Goal: Task Accomplishment & Management: Use online tool/utility

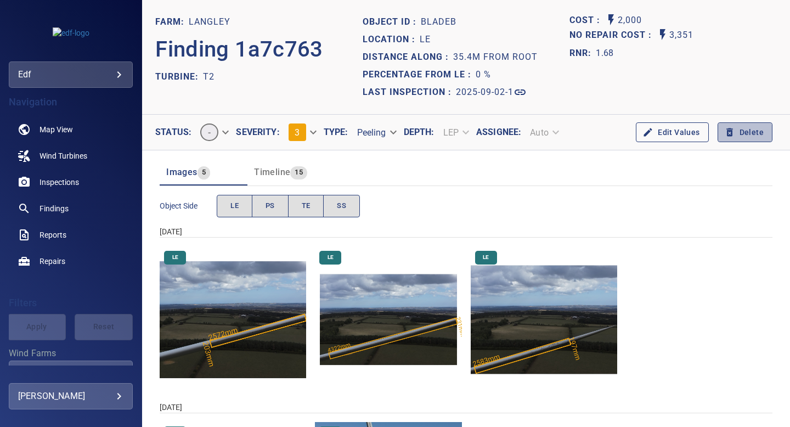
click at [730, 133] on icon "button" at bounding box center [729, 132] width 11 height 11
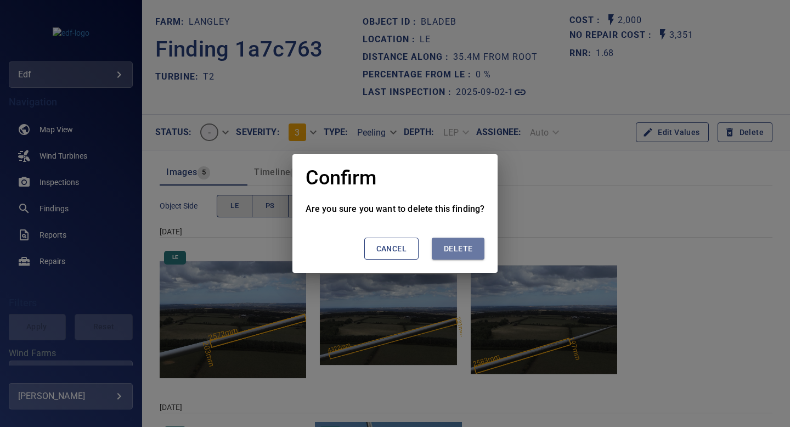
click at [458, 249] on span "Delete" at bounding box center [458, 249] width 29 height 14
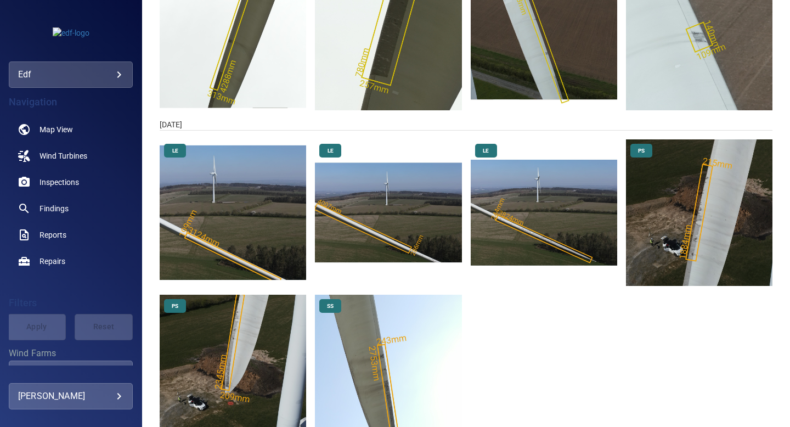
scroll to position [298, 0]
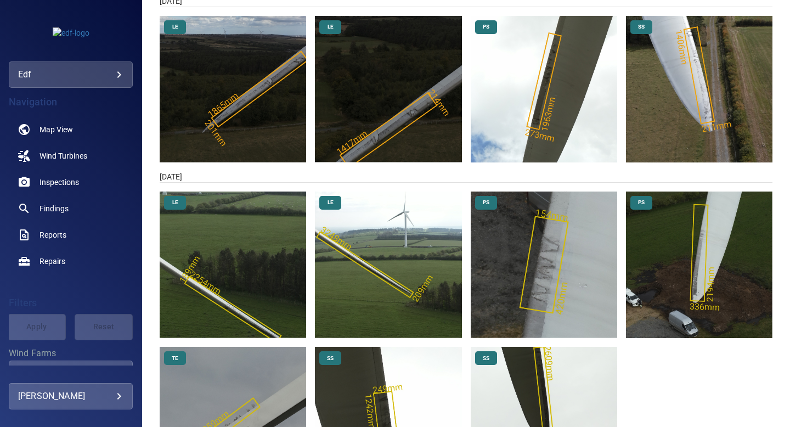
scroll to position [179, 0]
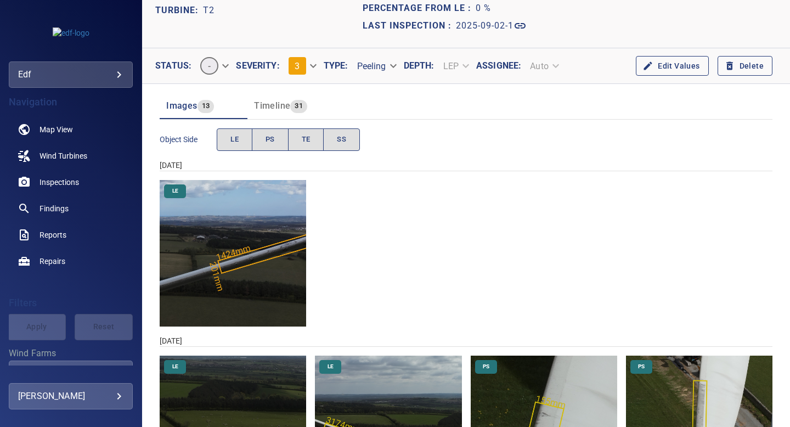
scroll to position [66, 0]
click at [748, 67] on button "Delete" at bounding box center [745, 67] width 55 height 20
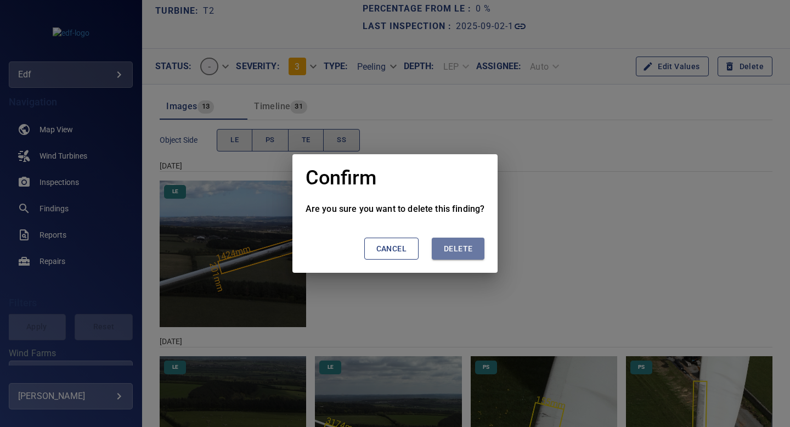
click at [459, 246] on span "Delete" at bounding box center [458, 249] width 29 height 14
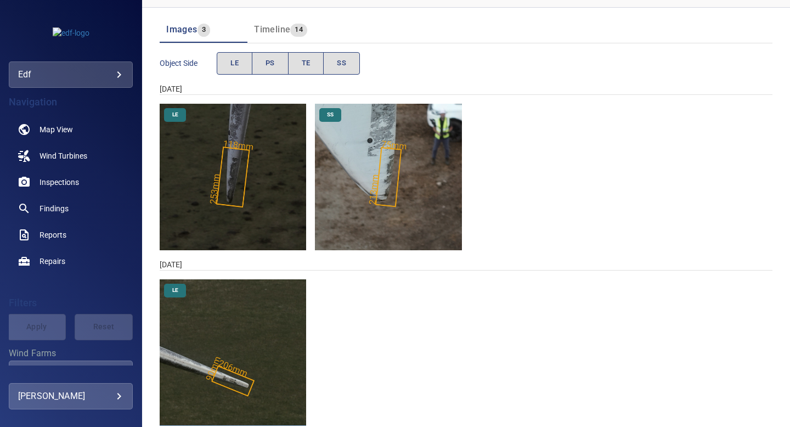
scroll to position [143, 0]
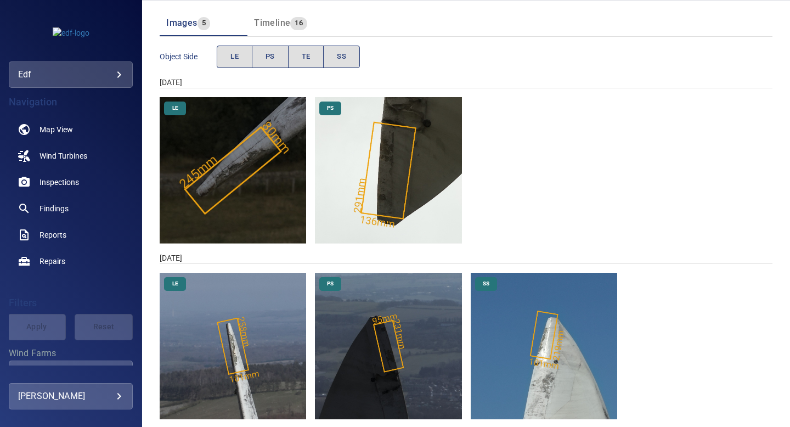
scroll to position [149, 0]
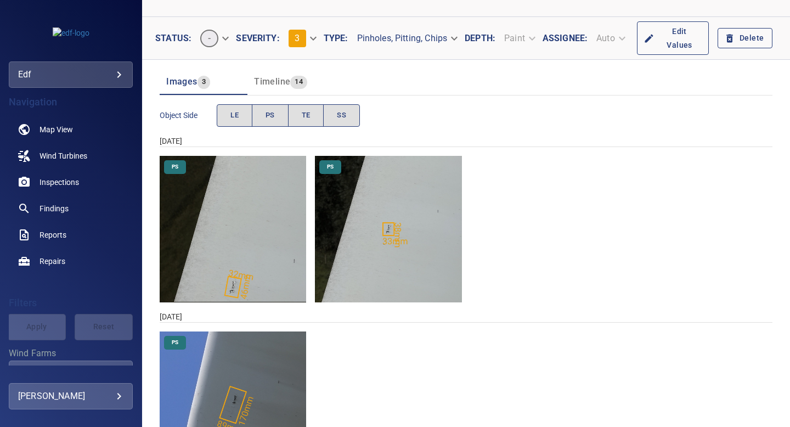
scroll to position [63, 0]
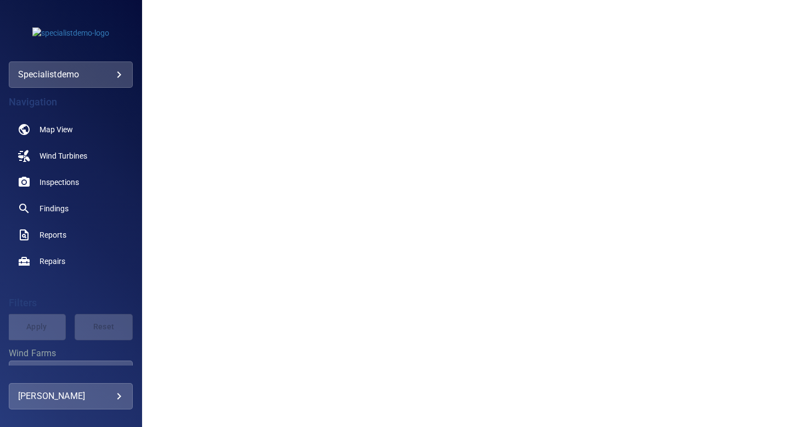
click at [125, 74] on div "**********" at bounding box center [71, 74] width 124 height 26
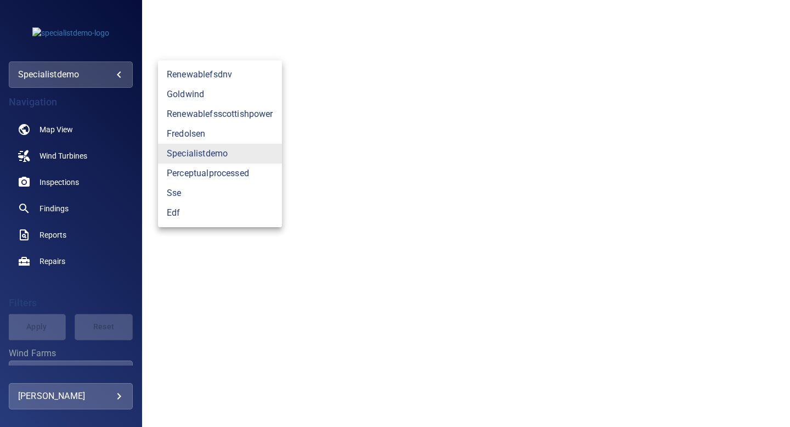
click at [118, 74] on body "**********" at bounding box center [395, 213] width 790 height 427
click at [186, 215] on link "edf" at bounding box center [220, 213] width 124 height 20
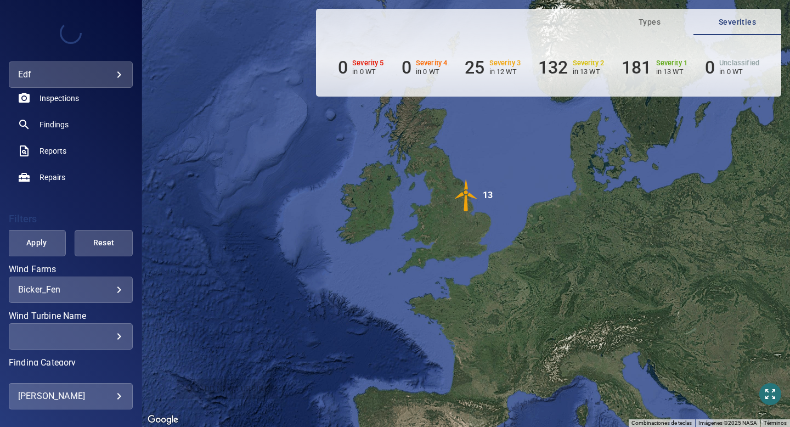
scroll to position [86, 0]
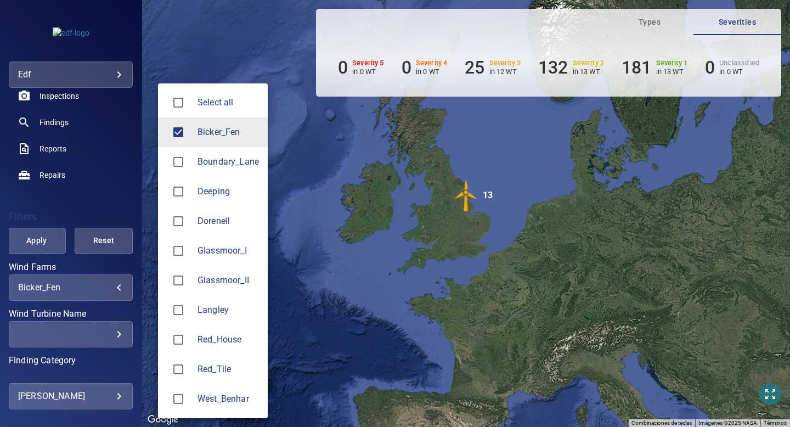
click at [112, 287] on body "**********" at bounding box center [395, 213] width 790 height 427
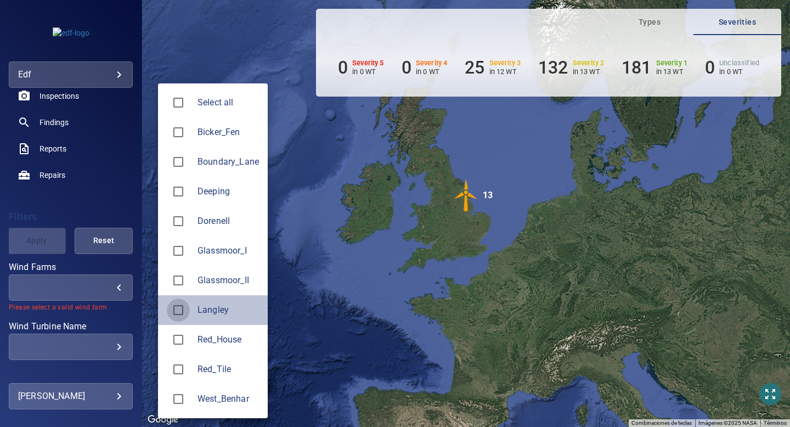
type input "*******"
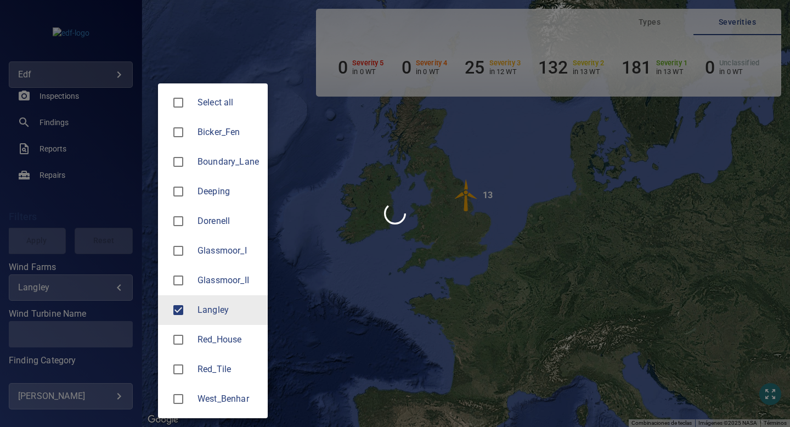
click at [100, 311] on div at bounding box center [395, 213] width 790 height 427
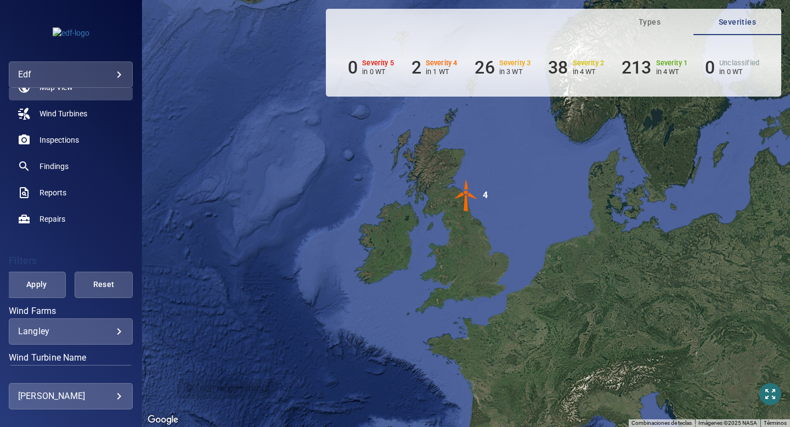
scroll to position [0, 0]
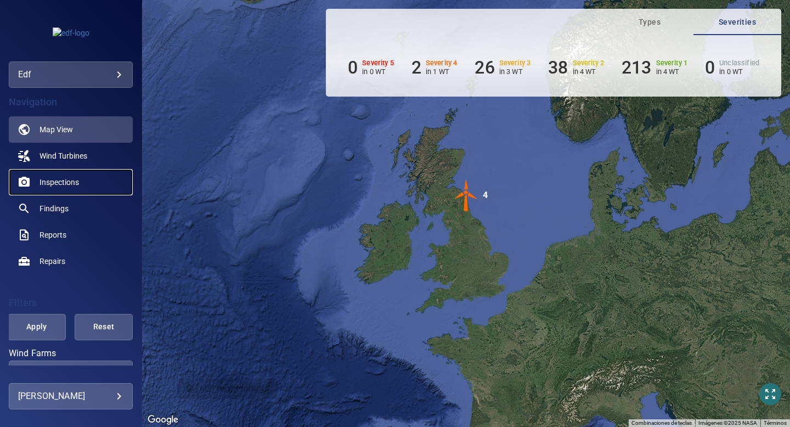
click at [69, 181] on span "Inspections" at bounding box center [60, 182] width 40 height 11
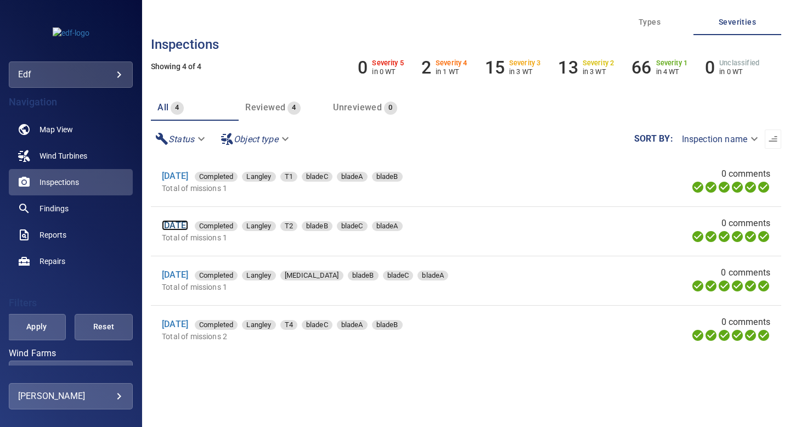
click at [188, 223] on link "[DATE]" at bounding box center [175, 225] width 26 height 10
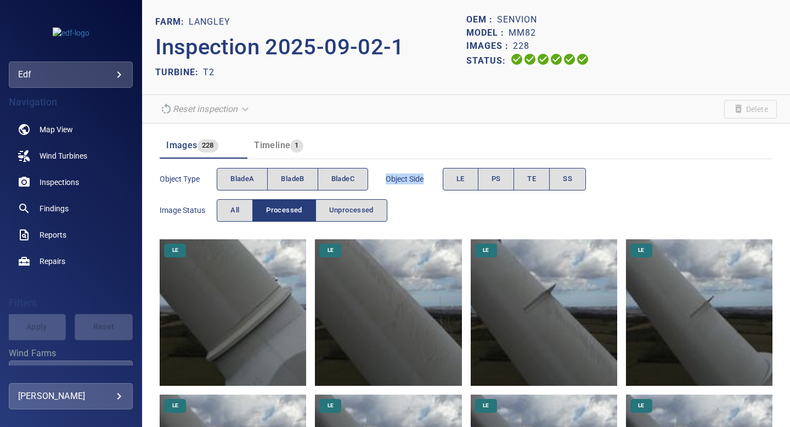
drag, startPoint x: 385, startPoint y: 179, endPoint x: 432, endPoint y: 183, distance: 47.3
click at [432, 183] on div "Object type bladeA bladeB bladeC Object Side LE PS TE SS Image Status All Proce…" at bounding box center [466, 195] width 613 height 63
click at [411, 179] on span "Object Side" at bounding box center [414, 178] width 57 height 11
drag, startPoint x: 409, startPoint y: 177, endPoint x: 384, endPoint y: 176, distance: 25.3
click at [384, 176] on div "Object type bladeA bladeB bladeC Object Side LE PS TE SS Image Status All Proce…" at bounding box center [466, 195] width 613 height 63
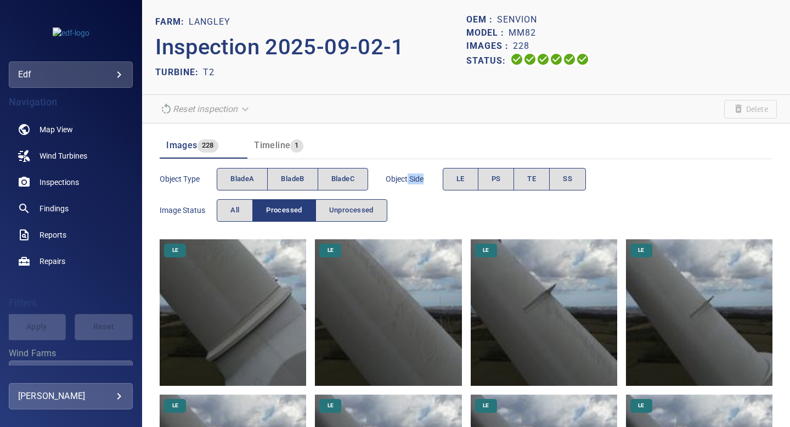
drag, startPoint x: 430, startPoint y: 179, endPoint x: 410, endPoint y: 178, distance: 19.8
click at [410, 178] on span "Object Side" at bounding box center [414, 178] width 57 height 11
click at [410, 183] on span "Object Side" at bounding box center [414, 178] width 57 height 11
drag, startPoint x: 426, startPoint y: 180, endPoint x: 385, endPoint y: 180, distance: 40.6
click at [385, 180] on div "Object type bladeA bladeB bladeC Object Side LE PS TE SS Image Status All Proce…" at bounding box center [466, 195] width 613 height 63
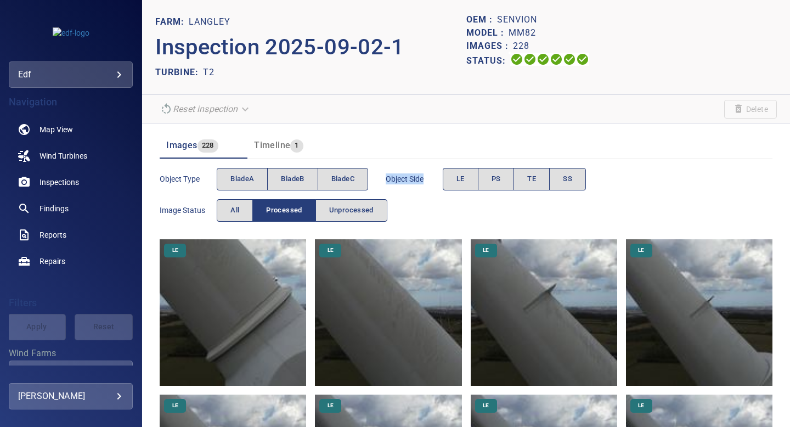
click at [412, 180] on span "Object Side" at bounding box center [414, 178] width 57 height 11
click at [286, 178] on span "bladeB" at bounding box center [292, 179] width 23 height 13
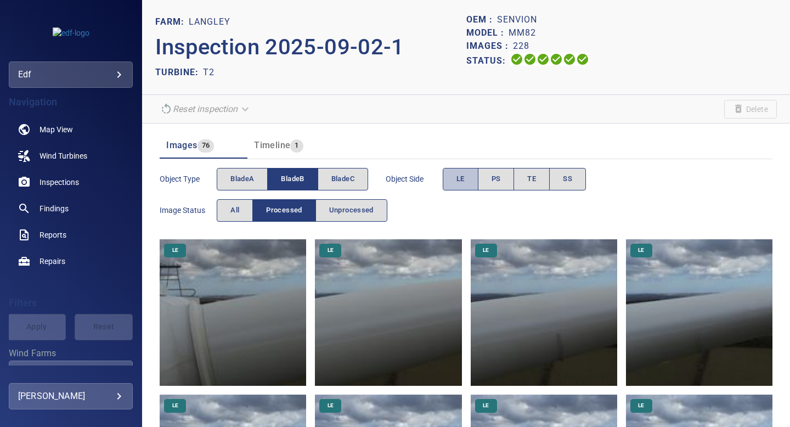
click at [465, 182] on span "LE" at bounding box center [461, 179] width 8 height 13
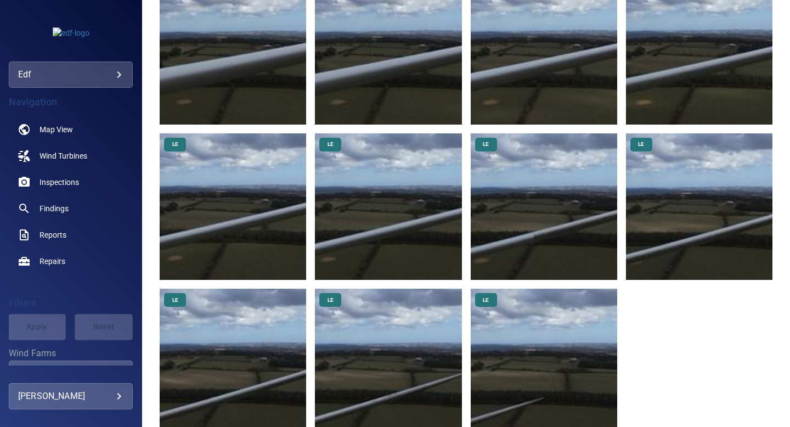
scroll to position [568, 0]
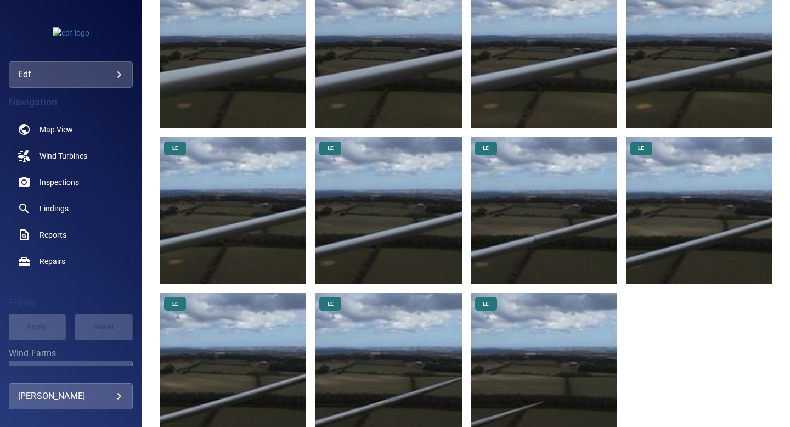
click at [619, 273] on div "LE LE LE LE LE LE LE LE LE LE LE LE LE LE LE LE LE LE LE" at bounding box center [466, 55] width 613 height 768
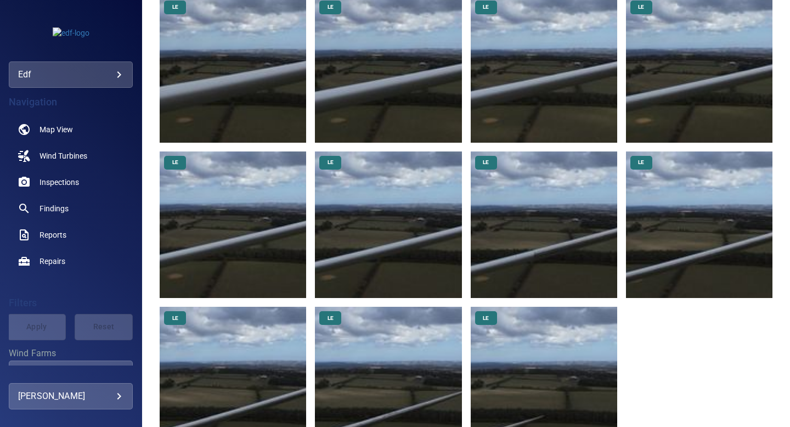
scroll to position [558, 0]
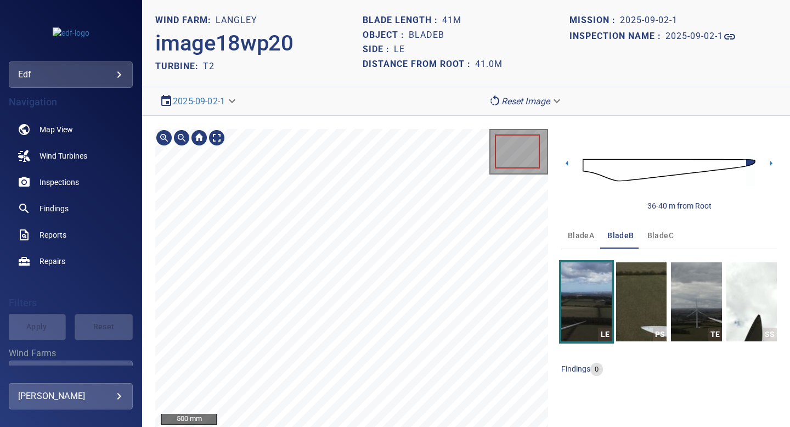
scroll to position [4, 0]
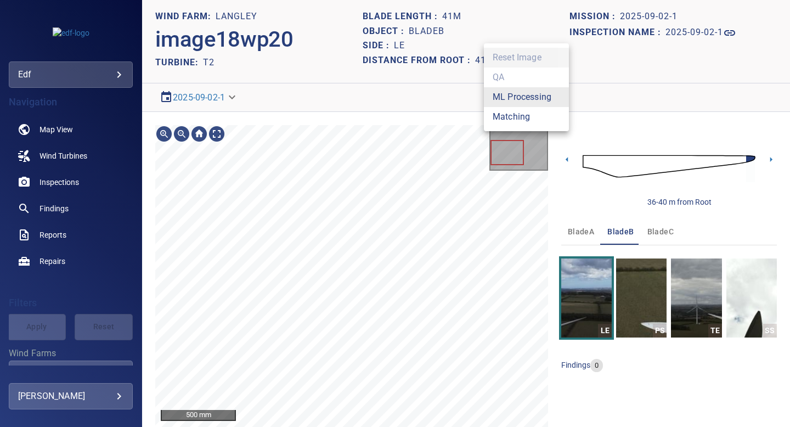
click at [525, 102] on body "**********" at bounding box center [395, 213] width 790 height 427
click at [516, 117] on li "Matching" at bounding box center [526, 117] width 85 height 20
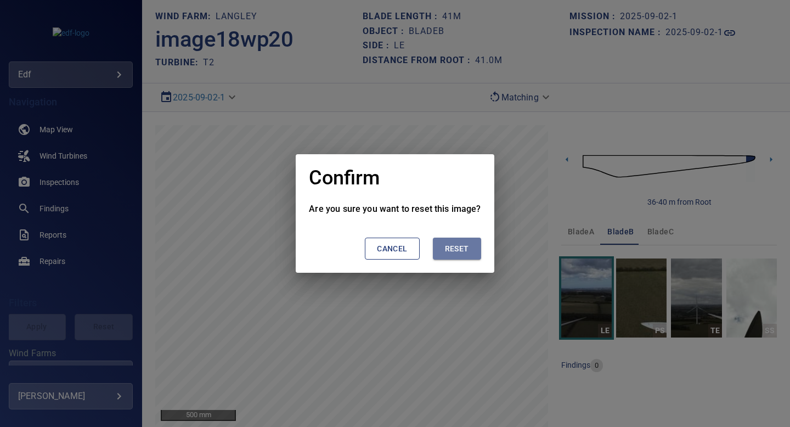
click at [461, 246] on span "Reset" at bounding box center [457, 249] width 24 height 14
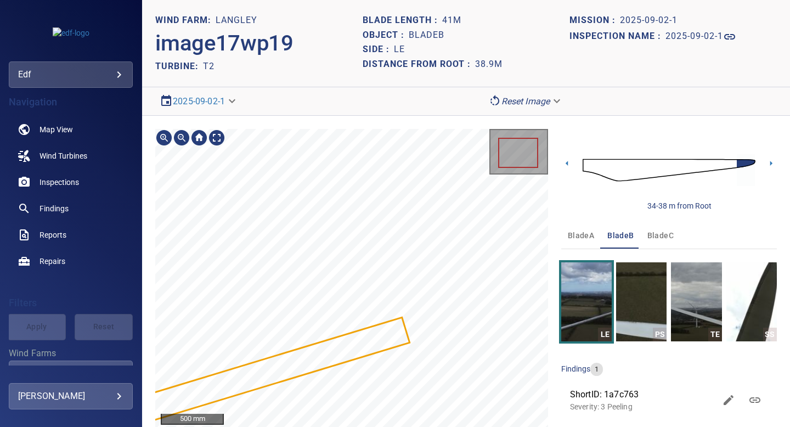
scroll to position [4, 0]
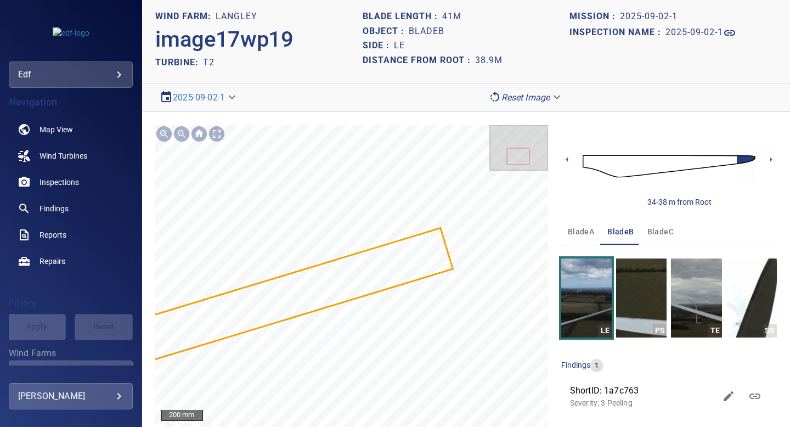
click at [511, 96] on body "**********" at bounding box center [395, 213] width 790 height 427
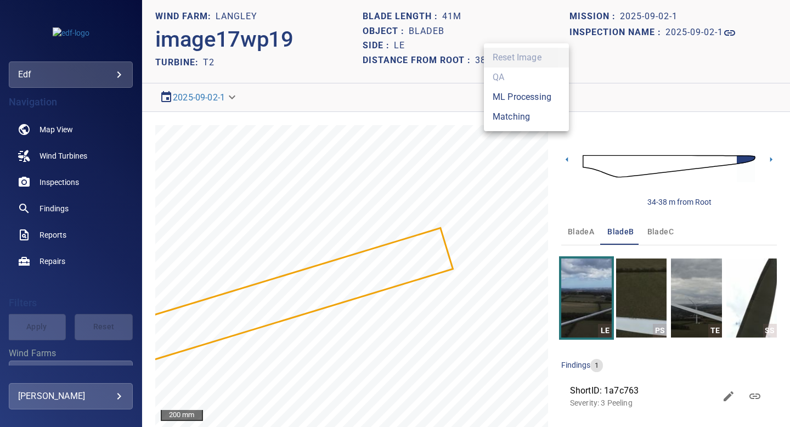
click at [315, 360] on div at bounding box center [395, 213] width 790 height 427
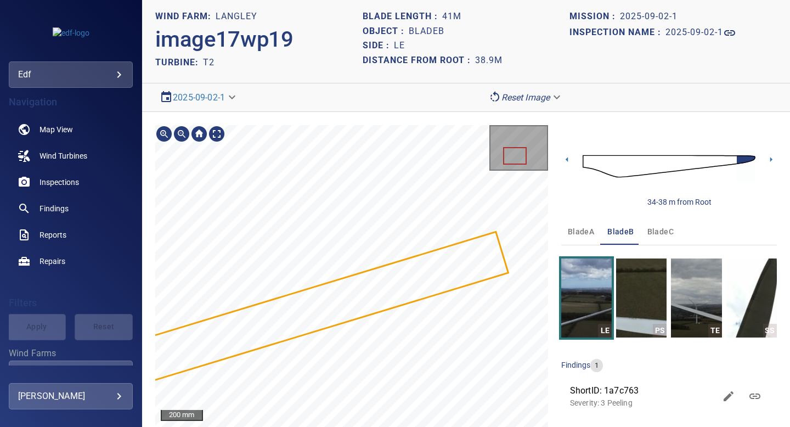
click at [520, 97] on body "**********" at bounding box center [395, 213] width 790 height 427
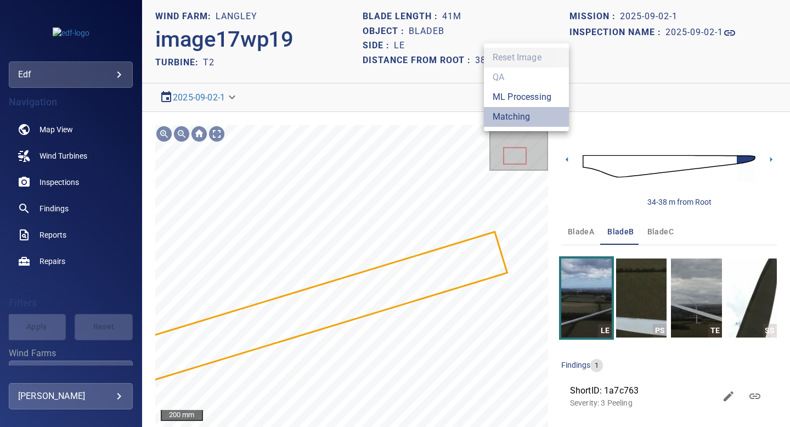
click at [518, 118] on li "Matching" at bounding box center [526, 117] width 85 height 20
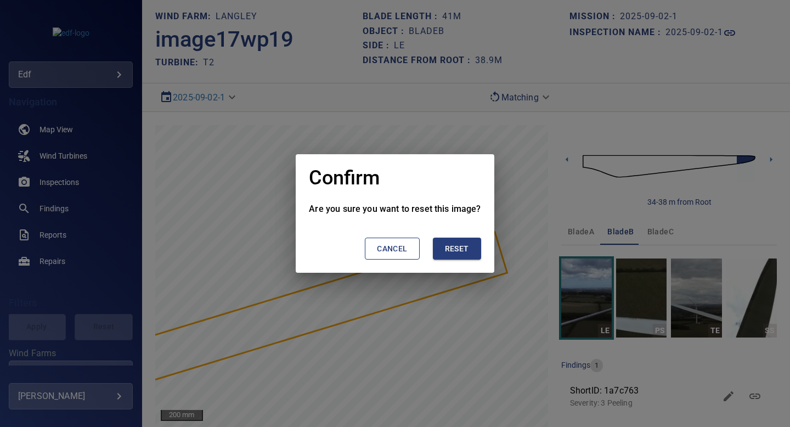
click at [465, 248] on span "Reset" at bounding box center [457, 249] width 24 height 14
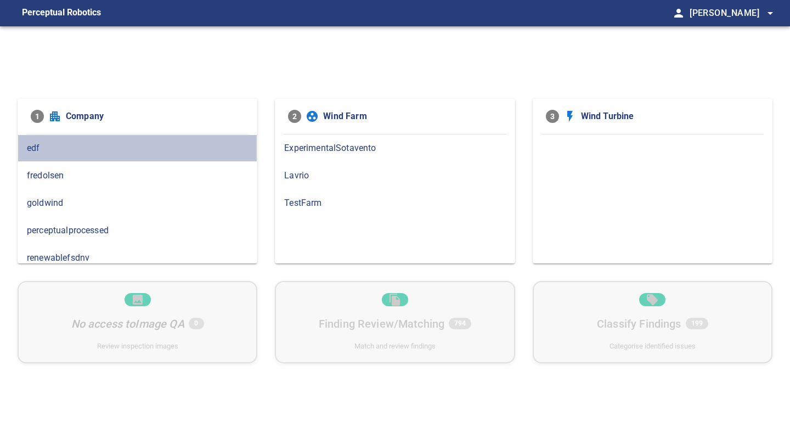
click at [54, 151] on span "edf" at bounding box center [137, 148] width 221 height 13
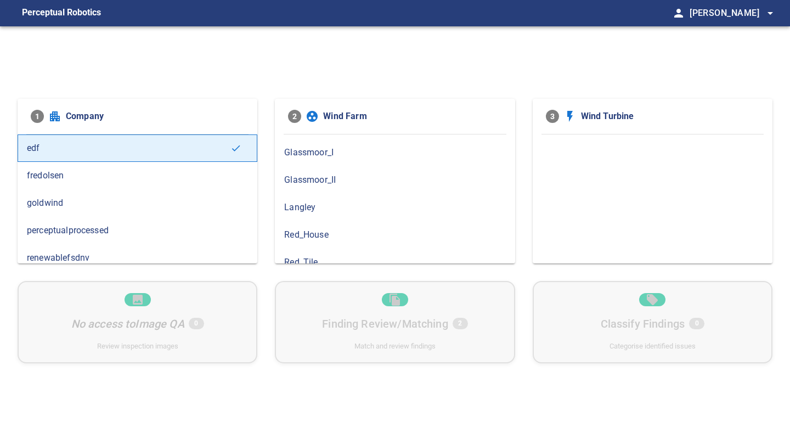
scroll to position [108, 0]
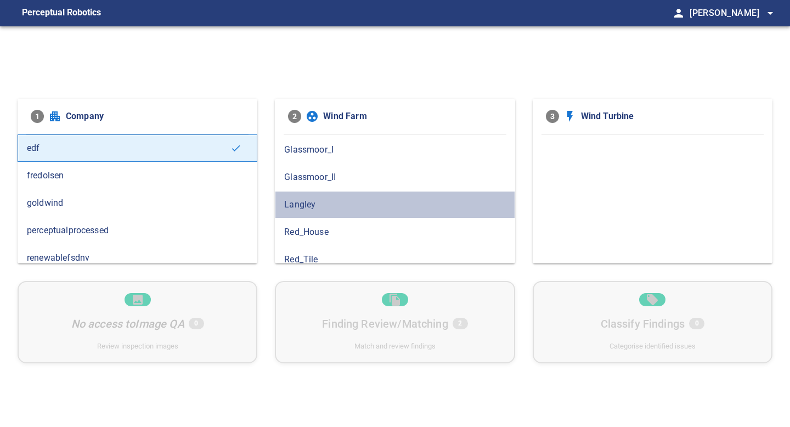
click at [320, 200] on span "Langley" at bounding box center [394, 204] width 221 height 13
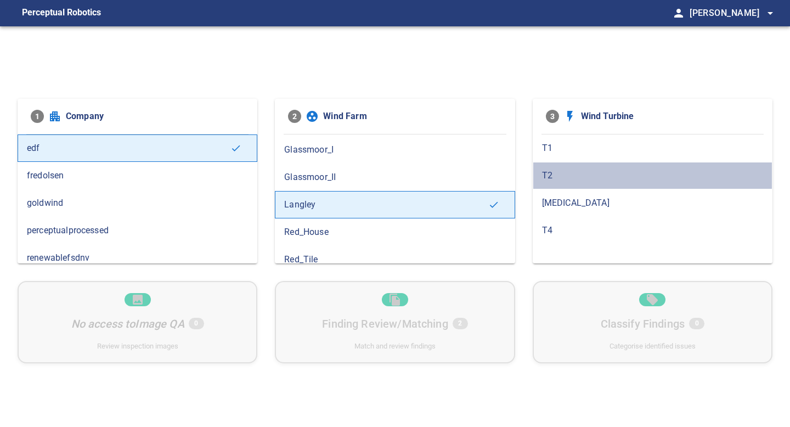
click at [546, 181] on span "T2" at bounding box center [652, 175] width 221 height 13
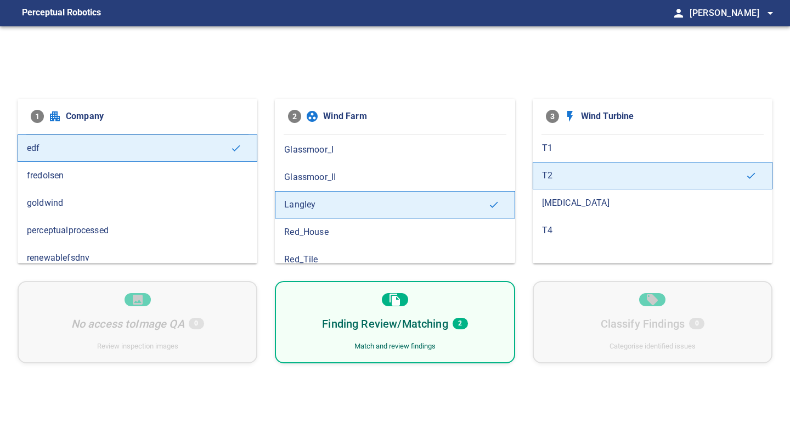
click at [478, 313] on div "Finding Review/Matching 2 Match and review findings" at bounding box center [395, 322] width 240 height 82
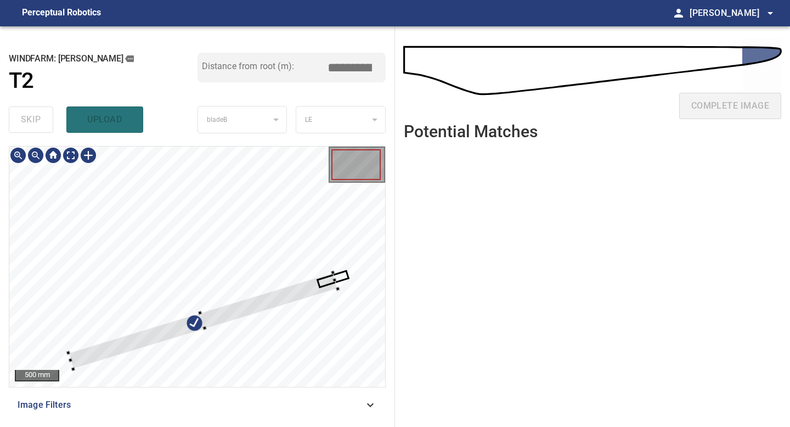
click at [263, 301] on div at bounding box center [202, 321] width 269 height 97
click at [262, 301] on div at bounding box center [175, 329] width 215 height 80
click at [209, 320] on div at bounding box center [155, 336] width 200 height 76
click at [219, 314] on div at bounding box center [150, 337] width 191 height 73
click at [229, 311] on div at bounding box center [165, 333] width 171 height 66
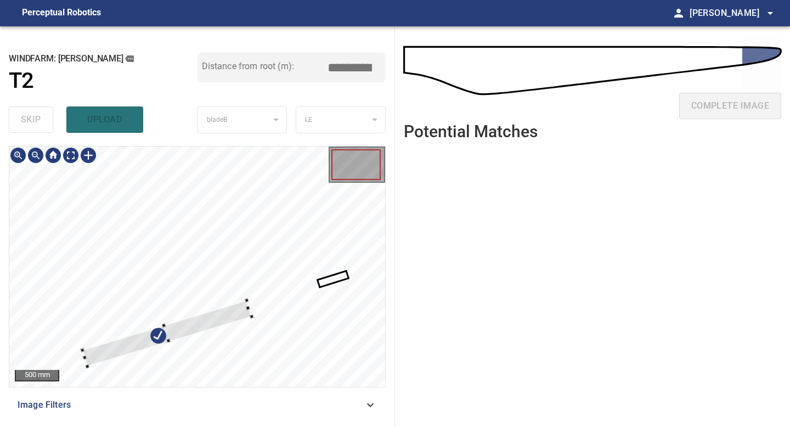
click at [89, 366] on div at bounding box center [197, 266] width 376 height 240
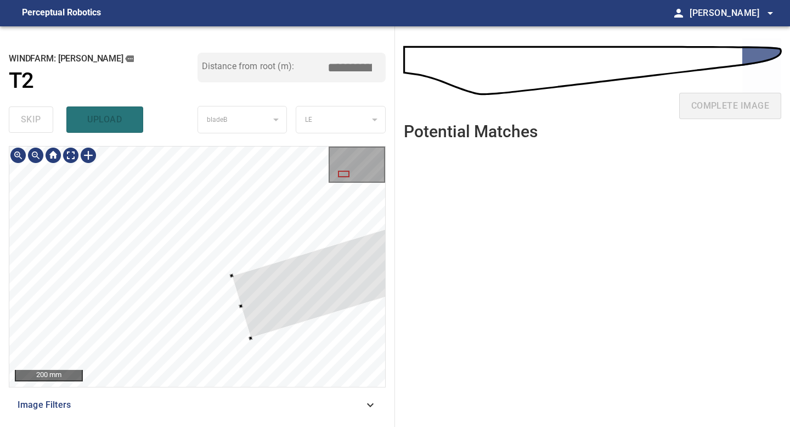
click at [244, 313] on div at bounding box center [490, 231] width 517 height 213
click at [37, 158] on div at bounding box center [36, 155] width 18 height 18
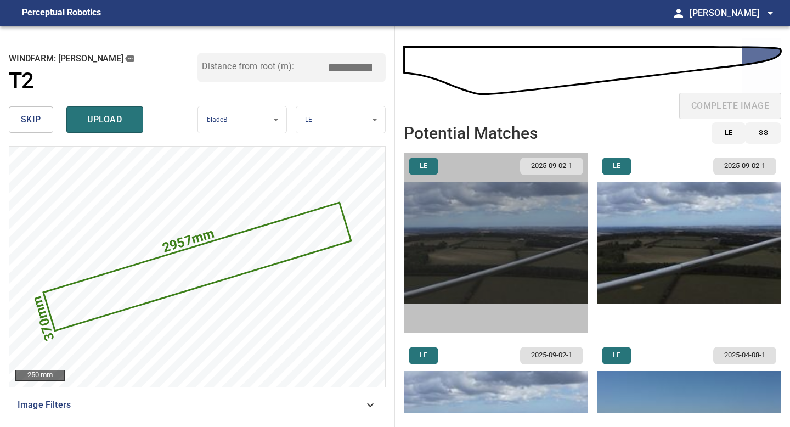
click at [576, 258] on img "button" at bounding box center [495, 242] width 183 height 179
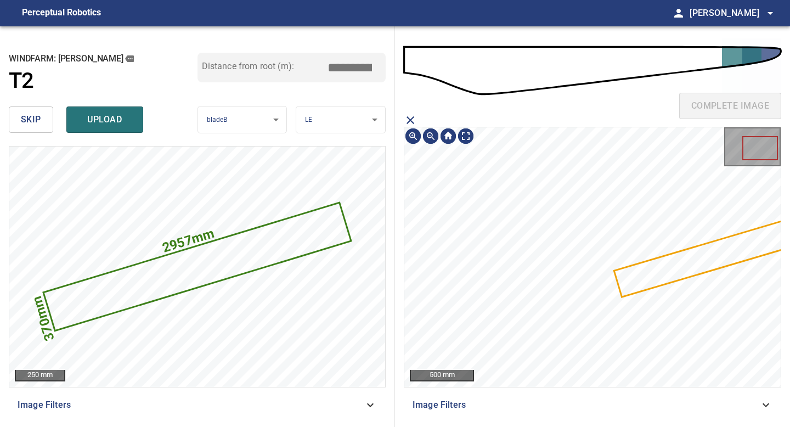
click at [411, 118] on icon "close matching imageResolution:" at bounding box center [410, 120] width 13 height 13
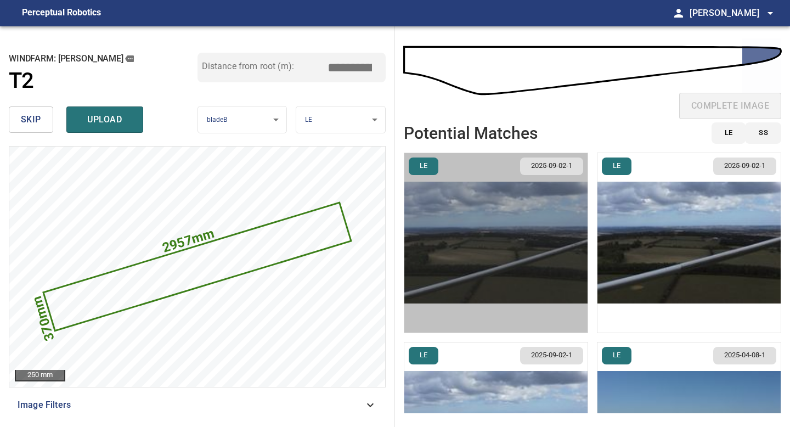
click at [547, 275] on img "button" at bounding box center [495, 242] width 183 height 179
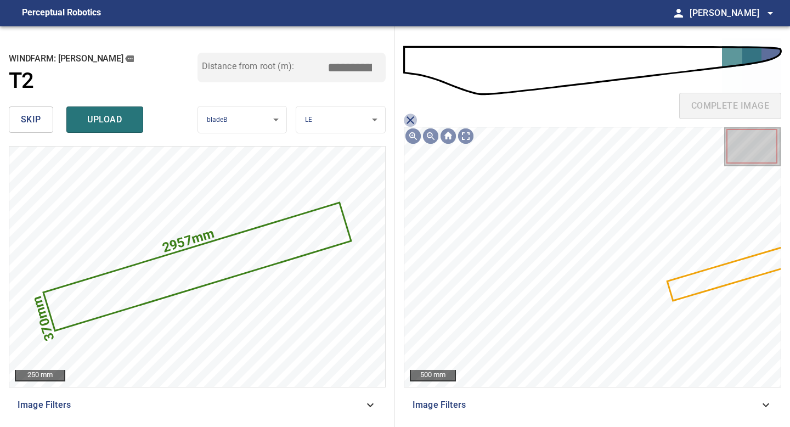
click at [414, 117] on icon "close matching imageResolution:" at bounding box center [410, 120] width 13 height 13
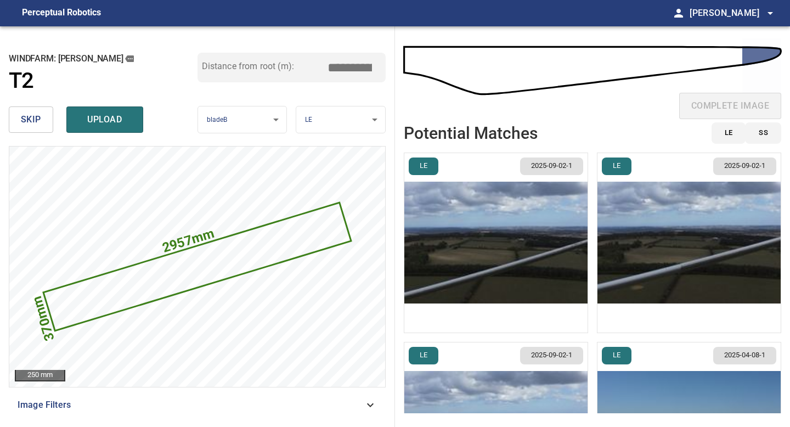
click at [624, 206] on img "button" at bounding box center [689, 242] width 183 height 179
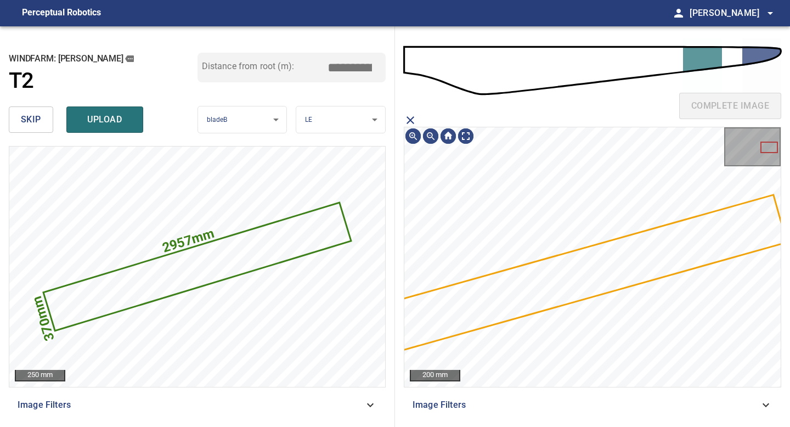
click at [411, 116] on icon "close matching imageResolution:" at bounding box center [410, 120] width 13 height 13
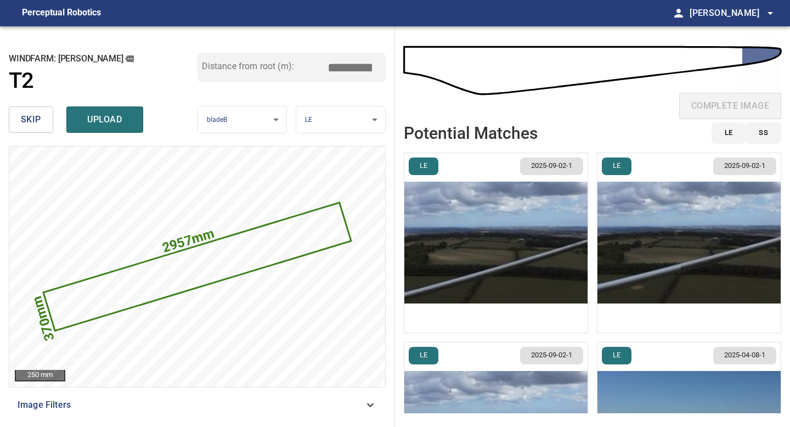
click at [530, 236] on img "button" at bounding box center [495, 242] width 183 height 179
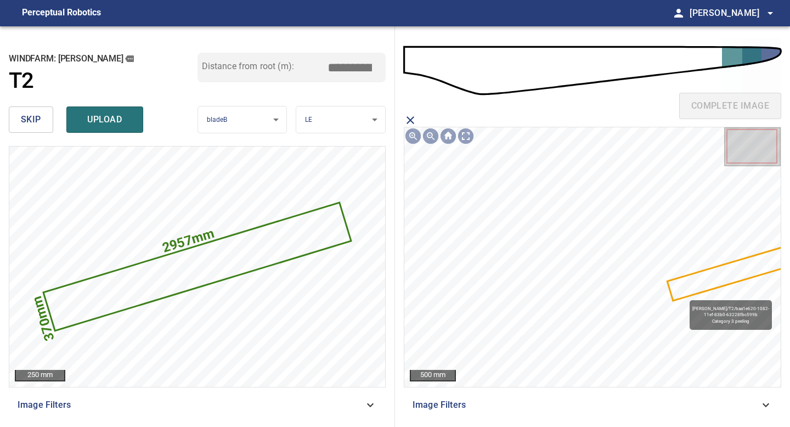
click at [684, 295] on icon at bounding box center [733, 272] width 131 height 55
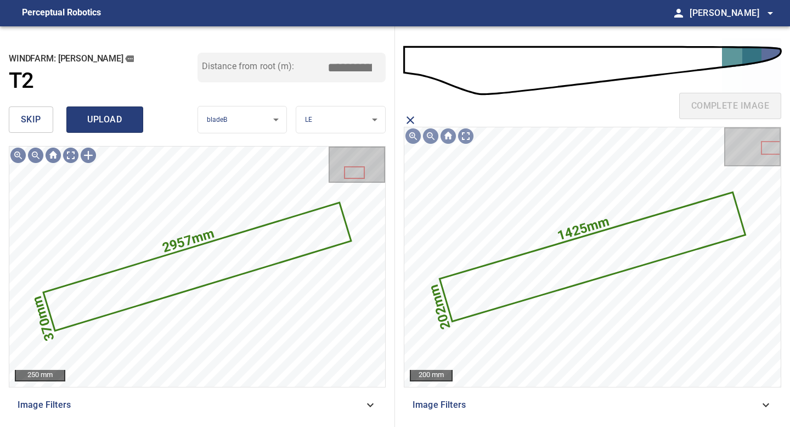
click at [97, 107] on button "upload" at bounding box center [104, 119] width 77 height 26
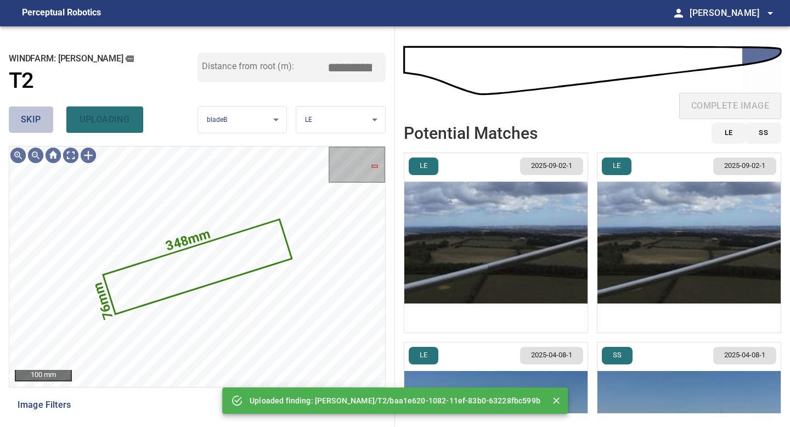
click at [27, 117] on span "skip" at bounding box center [31, 119] width 20 height 15
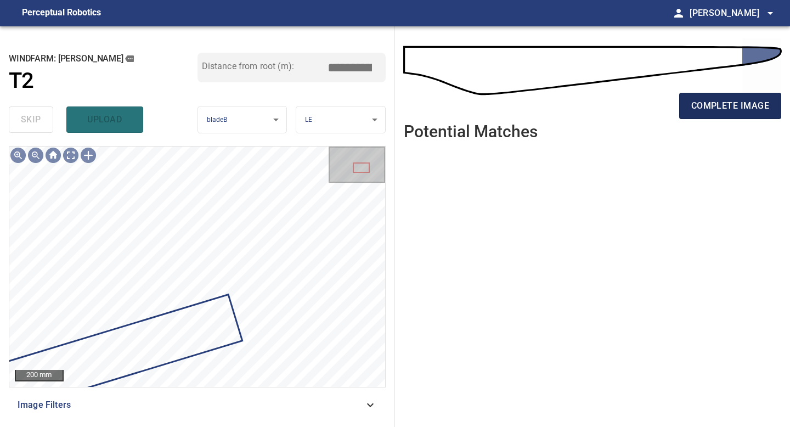
click at [737, 107] on span "complete image" at bounding box center [730, 105] width 78 height 15
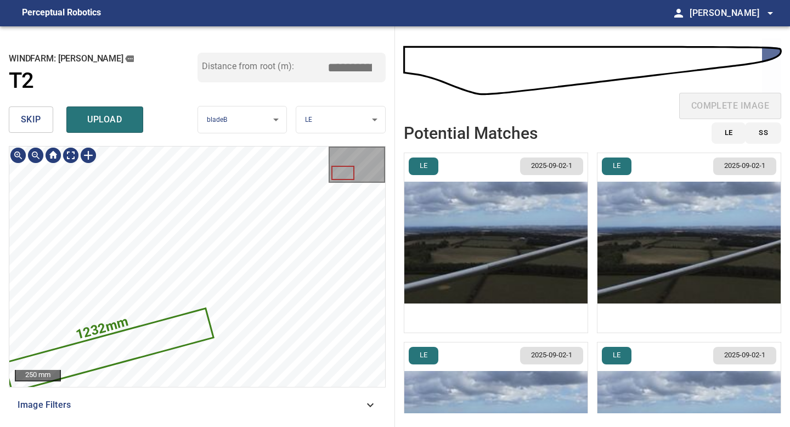
click at [548, 281] on img "button" at bounding box center [495, 242] width 183 height 179
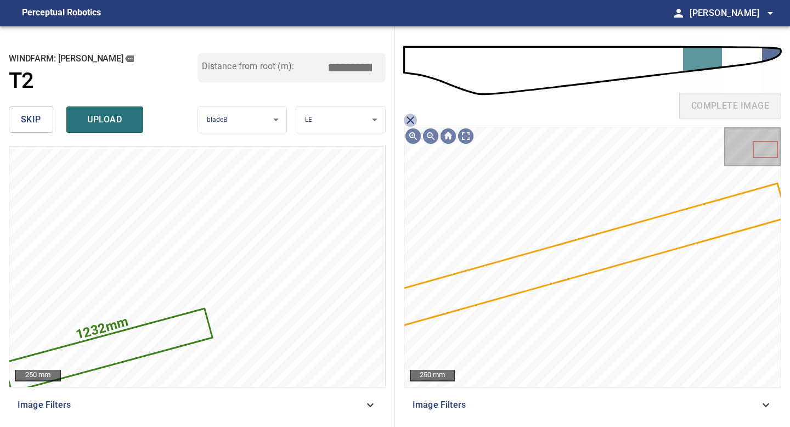
click at [412, 119] on icon "close matching imageResolution:" at bounding box center [410, 120] width 13 height 13
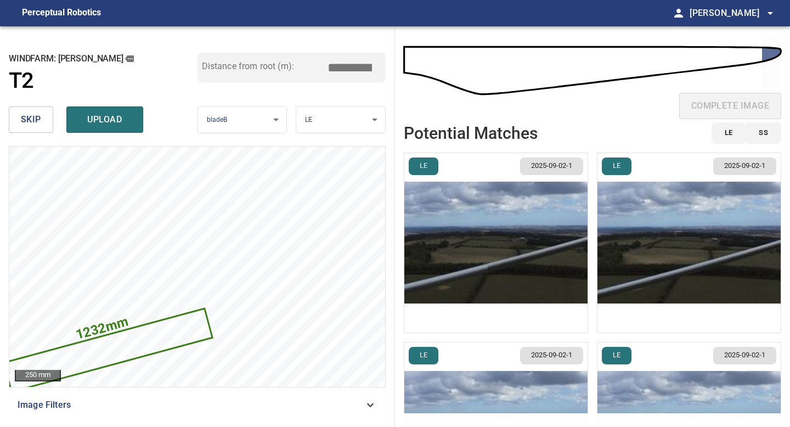
click at [691, 248] on img "button" at bounding box center [689, 242] width 183 height 179
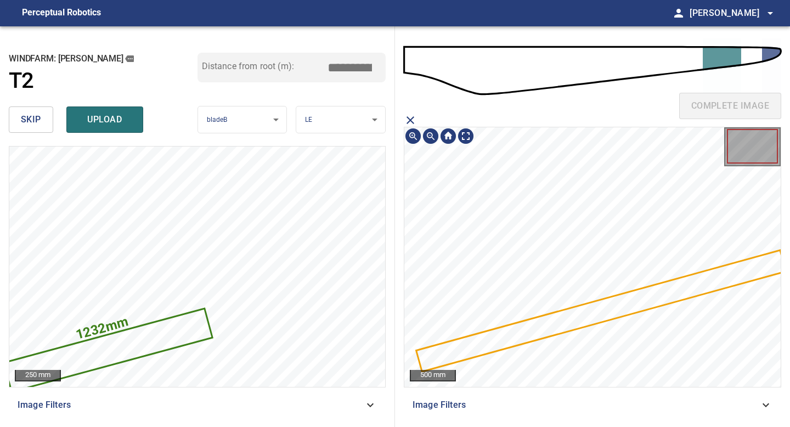
click at [636, 306] on div at bounding box center [592, 257] width 376 height 260
click at [409, 119] on icon "close matching imageResolution:" at bounding box center [411, 120] width 8 height 8
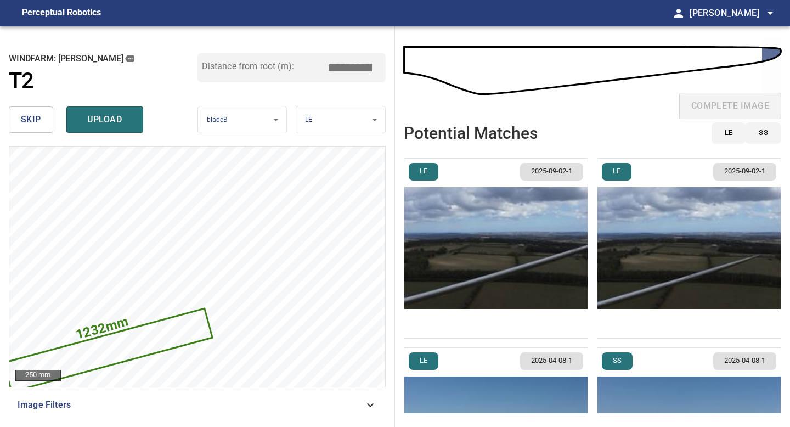
scroll to position [186, 0]
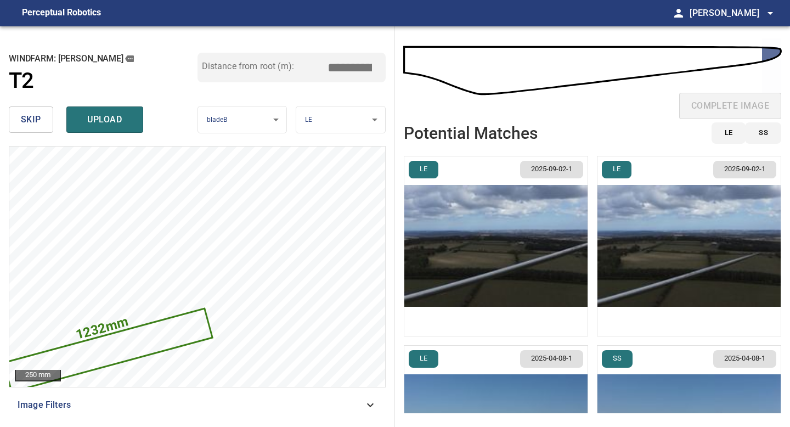
click at [537, 257] on img "button" at bounding box center [495, 245] width 183 height 179
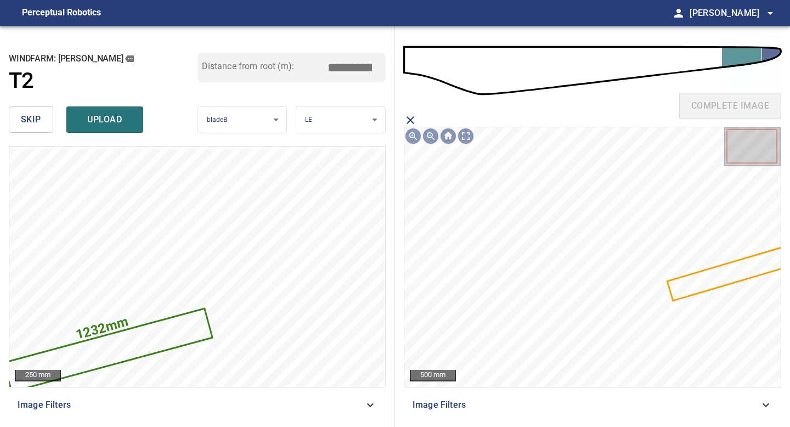
click at [692, 288] on icon at bounding box center [733, 272] width 131 height 55
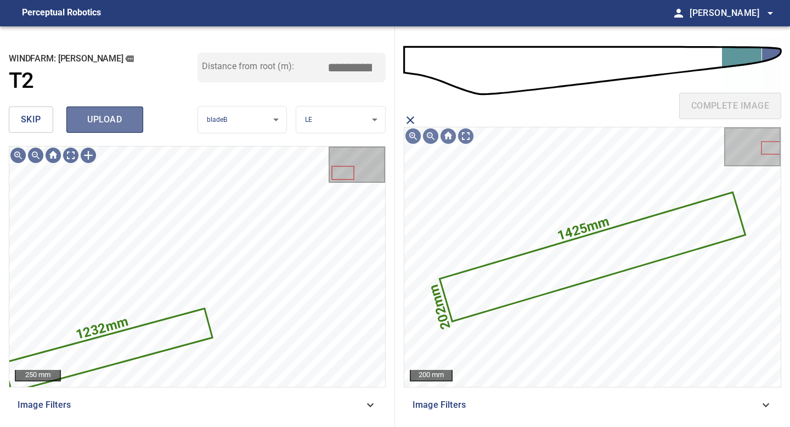
click at [108, 109] on button "upload" at bounding box center [104, 119] width 77 height 26
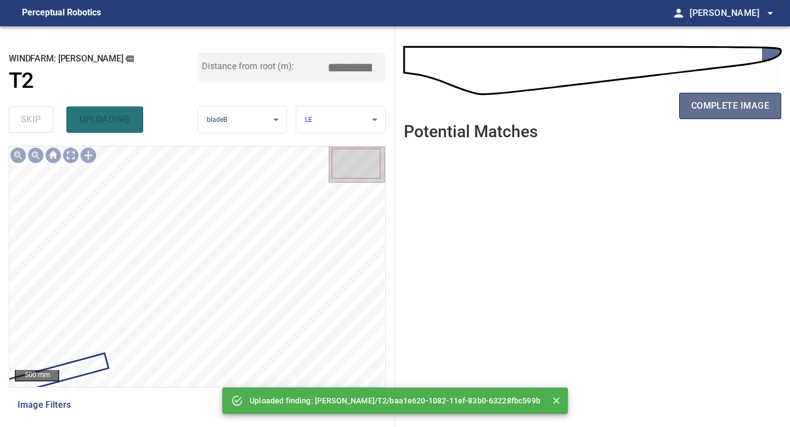
click at [725, 113] on button "complete image" at bounding box center [730, 106] width 102 height 26
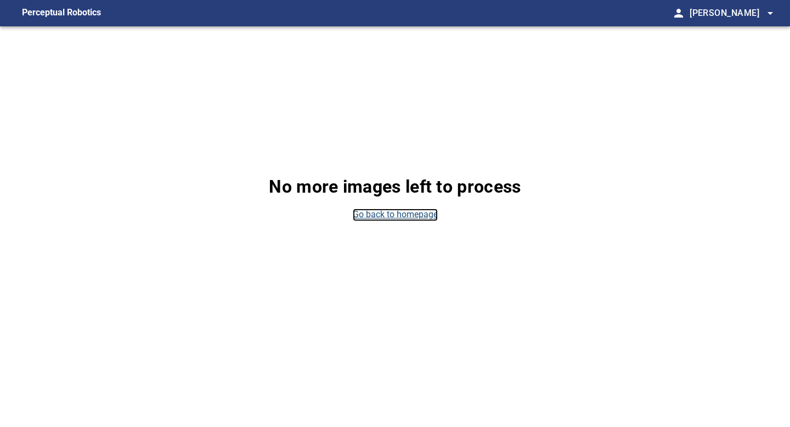
click at [419, 213] on link "Go back to homepage" at bounding box center [395, 215] width 85 height 13
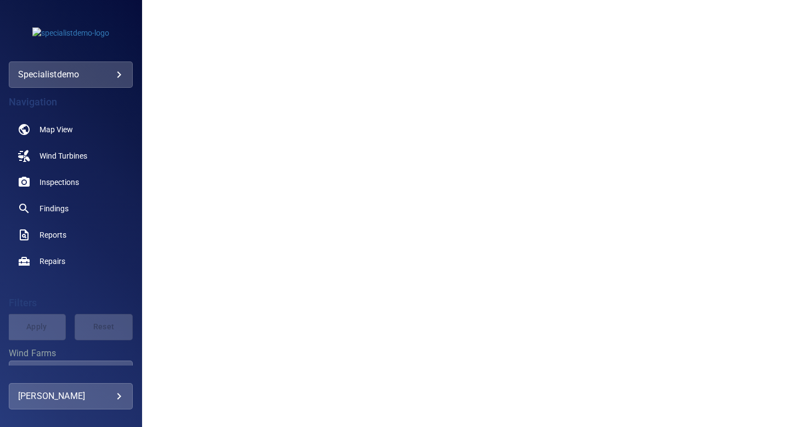
click at [118, 74] on body "**********" at bounding box center [395, 213] width 790 height 427
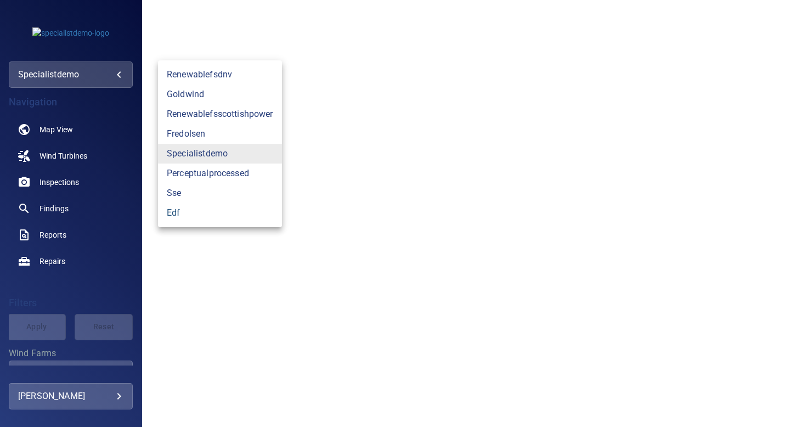
click at [218, 210] on link "edf" at bounding box center [220, 213] width 124 height 20
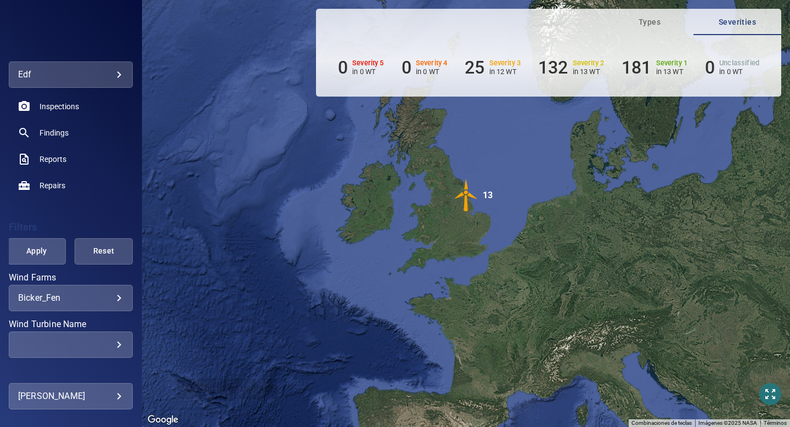
scroll to position [79, 0]
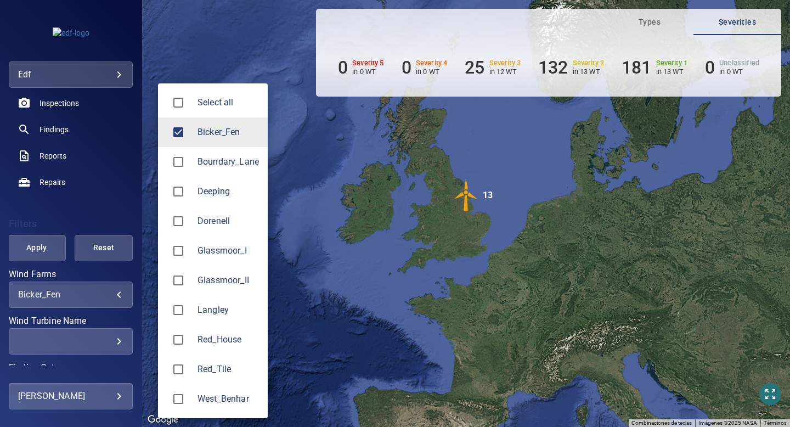
click at [114, 295] on body "**********" at bounding box center [395, 213] width 790 height 427
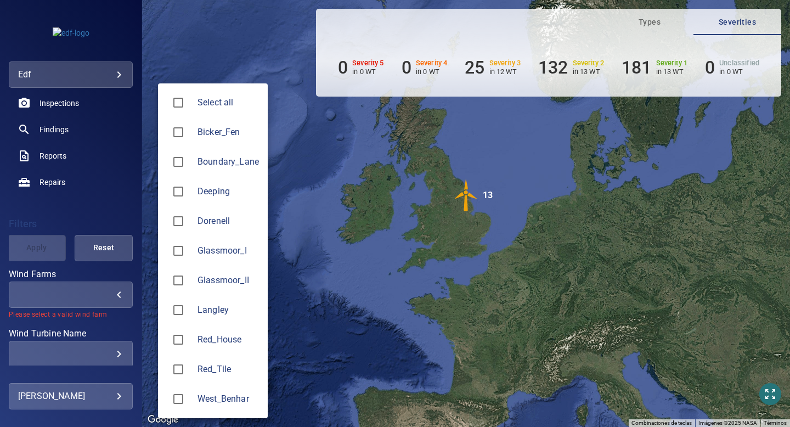
type input "*******"
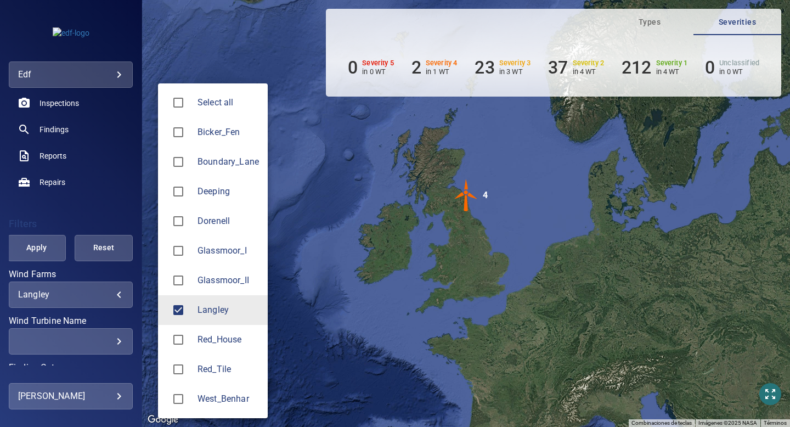
click at [96, 210] on div at bounding box center [395, 213] width 790 height 427
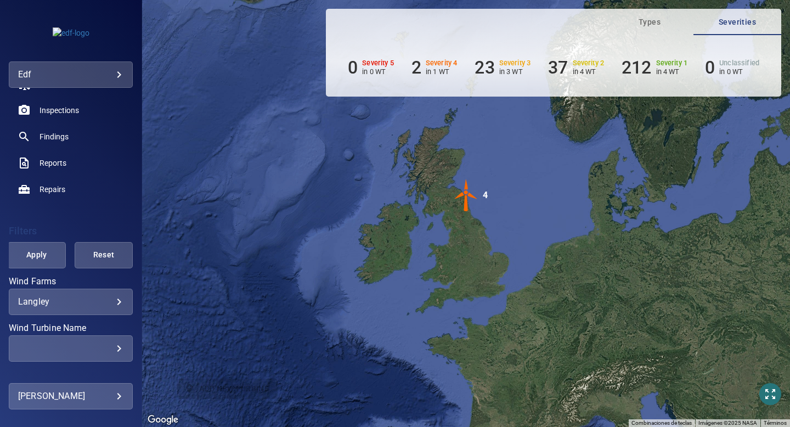
scroll to position [71, 0]
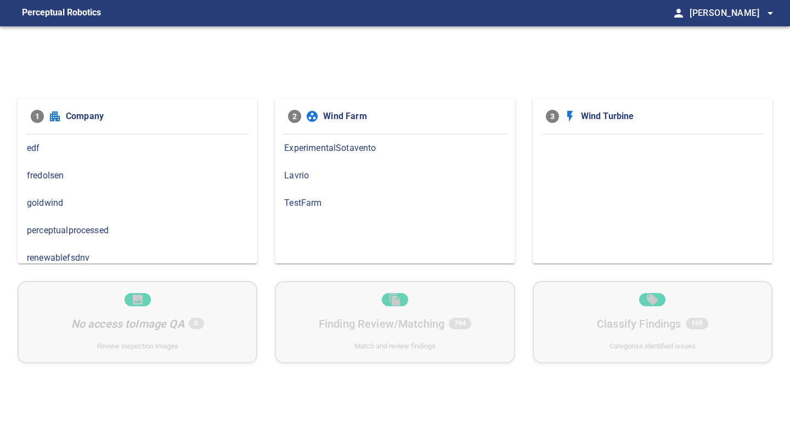
click at [128, 149] on span "edf" at bounding box center [137, 148] width 221 height 13
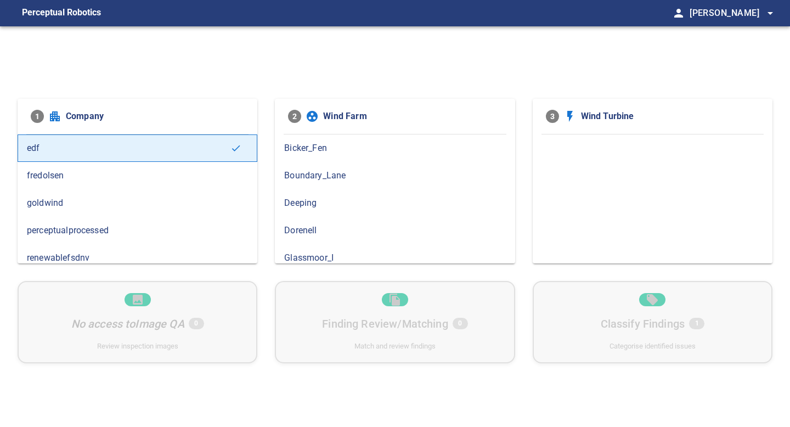
scroll to position [63, 0]
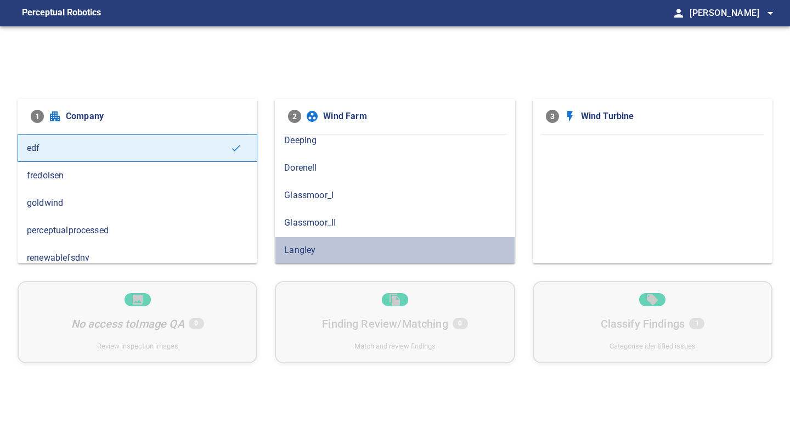
click at [335, 244] on span "Langley" at bounding box center [394, 250] width 221 height 13
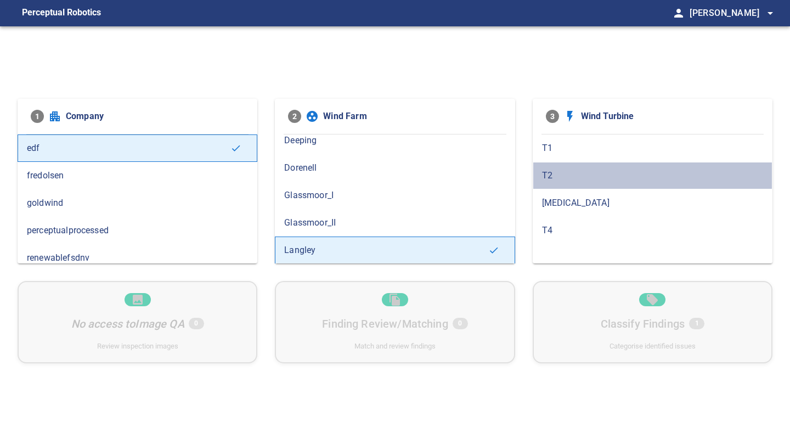
click at [549, 169] on span "T2" at bounding box center [652, 175] width 221 height 13
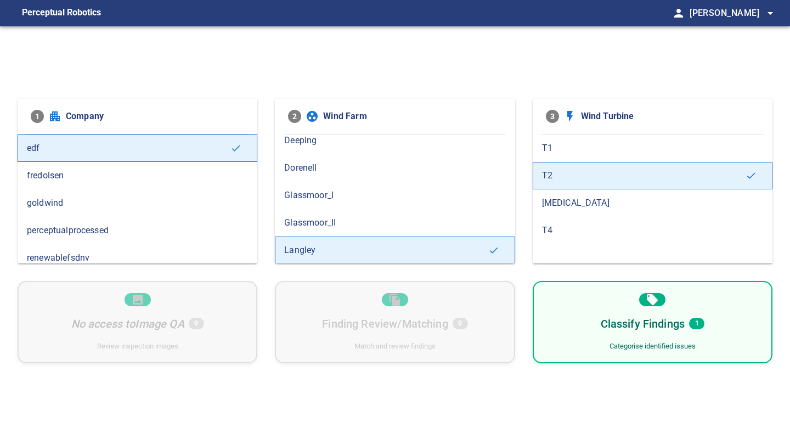
click at [590, 323] on div "Classify Findings 1 Categorise identified issues" at bounding box center [653, 322] width 240 height 82
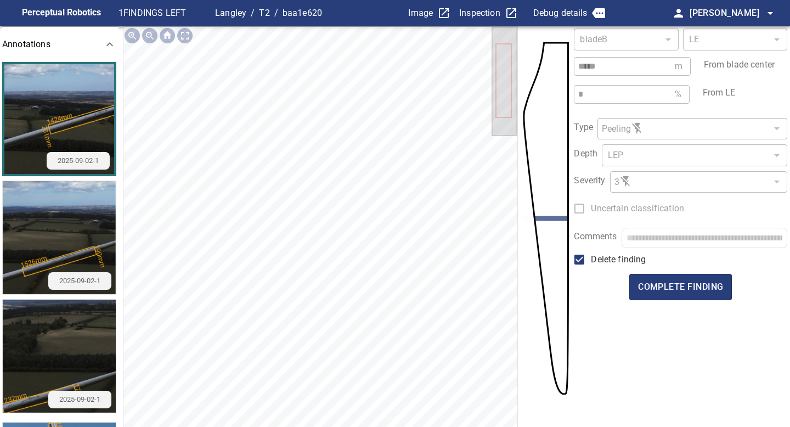
scroll to position [21, 0]
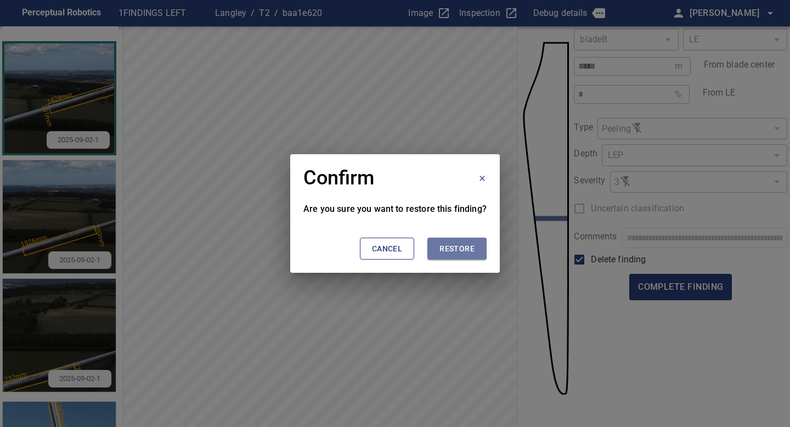
click at [466, 246] on span "Restore" at bounding box center [456, 249] width 35 height 14
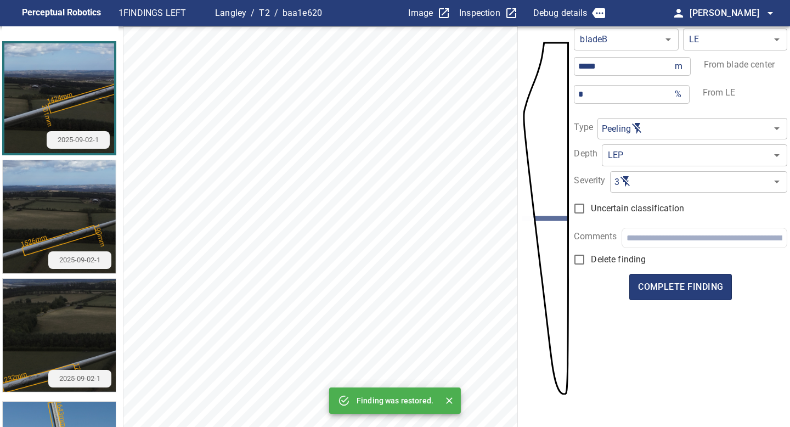
click at [647, 239] on input "text" at bounding box center [705, 238] width 156 height 10
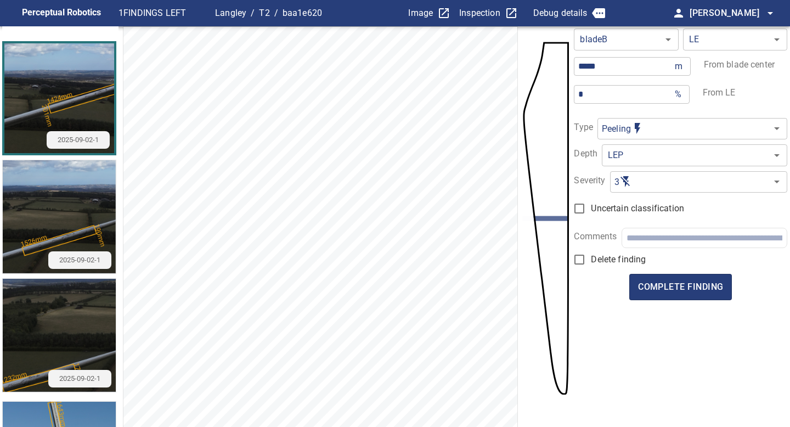
paste input "**********"
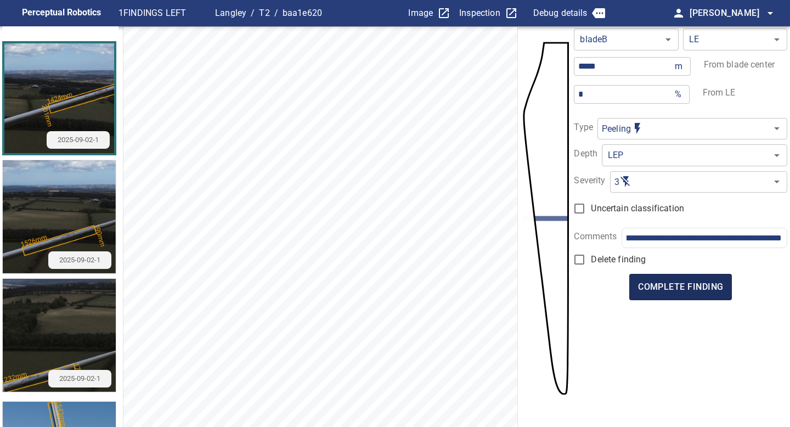
type input "**********"
click at [684, 292] on span "complete finding" at bounding box center [680, 286] width 85 height 15
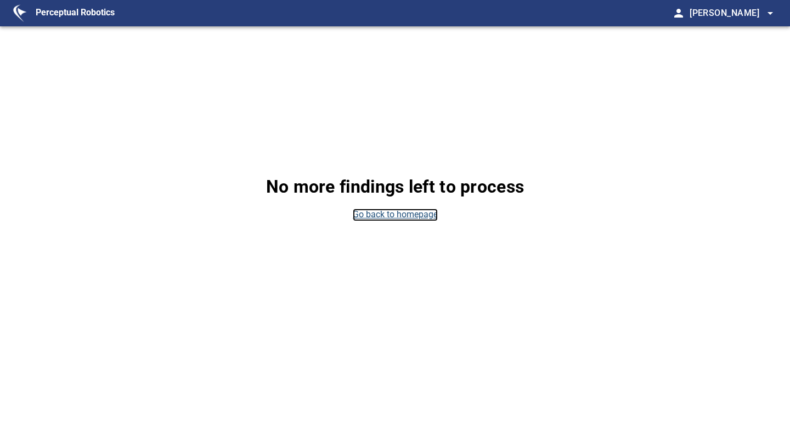
click at [419, 216] on link "Go back to homepage" at bounding box center [395, 215] width 85 height 13
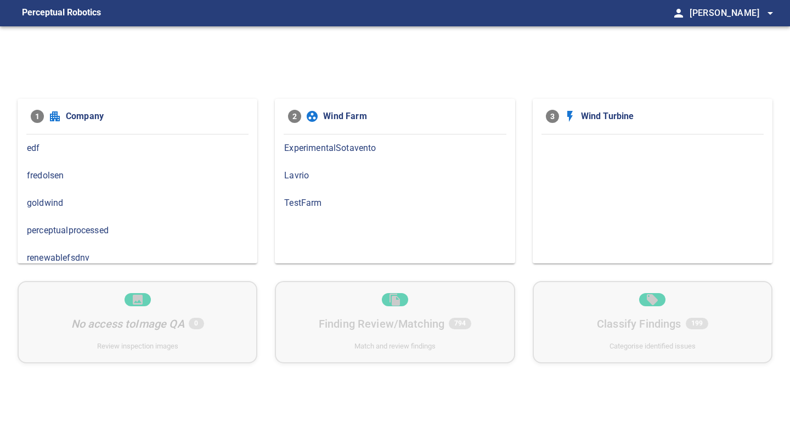
click at [63, 153] on span "edf" at bounding box center [137, 148] width 221 height 13
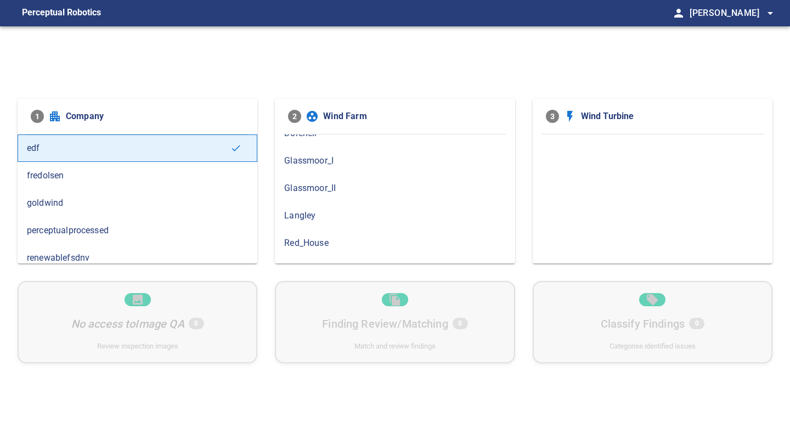
scroll to position [98, 0]
click at [370, 205] on div "Langley" at bounding box center [395, 214] width 240 height 27
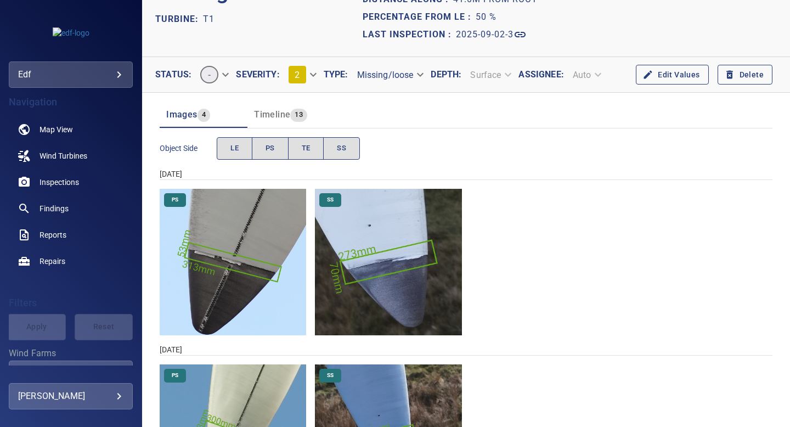
scroll to position [57, 0]
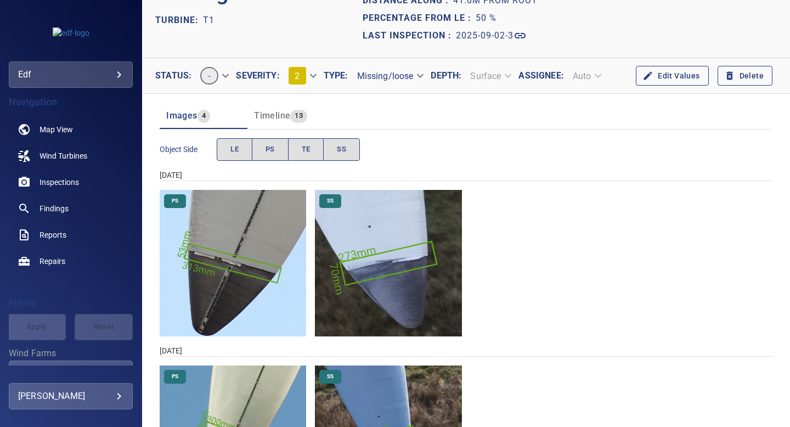
click at [314, 79] on body "**********" at bounding box center [395, 213] width 790 height 427
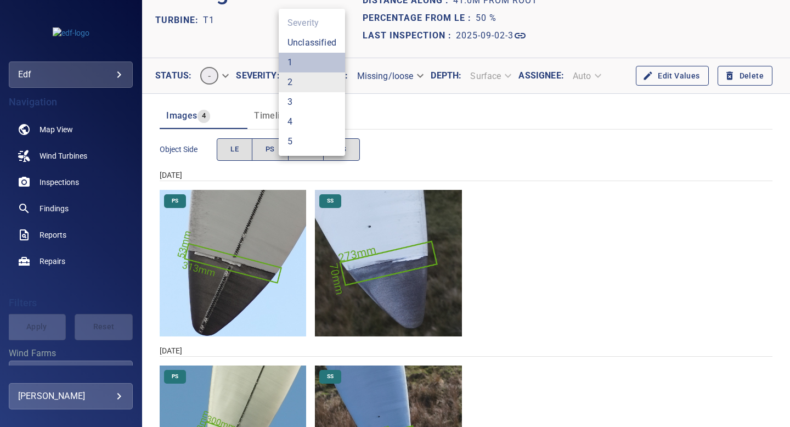
click at [308, 60] on li "1" at bounding box center [312, 63] width 66 height 20
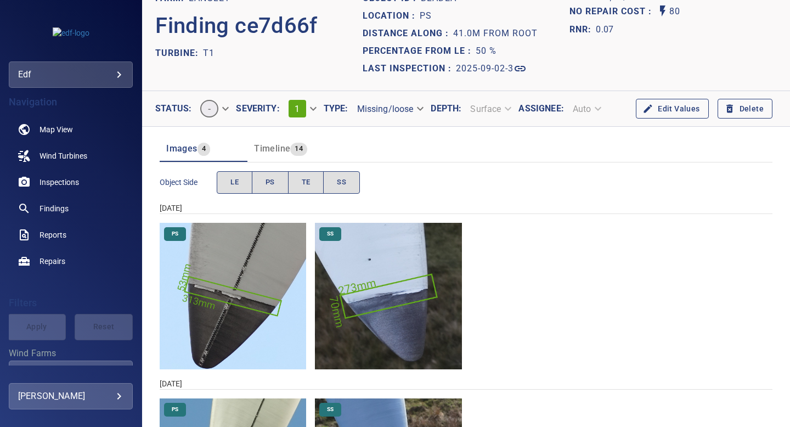
scroll to position [5, 0]
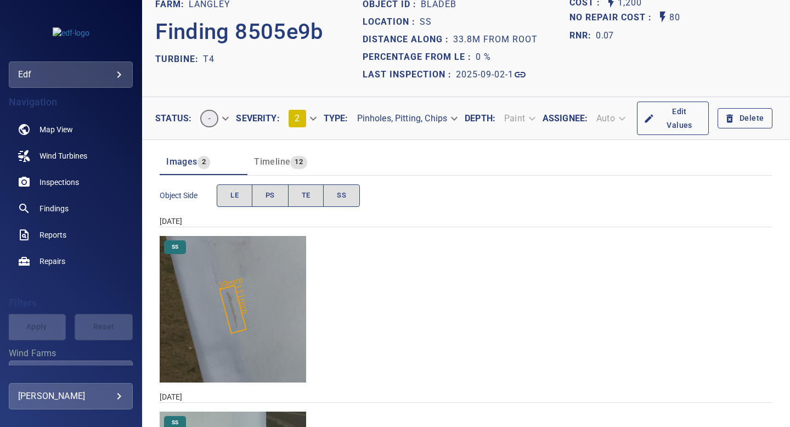
scroll to position [14, 0]
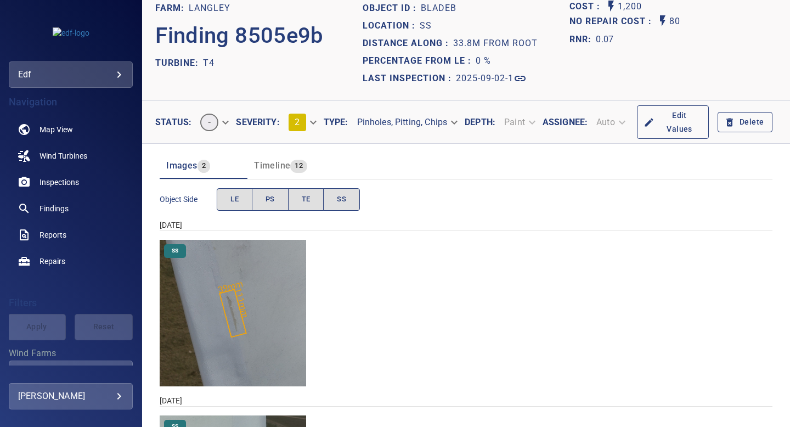
click at [311, 112] on body "**********" at bounding box center [395, 213] width 790 height 427
click at [308, 137] on li "3" at bounding box center [312, 138] width 66 height 20
click at [287, 160] on span "Timeline" at bounding box center [272, 165] width 36 height 10
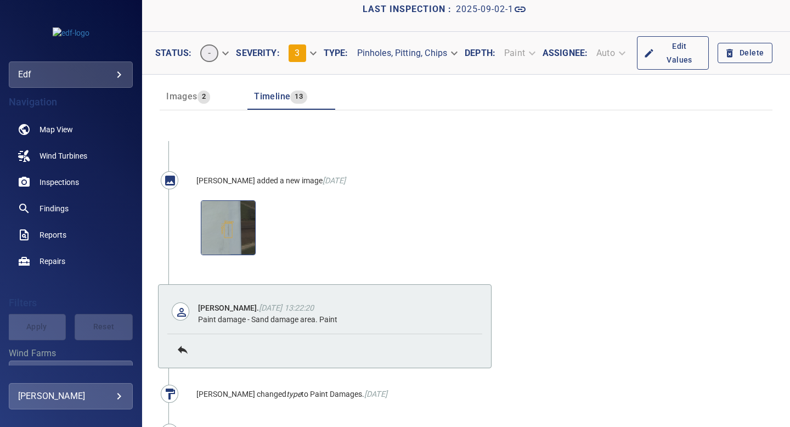
scroll to position [246, 0]
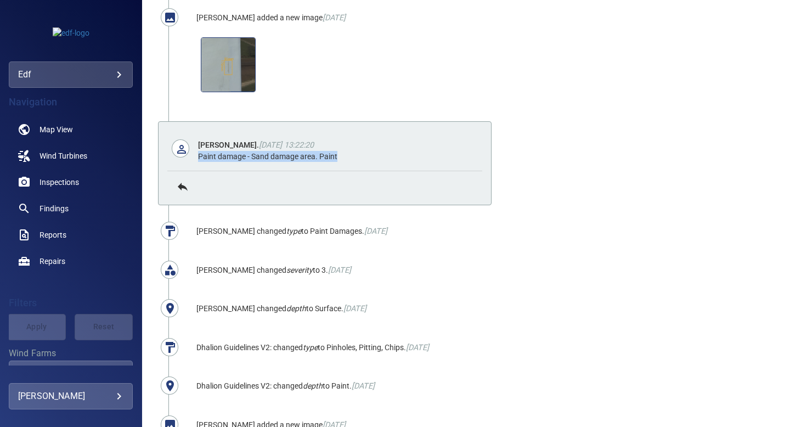
drag, startPoint x: 341, startPoint y: 149, endPoint x: 193, endPoint y: 146, distance: 148.2
click at [193, 146] on div "Jose Gallego . 18 Apr 2025 13:22:20 Paint damage - Sand damage area. Paint" at bounding box center [324, 151] width 314 height 41
copy div "Paint damage - Sand damage area. Paint"
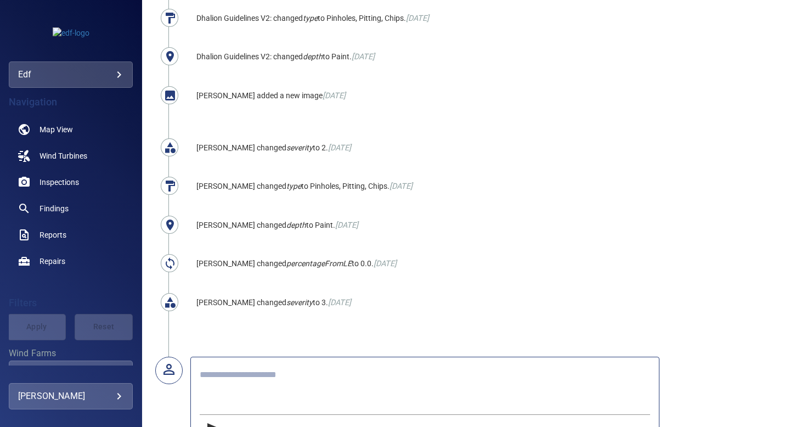
scroll to position [589, 0]
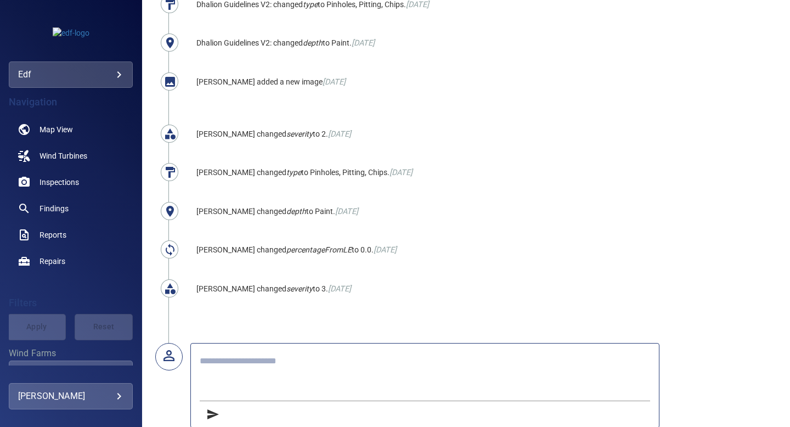
click at [277, 343] on form at bounding box center [424, 385] width 469 height 85
click at [281, 352] on div at bounding box center [425, 376] width 450 height 49
paste textarea "**********"
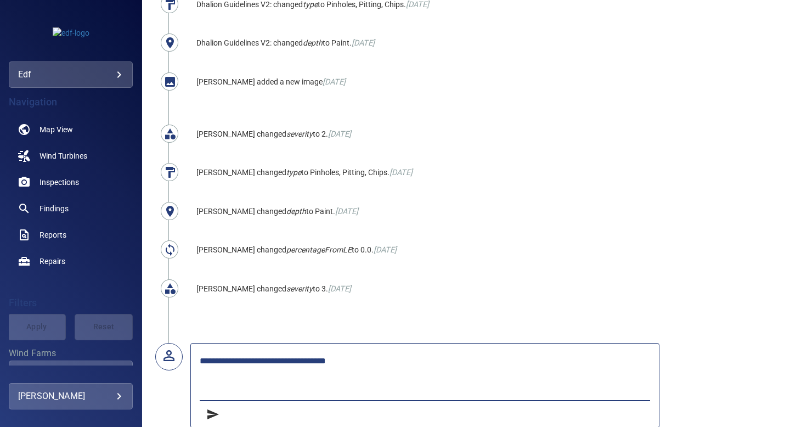
type textarea "**********"
click at [212, 409] on icon "submit" at bounding box center [213, 414] width 12 height 10
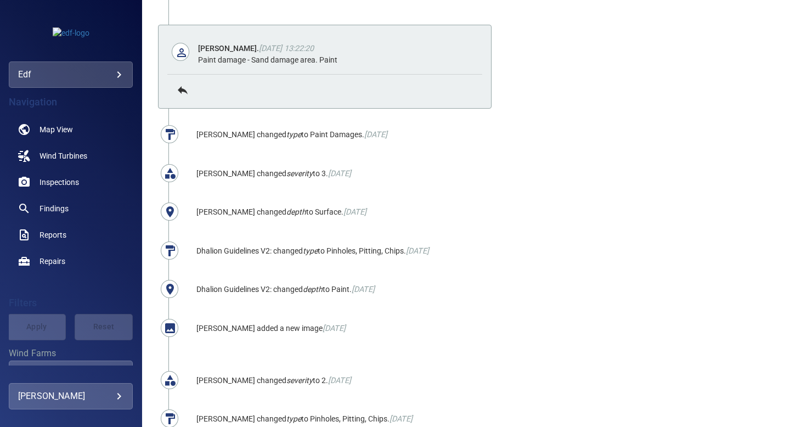
scroll to position [0, 0]
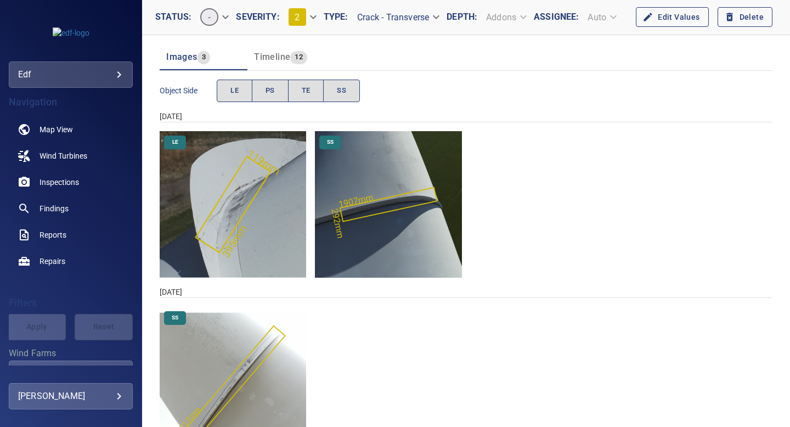
scroll to position [100, 0]
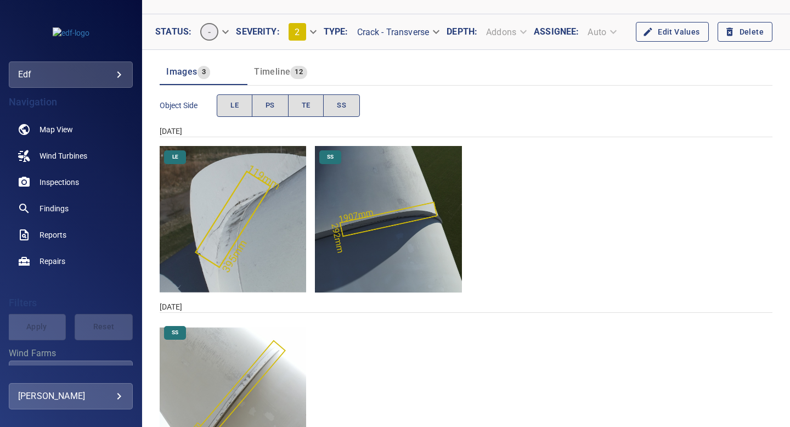
click at [281, 69] on span "Timeline" at bounding box center [272, 71] width 36 height 10
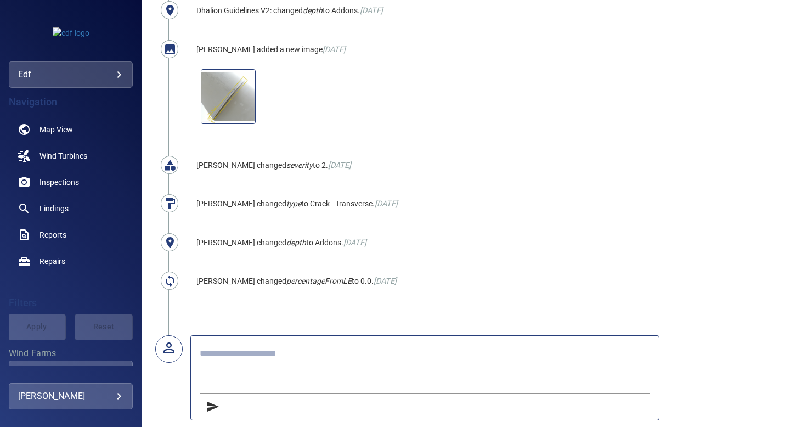
scroll to position [0, 0]
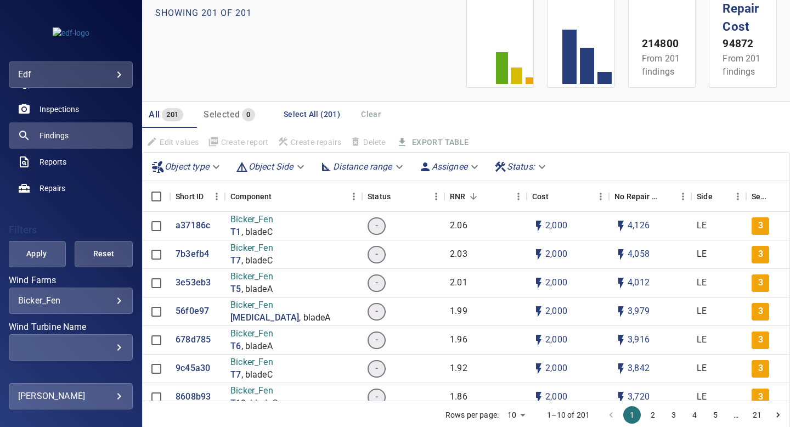
scroll to position [82, 0]
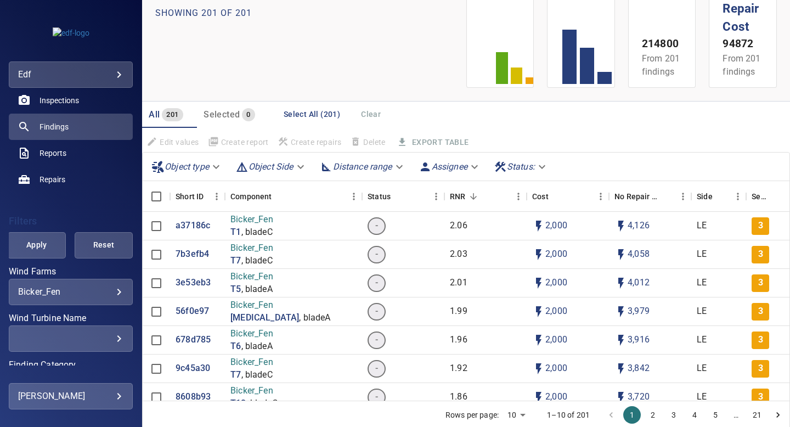
click at [119, 296] on body "**********" at bounding box center [395, 213] width 790 height 427
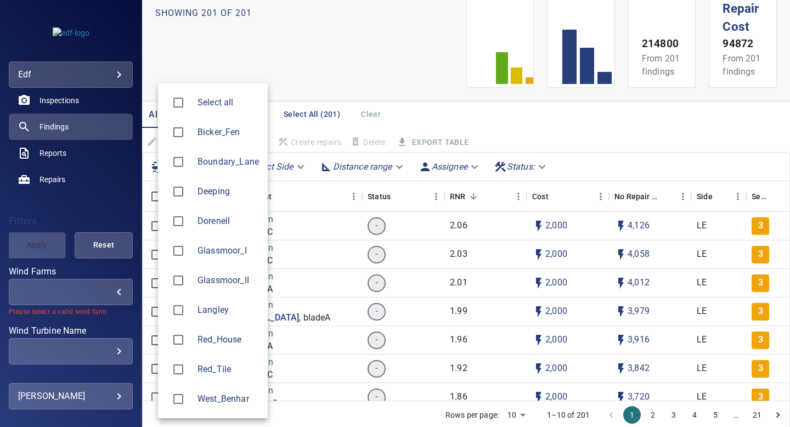
type input "*******"
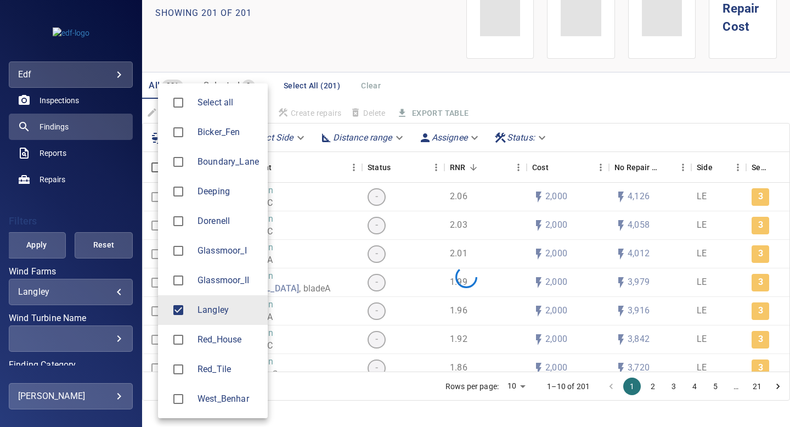
click at [121, 264] on div at bounding box center [395, 213] width 790 height 427
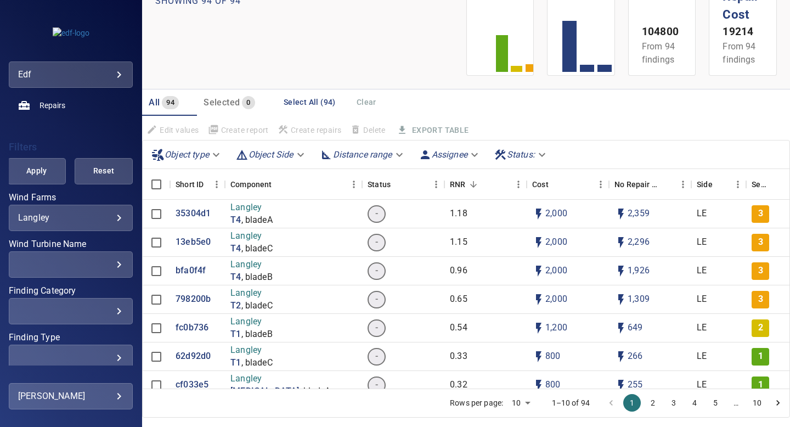
scroll to position [205, 0]
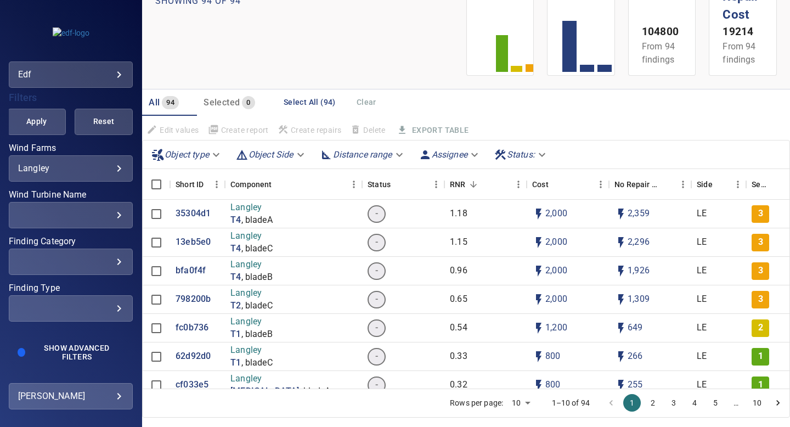
click at [119, 306] on div "​" at bounding box center [70, 308] width 105 height 10
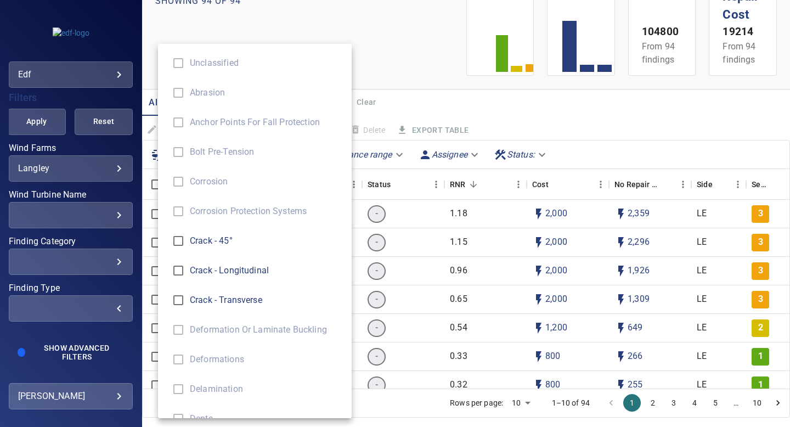
click at [122, 315] on div "Finding Type" at bounding box center [395, 213] width 790 height 427
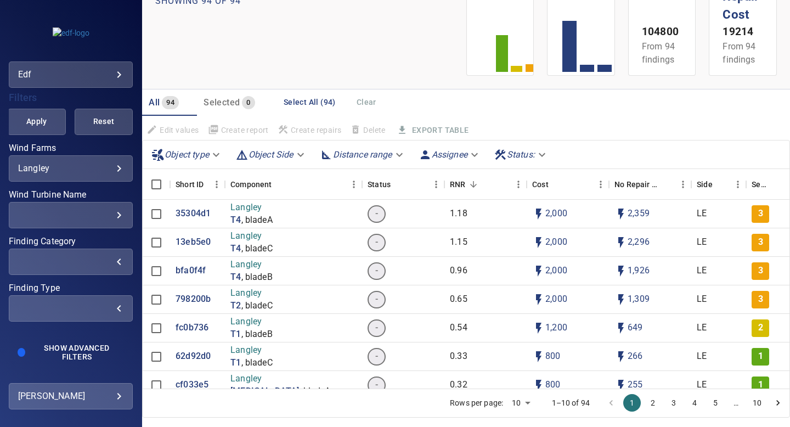
click at [119, 262] on div "​" at bounding box center [70, 261] width 105 height 10
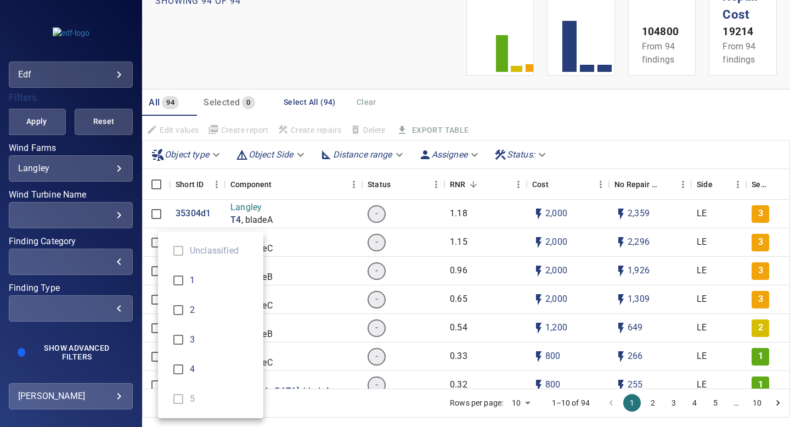
type input "*"
click at [124, 278] on div "Finding Category" at bounding box center [395, 213] width 790 height 427
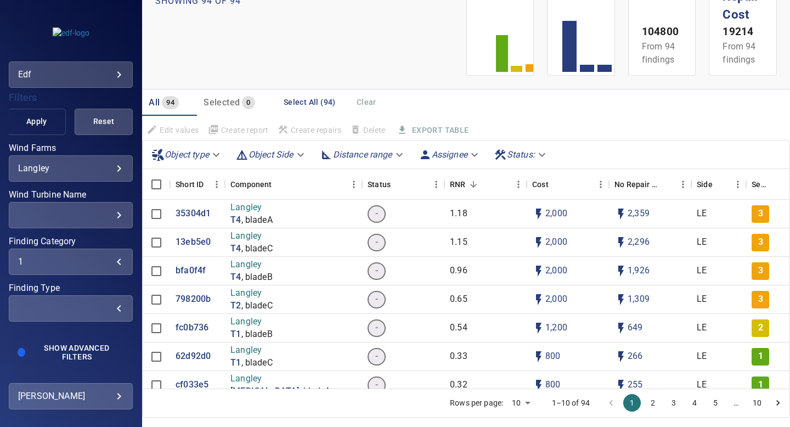
click at [48, 121] on span "Apply" at bounding box center [36, 122] width 31 height 14
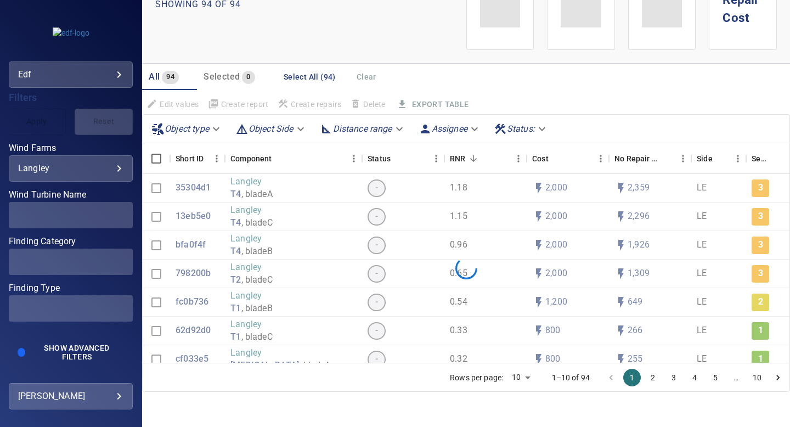
scroll to position [50, 0]
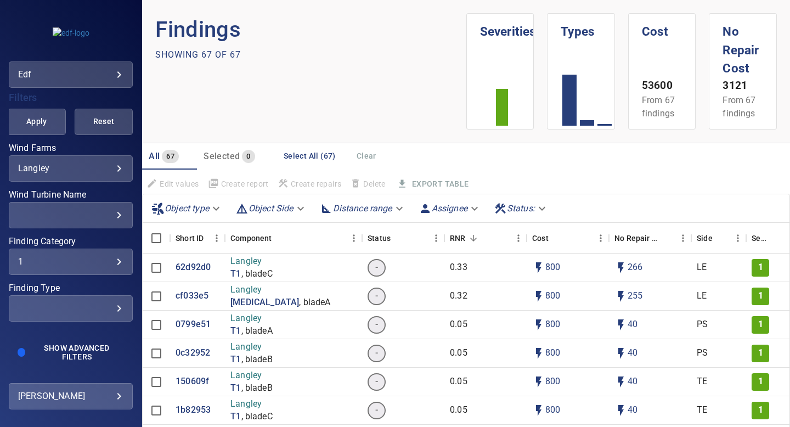
click at [135, 144] on div "Navigation Map View Wind Turbines Inspections Findings Reports Repairs Filters …" at bounding box center [71, 227] width 142 height 278
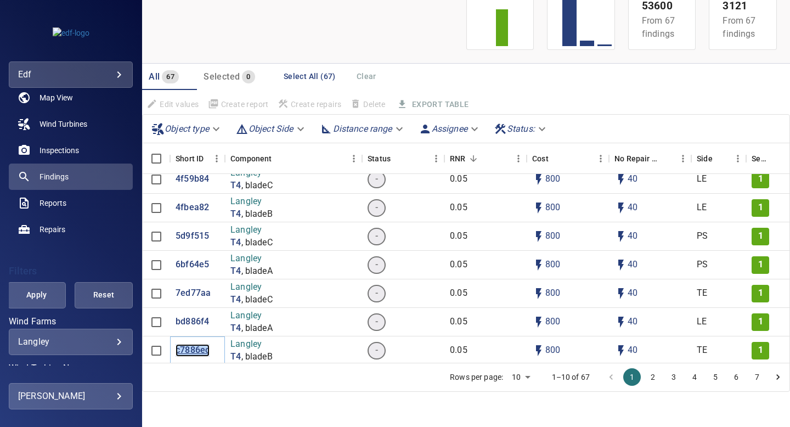
scroll to position [0, 0]
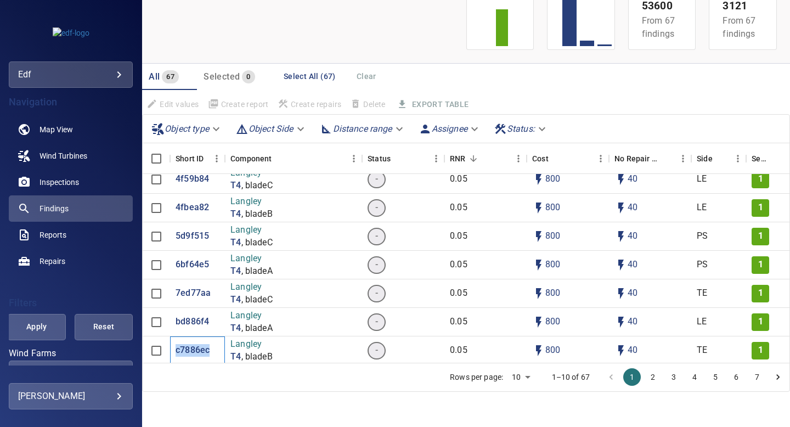
click at [54, 235] on span "Reports" at bounding box center [53, 234] width 27 height 11
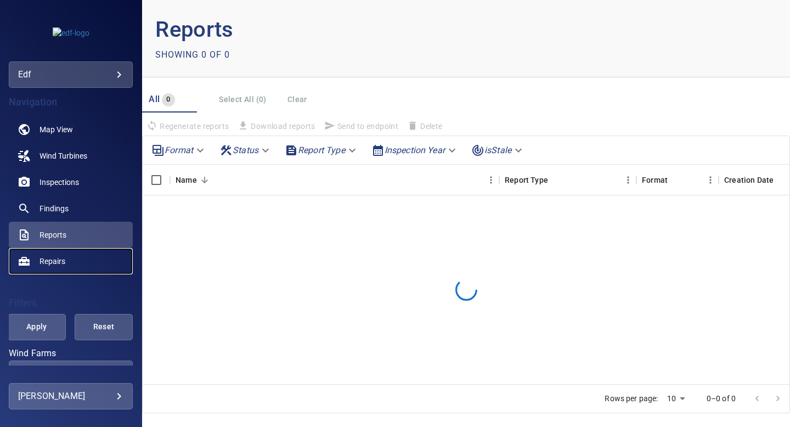
click at [57, 260] on span "Repairs" at bounding box center [53, 261] width 26 height 11
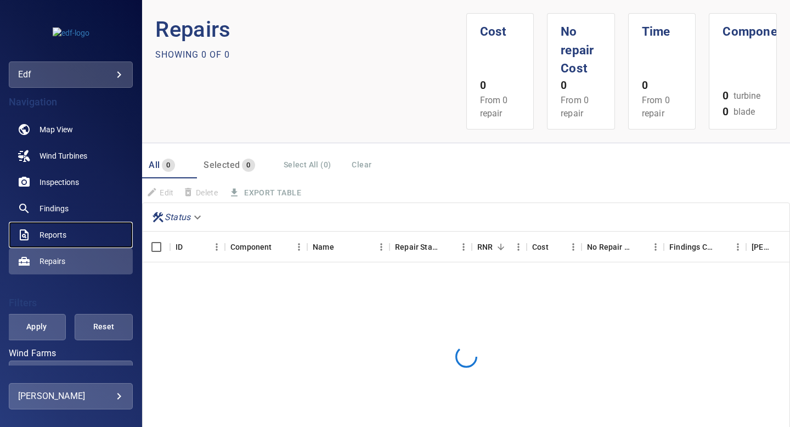
click at [58, 240] on link "Reports" at bounding box center [71, 235] width 124 height 26
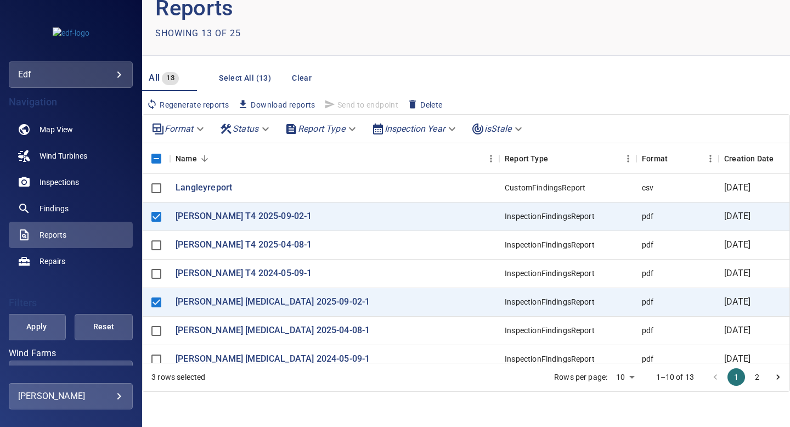
scroll to position [66, 0]
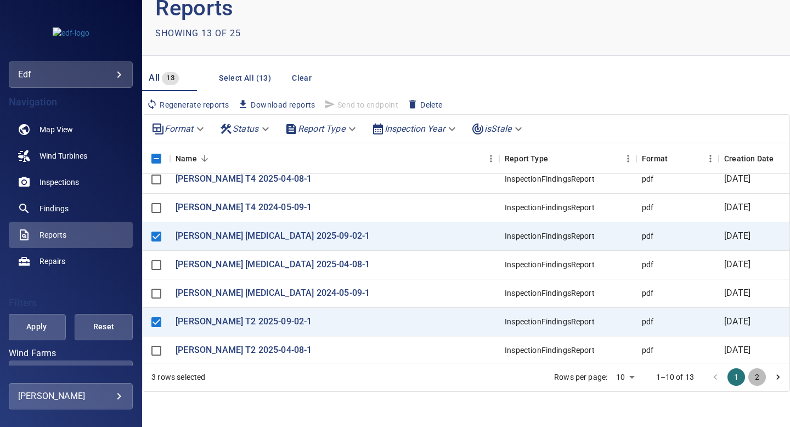
click at [754, 378] on button "2" at bounding box center [757, 377] width 18 height 18
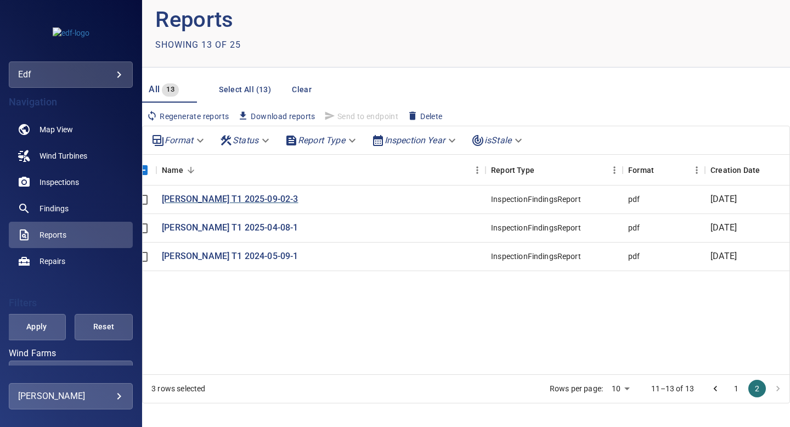
scroll to position [0, 0]
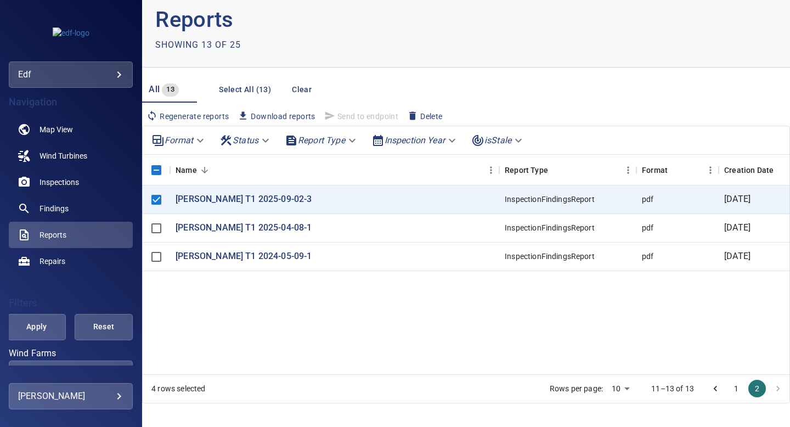
click at [188, 116] on span "Regenerate reports" at bounding box center [187, 116] width 82 height 12
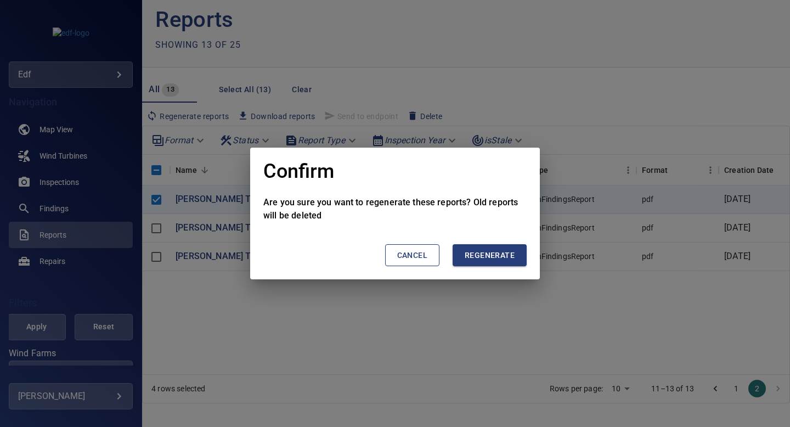
click at [505, 254] on span "Regenerate" at bounding box center [490, 256] width 50 height 14
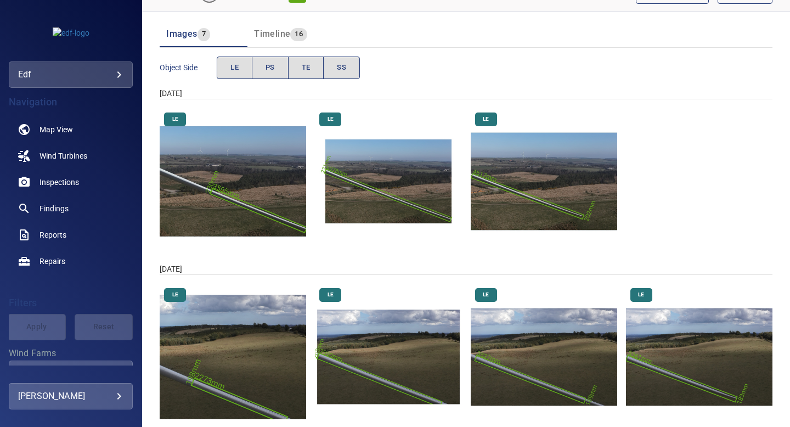
scroll to position [168, 0]
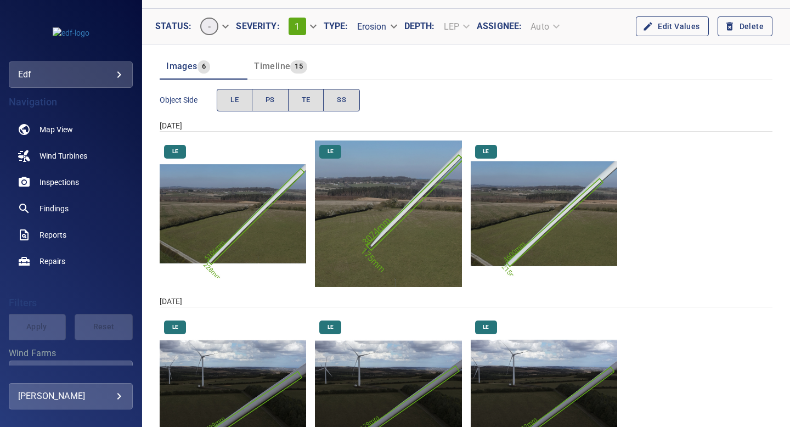
scroll to position [168, 0]
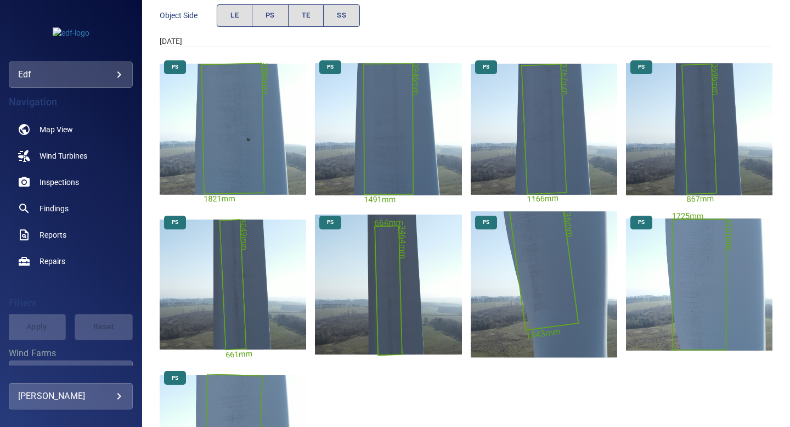
scroll to position [145, 0]
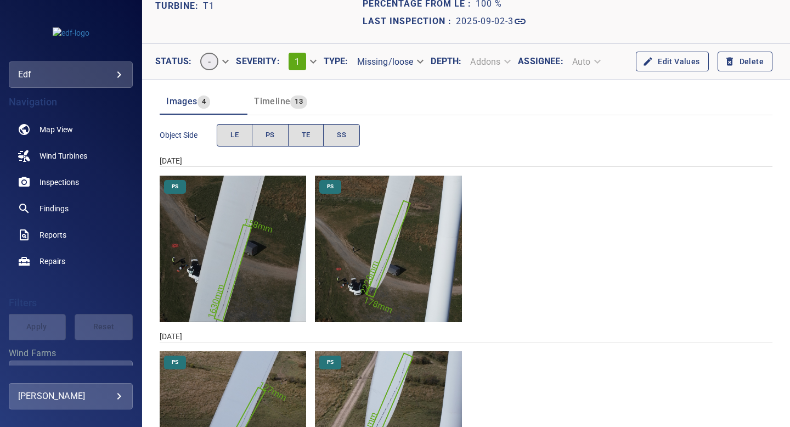
scroll to position [168, 0]
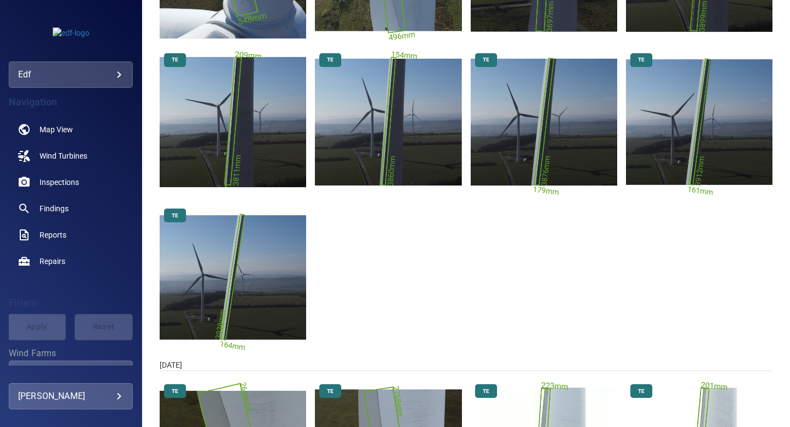
scroll to position [260, 0]
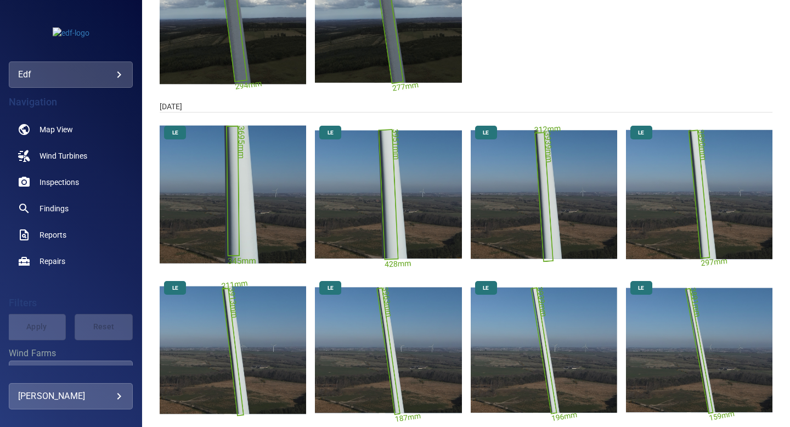
scroll to position [479, 0]
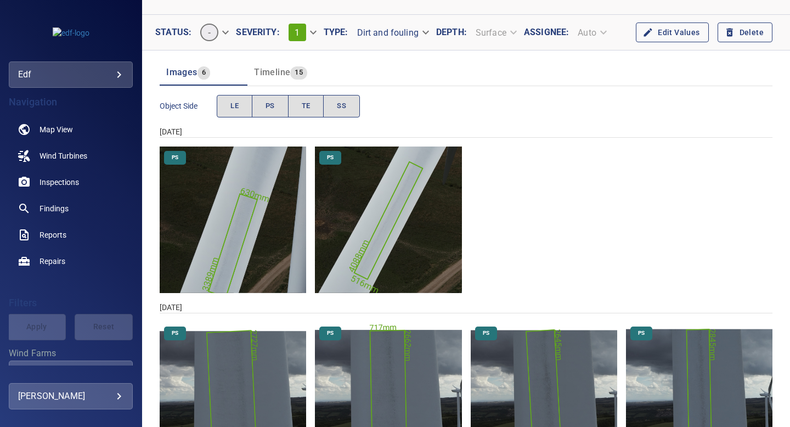
scroll to position [168, 0]
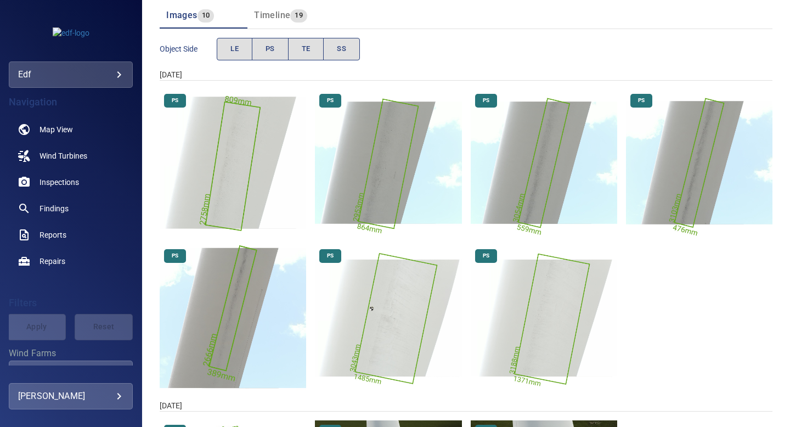
scroll to position [324, 0]
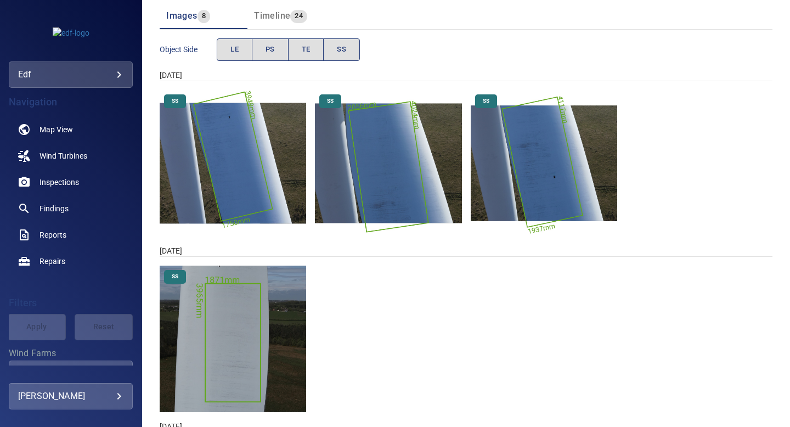
scroll to position [35, 0]
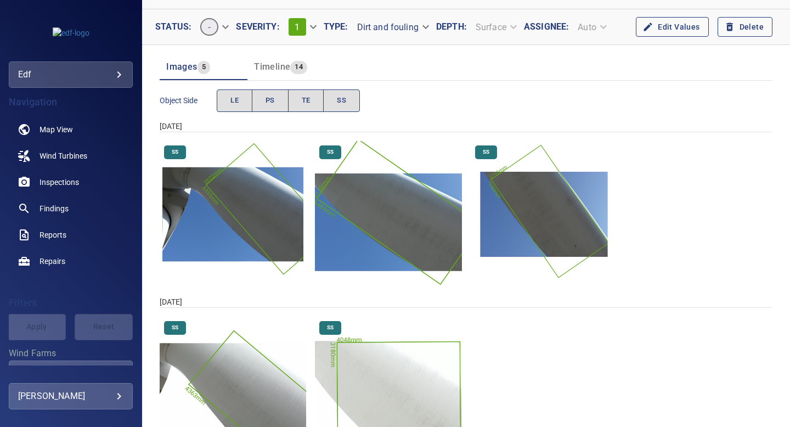
scroll to position [168, 0]
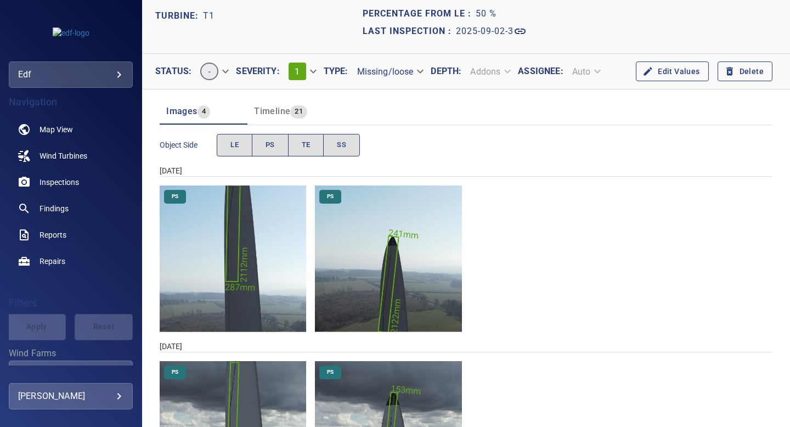
scroll to position [168, 0]
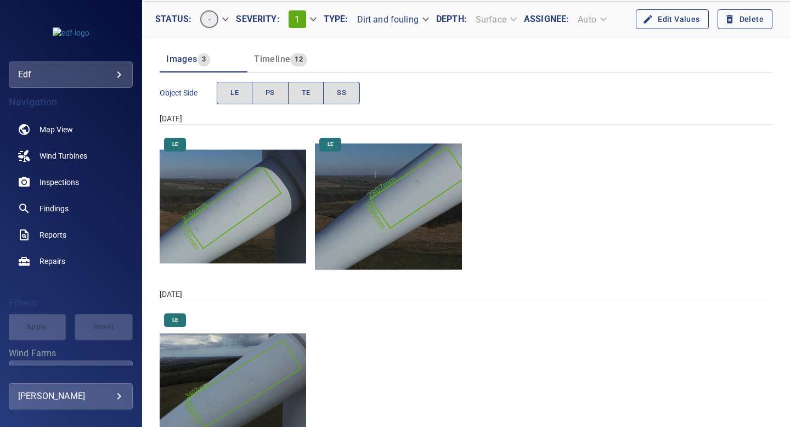
scroll to position [168, 0]
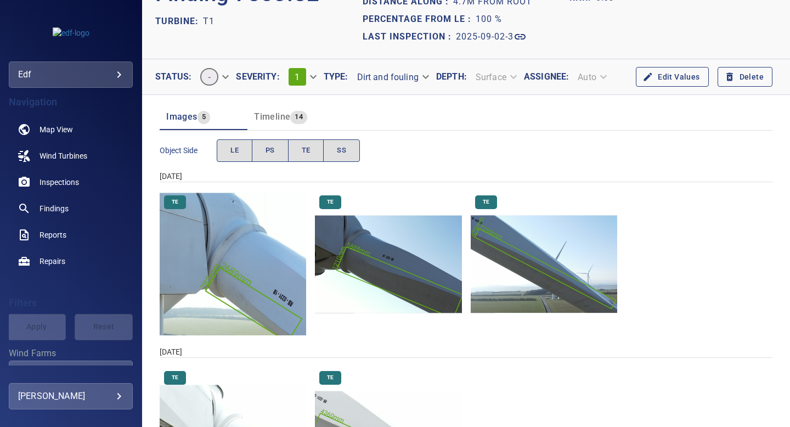
scroll to position [168, 0]
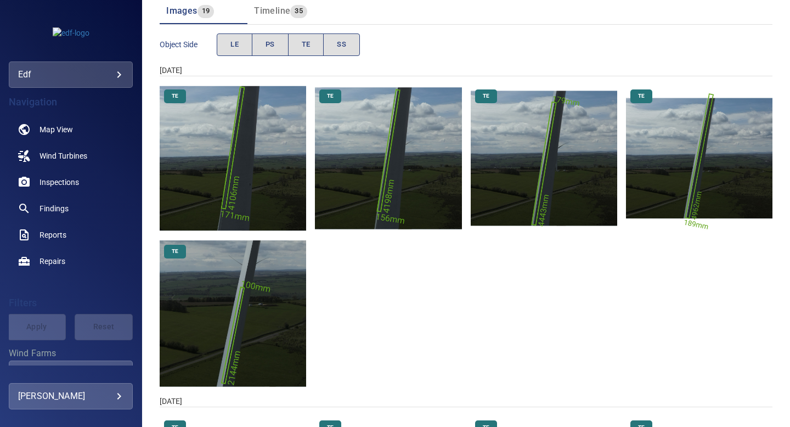
scroll to position [141, 0]
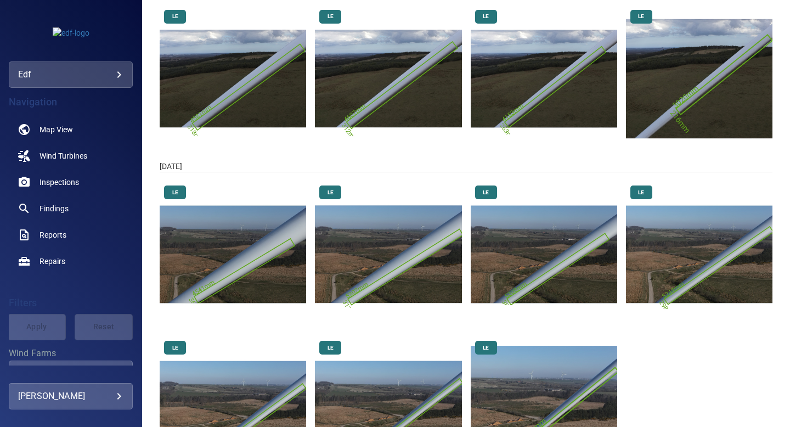
scroll to position [418, 0]
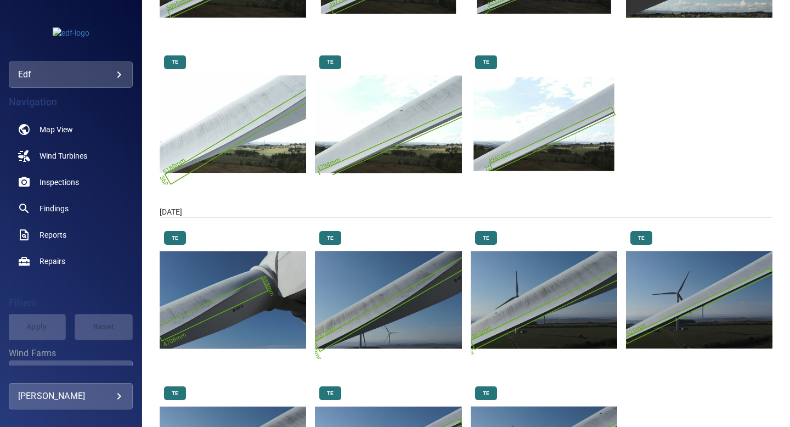
scroll to position [479, 0]
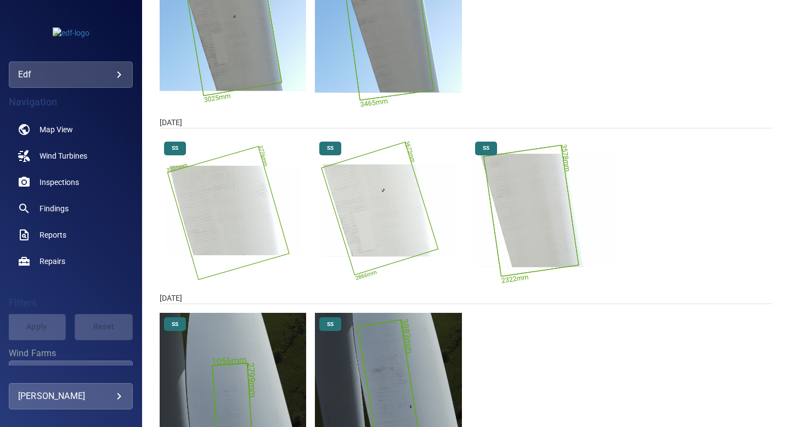
scroll to position [344, 0]
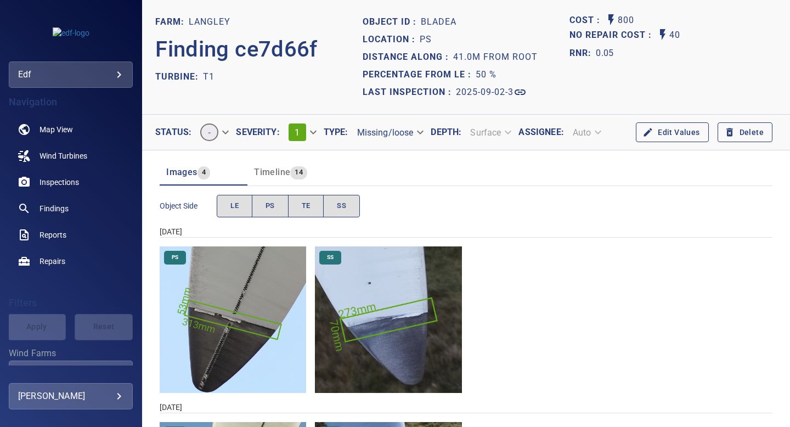
click at [283, 170] on span "Timeline" at bounding box center [272, 172] width 36 height 10
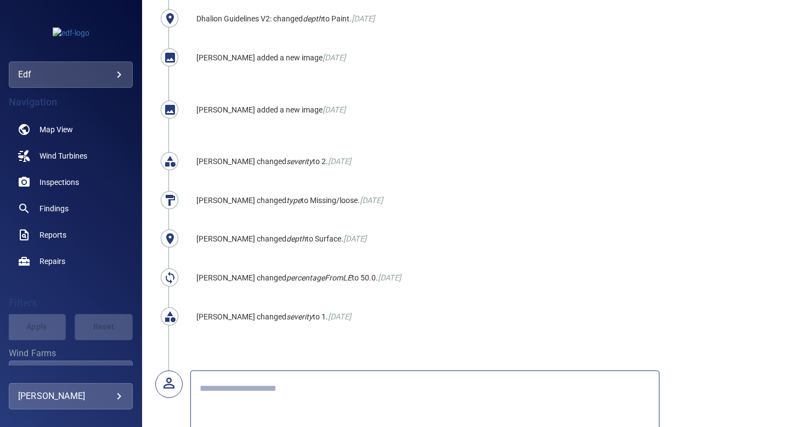
scroll to position [624, 0]
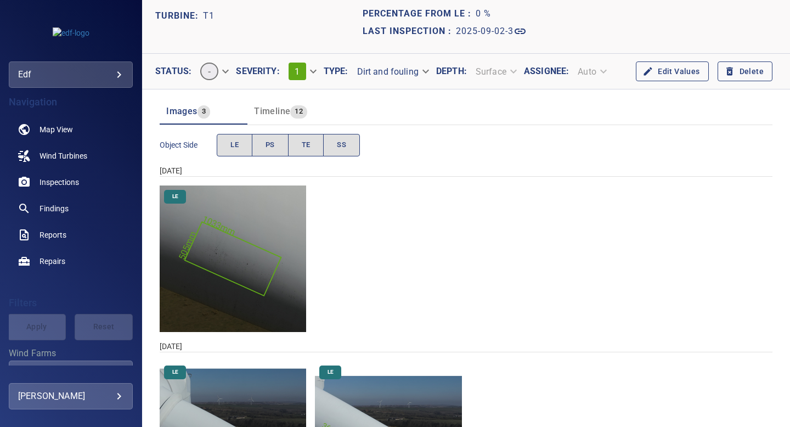
scroll to position [168, 0]
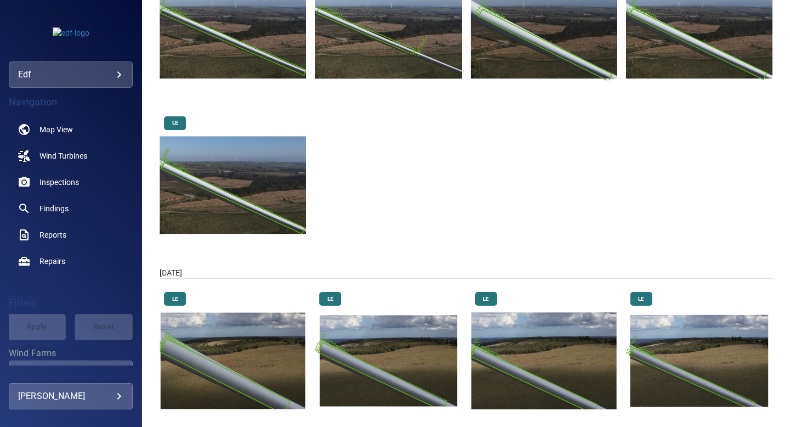
scroll to position [304, 0]
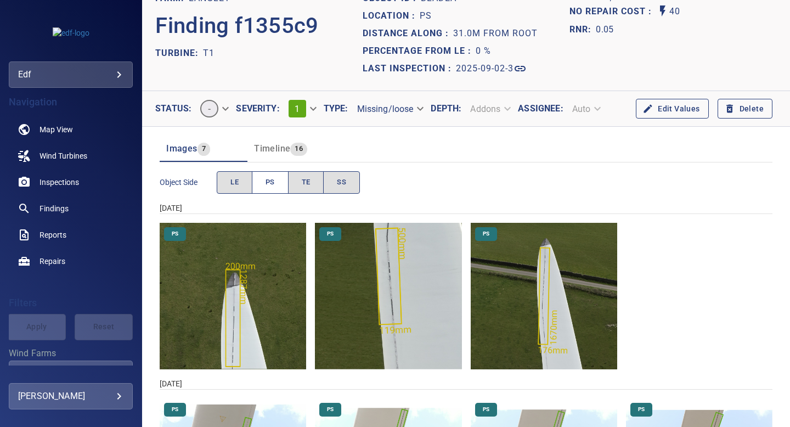
scroll to position [9, 0]
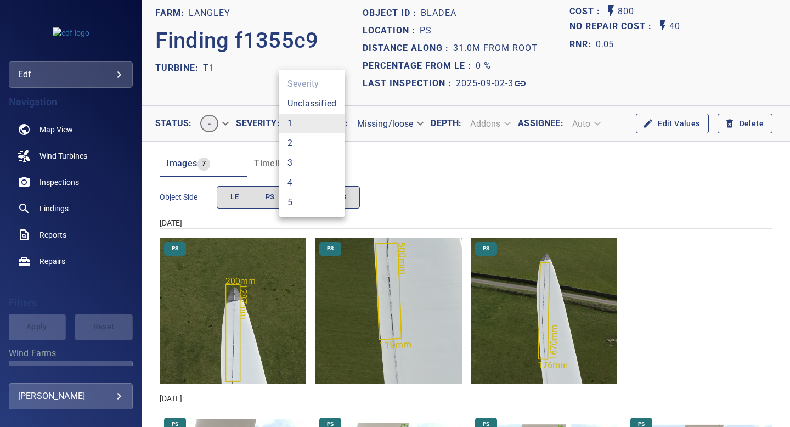
click at [309, 122] on body "**********" at bounding box center [395, 213] width 790 height 427
click at [305, 120] on li "1" at bounding box center [312, 124] width 66 height 20
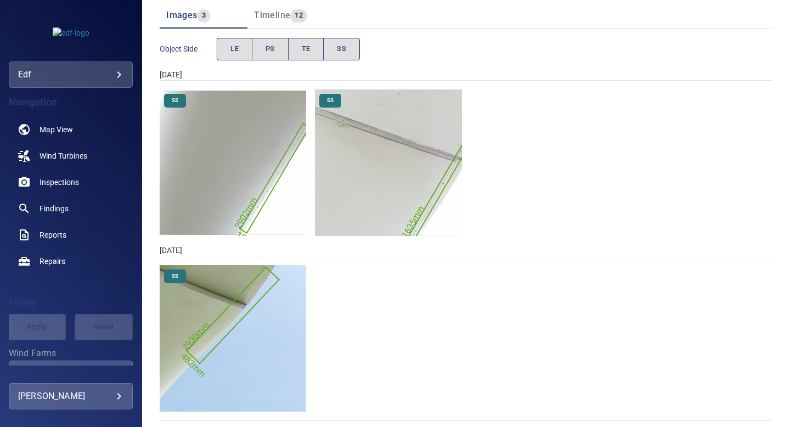
scroll to position [168, 0]
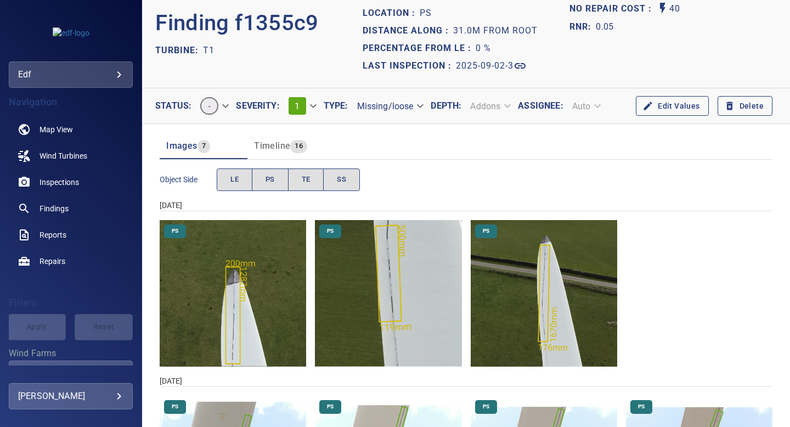
scroll to position [8, 0]
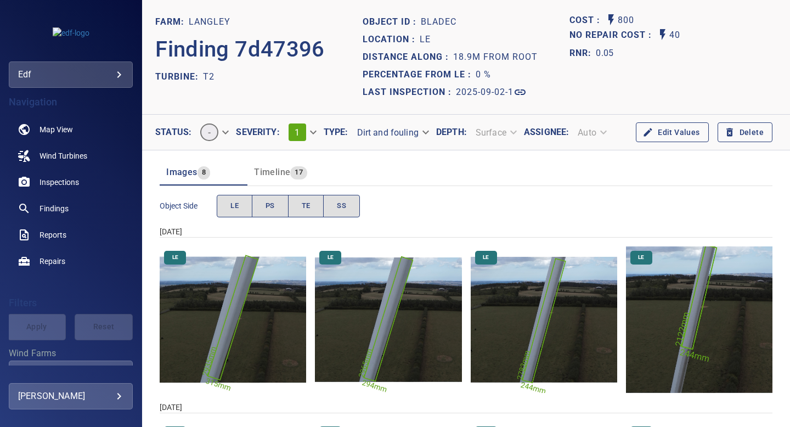
scroll to position [168, 0]
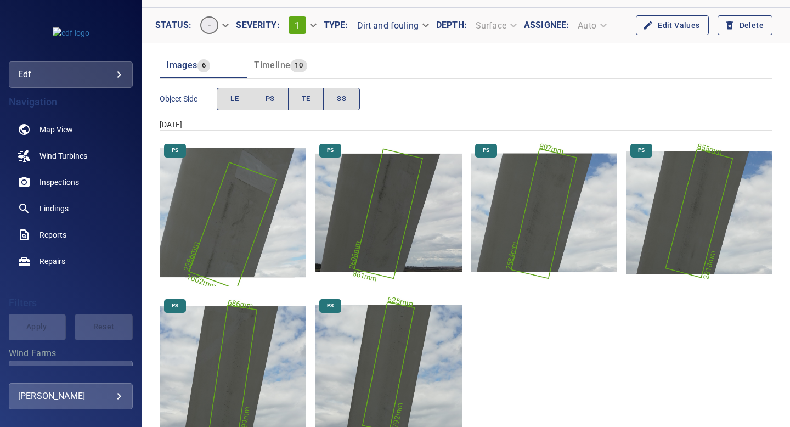
scroll to position [148, 0]
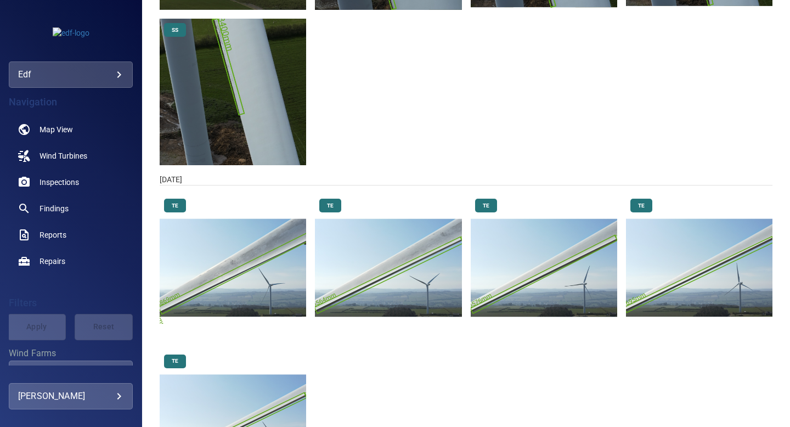
scroll to position [542, 0]
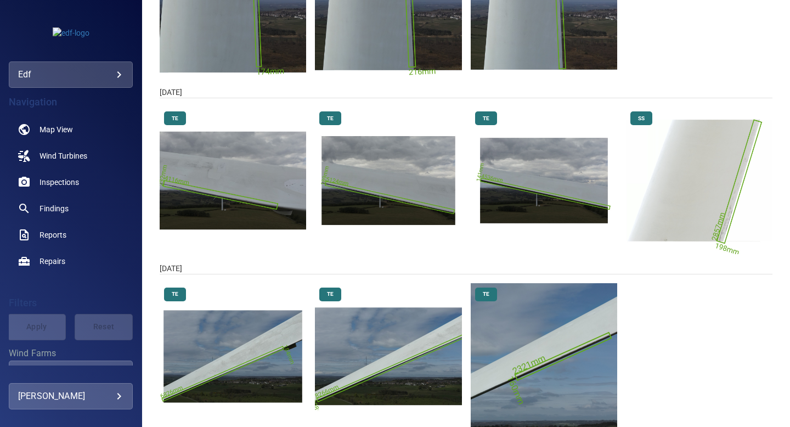
scroll to position [655, 0]
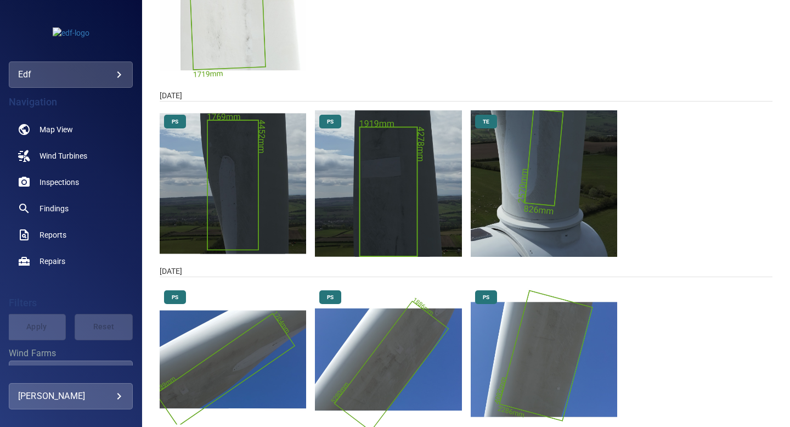
scroll to position [499, 0]
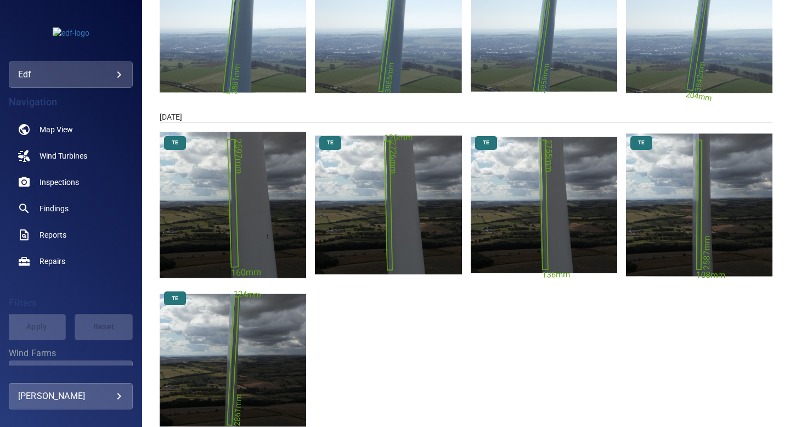
scroll to position [152, 0]
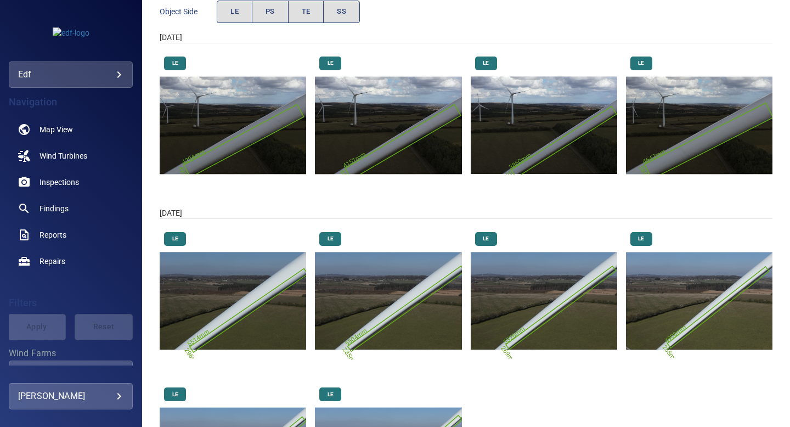
scroll to position [324, 0]
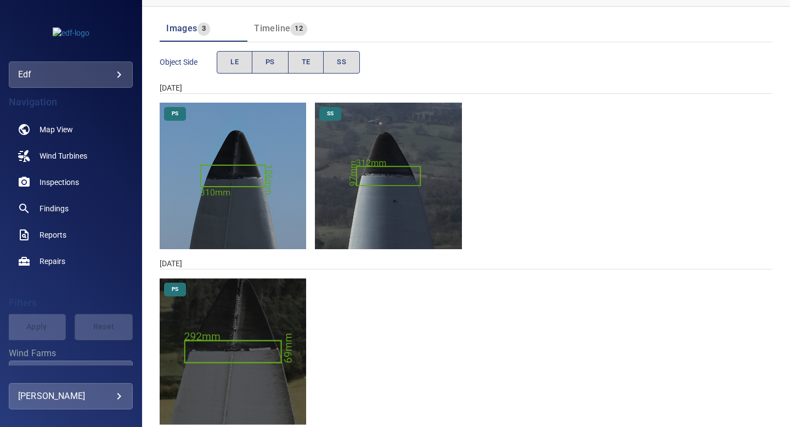
scroll to position [168, 0]
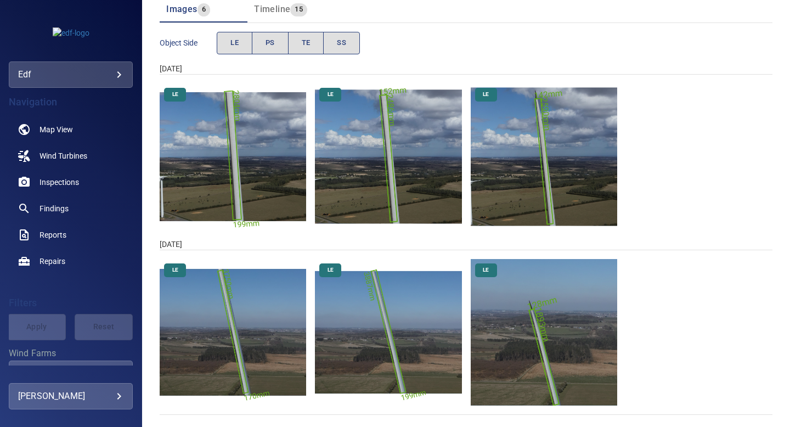
scroll to position [168, 0]
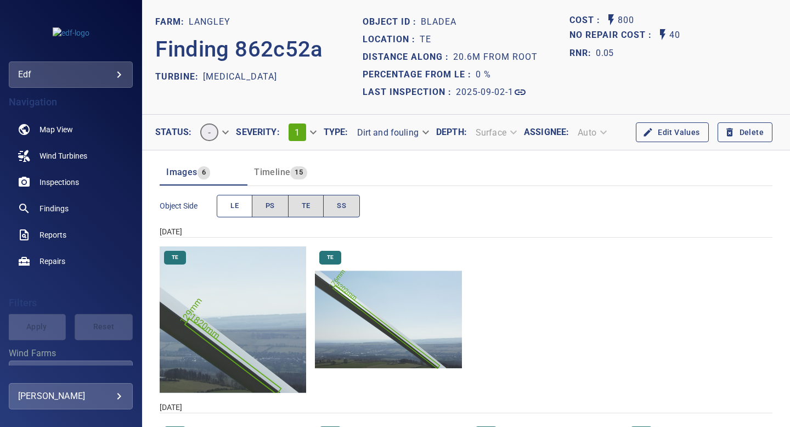
scroll to position [168, 0]
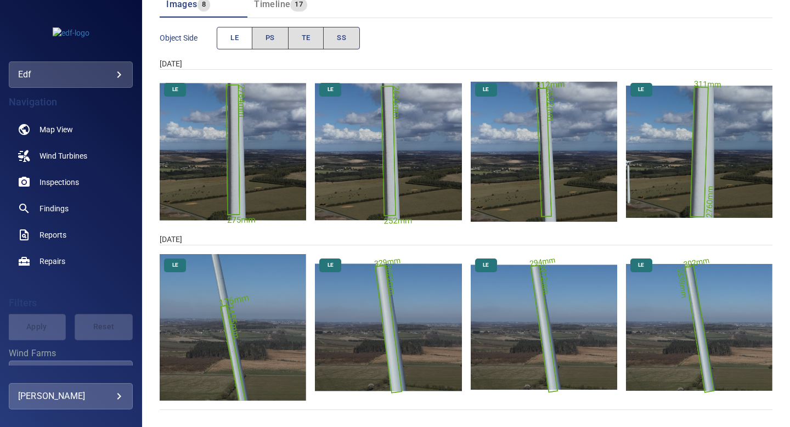
scroll to position [168, 0]
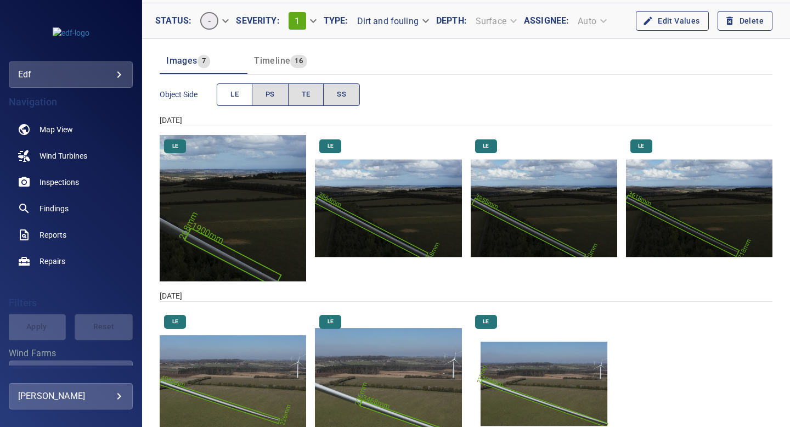
scroll to position [168, 0]
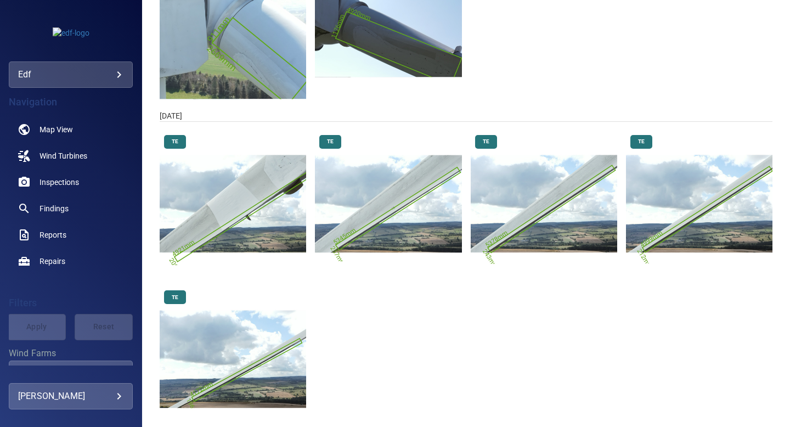
scroll to position [324, 0]
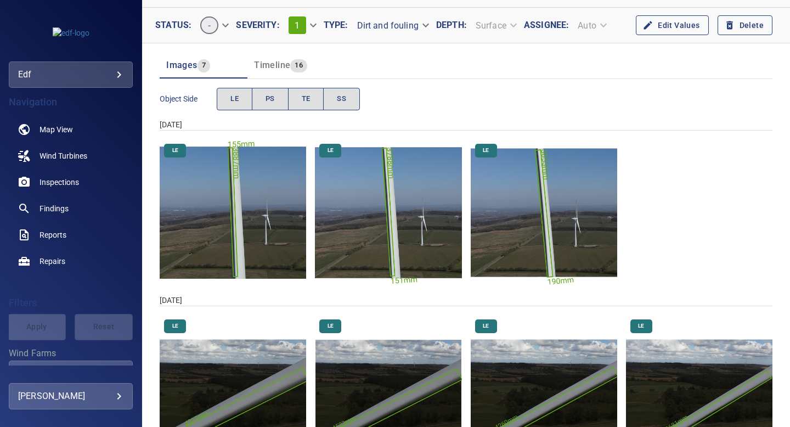
scroll to position [168, 0]
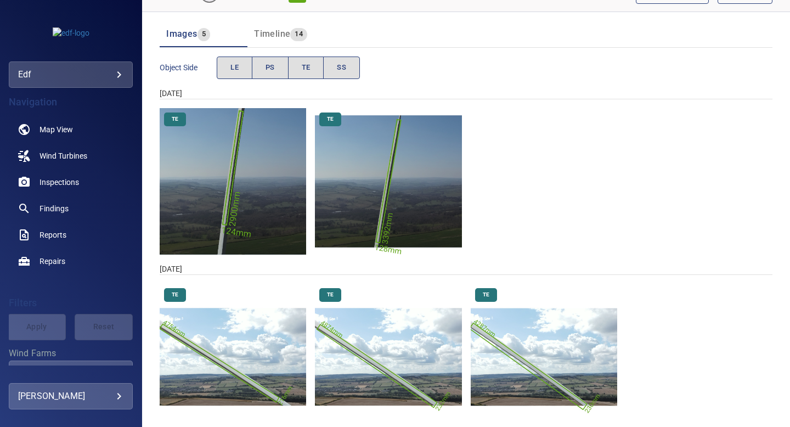
scroll to position [121, 0]
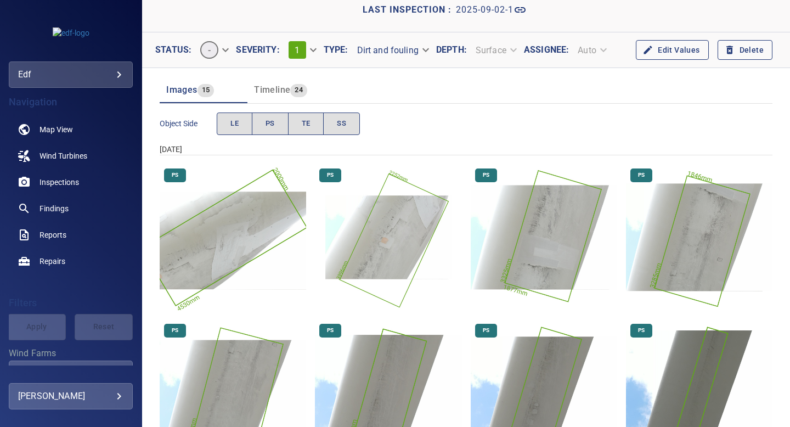
scroll to position [14, 0]
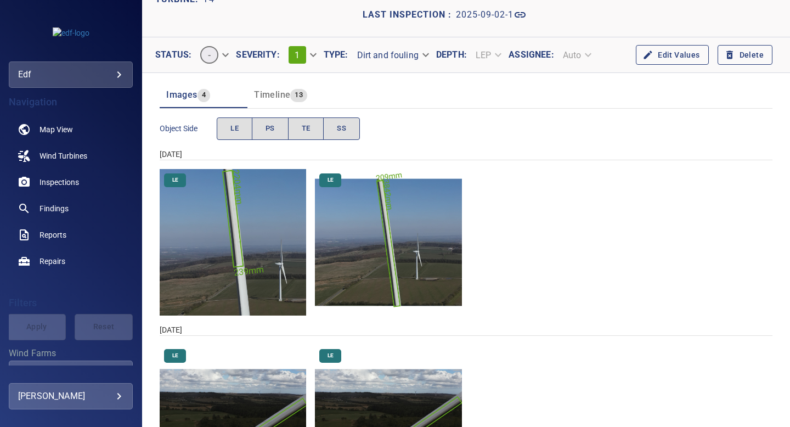
scroll to position [168, 0]
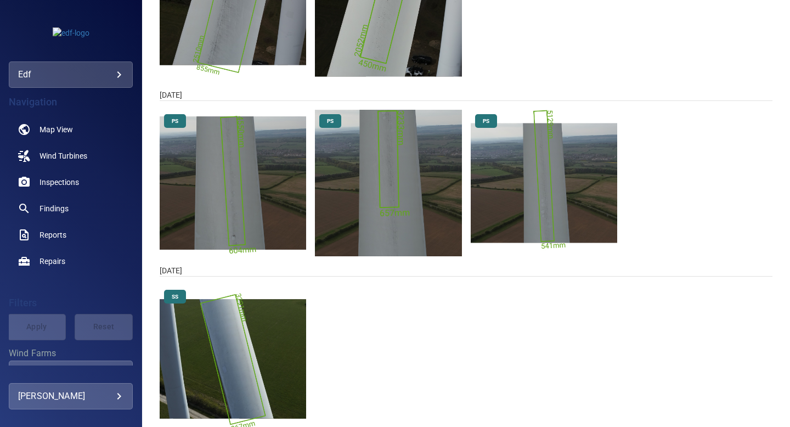
scroll to position [499, 0]
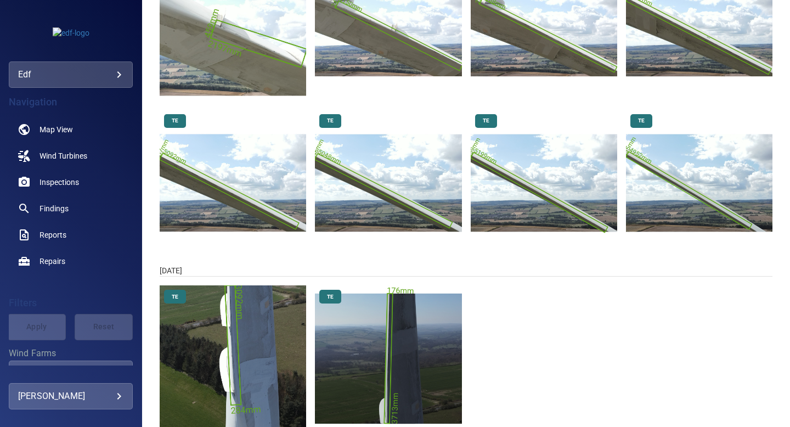
scroll to position [324, 0]
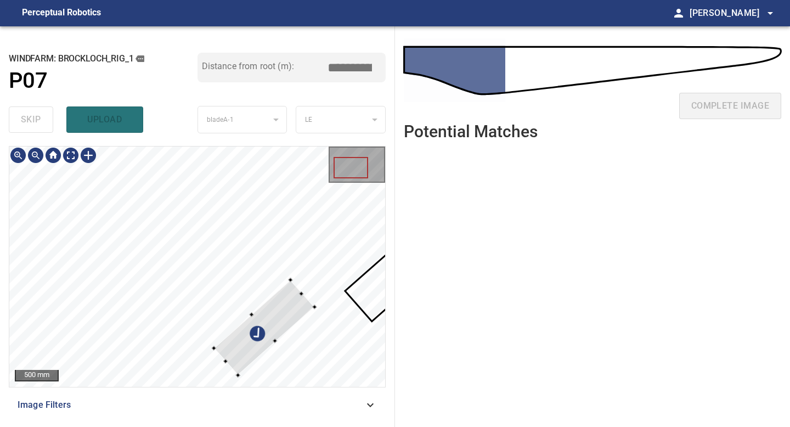
click at [268, 320] on div at bounding box center [264, 327] width 100 height 95
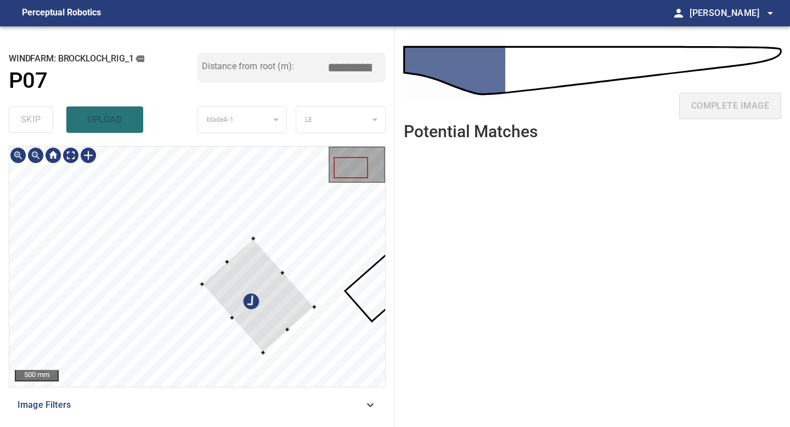
click at [201, 281] on div at bounding box center [197, 266] width 376 height 240
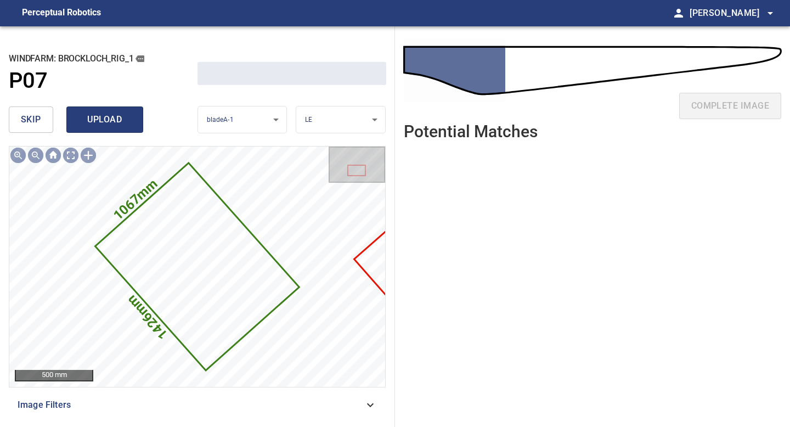
click at [101, 116] on span "upload" at bounding box center [104, 119] width 53 height 15
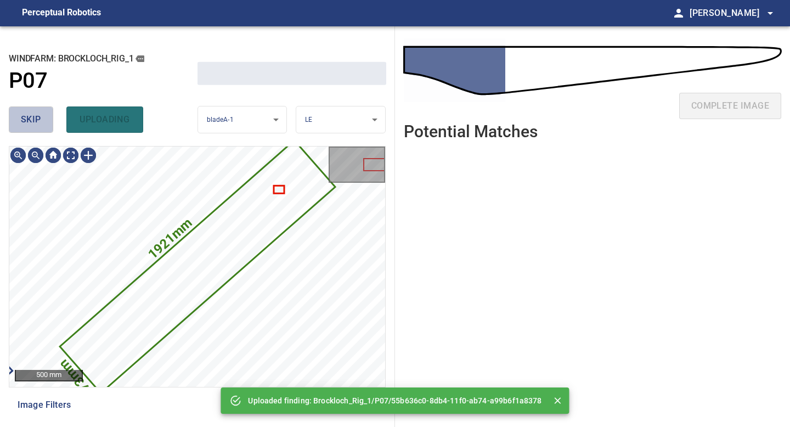
click at [35, 121] on span "skip" at bounding box center [31, 119] width 20 height 15
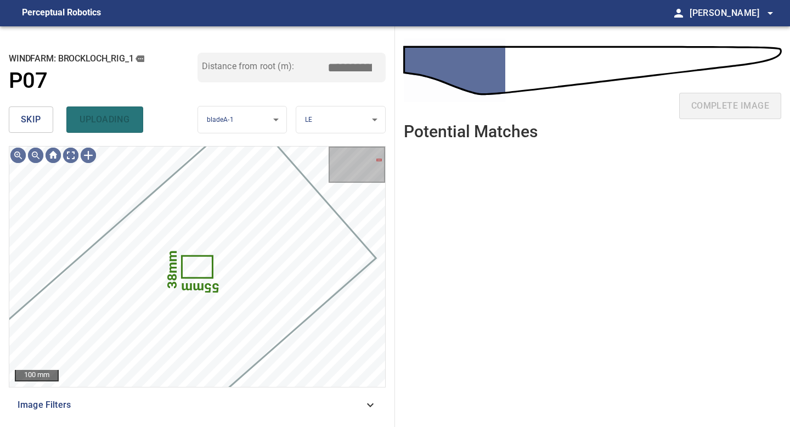
click at [35, 121] on span "skip" at bounding box center [31, 119] width 20 height 15
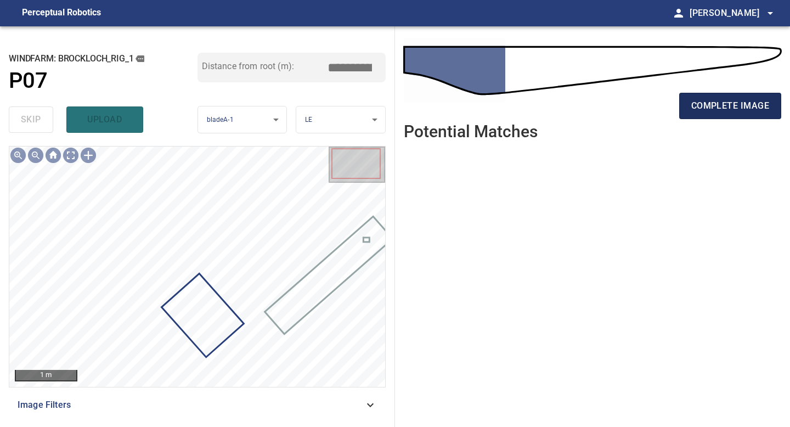
click at [728, 105] on span "complete image" at bounding box center [730, 105] width 78 height 15
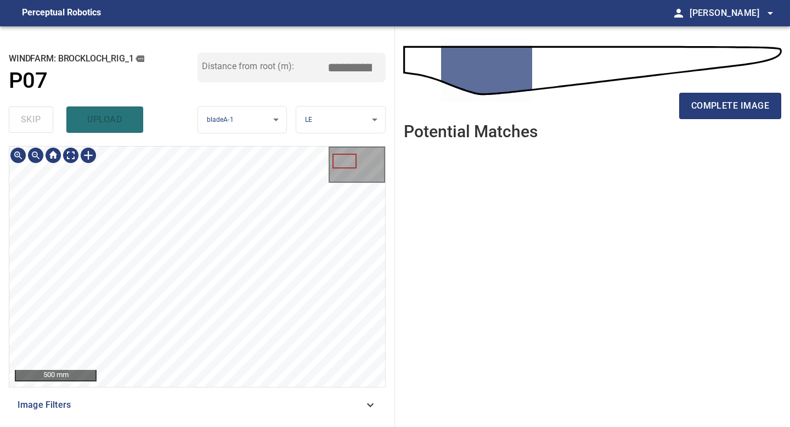
click at [336, 426] on div "**********" at bounding box center [197, 226] width 395 height 401
click at [744, 106] on span "complete image" at bounding box center [730, 105] width 78 height 15
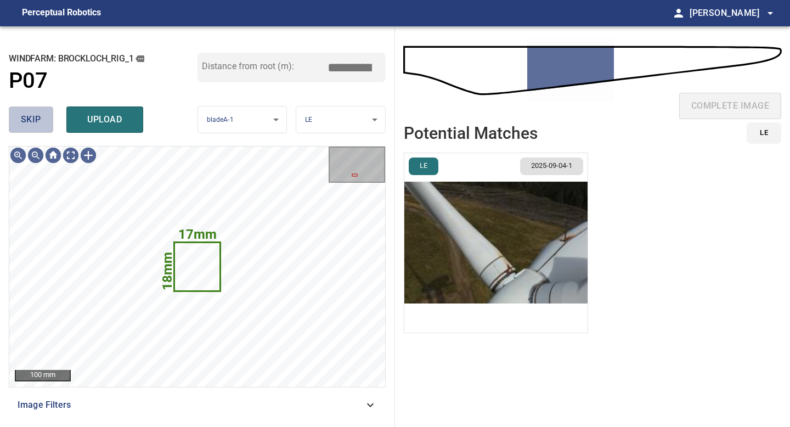
click at [36, 120] on span "skip" at bounding box center [31, 119] width 20 height 15
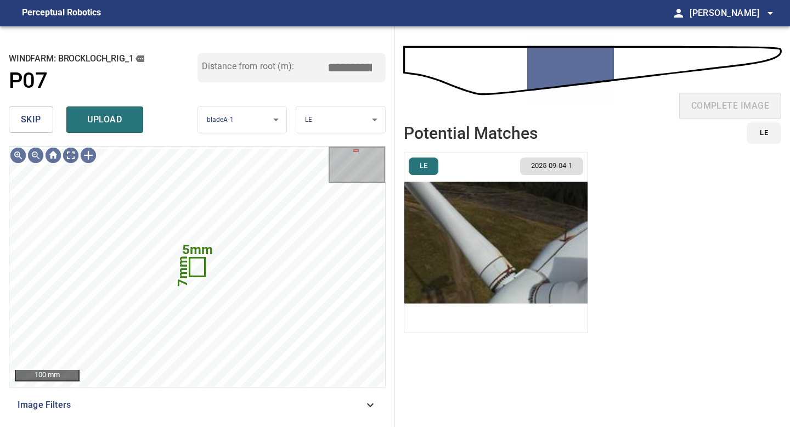
click at [36, 120] on span "skip" at bounding box center [31, 119] width 20 height 15
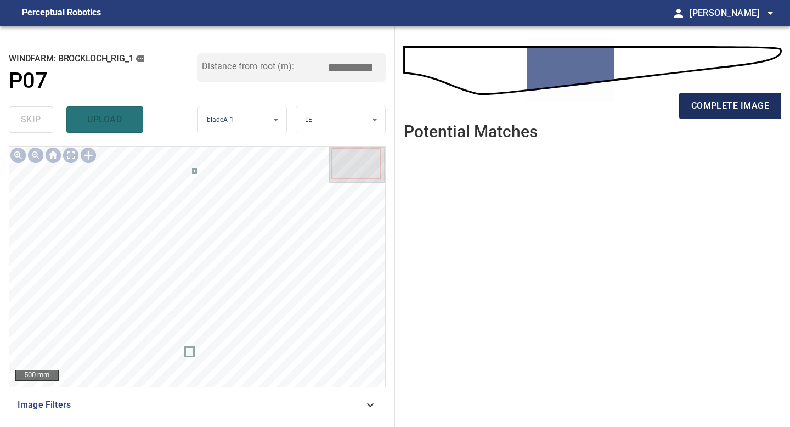
click at [732, 106] on span "complete image" at bounding box center [730, 105] width 78 height 15
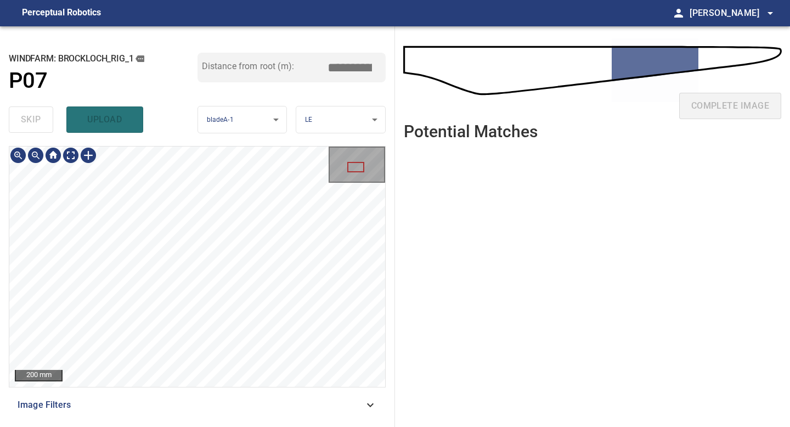
click at [185, 426] on div "**********" at bounding box center [197, 226] width 395 height 401
click at [187, 407] on div "200 mm Image Filters" at bounding box center [197, 282] width 377 height 272
click at [176, 426] on div "**********" at bounding box center [197, 226] width 395 height 401
click at [180, 424] on div "**********" at bounding box center [197, 226] width 395 height 401
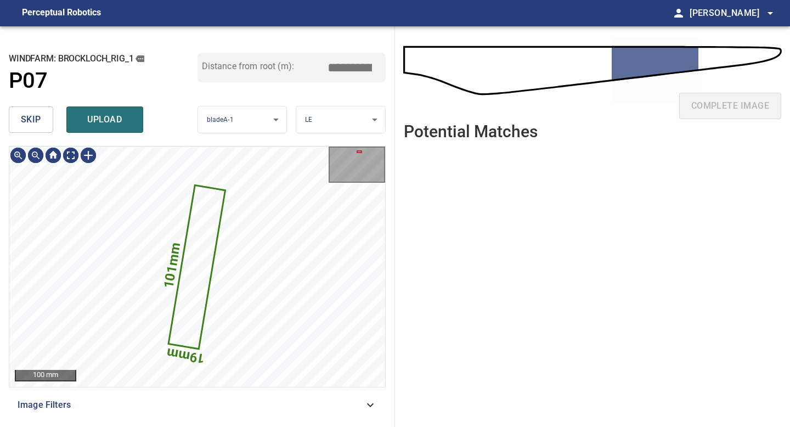
click at [44, 120] on button "skip" at bounding box center [31, 119] width 44 height 26
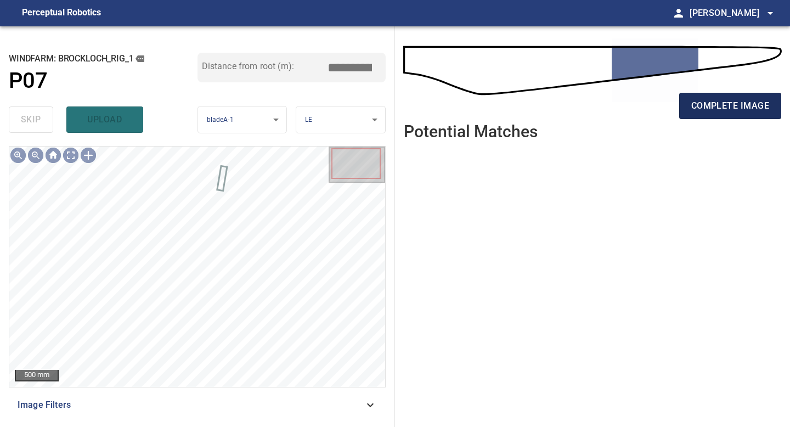
click at [725, 99] on span "complete image" at bounding box center [730, 105] width 78 height 15
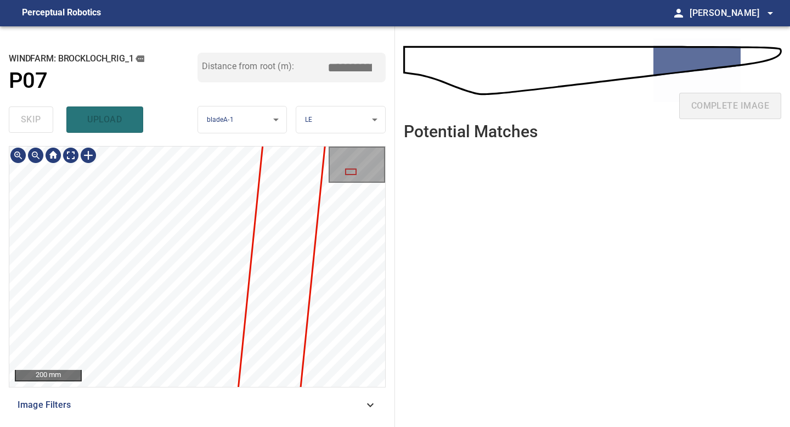
click at [150, 426] on div "**********" at bounding box center [197, 226] width 395 height 401
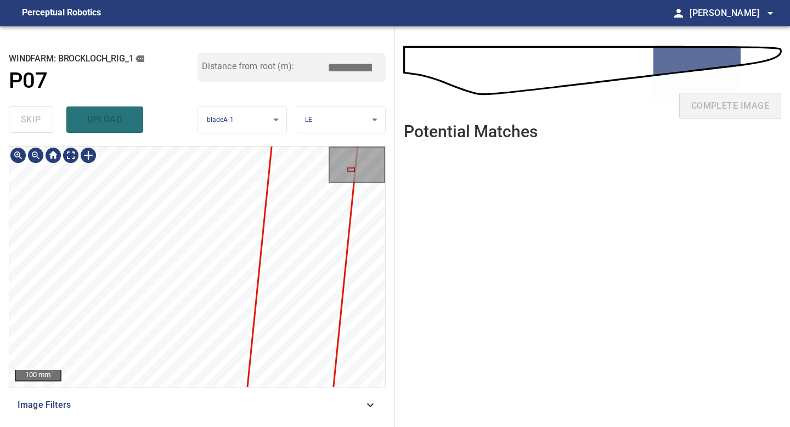
click at [117, 415] on div "100 mm Image Filters" at bounding box center [197, 282] width 377 height 272
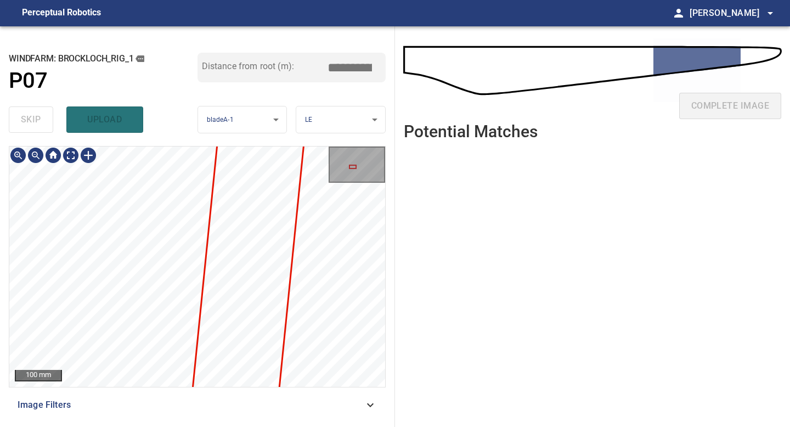
click at [115, 412] on div "100 mm Image Filters" at bounding box center [197, 282] width 377 height 272
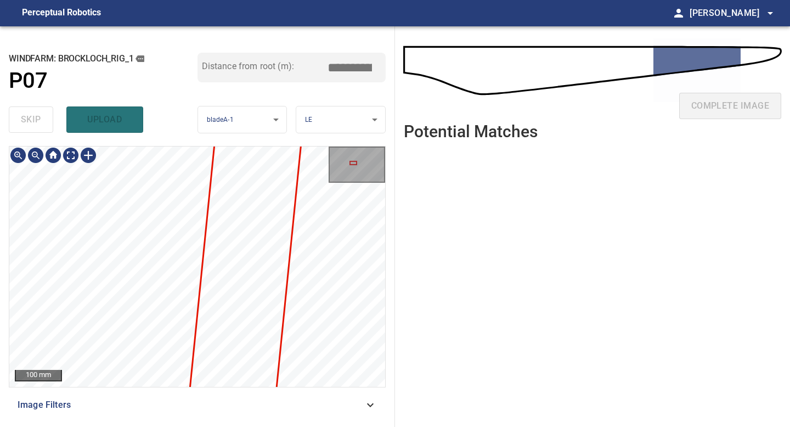
click at [128, 426] on div "**********" at bounding box center [197, 226] width 395 height 401
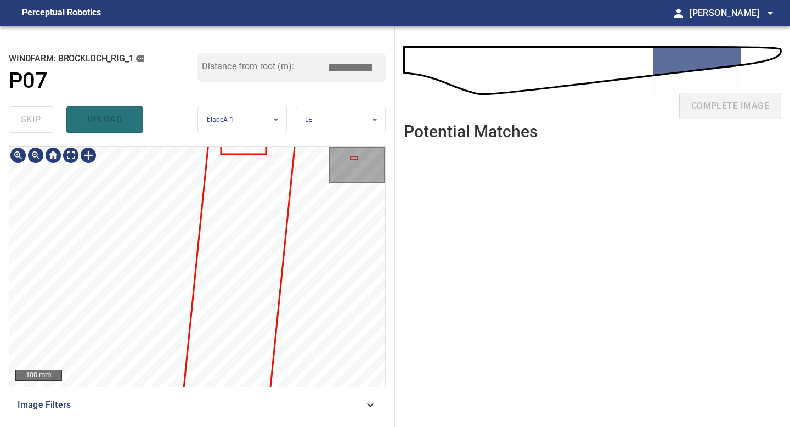
click at [146, 416] on div "100 mm Image Filters" at bounding box center [197, 282] width 377 height 272
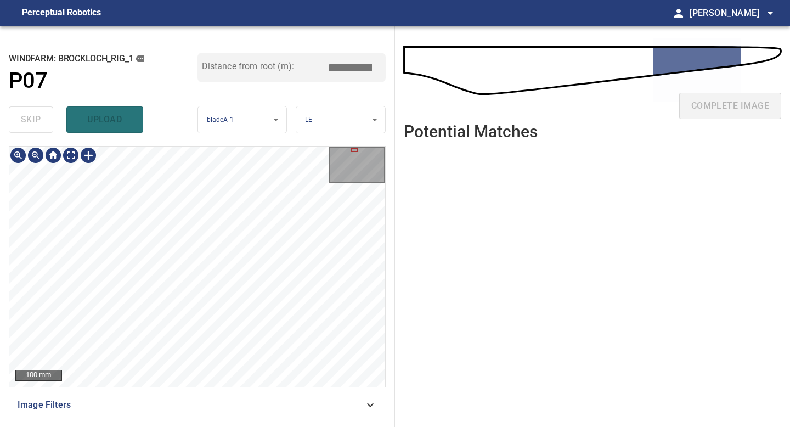
click at [137, 398] on div "100 mm Image Filters" at bounding box center [197, 282] width 377 height 272
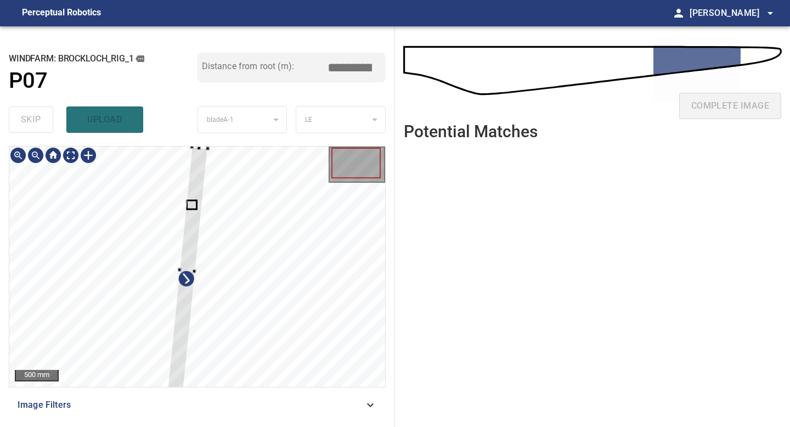
click at [219, 148] on div at bounding box center [197, 266] width 376 height 240
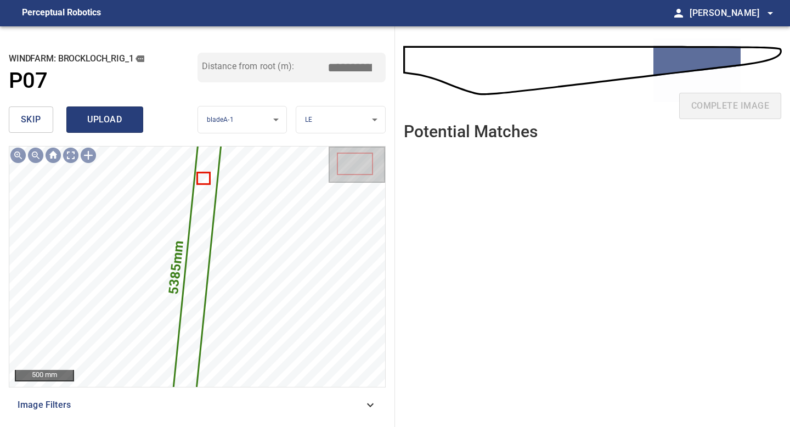
click at [103, 119] on span "upload" at bounding box center [104, 119] width 53 height 15
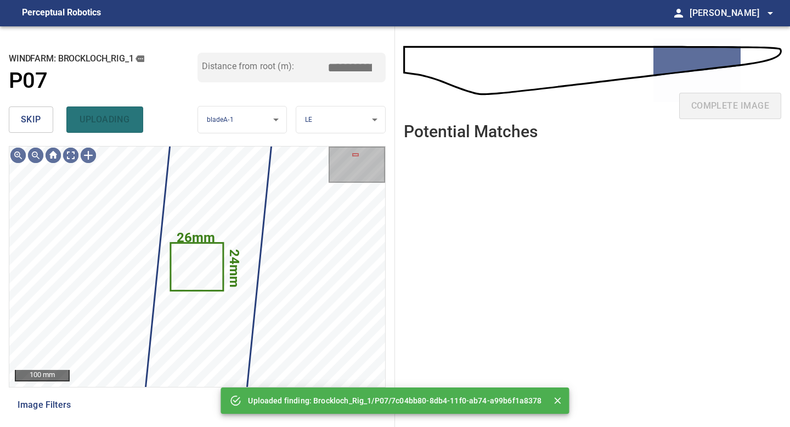
click at [30, 125] on span "skip" at bounding box center [31, 119] width 20 height 15
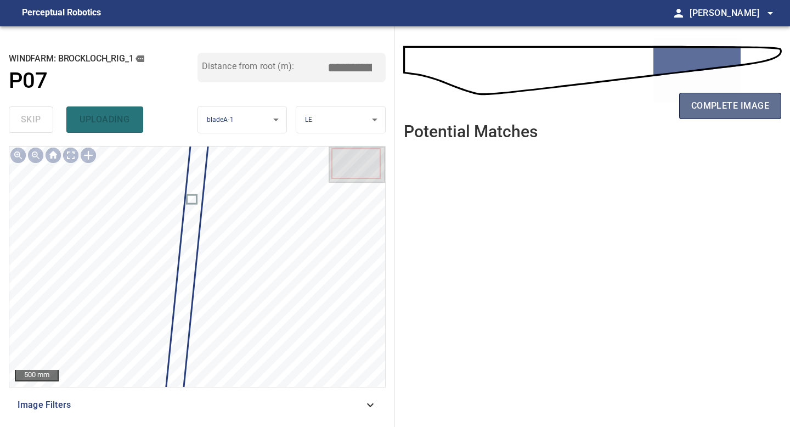
click at [686, 105] on button "complete image" at bounding box center [730, 106] width 102 height 26
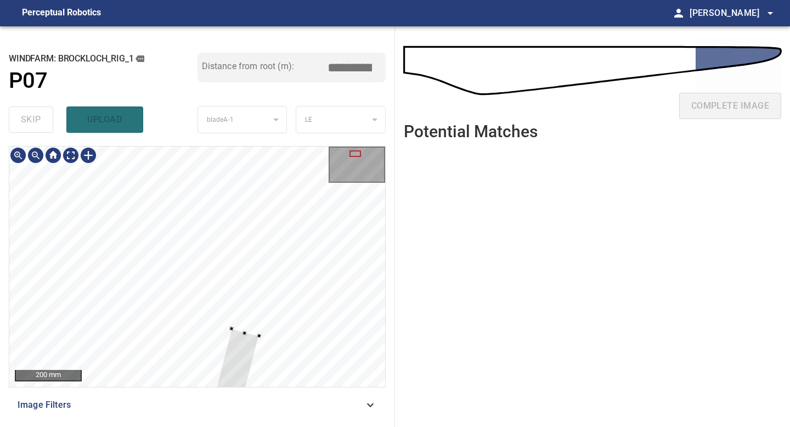
click at [247, 341] on div at bounding box center [223, 416] width 71 height 174
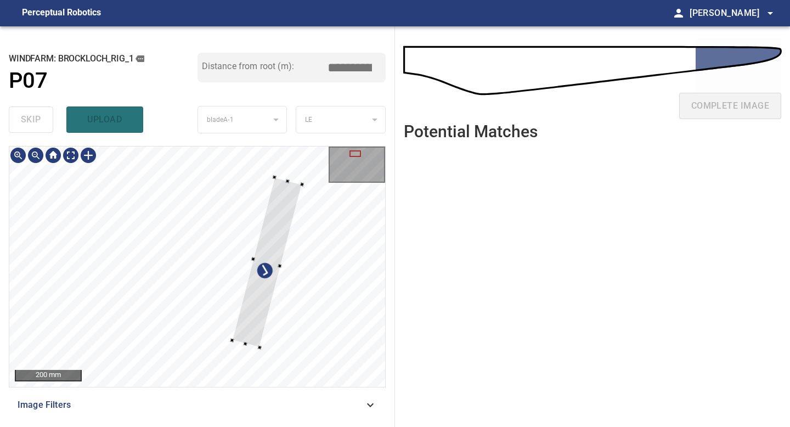
click at [283, 209] on div at bounding box center [267, 262] width 70 height 170
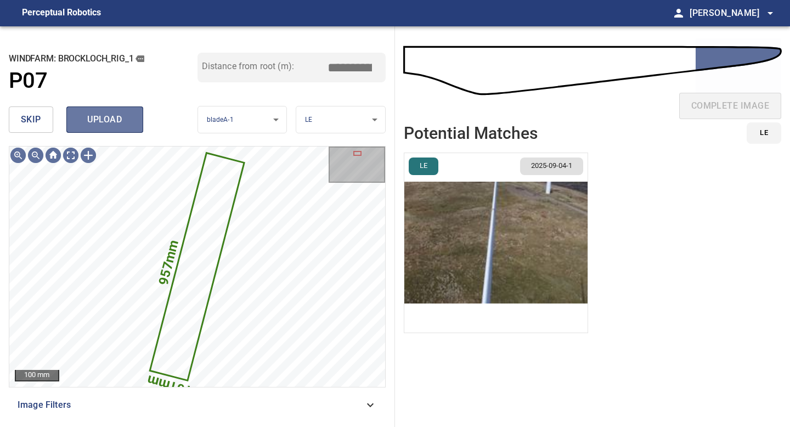
click at [110, 114] on span "upload" at bounding box center [104, 119] width 53 height 15
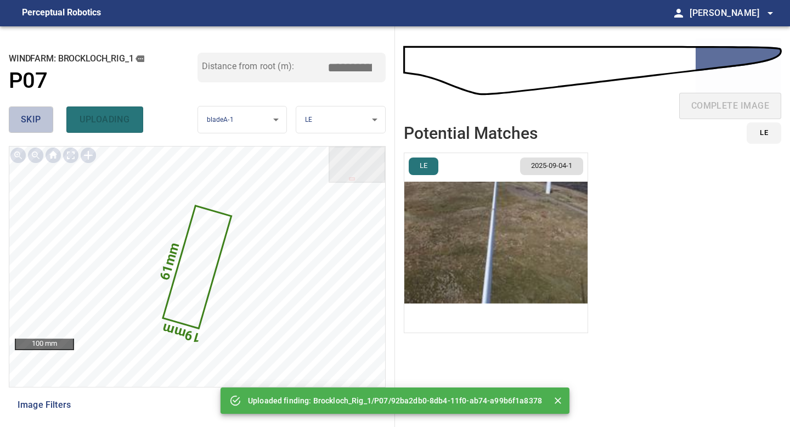
click at [31, 121] on span "skip" at bounding box center [31, 119] width 20 height 15
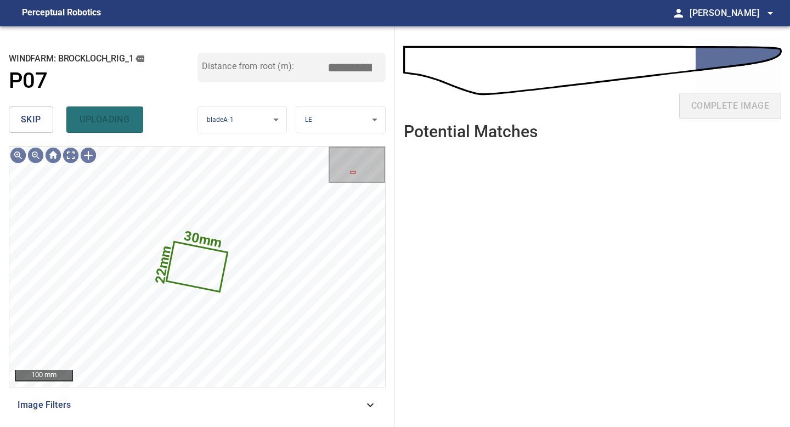
click at [31, 121] on span "skip" at bounding box center [31, 119] width 20 height 15
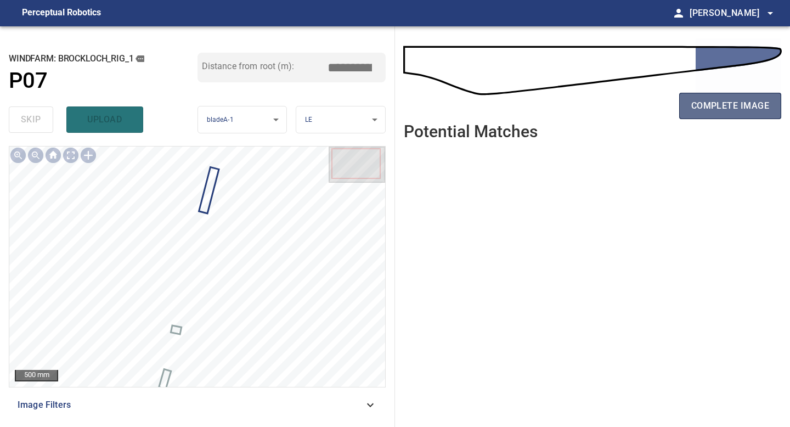
click at [702, 103] on span "complete image" at bounding box center [730, 105] width 78 height 15
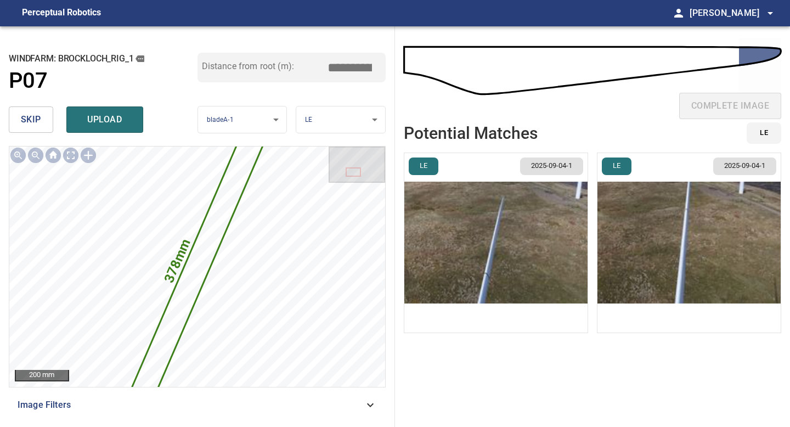
click at [488, 256] on img "button" at bounding box center [495, 242] width 183 height 179
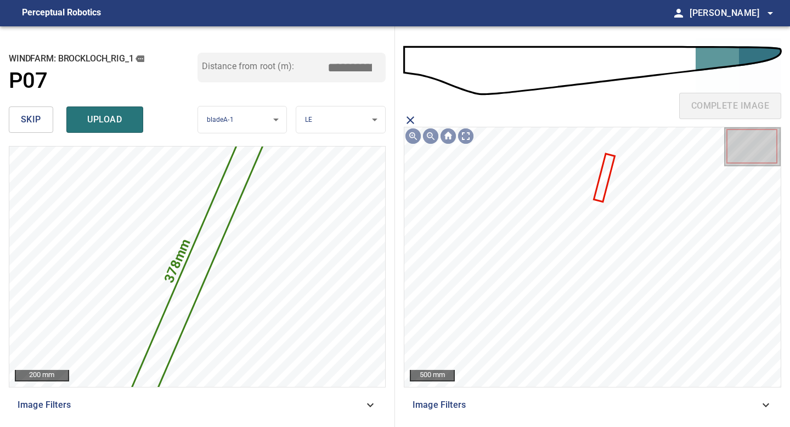
click at [604, 194] on icon at bounding box center [604, 178] width 19 height 46
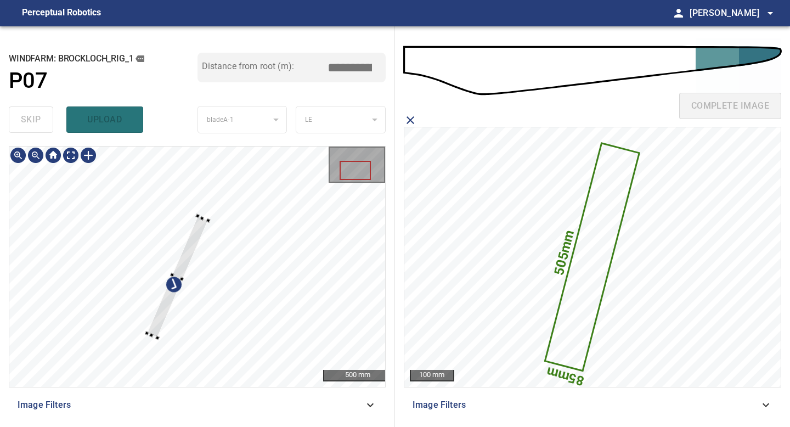
click at [160, 335] on div at bounding box center [197, 266] width 376 height 240
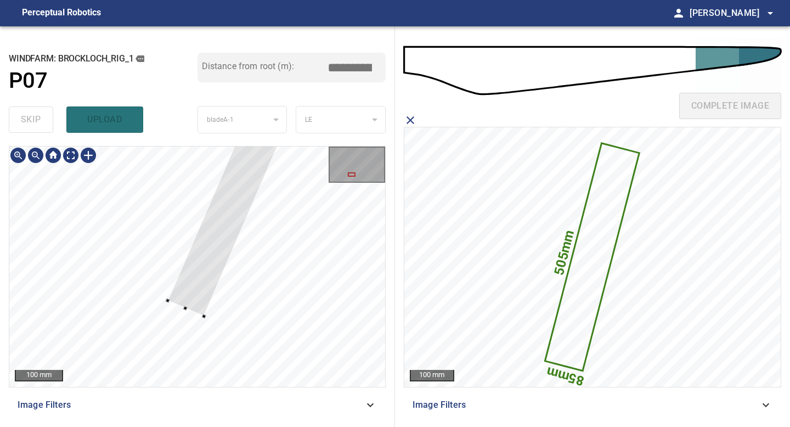
click at [199, 315] on div at bounding box center [266, 124] width 196 height 385
click at [37, 157] on div at bounding box center [36, 155] width 18 height 18
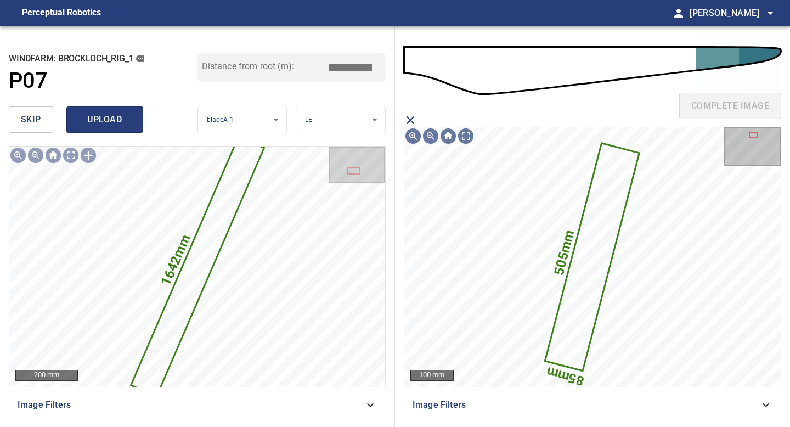
click at [110, 123] on span "upload" at bounding box center [104, 119] width 53 height 15
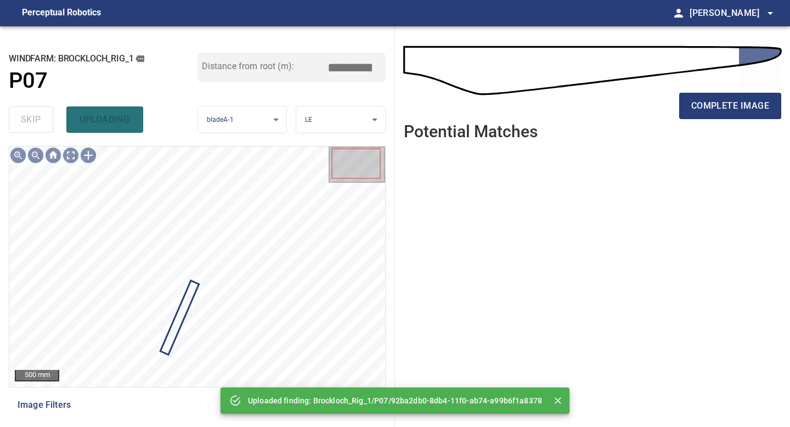
click at [718, 91] on div "complete image" at bounding box center [592, 110] width 377 height 44
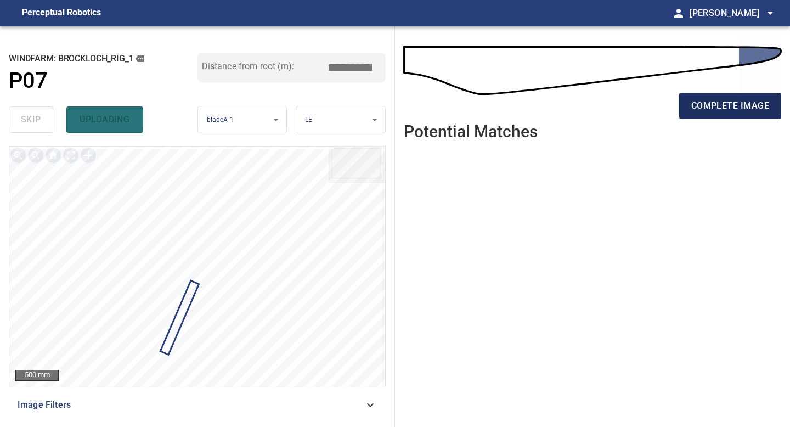
click at [718, 92] on div "complete image" at bounding box center [592, 110] width 377 height 44
click at [715, 105] on span "complete image" at bounding box center [730, 105] width 78 height 15
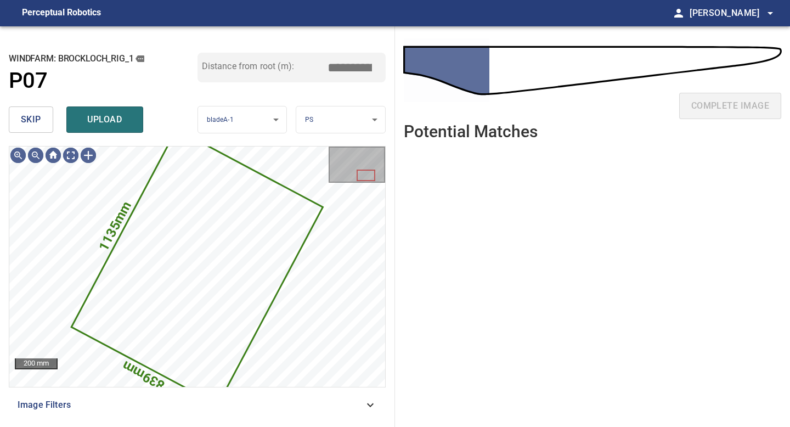
click at [43, 122] on button "skip" at bounding box center [31, 119] width 44 height 26
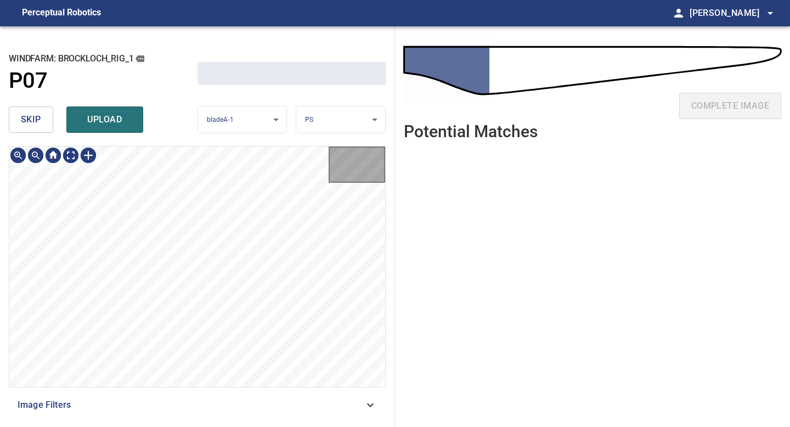
click at [43, 122] on button "skip" at bounding box center [31, 119] width 44 height 26
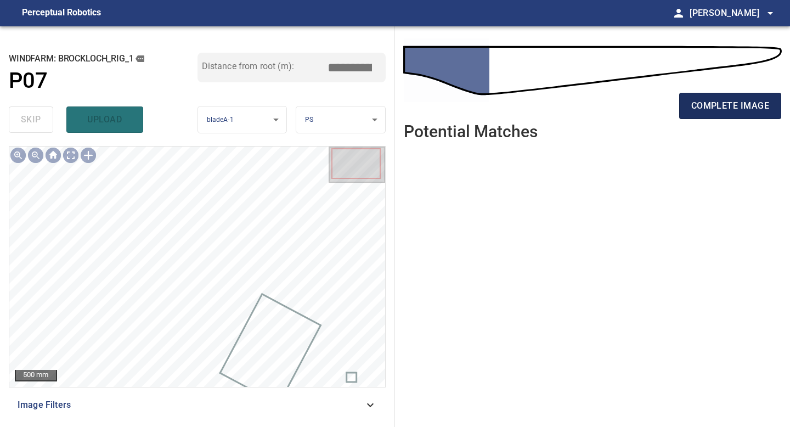
click at [703, 99] on span "complete image" at bounding box center [730, 105] width 78 height 15
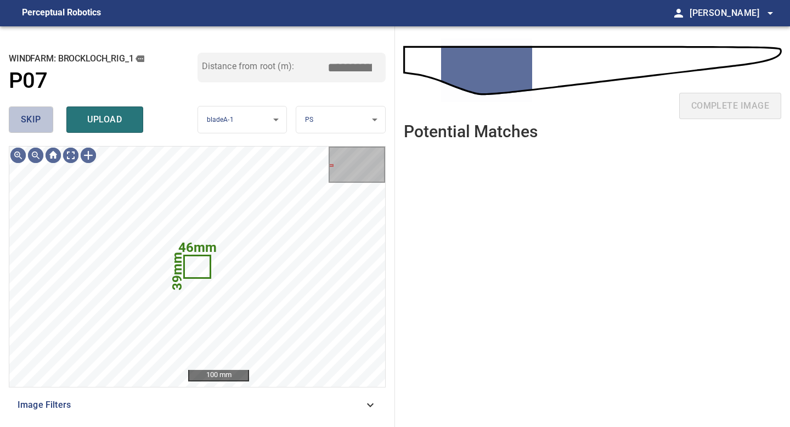
click at [22, 118] on span "skip" at bounding box center [31, 119] width 20 height 15
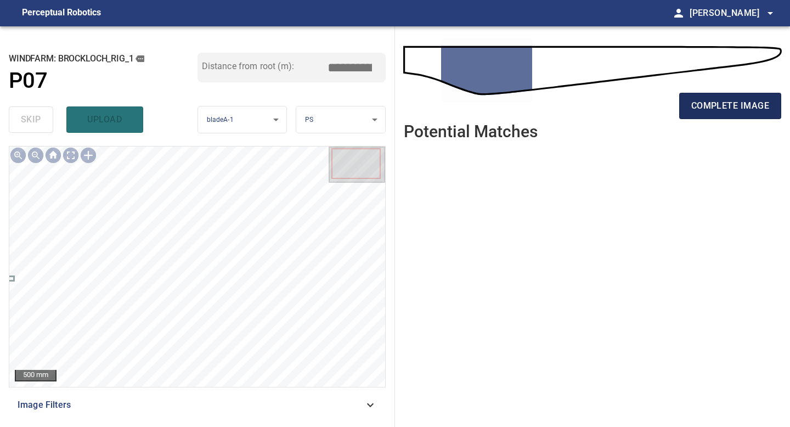
click at [701, 102] on span "complete image" at bounding box center [730, 105] width 78 height 15
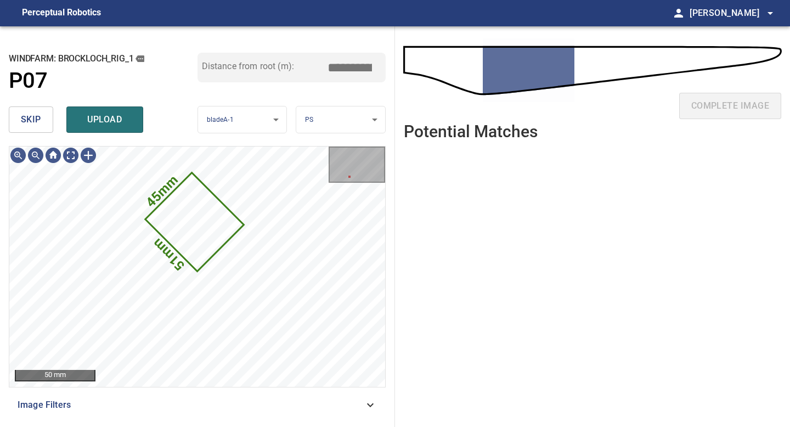
click at [310, 124] on body "**********" at bounding box center [395, 213] width 790 height 427
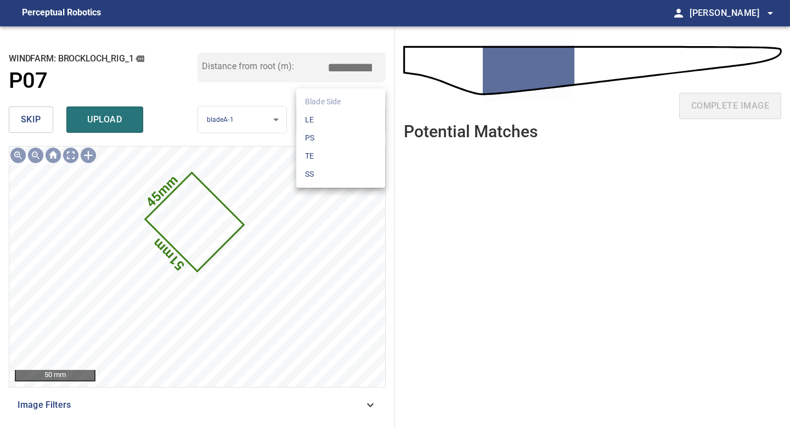
click at [311, 155] on li "TE" at bounding box center [340, 156] width 89 height 18
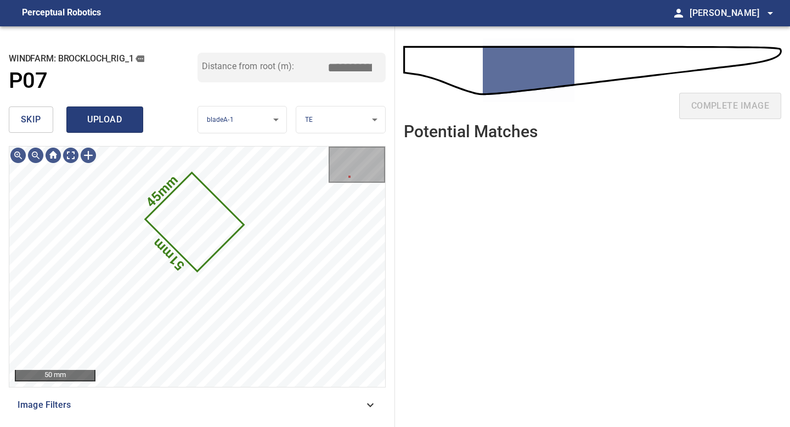
click at [126, 121] on span "upload" at bounding box center [104, 119] width 53 height 15
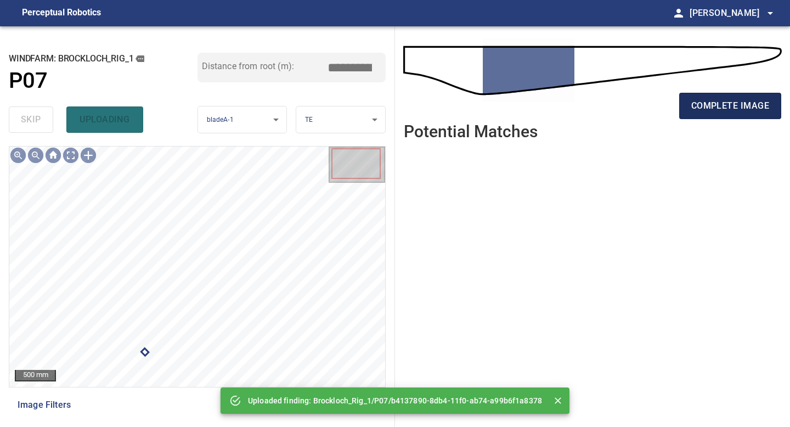
click at [731, 104] on span "complete image" at bounding box center [730, 105] width 78 height 15
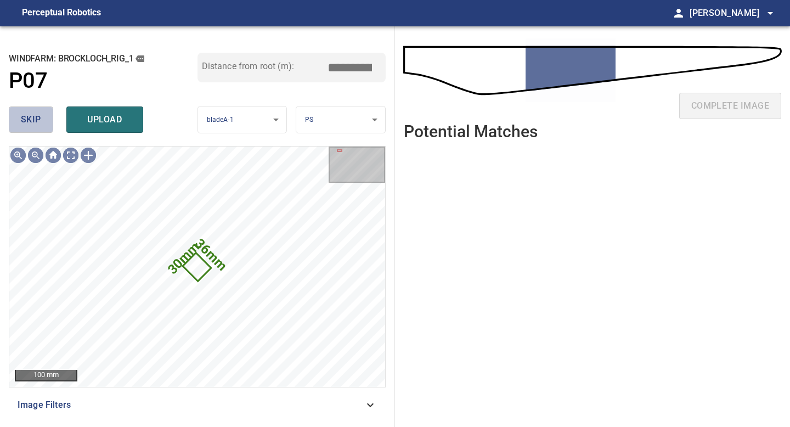
click at [19, 112] on button "skip" at bounding box center [31, 119] width 44 height 26
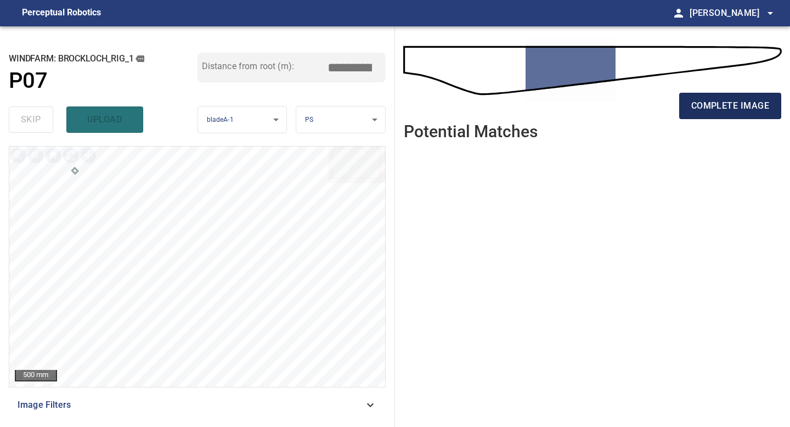
click at [726, 98] on span "complete image" at bounding box center [730, 105] width 78 height 15
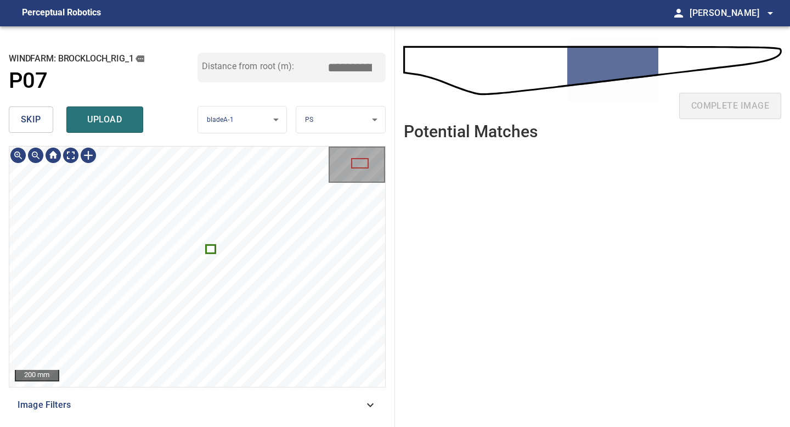
click at [324, 127] on body "**********" at bounding box center [395, 213] width 790 height 427
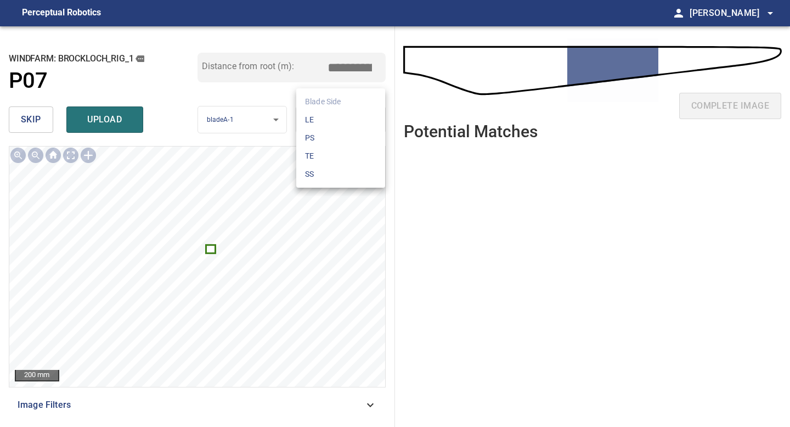
drag, startPoint x: 322, startPoint y: 136, endPoint x: 322, endPoint y: 121, distance: 14.3
click at [322, 121] on ul "Blade Side LE PS TE SS" at bounding box center [340, 137] width 89 height 99
click at [322, 121] on li "LE" at bounding box center [340, 120] width 89 height 18
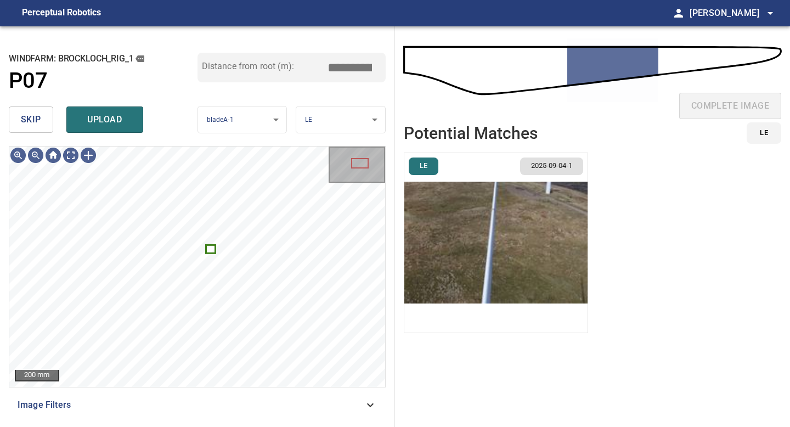
click at [440, 268] on img "button" at bounding box center [495, 242] width 183 height 179
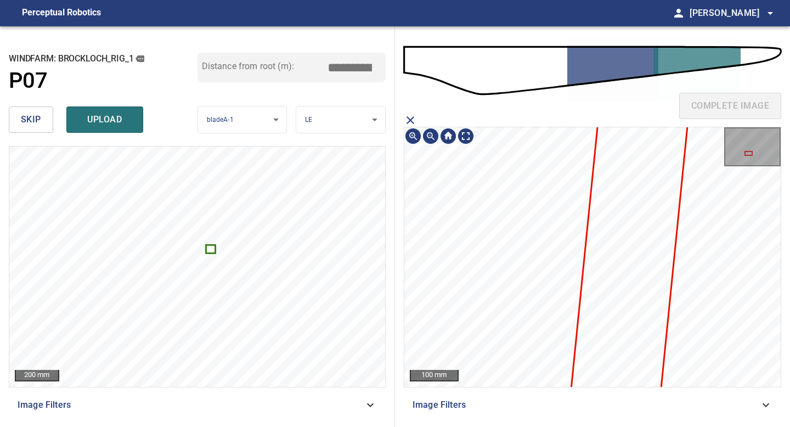
click at [517, 426] on div "complete image 100 mm Image Filters" at bounding box center [592, 226] width 395 height 401
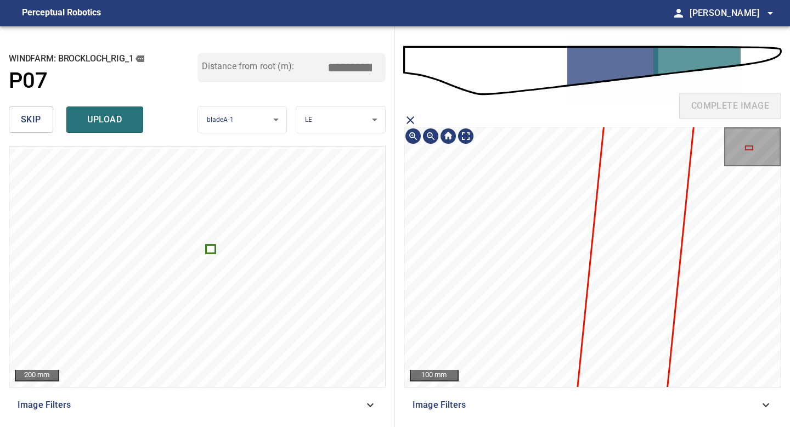
click at [541, 413] on section "100 mm Image Filters" at bounding box center [592, 266] width 377 height 305
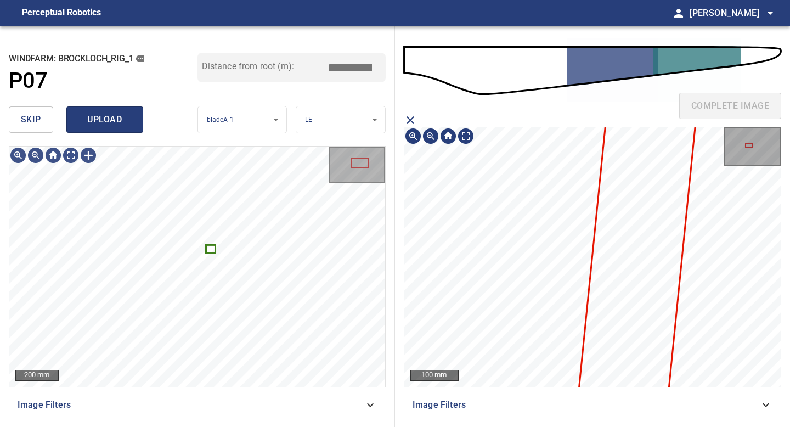
click at [120, 111] on button "upload" at bounding box center [104, 119] width 77 height 26
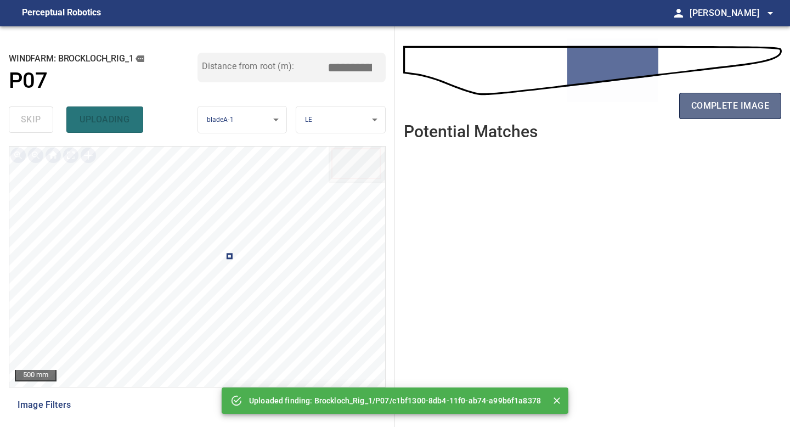
click at [732, 111] on span "complete image" at bounding box center [730, 105] width 78 height 15
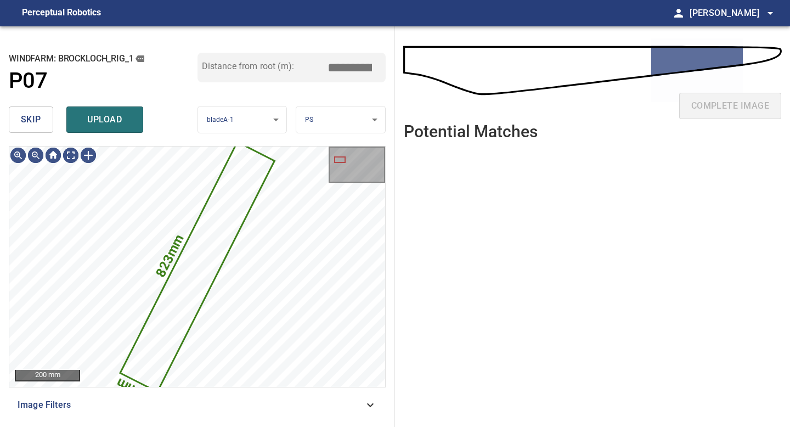
click at [29, 102] on div "skip upload" at bounding box center [103, 119] width 189 height 35
click at [30, 114] on span "skip" at bounding box center [31, 119] width 20 height 15
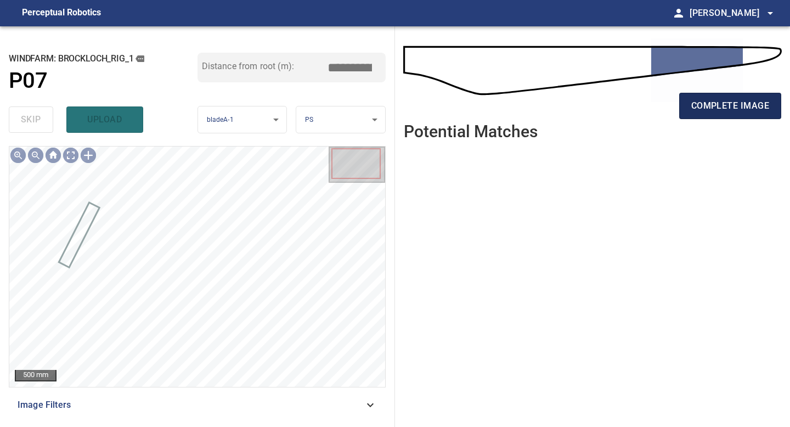
click at [712, 107] on span "complete image" at bounding box center [730, 105] width 78 height 15
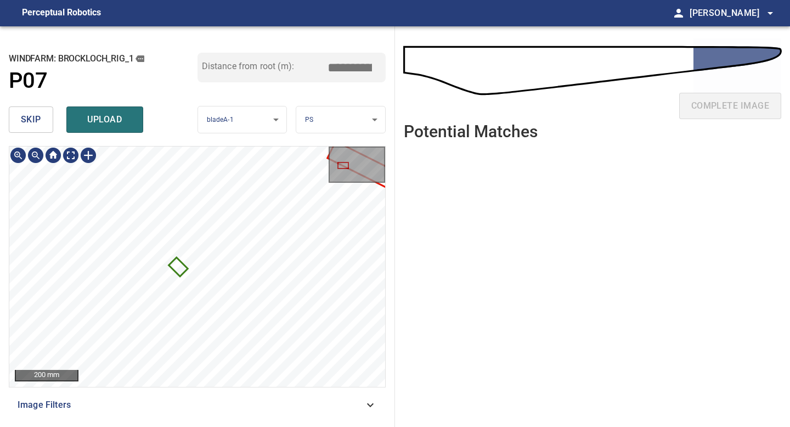
click at [241, 426] on div "**********" at bounding box center [197, 226] width 395 height 401
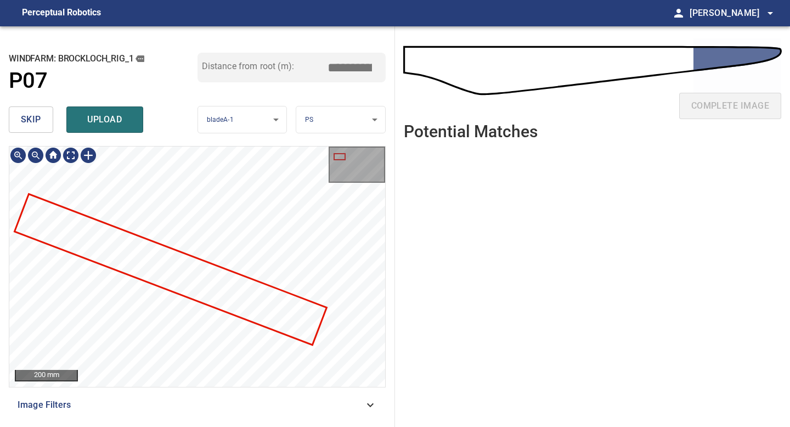
click at [139, 240] on div at bounding box center [197, 266] width 376 height 240
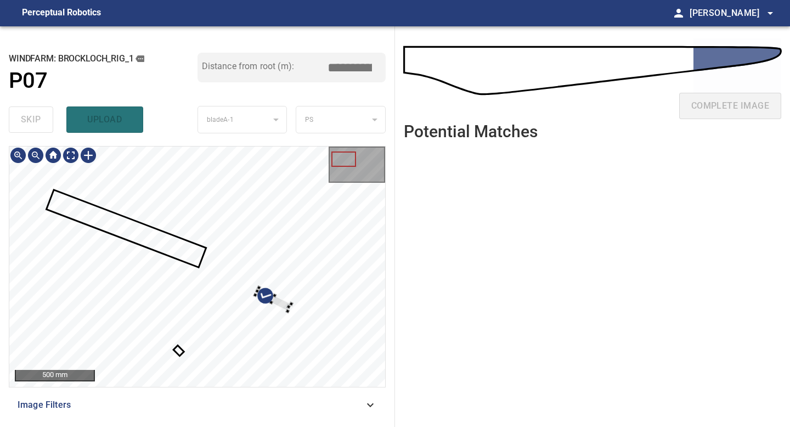
click at [189, 240] on div at bounding box center [197, 266] width 376 height 240
click at [359, 355] on div at bounding box center [197, 266] width 376 height 240
click at [132, 244] on div at bounding box center [98, 225] width 112 height 67
click at [281, 277] on div at bounding box center [197, 266] width 376 height 240
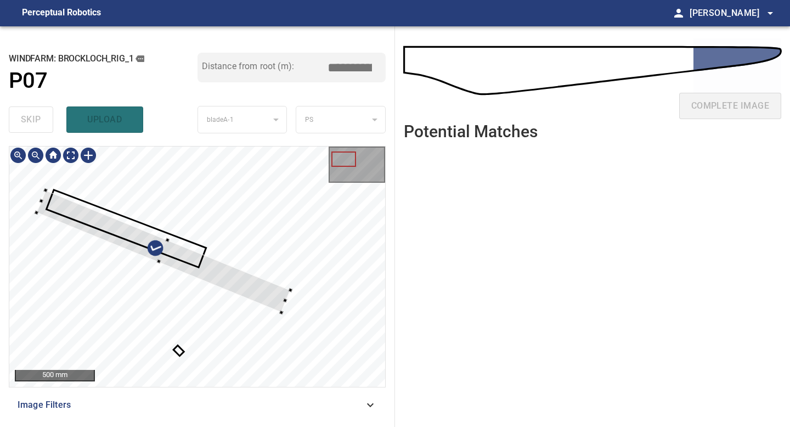
click at [280, 310] on div at bounding box center [281, 312] width 4 height 4
click at [273, 302] on div at bounding box center [165, 252] width 254 height 122
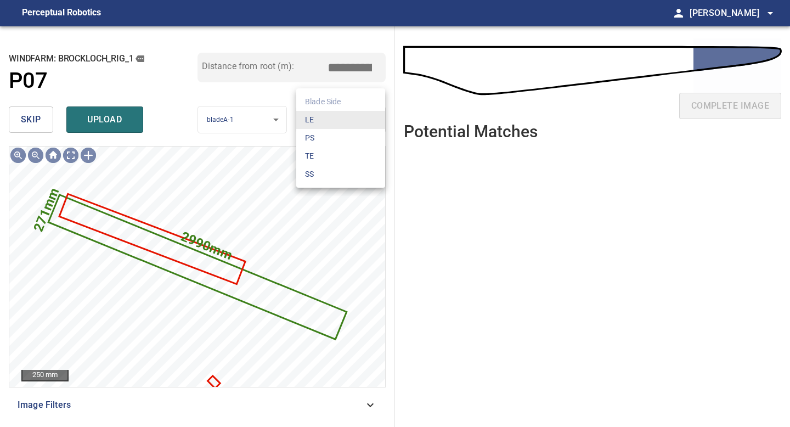
click at [343, 121] on body "**********" at bounding box center [395, 213] width 790 height 427
click at [343, 121] on li "LE" at bounding box center [340, 120] width 89 height 18
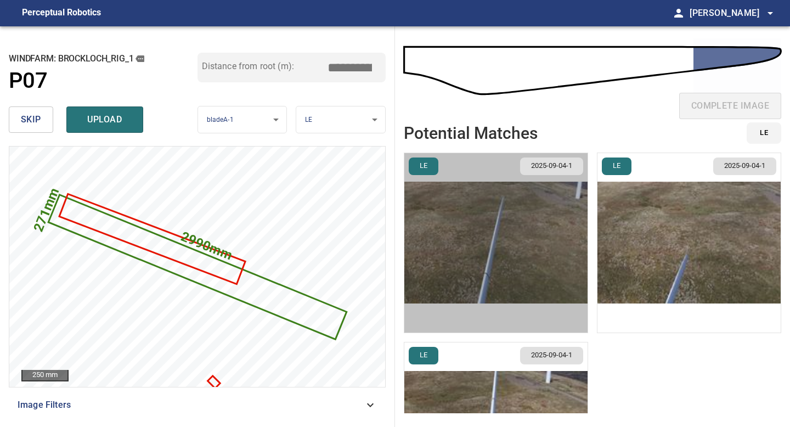
click at [532, 245] on img "button" at bounding box center [495, 242] width 183 height 179
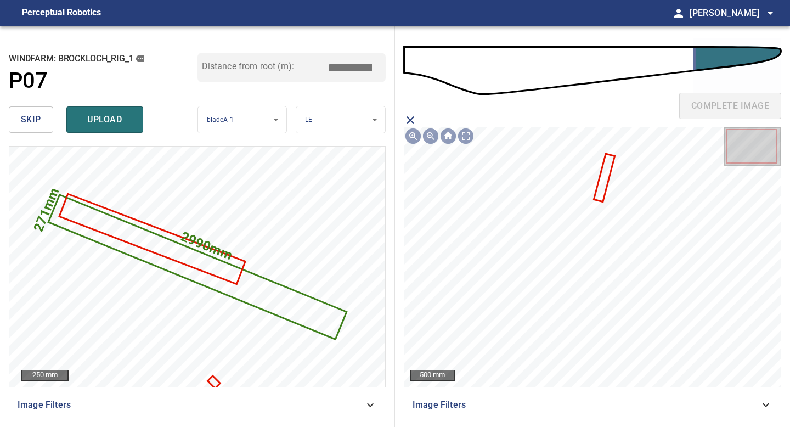
click at [602, 185] on icon at bounding box center [604, 178] width 19 height 46
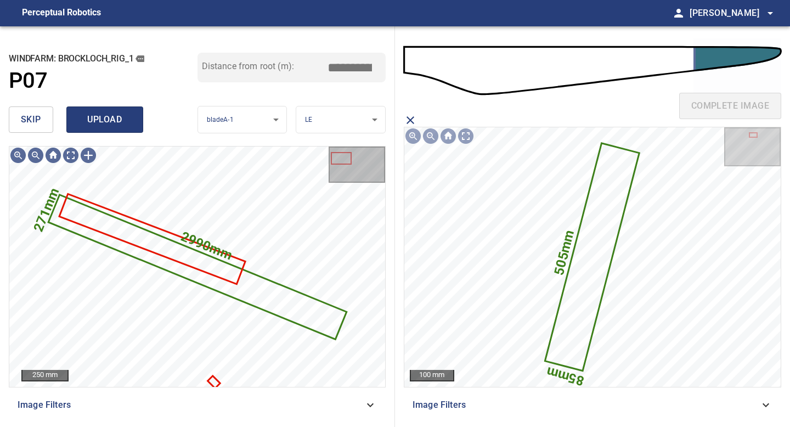
click at [127, 123] on span "upload" at bounding box center [104, 119] width 53 height 15
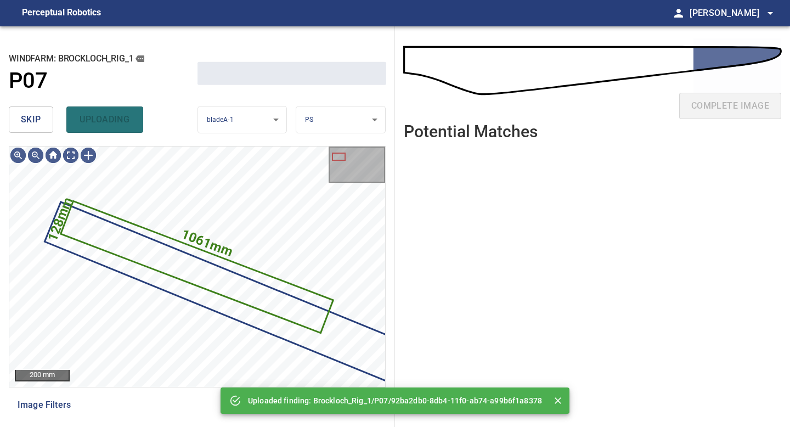
click at [31, 119] on span "skip" at bounding box center [31, 119] width 20 height 15
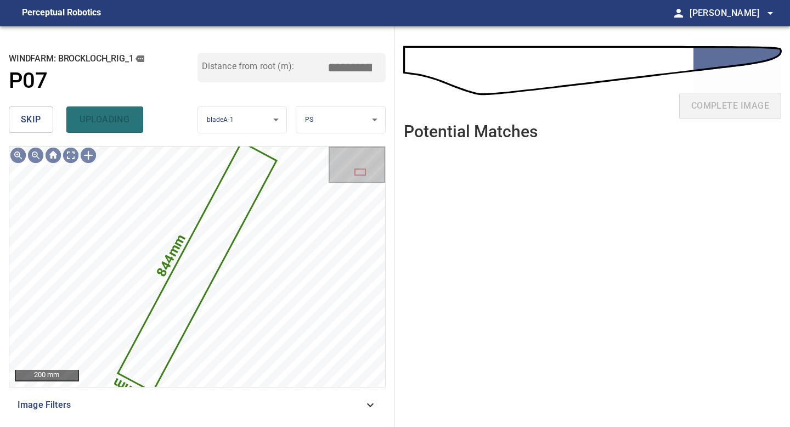
click at [31, 119] on span "skip" at bounding box center [31, 119] width 20 height 15
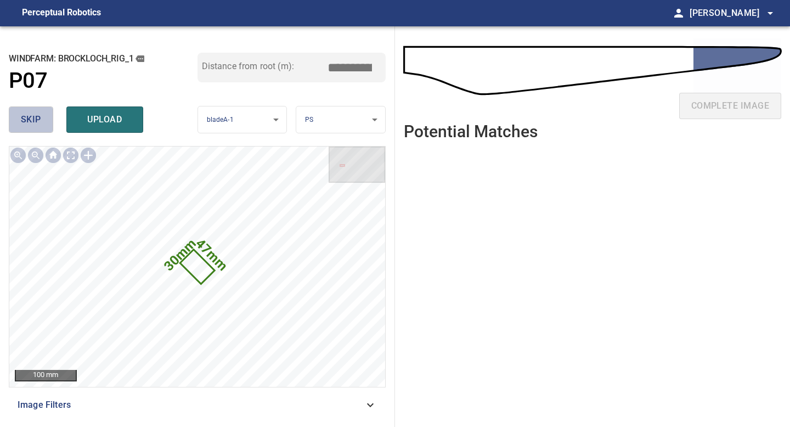
click at [21, 120] on span "skip" at bounding box center [31, 119] width 20 height 15
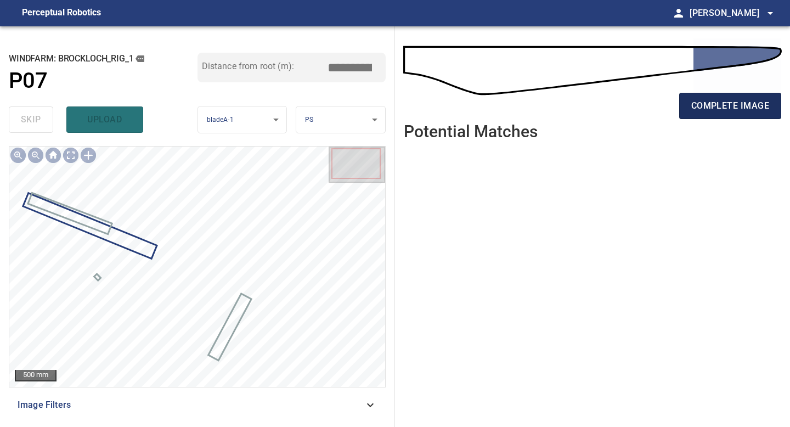
click at [747, 111] on span "complete image" at bounding box center [730, 105] width 78 height 15
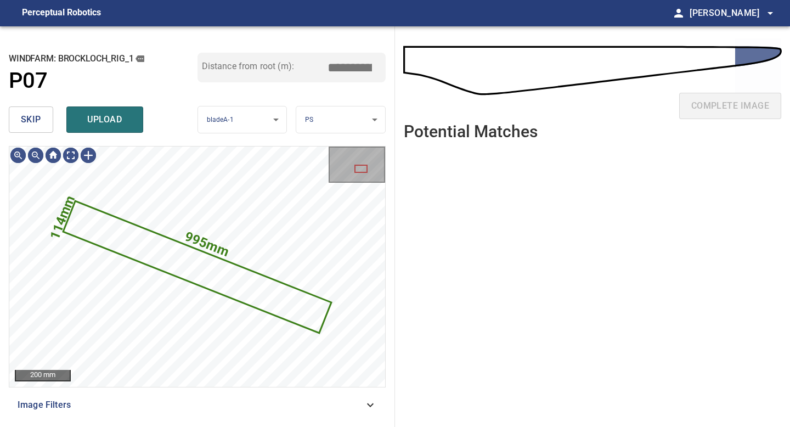
click at [46, 127] on button "skip" at bounding box center [31, 119] width 44 height 26
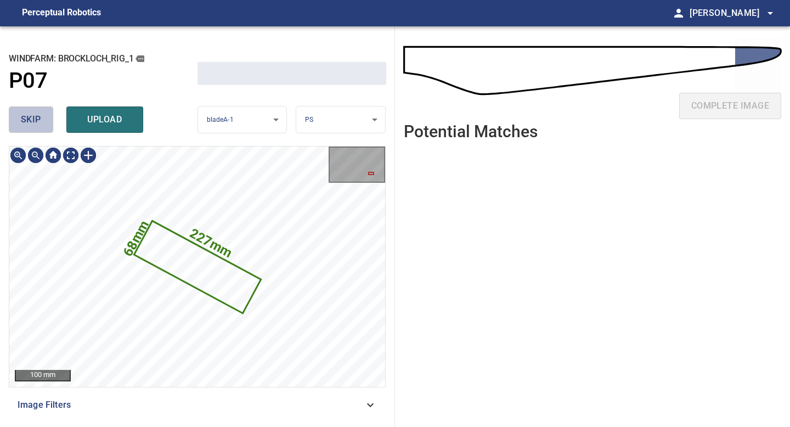
click at [46, 127] on button "skip" at bounding box center [31, 119] width 44 height 26
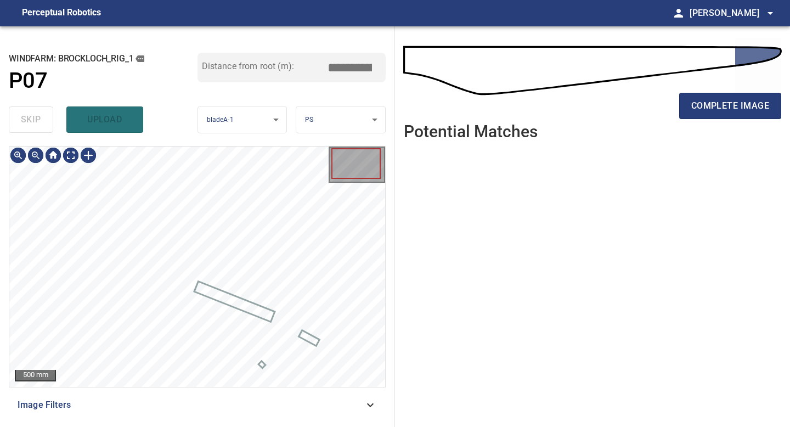
click at [46, 127] on div "skip upload" at bounding box center [103, 119] width 189 height 35
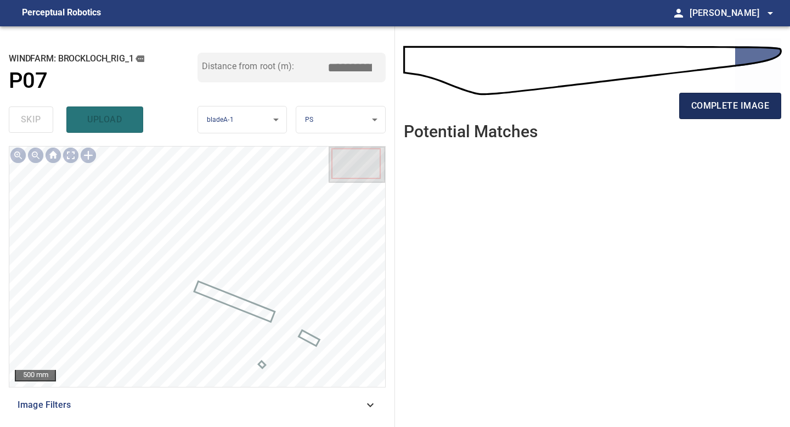
click at [730, 99] on span "complete image" at bounding box center [730, 105] width 78 height 15
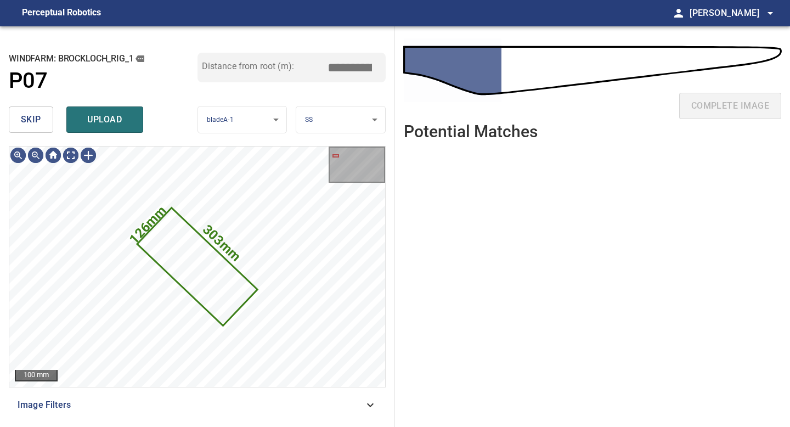
click at [31, 117] on span "skip" at bounding box center [31, 119] width 20 height 15
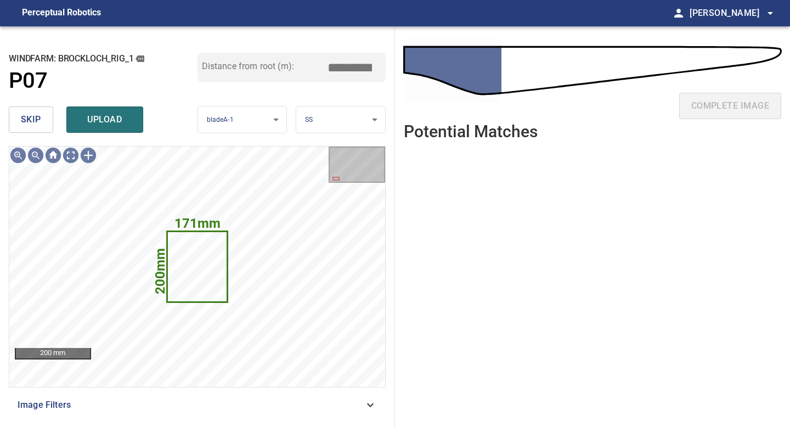
click at [31, 117] on span "skip" at bounding box center [31, 119] width 20 height 15
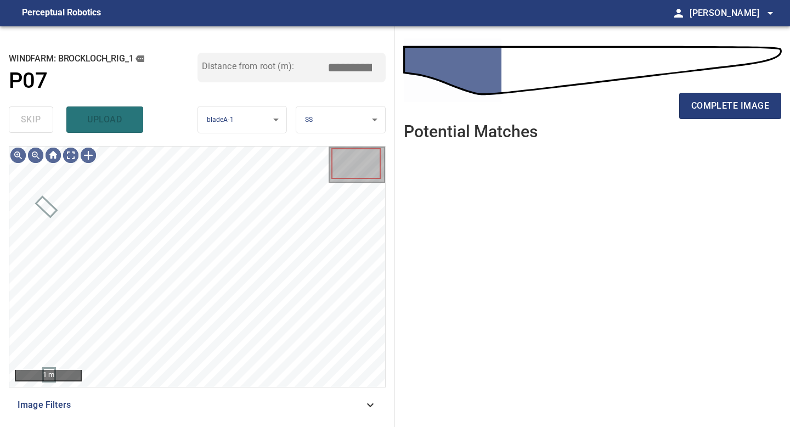
click at [31, 117] on div "skip upload" at bounding box center [103, 119] width 189 height 35
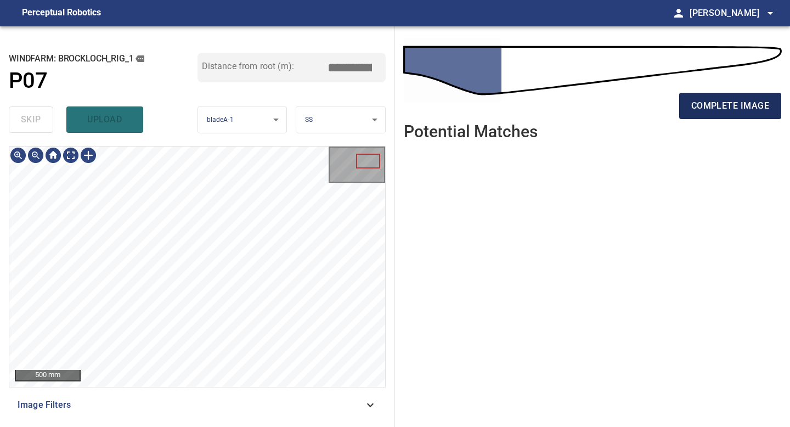
click at [744, 101] on span "complete image" at bounding box center [730, 105] width 78 height 15
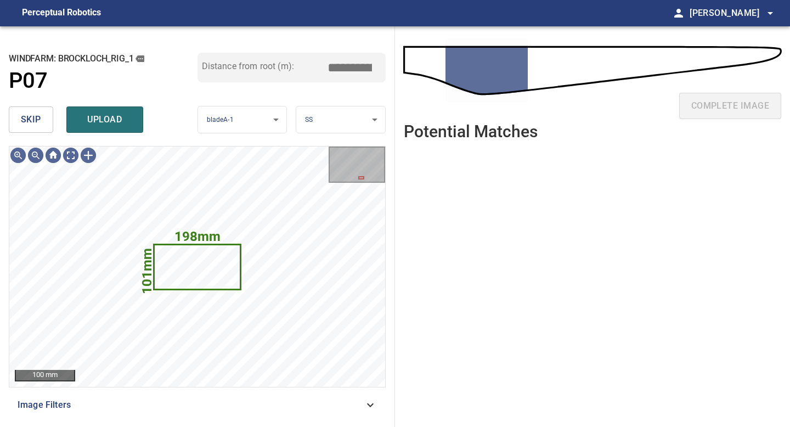
click at [24, 121] on span "skip" at bounding box center [31, 119] width 20 height 15
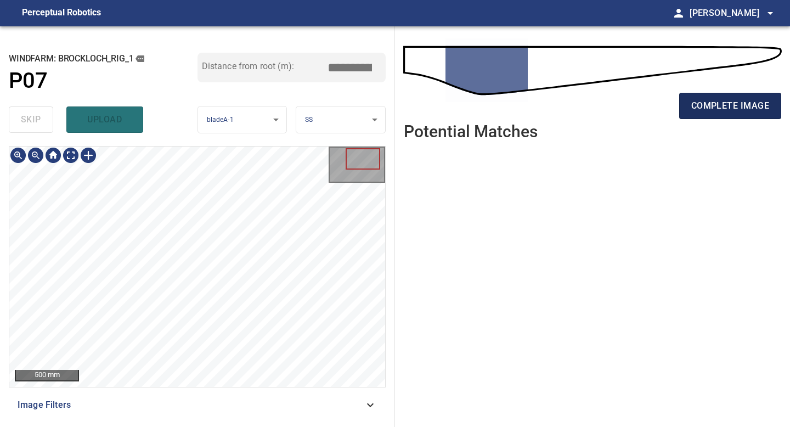
click at [735, 106] on span "complete image" at bounding box center [730, 105] width 78 height 15
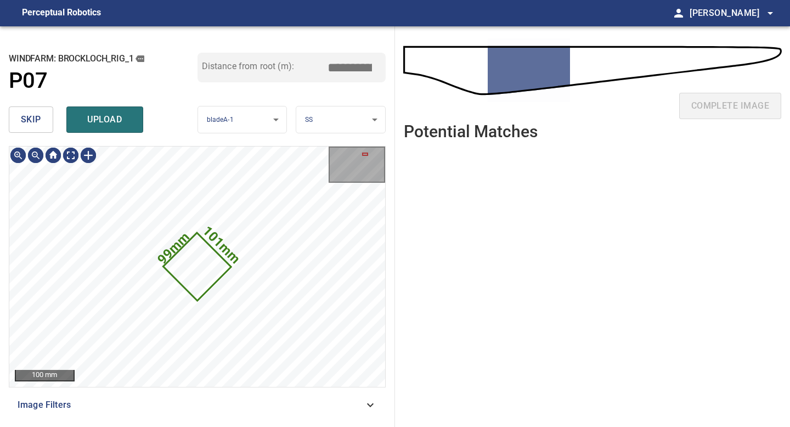
click at [22, 123] on span "skip" at bounding box center [31, 119] width 20 height 15
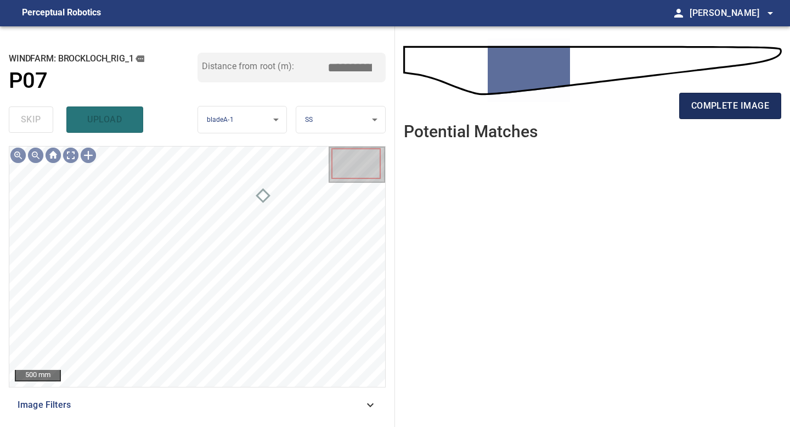
click at [690, 105] on button "complete image" at bounding box center [730, 106] width 102 height 26
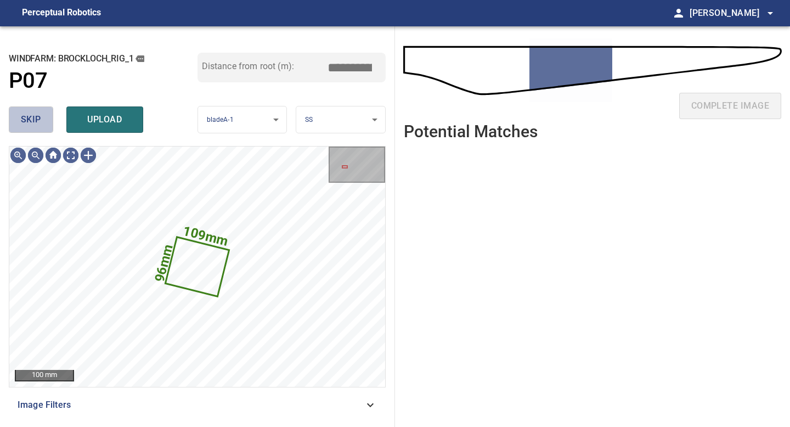
click at [43, 128] on button "skip" at bounding box center [31, 119] width 44 height 26
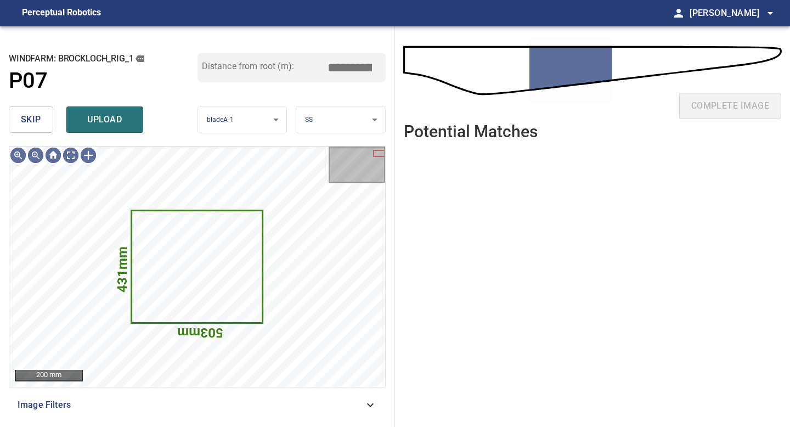
click at [43, 128] on button "skip" at bounding box center [31, 119] width 44 height 26
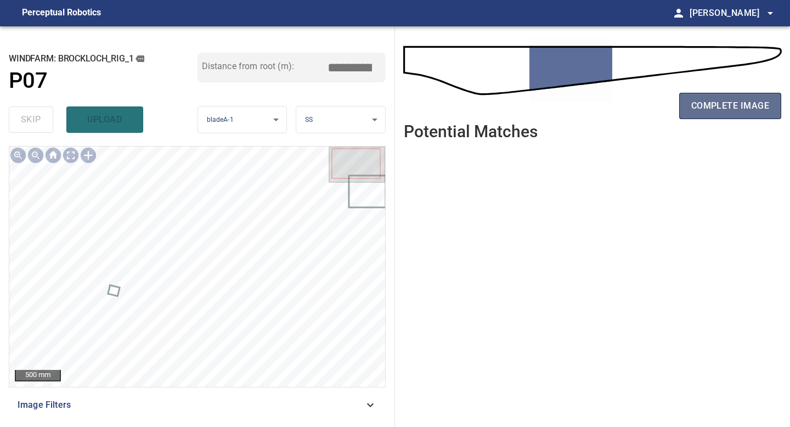
click at [727, 109] on span "complete image" at bounding box center [730, 105] width 78 height 15
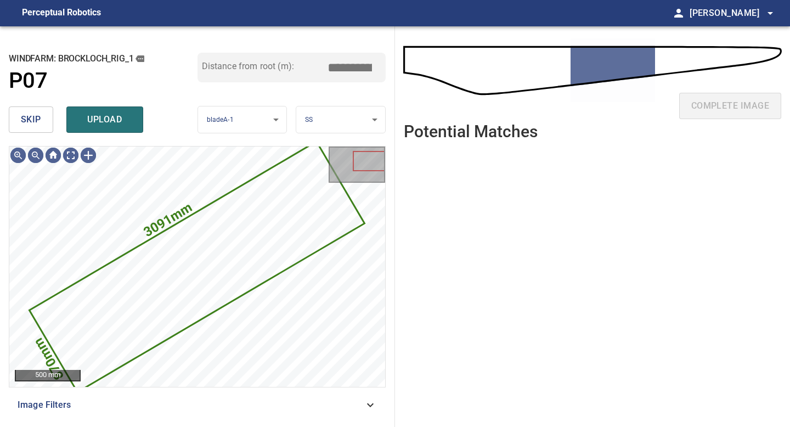
click at [104, 122] on span "upload" at bounding box center [104, 119] width 53 height 15
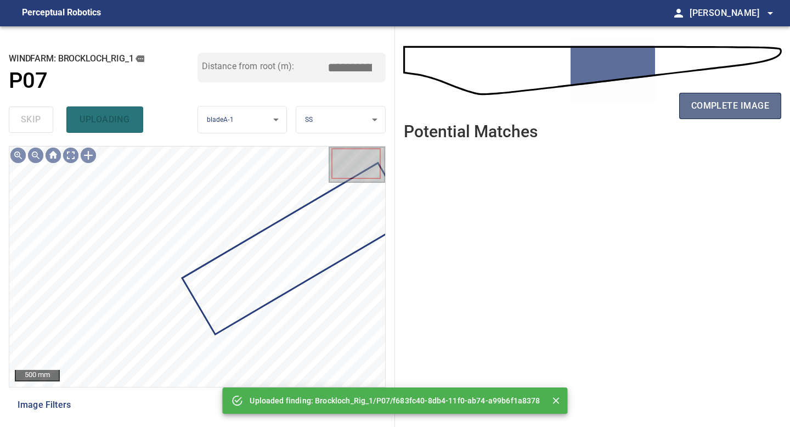
click at [711, 108] on span "complete image" at bounding box center [730, 105] width 78 height 15
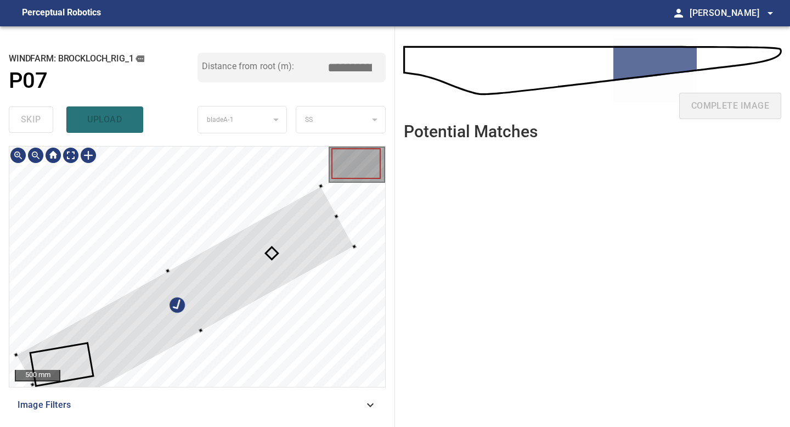
click at [351, 227] on div at bounding box center [197, 266] width 376 height 240
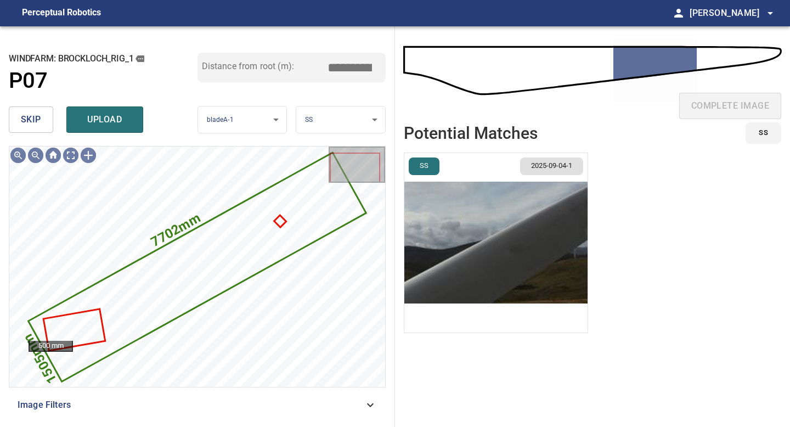
click at [491, 250] on img "button" at bounding box center [495, 242] width 183 height 179
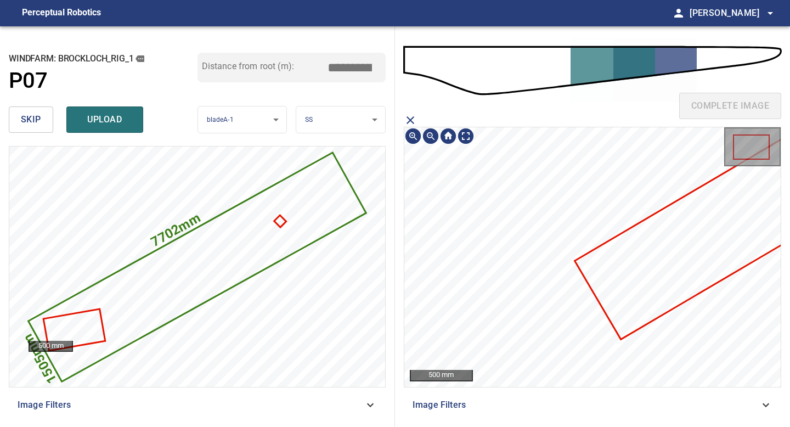
click at [608, 271] on icon at bounding box center [735, 219] width 319 height 238
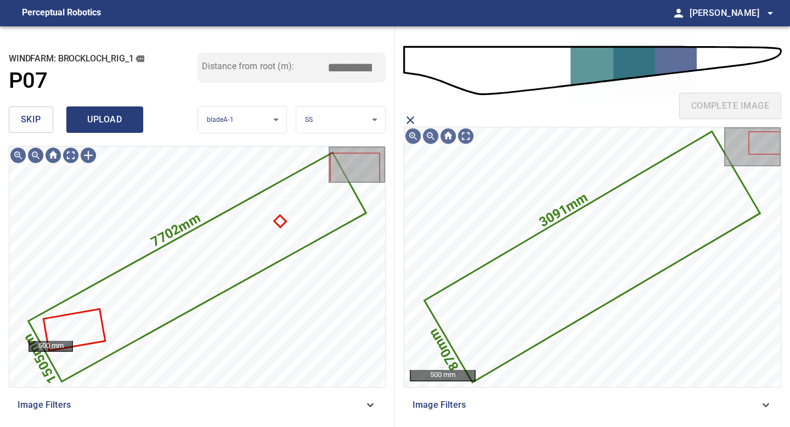
click at [125, 122] on span "upload" at bounding box center [104, 119] width 53 height 15
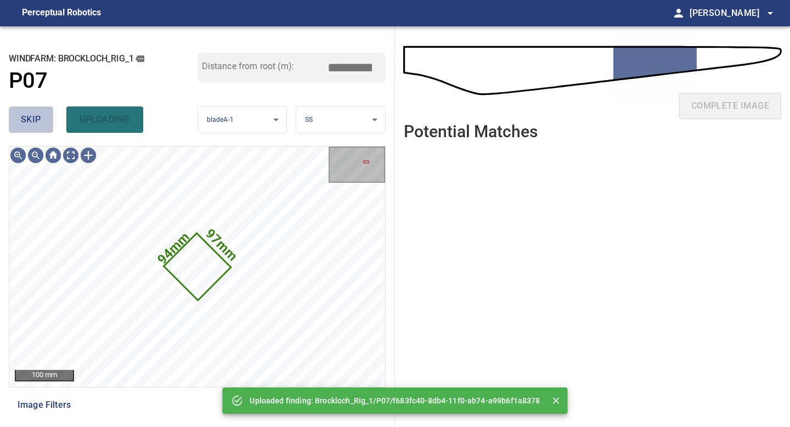
click at [38, 118] on span "skip" at bounding box center [31, 119] width 20 height 15
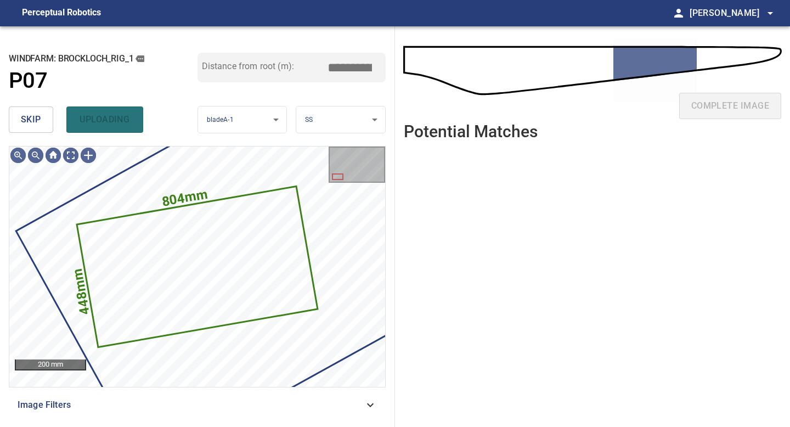
click at [38, 118] on span "skip" at bounding box center [31, 119] width 20 height 15
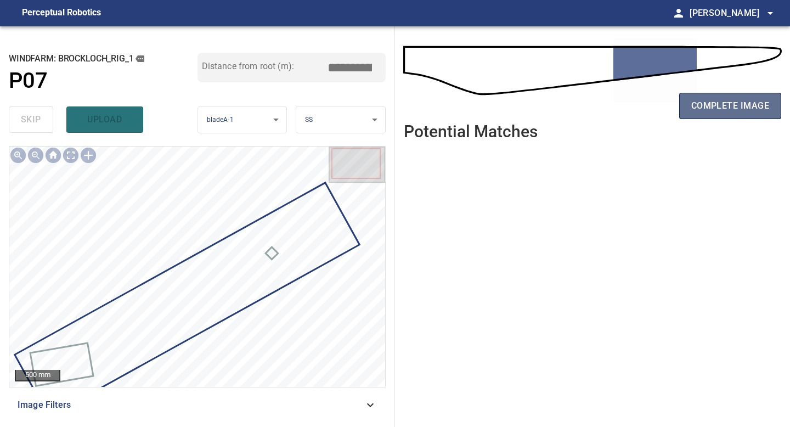
click at [714, 102] on span "complete image" at bounding box center [730, 105] width 78 height 15
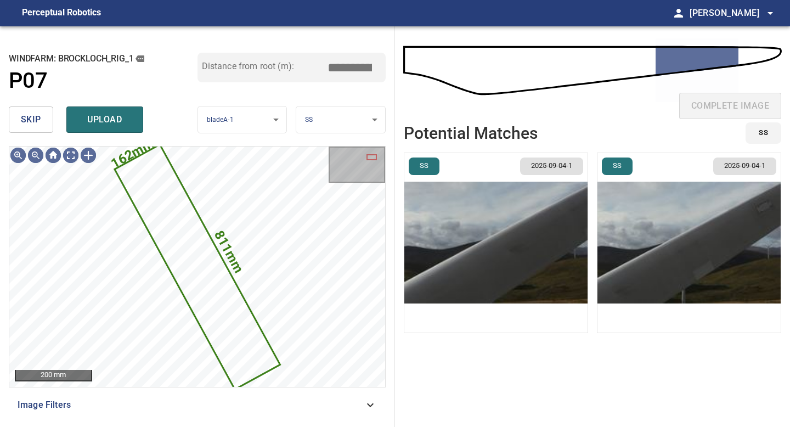
click at [40, 112] on span "skip" at bounding box center [31, 119] width 20 height 15
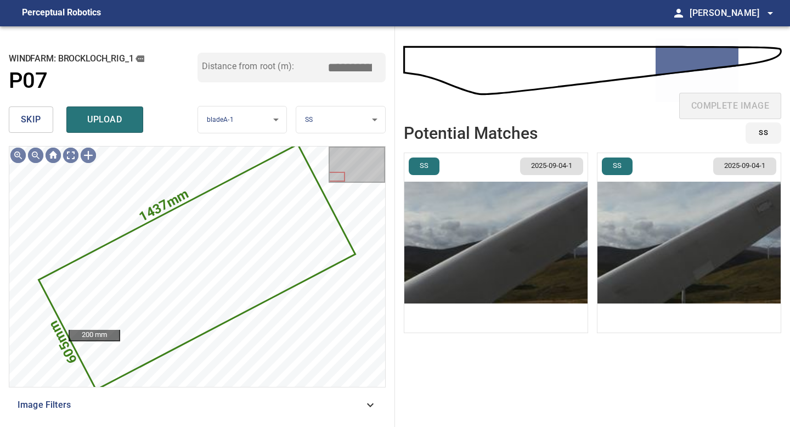
click at [40, 112] on span "skip" at bounding box center [31, 119] width 20 height 15
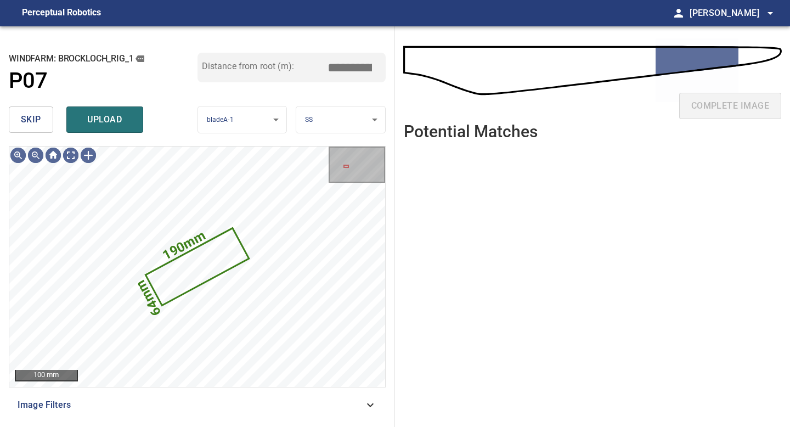
click at [40, 112] on span "skip" at bounding box center [31, 119] width 20 height 15
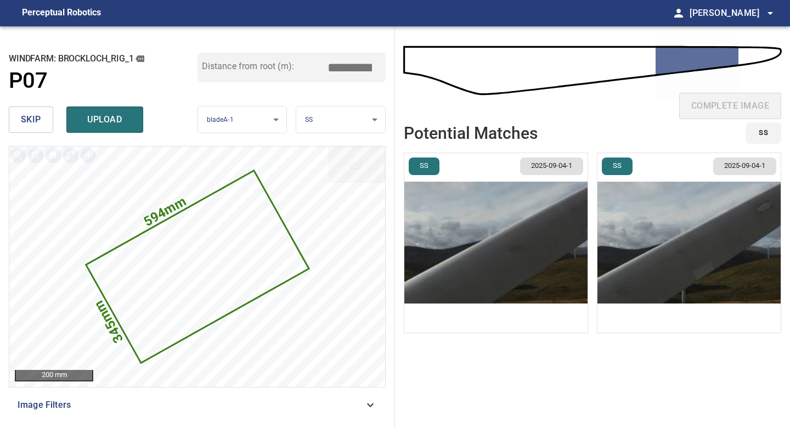
click at [37, 115] on span "skip" at bounding box center [31, 119] width 20 height 15
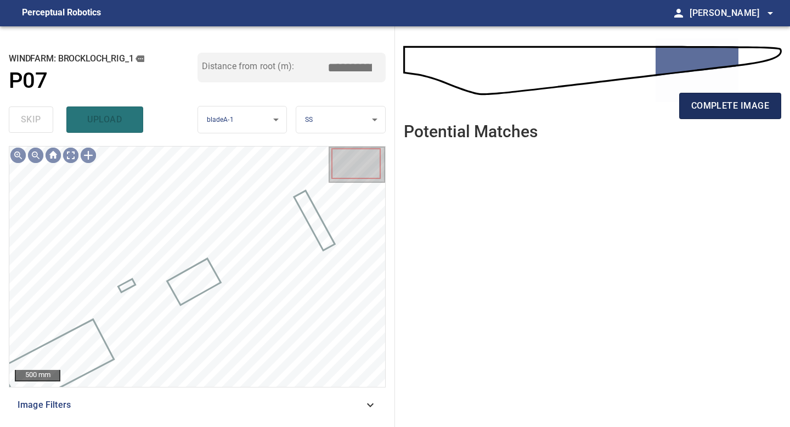
click at [724, 102] on span "complete image" at bounding box center [730, 105] width 78 height 15
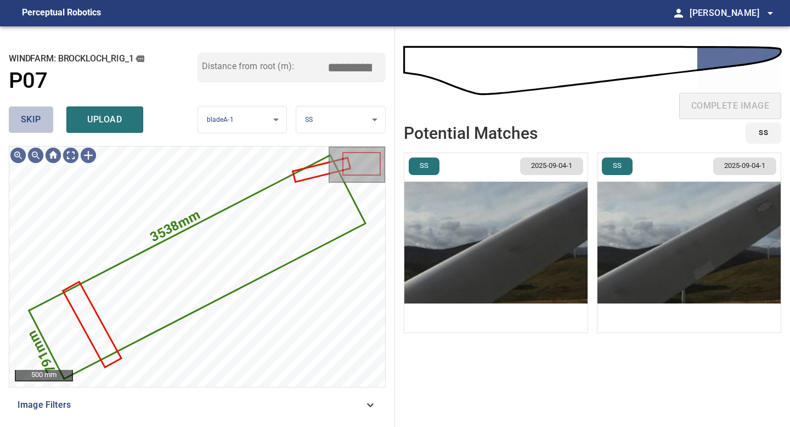
click at [32, 116] on span "skip" at bounding box center [31, 119] width 20 height 15
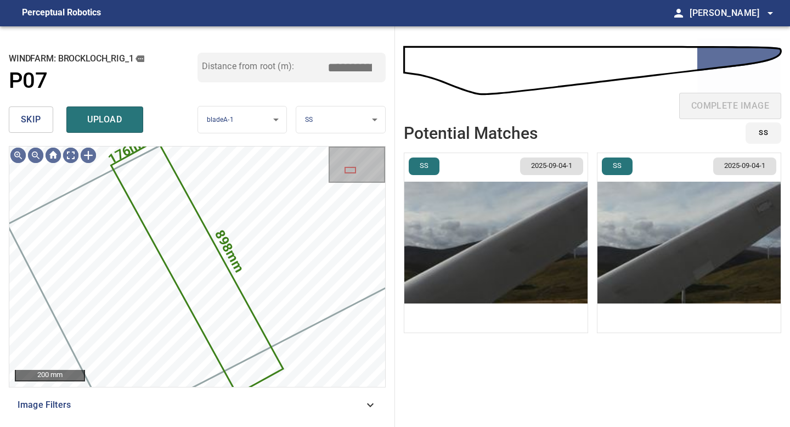
click at [32, 116] on span "skip" at bounding box center [31, 119] width 20 height 15
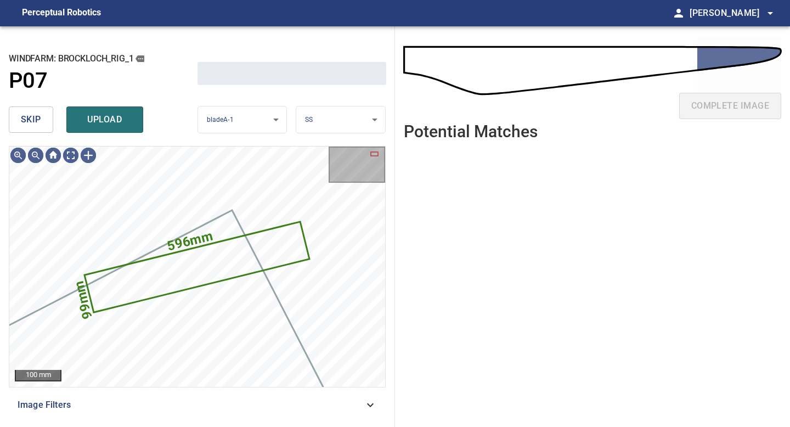
click at [32, 116] on span "skip" at bounding box center [31, 119] width 20 height 15
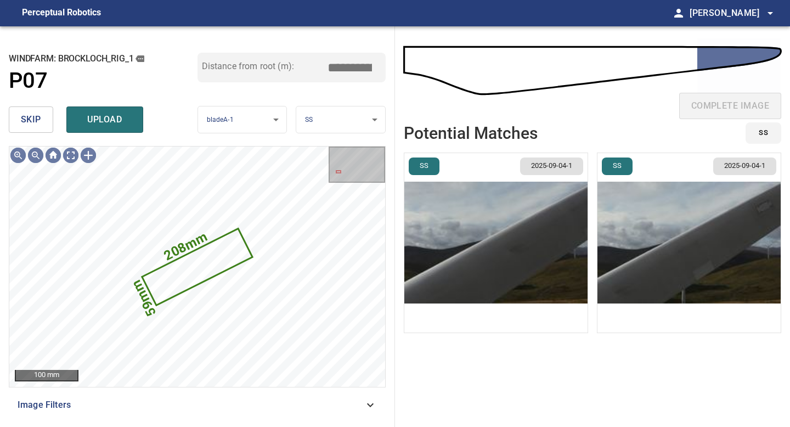
click at [32, 116] on span "skip" at bounding box center [31, 119] width 20 height 15
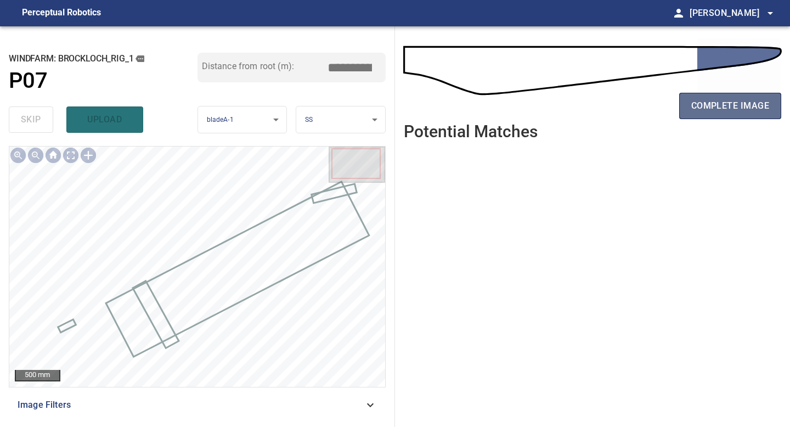
click at [734, 106] on span "complete image" at bounding box center [730, 105] width 78 height 15
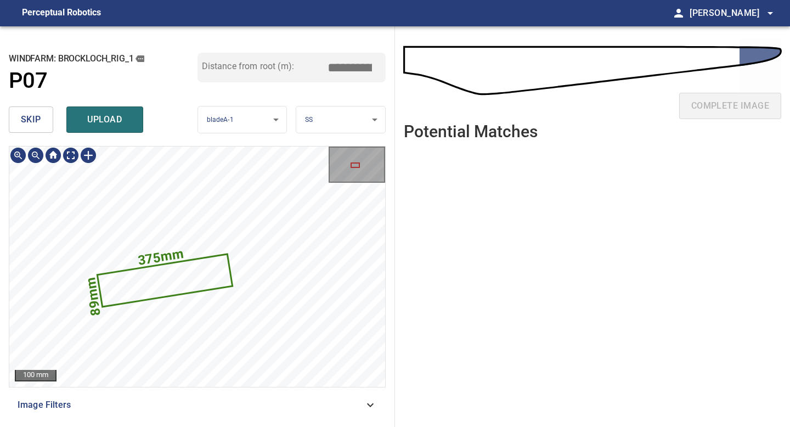
click at [329, 192] on div "375mm 89mm" at bounding box center [197, 266] width 376 height 240
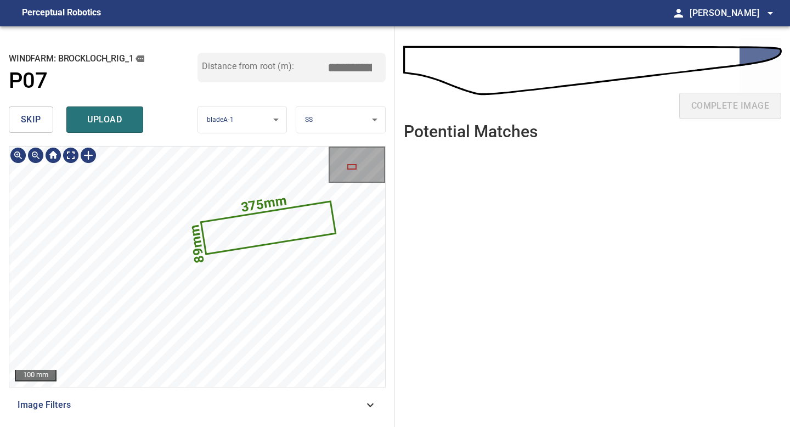
click at [354, 117] on body "**********" at bounding box center [395, 213] width 790 height 427
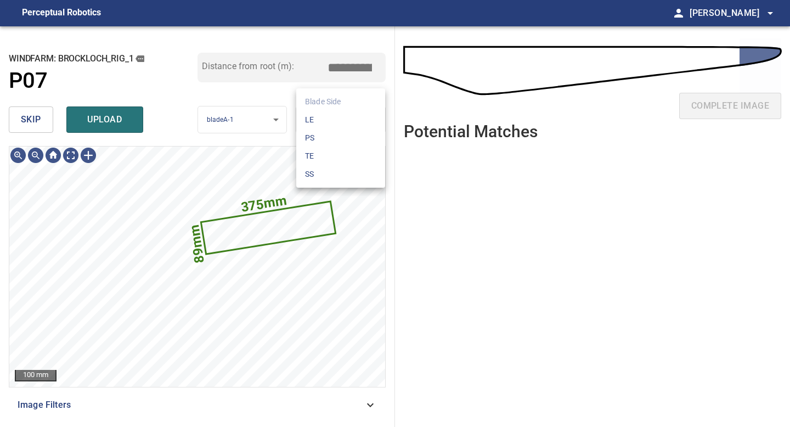
click at [354, 117] on li "LE" at bounding box center [340, 120] width 89 height 18
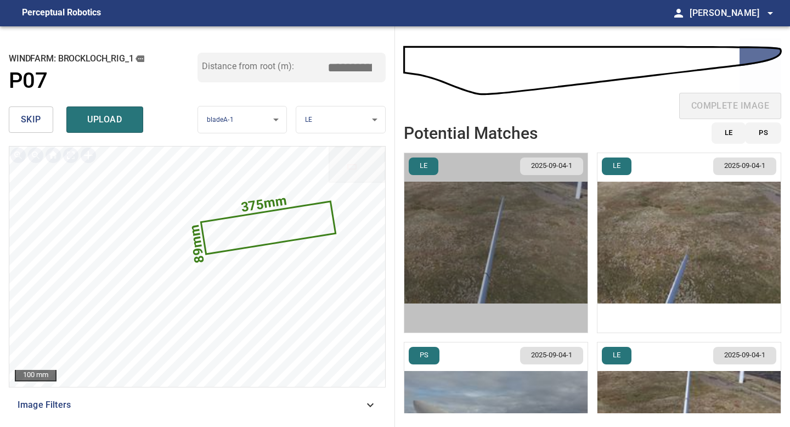
click at [541, 222] on img "button" at bounding box center [495, 242] width 183 height 179
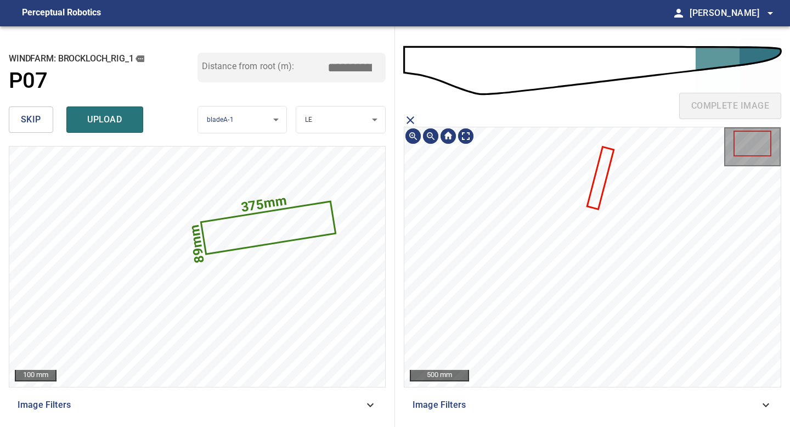
click at [599, 175] on icon at bounding box center [600, 178] width 25 height 61
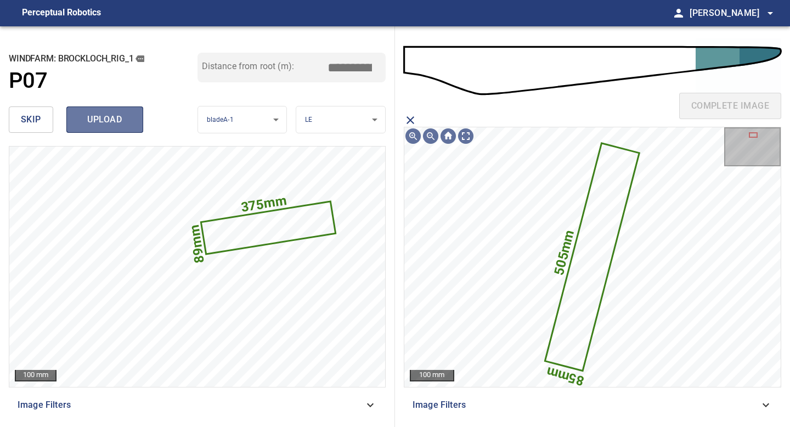
click at [112, 114] on span "upload" at bounding box center [104, 119] width 53 height 15
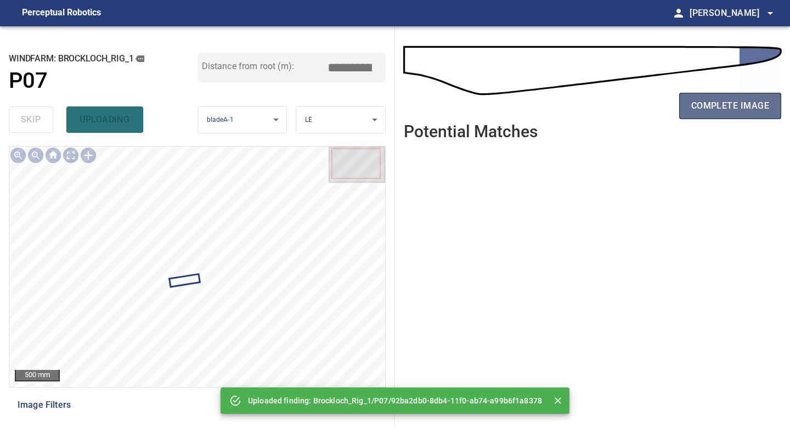
click at [724, 107] on span "complete image" at bounding box center [730, 105] width 78 height 15
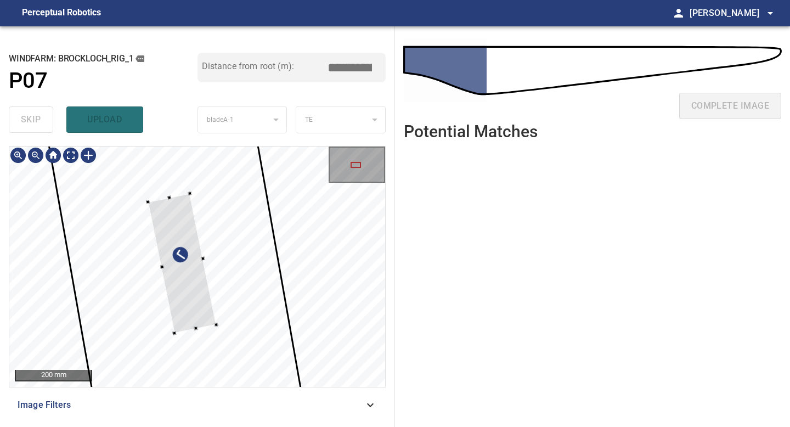
click at [181, 289] on div at bounding box center [182, 263] width 68 height 140
click at [176, 272] on div at bounding box center [183, 235] width 45 height 84
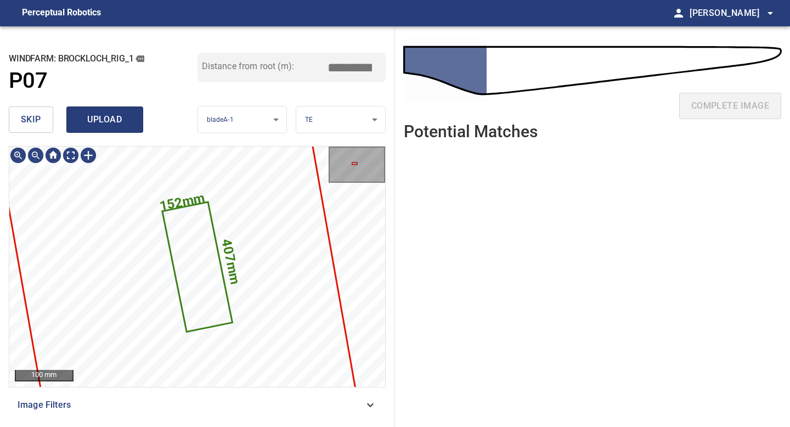
click at [108, 113] on span "upload" at bounding box center [104, 119] width 53 height 15
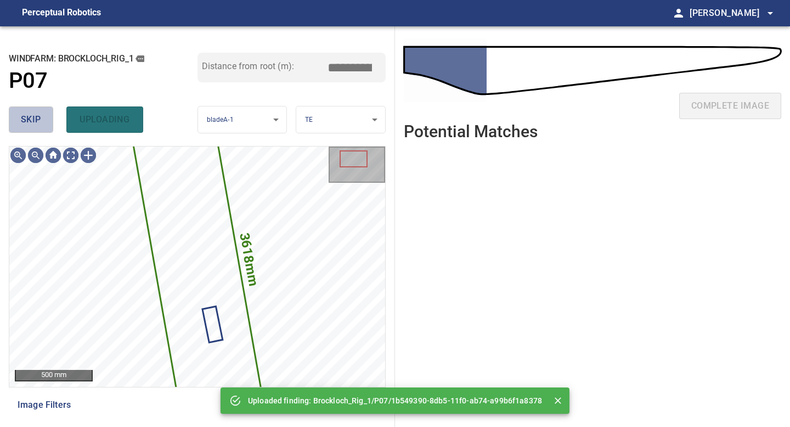
click at [36, 125] on span "skip" at bounding box center [31, 119] width 20 height 15
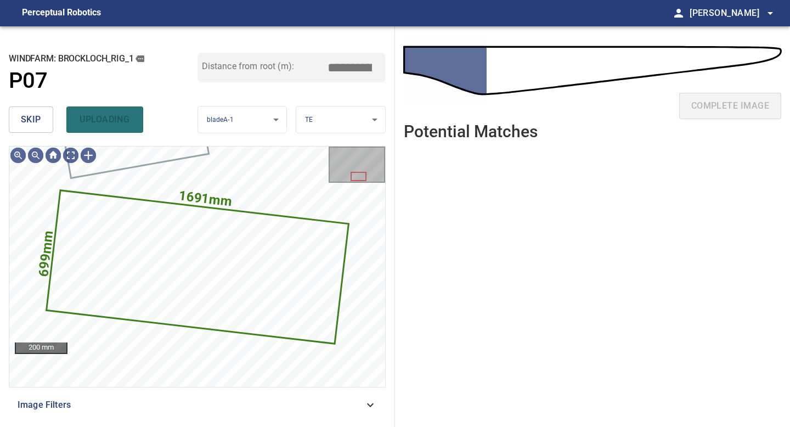
click at [36, 125] on span "skip" at bounding box center [31, 119] width 20 height 15
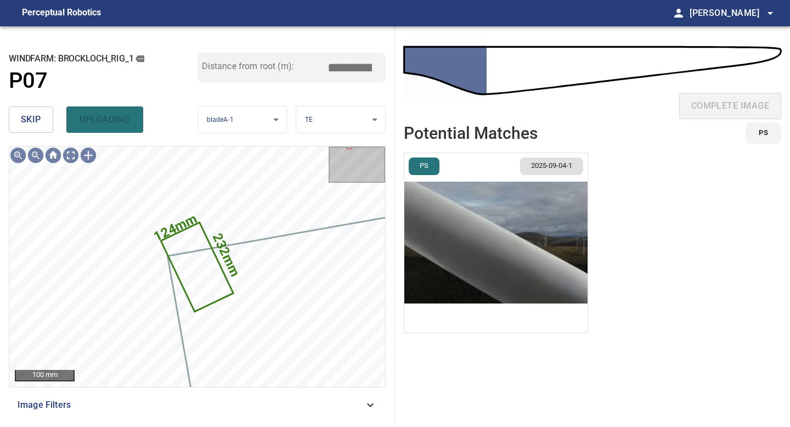
click at [36, 125] on span "skip" at bounding box center [31, 119] width 20 height 15
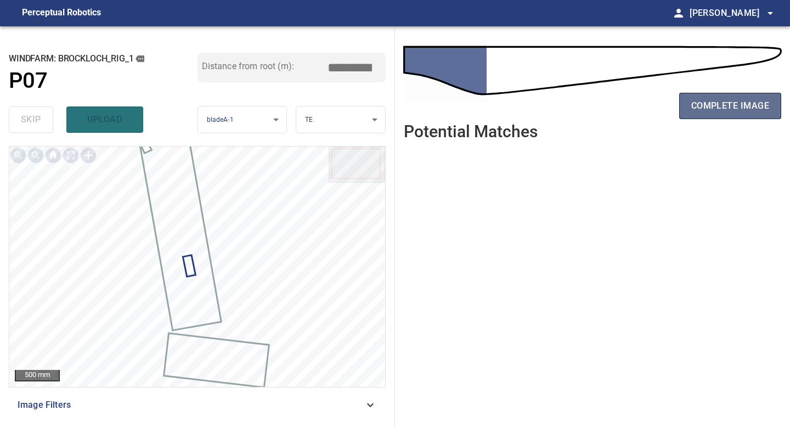
click at [725, 103] on span "complete image" at bounding box center [730, 105] width 78 height 15
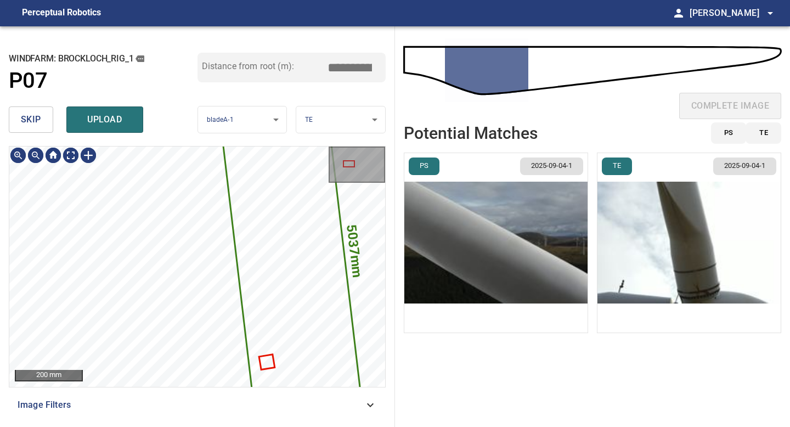
click at [38, 127] on span "skip" at bounding box center [31, 119] width 20 height 15
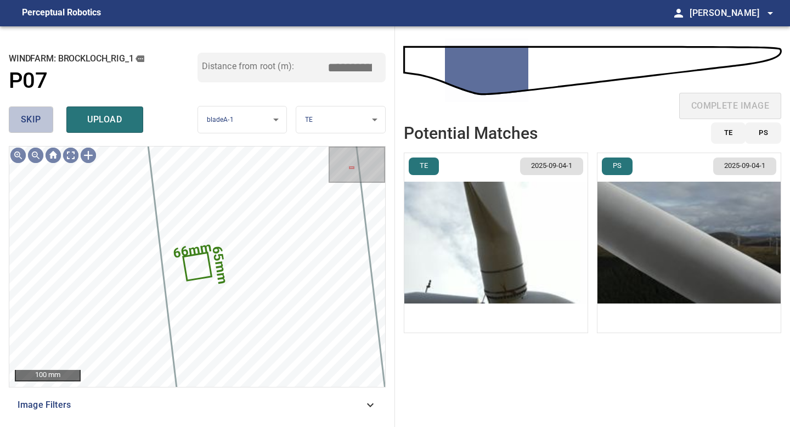
click at [38, 127] on span "skip" at bounding box center [31, 119] width 20 height 15
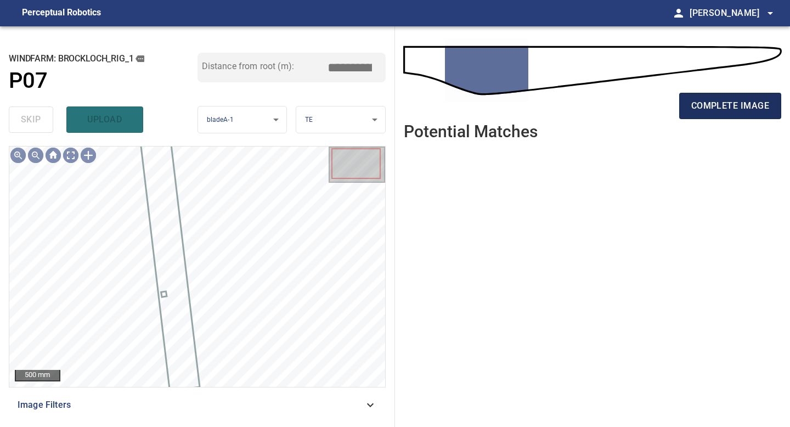
click at [711, 98] on span "complete image" at bounding box center [730, 105] width 78 height 15
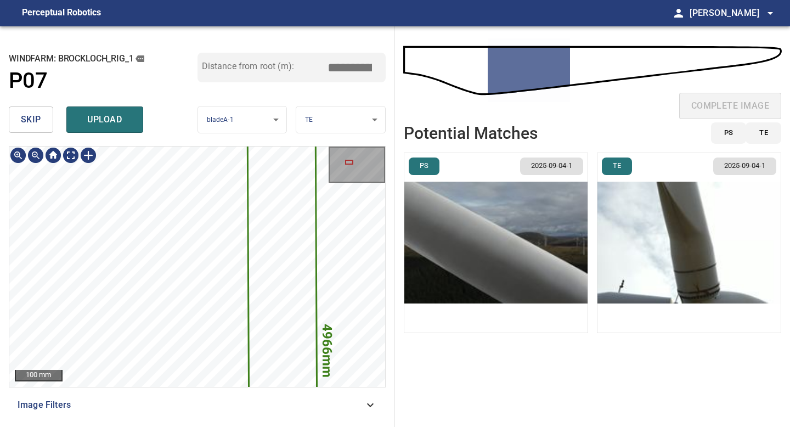
click at [134, 400] on div "4966mm 261mm 100 mm Image Filters" at bounding box center [197, 282] width 377 height 272
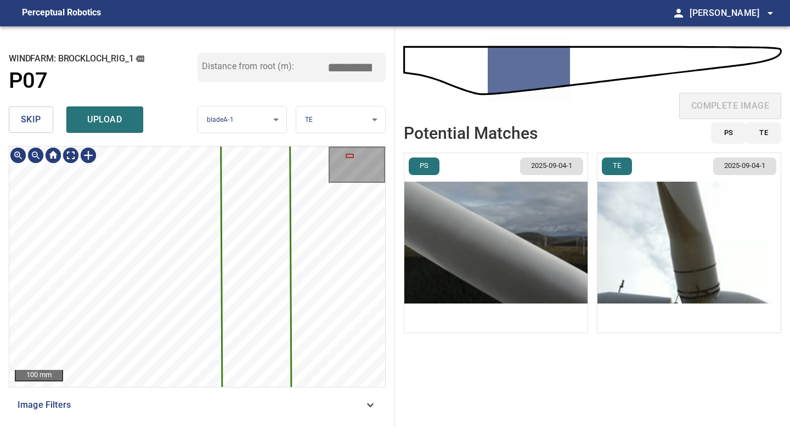
click at [43, 122] on button "skip" at bounding box center [31, 119] width 44 height 26
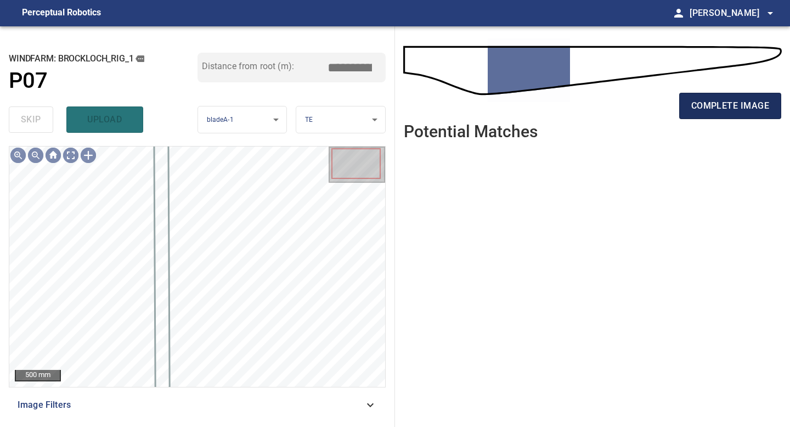
click at [705, 102] on span "complete image" at bounding box center [730, 105] width 78 height 15
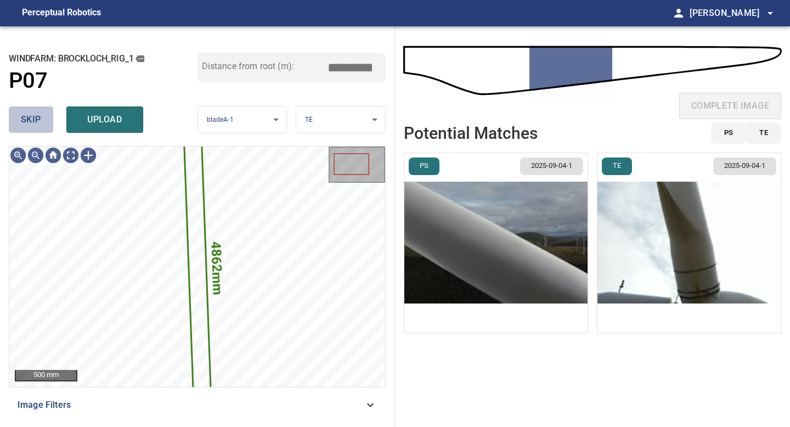
click at [25, 116] on span "skip" at bounding box center [31, 119] width 20 height 15
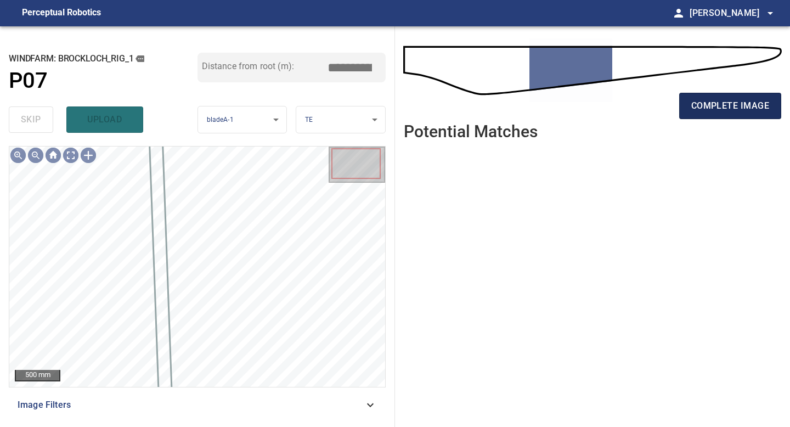
click at [711, 117] on button "complete image" at bounding box center [730, 106] width 102 height 26
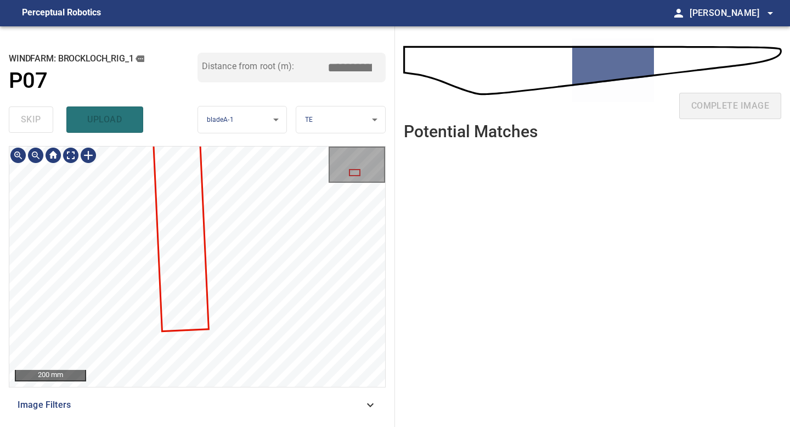
click at [183, 426] on div "**********" at bounding box center [197, 226] width 395 height 401
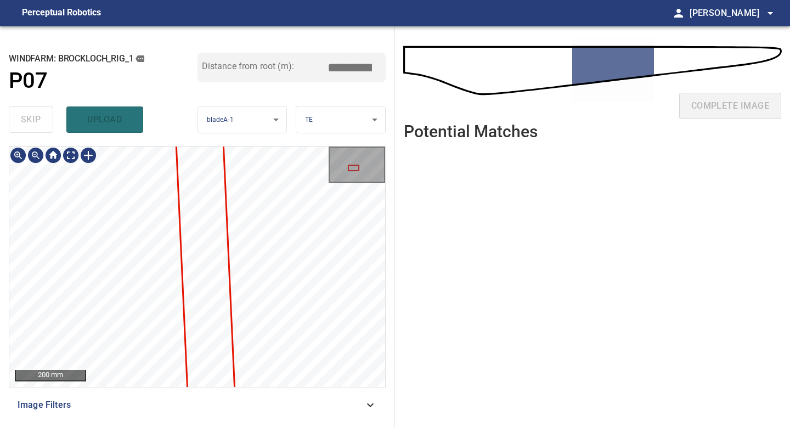
click at [227, 234] on div at bounding box center [197, 266] width 376 height 240
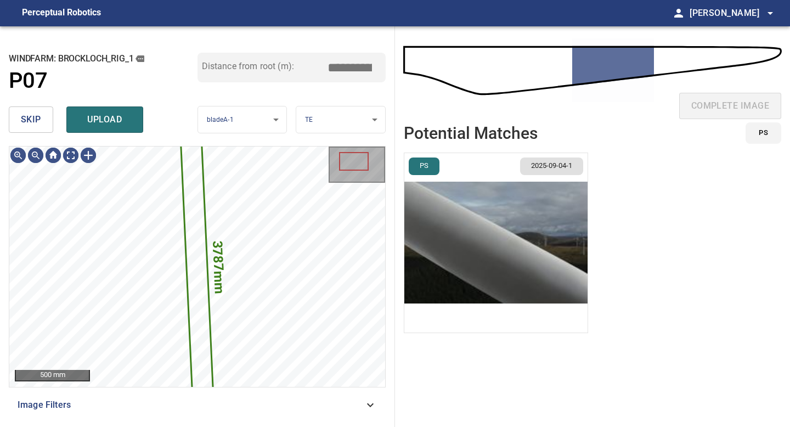
click at [36, 108] on button "skip" at bounding box center [31, 119] width 44 height 26
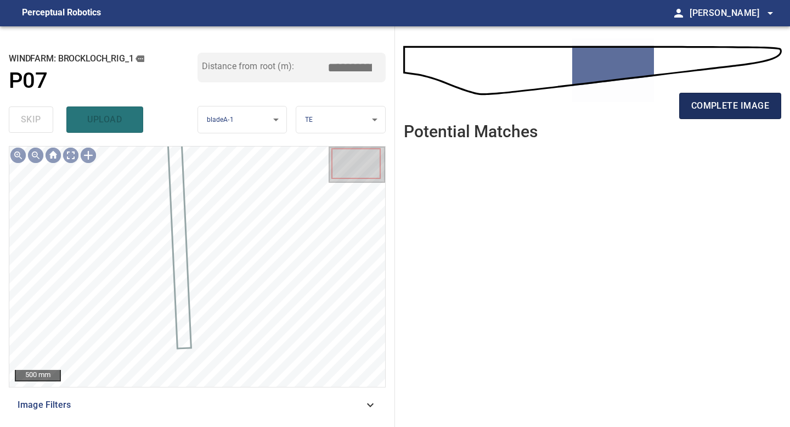
click at [720, 98] on span "complete image" at bounding box center [730, 105] width 78 height 15
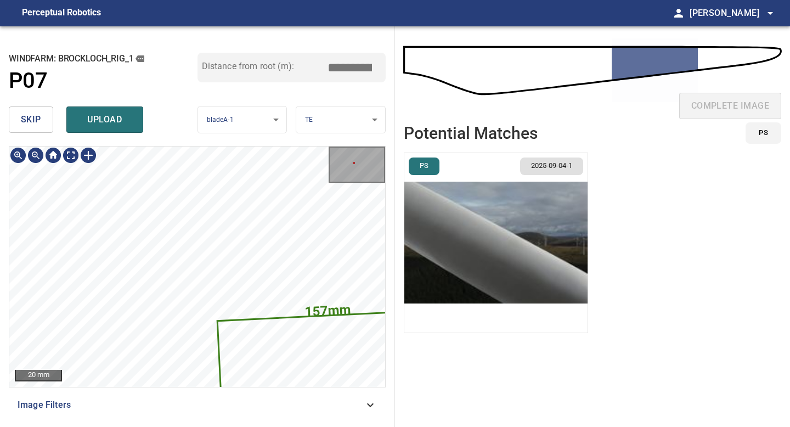
click at [422, 296] on img "button" at bounding box center [495, 242] width 183 height 179
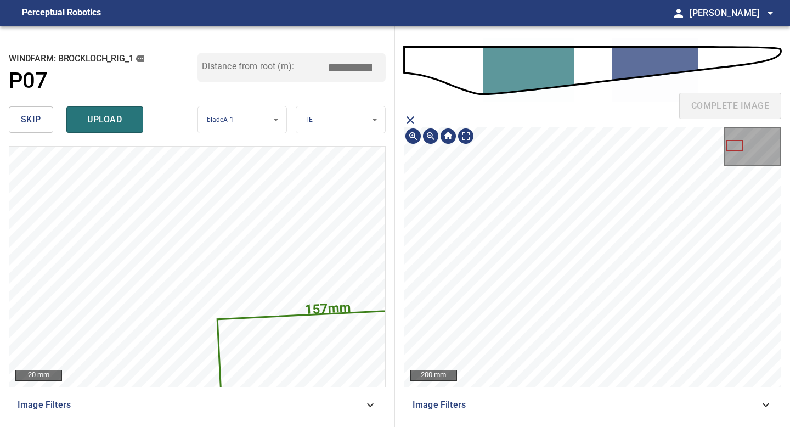
click at [452, 131] on div "200 mm" at bounding box center [592, 257] width 376 height 260
click at [409, 94] on div "complete image 200 mm Image Filters" at bounding box center [592, 226] width 395 height 401
click at [470, 129] on div "200 mm" at bounding box center [592, 257] width 376 height 260
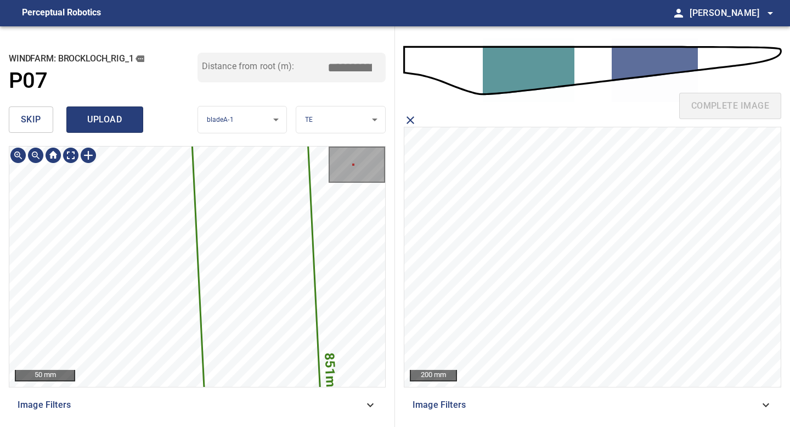
click at [138, 112] on div "**********" at bounding box center [197, 226] width 395 height 401
click at [45, 121] on button "skip" at bounding box center [31, 119] width 44 height 26
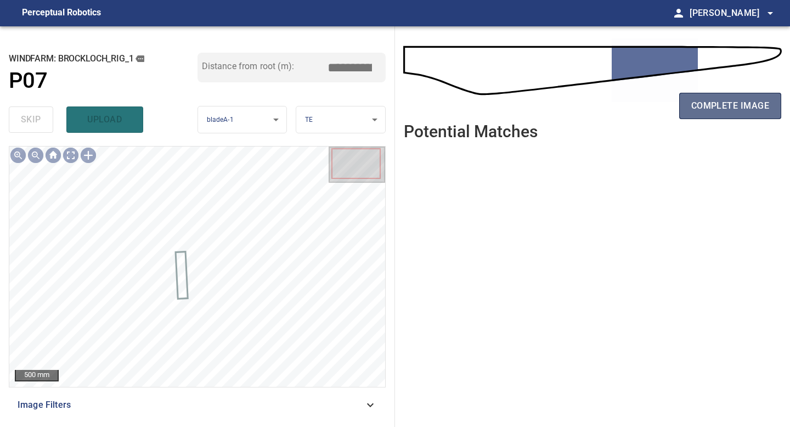
click at [710, 104] on span "complete image" at bounding box center [730, 105] width 78 height 15
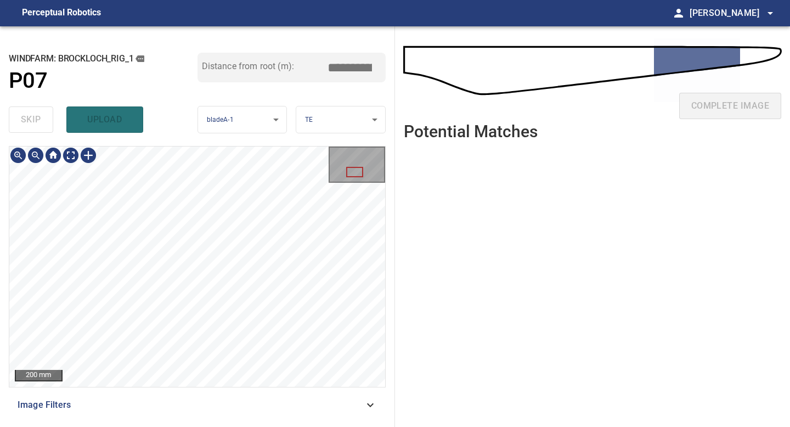
click at [221, 426] on div "**********" at bounding box center [197, 226] width 395 height 401
click at [234, 426] on div "**********" at bounding box center [197, 226] width 395 height 401
click at [236, 426] on div "**********" at bounding box center [197, 226] width 395 height 401
click at [238, 426] on div "**********" at bounding box center [197, 226] width 395 height 401
click at [212, 401] on div "200 mm Image Filters" at bounding box center [197, 282] width 377 height 272
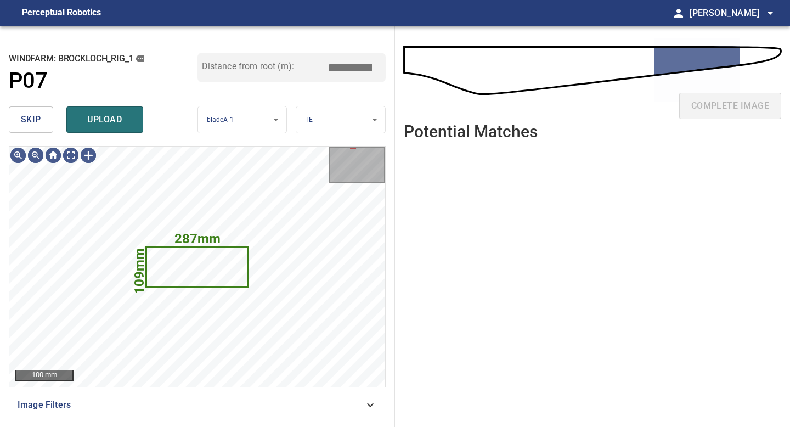
click at [26, 121] on span "skip" at bounding box center [31, 119] width 20 height 15
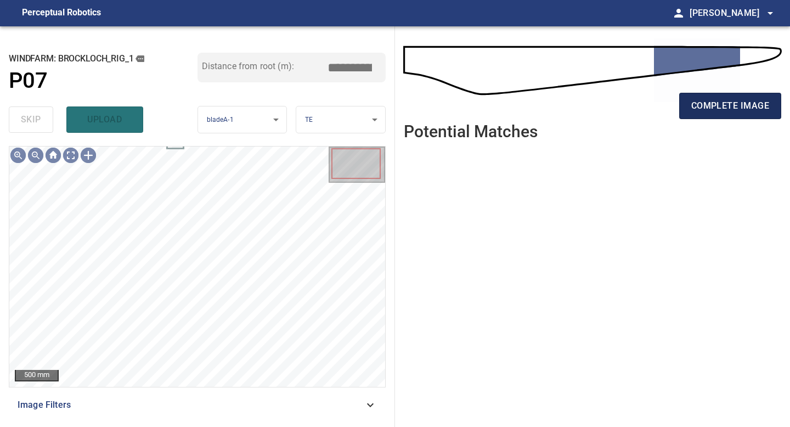
click at [702, 112] on span "complete image" at bounding box center [730, 105] width 78 height 15
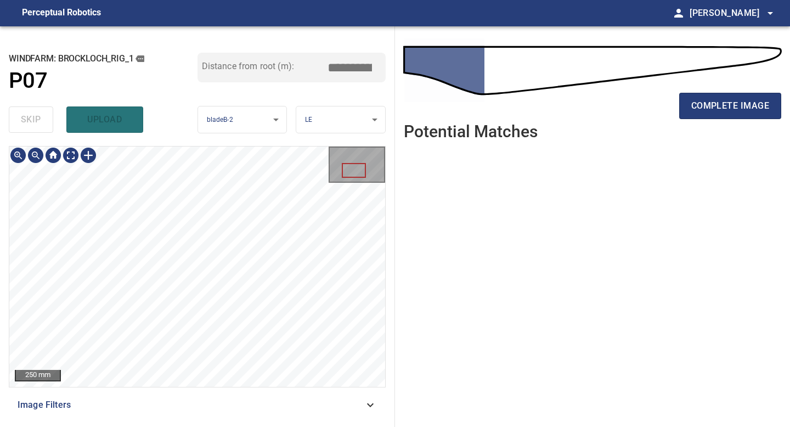
click at [191, 426] on div "**********" at bounding box center [197, 226] width 395 height 401
click at [211, 426] on div "**********" at bounding box center [197, 226] width 395 height 401
click at [731, 110] on span "complete image" at bounding box center [730, 105] width 78 height 15
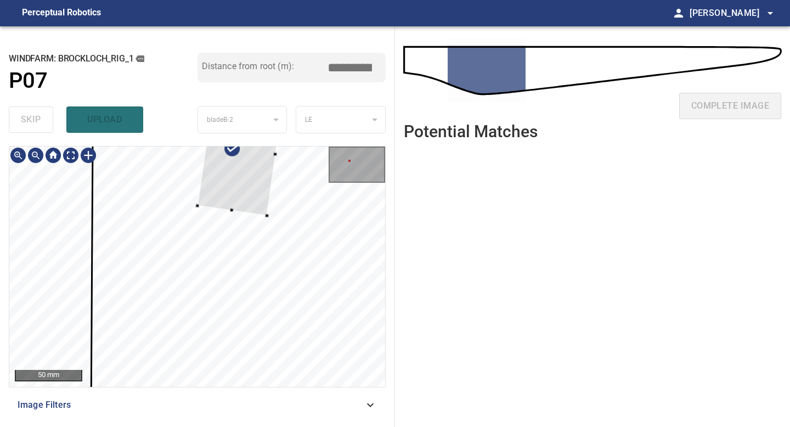
click at [263, 209] on div at bounding box center [241, 150] width 87 height 132
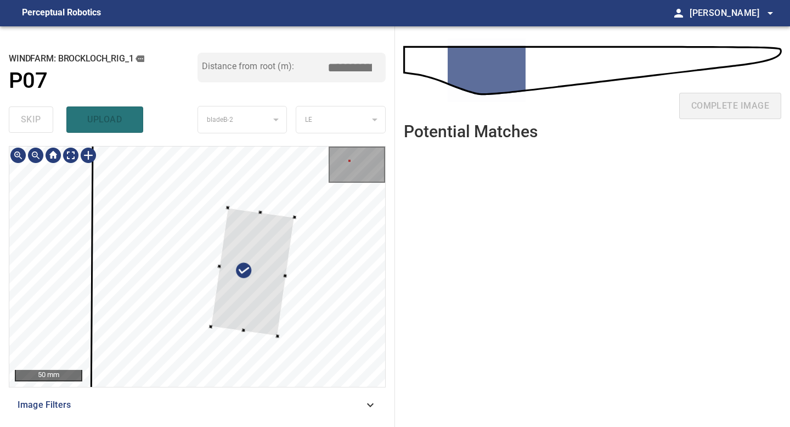
click at [251, 289] on div at bounding box center [253, 271] width 84 height 128
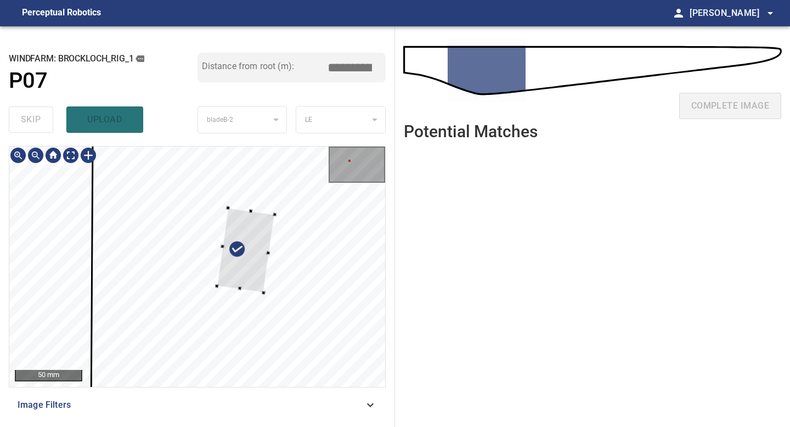
click at [260, 289] on div at bounding box center [246, 249] width 58 height 84
click at [259, 290] on div at bounding box center [245, 251] width 58 height 84
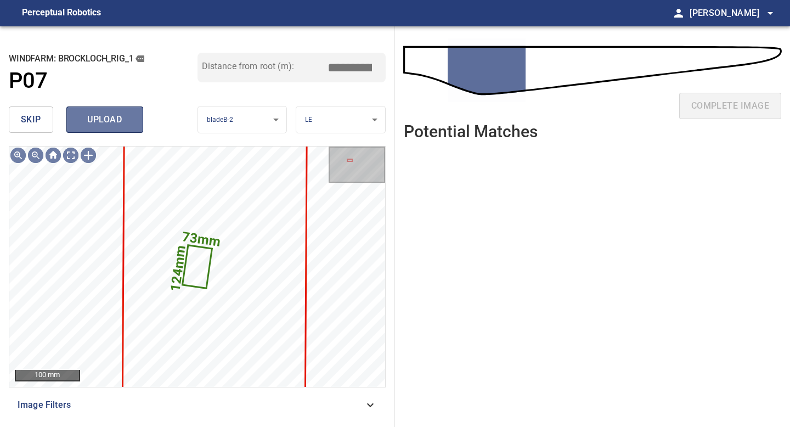
click at [97, 115] on span "upload" at bounding box center [104, 119] width 53 height 15
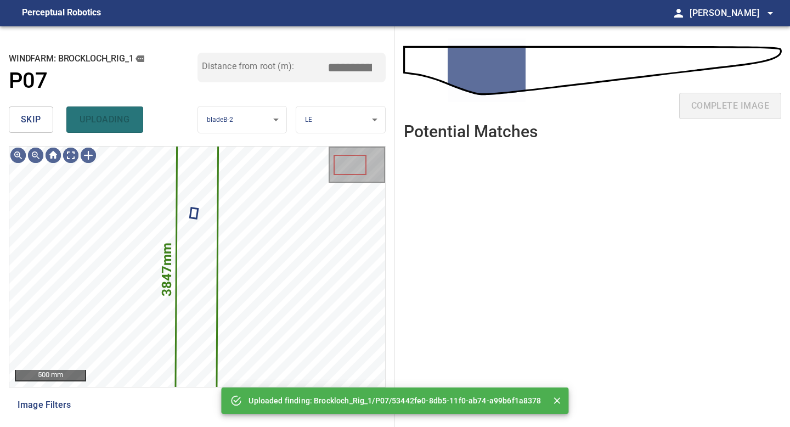
click at [16, 115] on button "skip" at bounding box center [31, 119] width 44 height 26
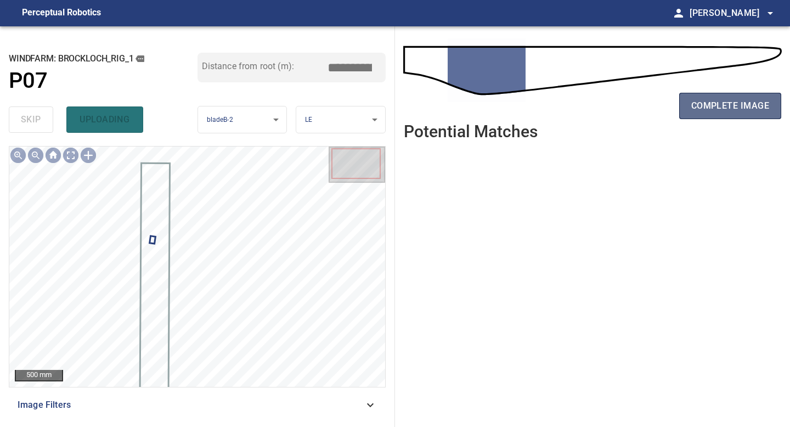
click at [703, 105] on span "complete image" at bounding box center [730, 105] width 78 height 15
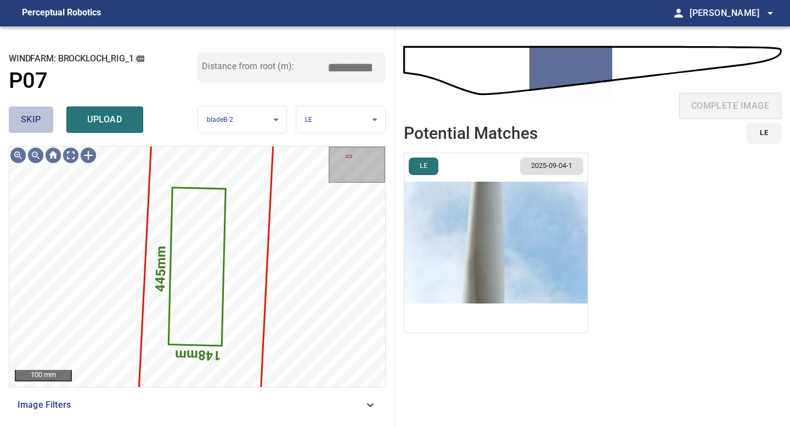
click at [41, 123] on button "skip" at bounding box center [31, 119] width 44 height 26
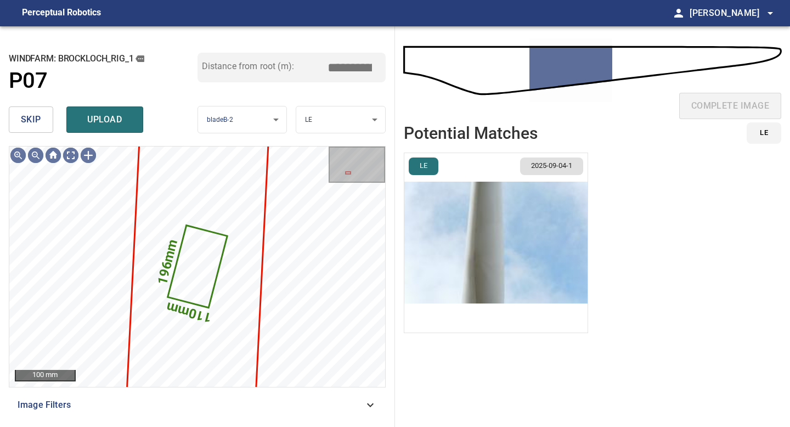
click at [41, 123] on button "skip" at bounding box center [31, 119] width 44 height 26
click at [40, 115] on span "skip" at bounding box center [31, 119] width 20 height 15
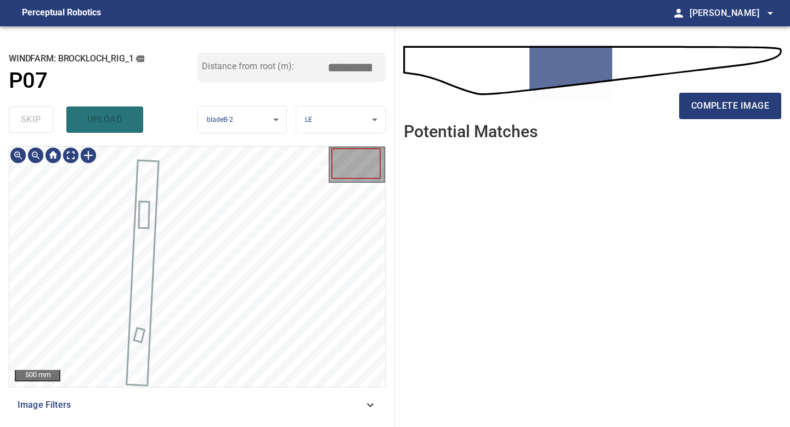
click at [40, 115] on div "skip upload" at bounding box center [103, 119] width 189 height 35
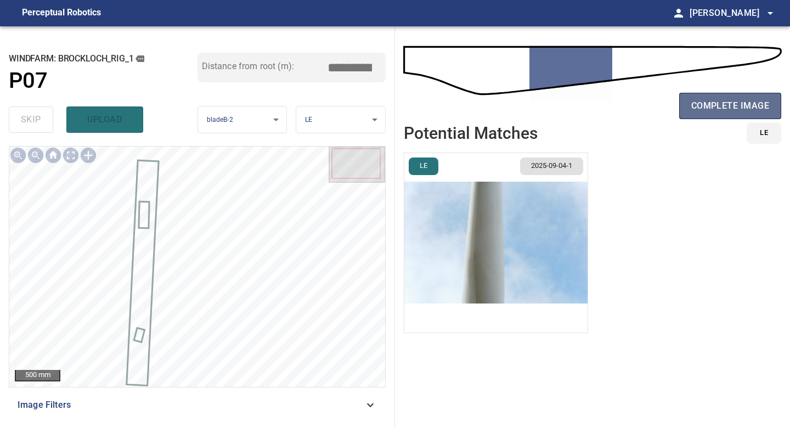
click at [705, 109] on span "complete image" at bounding box center [730, 105] width 78 height 15
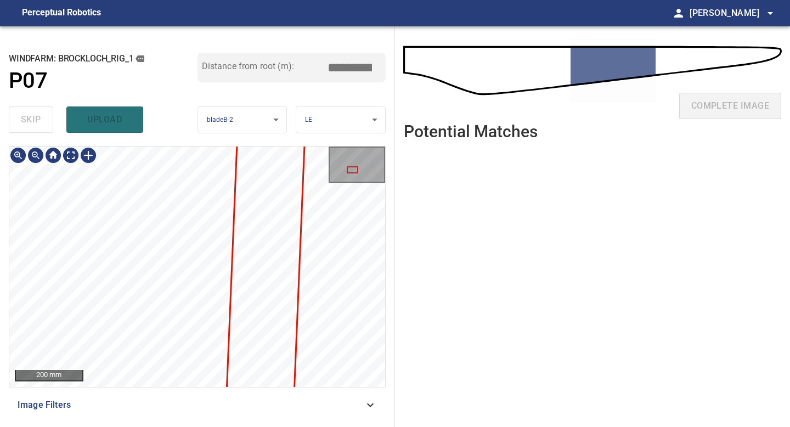
click at [200, 426] on div "**********" at bounding box center [197, 226] width 395 height 401
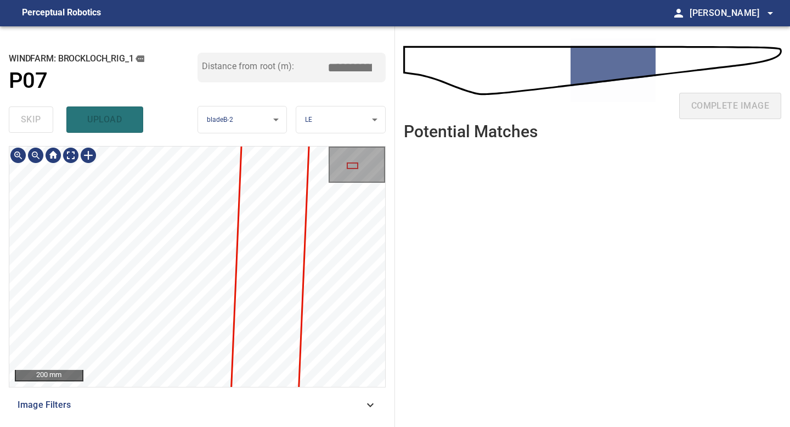
click at [188, 426] on div "**********" at bounding box center [197, 226] width 395 height 401
click at [193, 426] on div "**********" at bounding box center [197, 226] width 395 height 401
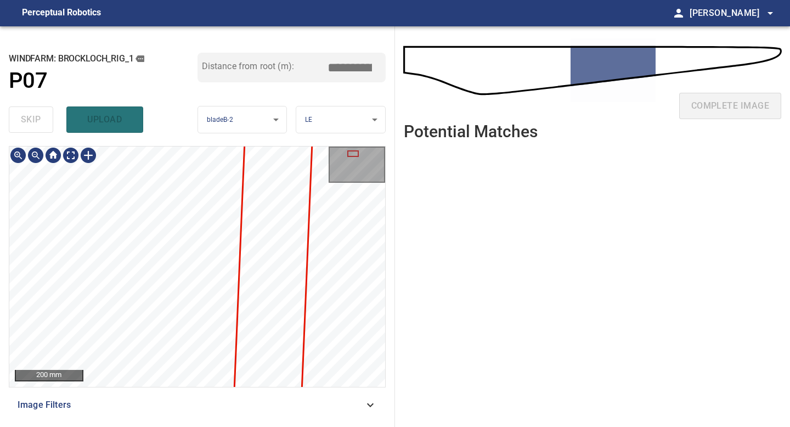
click at [182, 426] on div "**********" at bounding box center [197, 226] width 395 height 401
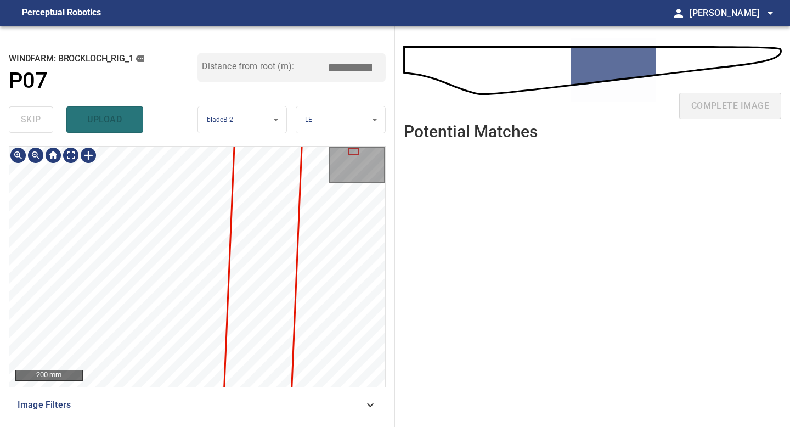
click at [178, 426] on div "**********" at bounding box center [197, 226] width 395 height 401
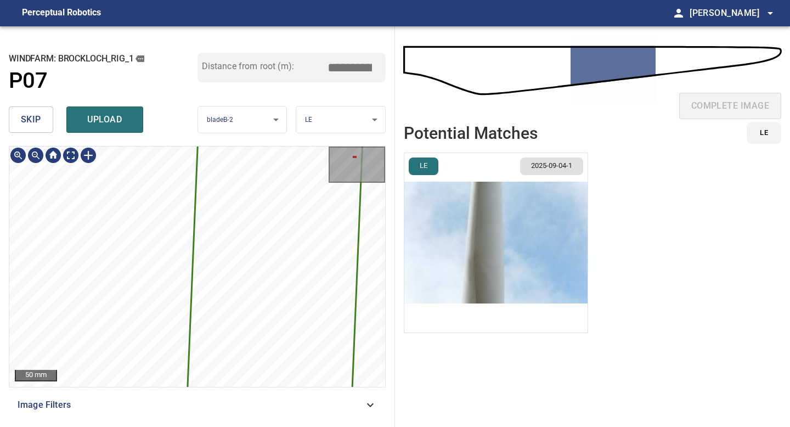
click at [111, 426] on div "**********" at bounding box center [197, 226] width 395 height 401
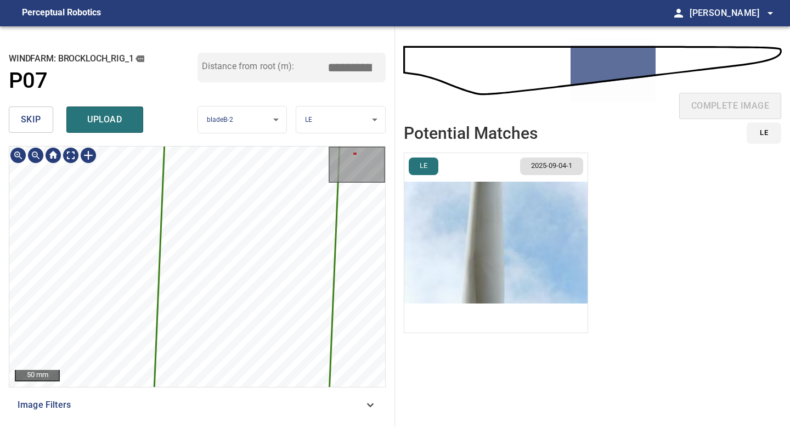
click at [129, 426] on div "**********" at bounding box center [197, 226] width 395 height 401
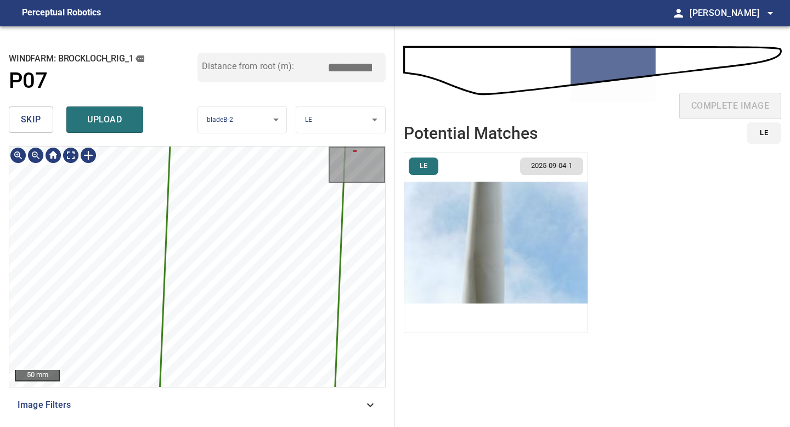
click at [128, 426] on div "**********" at bounding box center [197, 226] width 395 height 401
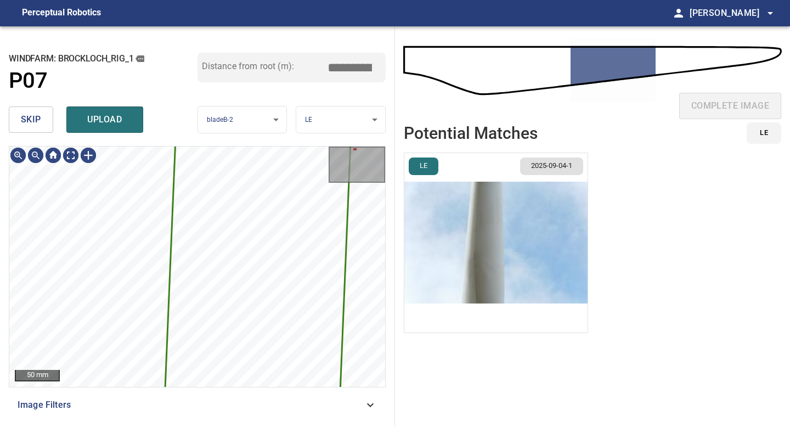
click at [99, 113] on span "upload" at bounding box center [104, 119] width 53 height 15
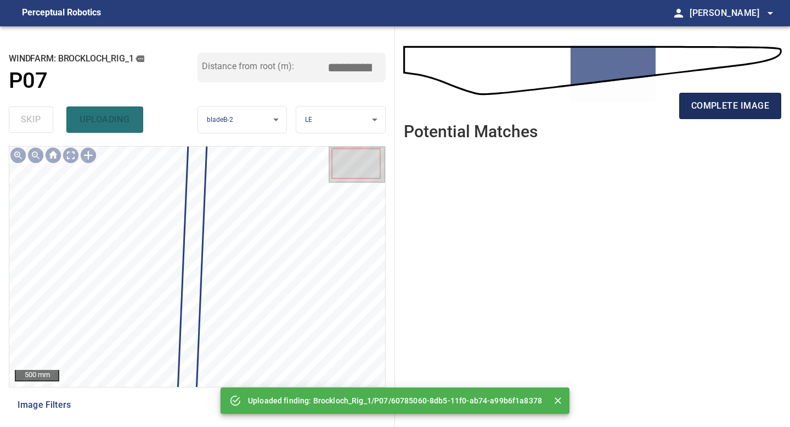
click at [734, 113] on button "complete image" at bounding box center [730, 106] width 102 height 26
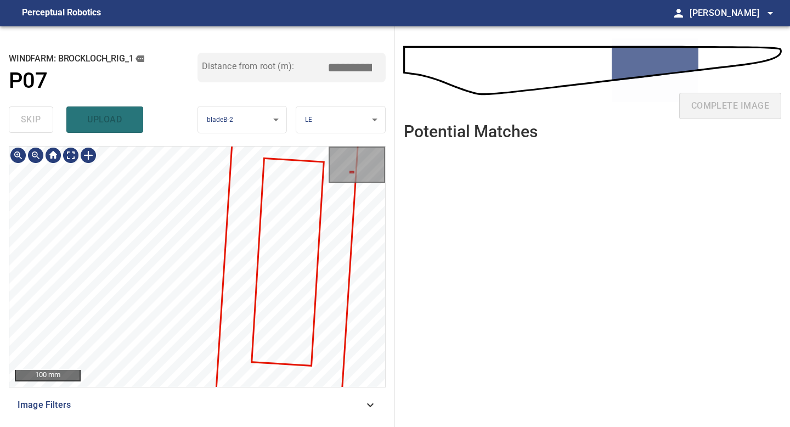
click at [100, 95] on div "**********" at bounding box center [197, 226] width 395 height 401
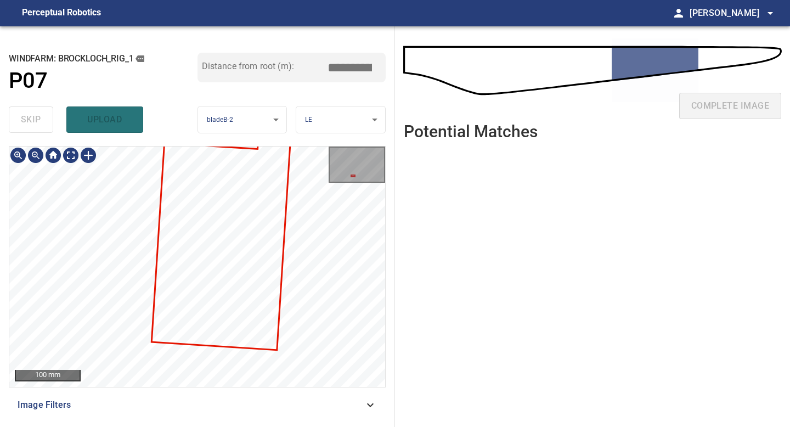
click at [148, 129] on div "**********" at bounding box center [197, 226] width 395 height 401
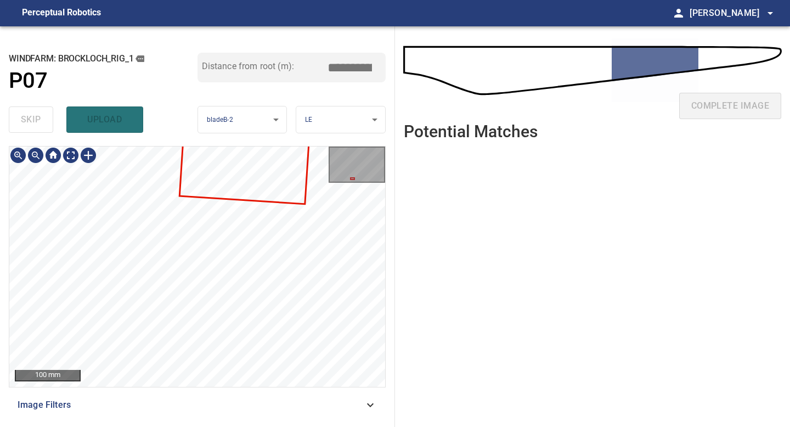
click at [146, 78] on div "**********" at bounding box center [197, 226] width 395 height 401
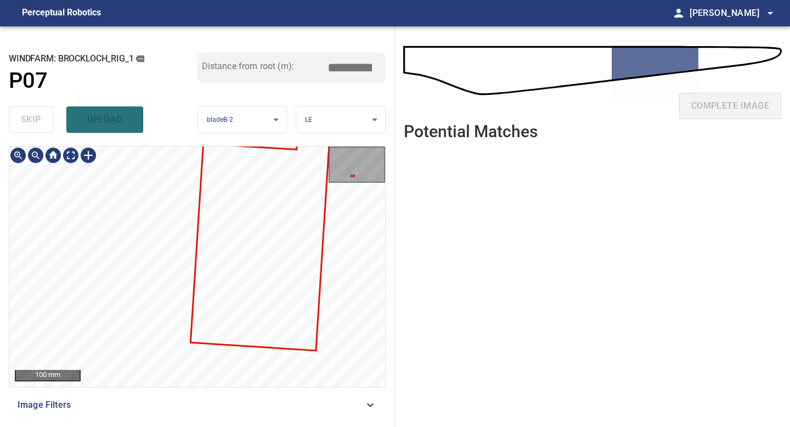
click at [121, 426] on div "**********" at bounding box center [197, 226] width 395 height 401
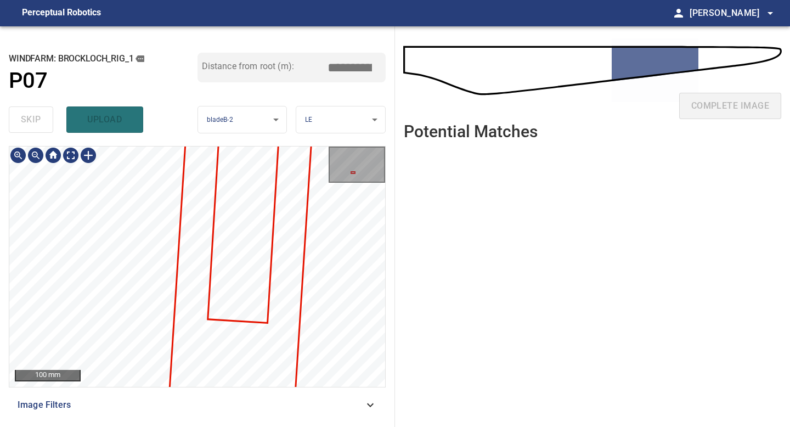
click at [131, 416] on div "100 mm Image Filters" at bounding box center [197, 282] width 377 height 272
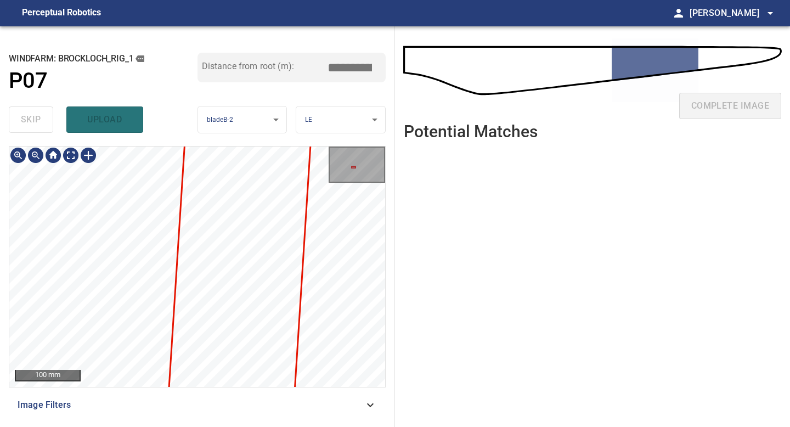
click at [160, 426] on div "**********" at bounding box center [197, 226] width 395 height 401
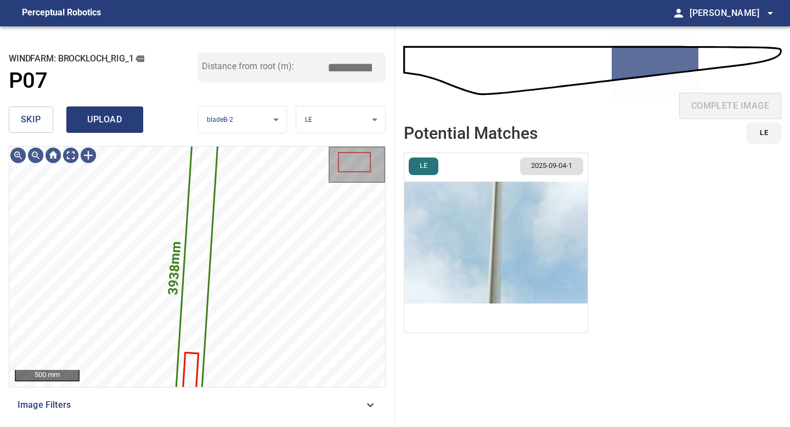
click at [114, 119] on span "upload" at bounding box center [104, 119] width 53 height 15
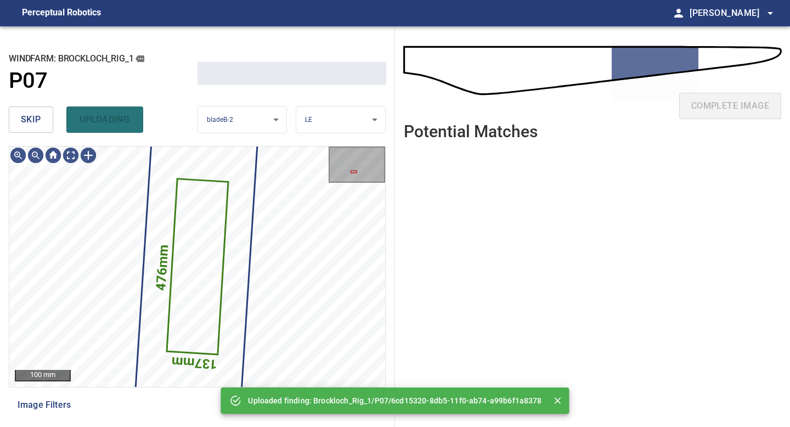
click at [27, 126] on span "skip" at bounding box center [31, 119] width 20 height 15
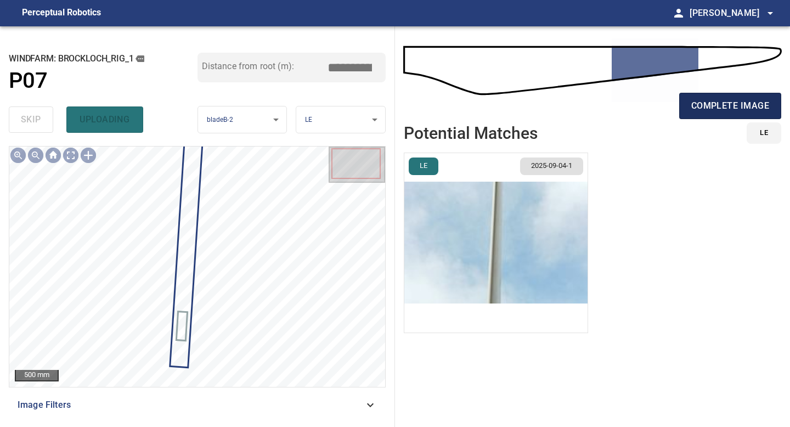
click at [726, 104] on span "complete image" at bounding box center [730, 105] width 78 height 15
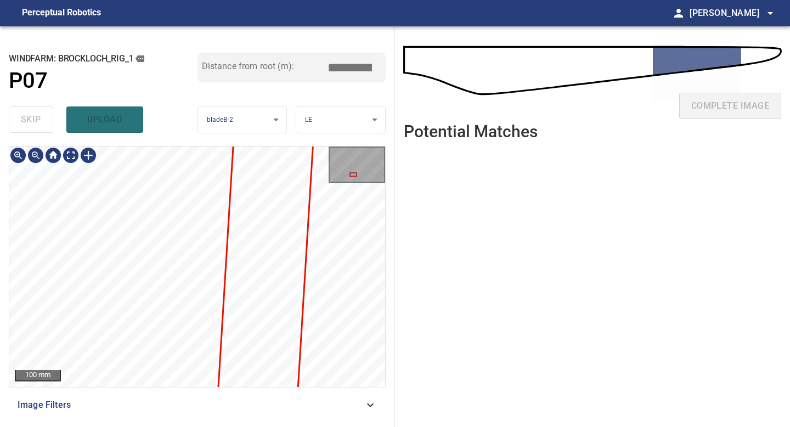
click at [198, 426] on div "**********" at bounding box center [197, 226] width 395 height 401
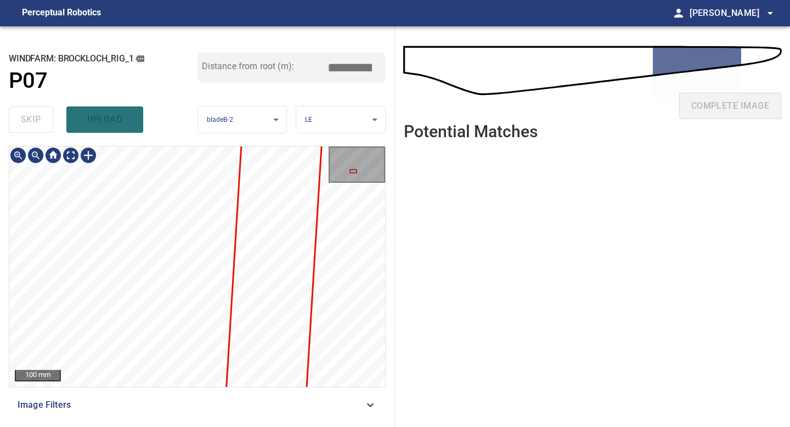
click at [188, 426] on div "**********" at bounding box center [197, 226] width 395 height 401
click at [170, 426] on div "**********" at bounding box center [197, 226] width 395 height 401
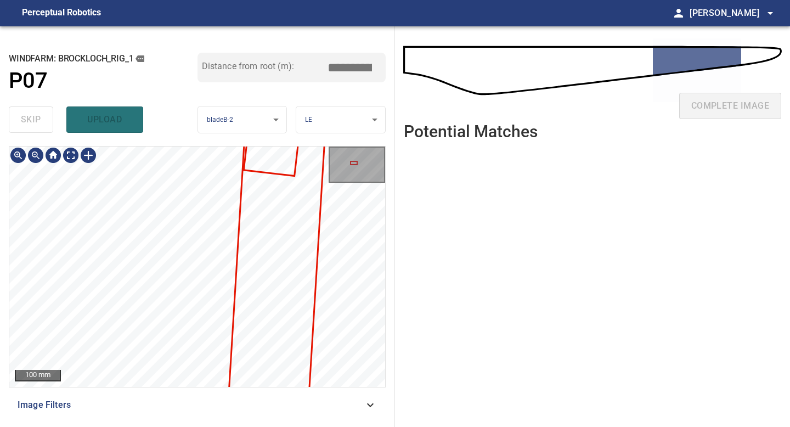
click at [170, 426] on div "**********" at bounding box center [197, 226] width 395 height 401
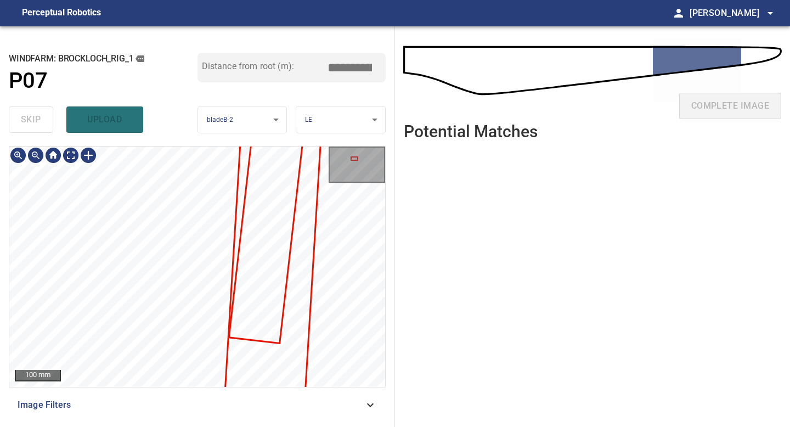
click at [176, 413] on div "100 mm Image Filters" at bounding box center [197, 282] width 377 height 272
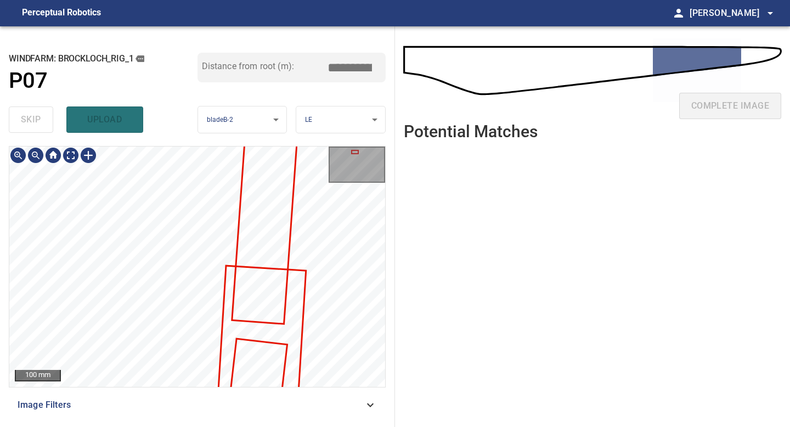
click at [147, 426] on div "**********" at bounding box center [197, 226] width 395 height 401
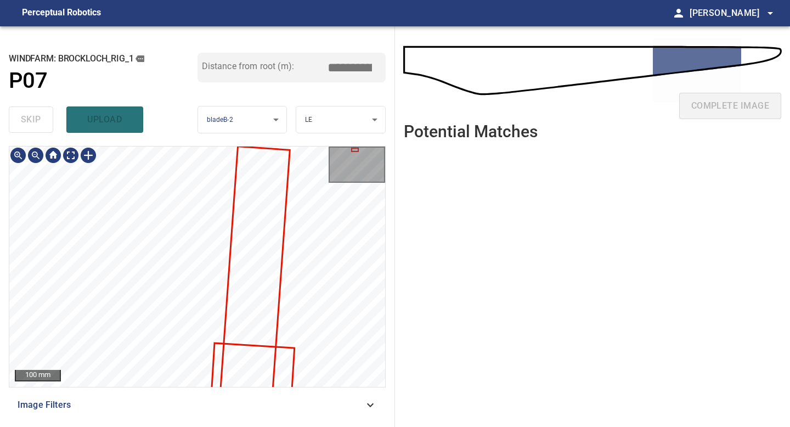
click at [156, 426] on div "**********" at bounding box center [197, 226] width 395 height 401
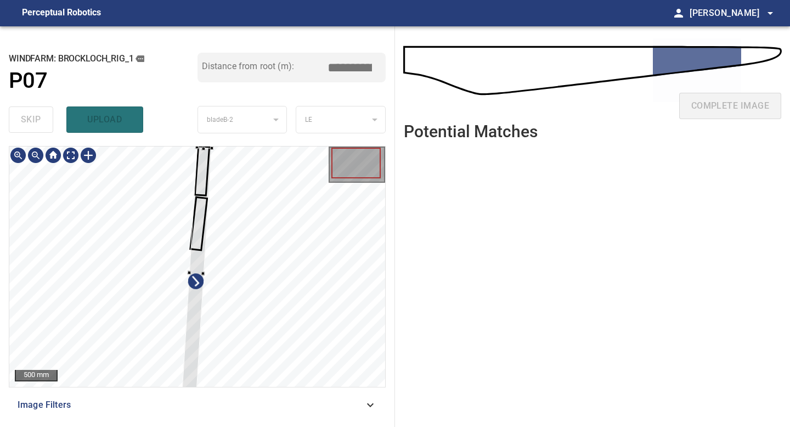
click at [212, 148] on div at bounding box center [197, 273] width 30 height 250
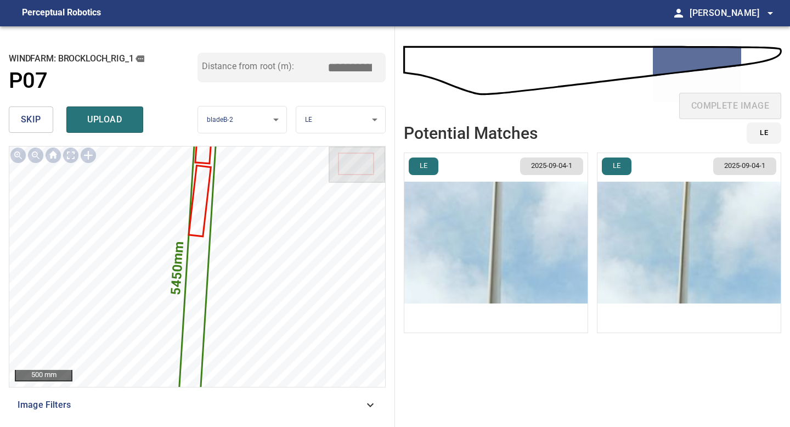
click at [699, 226] on img "button" at bounding box center [689, 242] width 183 height 179
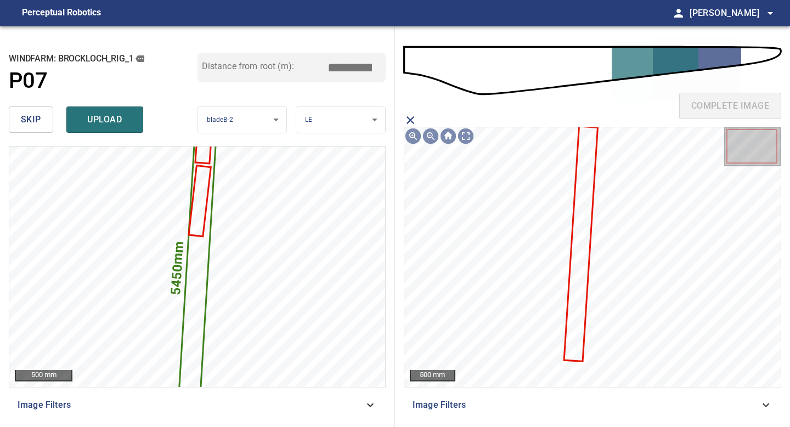
click at [583, 154] on icon at bounding box center [581, 243] width 32 height 233
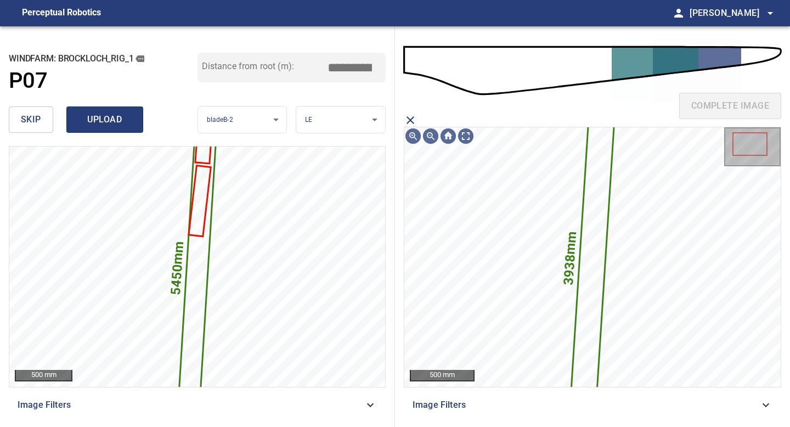
click at [97, 116] on span "upload" at bounding box center [104, 119] width 53 height 15
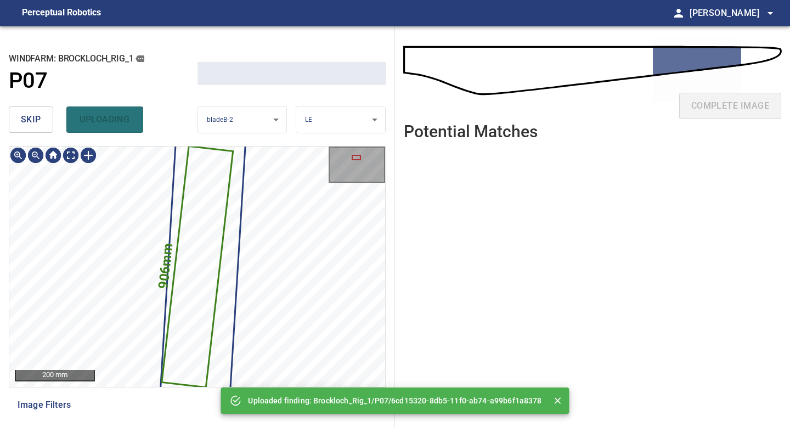
click at [14, 115] on button "skip" at bounding box center [31, 119] width 44 height 26
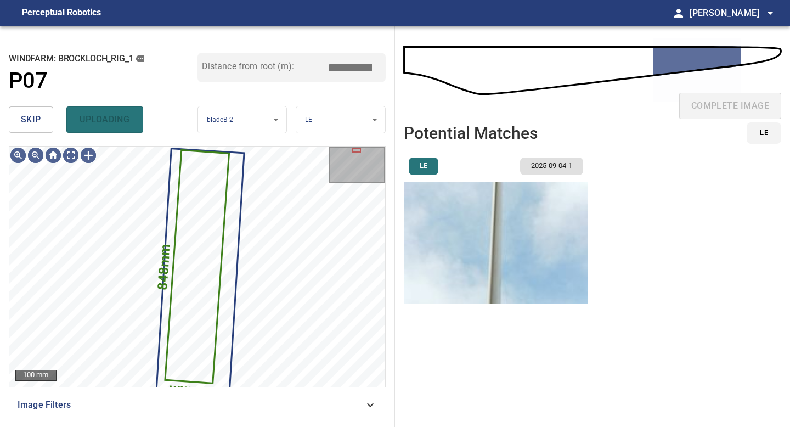
click at [32, 117] on span "skip" at bounding box center [31, 119] width 20 height 15
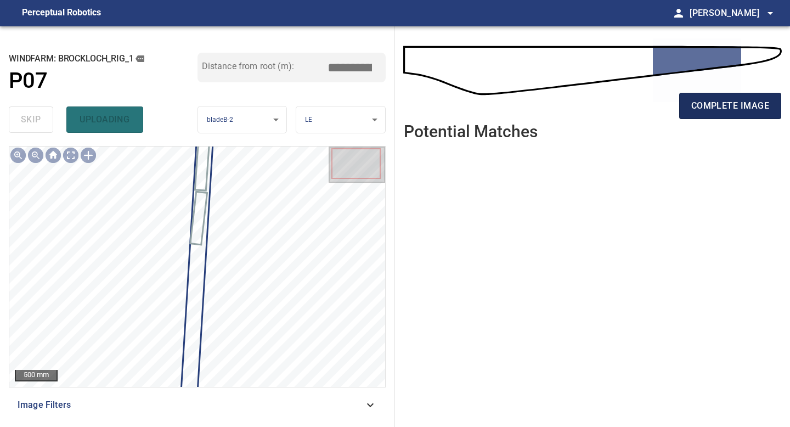
click at [717, 115] on button "complete image" at bounding box center [730, 106] width 102 height 26
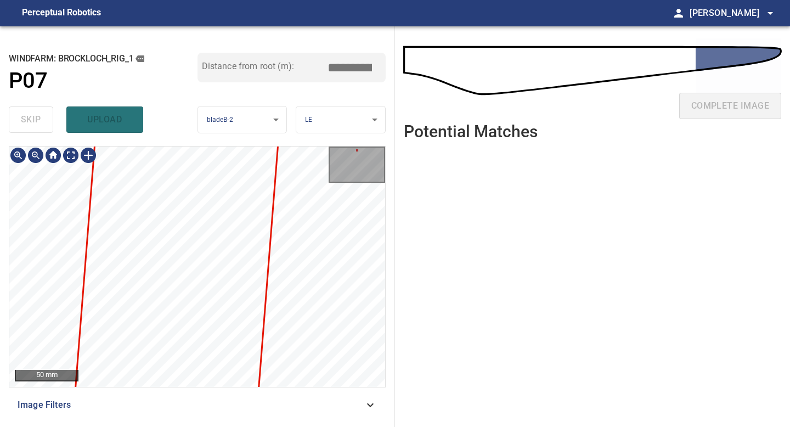
click at [287, 426] on div "**********" at bounding box center [197, 226] width 395 height 401
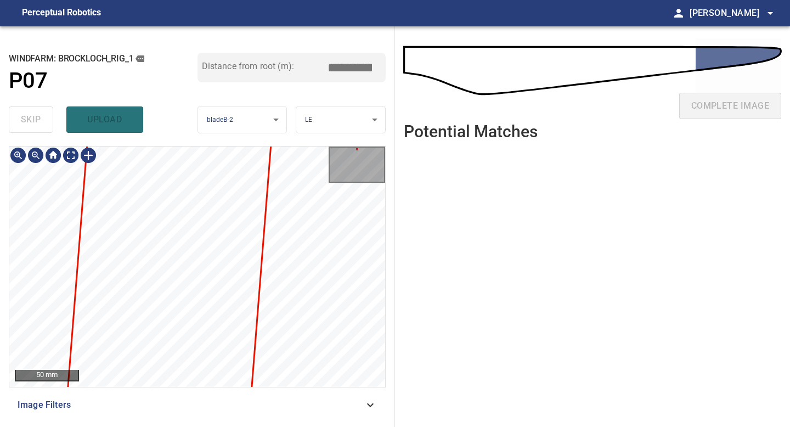
click at [286, 426] on div "**********" at bounding box center [197, 226] width 395 height 401
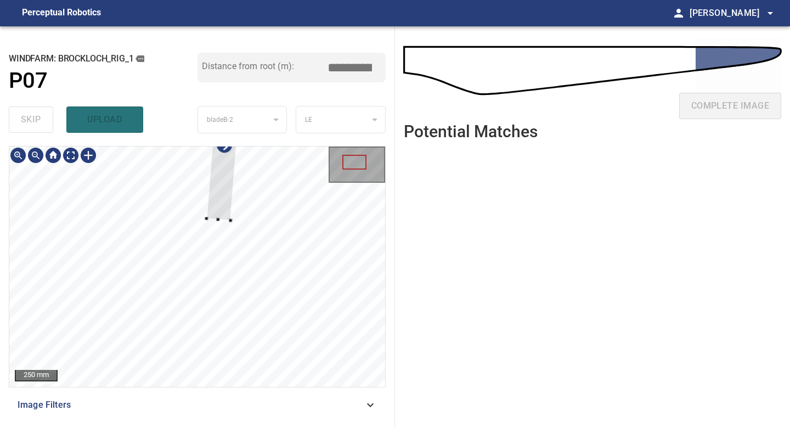
click at [247, 219] on div at bounding box center [197, 266] width 376 height 240
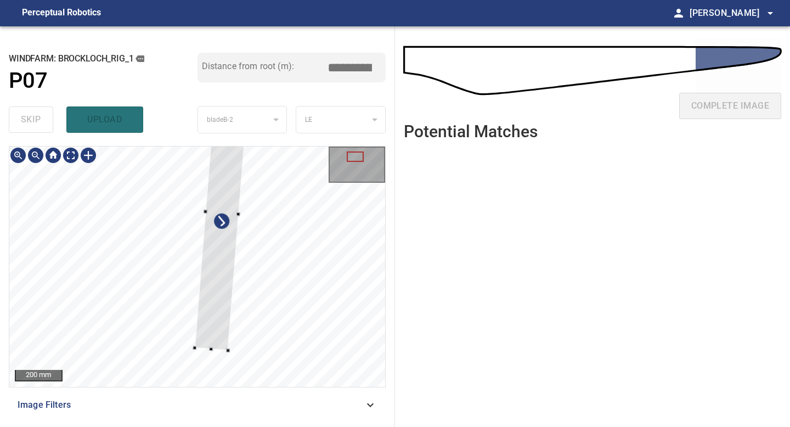
click at [216, 363] on div at bounding box center [197, 266] width 376 height 240
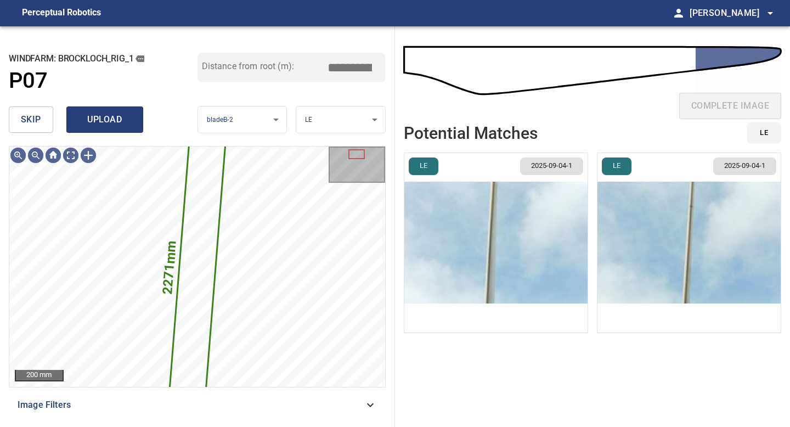
click at [107, 112] on span "upload" at bounding box center [104, 119] width 53 height 15
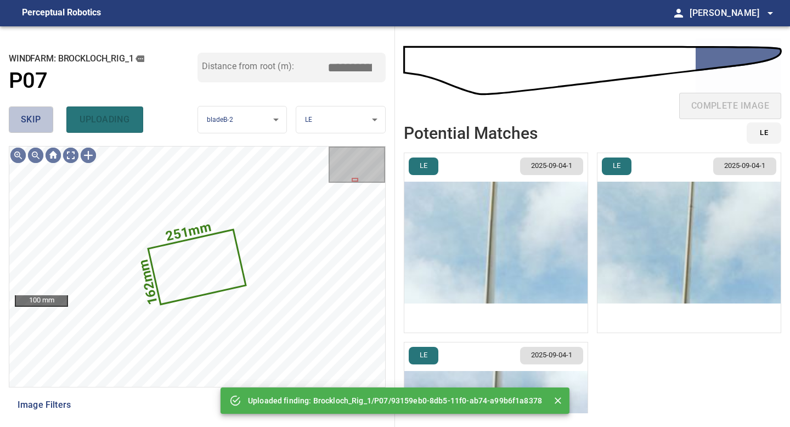
click at [35, 125] on span "skip" at bounding box center [31, 119] width 20 height 15
click at [35, 125] on div "skip uploading" at bounding box center [103, 119] width 189 height 35
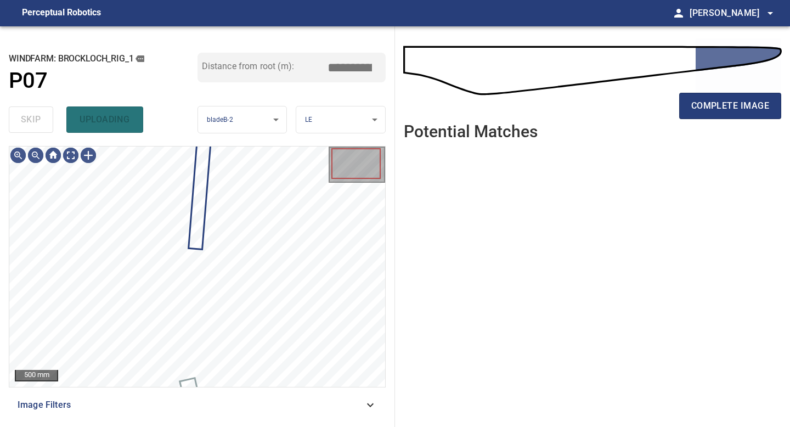
click at [35, 125] on div "skip uploading" at bounding box center [103, 119] width 189 height 35
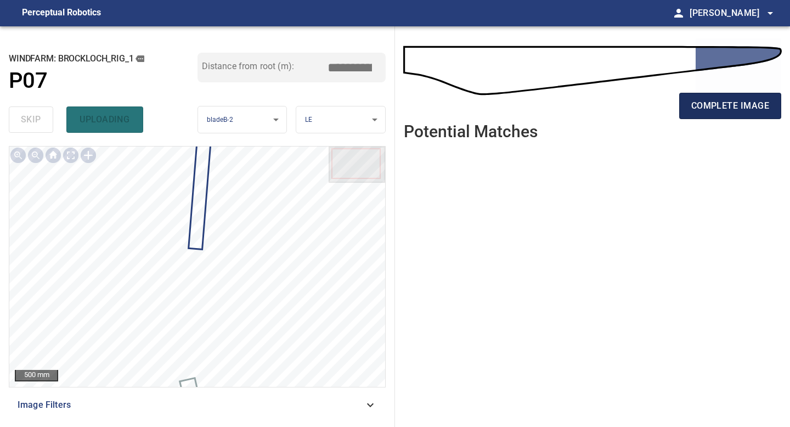
click at [699, 95] on button "complete image" at bounding box center [730, 106] width 102 height 26
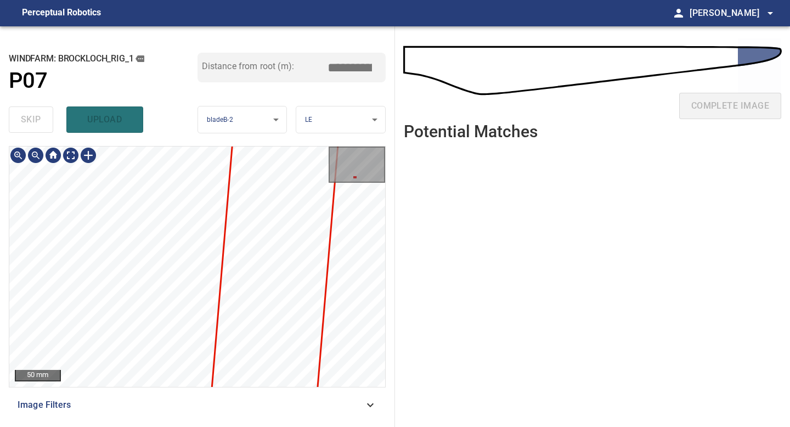
click at [161, 128] on div "**********" at bounding box center [197, 226] width 395 height 401
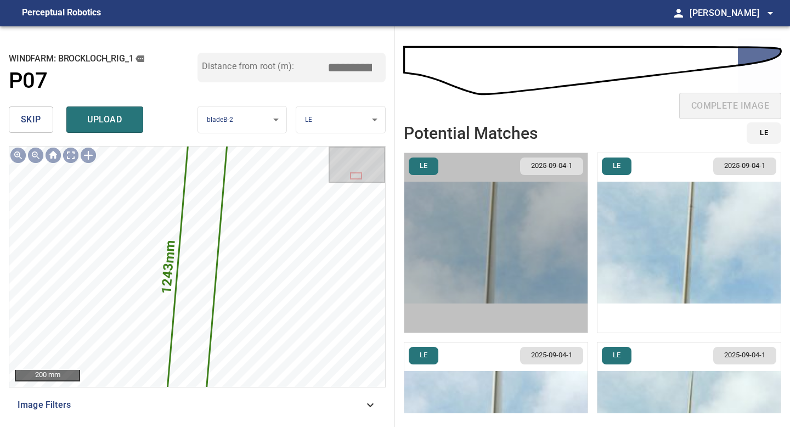
click at [497, 215] on img "button" at bounding box center [495, 242] width 183 height 179
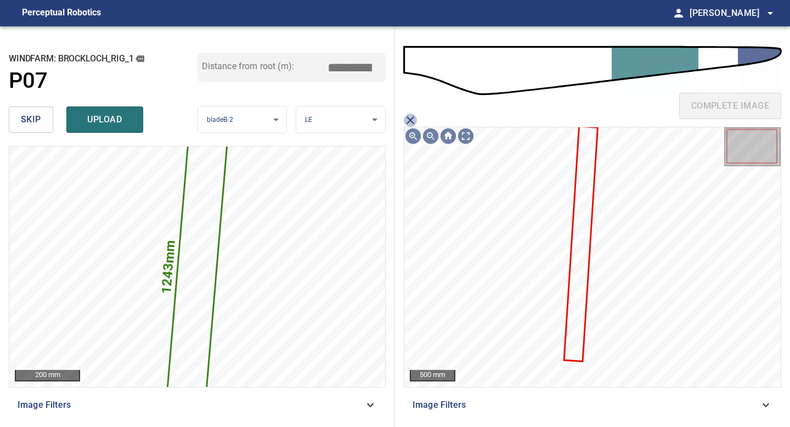
click at [411, 117] on icon "close matching imageResolution:" at bounding box center [410, 120] width 13 height 13
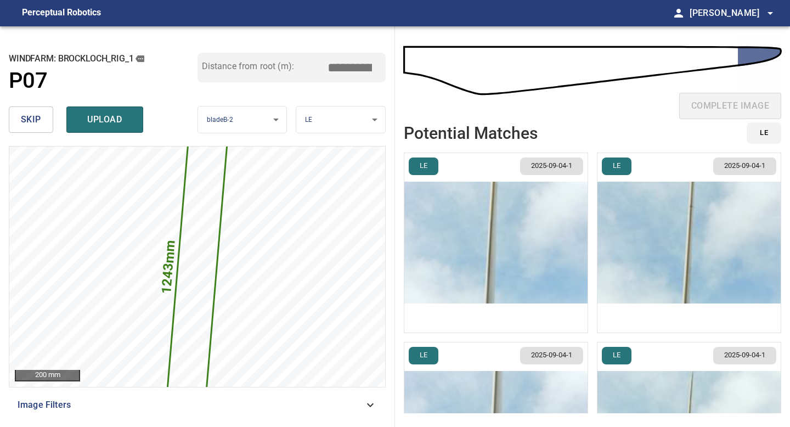
scroll to position [109, 0]
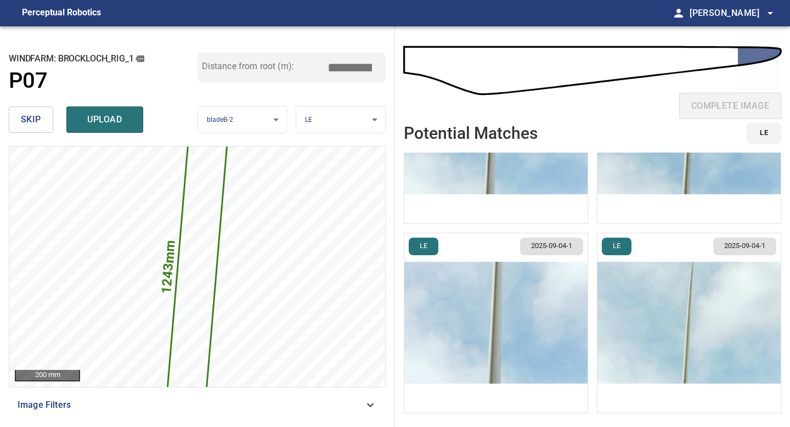
click at [673, 299] on img "button" at bounding box center [689, 322] width 183 height 179
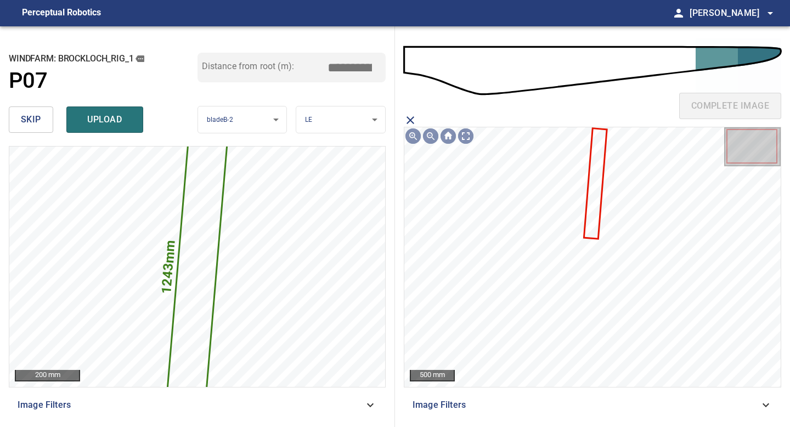
click at [589, 183] on icon at bounding box center [595, 183] width 21 height 109
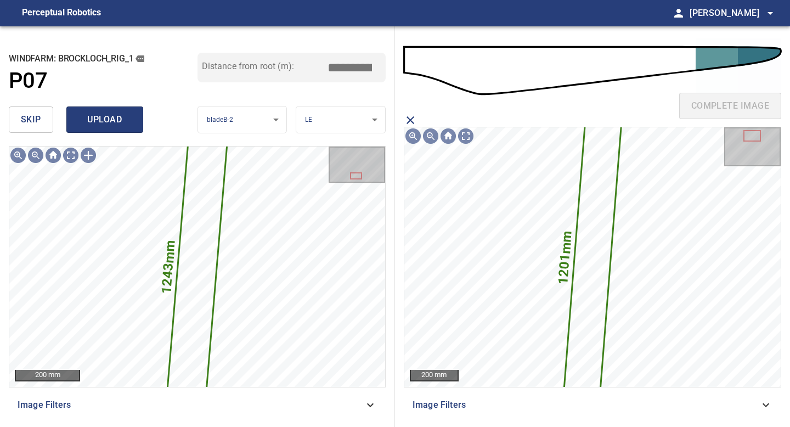
click at [106, 116] on span "upload" at bounding box center [104, 119] width 53 height 15
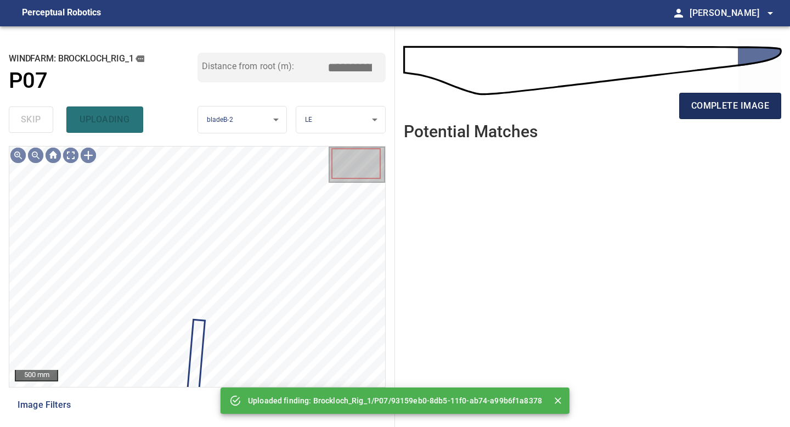
click at [744, 98] on span "complete image" at bounding box center [730, 105] width 78 height 15
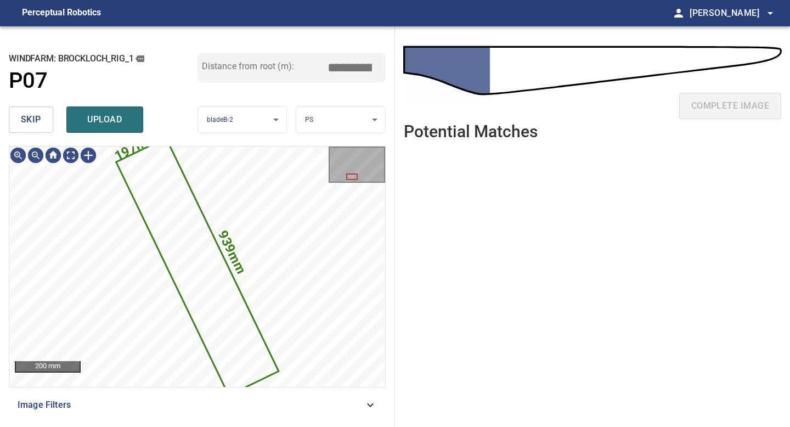
click at [33, 113] on span "skip" at bounding box center [31, 119] width 20 height 15
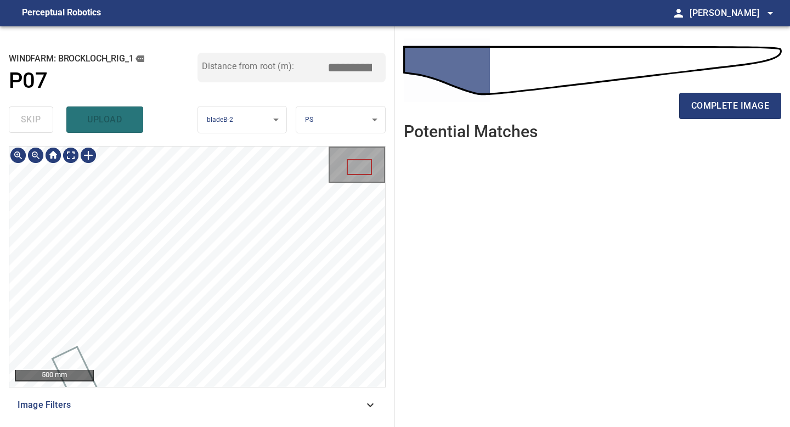
click at [139, 403] on div "500 mm Image Filters" at bounding box center [197, 282] width 377 height 272
click at [713, 115] on button "complete image" at bounding box center [730, 106] width 102 height 26
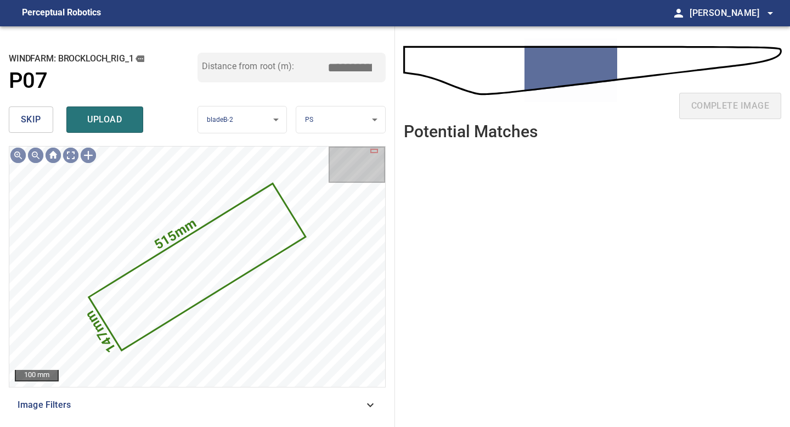
click at [30, 118] on span "skip" at bounding box center [31, 119] width 20 height 15
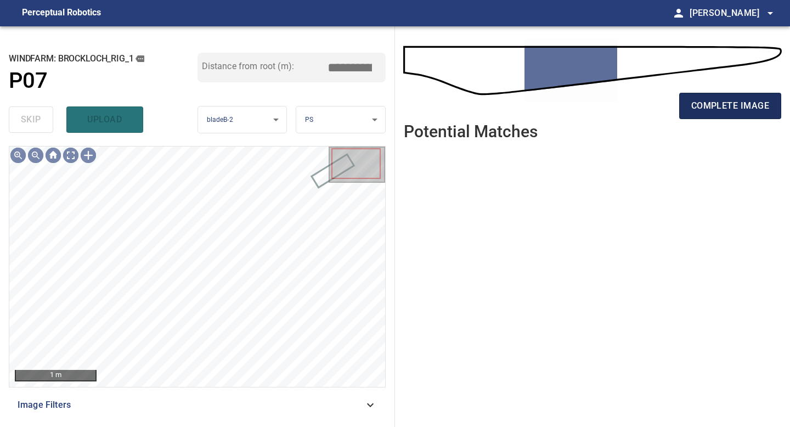
click at [704, 104] on span "complete image" at bounding box center [730, 105] width 78 height 15
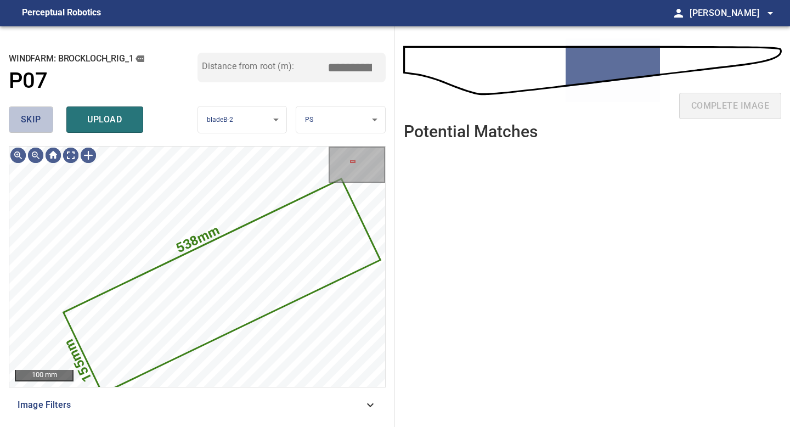
click at [34, 128] on button "skip" at bounding box center [31, 119] width 44 height 26
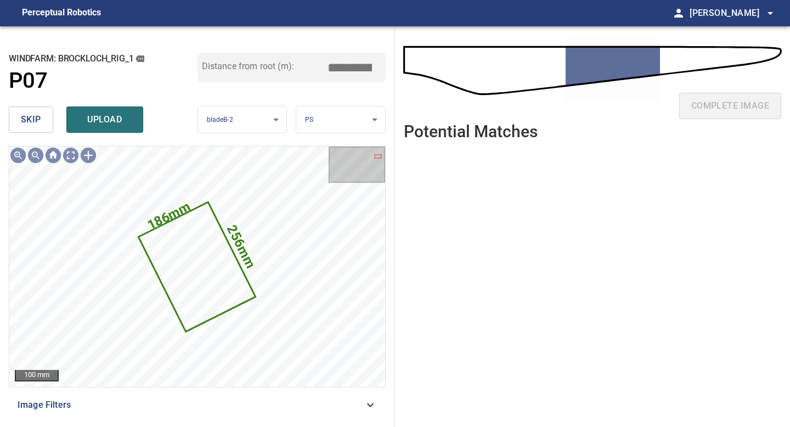
click at [34, 128] on button "skip" at bounding box center [31, 119] width 44 height 26
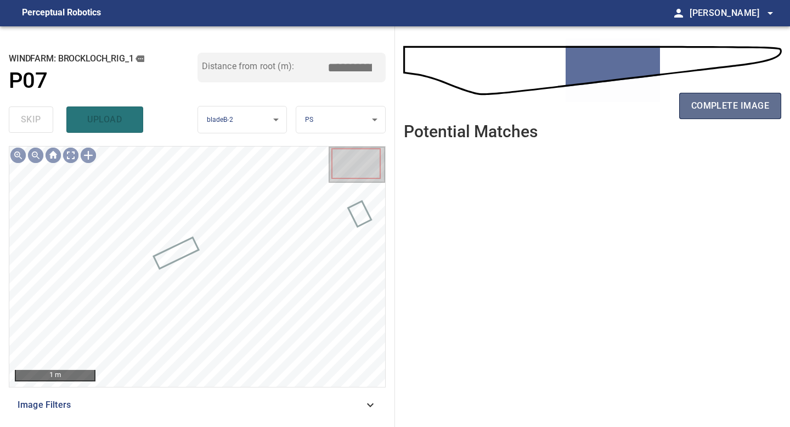
click at [743, 103] on span "complete image" at bounding box center [730, 105] width 78 height 15
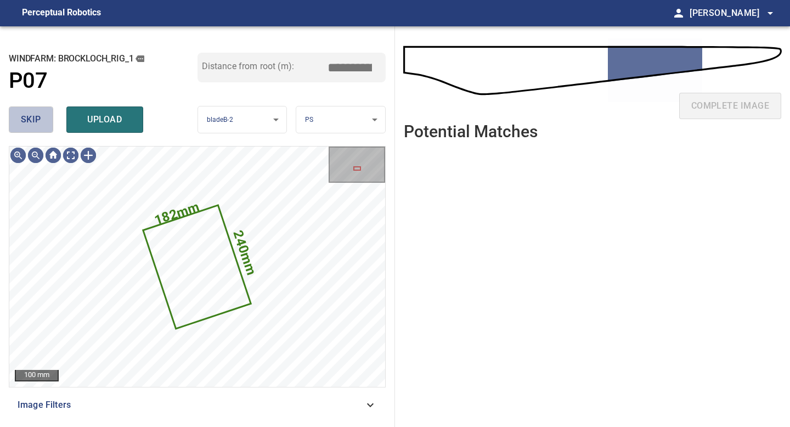
click at [42, 123] on button "skip" at bounding box center [31, 119] width 44 height 26
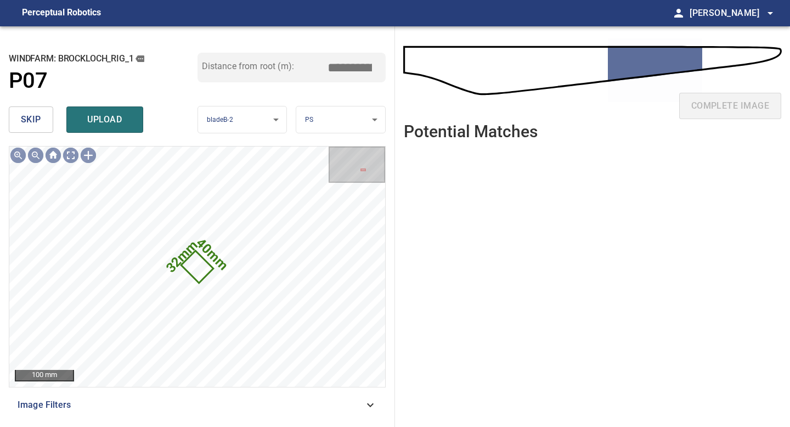
click at [42, 123] on button "skip" at bounding box center [31, 119] width 44 height 26
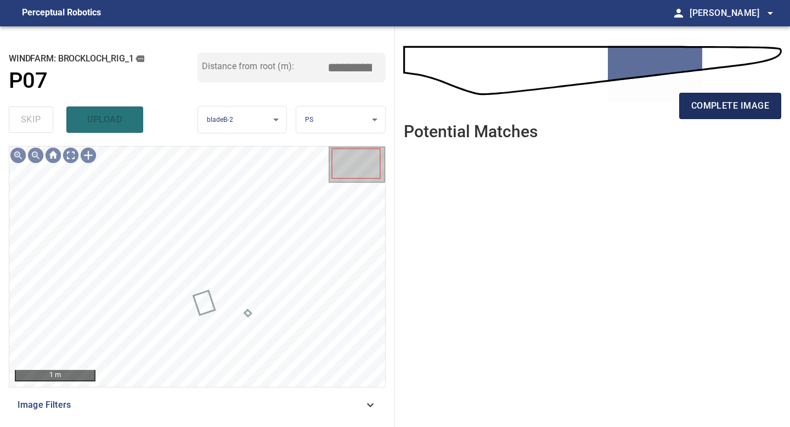
click at [723, 105] on span "complete image" at bounding box center [730, 105] width 78 height 15
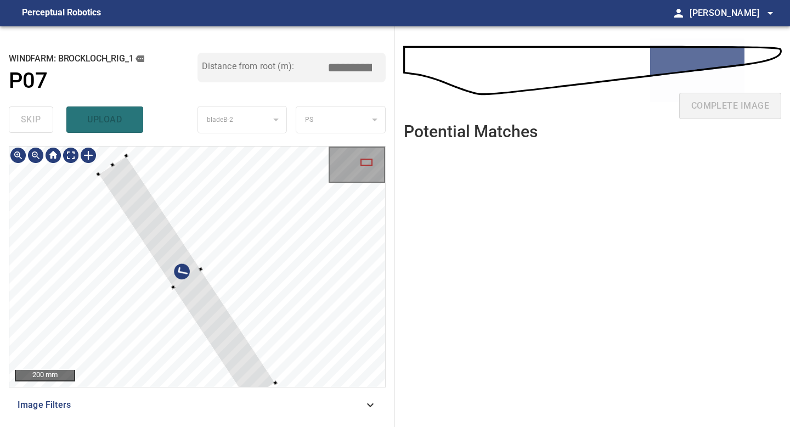
click at [272, 386] on div at bounding box center [197, 266] width 376 height 240
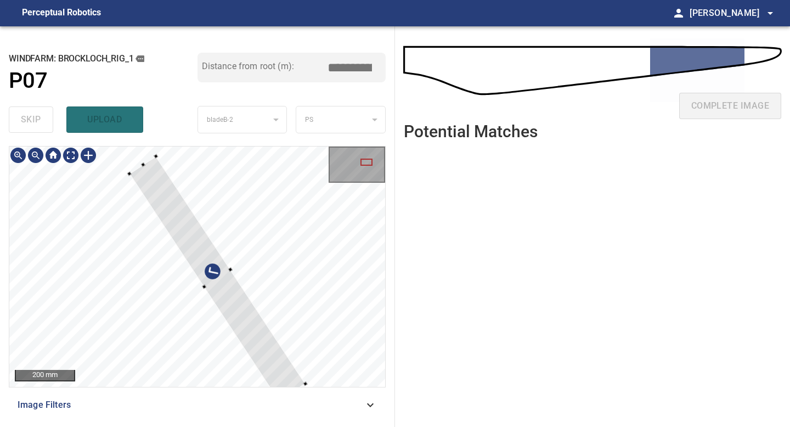
click at [275, 368] on div at bounding box center [217, 278] width 176 height 245
click at [250, 308] on div at bounding box center [197, 246] width 136 height 182
click at [244, 311] on div at bounding box center [196, 250] width 125 height 170
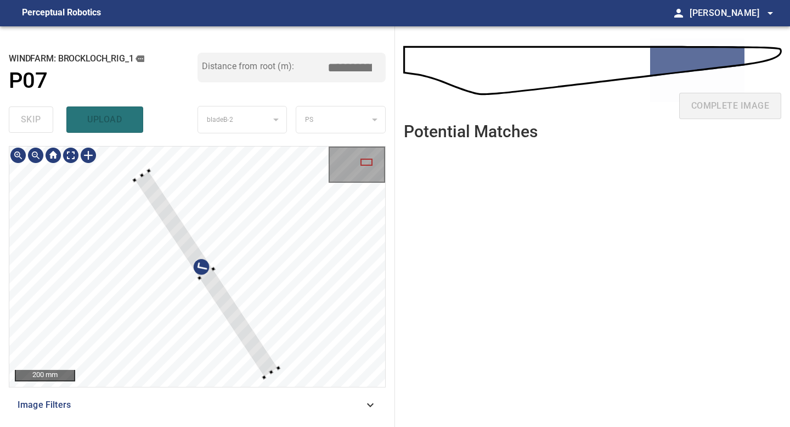
click at [278, 372] on div at bounding box center [197, 266] width 376 height 240
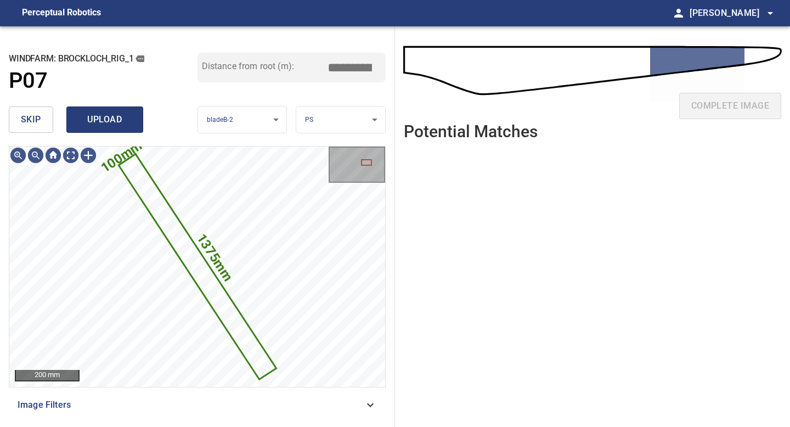
click at [110, 124] on span "upload" at bounding box center [104, 119] width 53 height 15
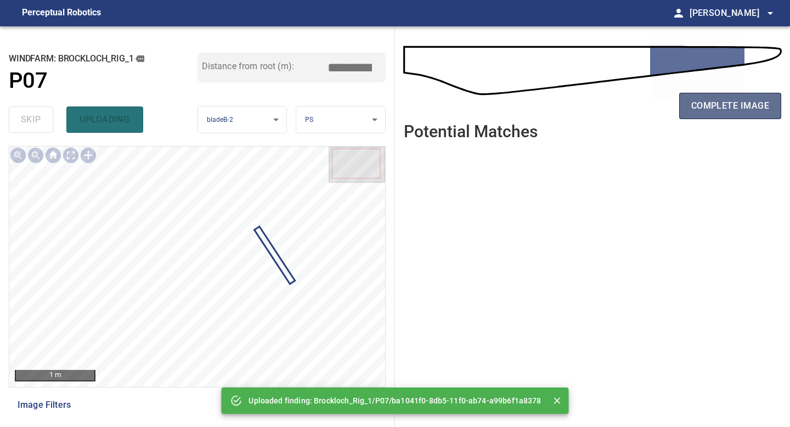
click at [715, 105] on span "complete image" at bounding box center [730, 105] width 78 height 15
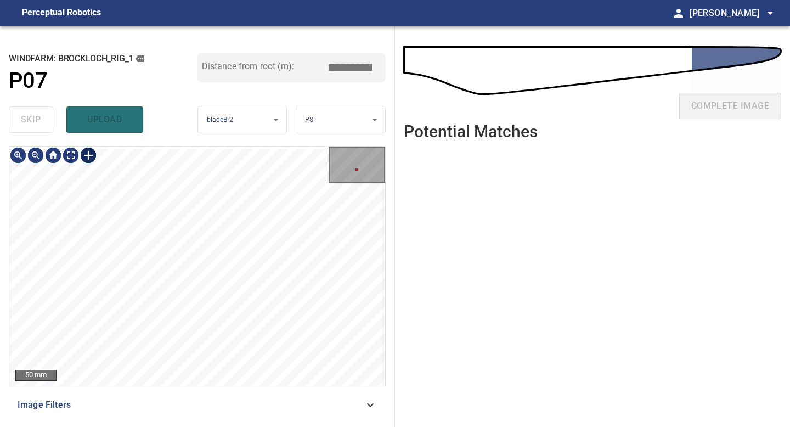
click at [91, 153] on div at bounding box center [89, 155] width 18 height 18
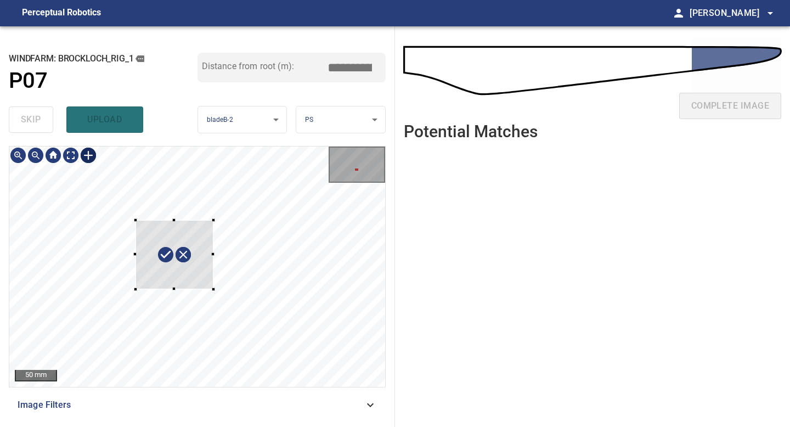
click at [213, 289] on div at bounding box center [197, 266] width 376 height 240
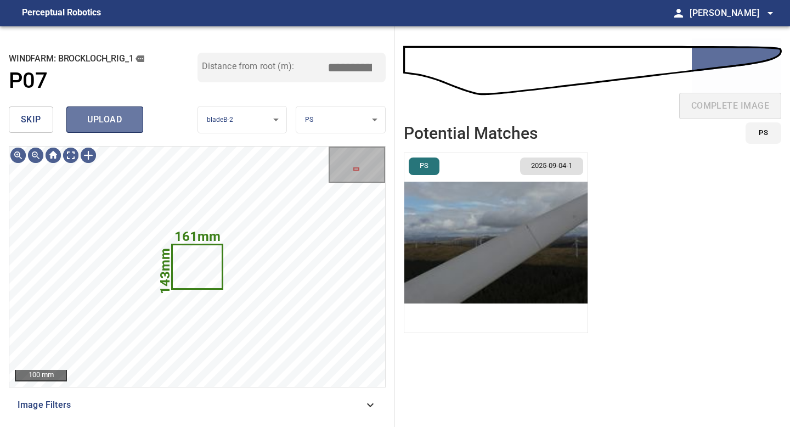
click at [106, 112] on span "upload" at bounding box center [104, 119] width 53 height 15
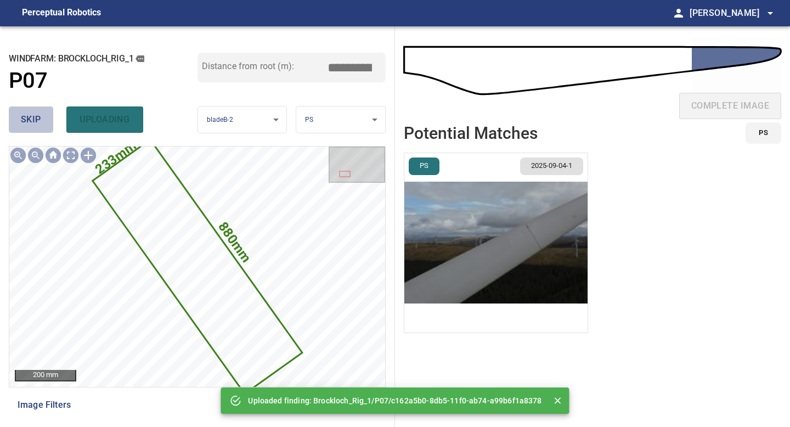
click at [47, 122] on button "skip" at bounding box center [31, 119] width 44 height 26
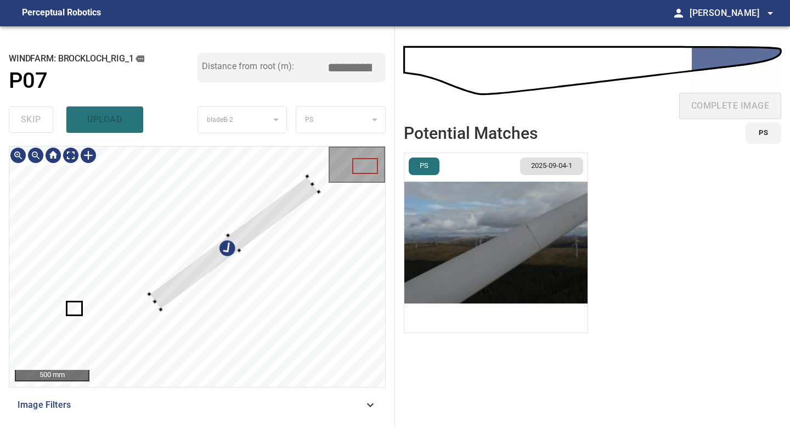
click at [159, 312] on div at bounding box center [197, 266] width 376 height 240
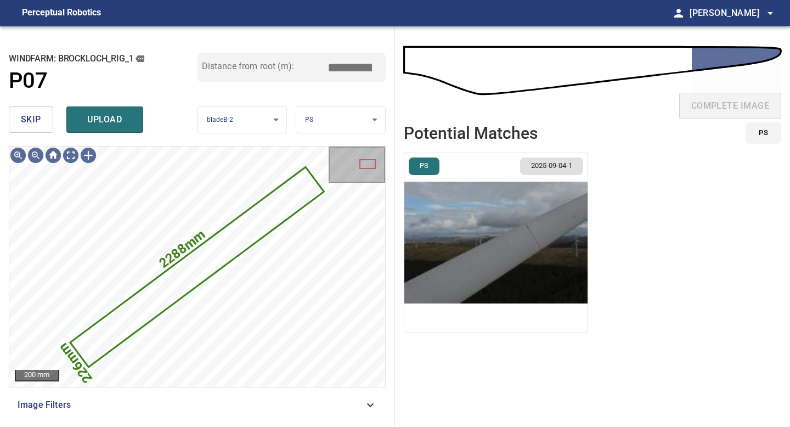
click at [328, 122] on body "**********" at bounding box center [395, 213] width 790 height 427
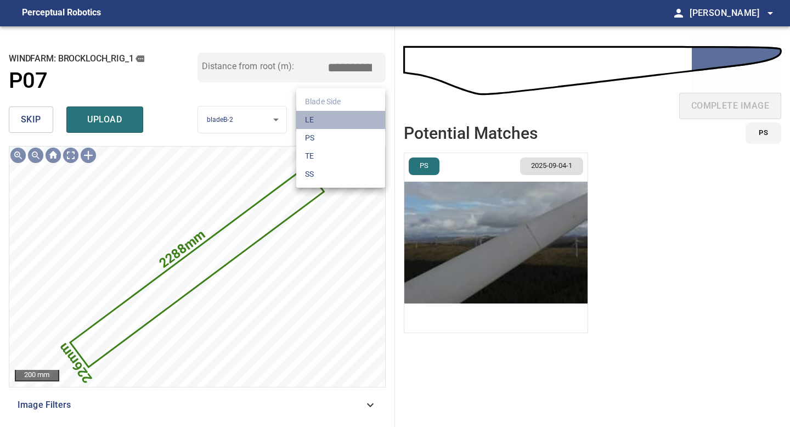
click at [328, 122] on li "LE" at bounding box center [340, 120] width 89 height 18
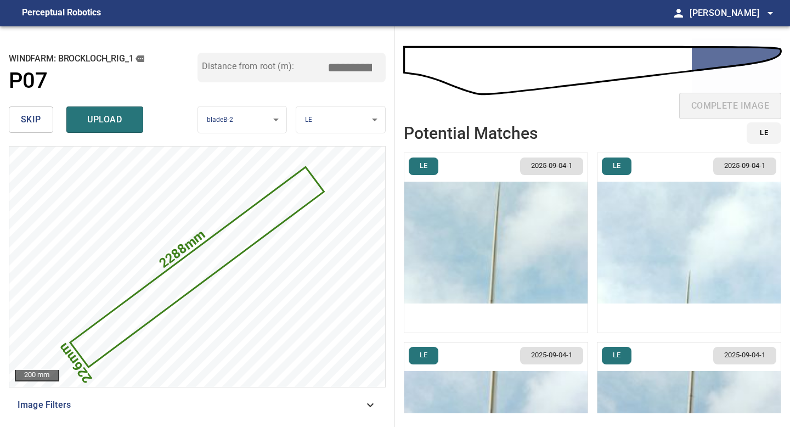
click at [737, 300] on img "button" at bounding box center [689, 242] width 183 height 179
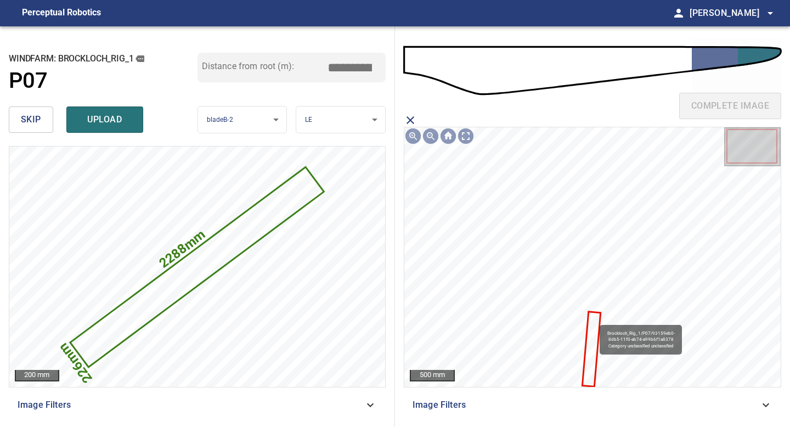
click at [595, 319] on icon at bounding box center [591, 349] width 16 height 73
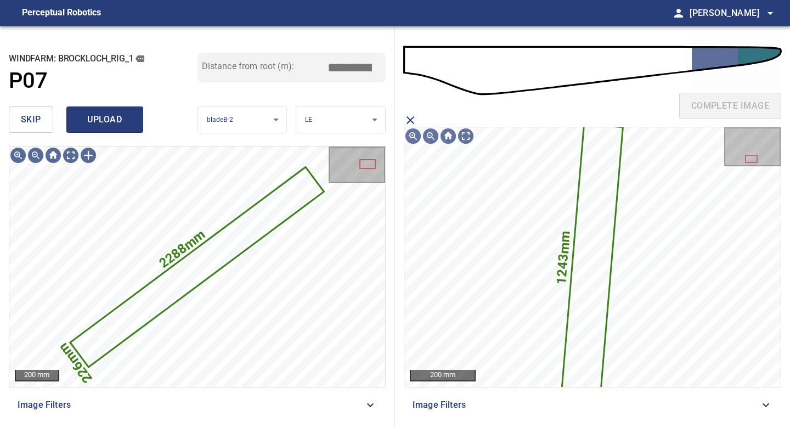
click at [123, 127] on span "upload" at bounding box center [104, 119] width 53 height 15
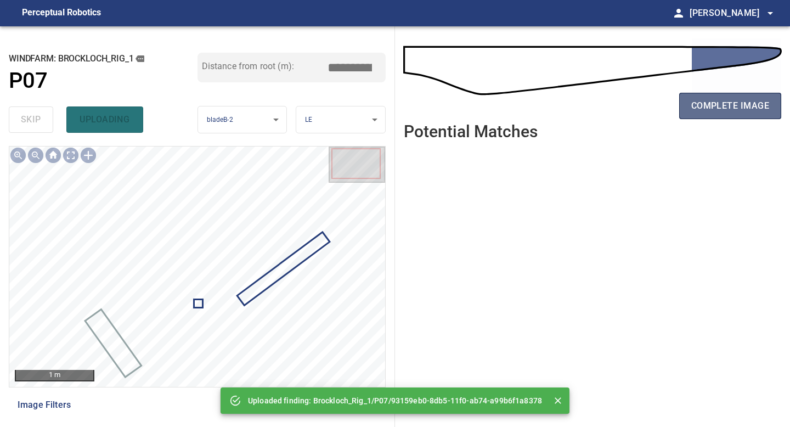
click at [698, 113] on button "complete image" at bounding box center [730, 106] width 102 height 26
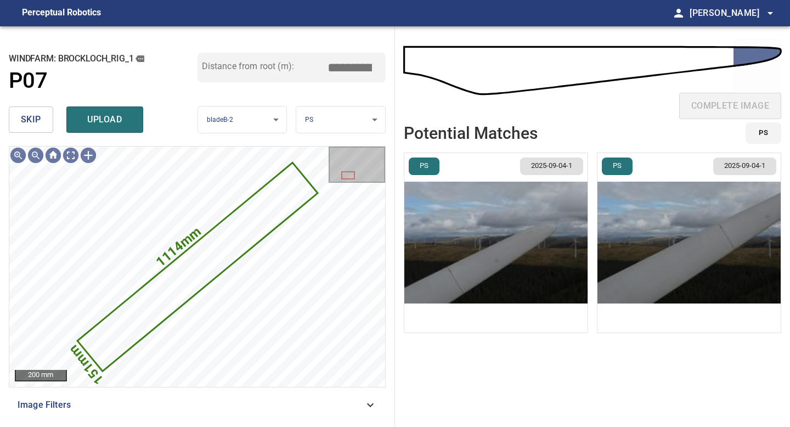
click at [42, 112] on button "skip" at bounding box center [31, 119] width 44 height 26
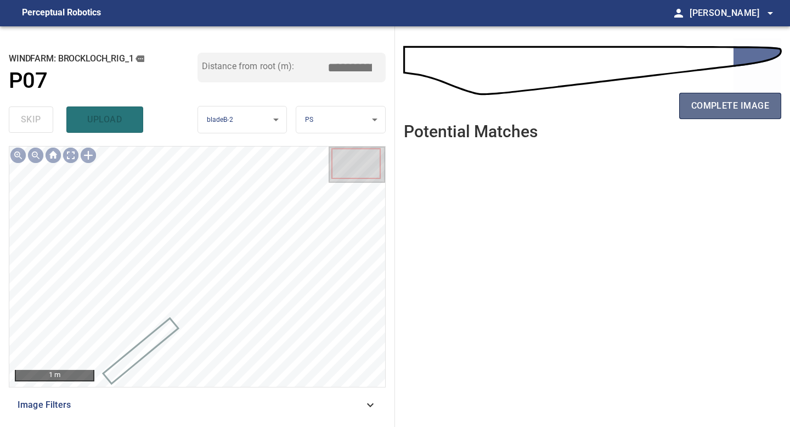
click at [731, 94] on button "complete image" at bounding box center [730, 106] width 102 height 26
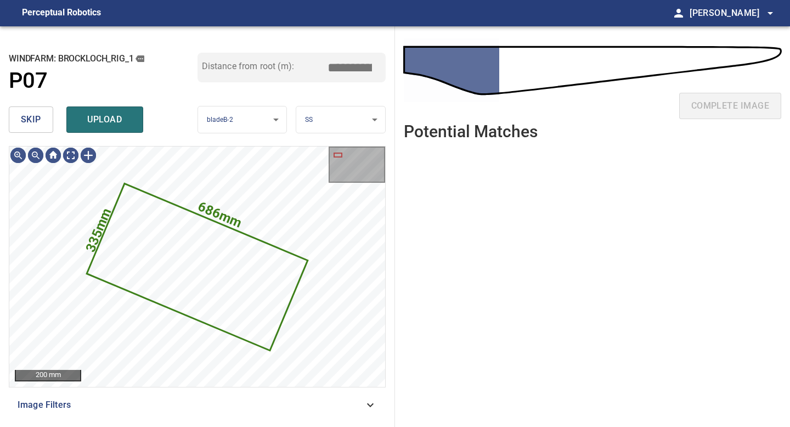
click at [42, 128] on button "skip" at bounding box center [31, 119] width 44 height 26
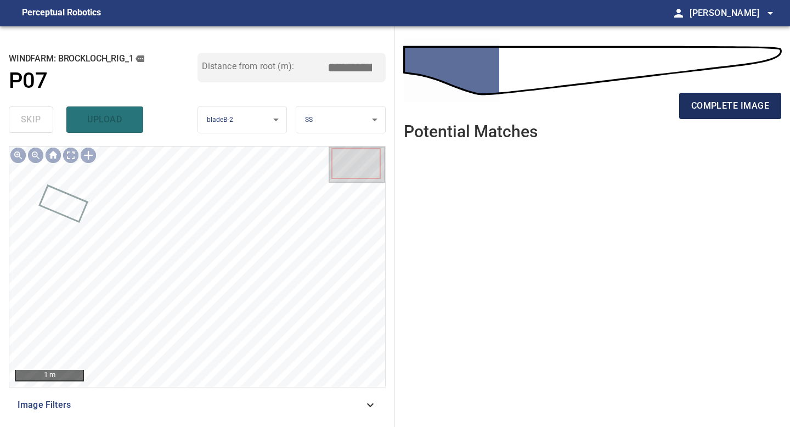
click at [734, 108] on span "complete image" at bounding box center [730, 105] width 78 height 15
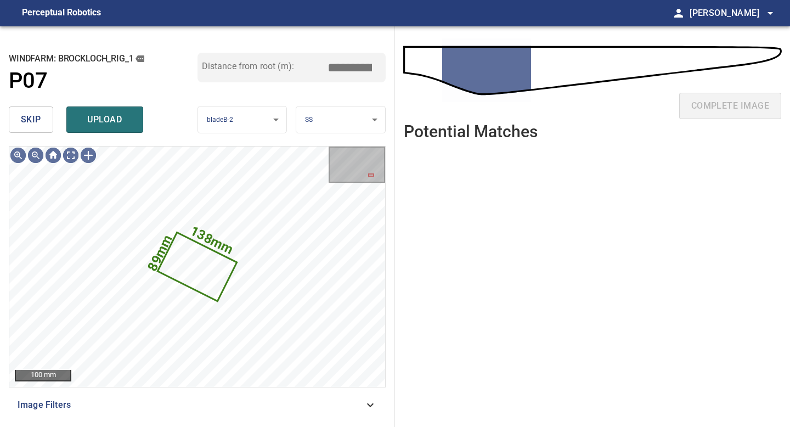
click at [42, 120] on button "skip" at bounding box center [31, 119] width 44 height 26
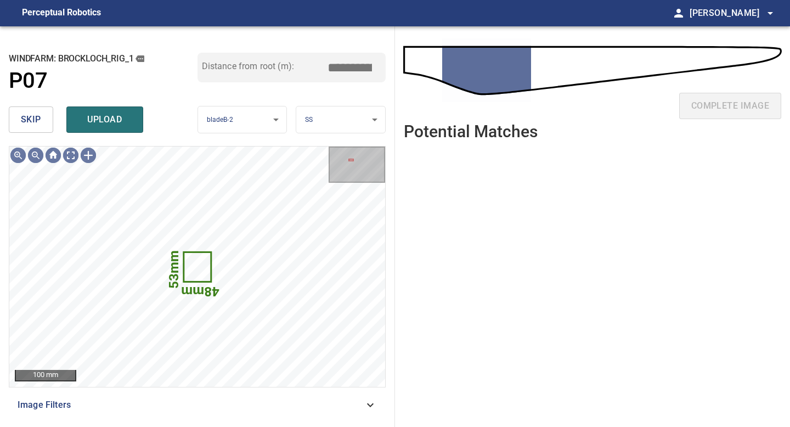
click at [42, 120] on button "skip" at bounding box center [31, 119] width 44 height 26
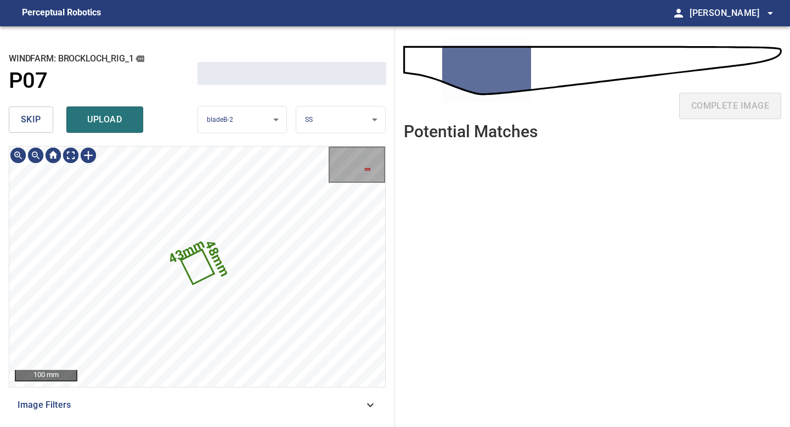
click at [42, 120] on button "skip" at bounding box center [31, 119] width 44 height 26
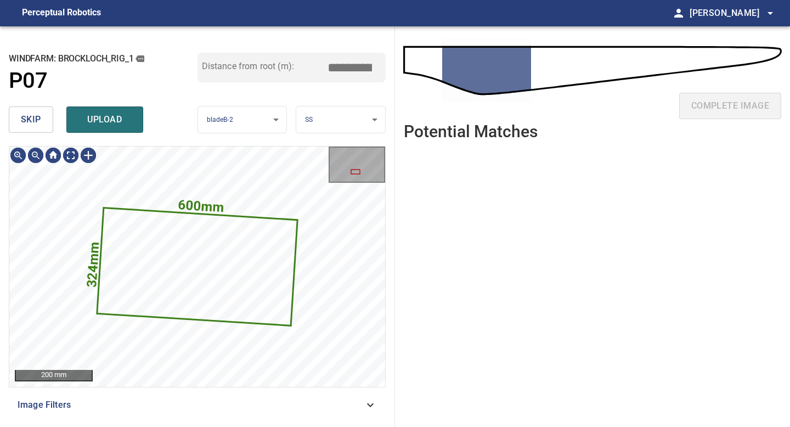
click at [42, 120] on button "skip" at bounding box center [31, 119] width 44 height 26
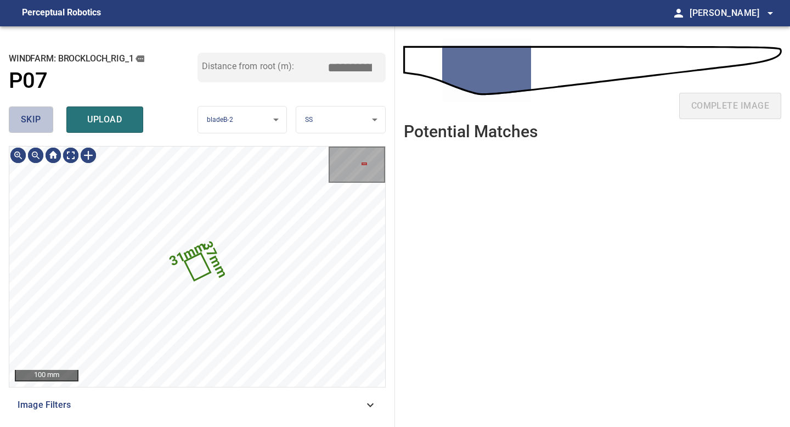
click at [42, 120] on button "skip" at bounding box center [31, 119] width 44 height 26
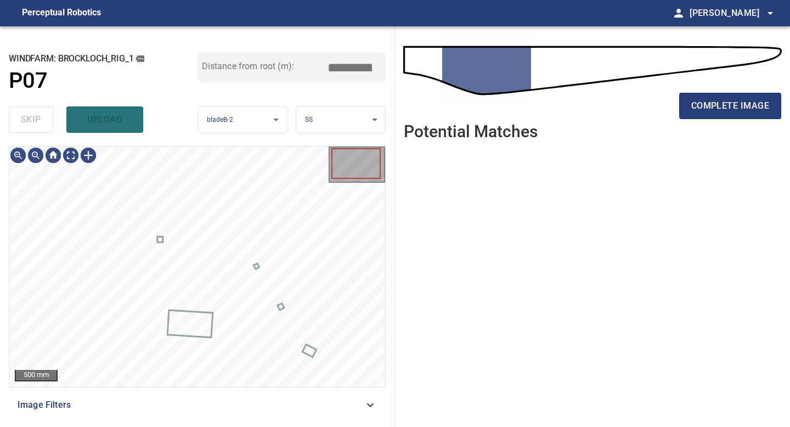
click at [42, 120] on div "skip upload" at bounding box center [103, 119] width 189 height 35
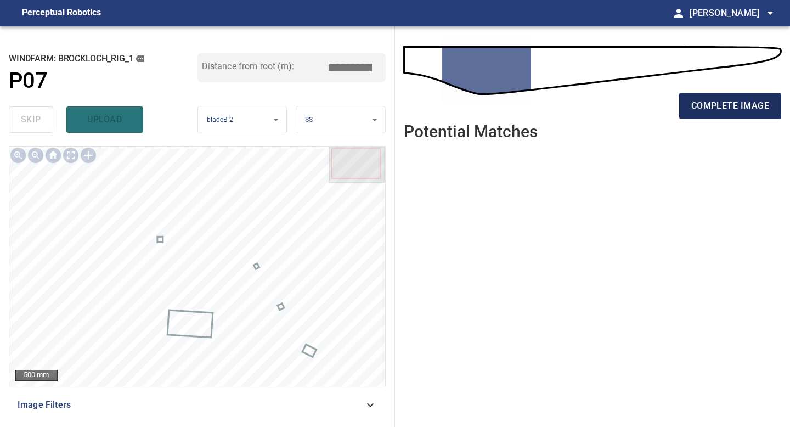
click at [742, 109] on span "complete image" at bounding box center [730, 105] width 78 height 15
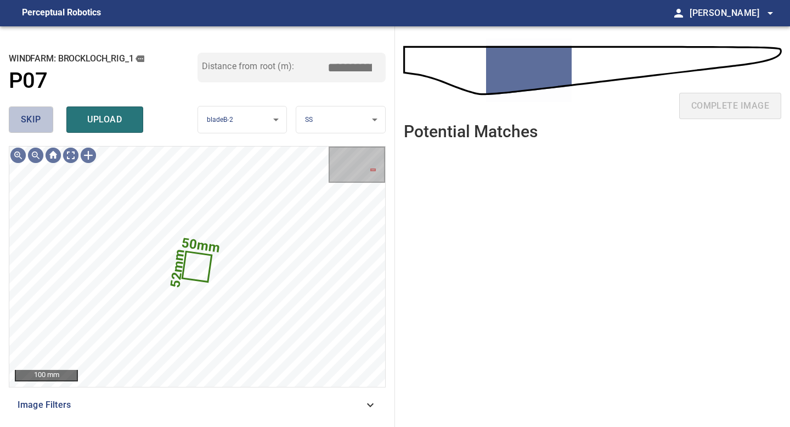
click at [47, 113] on button "skip" at bounding box center [31, 119] width 44 height 26
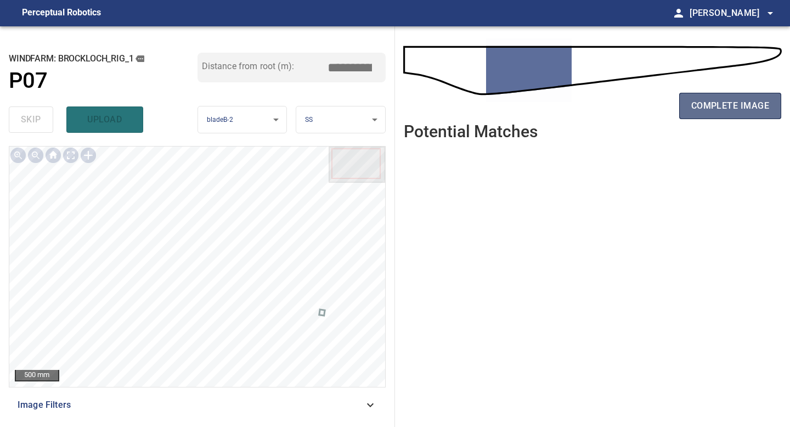
click at [712, 117] on button "complete image" at bounding box center [730, 106] width 102 height 26
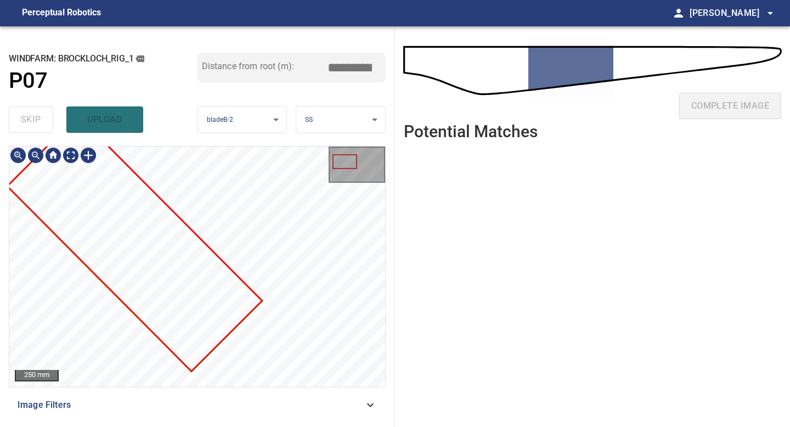
click at [201, 290] on div at bounding box center [197, 266] width 376 height 240
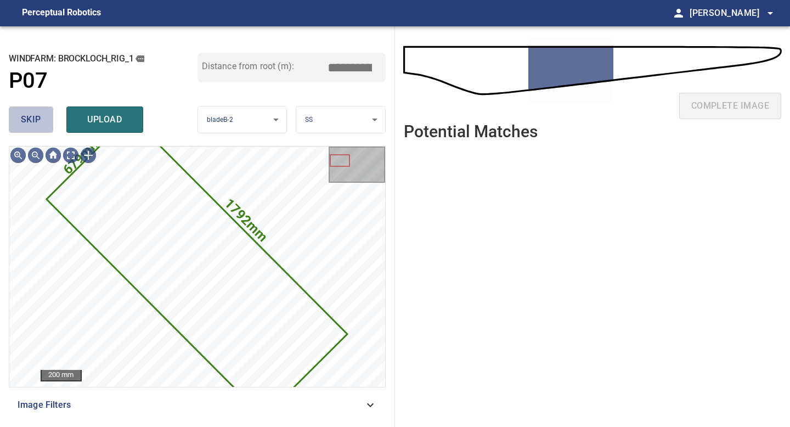
click at [47, 118] on button "skip" at bounding box center [31, 119] width 44 height 26
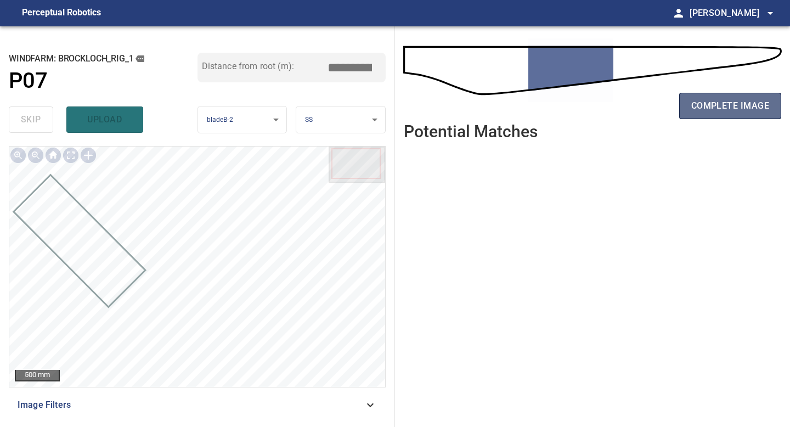
click at [739, 105] on span "complete image" at bounding box center [730, 105] width 78 height 15
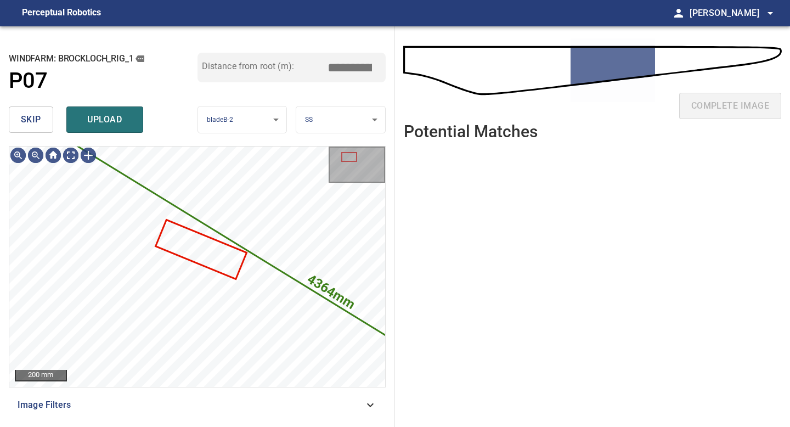
click at [33, 115] on span "skip" at bounding box center [31, 119] width 20 height 15
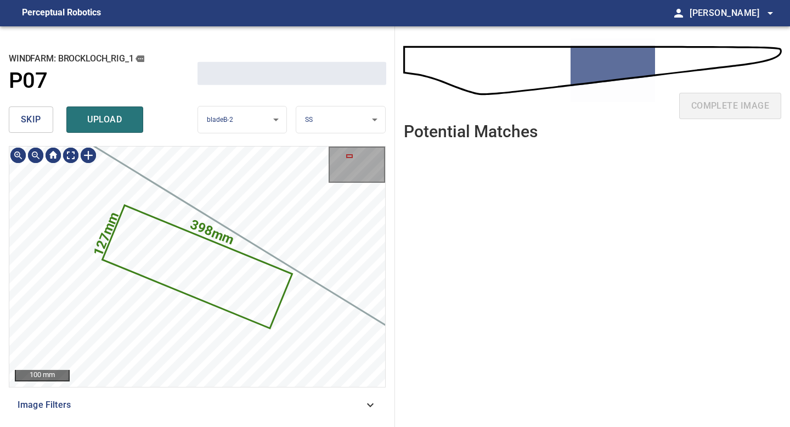
click at [33, 115] on span "skip" at bounding box center [31, 119] width 20 height 15
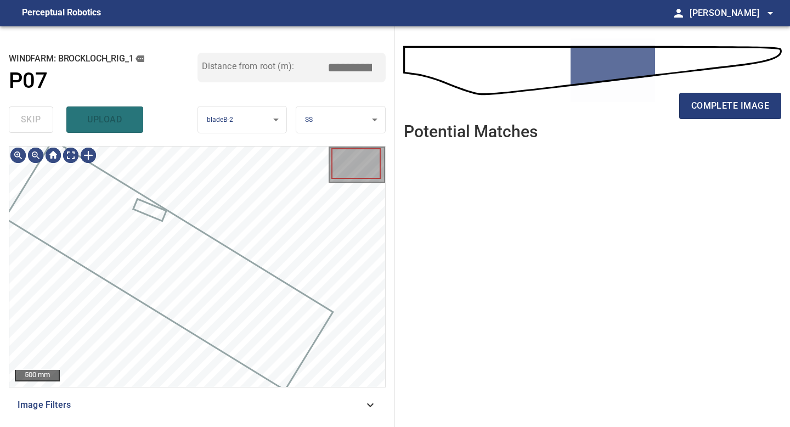
click at [33, 115] on div "skip upload" at bounding box center [103, 119] width 189 height 35
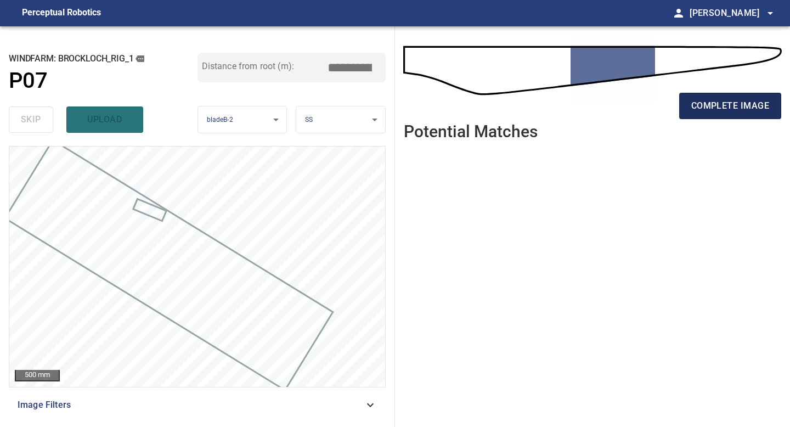
click at [740, 111] on span "complete image" at bounding box center [730, 105] width 78 height 15
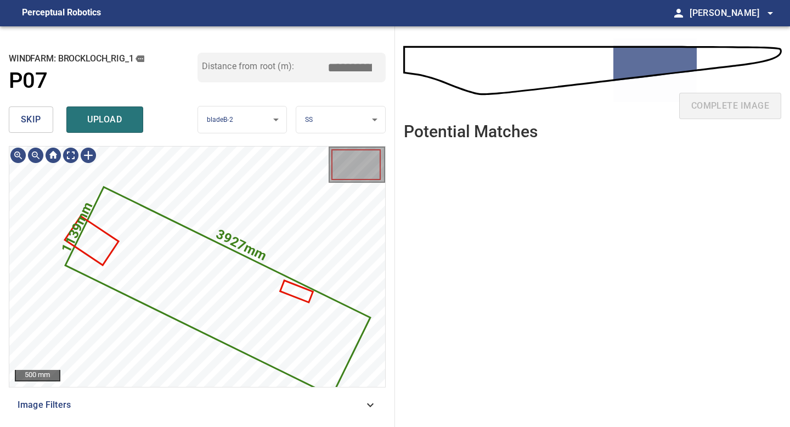
click at [42, 114] on button "skip" at bounding box center [31, 119] width 44 height 26
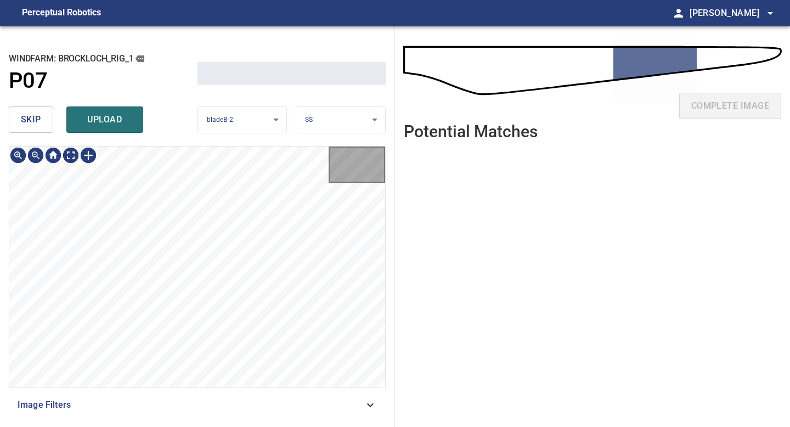
click at [42, 114] on button "skip" at bounding box center [31, 119] width 44 height 26
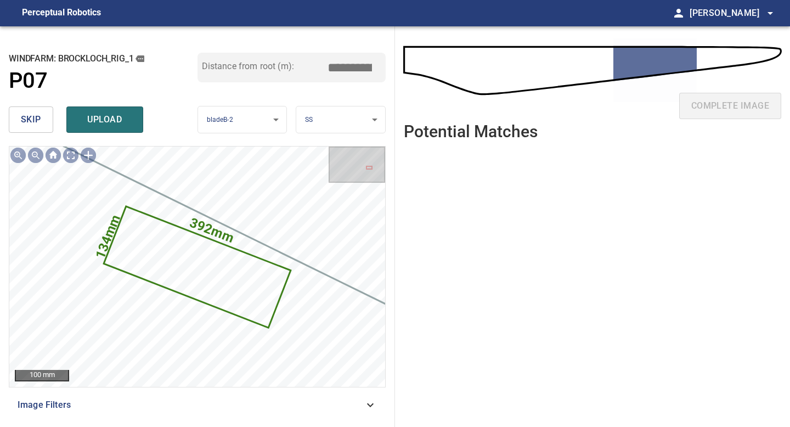
click at [42, 114] on button "skip" at bounding box center [31, 119] width 44 height 26
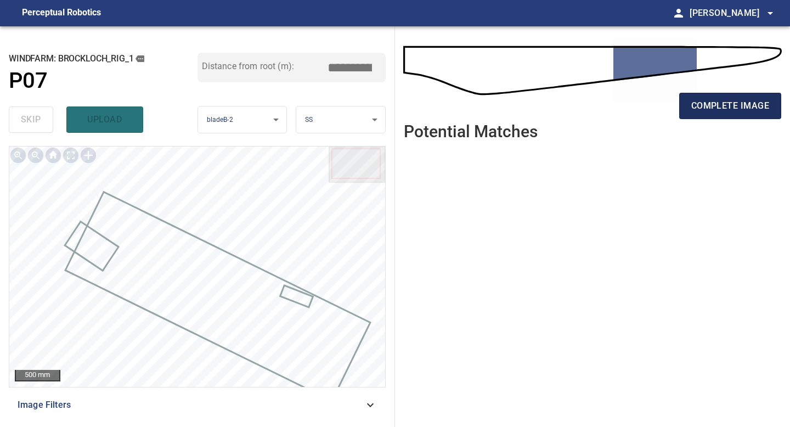
click at [723, 102] on span "complete image" at bounding box center [730, 105] width 78 height 15
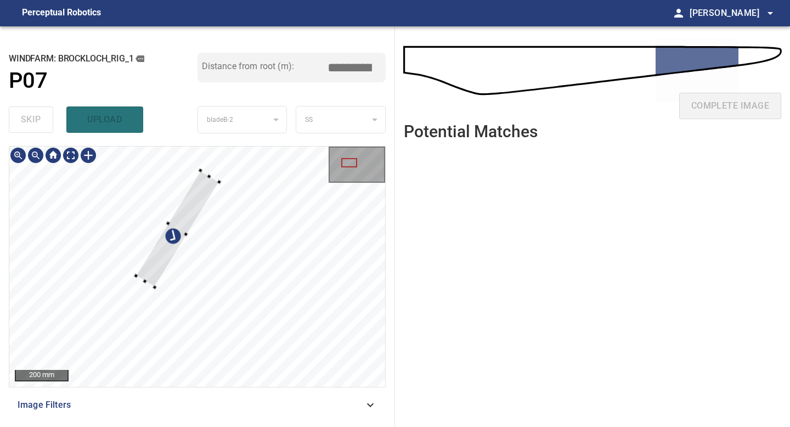
click at [154, 285] on div at bounding box center [155, 287] width 4 height 4
click at [166, 287] on div at bounding box center [167, 286] width 4 height 4
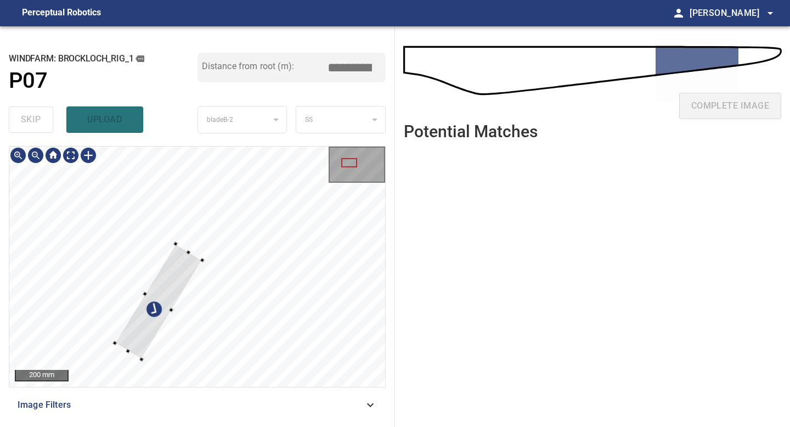
click at [135, 335] on div at bounding box center [158, 302] width 87 height 116
click at [170, 313] on div at bounding box center [197, 266] width 376 height 240
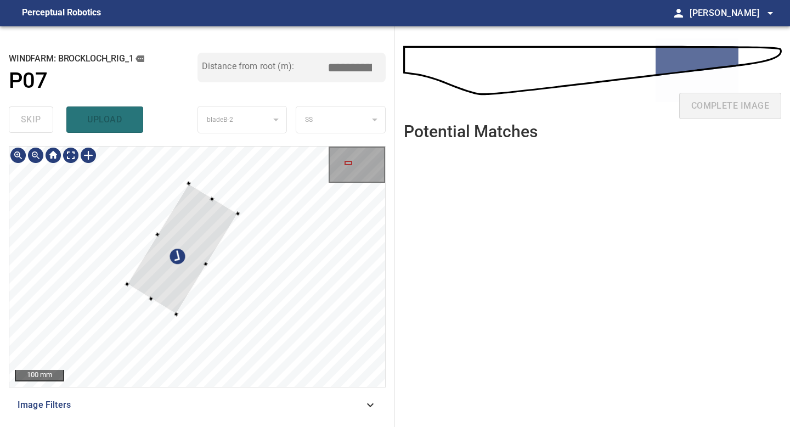
click at [199, 263] on div at bounding box center [182, 249] width 111 height 131
click at [120, 273] on div at bounding box center [197, 266] width 376 height 240
click at [155, 281] on div at bounding box center [178, 253] width 114 height 130
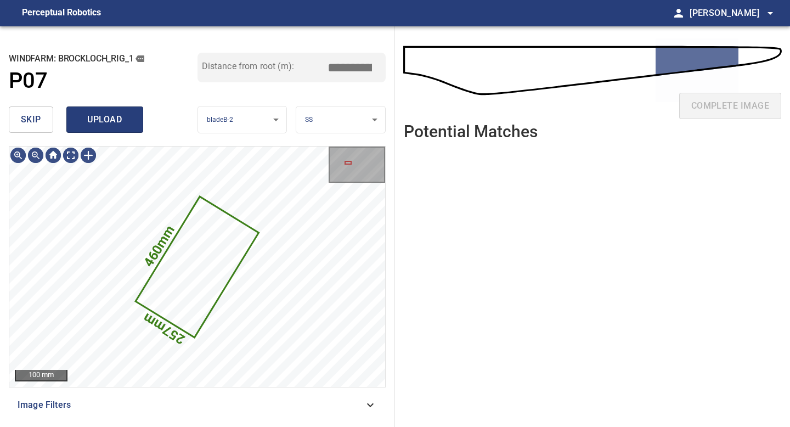
click at [99, 122] on span "upload" at bounding box center [104, 119] width 53 height 15
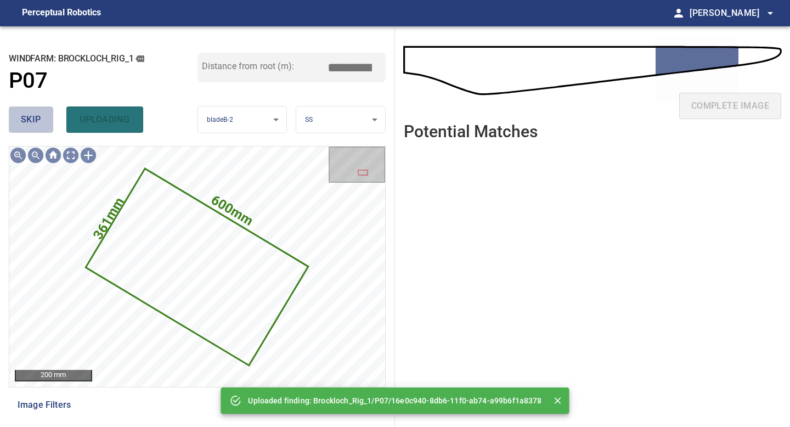
click at [31, 122] on span "skip" at bounding box center [31, 119] width 20 height 15
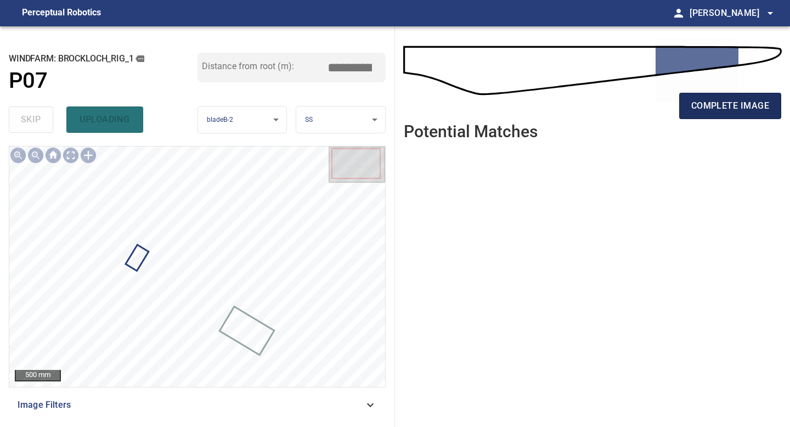
click at [732, 109] on span "complete image" at bounding box center [730, 105] width 78 height 15
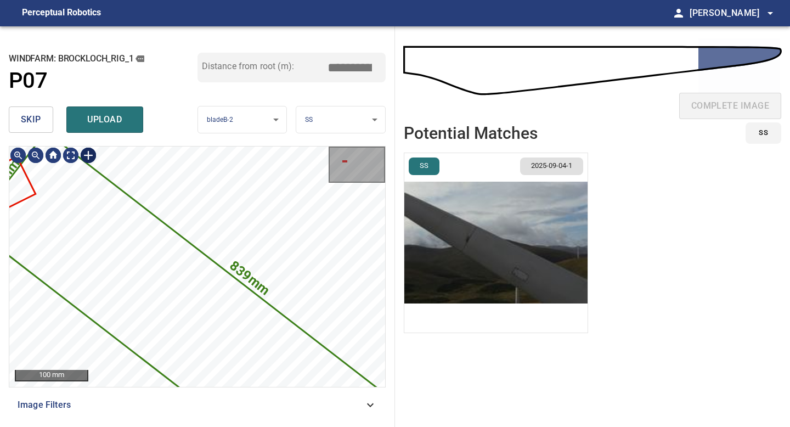
click at [87, 154] on div at bounding box center [89, 155] width 18 height 18
click at [193, 245] on div "839mm 201mm" at bounding box center [197, 266] width 376 height 240
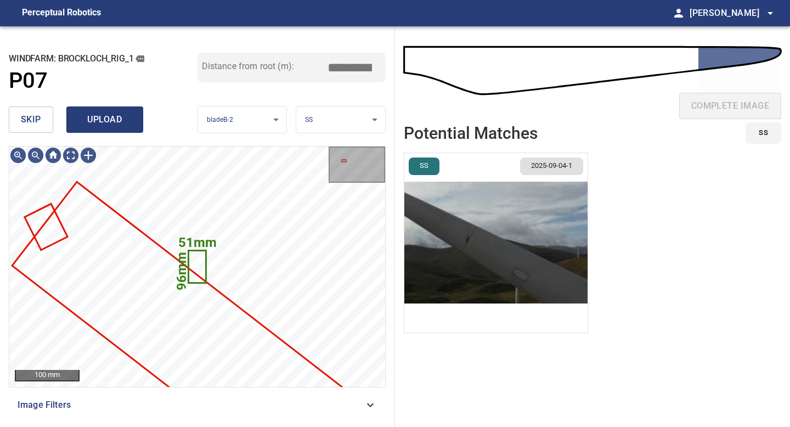
click at [105, 126] on span "upload" at bounding box center [104, 119] width 53 height 15
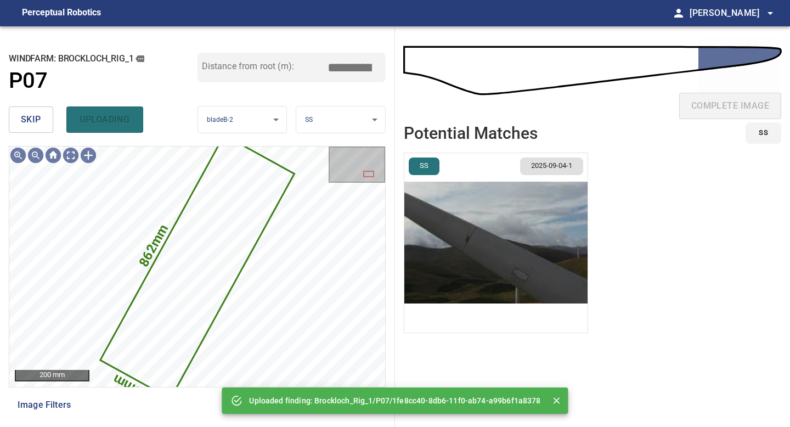
click at [25, 119] on span "skip" at bounding box center [31, 119] width 20 height 15
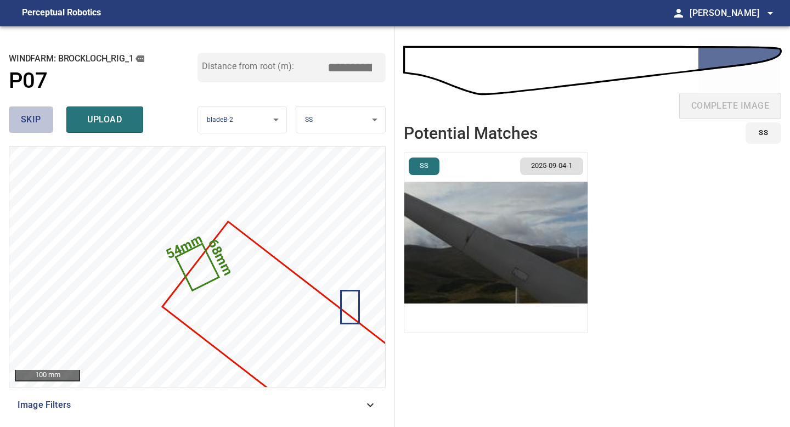
click at [25, 119] on span "skip" at bounding box center [31, 119] width 20 height 15
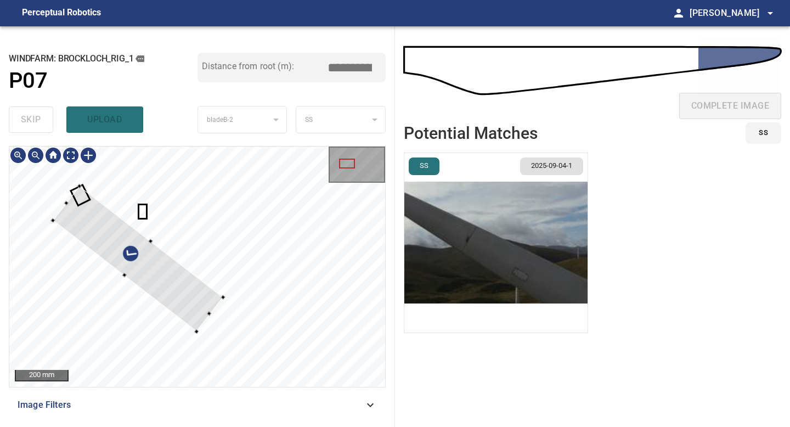
click at [161, 290] on div at bounding box center [138, 258] width 170 height 145
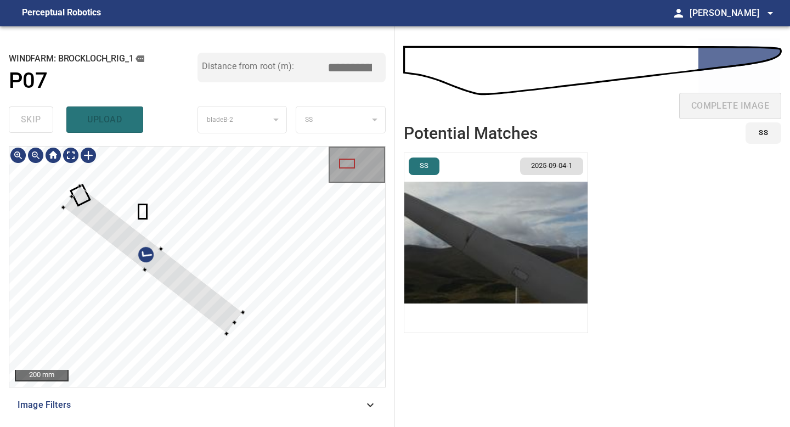
click at [224, 332] on div at bounding box center [226, 333] width 4 height 4
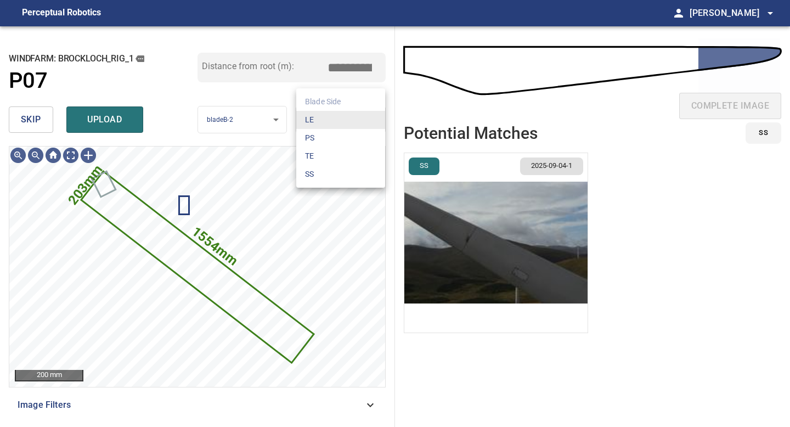
click at [346, 110] on body "**********" at bounding box center [395, 213] width 790 height 427
click at [346, 122] on li "LE" at bounding box center [340, 120] width 89 height 18
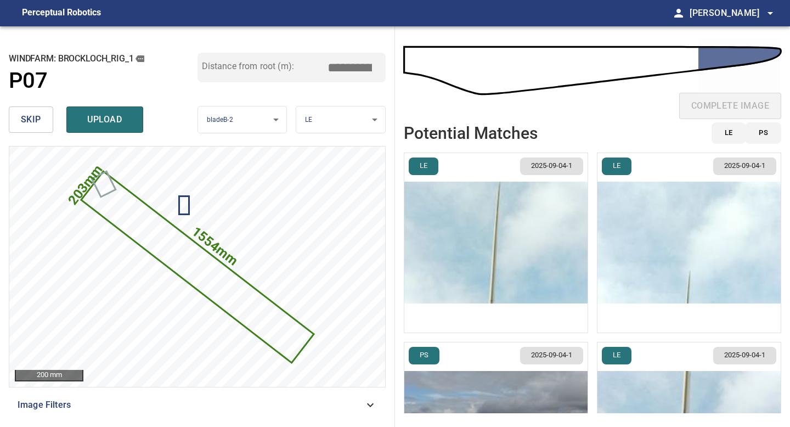
click at [673, 287] on img "button" at bounding box center [689, 242] width 183 height 179
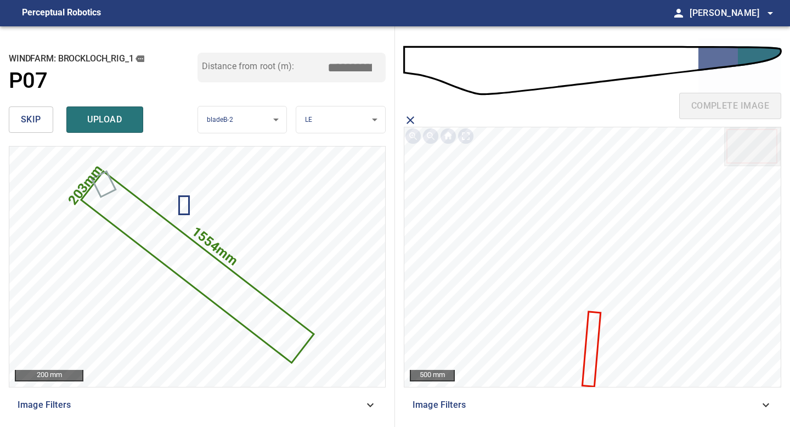
click at [593, 333] on icon at bounding box center [591, 349] width 16 height 73
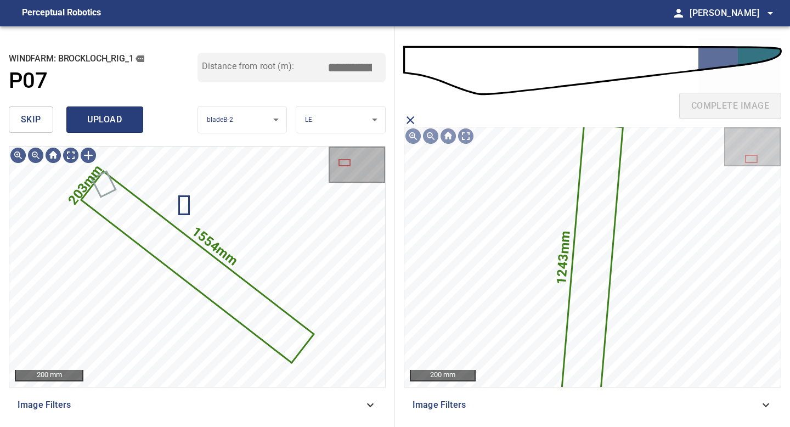
click at [112, 125] on span "upload" at bounding box center [104, 119] width 53 height 15
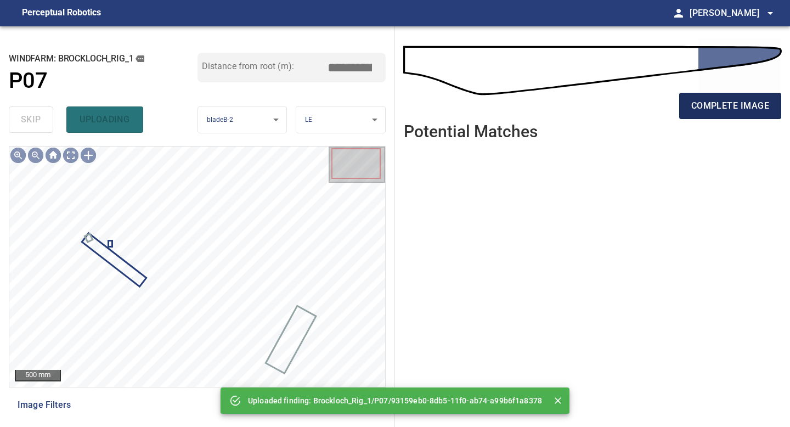
click at [735, 104] on span "complete image" at bounding box center [730, 105] width 78 height 15
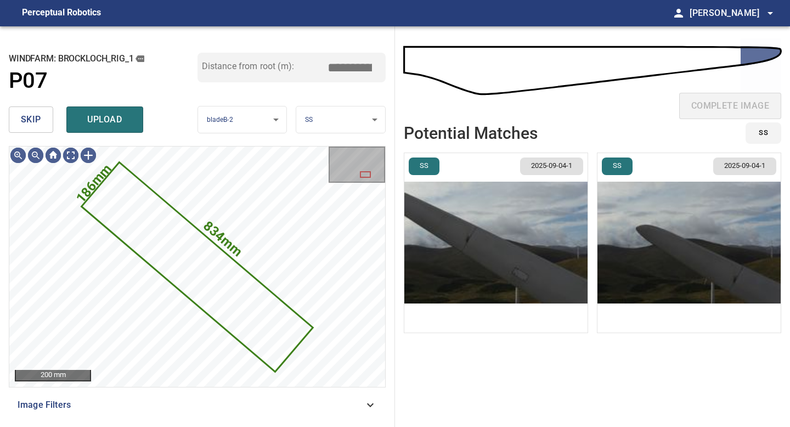
click at [32, 127] on button "skip" at bounding box center [31, 119] width 44 height 26
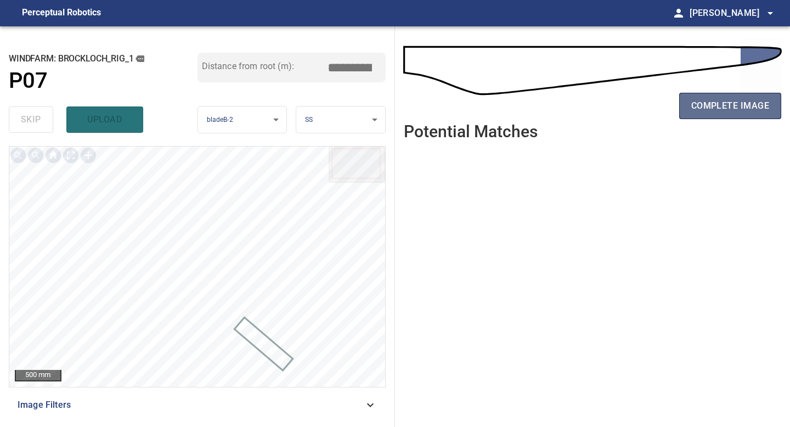
click at [746, 103] on span "complete image" at bounding box center [730, 105] width 78 height 15
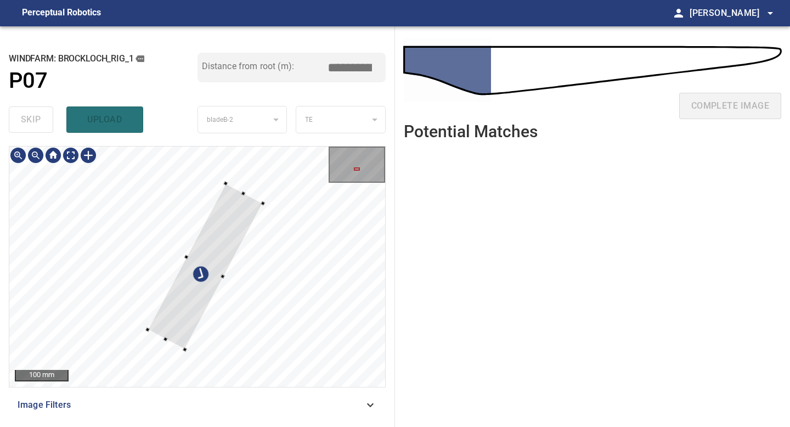
click at [181, 314] on div at bounding box center [205, 266] width 115 height 166
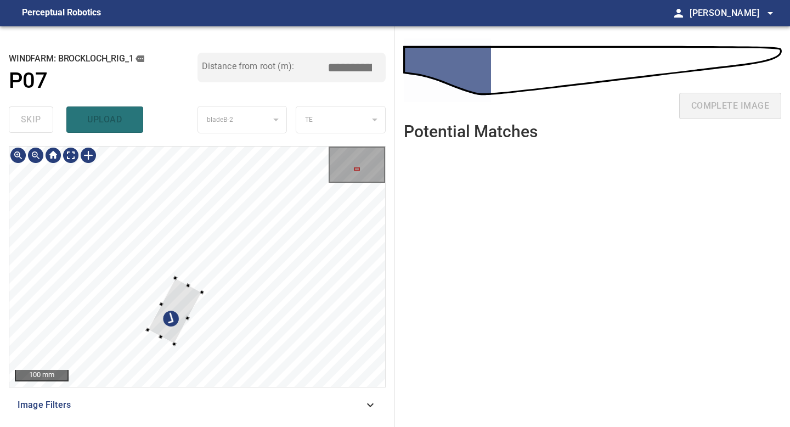
click at [198, 299] on div at bounding box center [175, 311] width 54 height 66
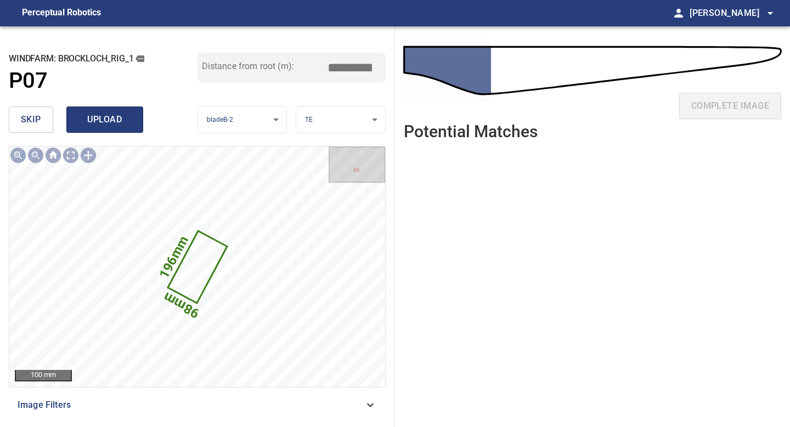
click at [105, 124] on span "upload" at bounding box center [104, 119] width 53 height 15
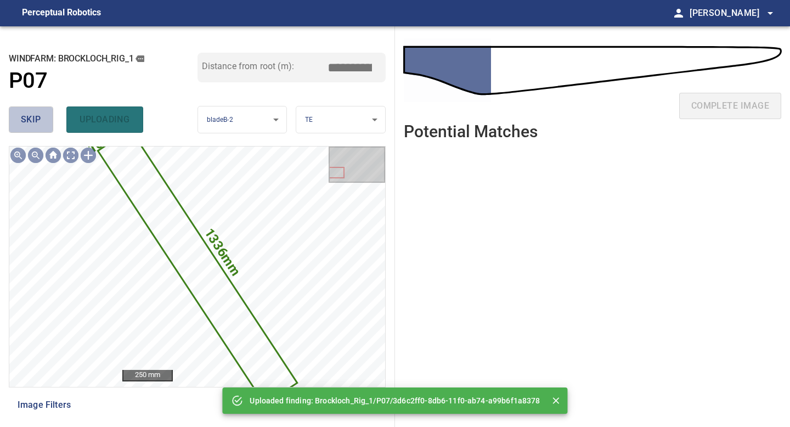
click at [36, 114] on span "skip" at bounding box center [31, 119] width 20 height 15
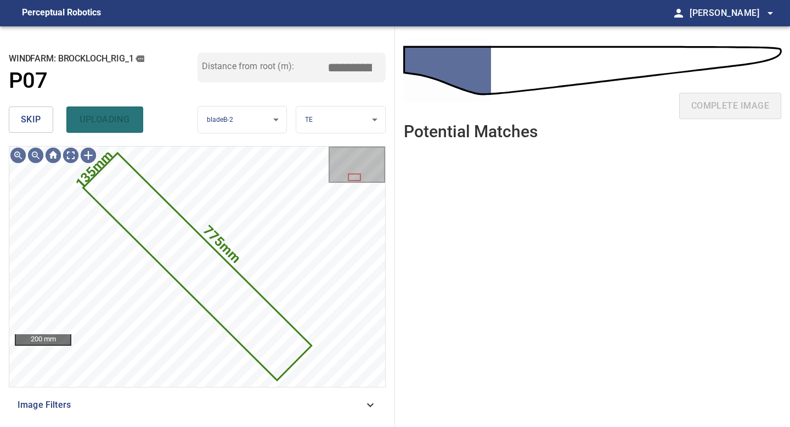
click at [36, 114] on span "skip" at bounding box center [31, 119] width 20 height 15
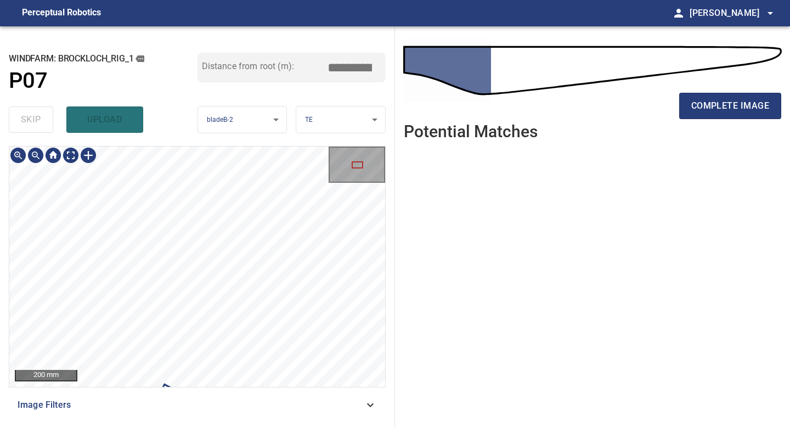
click at [203, 395] on div "200 mm Image Filters" at bounding box center [197, 282] width 377 height 272
click at [178, 426] on div "**********" at bounding box center [197, 226] width 395 height 401
click at [114, 426] on div "**********" at bounding box center [197, 226] width 395 height 401
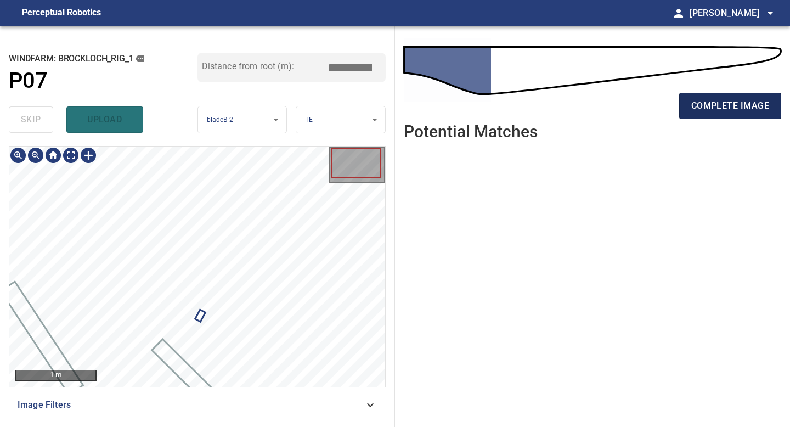
click at [711, 95] on button "complete image" at bounding box center [730, 106] width 102 height 26
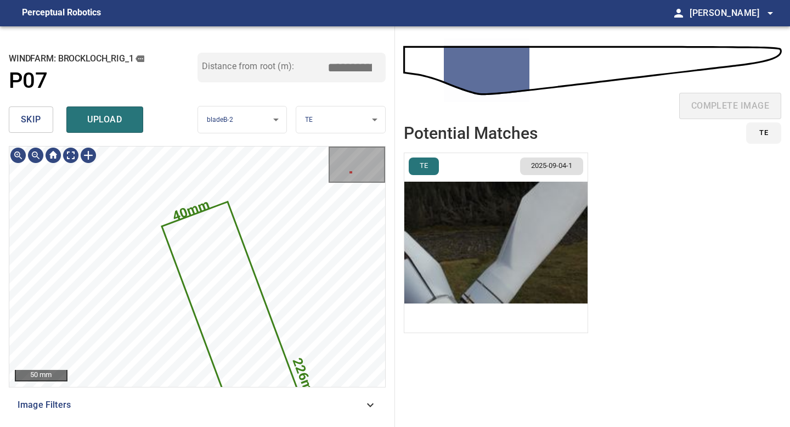
click at [42, 117] on button "skip" at bounding box center [31, 119] width 44 height 26
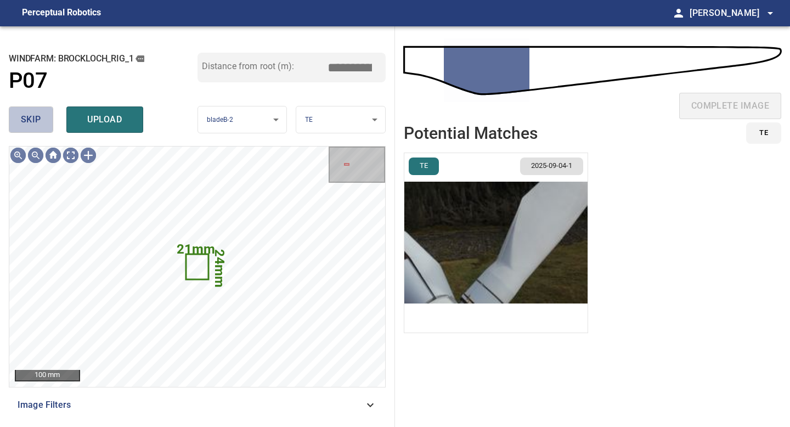
click at [42, 117] on button "skip" at bounding box center [31, 119] width 44 height 26
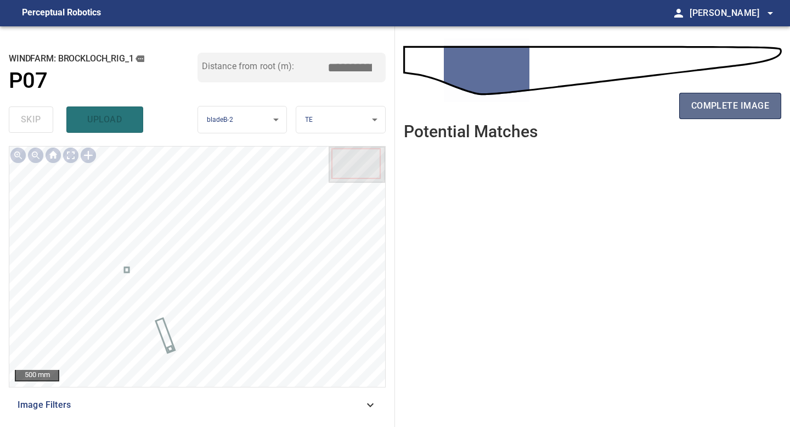
click at [734, 107] on span "complete image" at bounding box center [730, 105] width 78 height 15
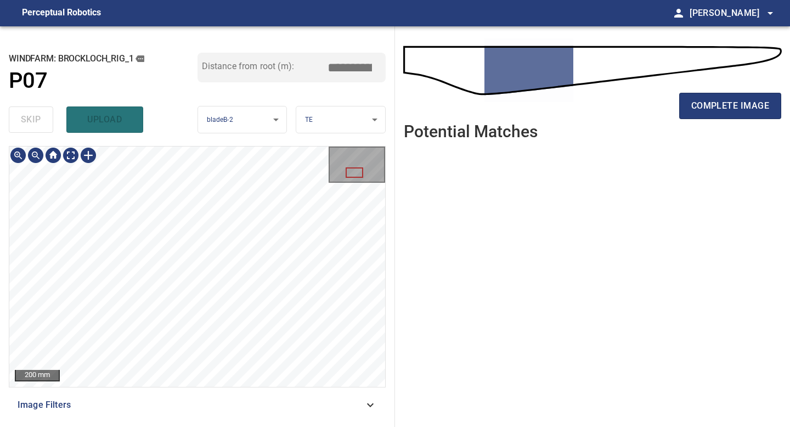
click at [185, 391] on div "200 mm Image Filters" at bounding box center [197, 282] width 377 height 272
click at [193, 419] on div "**********" at bounding box center [197, 226] width 395 height 401
click at [193, 408] on div "200 mm Image Filters" at bounding box center [197, 282] width 377 height 272
click at [742, 103] on span "complete image" at bounding box center [730, 105] width 78 height 15
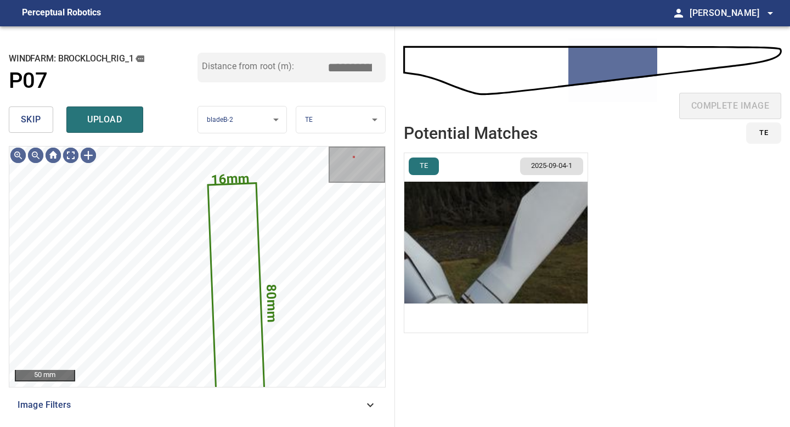
click at [48, 124] on button "skip" at bounding box center [31, 119] width 44 height 26
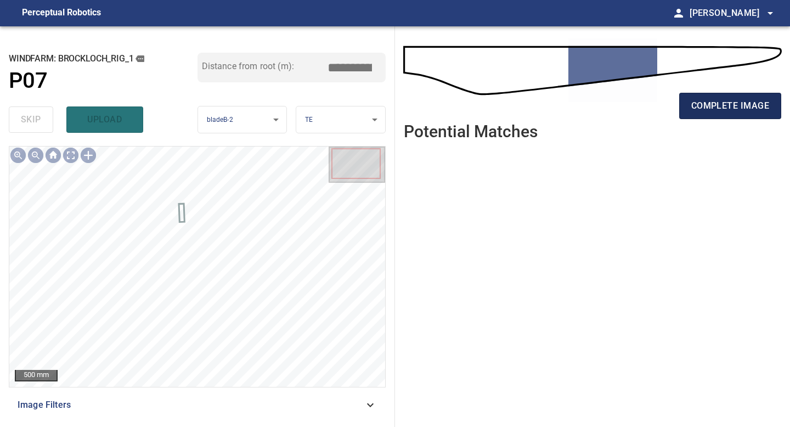
click at [723, 108] on span "complete image" at bounding box center [730, 105] width 78 height 15
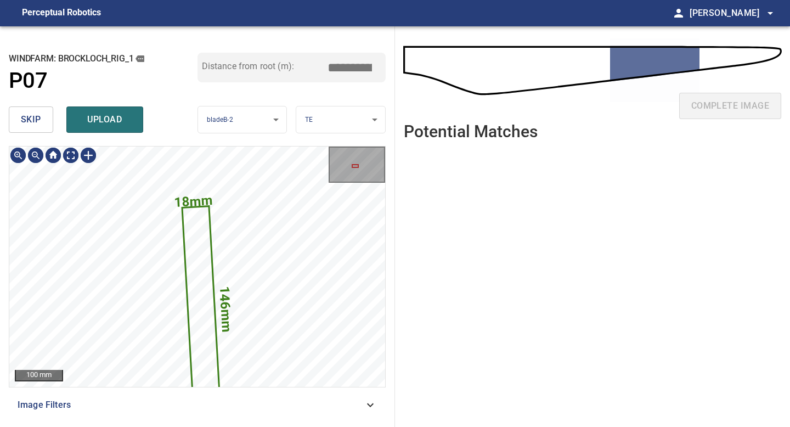
click at [41, 123] on button "skip" at bounding box center [31, 119] width 44 height 26
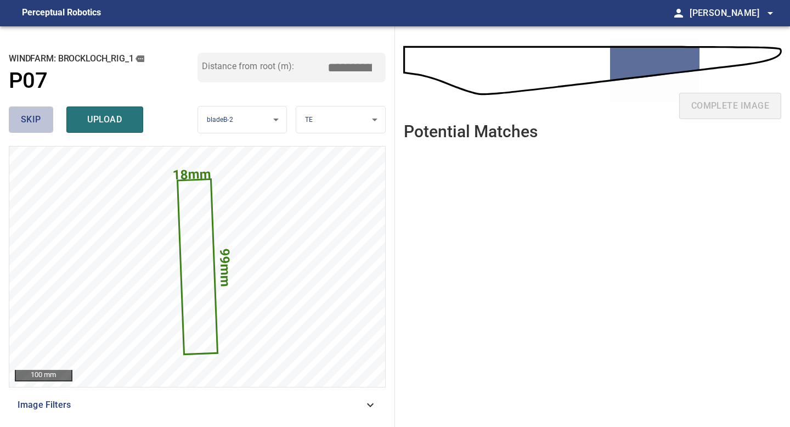
click at [41, 123] on button "skip" at bounding box center [31, 119] width 44 height 26
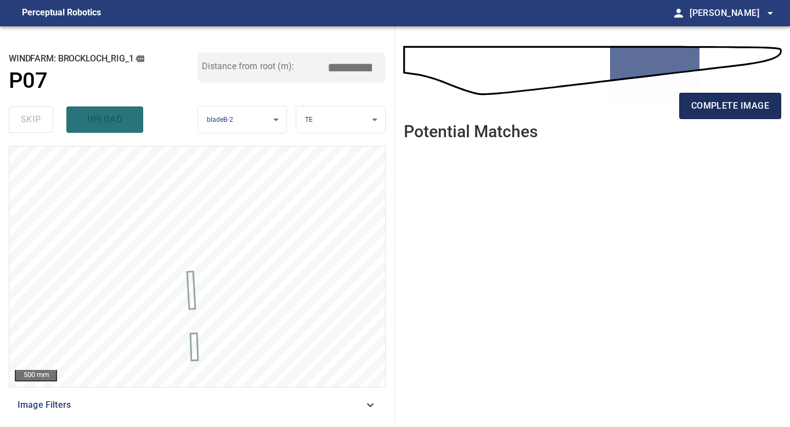
click at [734, 111] on span "complete image" at bounding box center [730, 105] width 78 height 15
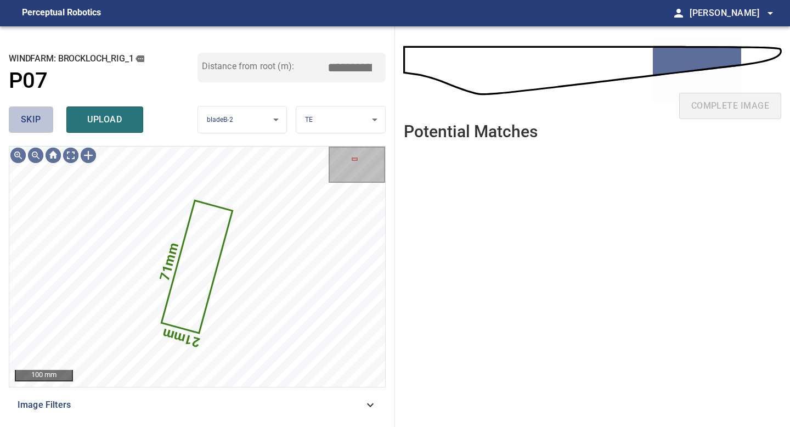
click at [43, 121] on button "skip" at bounding box center [31, 119] width 44 height 26
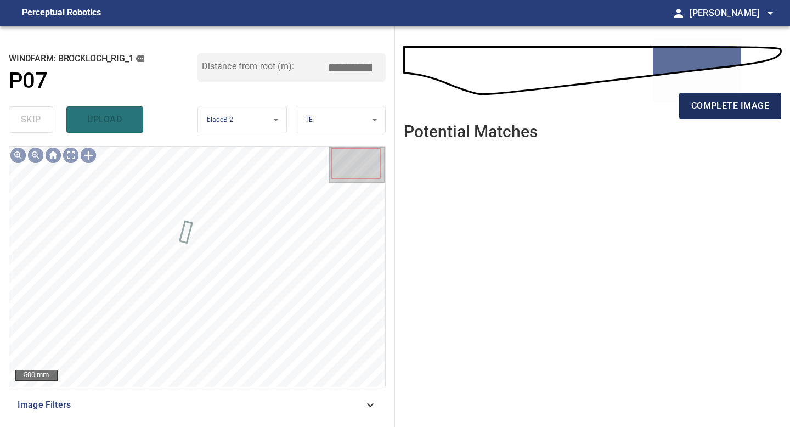
click at [726, 100] on span "complete image" at bounding box center [730, 105] width 78 height 15
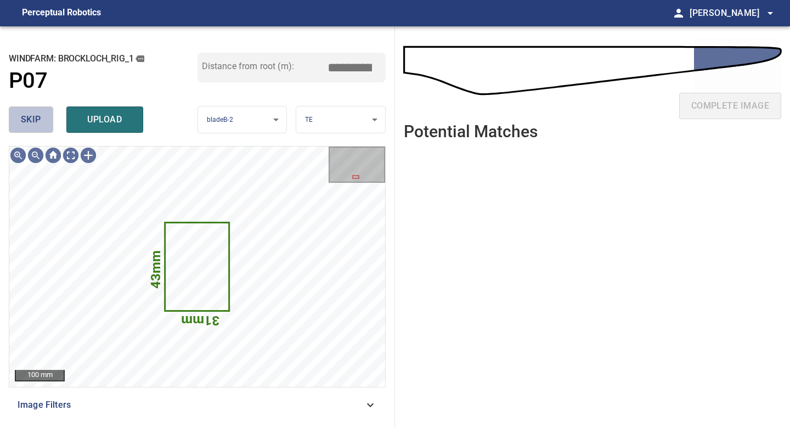
click at [29, 119] on span "skip" at bounding box center [31, 119] width 20 height 15
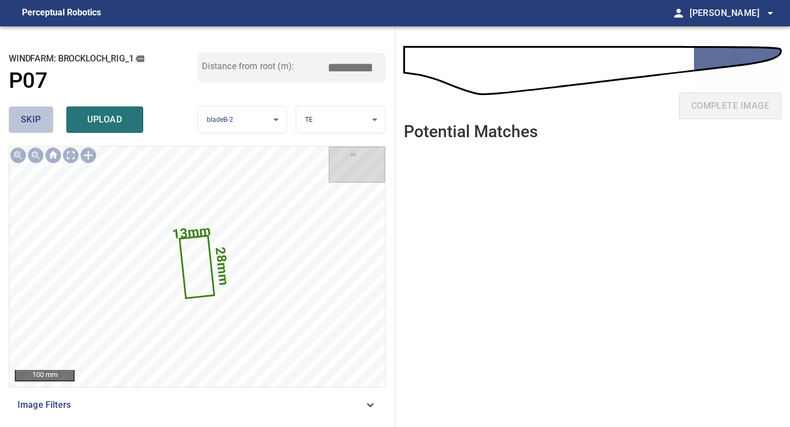
click at [29, 119] on span "skip" at bounding box center [31, 119] width 20 height 15
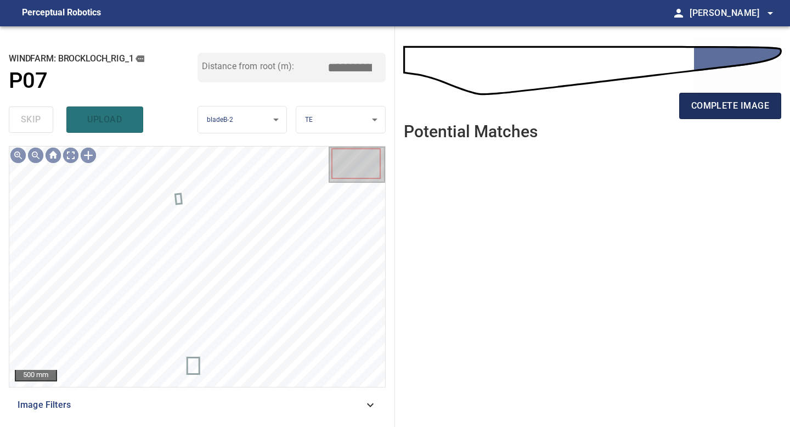
click at [707, 108] on span "complete image" at bounding box center [730, 105] width 78 height 15
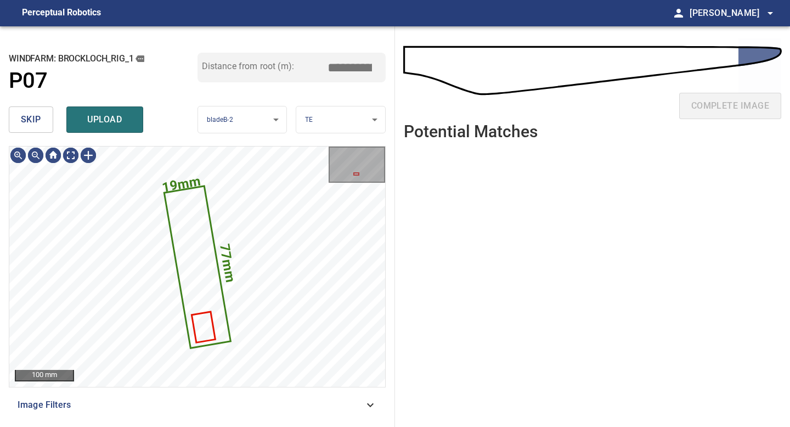
click at [36, 121] on span "skip" at bounding box center [31, 119] width 20 height 15
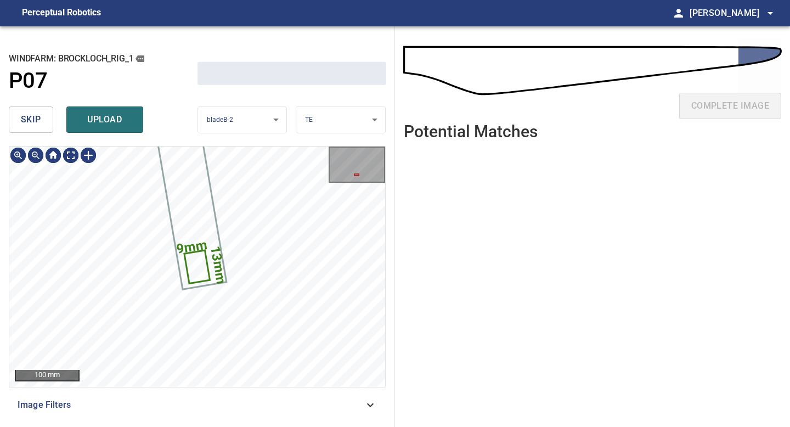
click at [36, 121] on span "skip" at bounding box center [31, 119] width 20 height 15
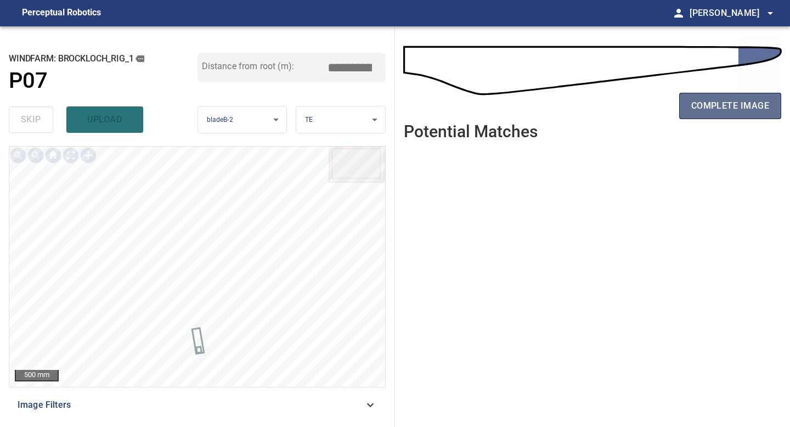
click at [734, 110] on span "complete image" at bounding box center [730, 105] width 78 height 15
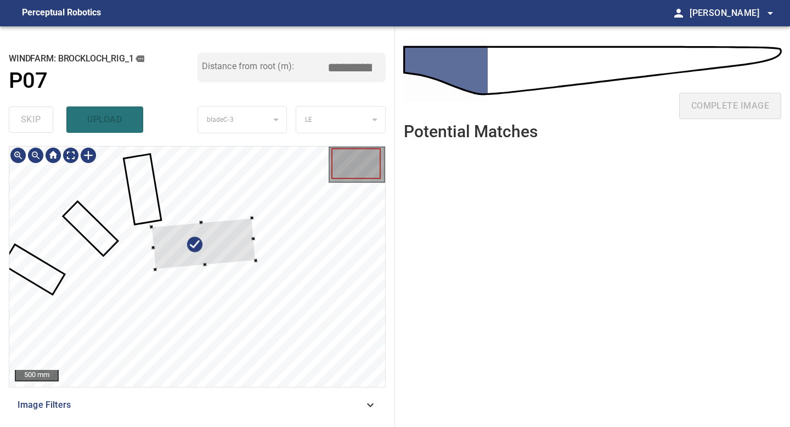
click at [213, 251] on div at bounding box center [203, 244] width 104 height 52
click at [171, 294] on div at bounding box center [197, 266] width 376 height 240
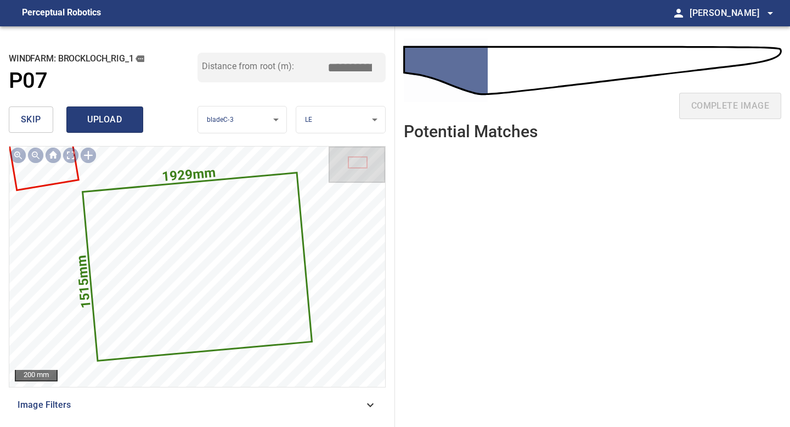
click at [105, 123] on span "upload" at bounding box center [104, 119] width 53 height 15
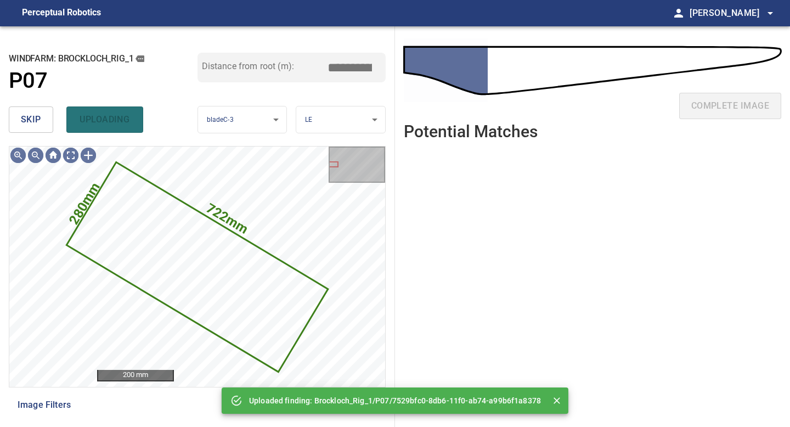
click at [33, 125] on span "skip" at bounding box center [31, 119] width 20 height 15
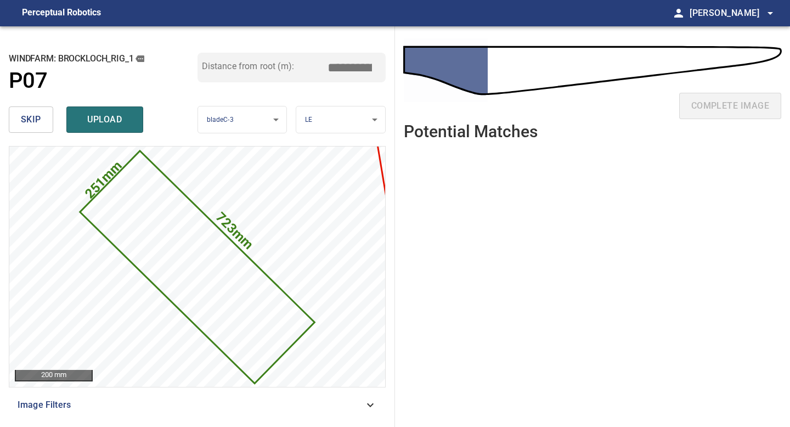
click at [43, 123] on button "skip" at bounding box center [31, 119] width 44 height 26
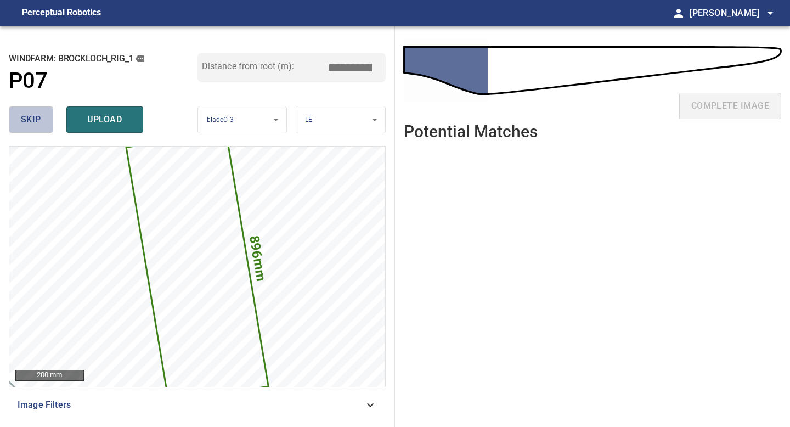
click at [43, 121] on button "skip" at bounding box center [31, 119] width 44 height 26
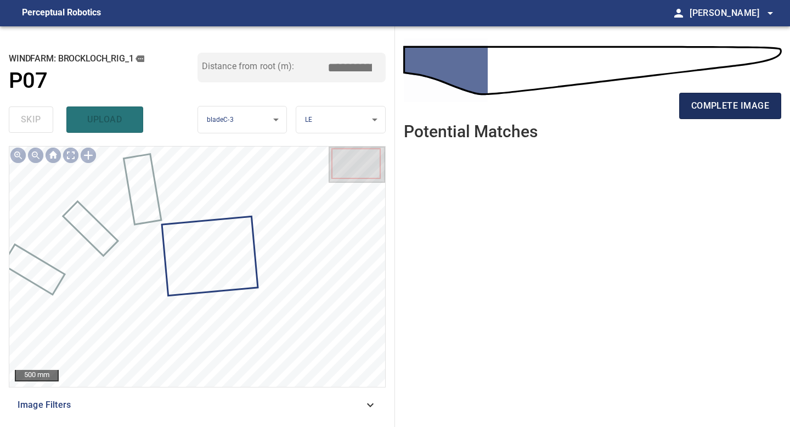
click at [711, 109] on span "complete image" at bounding box center [730, 105] width 78 height 15
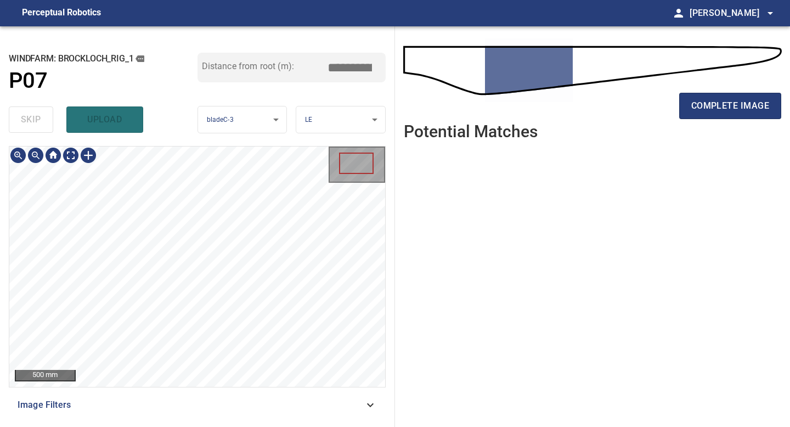
click at [188, 111] on div "**********" at bounding box center [197, 226] width 395 height 401
click at [744, 110] on span "complete image" at bounding box center [730, 105] width 78 height 15
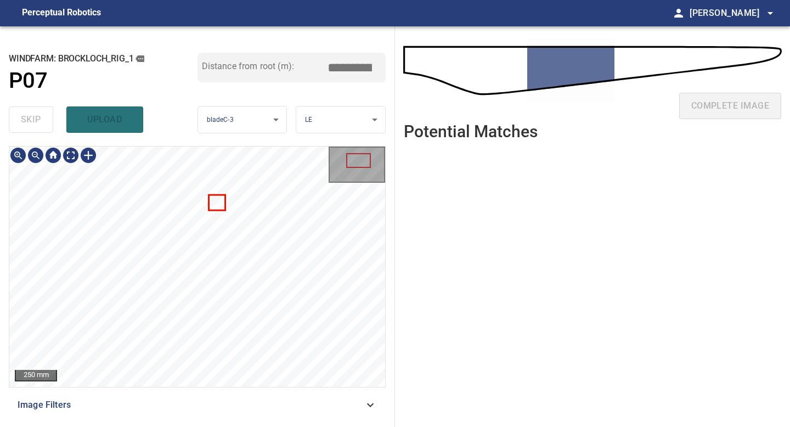
click at [214, 114] on div "**********" at bounding box center [197, 226] width 395 height 401
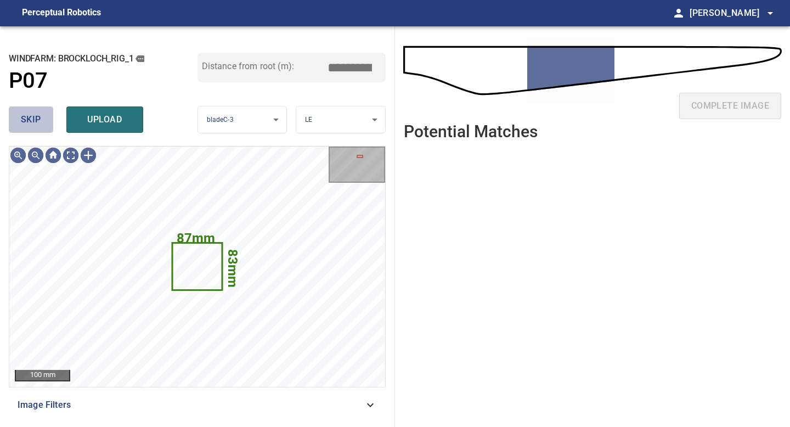
click at [21, 125] on span "skip" at bounding box center [31, 119] width 20 height 15
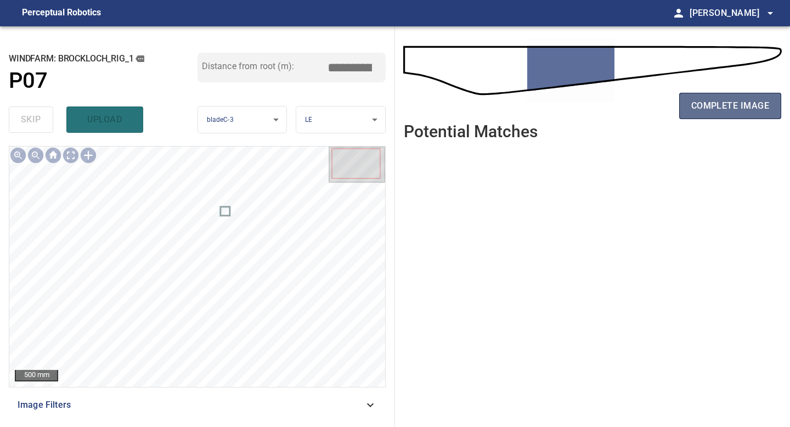
click at [715, 95] on button "complete image" at bounding box center [730, 106] width 102 height 26
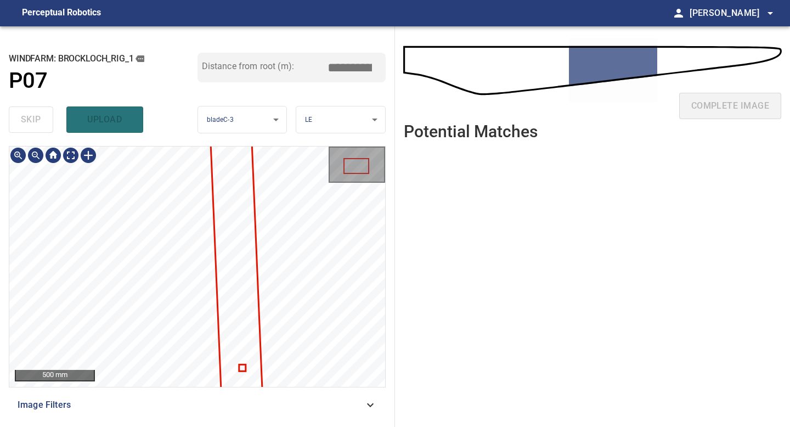
click at [190, 75] on div "**********" at bounding box center [197, 226] width 395 height 401
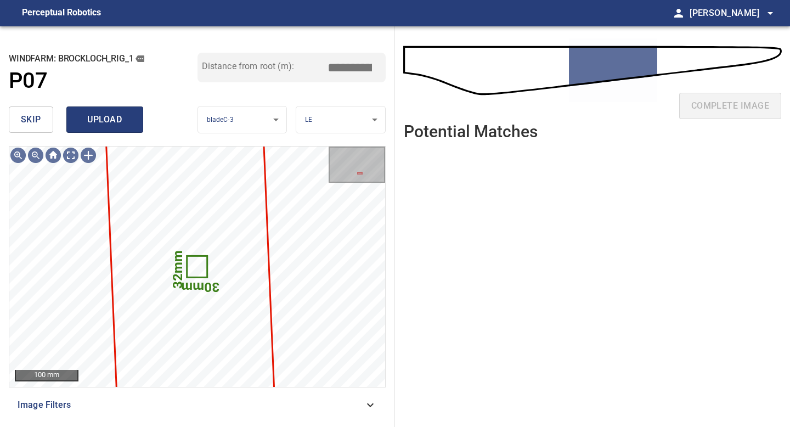
click at [103, 115] on span "upload" at bounding box center [104, 119] width 53 height 15
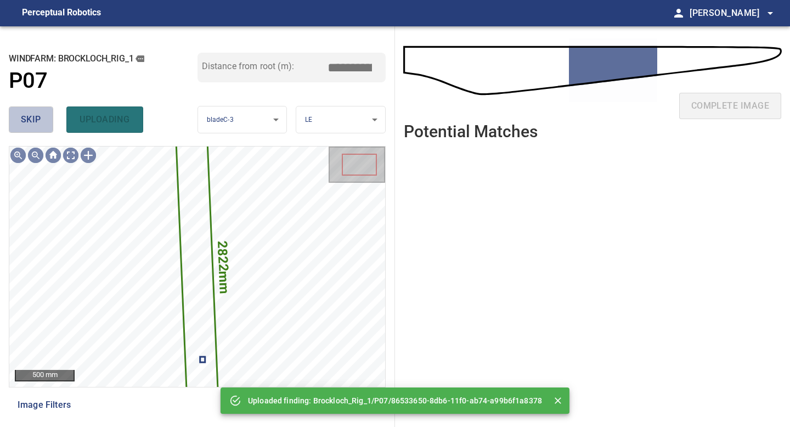
click at [40, 117] on span "skip" at bounding box center [31, 119] width 20 height 15
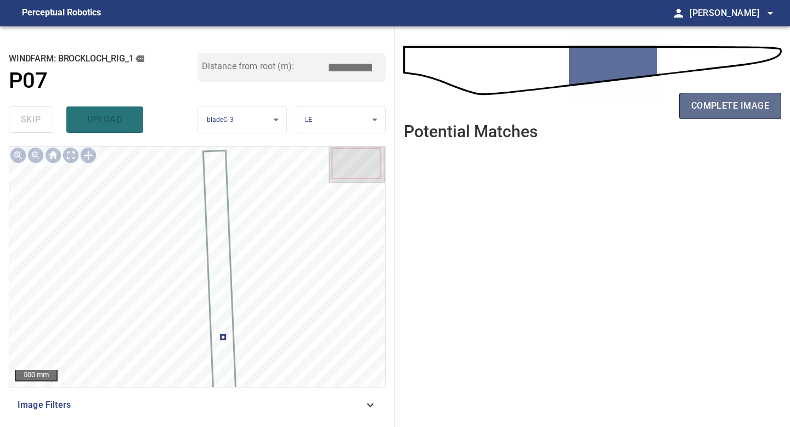
click at [734, 107] on span "complete image" at bounding box center [730, 105] width 78 height 15
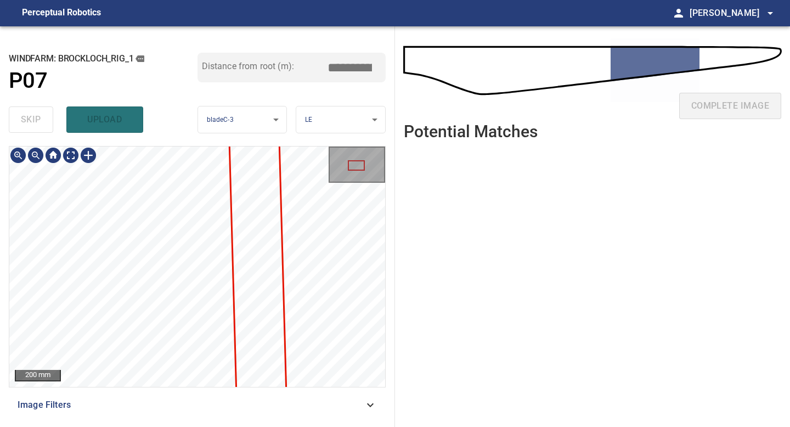
click at [202, 61] on div "**********" at bounding box center [197, 226] width 395 height 401
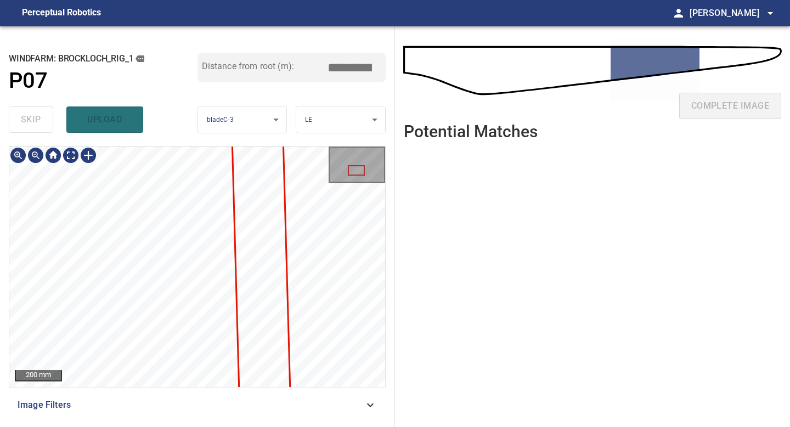
click at [201, 77] on div "**********" at bounding box center [197, 226] width 395 height 401
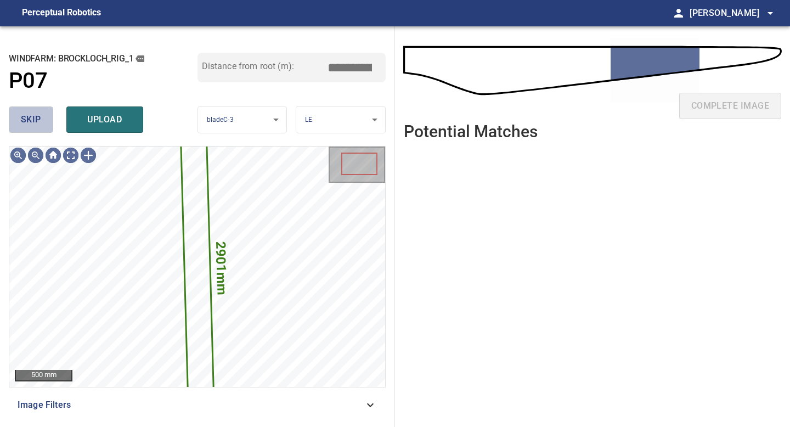
click at [48, 123] on button "skip" at bounding box center [31, 119] width 44 height 26
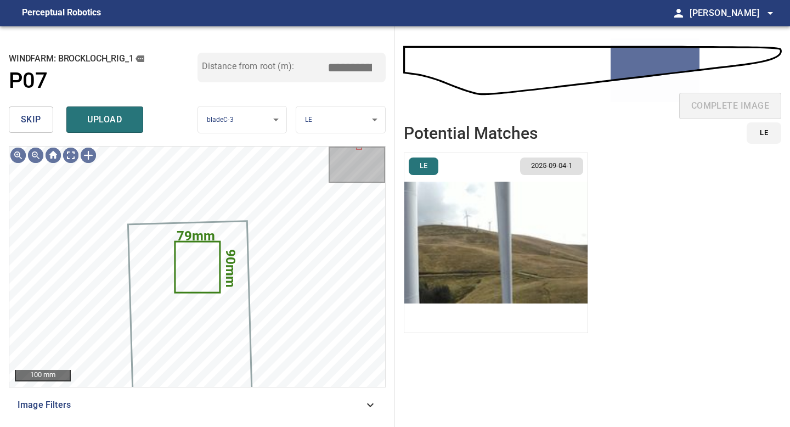
click at [48, 123] on button "skip" at bounding box center [31, 119] width 44 height 26
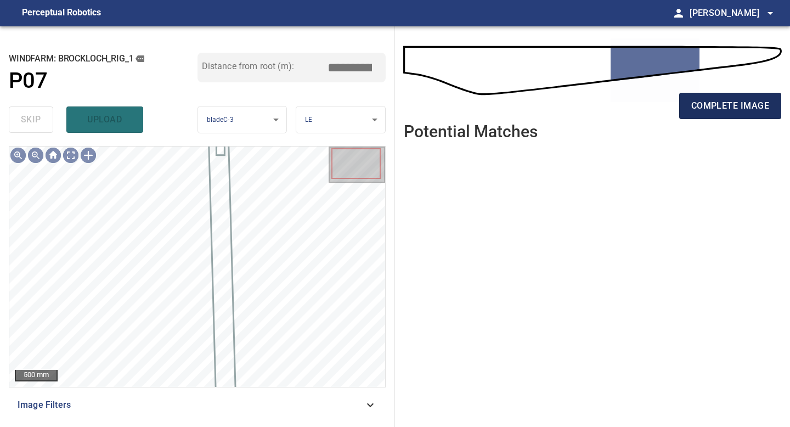
click at [759, 105] on span "complete image" at bounding box center [730, 105] width 78 height 15
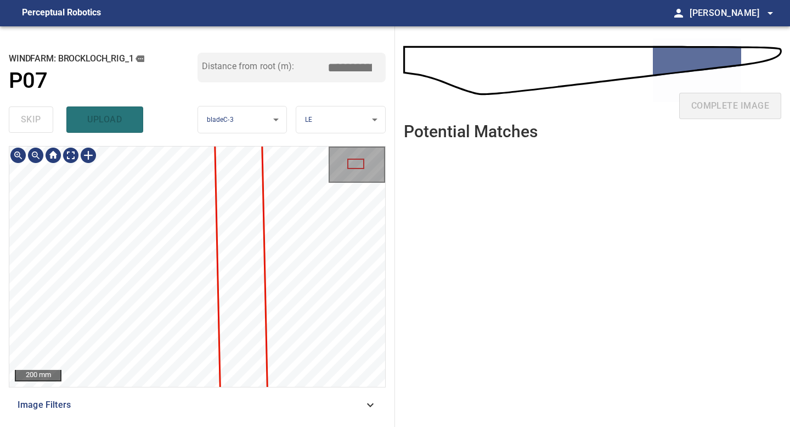
click at [191, 56] on div "**********" at bounding box center [197, 226] width 395 height 401
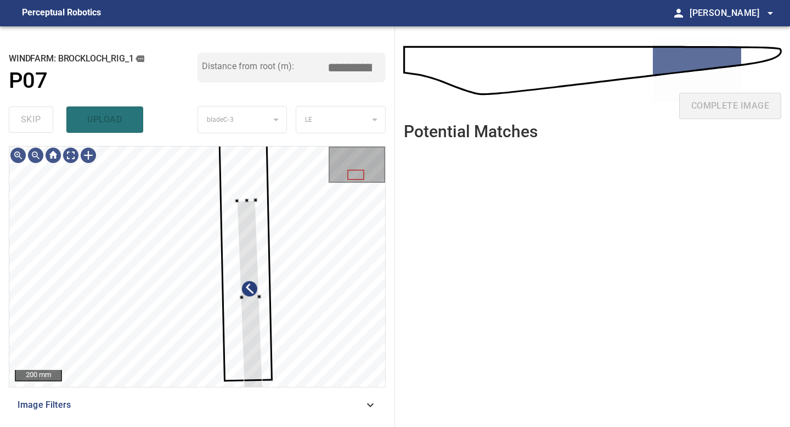
click at [252, 395] on div "200 mm Image Filters" at bounding box center [197, 282] width 377 height 272
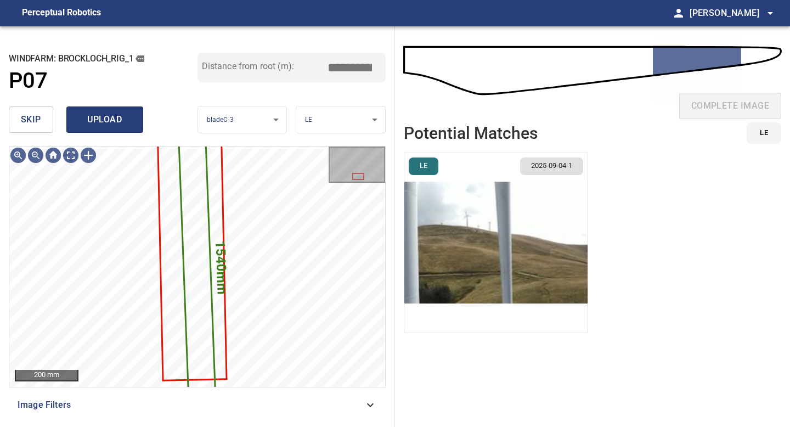
click at [101, 123] on span "upload" at bounding box center [104, 119] width 53 height 15
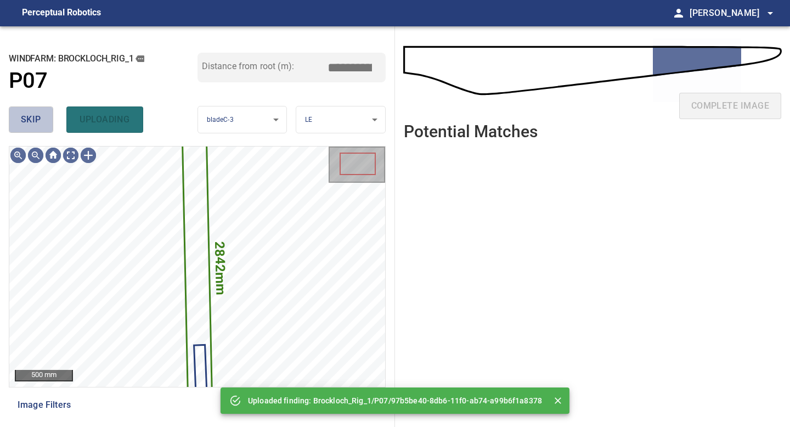
click at [17, 123] on button "skip" at bounding box center [31, 119] width 44 height 26
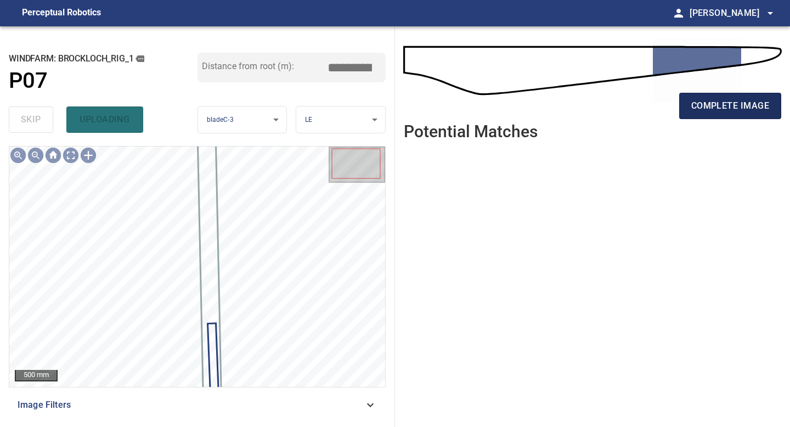
click at [736, 109] on span "complete image" at bounding box center [730, 105] width 78 height 15
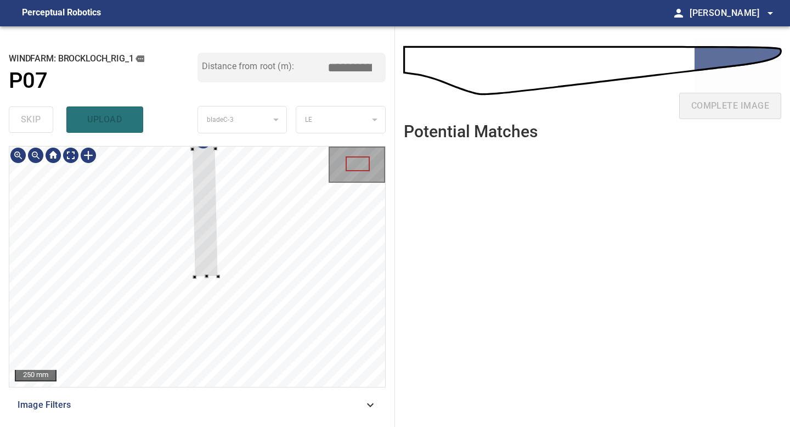
click at [209, 278] on div at bounding box center [197, 266] width 376 height 240
click at [31, 159] on div at bounding box center [36, 155] width 18 height 18
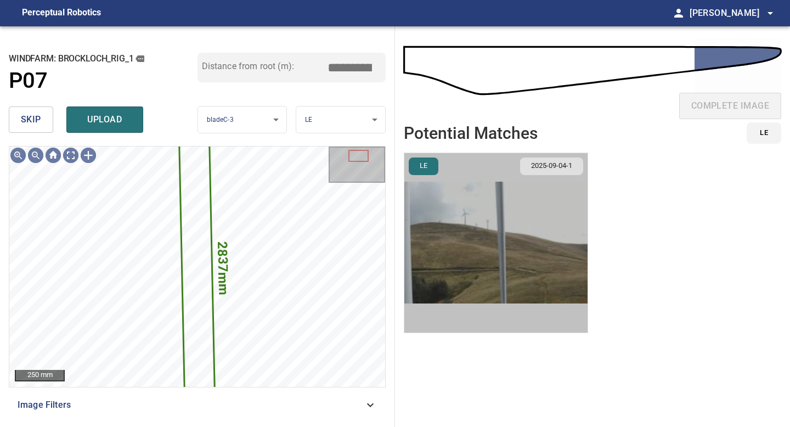
click at [527, 255] on img "button" at bounding box center [495, 242] width 183 height 179
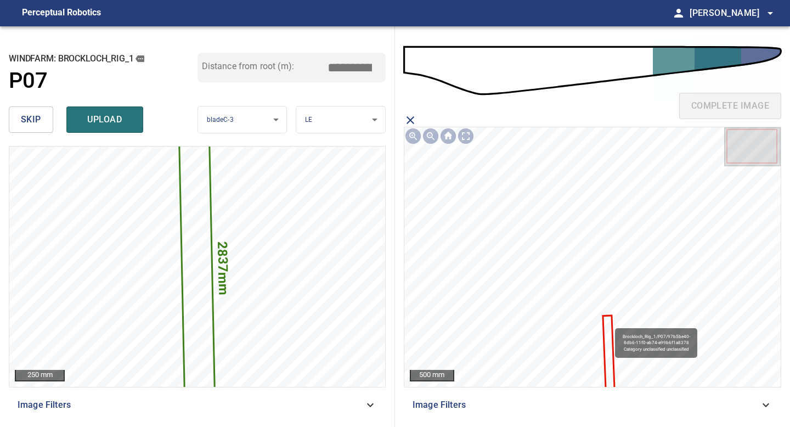
click at [610, 323] on icon at bounding box center [609, 353] width 10 height 74
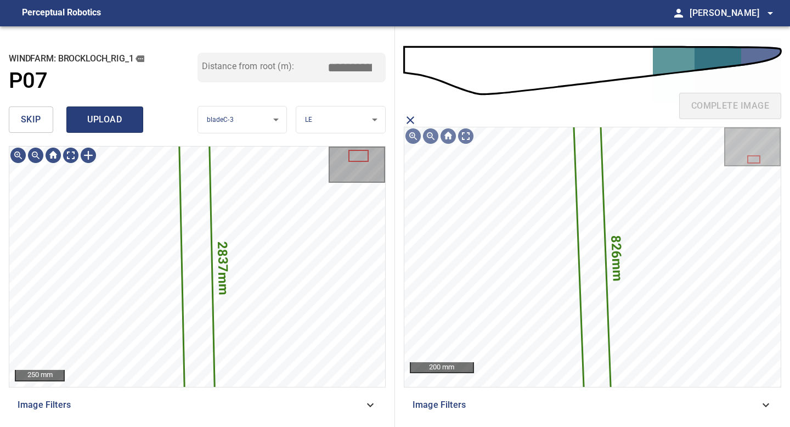
click at [109, 115] on span "upload" at bounding box center [104, 119] width 53 height 15
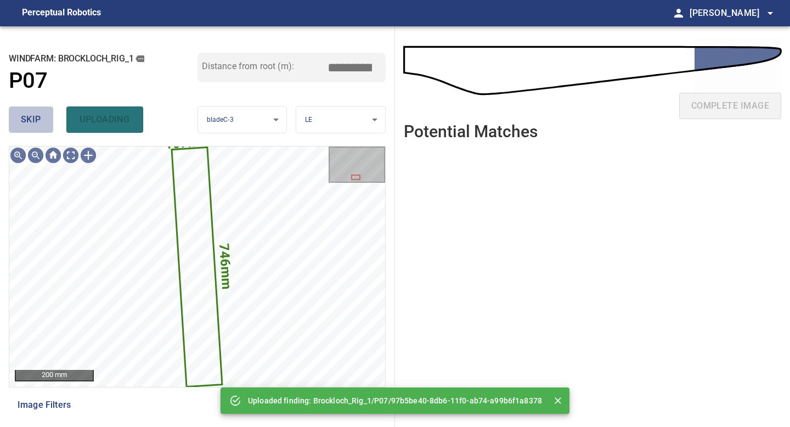
click at [26, 125] on span "skip" at bounding box center [31, 119] width 20 height 15
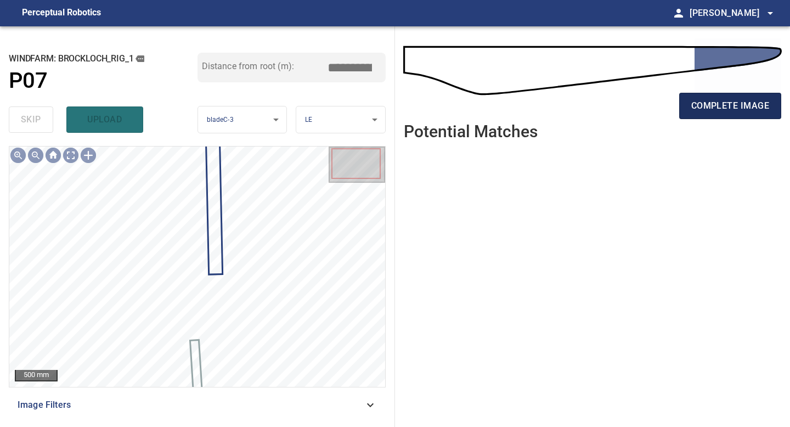
click at [726, 109] on span "complete image" at bounding box center [730, 105] width 78 height 15
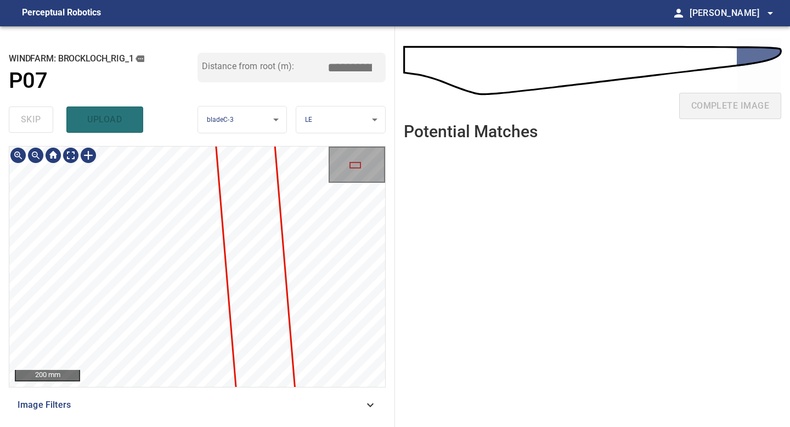
click at [162, 405] on div "200 mm Image Filters" at bounding box center [197, 282] width 377 height 272
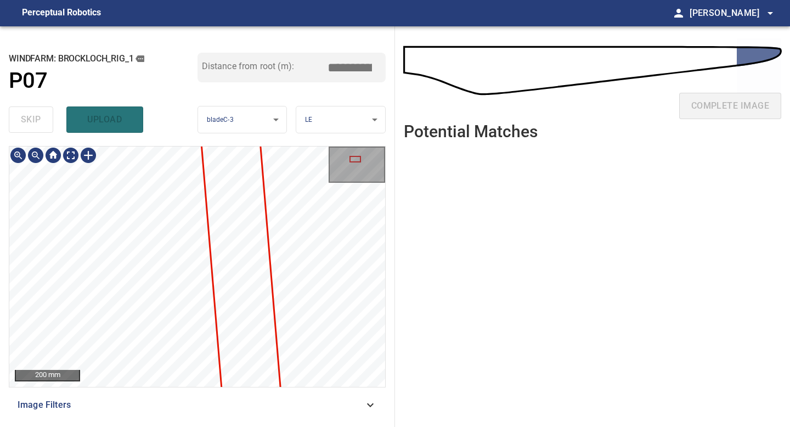
click at [149, 388] on div "200 mm Image Filters" at bounding box center [197, 282] width 377 height 272
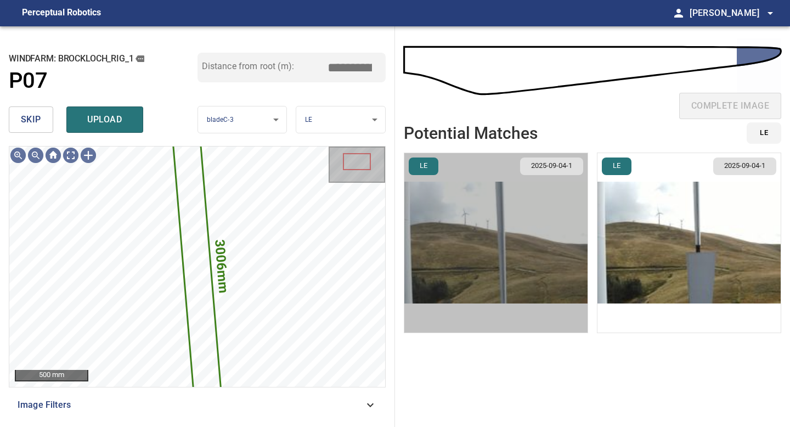
click at [539, 270] on img "button" at bounding box center [495, 242] width 183 height 179
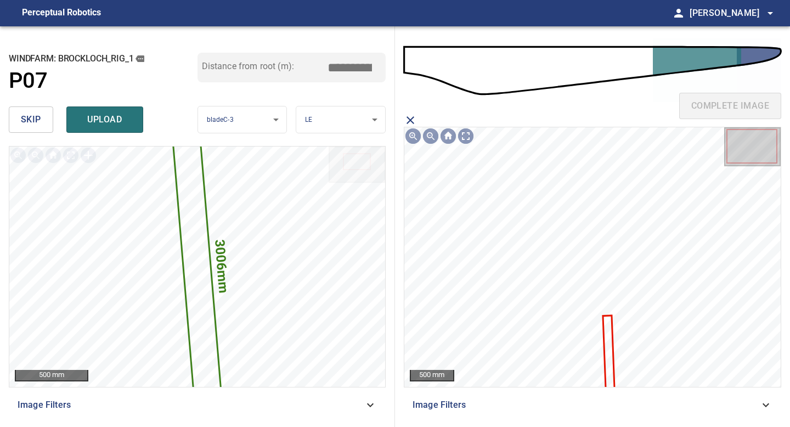
click at [610, 321] on icon at bounding box center [609, 353] width 10 height 74
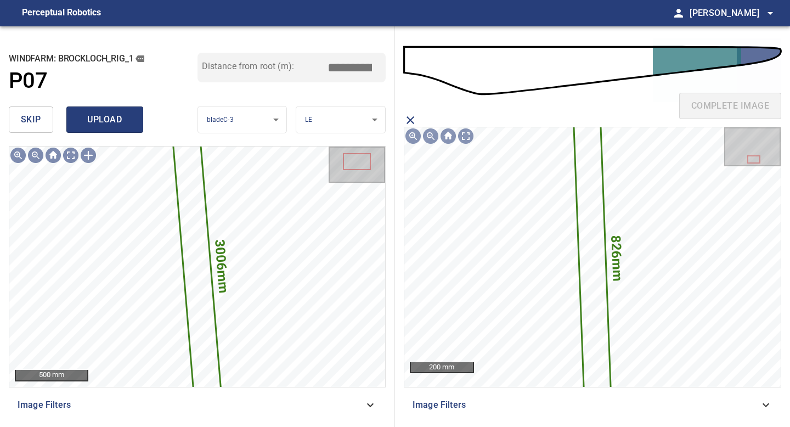
click at [112, 122] on span "upload" at bounding box center [104, 119] width 53 height 15
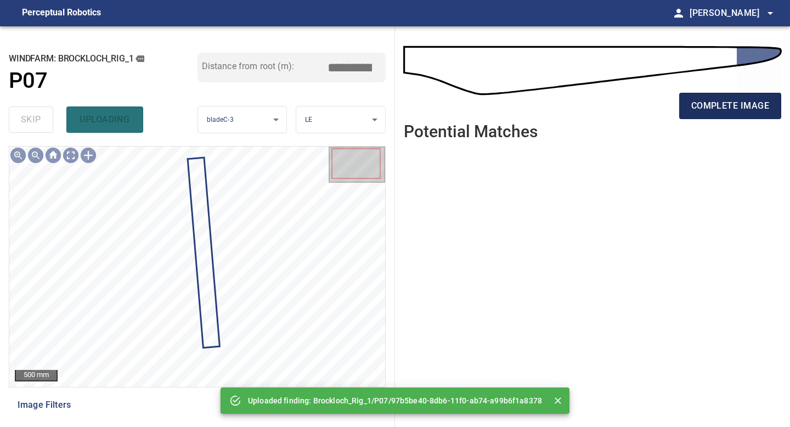
click at [734, 103] on span "complete image" at bounding box center [730, 105] width 78 height 15
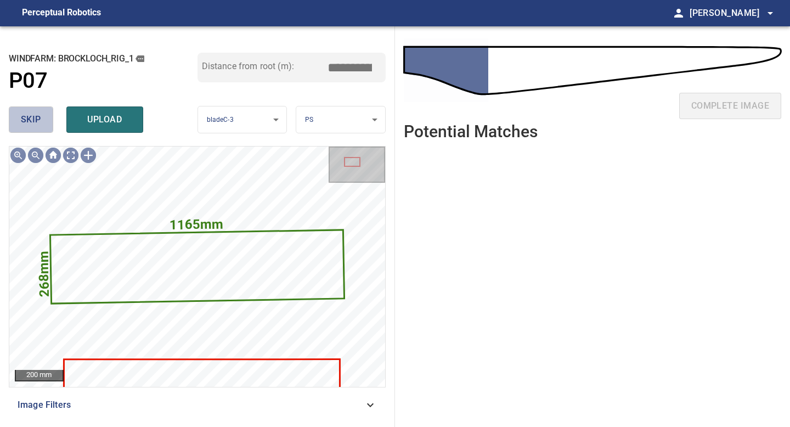
click at [28, 115] on span "skip" at bounding box center [31, 119] width 20 height 15
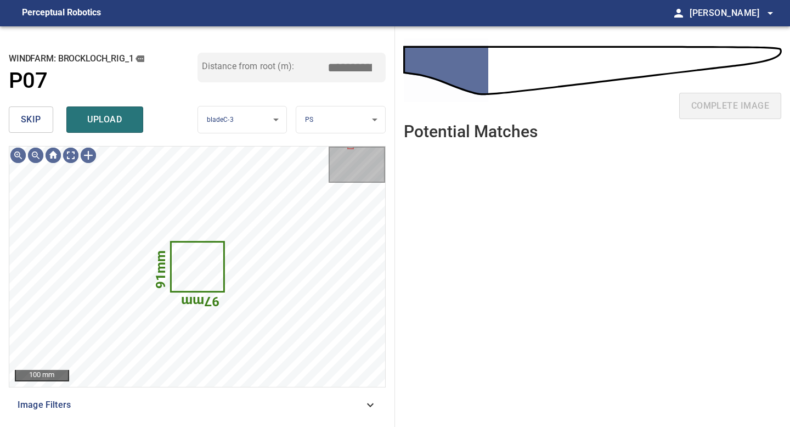
click at [28, 115] on span "skip" at bounding box center [31, 119] width 20 height 15
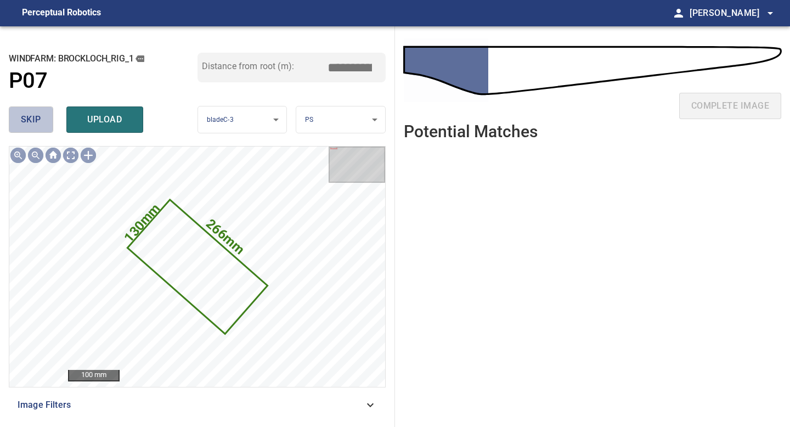
click at [28, 115] on span "skip" at bounding box center [31, 119] width 20 height 15
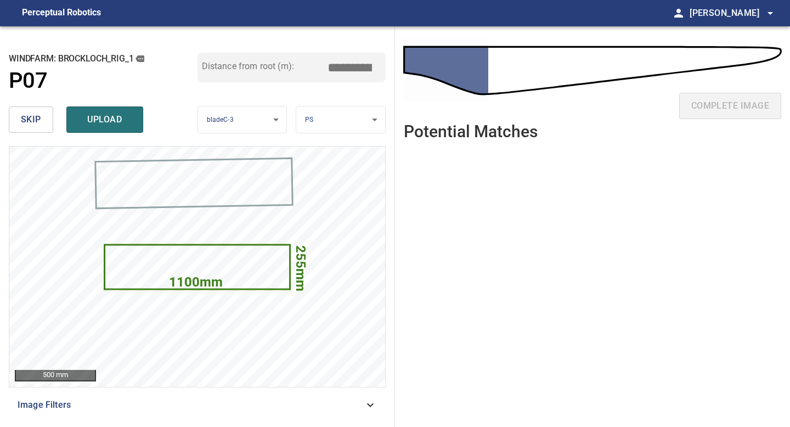
click at [28, 115] on span "skip" at bounding box center [31, 119] width 20 height 15
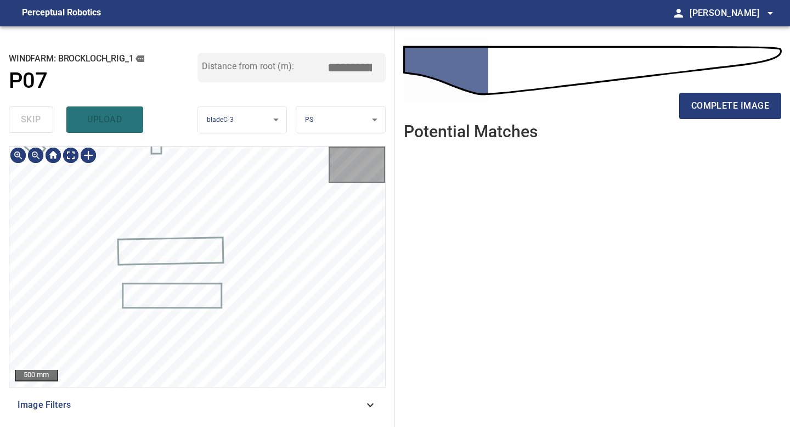
click at [28, 115] on div "skip upload" at bounding box center [103, 119] width 189 height 35
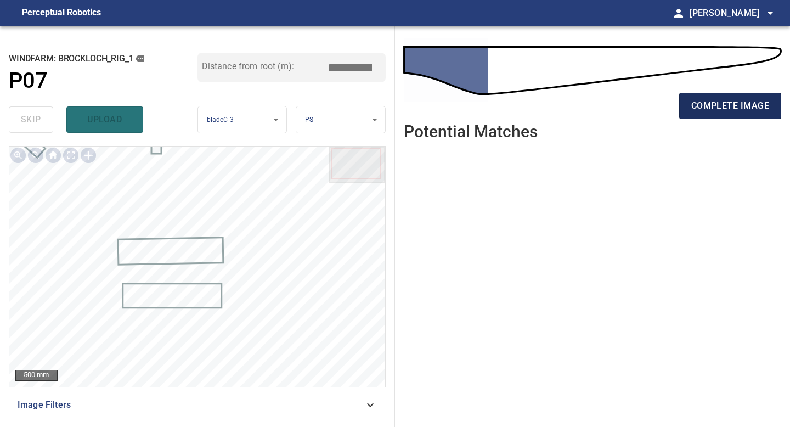
click at [733, 108] on span "complete image" at bounding box center [730, 105] width 78 height 15
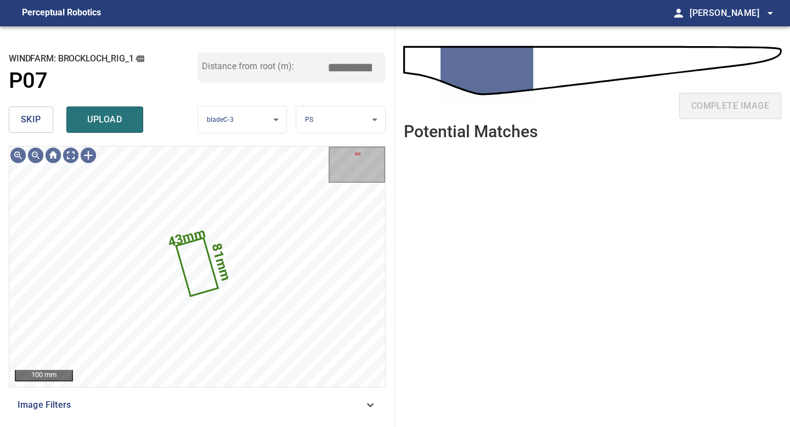
click at [24, 127] on button "skip" at bounding box center [31, 119] width 44 height 26
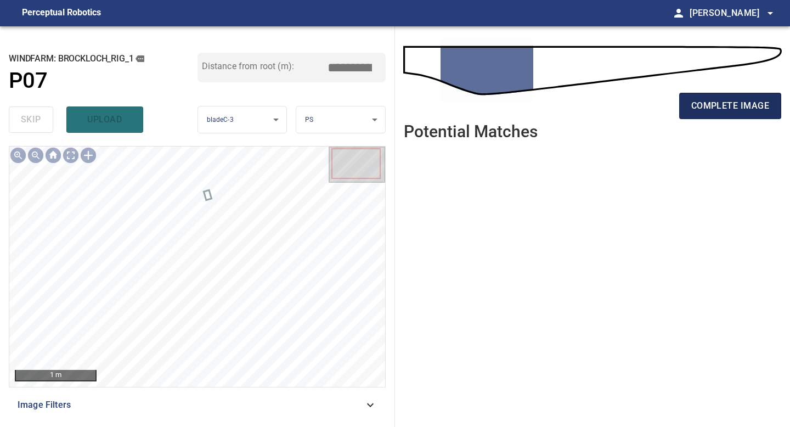
click at [770, 112] on button "complete image" at bounding box center [730, 106] width 102 height 26
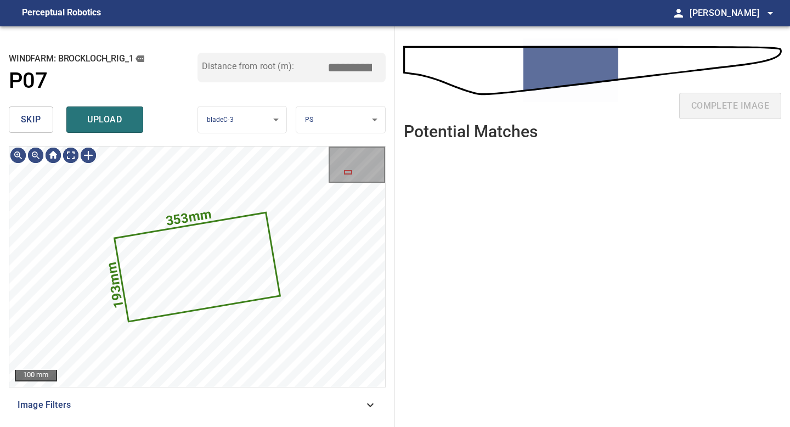
click at [26, 123] on span "skip" at bounding box center [31, 119] width 20 height 15
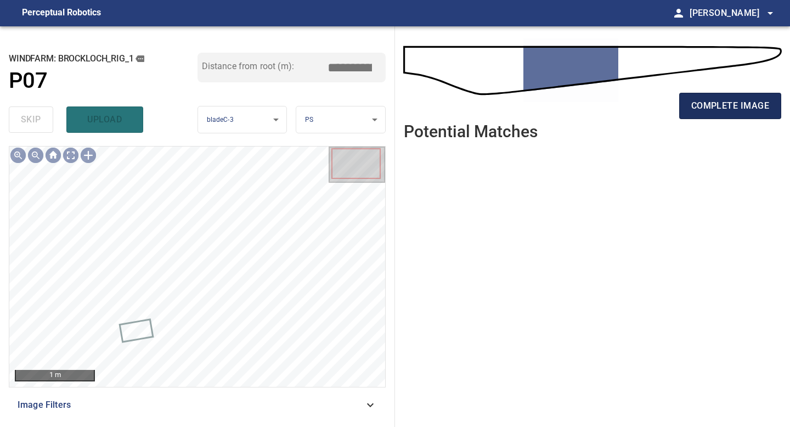
click at [718, 114] on button "complete image" at bounding box center [730, 106] width 102 height 26
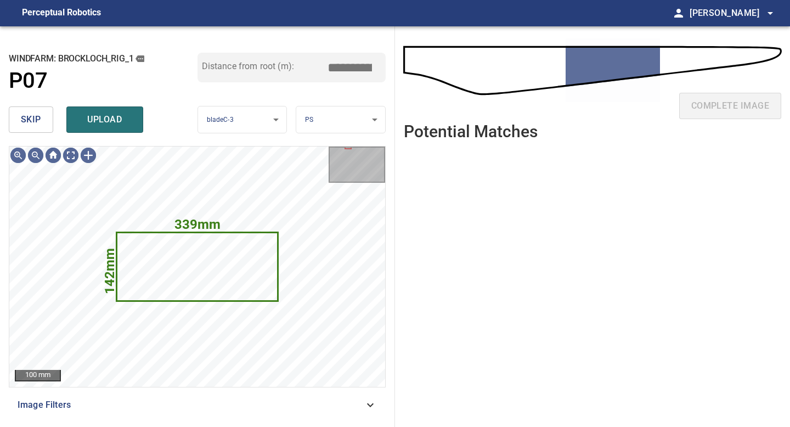
click at [40, 116] on span "skip" at bounding box center [31, 119] width 20 height 15
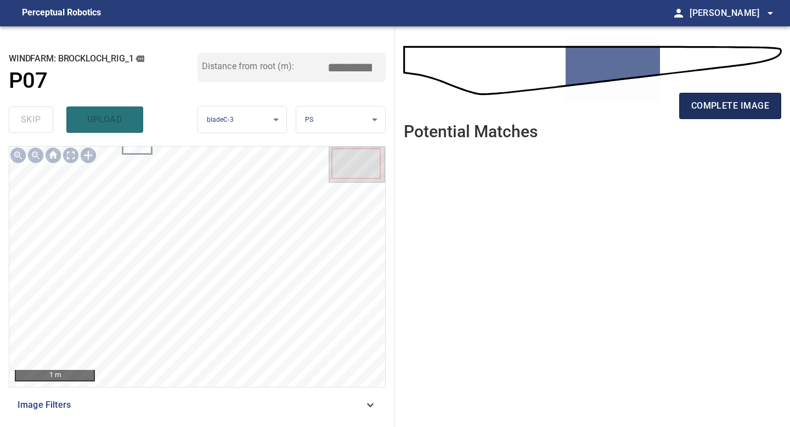
click at [741, 107] on span "complete image" at bounding box center [730, 105] width 78 height 15
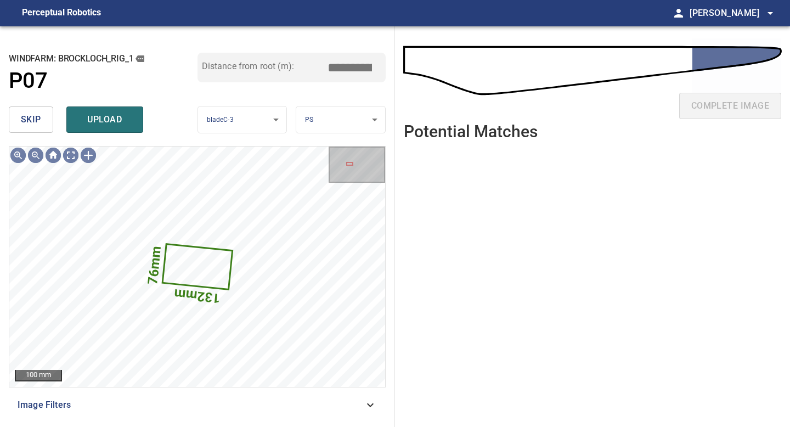
click at [36, 117] on span "skip" at bounding box center [31, 119] width 20 height 15
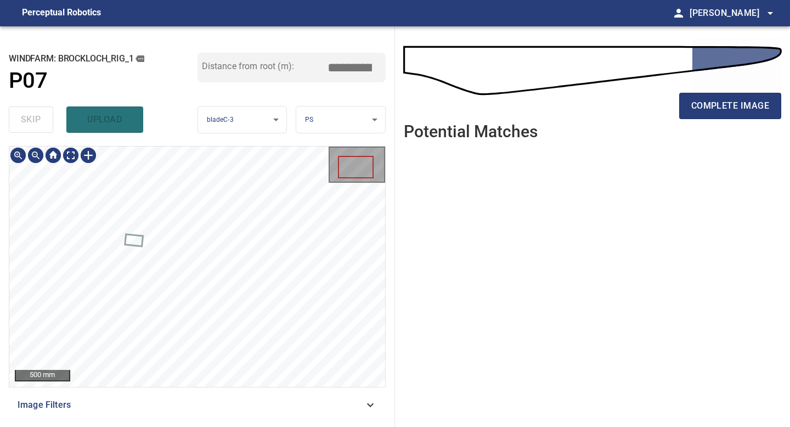
click at [207, 140] on div "**********" at bounding box center [197, 226] width 395 height 401
click at [729, 105] on span "complete image" at bounding box center [730, 105] width 78 height 15
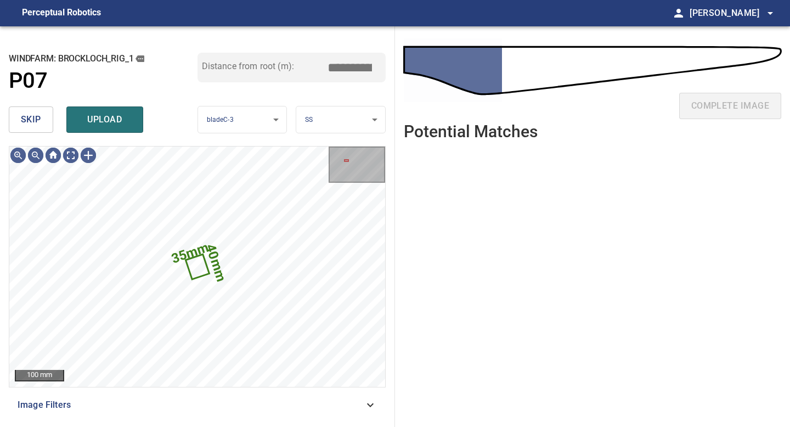
click at [29, 123] on span "skip" at bounding box center [31, 119] width 20 height 15
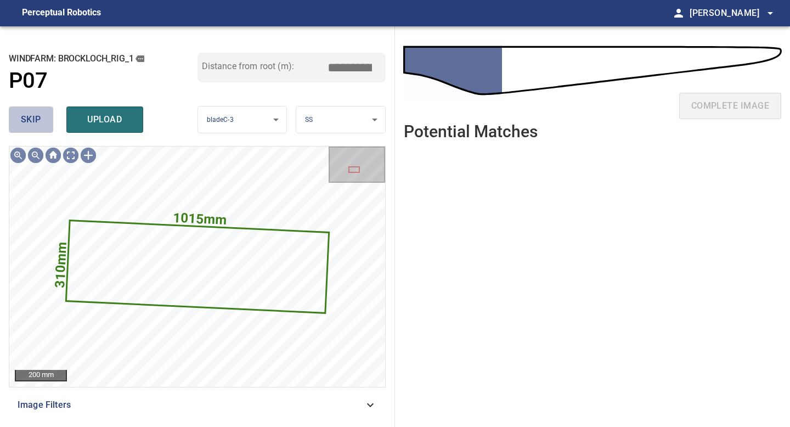
click at [29, 123] on span "skip" at bounding box center [31, 119] width 20 height 15
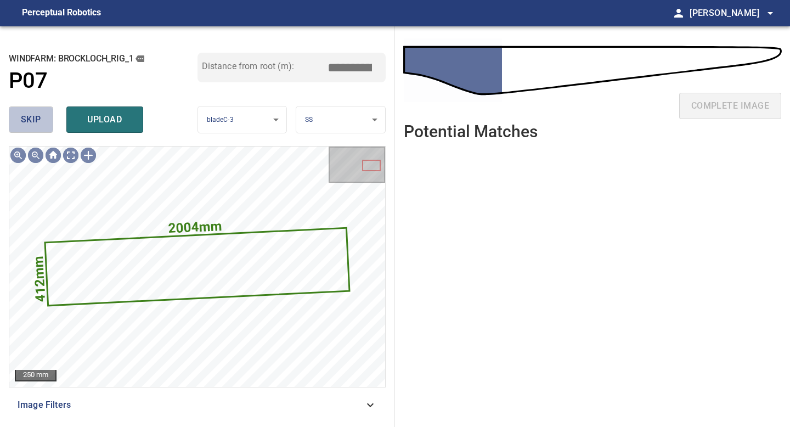
click at [29, 123] on span "skip" at bounding box center [31, 119] width 20 height 15
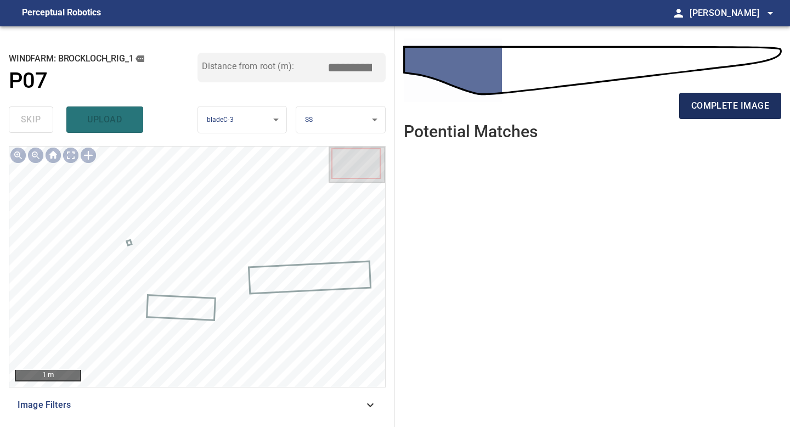
click at [737, 102] on span "complete image" at bounding box center [730, 105] width 78 height 15
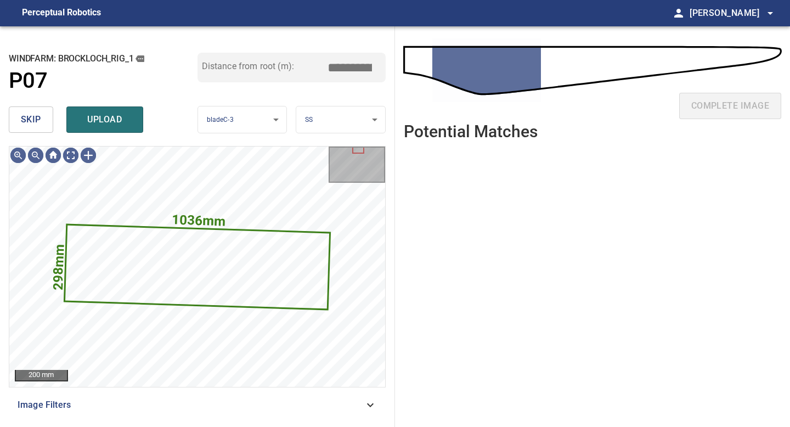
click at [32, 106] on button "skip" at bounding box center [31, 119] width 44 height 26
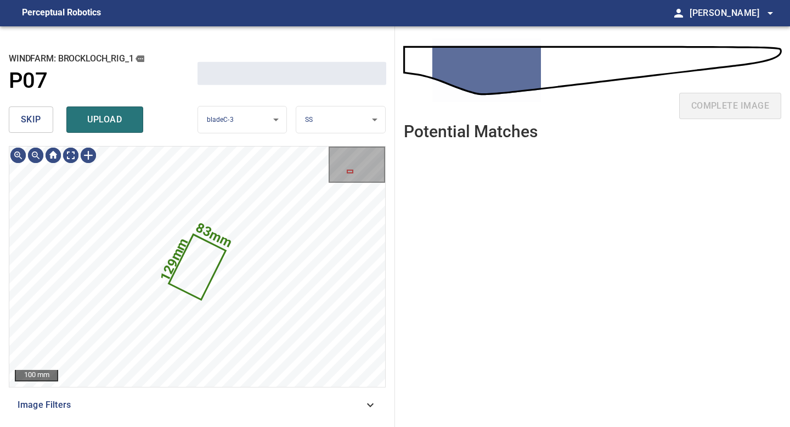
click at [37, 117] on span "skip" at bounding box center [31, 119] width 20 height 15
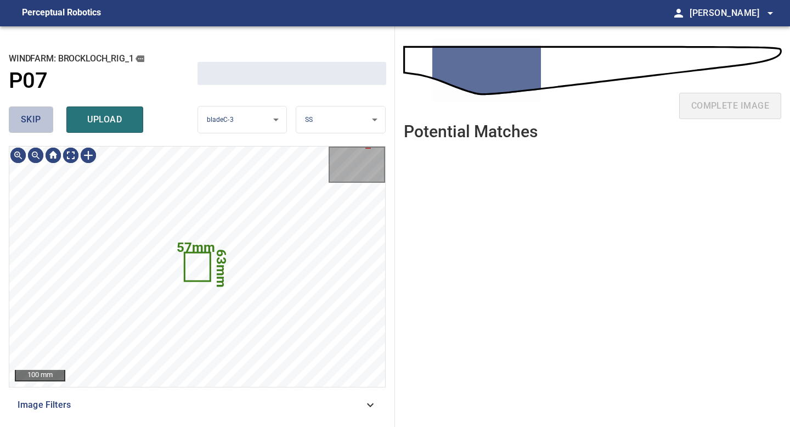
click at [37, 117] on span "skip" at bounding box center [31, 119] width 20 height 15
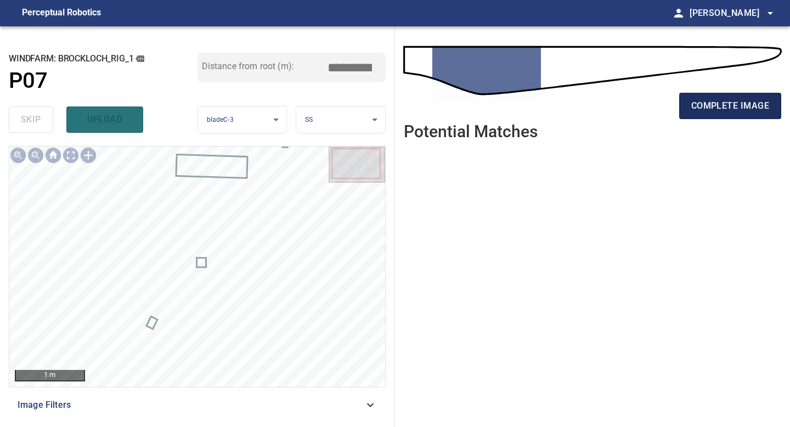
click at [718, 110] on span "complete image" at bounding box center [730, 105] width 78 height 15
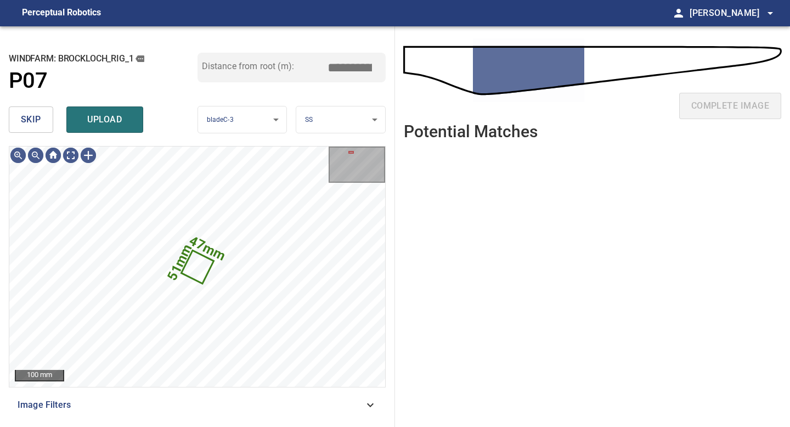
click at [42, 119] on button "skip" at bounding box center [31, 119] width 44 height 26
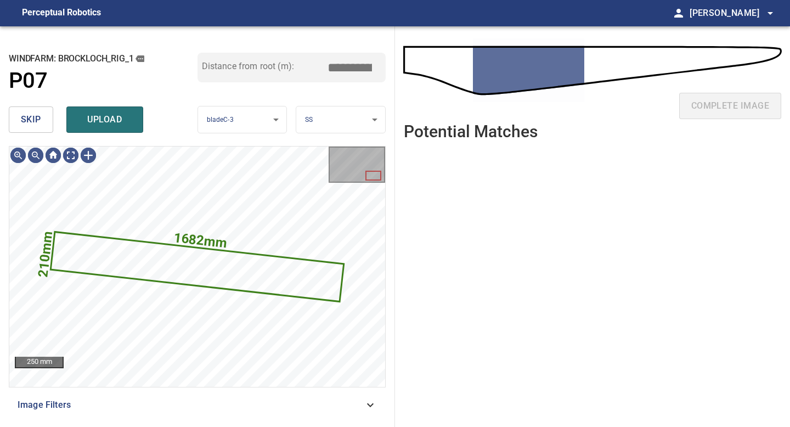
click at [42, 119] on button "skip" at bounding box center [31, 119] width 44 height 26
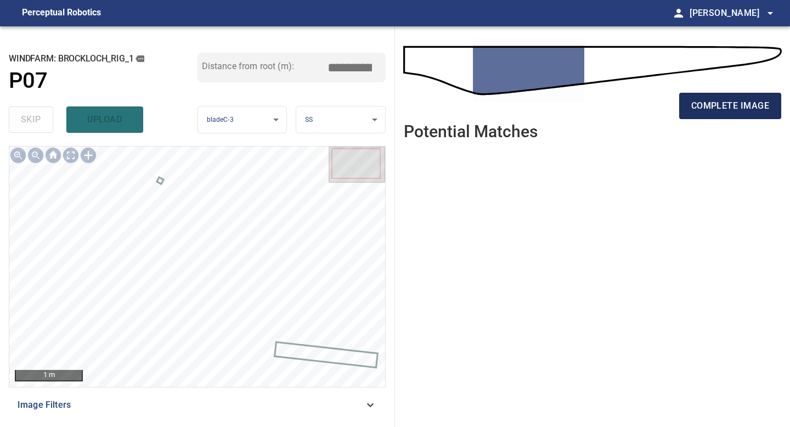
click at [730, 104] on span "complete image" at bounding box center [730, 105] width 78 height 15
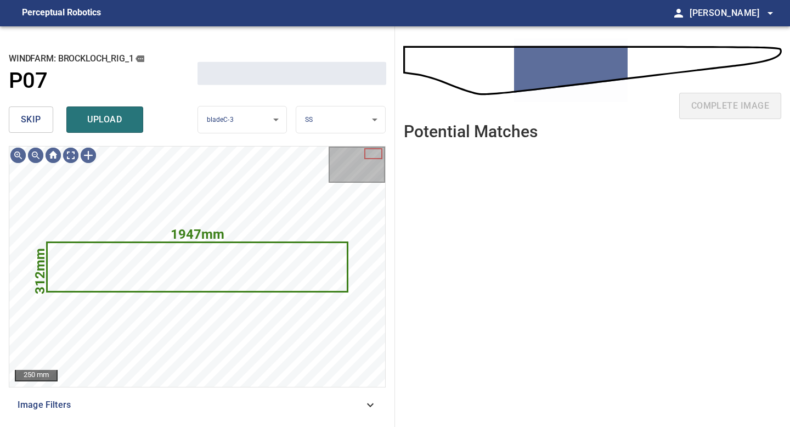
click at [30, 122] on span "skip" at bounding box center [31, 119] width 20 height 15
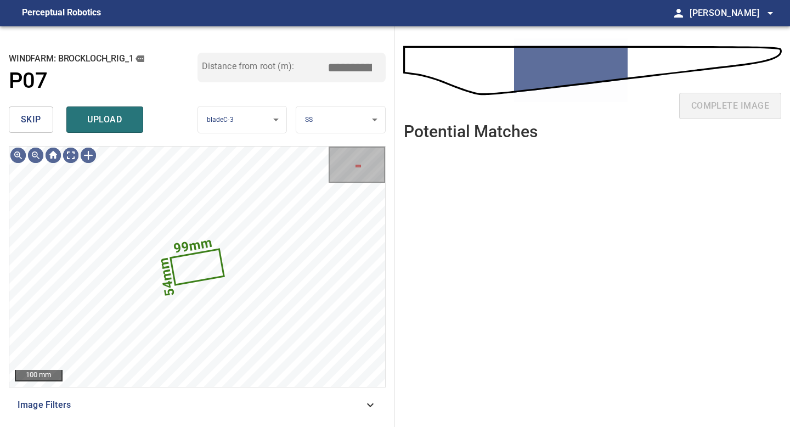
click at [30, 122] on span "skip" at bounding box center [31, 119] width 20 height 15
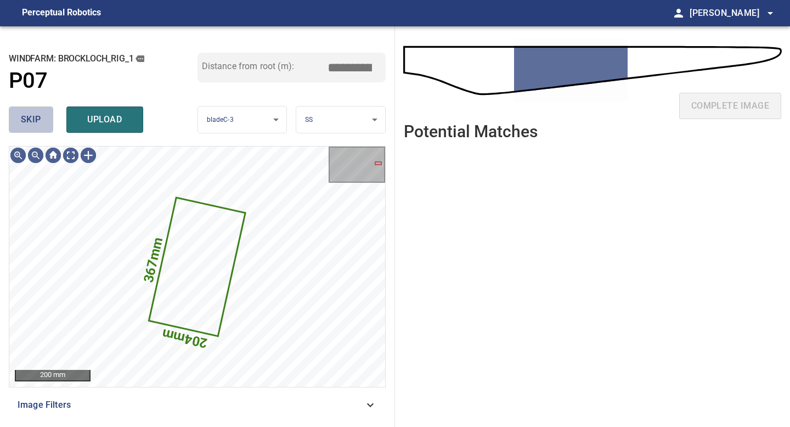
click at [30, 122] on span "skip" at bounding box center [31, 119] width 20 height 15
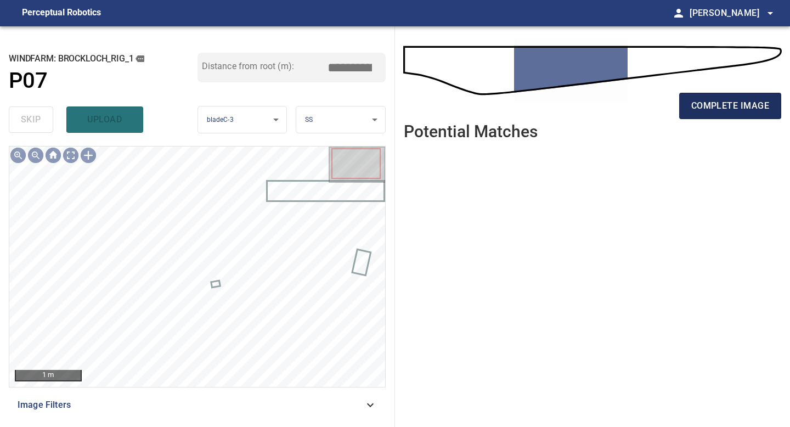
click at [741, 117] on button "complete image" at bounding box center [730, 106] width 102 height 26
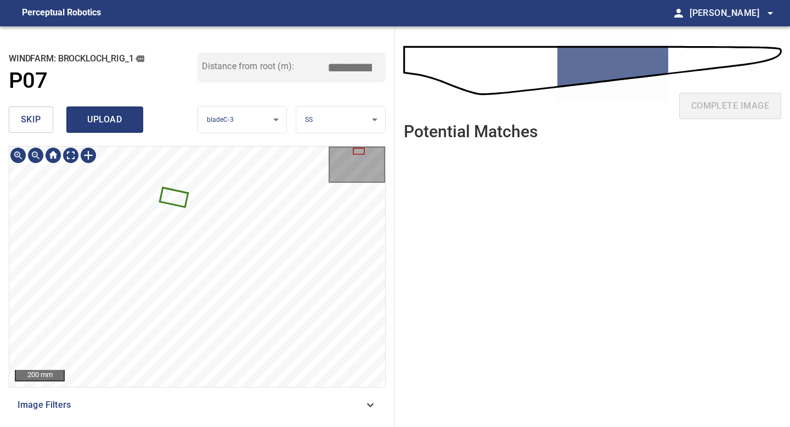
click at [106, 111] on button "upload" at bounding box center [104, 119] width 77 height 26
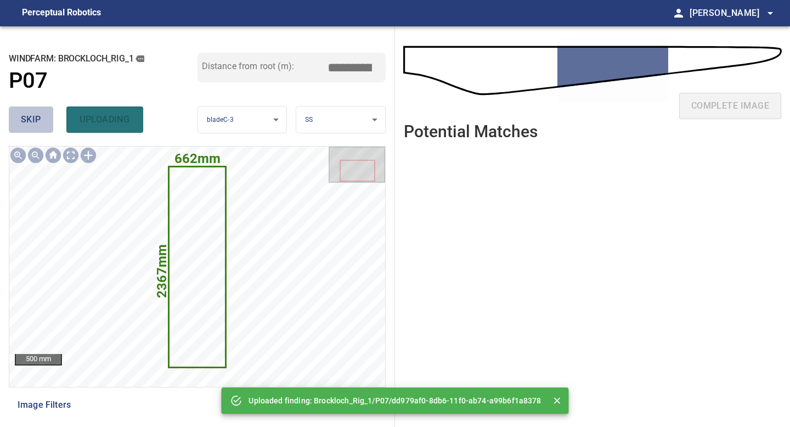
click at [42, 114] on button "skip" at bounding box center [31, 119] width 44 height 26
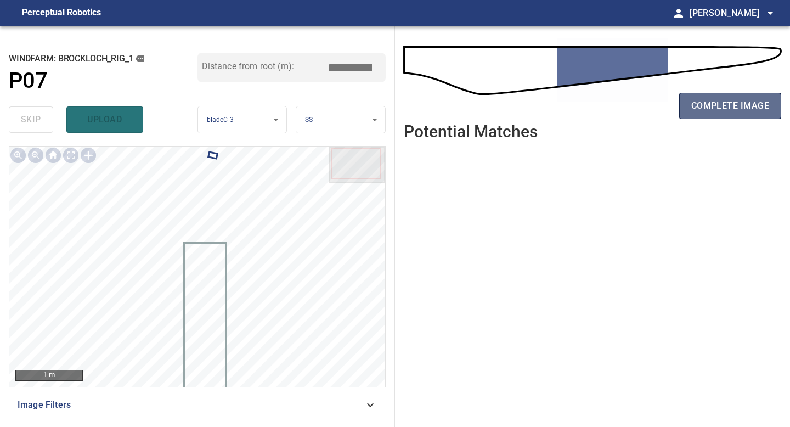
click at [730, 96] on button "complete image" at bounding box center [730, 106] width 102 height 26
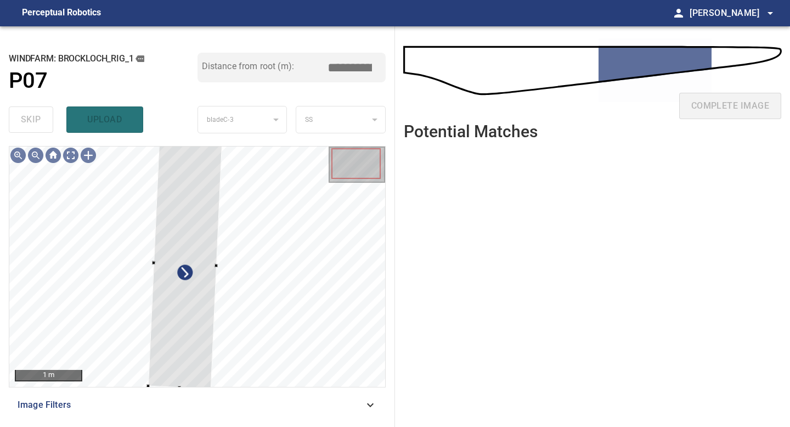
click at [156, 136] on div "**********" at bounding box center [197, 226] width 395 height 401
click at [184, 262] on div at bounding box center [185, 263] width 75 height 250
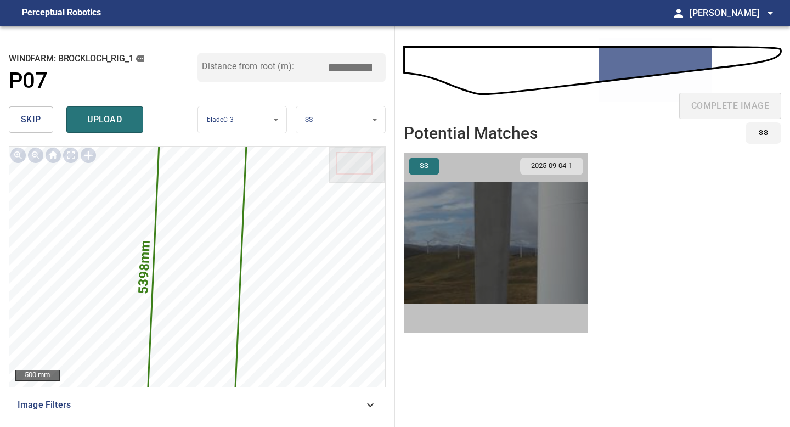
click at [452, 224] on img "button" at bounding box center [495, 242] width 183 height 179
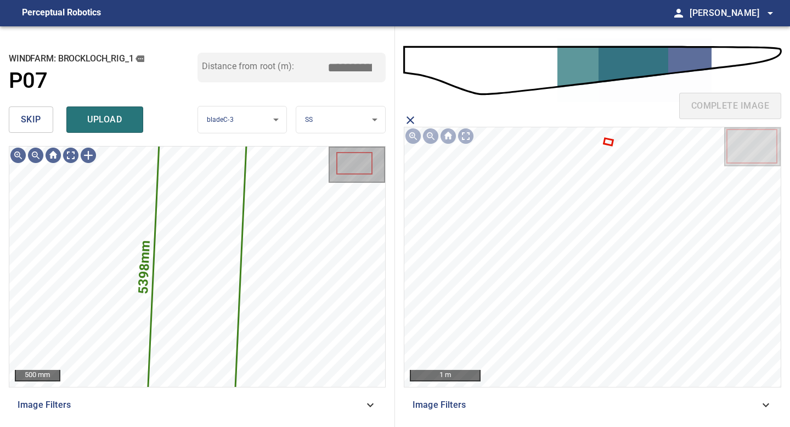
click at [41, 123] on span "skip" at bounding box center [31, 119] width 20 height 15
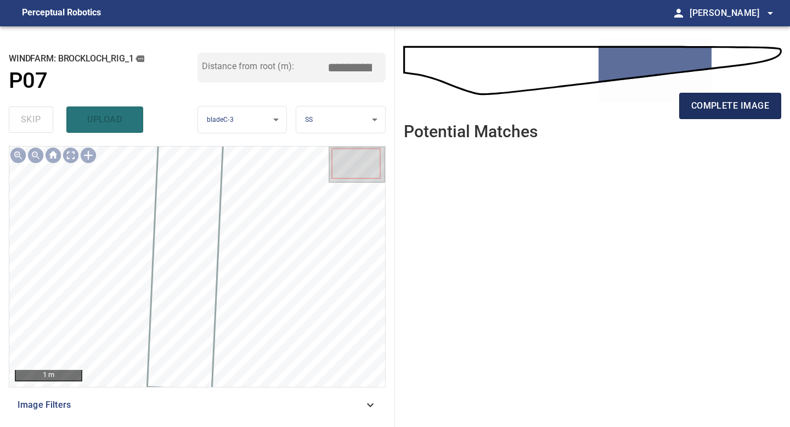
click at [740, 111] on span "complete image" at bounding box center [730, 105] width 78 height 15
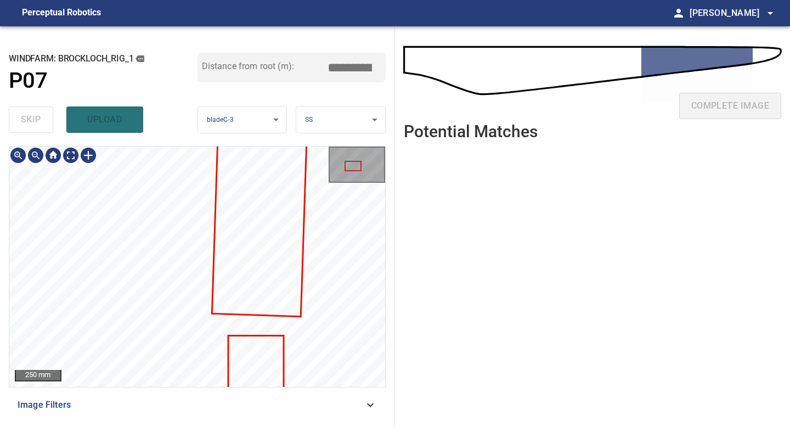
click at [160, 118] on div "**********" at bounding box center [197, 226] width 395 height 401
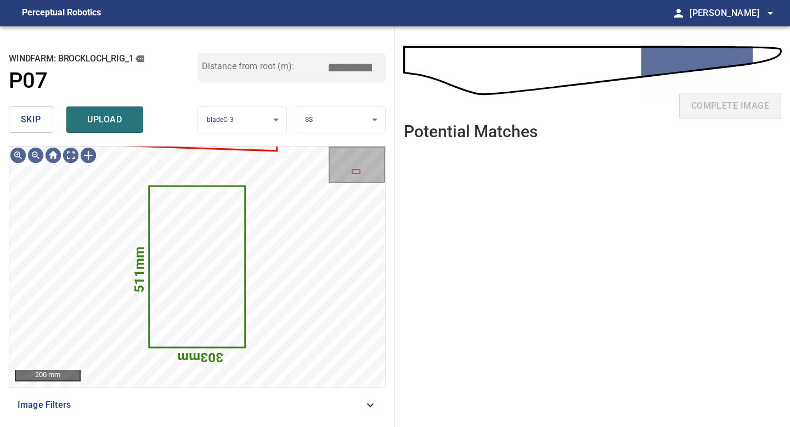
click at [44, 119] on button "skip" at bounding box center [31, 119] width 44 height 26
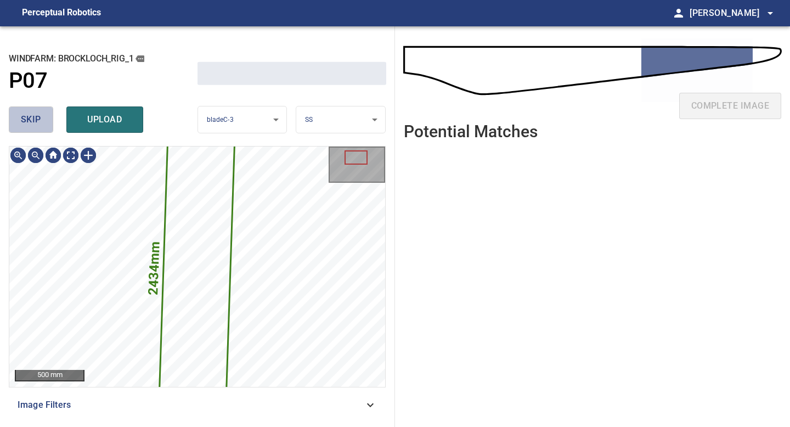
click at [44, 119] on button "skip" at bounding box center [31, 119] width 44 height 26
click at [44, 119] on div "skip upload" at bounding box center [103, 119] width 189 height 35
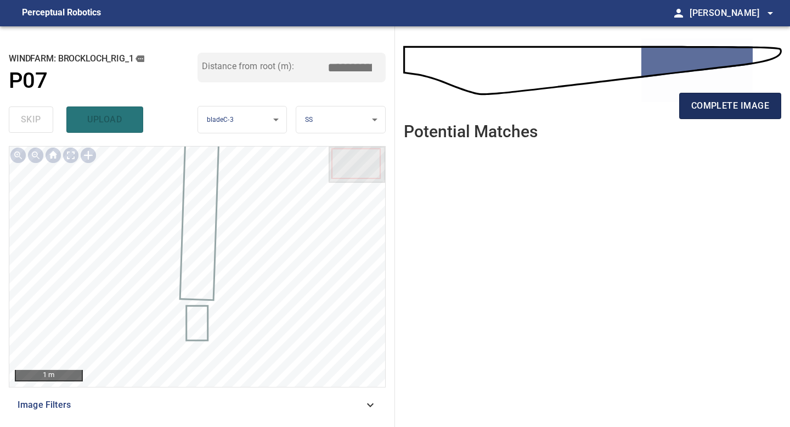
click at [717, 112] on span "complete image" at bounding box center [730, 105] width 78 height 15
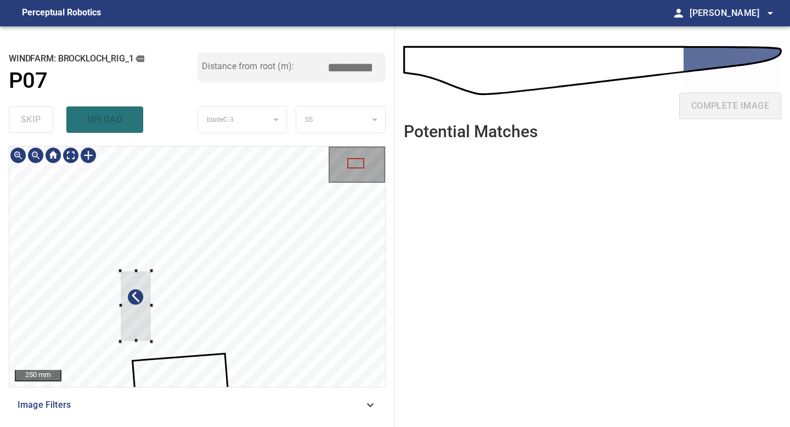
click at [137, 317] on div at bounding box center [135, 306] width 31 height 71
click at [140, 267] on div at bounding box center [141, 267] width 3 height 3
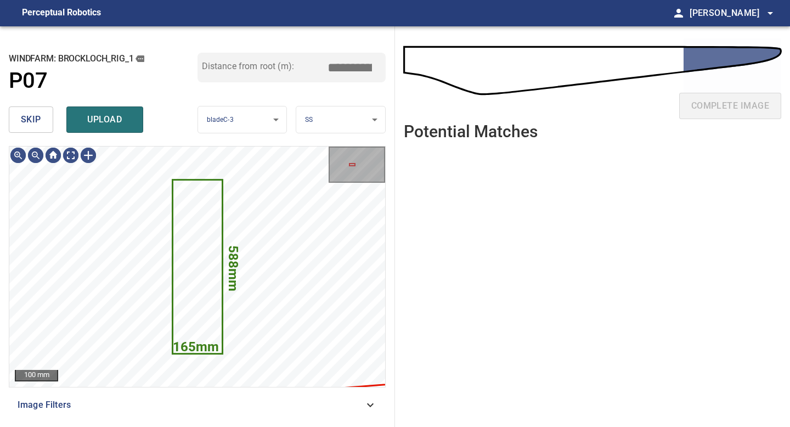
click at [300, 116] on body "**********" at bounding box center [395, 213] width 790 height 427
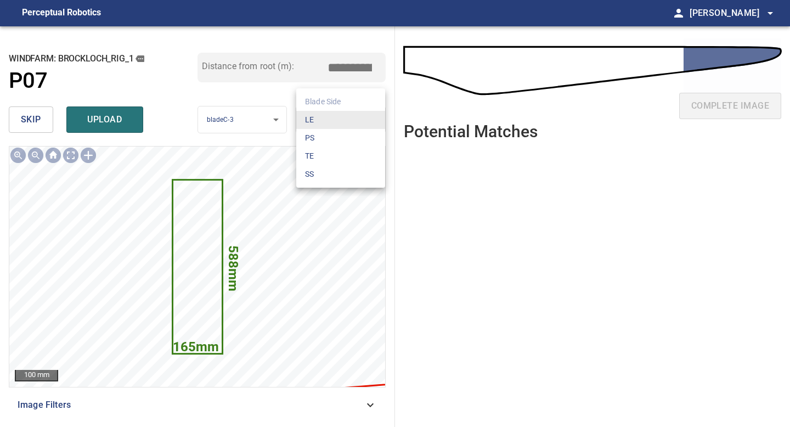
click at [307, 153] on li "TE" at bounding box center [340, 156] width 89 height 18
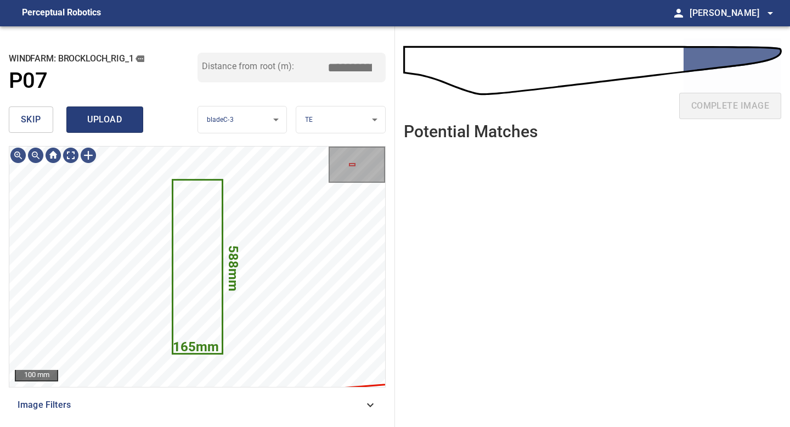
click at [100, 129] on button "upload" at bounding box center [104, 119] width 77 height 26
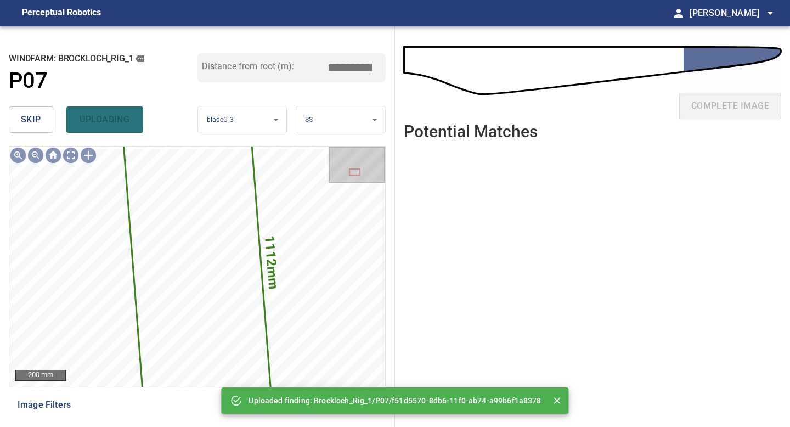
click at [40, 130] on button "skip" at bounding box center [31, 119] width 44 height 26
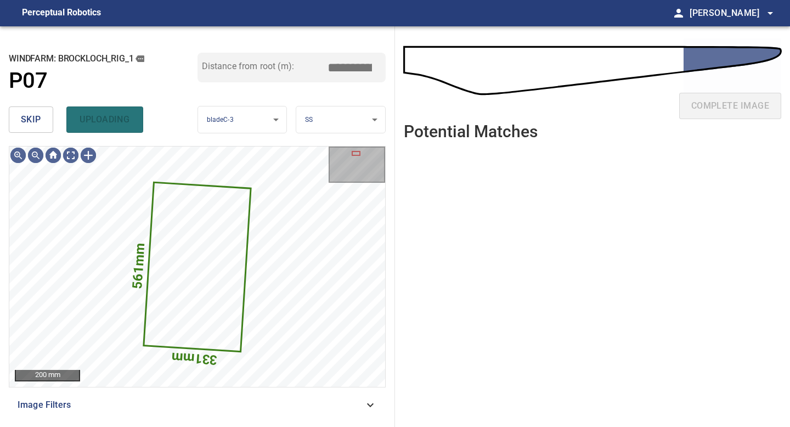
click at [40, 130] on button "skip" at bounding box center [31, 119] width 44 height 26
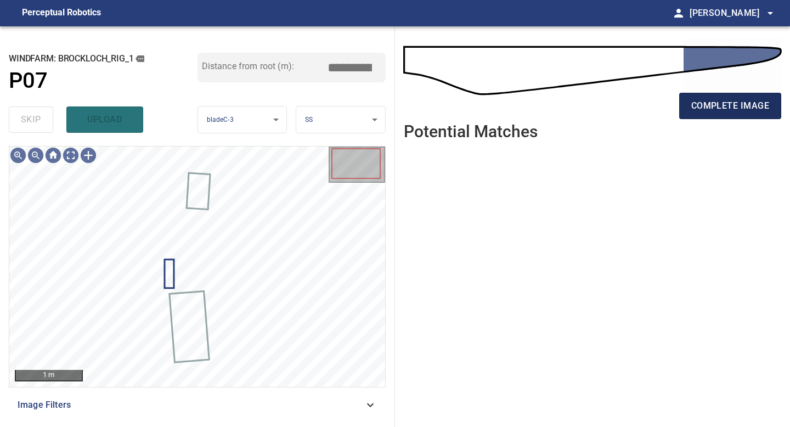
click at [713, 107] on span "complete image" at bounding box center [730, 105] width 78 height 15
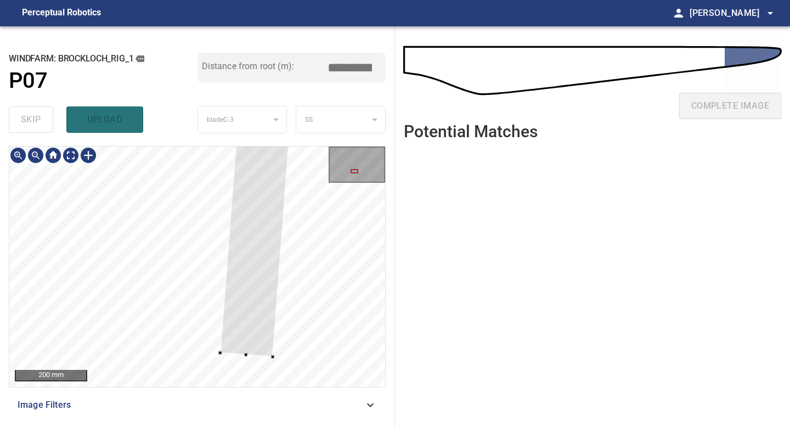
click at [246, 355] on div at bounding box center [245, 354] width 3 height 3
click at [35, 157] on div at bounding box center [36, 155] width 18 height 18
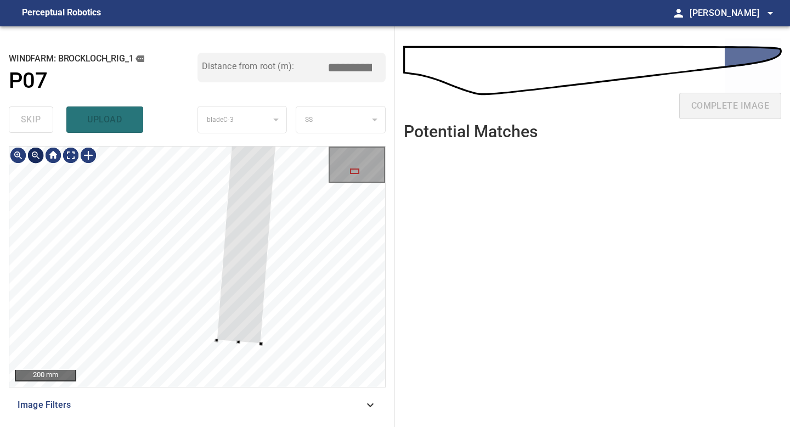
click at [35, 157] on div at bounding box center [36, 155] width 18 height 18
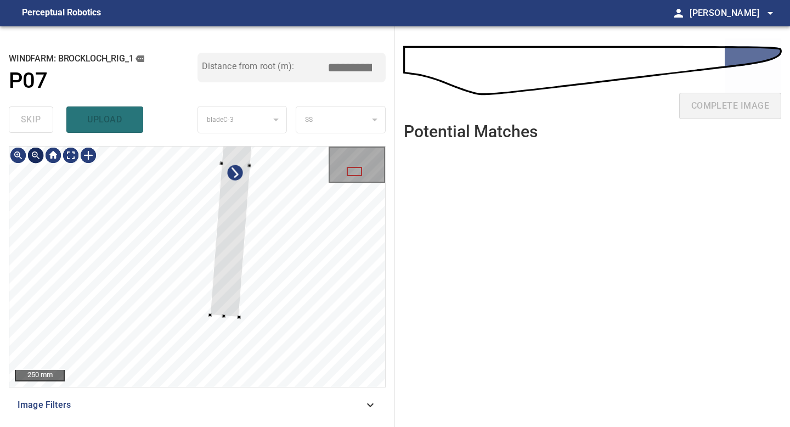
click at [35, 157] on div at bounding box center [36, 155] width 18 height 18
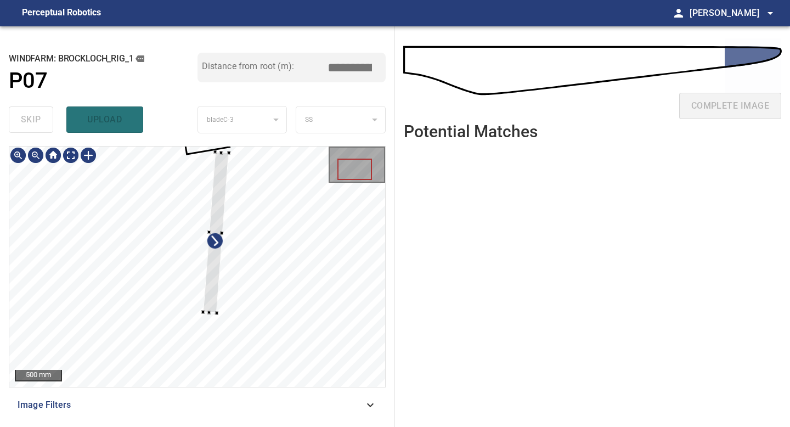
click at [223, 150] on div at bounding box center [197, 266] width 376 height 240
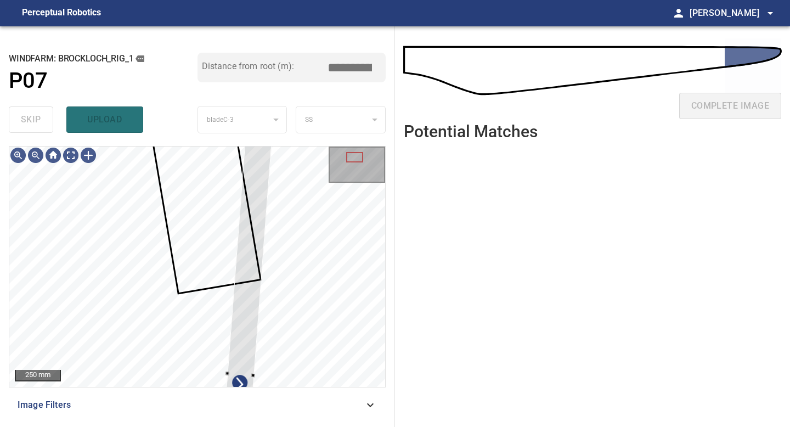
click at [274, 133] on div "**********" at bounding box center [197, 226] width 395 height 401
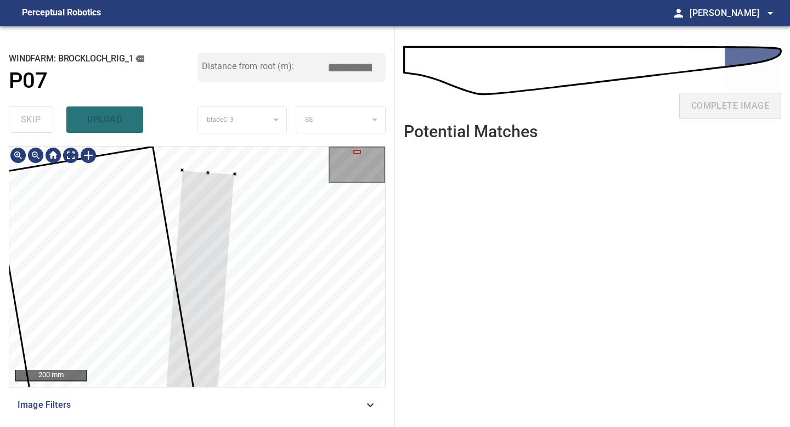
click at [209, 169] on div at bounding box center [197, 266] width 376 height 240
click at [33, 154] on div at bounding box center [36, 155] width 18 height 18
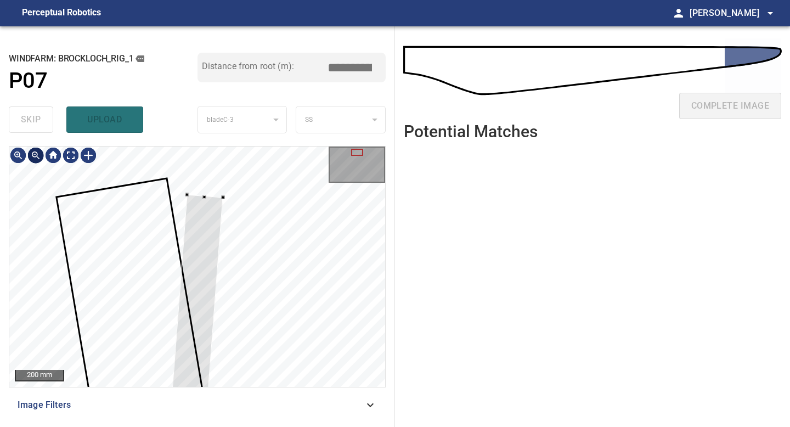
click at [33, 154] on div at bounding box center [36, 155] width 18 height 18
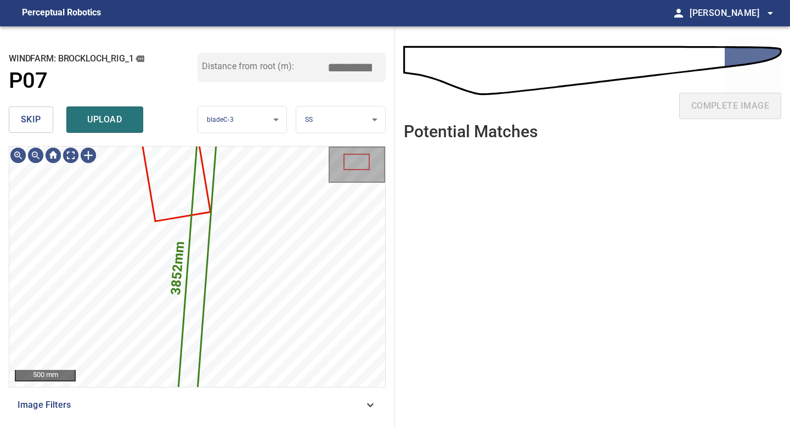
click at [318, 114] on body "**********" at bounding box center [395, 213] width 790 height 427
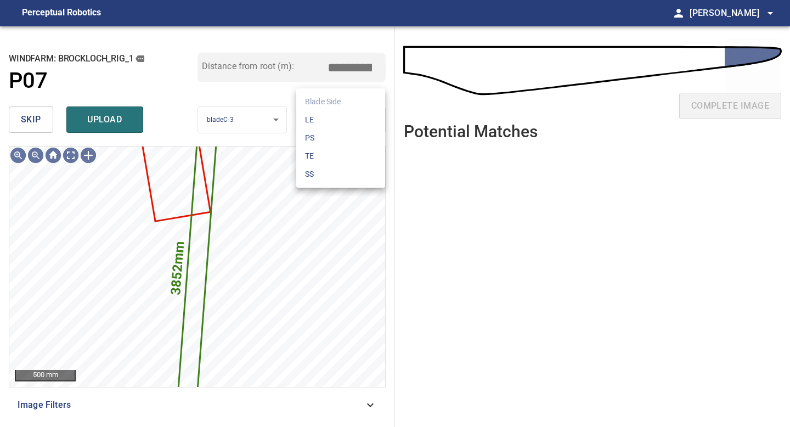
click at [318, 120] on li "LE" at bounding box center [340, 120] width 89 height 18
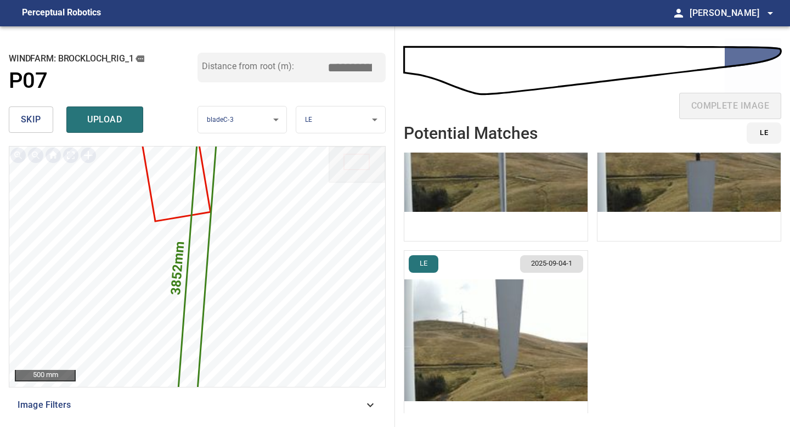
scroll to position [109, 0]
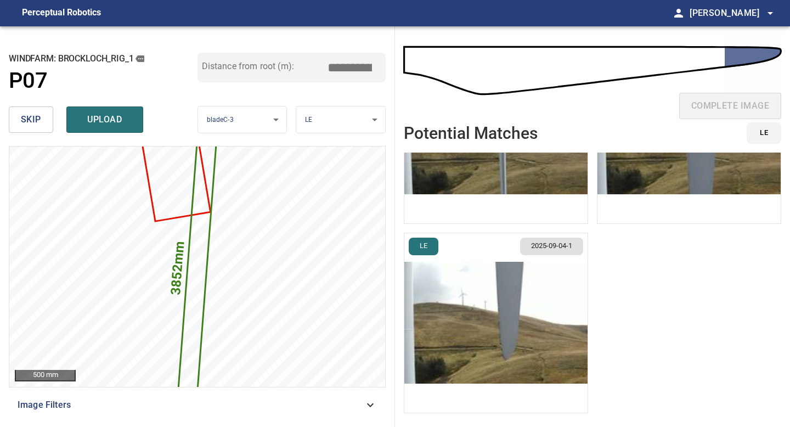
click at [555, 328] on img "button" at bounding box center [495, 322] width 183 height 179
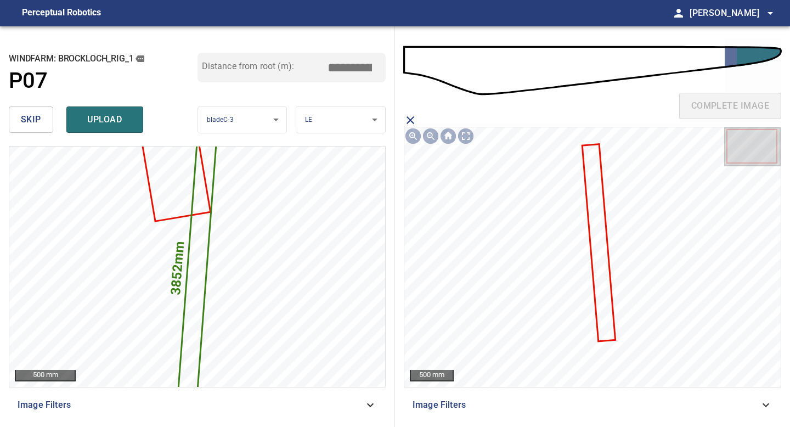
click at [600, 278] on icon at bounding box center [598, 242] width 31 height 195
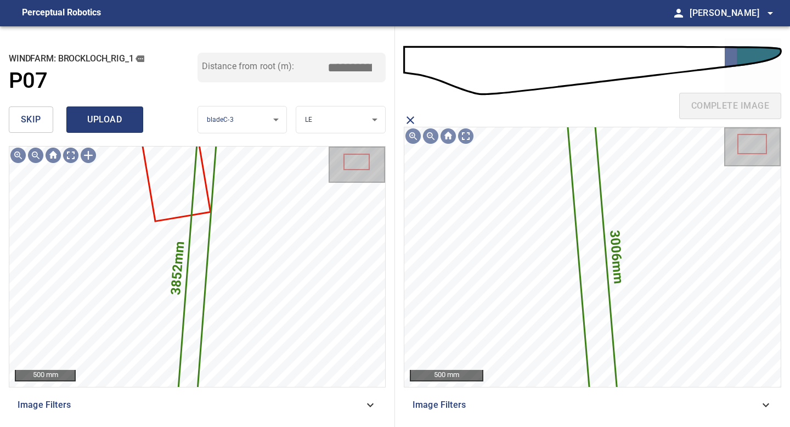
click at [114, 117] on span "upload" at bounding box center [104, 119] width 53 height 15
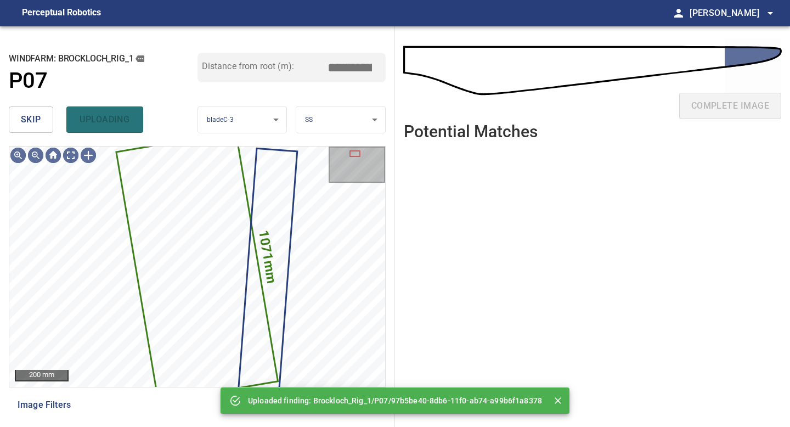
click at [35, 126] on span "skip" at bounding box center [31, 119] width 20 height 15
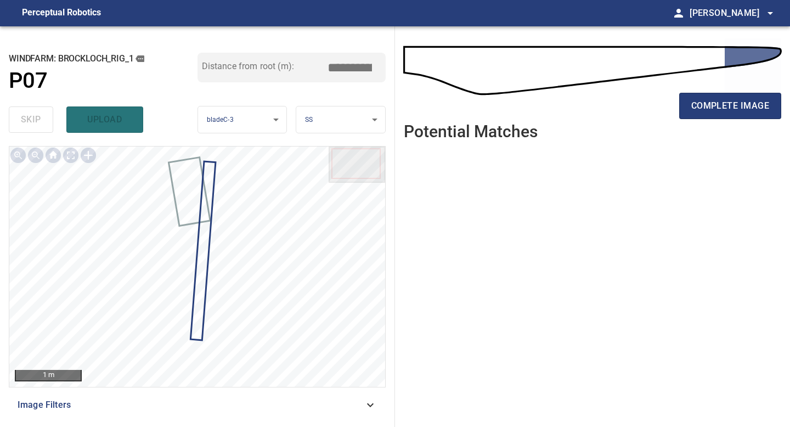
click at [724, 119] on div "complete image" at bounding box center [592, 110] width 377 height 44
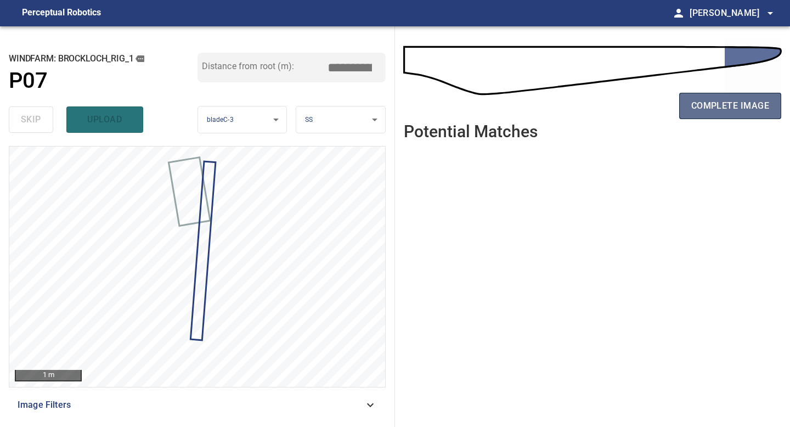
click at [724, 104] on span "complete image" at bounding box center [730, 105] width 78 height 15
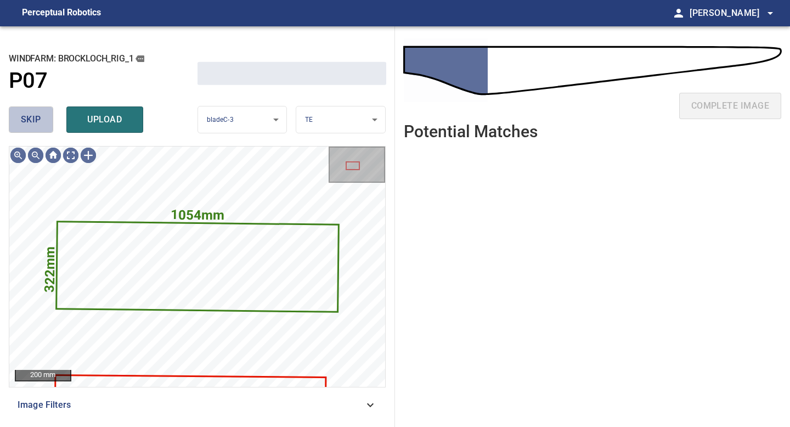
click at [33, 123] on span "skip" at bounding box center [31, 119] width 20 height 15
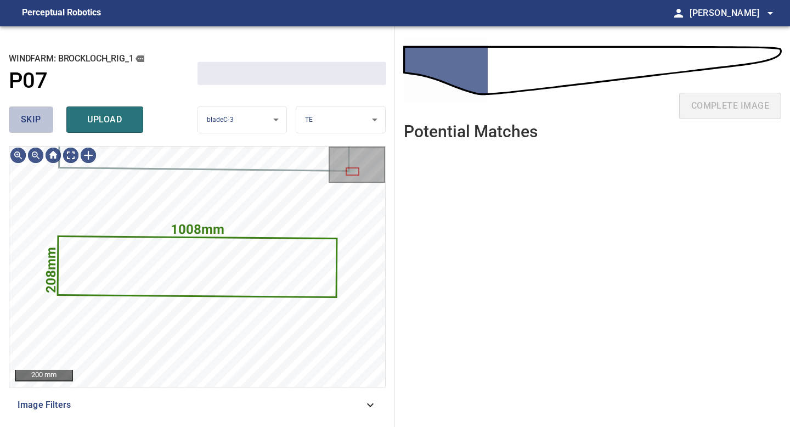
click at [33, 123] on span "skip" at bounding box center [31, 119] width 20 height 15
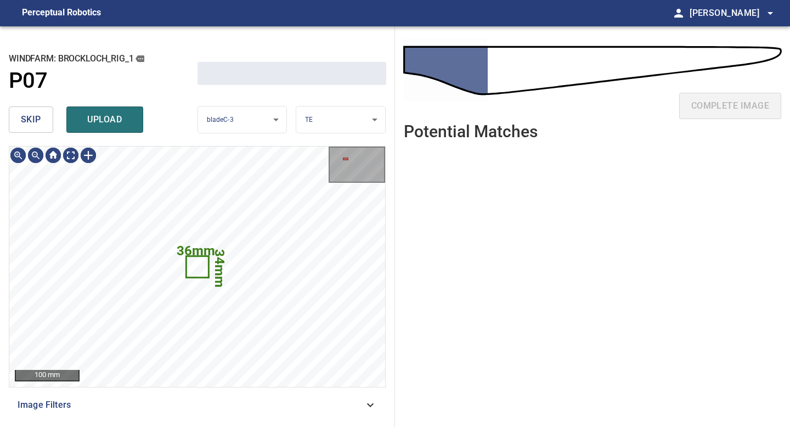
click at [33, 123] on span "skip" at bounding box center [31, 119] width 20 height 15
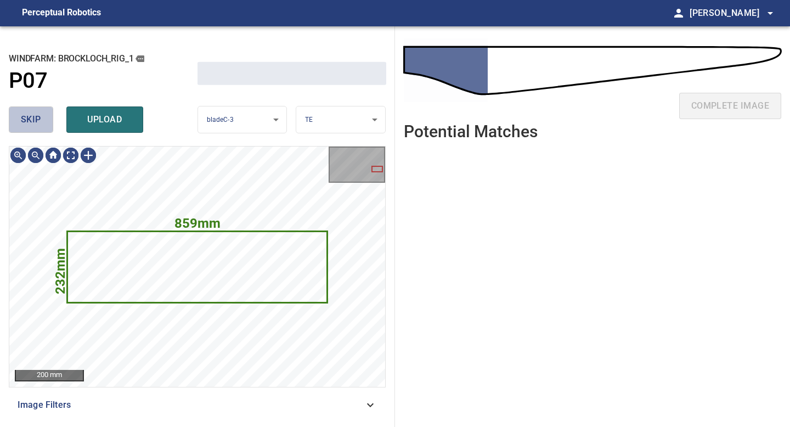
click at [33, 123] on span "skip" at bounding box center [31, 119] width 20 height 15
click at [33, 123] on div "skip upload" at bounding box center [103, 119] width 189 height 35
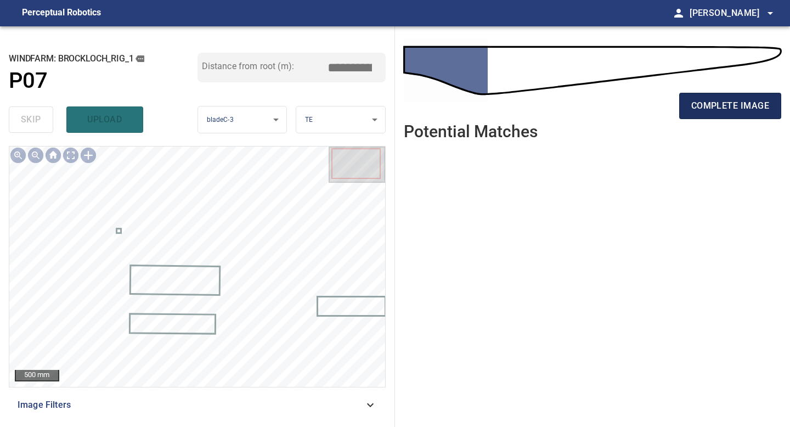
click at [712, 110] on span "complete image" at bounding box center [730, 105] width 78 height 15
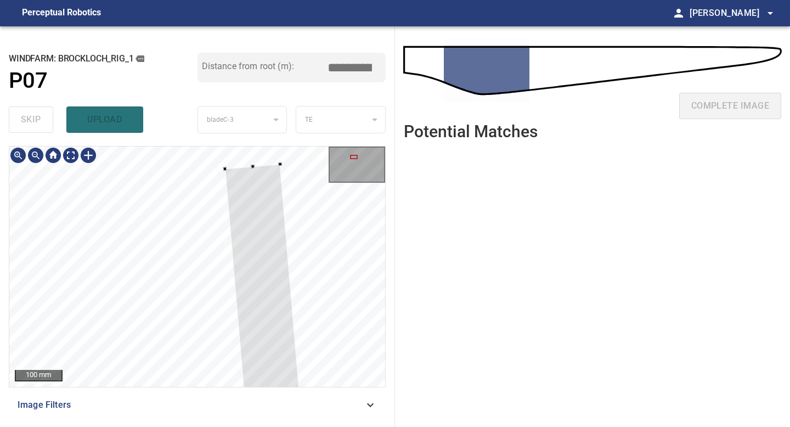
click at [230, 156] on div at bounding box center [197, 266] width 376 height 240
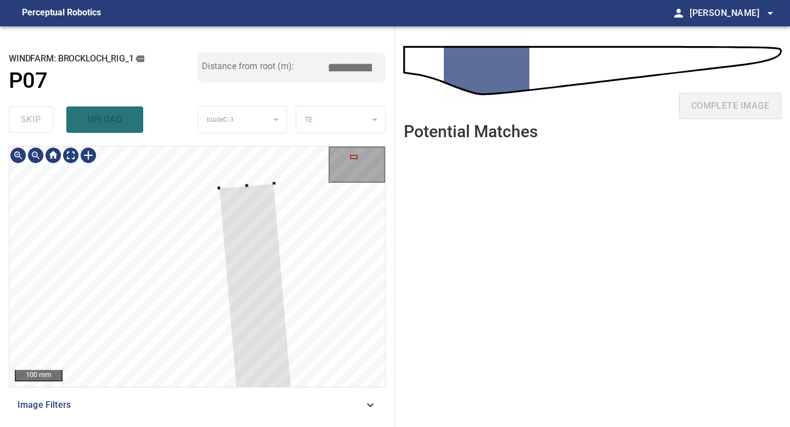
click at [240, 161] on div at bounding box center [197, 266] width 376 height 240
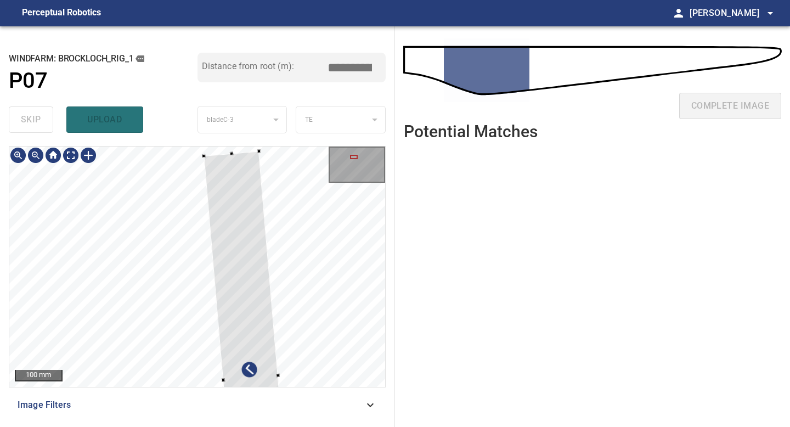
click at [239, 145] on div "**********" at bounding box center [197, 226] width 395 height 401
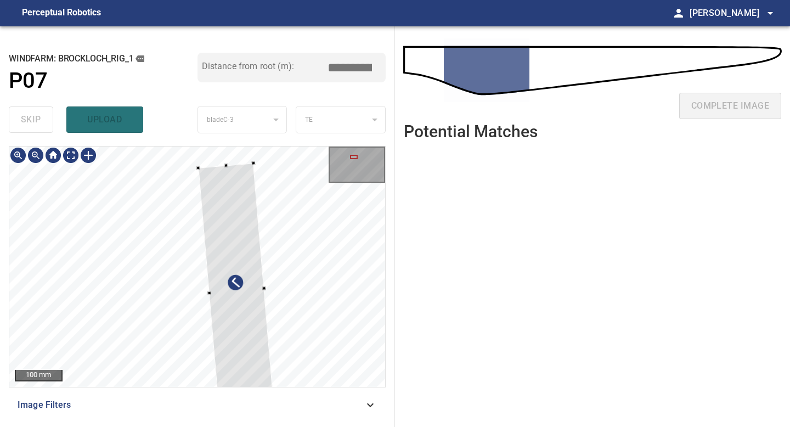
click at [238, 161] on div at bounding box center [197, 266] width 376 height 240
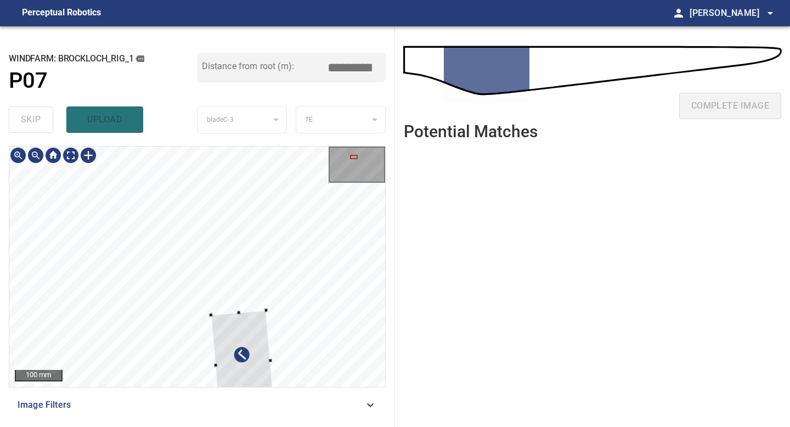
click at [257, 325] on div at bounding box center [243, 363] width 64 height 107
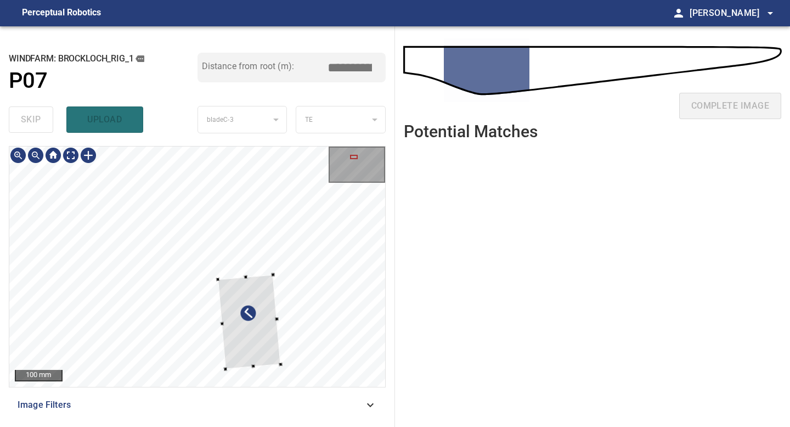
click at [263, 291] on div at bounding box center [249, 321] width 63 height 94
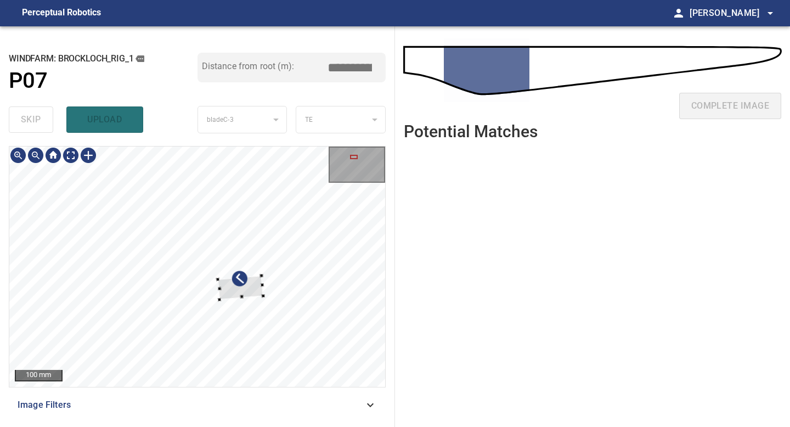
click at [262, 292] on div at bounding box center [241, 287] width 46 height 24
click at [276, 316] on div at bounding box center [197, 266] width 376 height 240
click at [268, 316] on div at bounding box center [268, 315] width 3 height 3
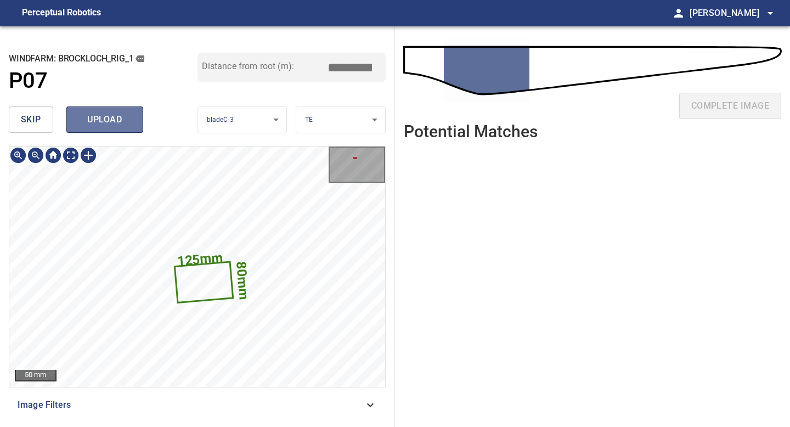
click at [116, 122] on span "upload" at bounding box center [104, 119] width 53 height 15
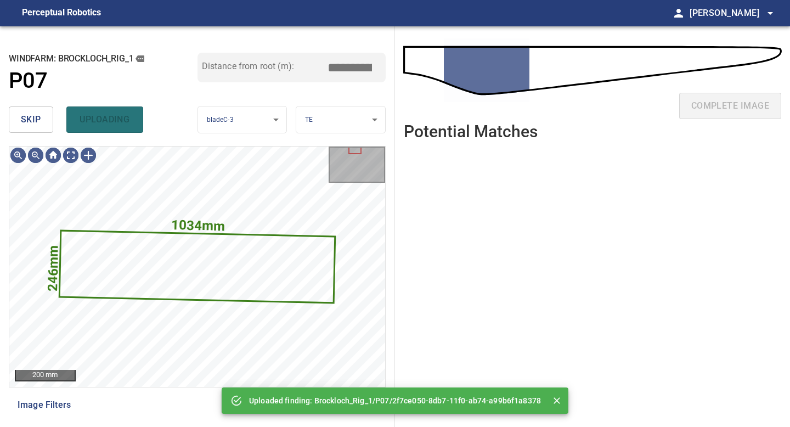
click at [49, 117] on button "skip" at bounding box center [31, 119] width 44 height 26
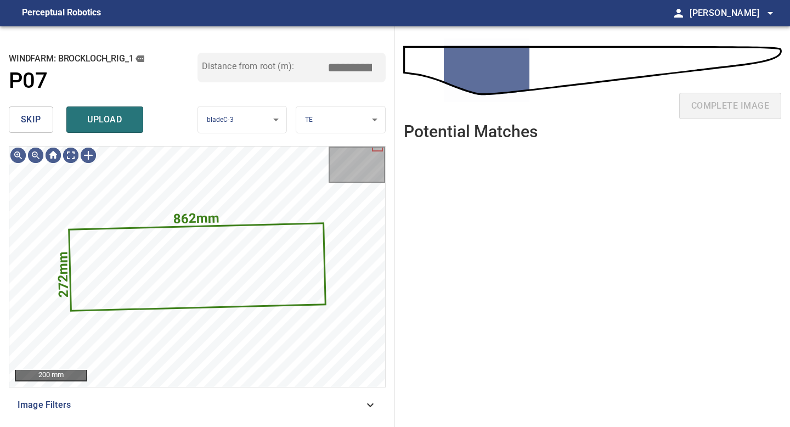
click at [21, 114] on span "skip" at bounding box center [31, 119] width 20 height 15
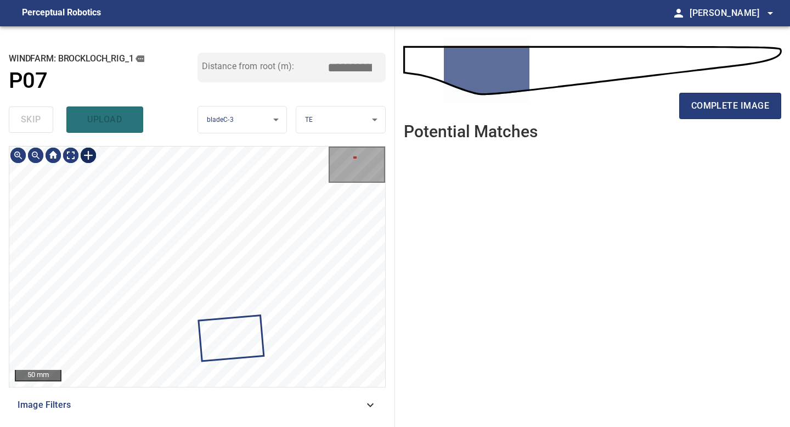
click at [90, 152] on div at bounding box center [89, 155] width 18 height 18
click at [245, 288] on div at bounding box center [197, 266] width 376 height 240
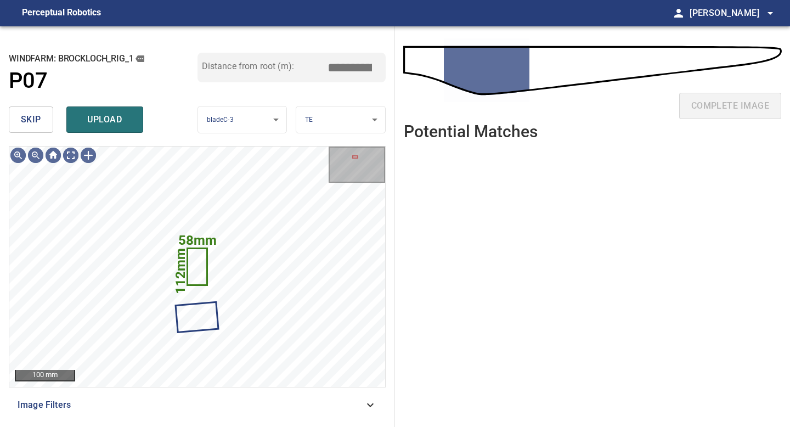
click at [105, 106] on div "skip upload" at bounding box center [103, 119] width 189 height 35
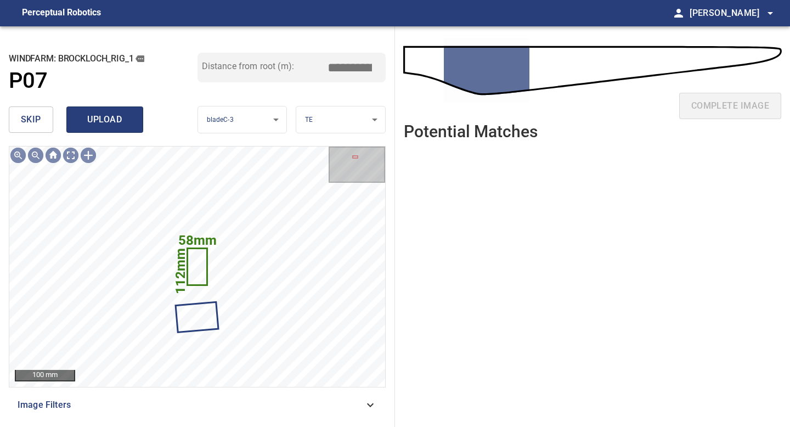
click at [105, 113] on span "upload" at bounding box center [104, 119] width 53 height 15
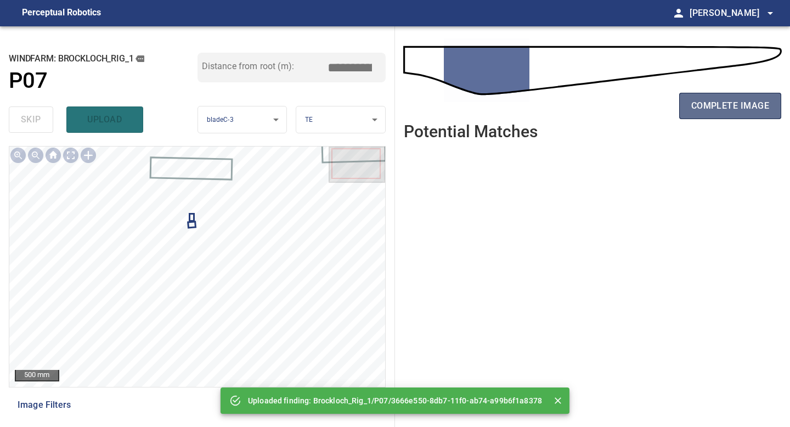
click at [700, 100] on span "complete image" at bounding box center [730, 105] width 78 height 15
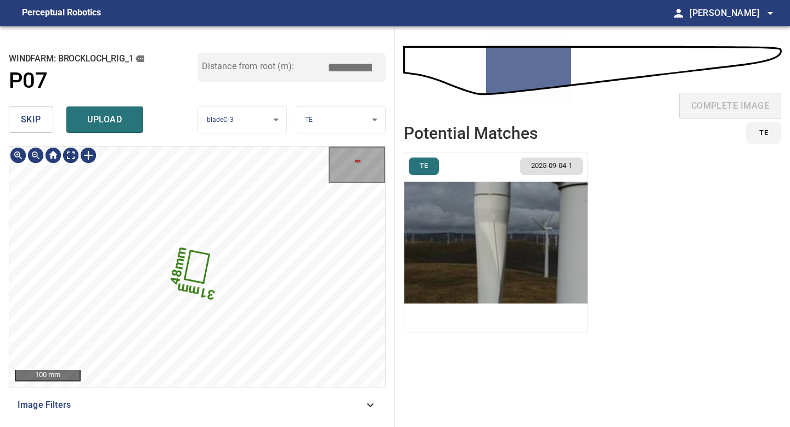
click at [179, 262] on text "48mm" at bounding box center [178, 265] width 22 height 41
click at [179, 262] on text "48mm" at bounding box center [181, 266] width 22 height 41
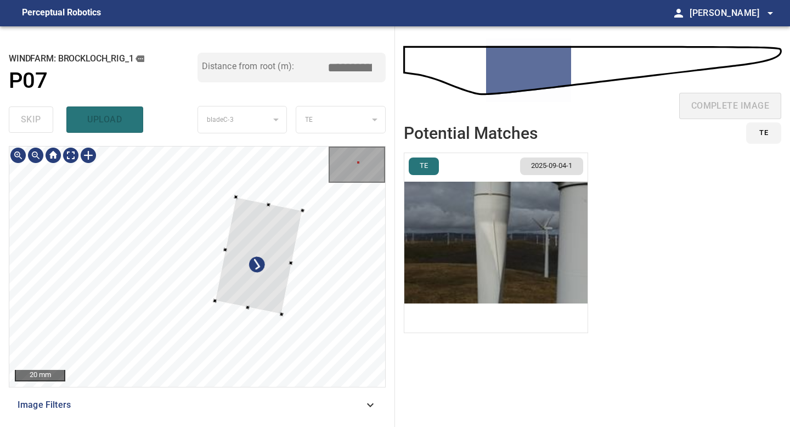
click at [260, 279] on div at bounding box center [258, 255] width 87 height 117
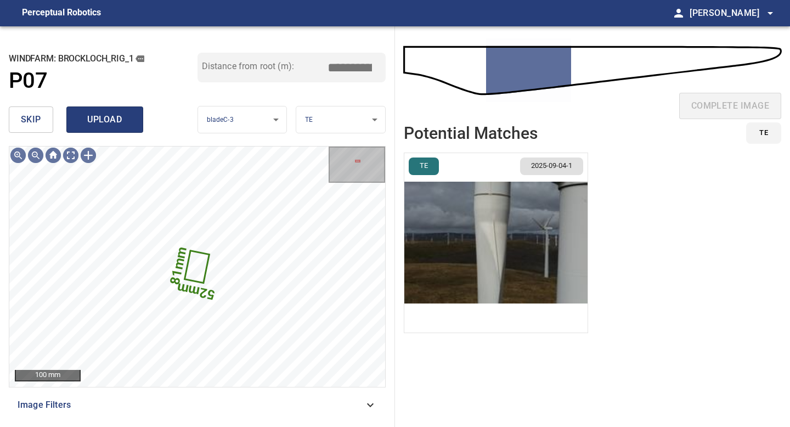
click at [94, 116] on span "upload" at bounding box center [104, 119] width 53 height 15
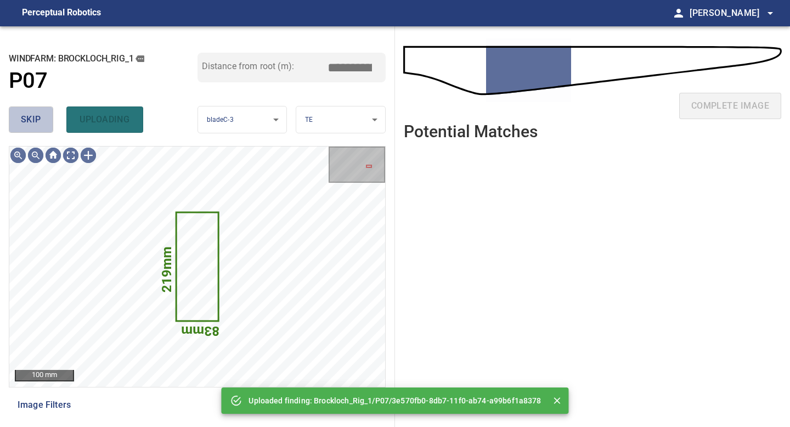
click at [46, 130] on button "skip" at bounding box center [31, 119] width 44 height 26
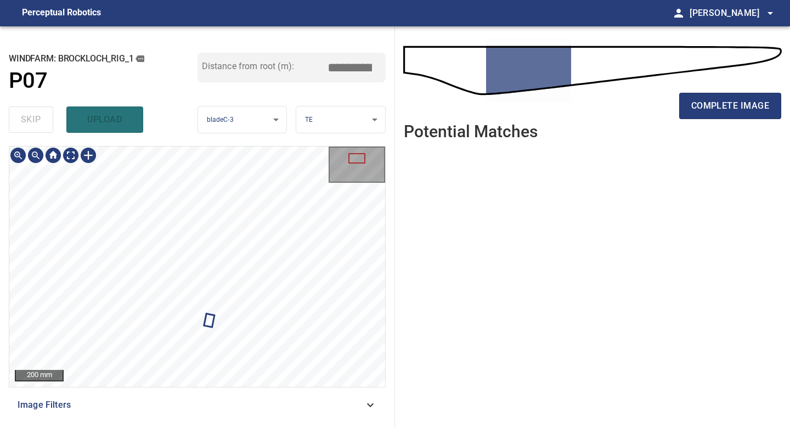
click at [202, 136] on div "**********" at bounding box center [197, 226] width 395 height 401
click at [240, 143] on div "**********" at bounding box center [197, 226] width 395 height 401
click at [238, 137] on div "**********" at bounding box center [197, 226] width 395 height 401
click at [700, 102] on span "complete image" at bounding box center [730, 105] width 78 height 15
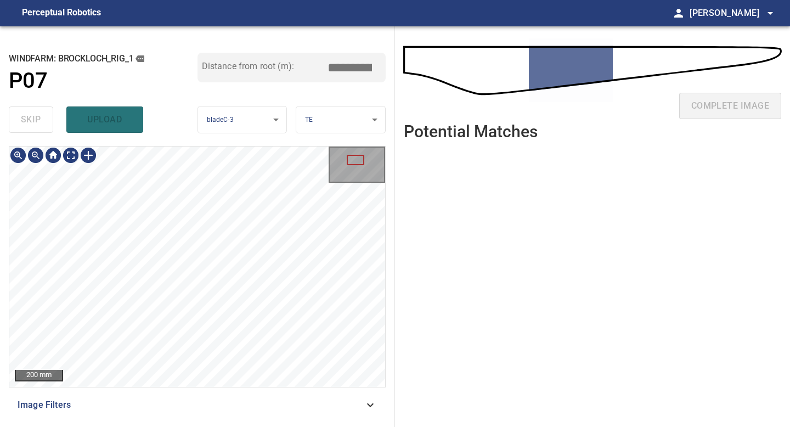
click at [221, 36] on div "**********" at bounding box center [197, 226] width 395 height 401
click at [199, 36] on div "**********" at bounding box center [197, 226] width 395 height 401
click at [200, 105] on div "**********" at bounding box center [197, 226] width 395 height 401
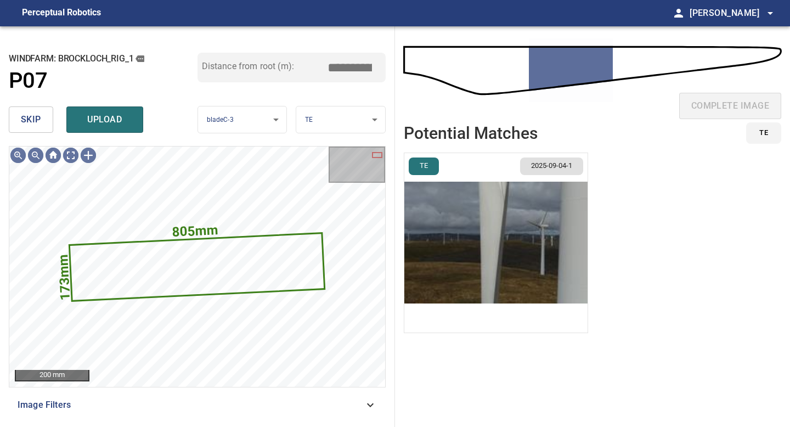
click at [26, 119] on span "skip" at bounding box center [31, 119] width 20 height 15
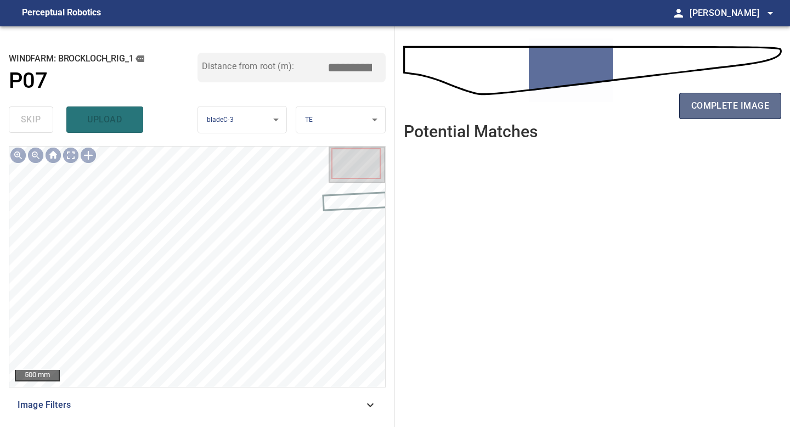
click at [698, 112] on span "complete image" at bounding box center [730, 105] width 78 height 15
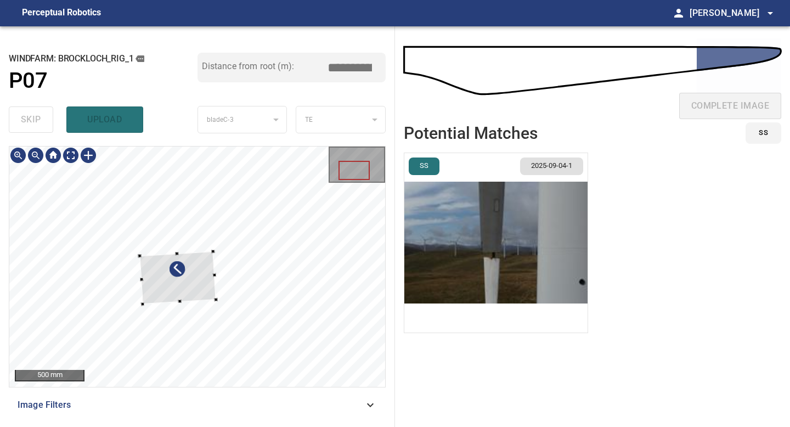
click at [216, 294] on div at bounding box center [197, 266] width 376 height 240
click at [197, 291] on div at bounding box center [177, 287] width 66 height 55
click at [174, 281] on div at bounding box center [190, 274] width 38 height 26
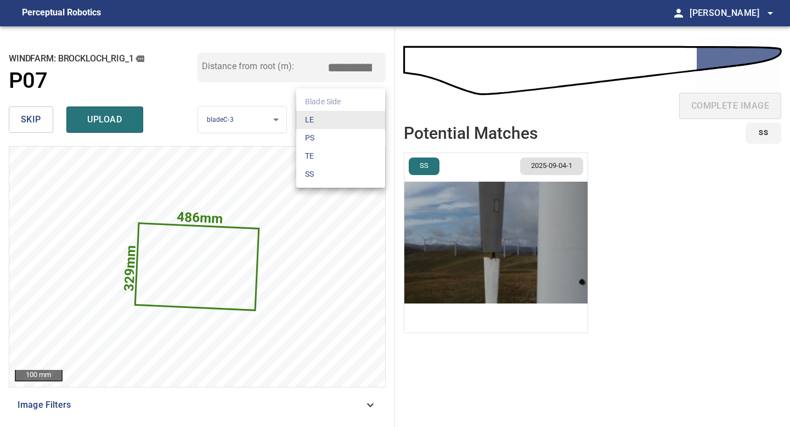
click at [340, 123] on body "**********" at bounding box center [395, 213] width 790 height 427
click at [334, 132] on li "PS" at bounding box center [340, 138] width 89 height 18
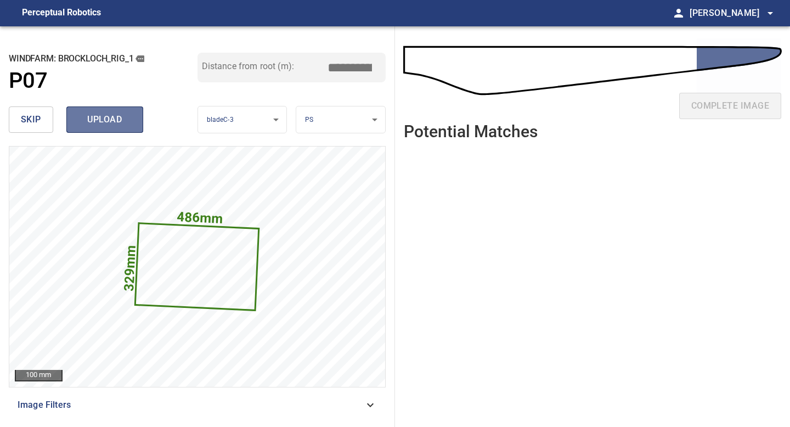
click at [99, 120] on span "upload" at bounding box center [104, 119] width 53 height 15
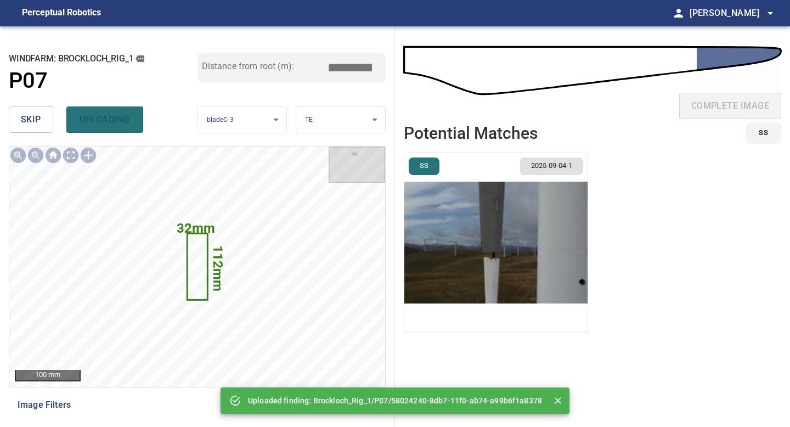
click at [38, 120] on span "skip" at bounding box center [31, 119] width 20 height 15
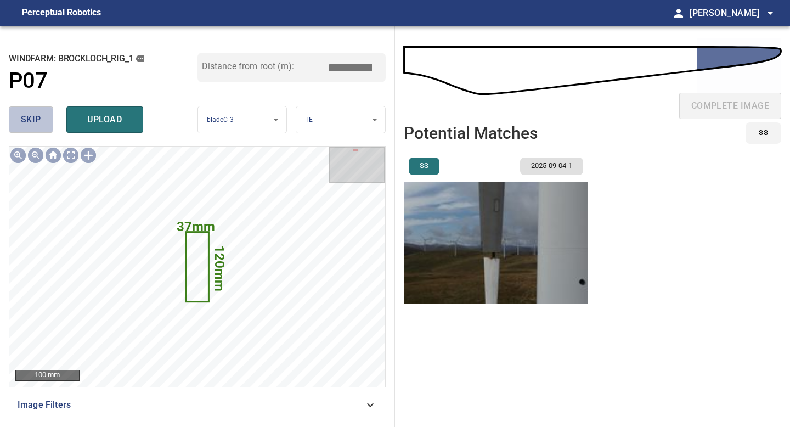
click at [38, 120] on span "skip" at bounding box center [31, 119] width 20 height 15
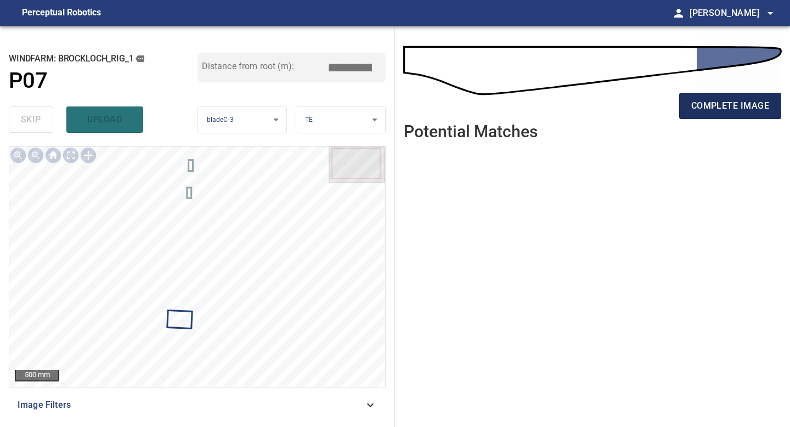
click at [712, 99] on span "complete image" at bounding box center [730, 105] width 78 height 15
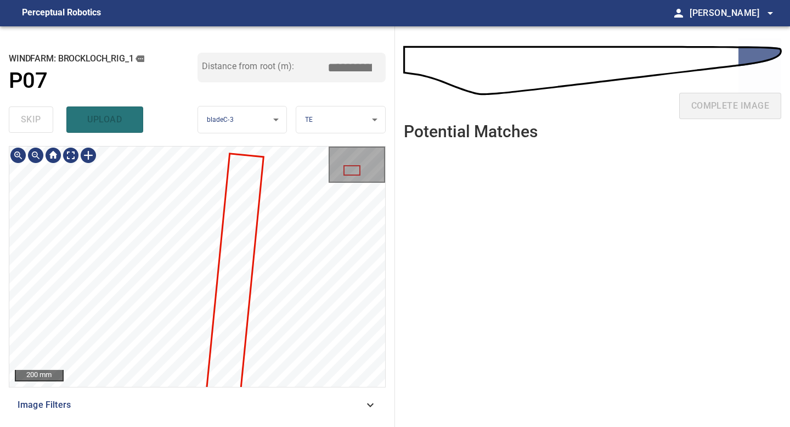
click at [153, 134] on div "**********" at bounding box center [197, 226] width 395 height 401
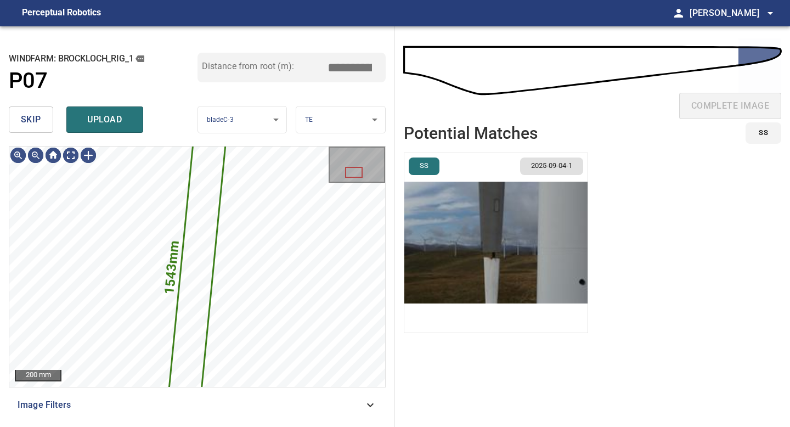
click at [43, 109] on button "skip" at bounding box center [31, 119] width 44 height 26
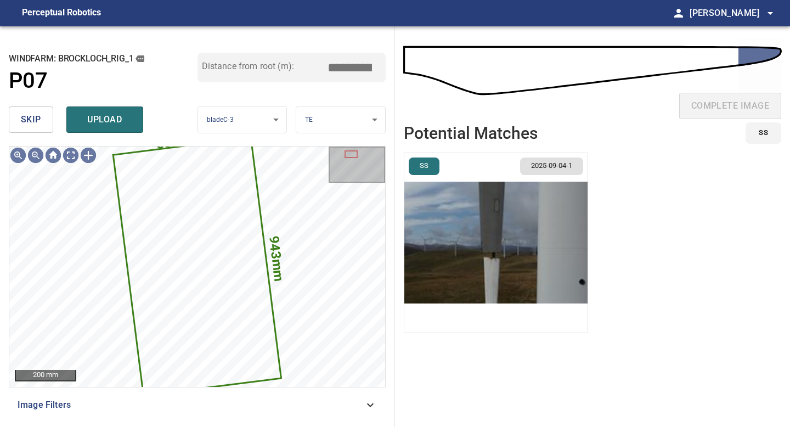
click at [43, 123] on button "skip" at bounding box center [31, 119] width 44 height 26
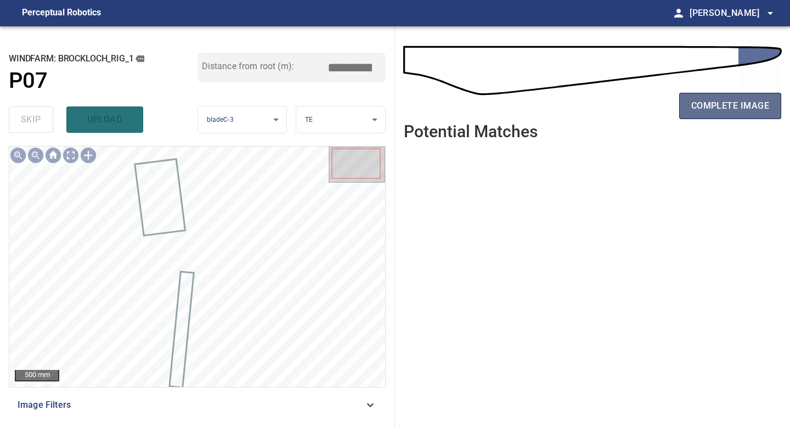
click at [735, 110] on span "complete image" at bounding box center [730, 105] width 78 height 15
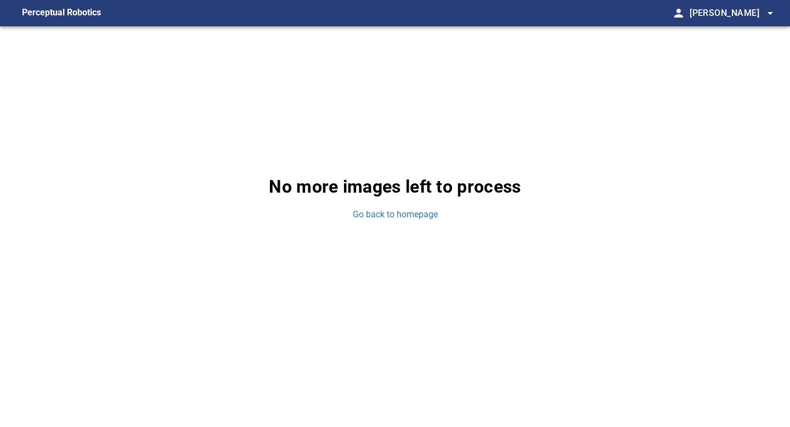
click at [401, 222] on div "No more images left to process Go back to homepage" at bounding box center [395, 196] width 790 height 341
click at [404, 215] on link "Go back to homepage" at bounding box center [395, 215] width 85 height 13
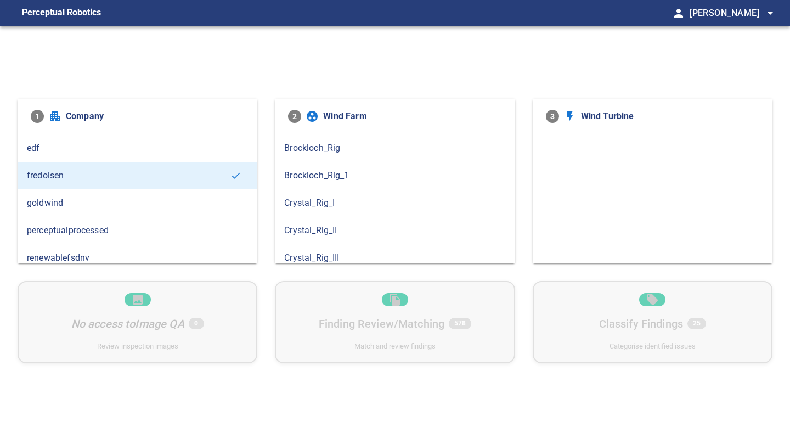
click at [333, 179] on span "Brockloch_Rig_1" at bounding box center [394, 175] width 221 height 13
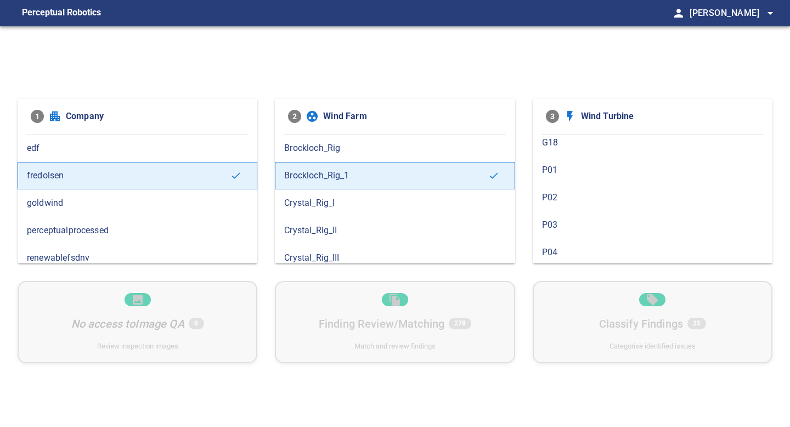
scroll to position [471, 0]
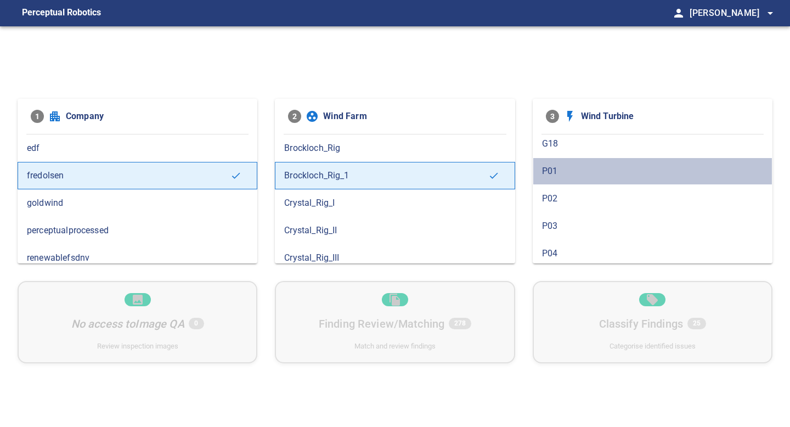
click at [569, 171] on span "P01" at bounding box center [652, 171] width 221 height 13
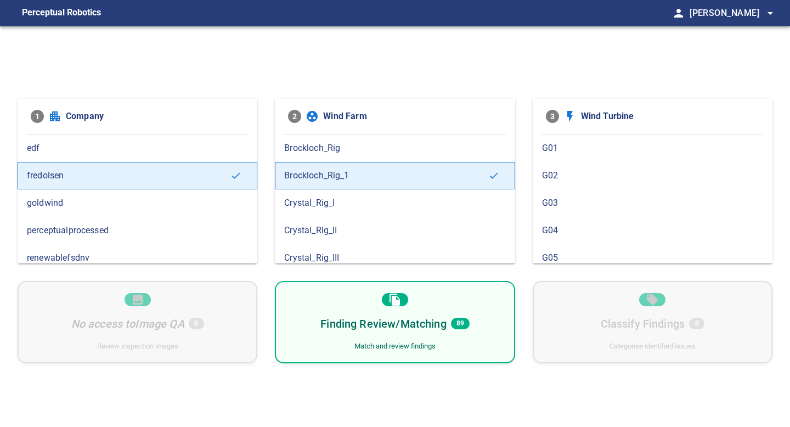
click at [485, 317] on div "Finding Review/Matching 89 Match and review findings" at bounding box center [395, 322] width 240 height 82
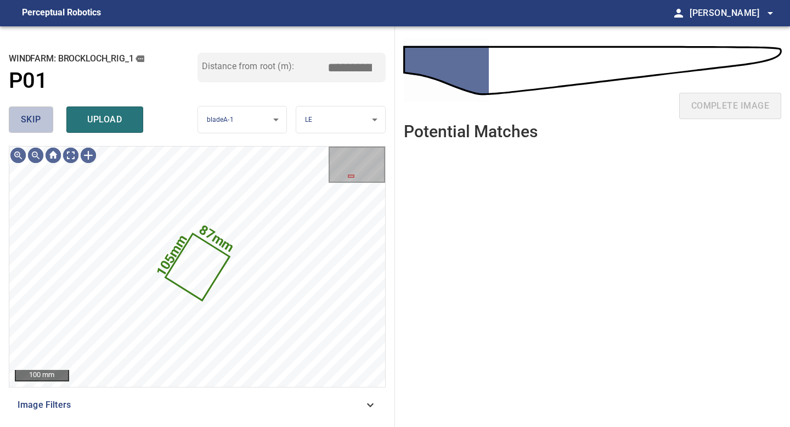
click at [38, 131] on button "skip" at bounding box center [31, 119] width 44 height 26
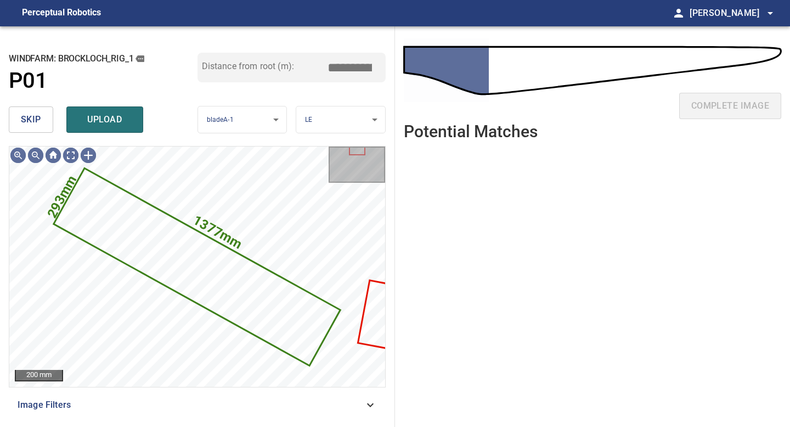
click at [38, 131] on button "skip" at bounding box center [31, 119] width 44 height 26
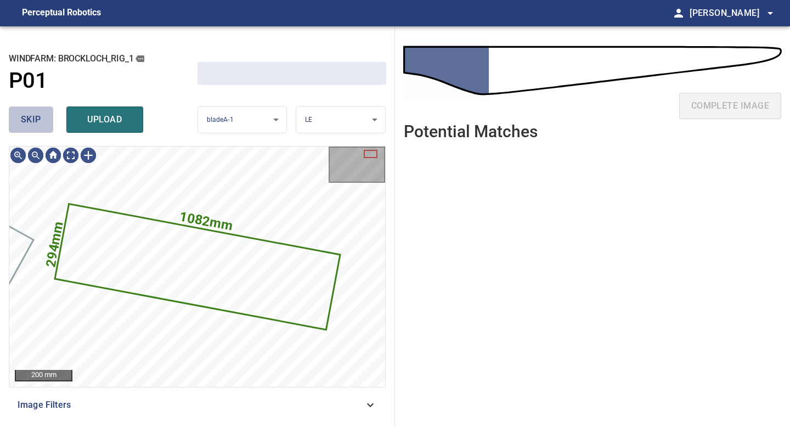
click at [38, 131] on button "skip" at bounding box center [31, 119] width 44 height 26
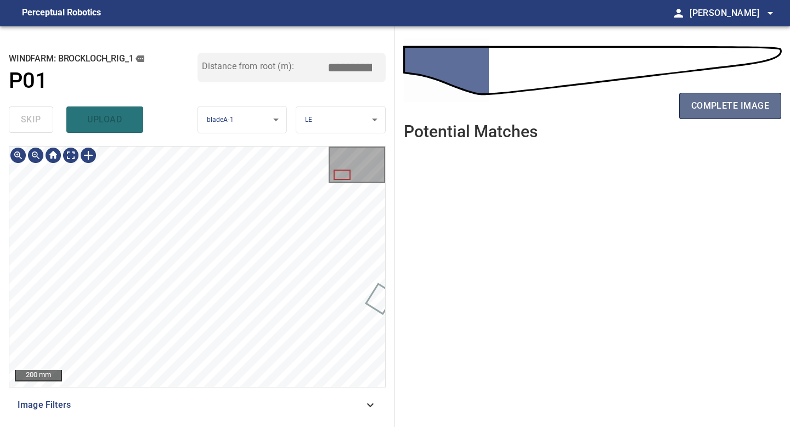
click at [724, 114] on button "complete image" at bounding box center [730, 106] width 102 height 26
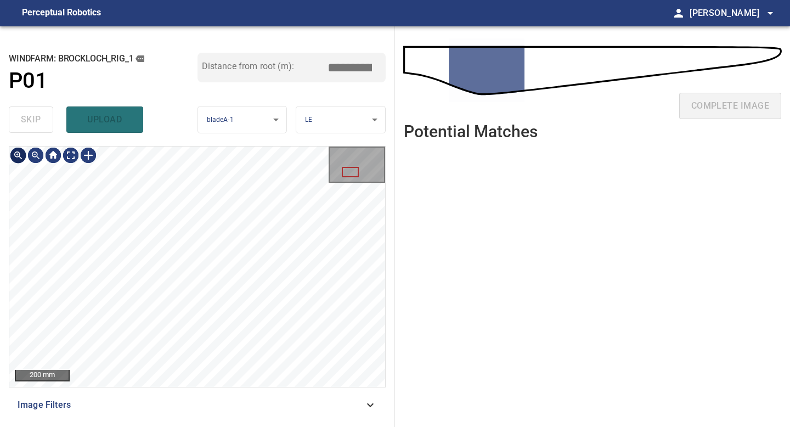
click at [14, 144] on div "**********" at bounding box center [197, 226] width 395 height 401
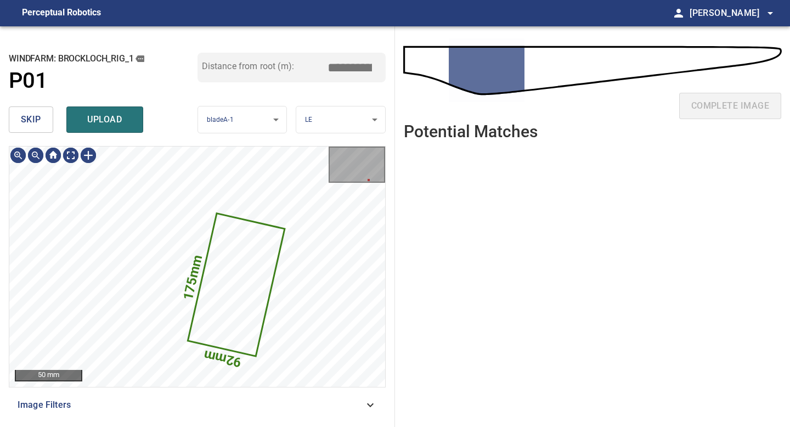
click at [31, 116] on span "skip" at bounding box center [31, 119] width 20 height 15
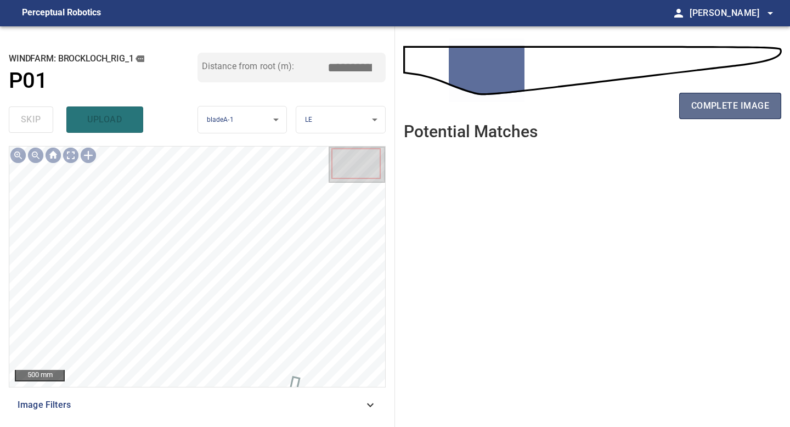
click at [719, 94] on button "complete image" at bounding box center [730, 106] width 102 height 26
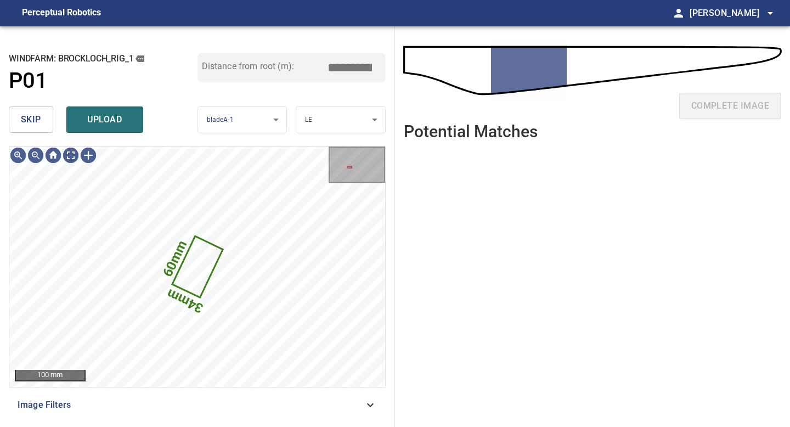
click at [29, 125] on span "skip" at bounding box center [31, 119] width 20 height 15
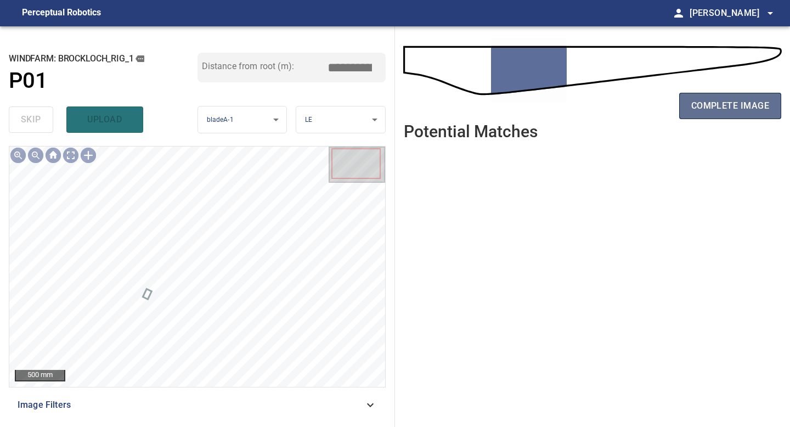
click at [709, 103] on span "complete image" at bounding box center [730, 105] width 78 height 15
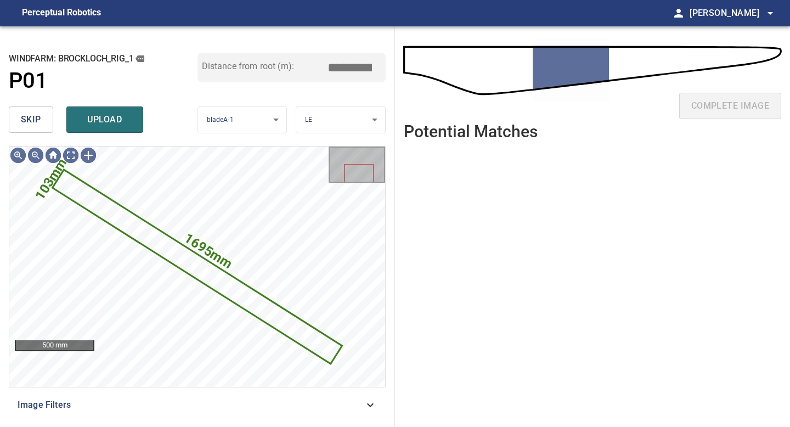
click at [40, 117] on span "skip" at bounding box center [31, 119] width 20 height 15
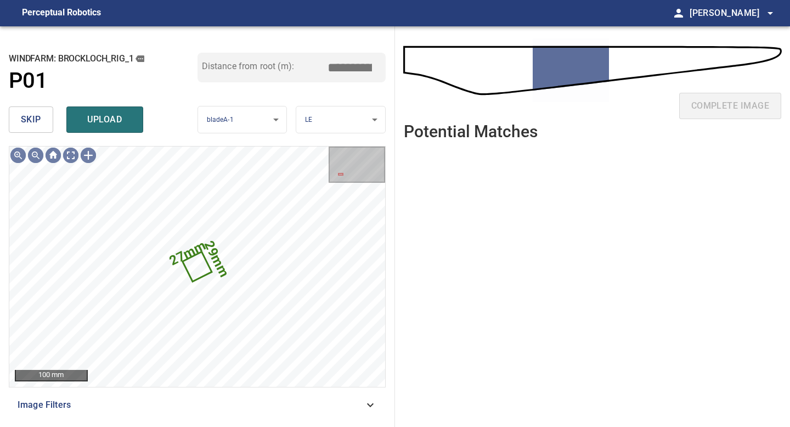
click at [40, 117] on span "skip" at bounding box center [31, 119] width 20 height 15
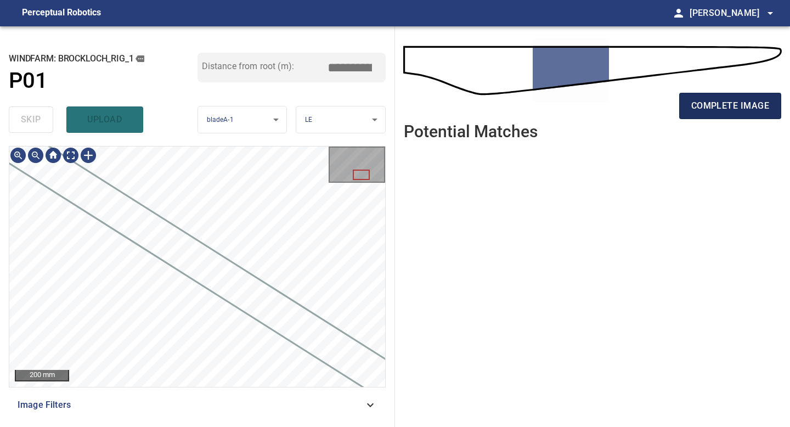
click at [695, 111] on span "complete image" at bounding box center [730, 105] width 78 height 15
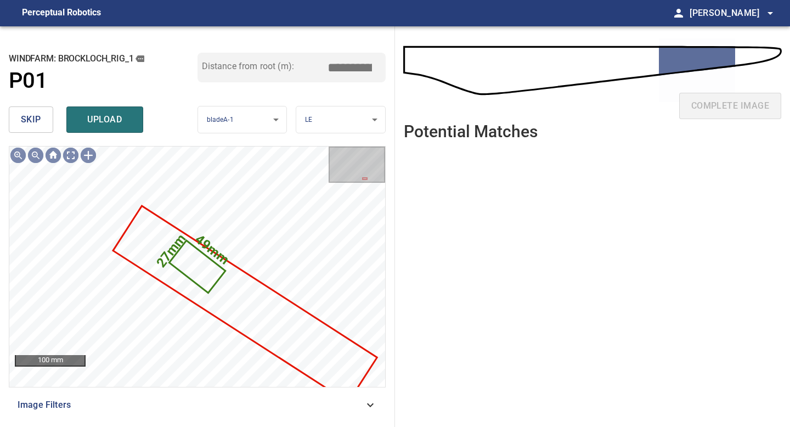
click at [28, 119] on span "skip" at bounding box center [31, 119] width 20 height 15
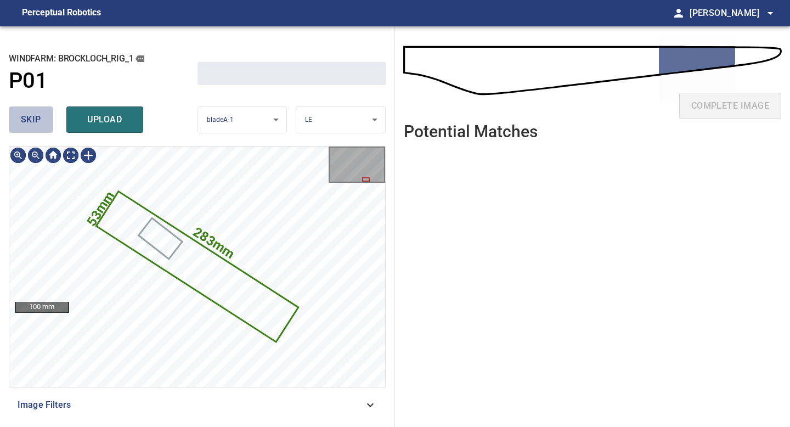
click at [28, 119] on span "skip" at bounding box center [31, 119] width 20 height 15
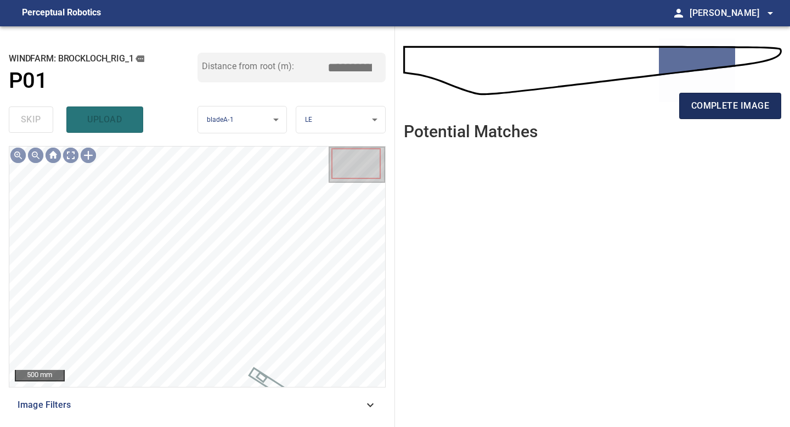
click at [738, 110] on span "complete image" at bounding box center [730, 105] width 78 height 15
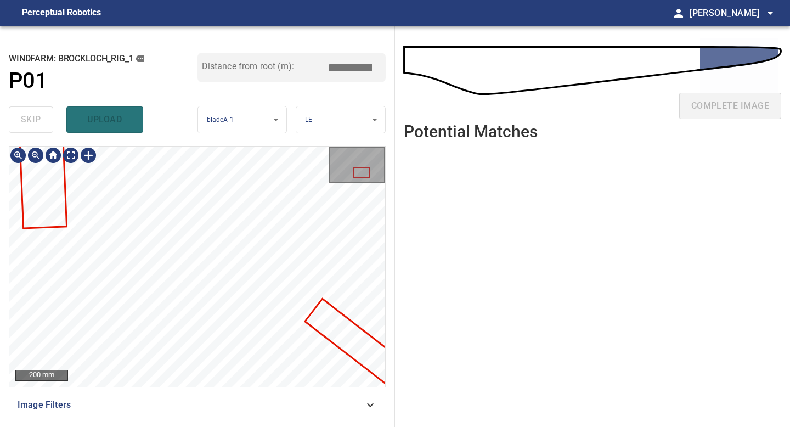
click at [354, 390] on div "200 mm Image Filters" at bounding box center [197, 282] width 377 height 272
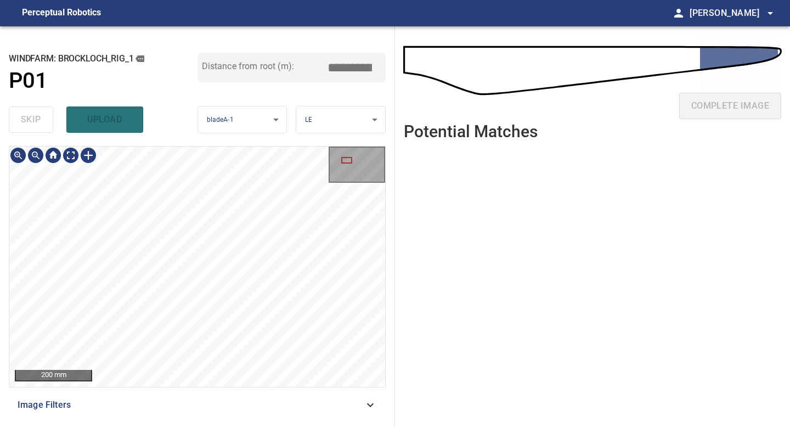
click at [348, 399] on div "200 mm Image Filters" at bounding box center [197, 282] width 377 height 272
click at [87, 151] on div at bounding box center [89, 155] width 18 height 18
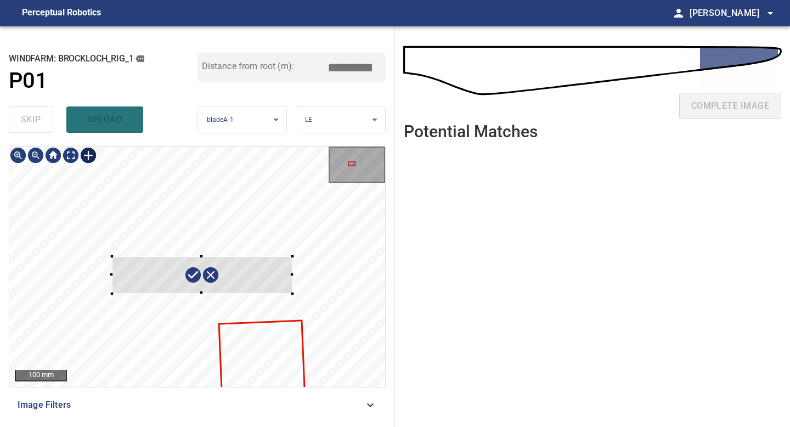
click at [291, 294] on div at bounding box center [197, 266] width 376 height 240
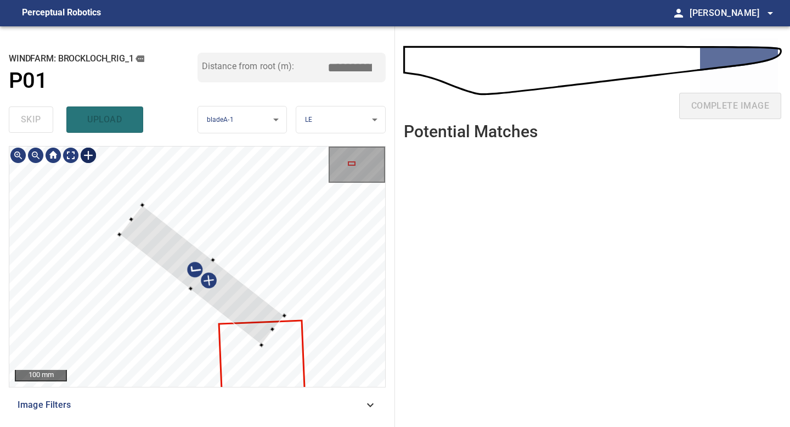
click at [296, 339] on div at bounding box center [197, 266] width 376 height 240
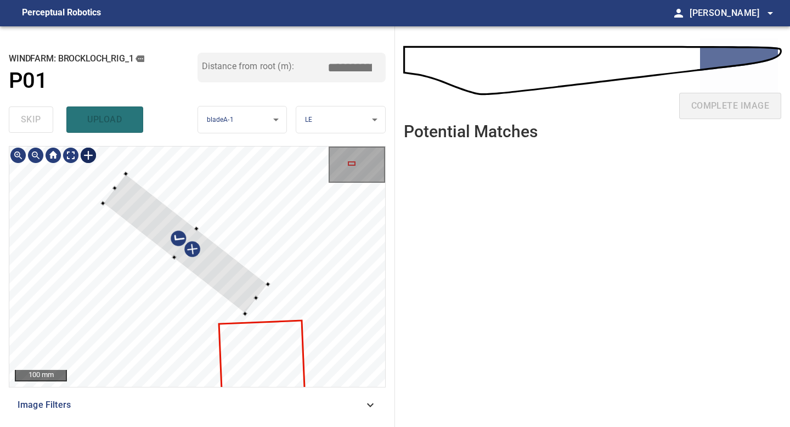
click at [235, 272] on div at bounding box center [185, 243] width 165 height 140
click at [295, 311] on div at bounding box center [197, 266] width 376 height 240
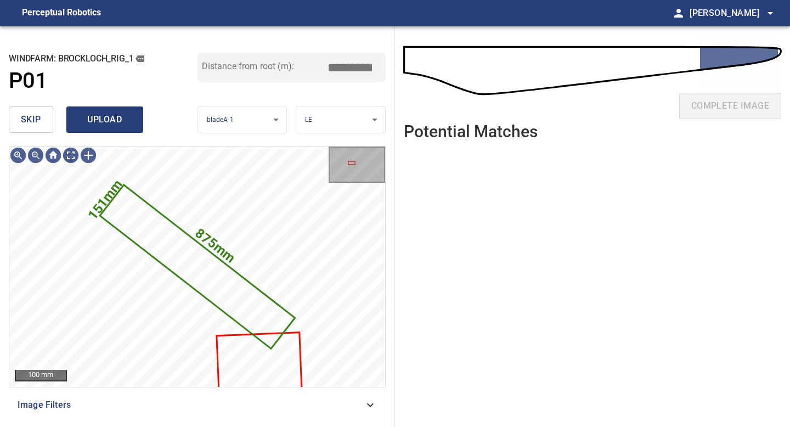
click at [94, 117] on span "upload" at bounding box center [104, 119] width 53 height 15
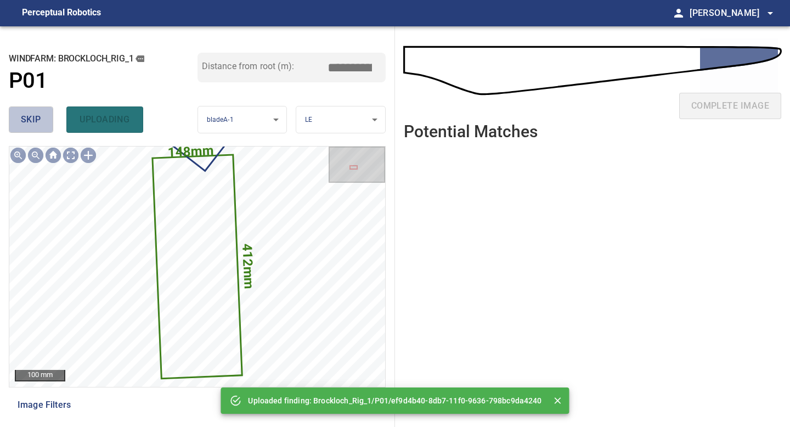
click at [41, 123] on button "skip" at bounding box center [31, 119] width 44 height 26
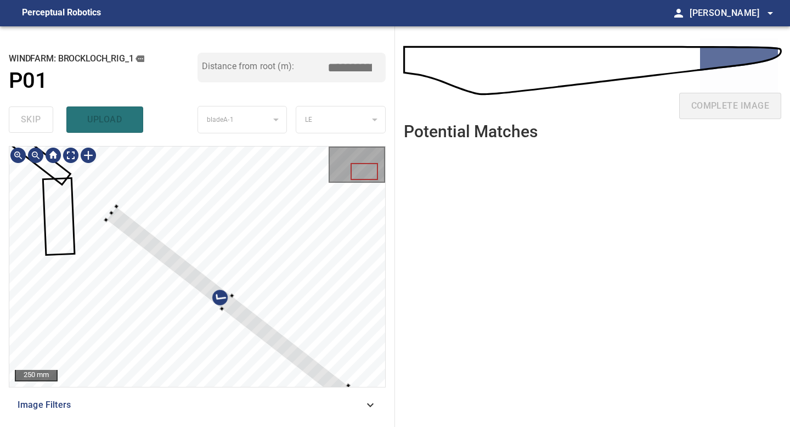
click at [97, 210] on div at bounding box center [197, 266] width 376 height 240
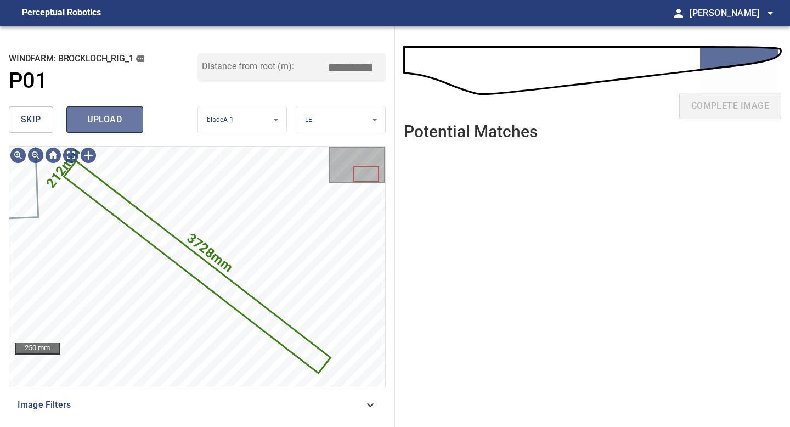
click at [112, 128] on button "upload" at bounding box center [104, 119] width 77 height 26
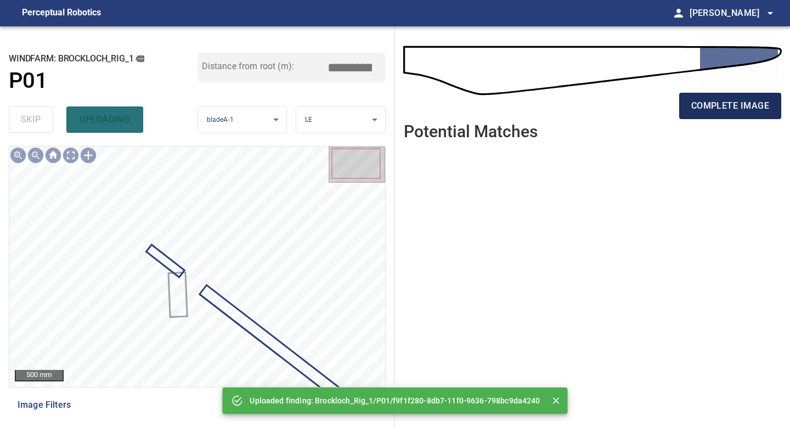
click at [702, 102] on span "complete image" at bounding box center [730, 105] width 78 height 15
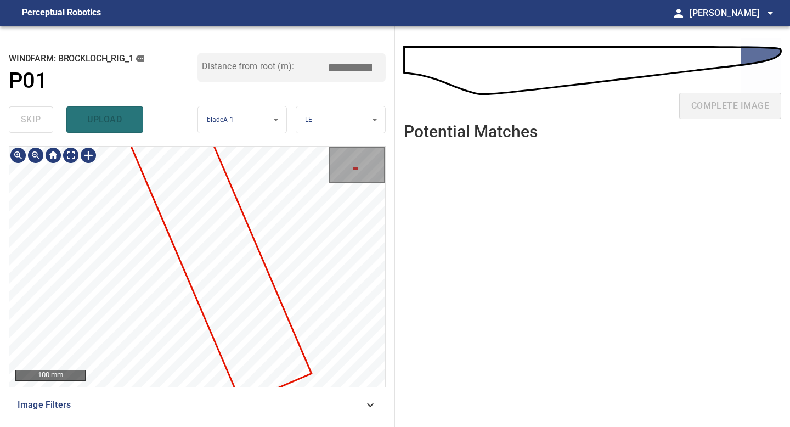
click at [235, 426] on div "**********" at bounding box center [197, 226] width 395 height 401
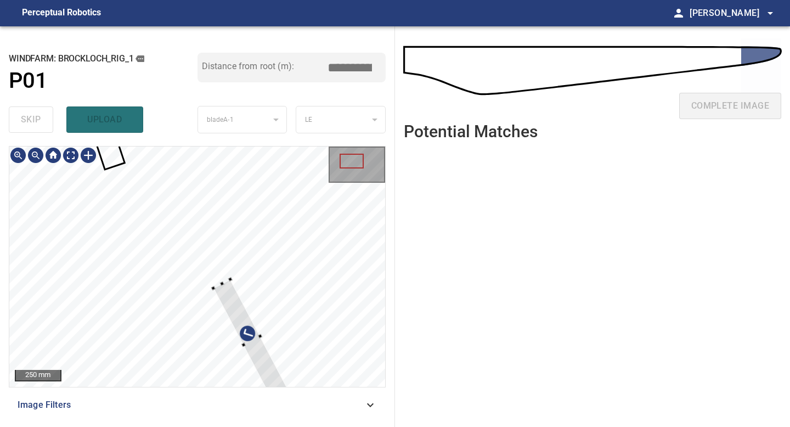
click at [224, 301] on div at bounding box center [251, 340] width 77 height 123
click at [157, 206] on div at bounding box center [197, 266] width 376 height 240
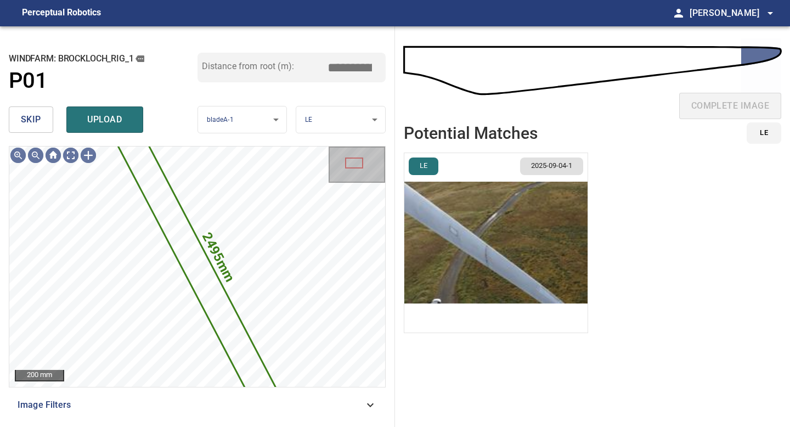
click at [512, 228] on img "button" at bounding box center [495, 242] width 183 height 179
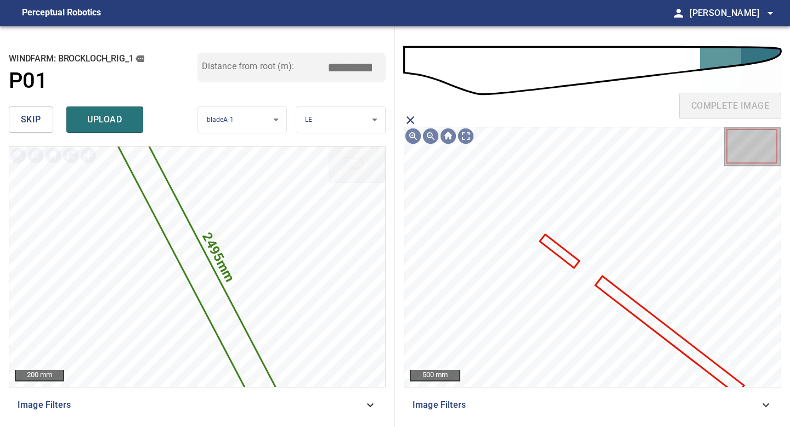
click at [629, 305] on icon at bounding box center [669, 335] width 146 height 116
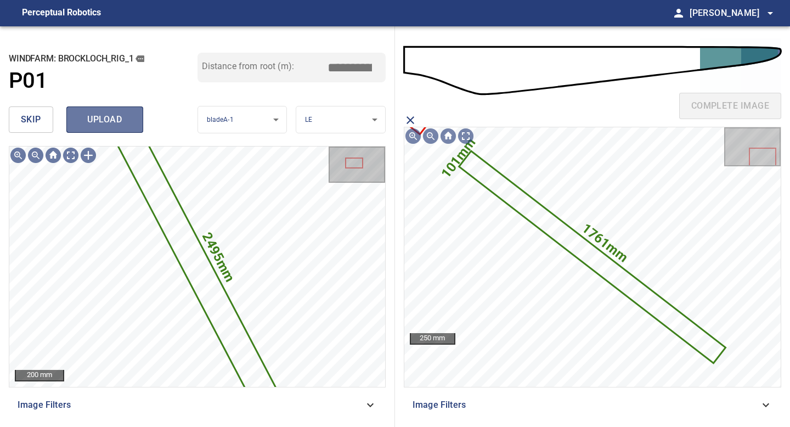
click at [115, 120] on span "upload" at bounding box center [104, 119] width 53 height 15
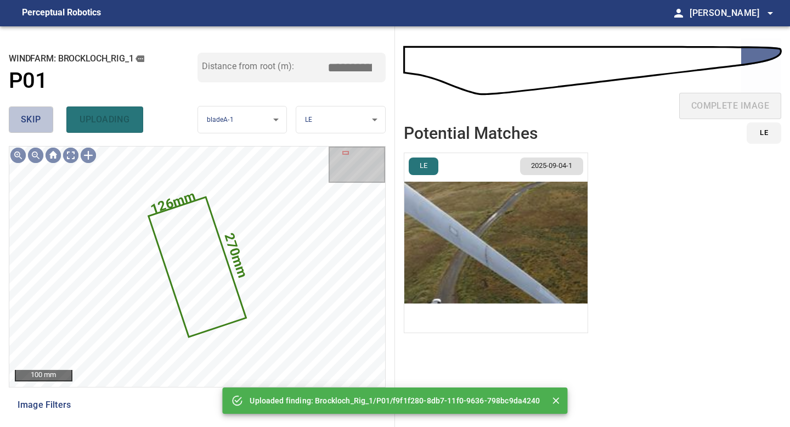
click at [35, 121] on span "skip" at bounding box center [31, 119] width 20 height 15
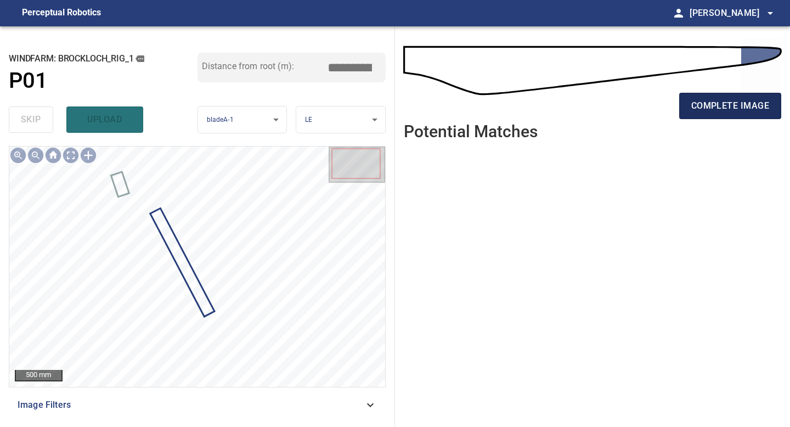
click at [736, 99] on span "complete image" at bounding box center [730, 105] width 78 height 15
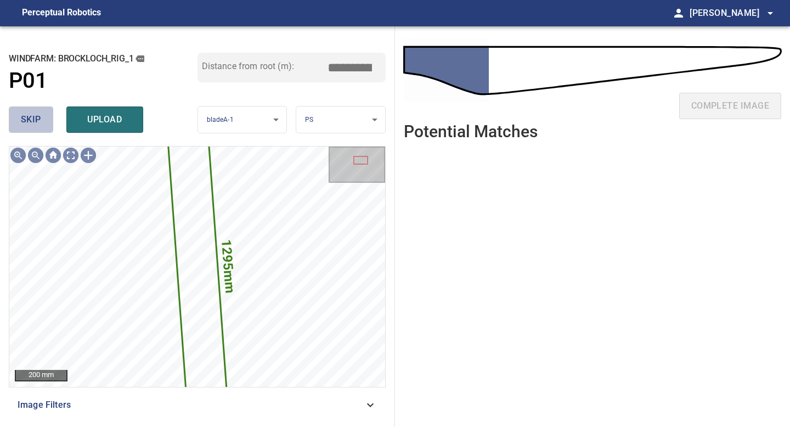
click at [41, 131] on button "skip" at bounding box center [31, 119] width 44 height 26
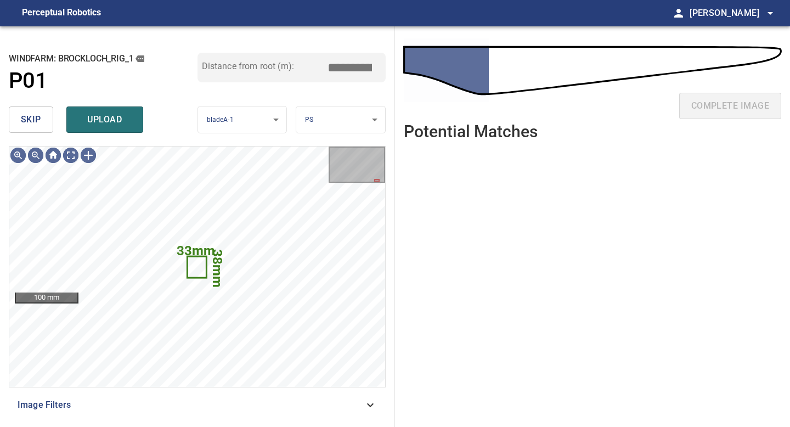
click at [41, 131] on button "skip" at bounding box center [31, 119] width 44 height 26
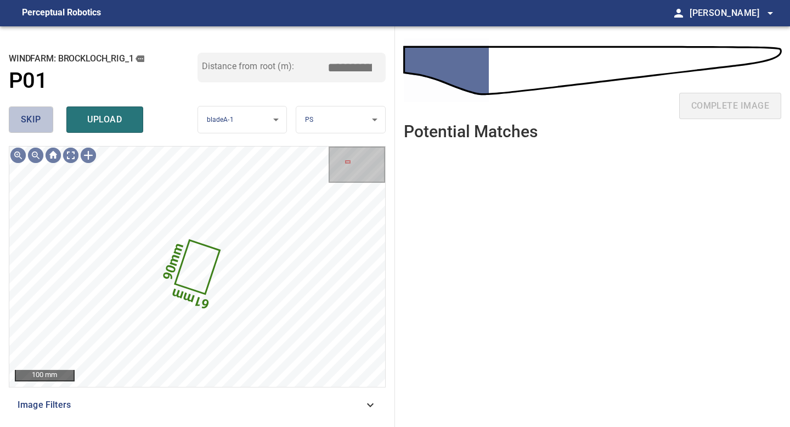
click at [38, 114] on span "skip" at bounding box center [31, 119] width 20 height 15
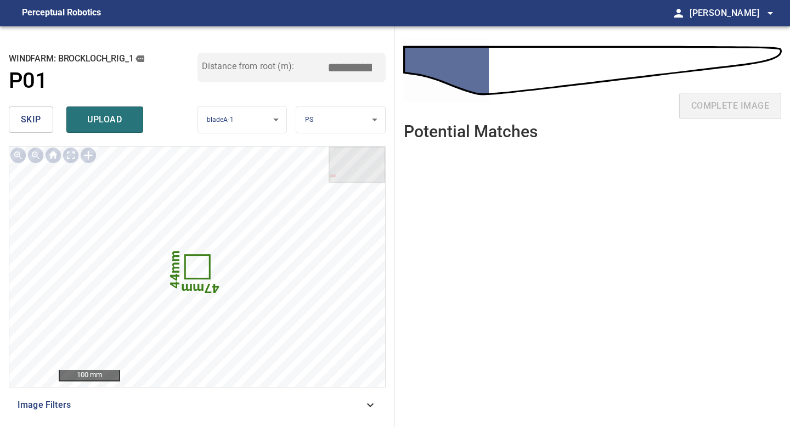
click at [32, 121] on span "skip" at bounding box center [31, 119] width 20 height 15
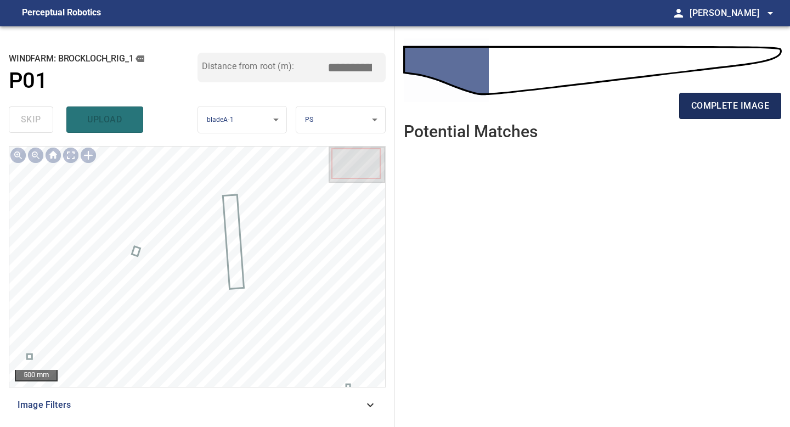
click at [759, 100] on span "complete image" at bounding box center [730, 105] width 78 height 15
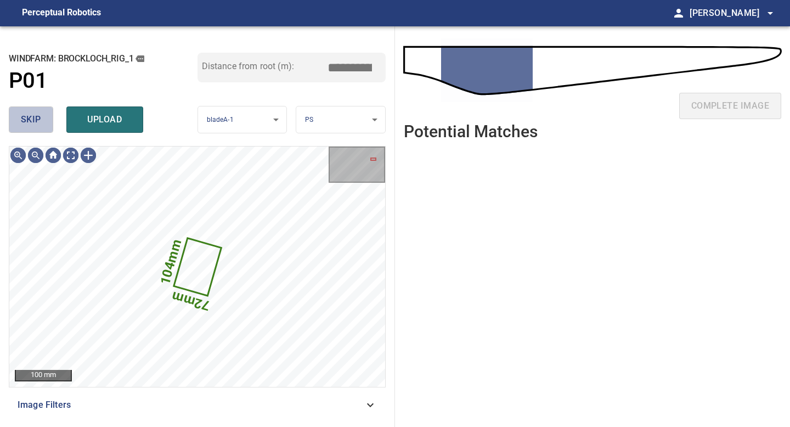
click at [41, 117] on button "skip" at bounding box center [31, 119] width 44 height 26
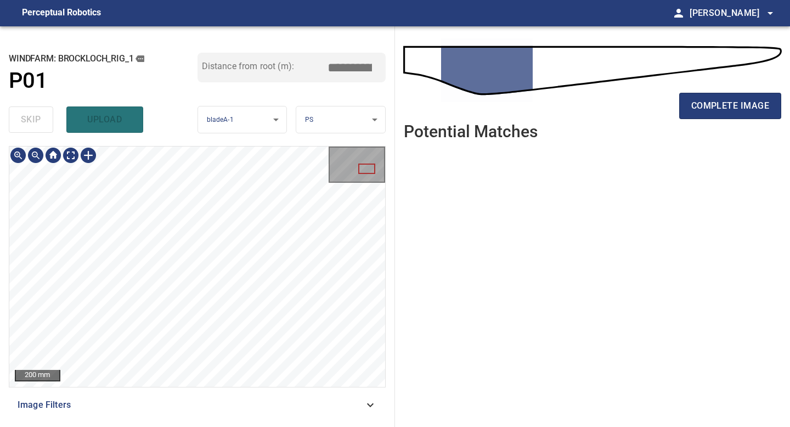
click at [404, 166] on div "**********" at bounding box center [395, 226] width 790 height 401
click at [403, 187] on div "**********" at bounding box center [395, 226] width 790 height 401
click at [88, 151] on div at bounding box center [89, 155] width 18 height 18
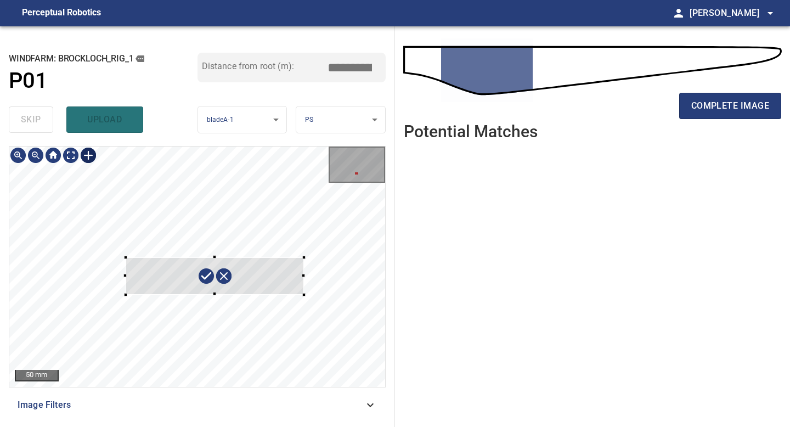
click at [303, 294] on div at bounding box center [197, 266] width 376 height 240
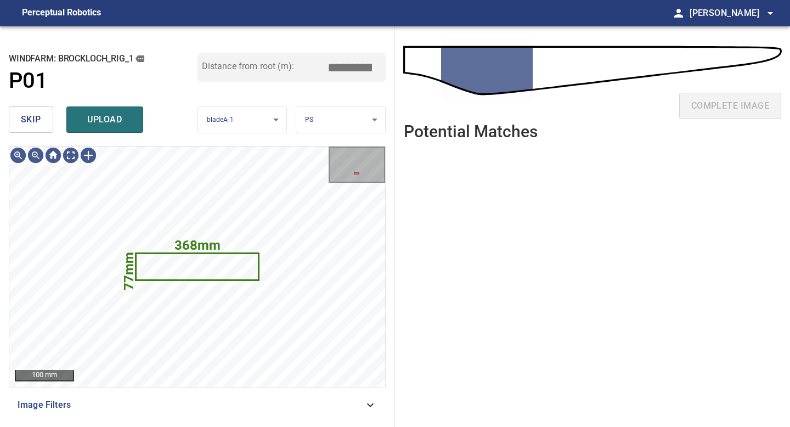
click at [324, 127] on body "**********" at bounding box center [395, 213] width 790 height 427
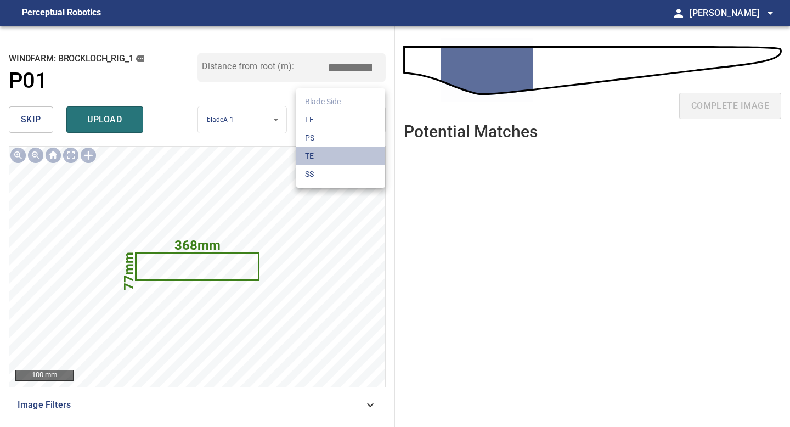
click at [320, 159] on li "TE" at bounding box center [340, 156] width 89 height 18
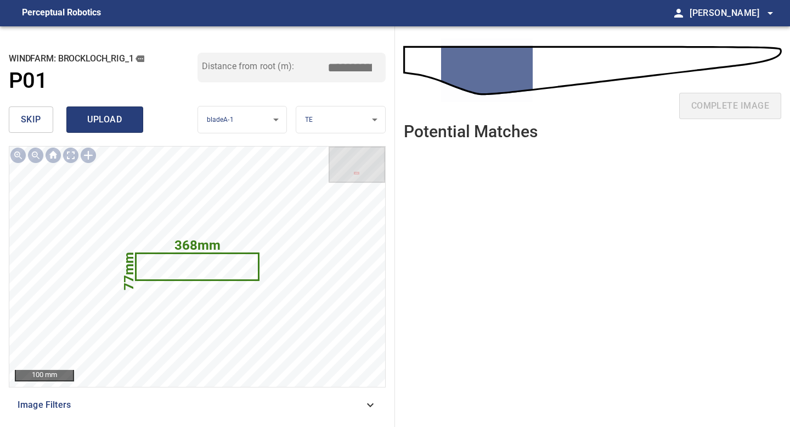
click at [108, 123] on span "upload" at bounding box center [104, 119] width 53 height 15
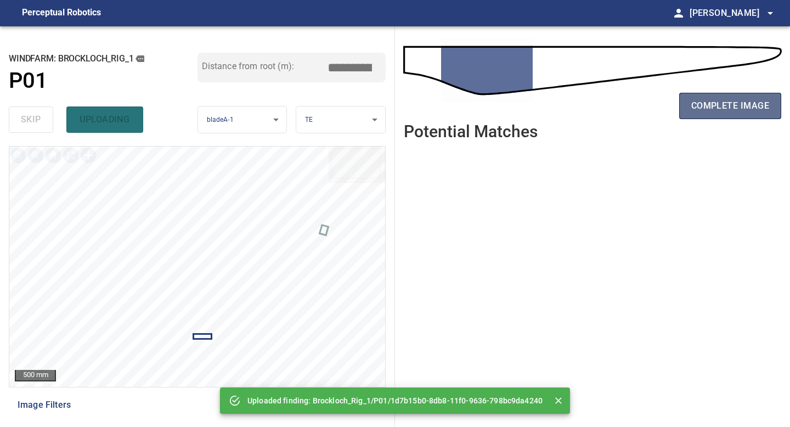
click at [746, 95] on button "complete image" at bounding box center [730, 106] width 102 height 26
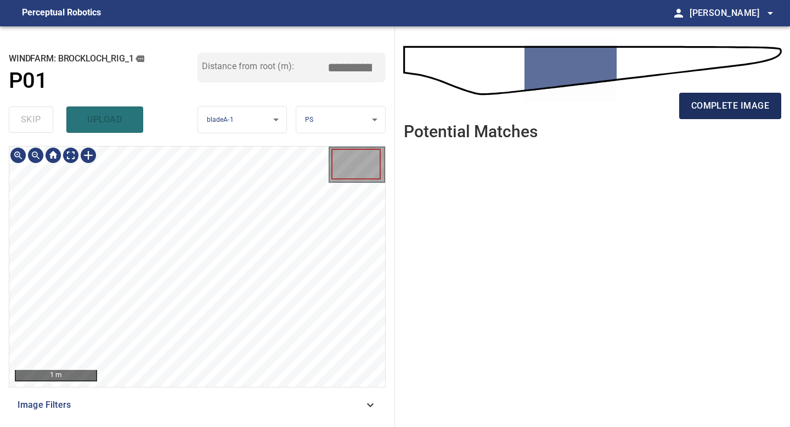
click at [713, 98] on button "complete image" at bounding box center [730, 106] width 102 height 26
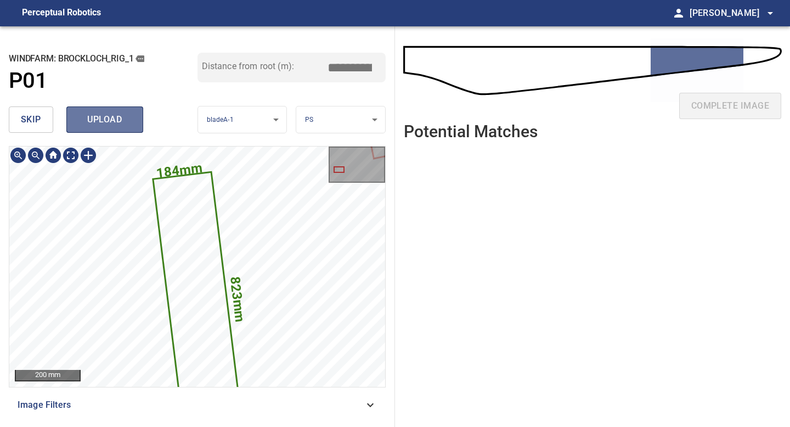
click at [103, 127] on span "upload" at bounding box center [104, 119] width 53 height 15
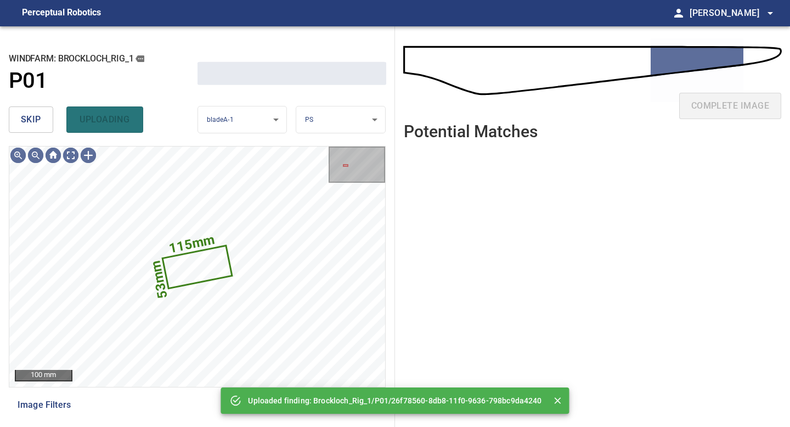
click at [44, 126] on button "skip" at bounding box center [31, 119] width 44 height 26
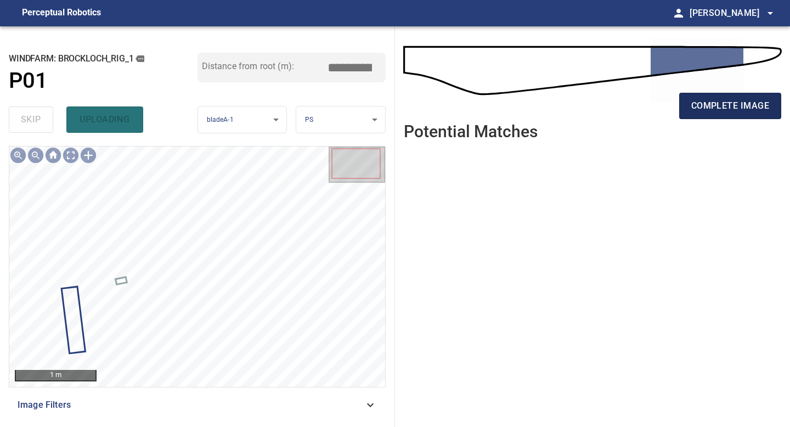
click at [706, 103] on span "complete image" at bounding box center [730, 105] width 78 height 15
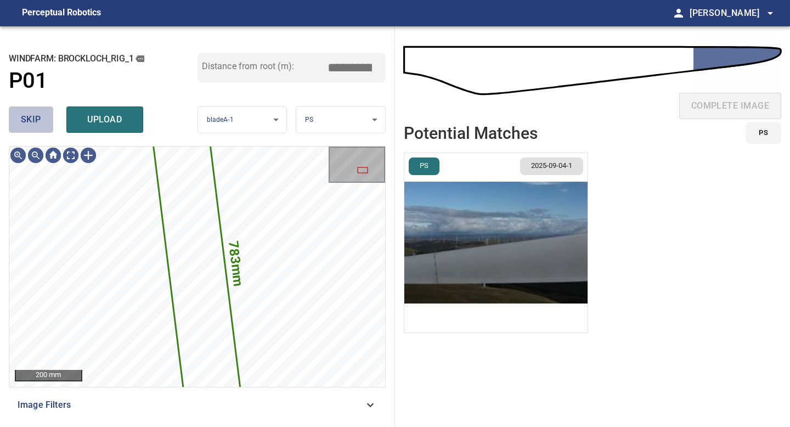
click at [37, 127] on span "skip" at bounding box center [31, 119] width 20 height 15
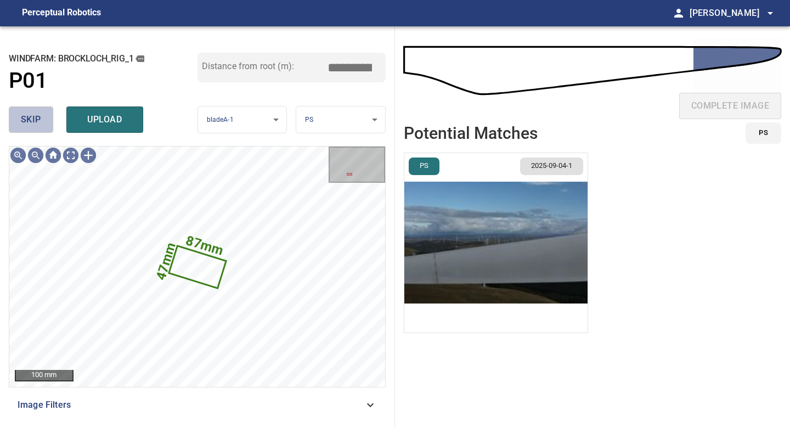
click at [22, 122] on span "skip" at bounding box center [31, 119] width 20 height 15
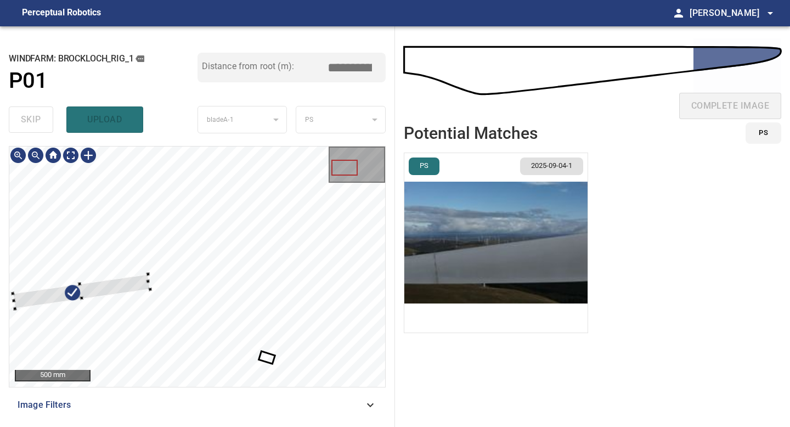
click at [129, 283] on div at bounding box center [81, 291] width 137 height 35
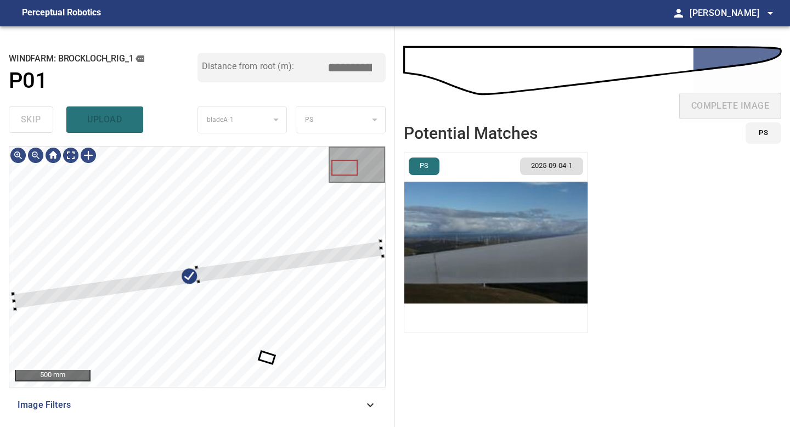
click at [388, 274] on div "**********" at bounding box center [197, 226] width 395 height 401
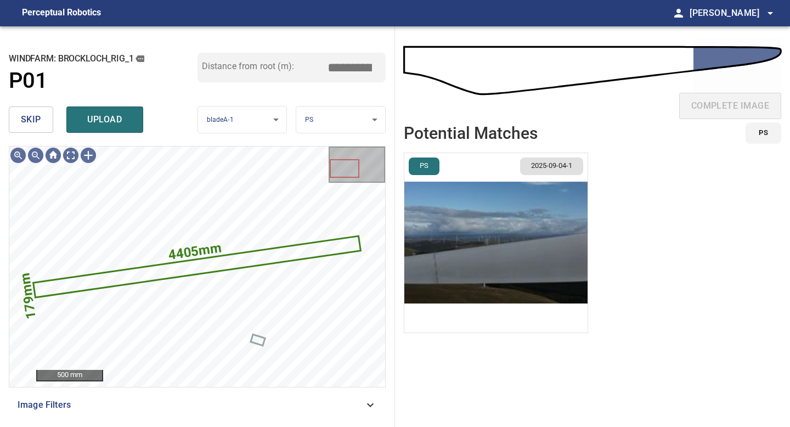
click at [324, 115] on body "**********" at bounding box center [395, 213] width 790 height 427
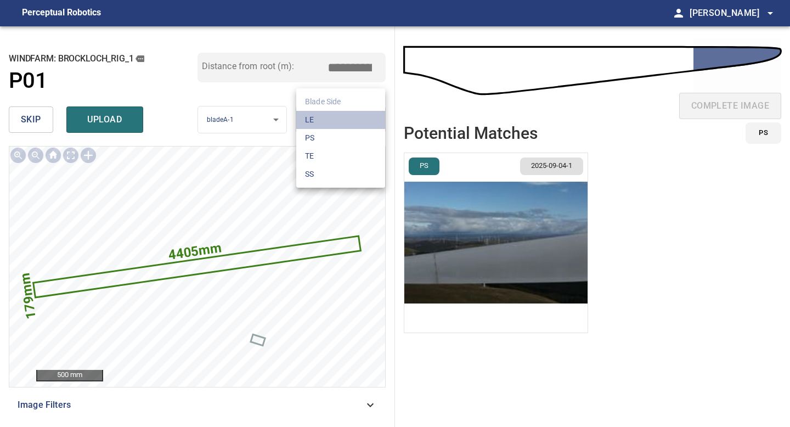
click at [324, 119] on li "LE" at bounding box center [340, 120] width 89 height 18
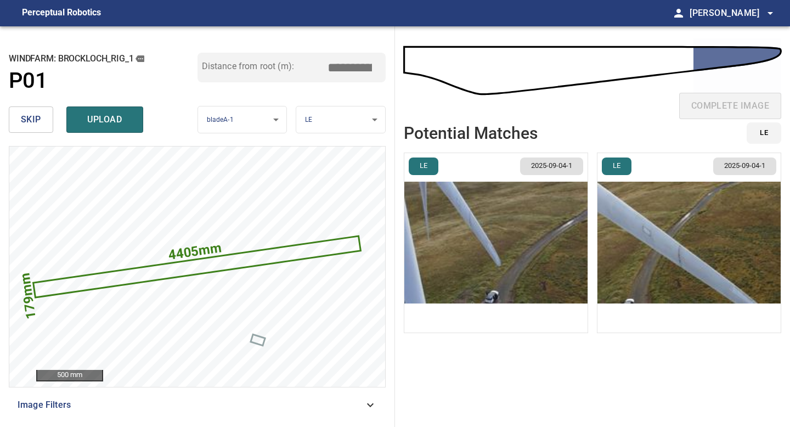
click at [520, 238] on img "button" at bounding box center [495, 242] width 183 height 179
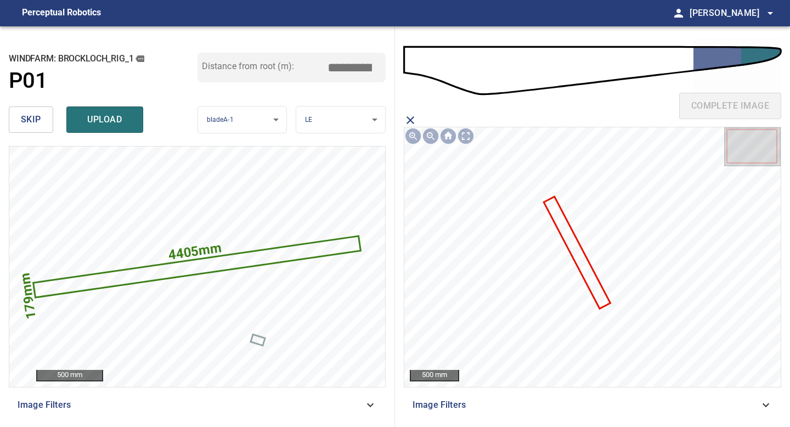
click at [588, 281] on icon at bounding box center [577, 253] width 64 height 110
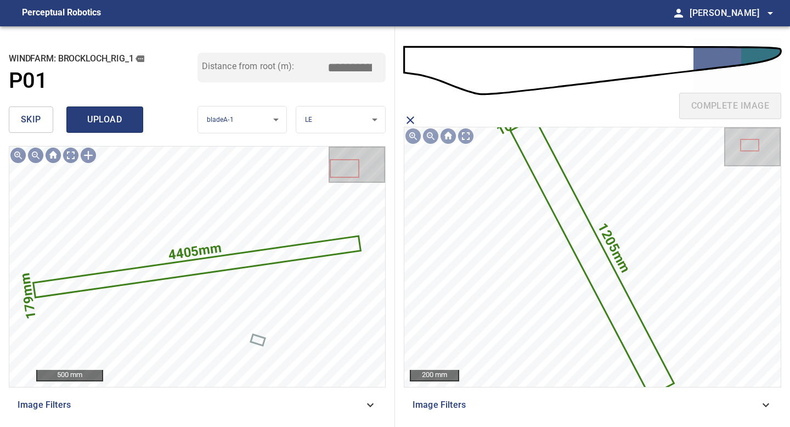
click at [137, 110] on button "upload" at bounding box center [104, 119] width 77 height 26
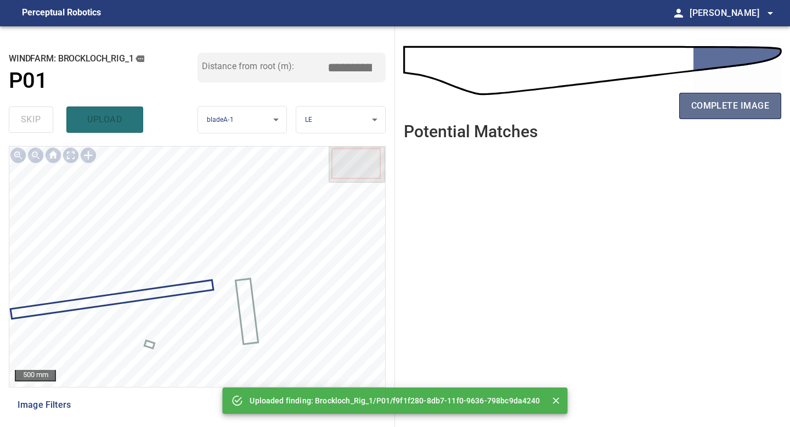
click at [719, 110] on span "complete image" at bounding box center [730, 105] width 78 height 15
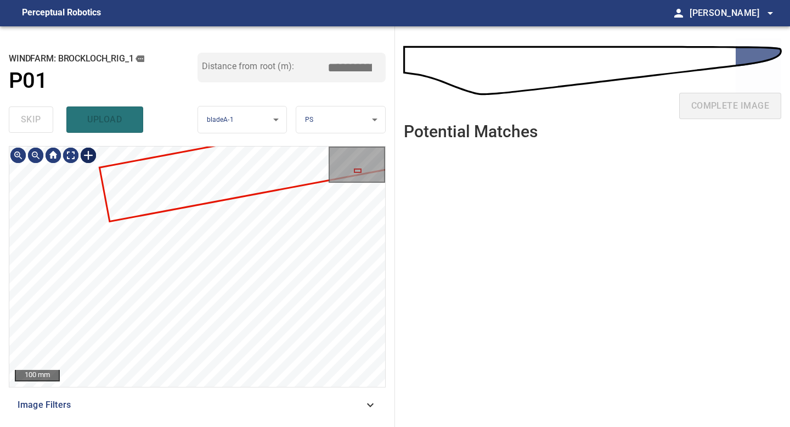
click at [90, 155] on div at bounding box center [89, 155] width 18 height 18
click at [199, 261] on div at bounding box center [197, 266] width 376 height 240
click at [188, 250] on div at bounding box center [174, 234] width 49 height 39
click at [153, 229] on div at bounding box center [176, 233] width 46 height 39
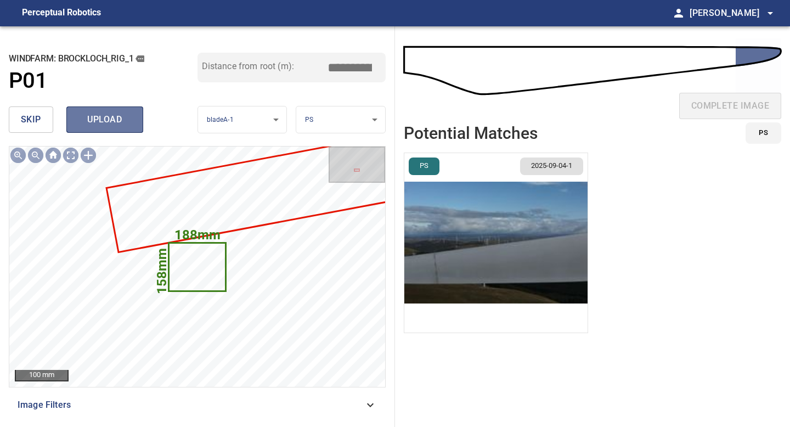
click at [97, 122] on span "upload" at bounding box center [104, 119] width 53 height 15
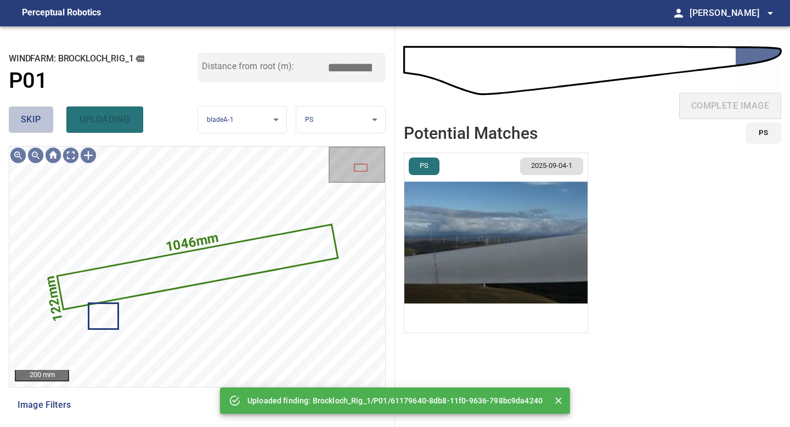
click at [29, 119] on span "skip" at bounding box center [31, 119] width 20 height 15
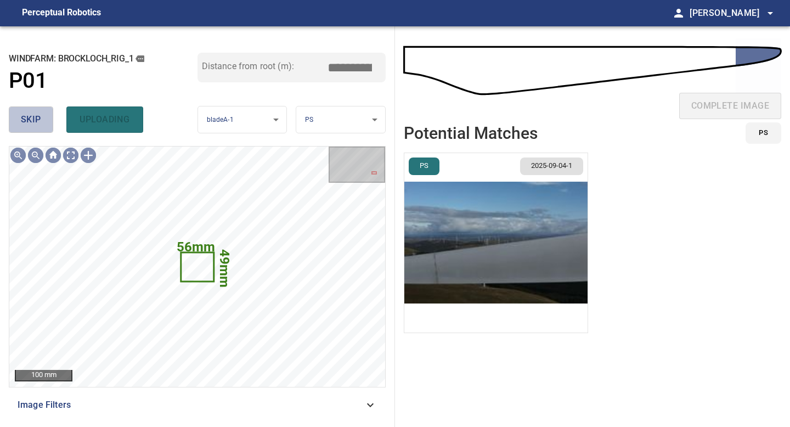
click at [29, 119] on span "skip" at bounding box center [31, 119] width 20 height 15
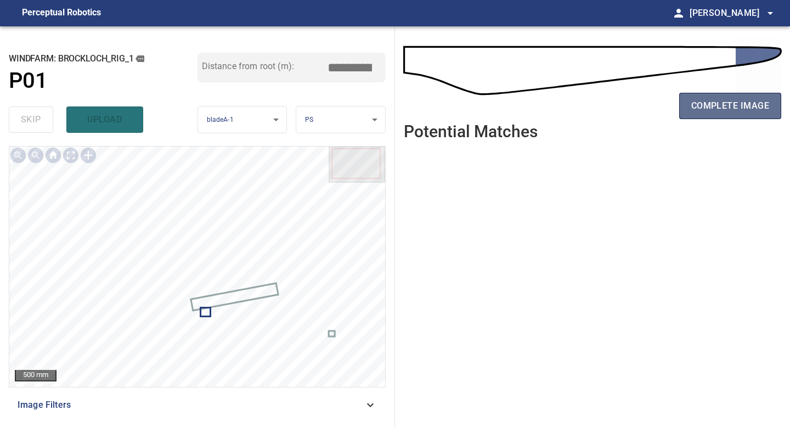
click at [708, 119] on button "complete image" at bounding box center [730, 106] width 102 height 26
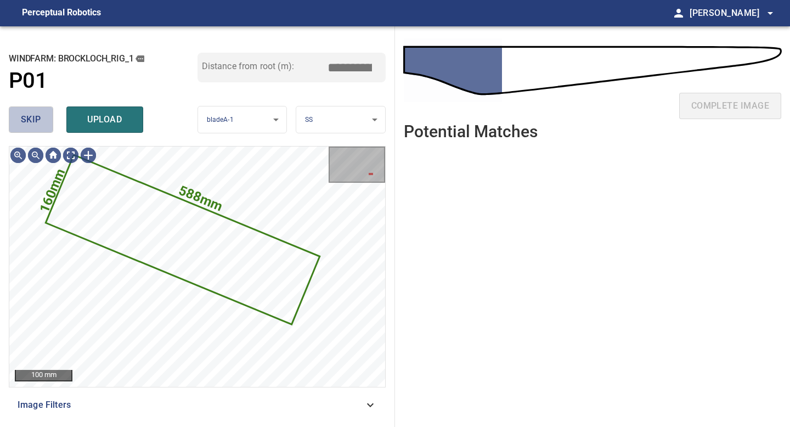
click at [32, 121] on span "skip" at bounding box center [31, 119] width 20 height 15
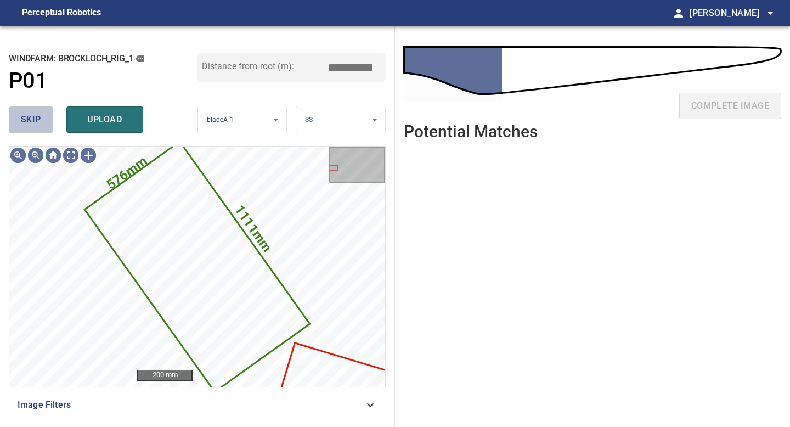
click at [32, 121] on span "skip" at bounding box center [31, 119] width 20 height 15
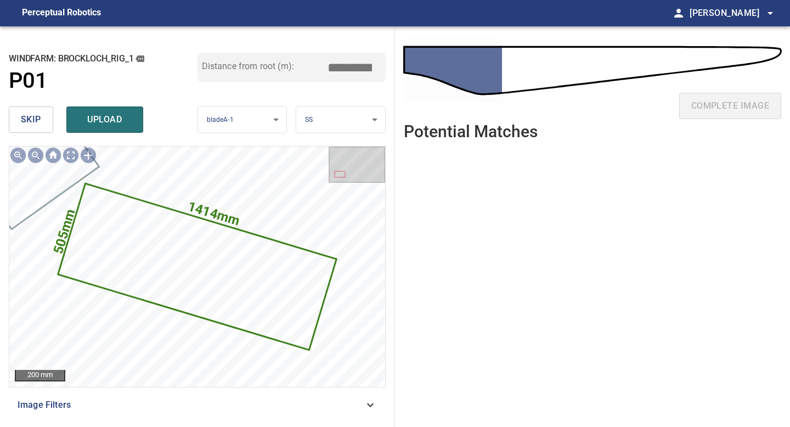
click at [12, 114] on button "skip" at bounding box center [31, 119] width 44 height 26
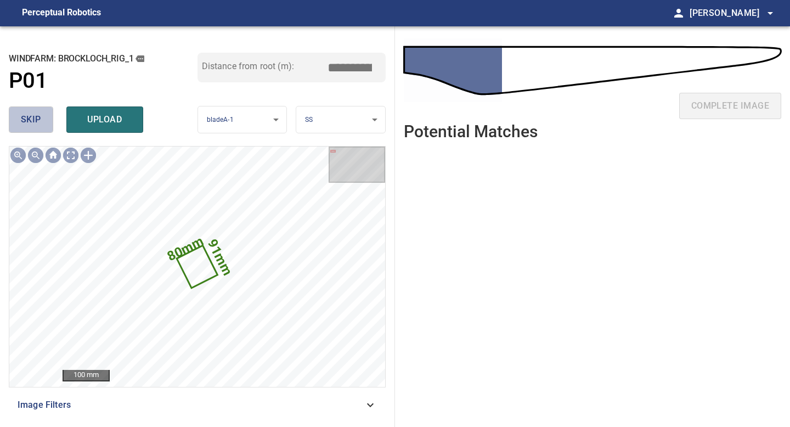
click at [25, 116] on span "skip" at bounding box center [31, 119] width 20 height 15
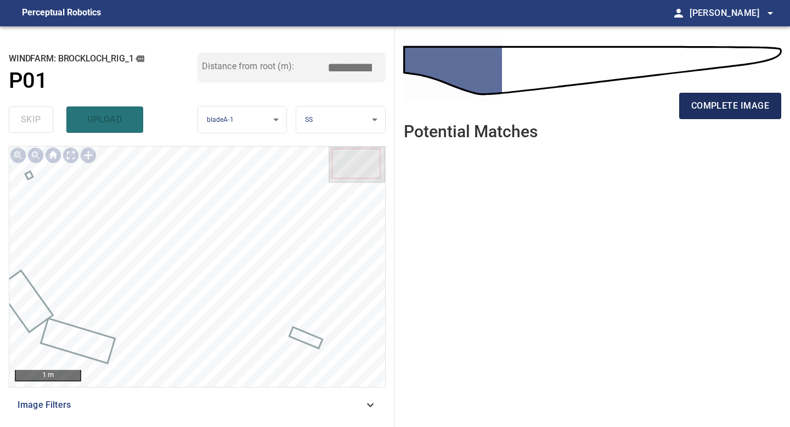
click at [729, 111] on span "complete image" at bounding box center [730, 105] width 78 height 15
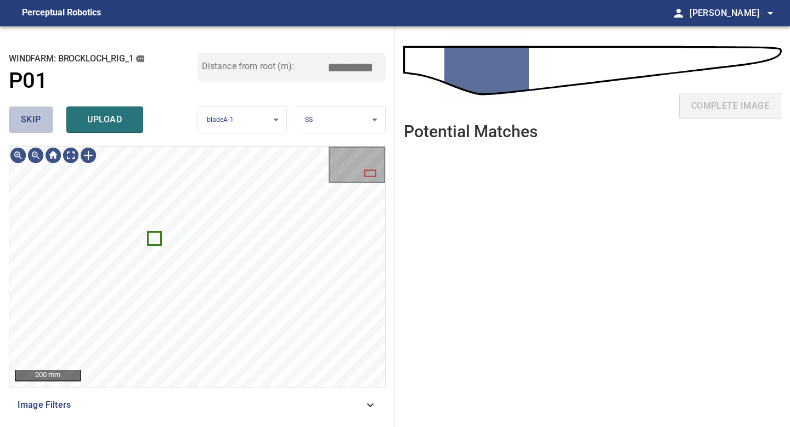
click at [38, 122] on span "skip" at bounding box center [31, 119] width 20 height 15
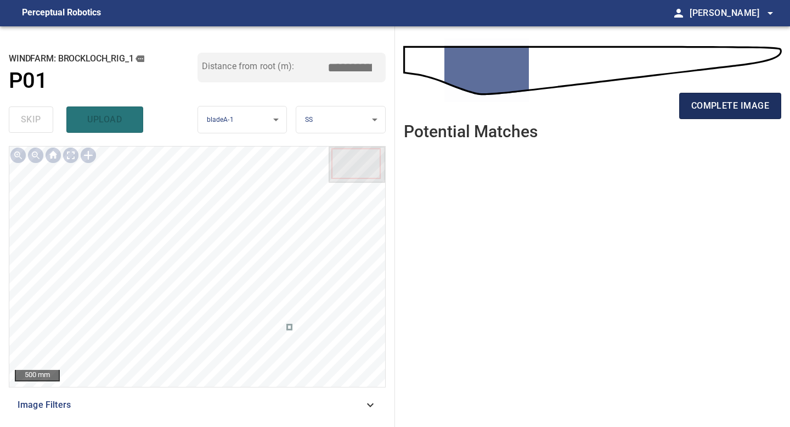
click at [719, 111] on span "complete image" at bounding box center [730, 105] width 78 height 15
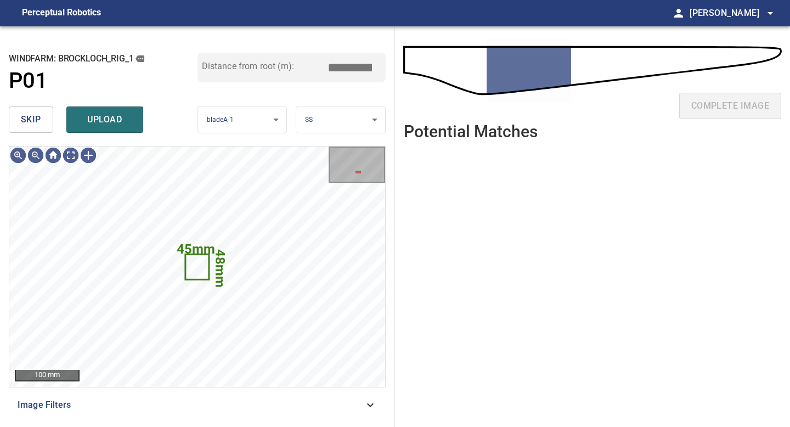
click at [34, 120] on span "skip" at bounding box center [31, 119] width 20 height 15
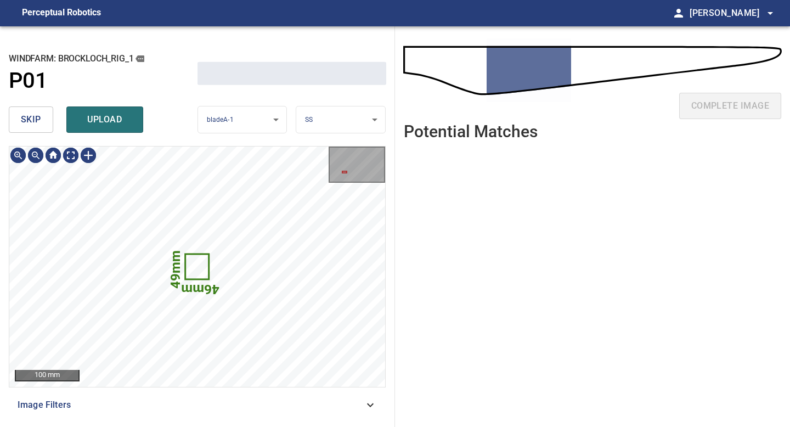
click at [34, 120] on span "skip" at bounding box center [31, 119] width 20 height 15
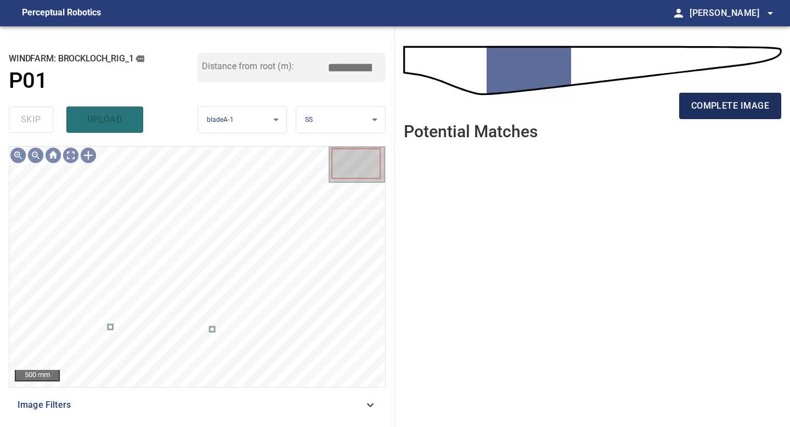
click at [694, 107] on span "complete image" at bounding box center [730, 105] width 78 height 15
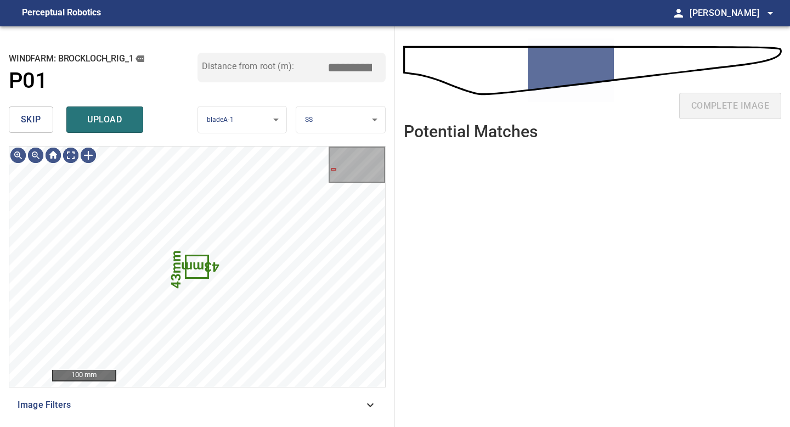
click at [34, 117] on span "skip" at bounding box center [31, 119] width 20 height 15
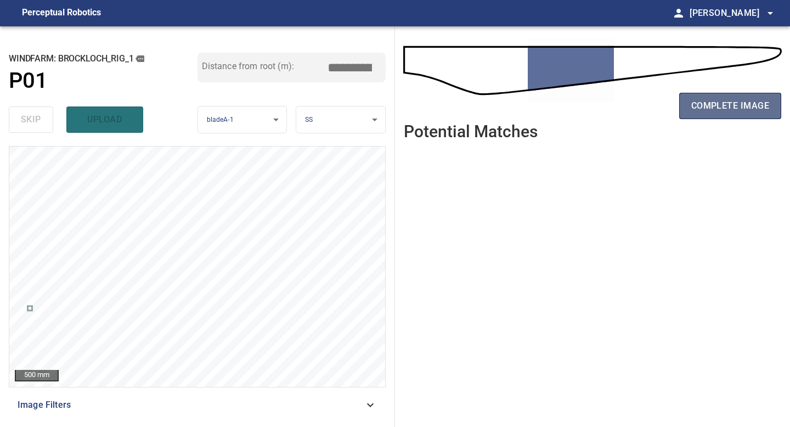
click at [703, 103] on span "complete image" at bounding box center [730, 105] width 78 height 15
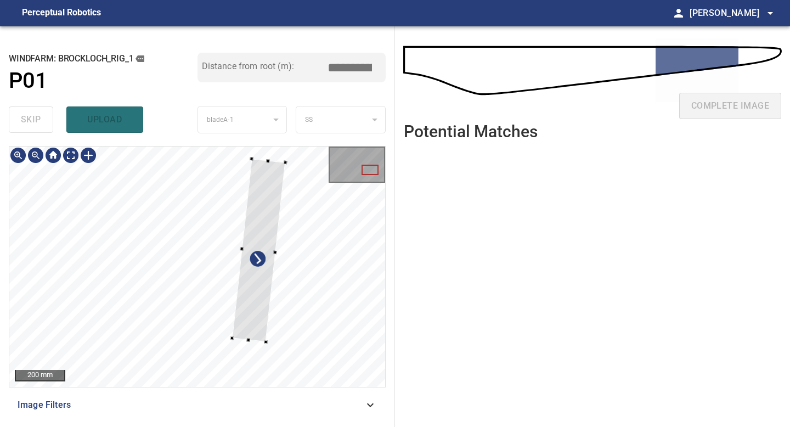
click at [257, 305] on div at bounding box center [258, 250] width 53 height 183
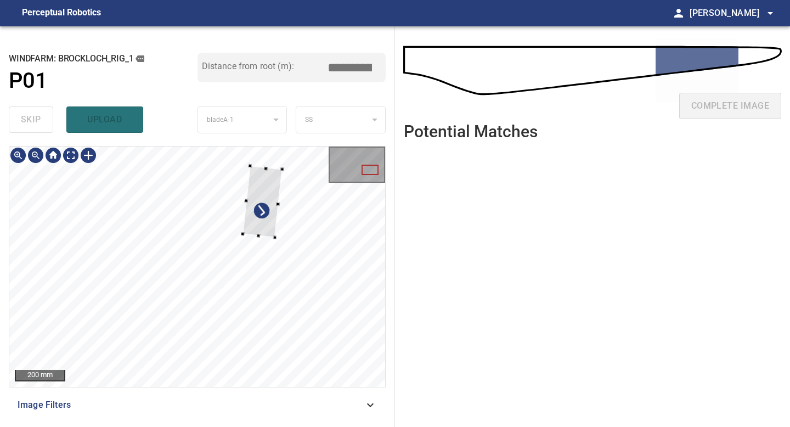
click at [276, 216] on div at bounding box center [263, 201] width 40 height 71
click at [277, 252] on div at bounding box center [264, 226] width 37 height 54
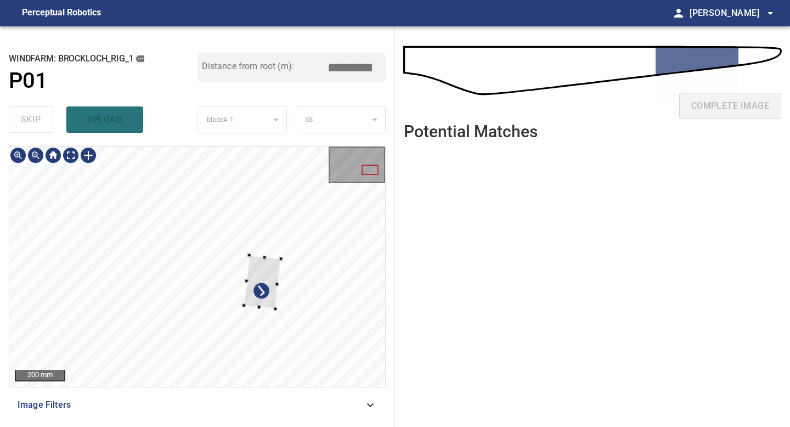
click at [273, 311] on div at bounding box center [197, 266] width 376 height 240
click at [261, 289] on div at bounding box center [257, 272] width 23 height 35
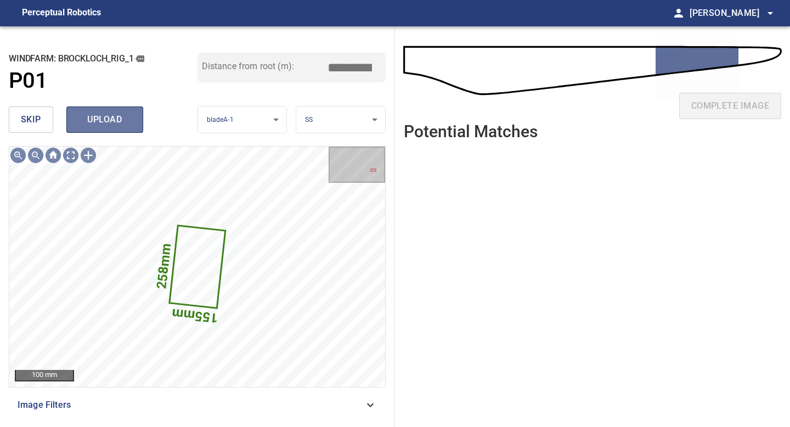
click at [119, 123] on span "upload" at bounding box center [104, 119] width 53 height 15
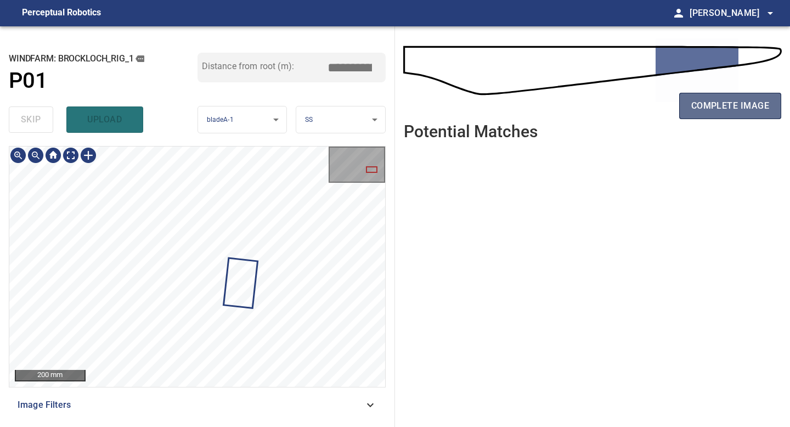
click at [685, 115] on button "complete image" at bounding box center [730, 106] width 102 height 26
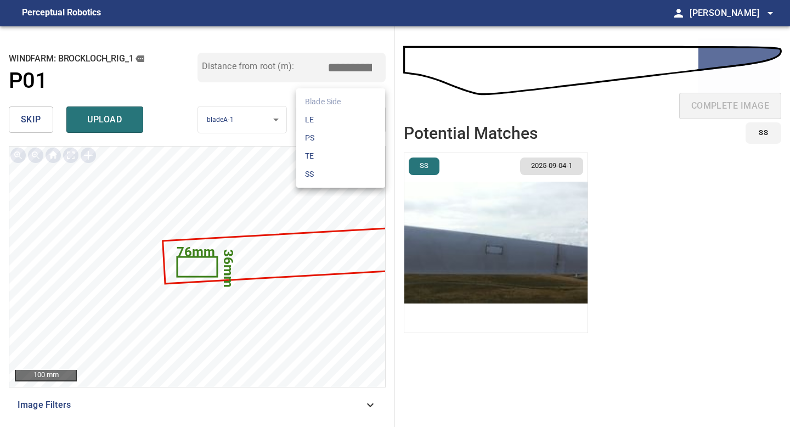
click at [297, 114] on body "**********" at bounding box center [395, 213] width 790 height 427
click at [308, 148] on li "TE" at bounding box center [340, 156] width 89 height 18
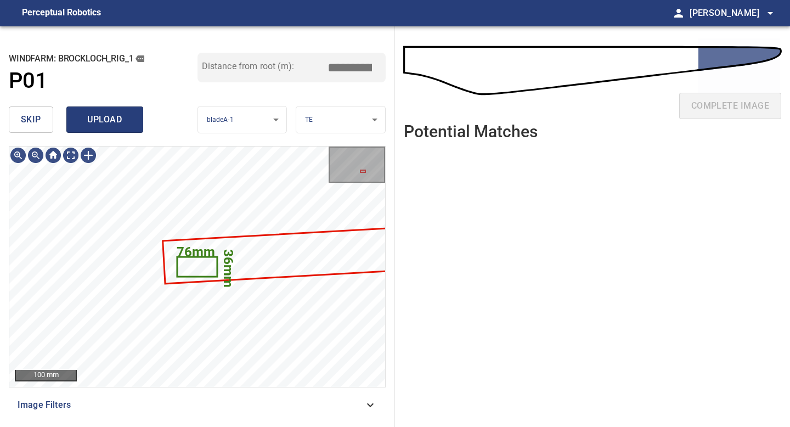
click at [111, 115] on span "upload" at bounding box center [104, 119] width 53 height 15
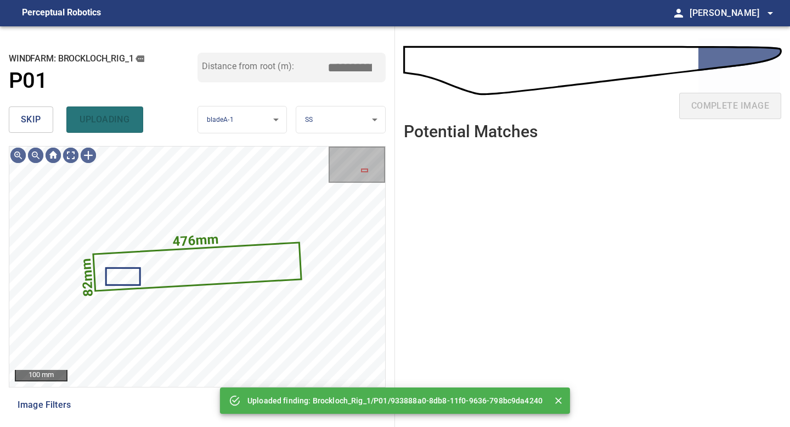
click at [38, 120] on span "skip" at bounding box center [31, 119] width 20 height 15
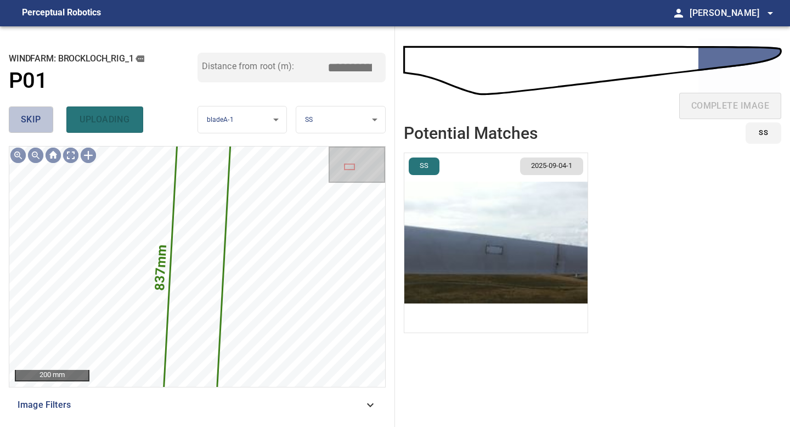
click at [38, 120] on span "skip" at bounding box center [31, 119] width 20 height 15
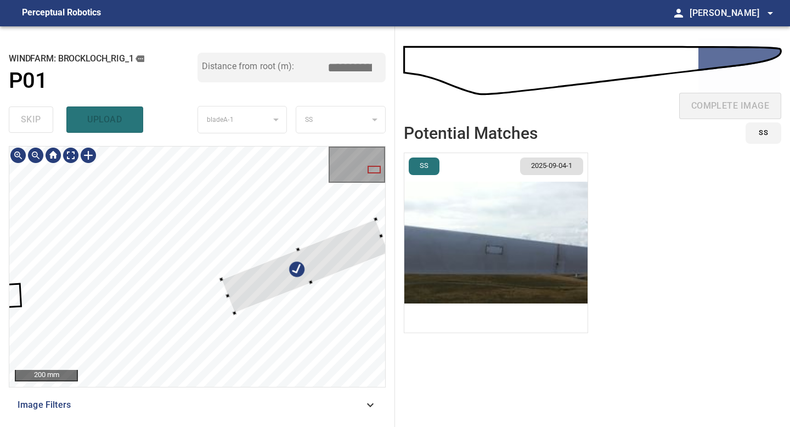
click at [325, 261] on div at bounding box center [305, 266] width 167 height 94
click at [226, 323] on div at bounding box center [197, 266] width 376 height 240
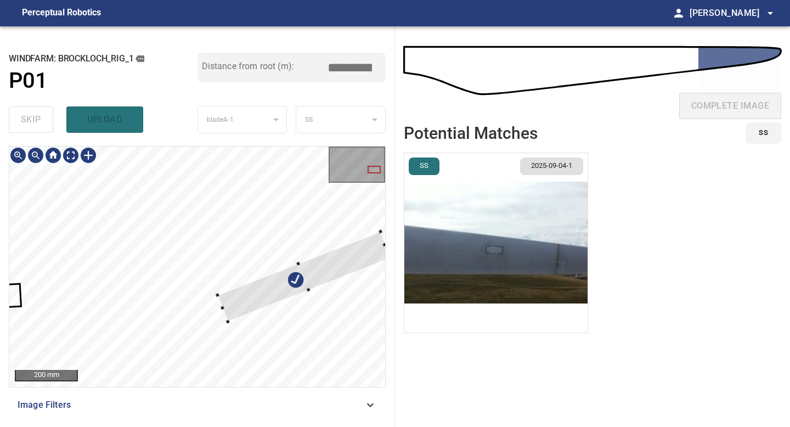
click at [300, 264] on div at bounding box center [303, 277] width 173 height 91
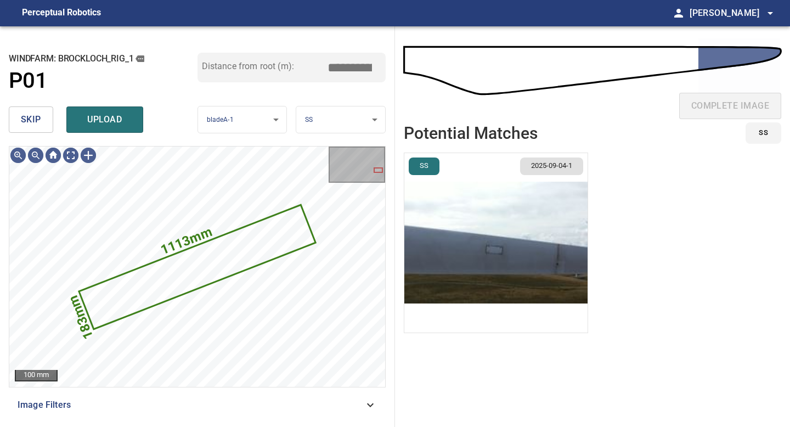
click at [329, 118] on body "**********" at bounding box center [395, 213] width 790 height 427
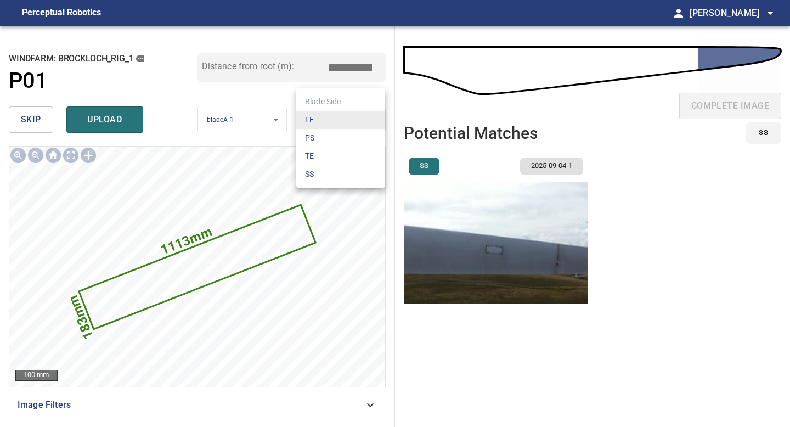
click at [328, 154] on li "TE" at bounding box center [340, 156] width 89 height 18
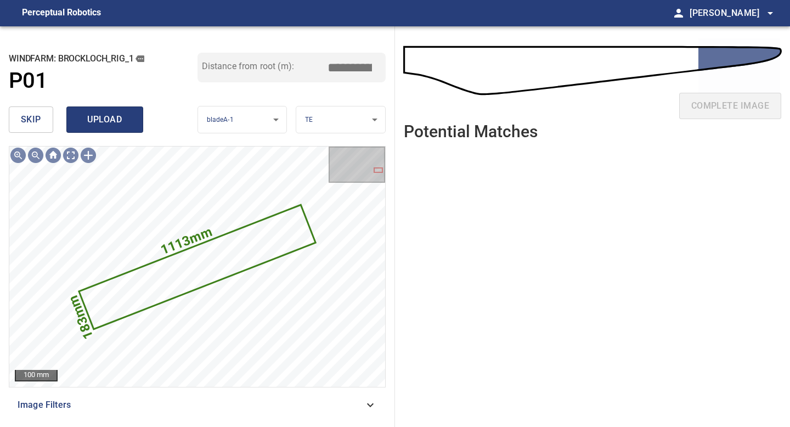
click at [115, 120] on span "upload" at bounding box center [104, 119] width 53 height 15
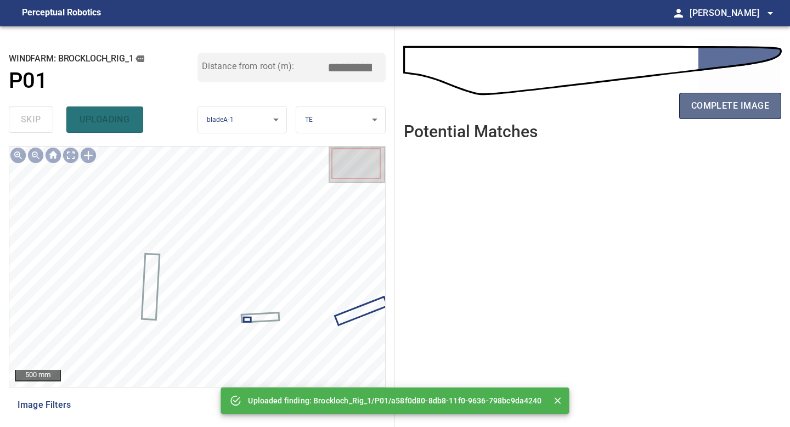
click at [731, 103] on span "complete image" at bounding box center [730, 105] width 78 height 15
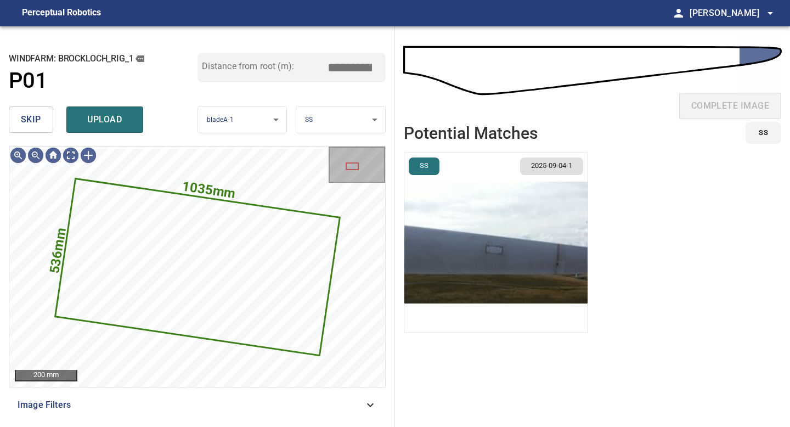
click at [31, 118] on span "skip" at bounding box center [31, 119] width 20 height 15
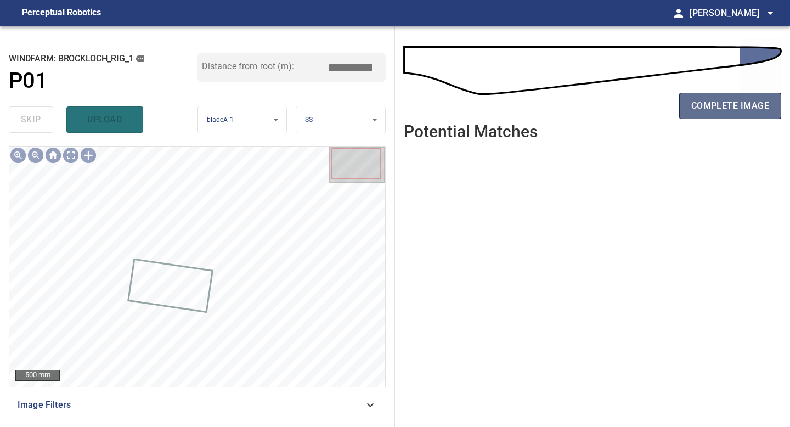
click at [705, 93] on button "complete image" at bounding box center [730, 106] width 102 height 26
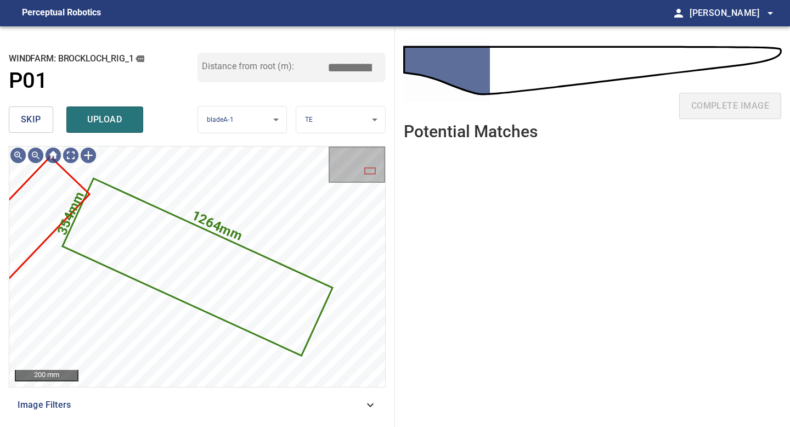
click at [38, 118] on span "skip" at bounding box center [31, 119] width 20 height 15
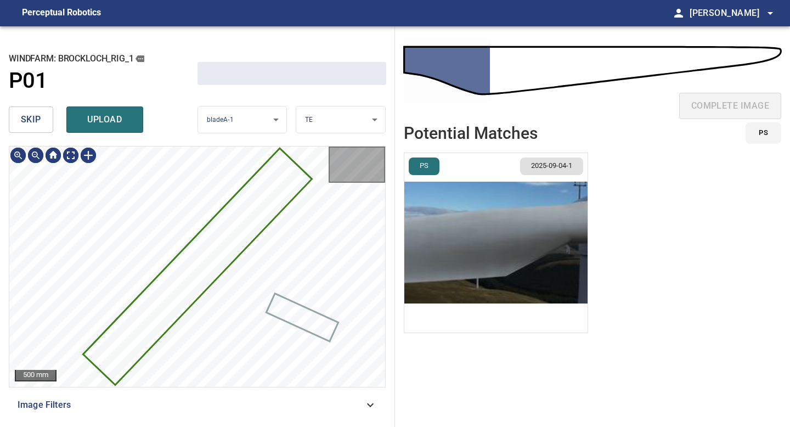
click at [38, 118] on span "skip" at bounding box center [31, 119] width 20 height 15
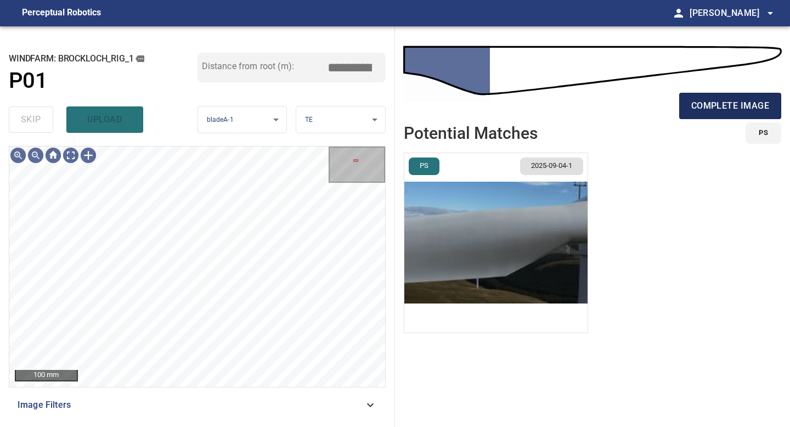
click at [751, 93] on button "complete image" at bounding box center [730, 106] width 102 height 26
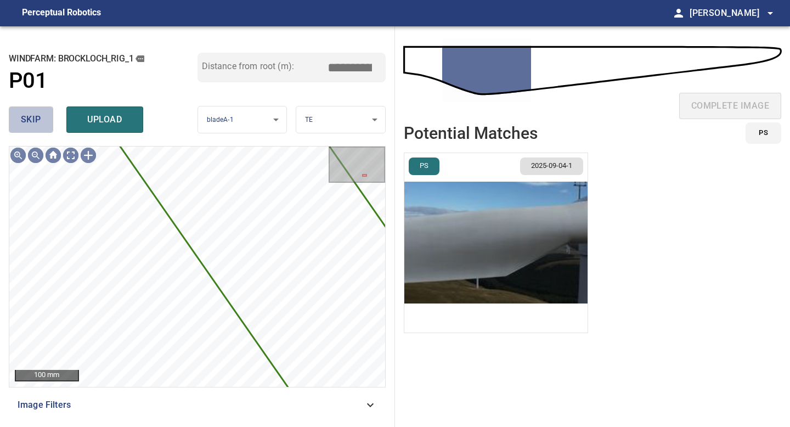
click at [31, 112] on span "skip" at bounding box center [31, 119] width 20 height 15
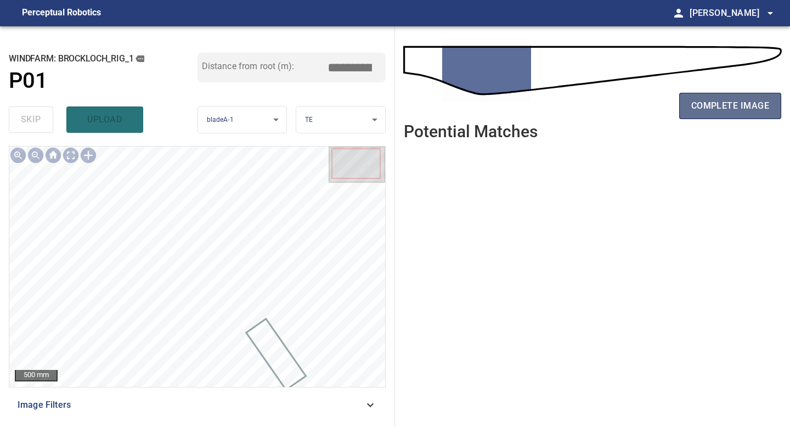
click at [707, 99] on span "complete image" at bounding box center [730, 105] width 78 height 15
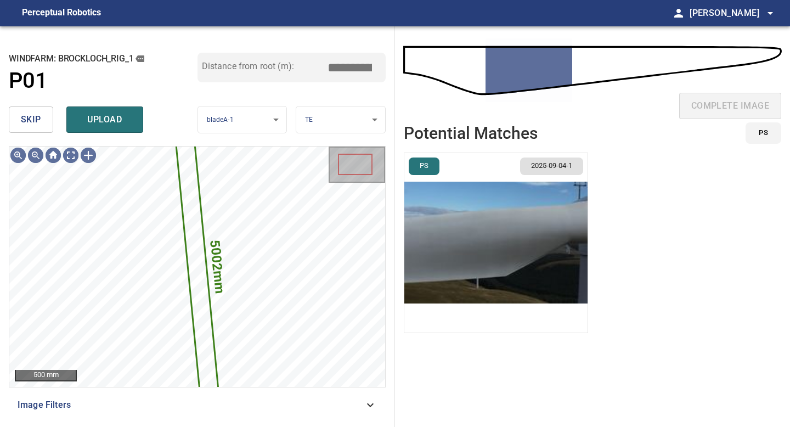
click at [34, 115] on span "skip" at bounding box center [31, 119] width 20 height 15
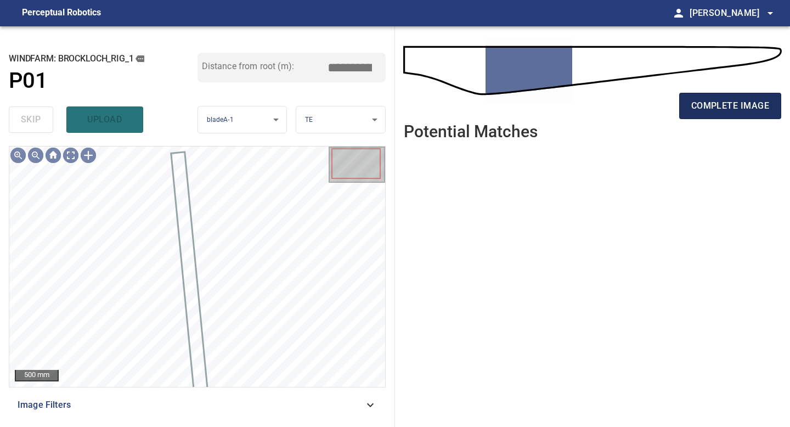
click at [703, 108] on span "complete image" at bounding box center [730, 105] width 78 height 15
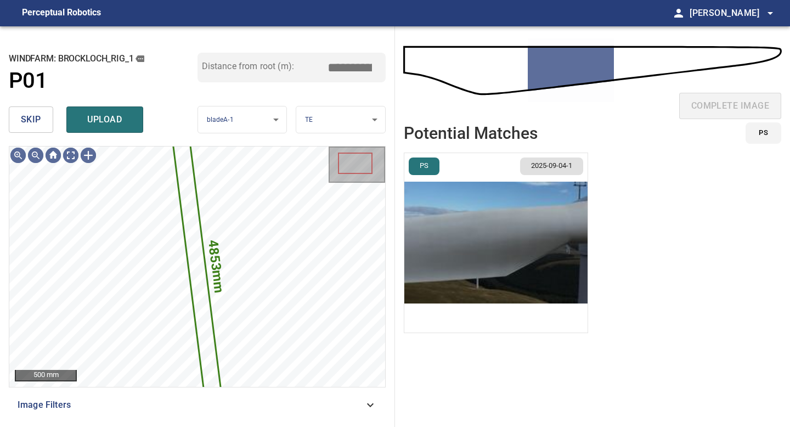
click at [29, 114] on span "skip" at bounding box center [31, 119] width 20 height 15
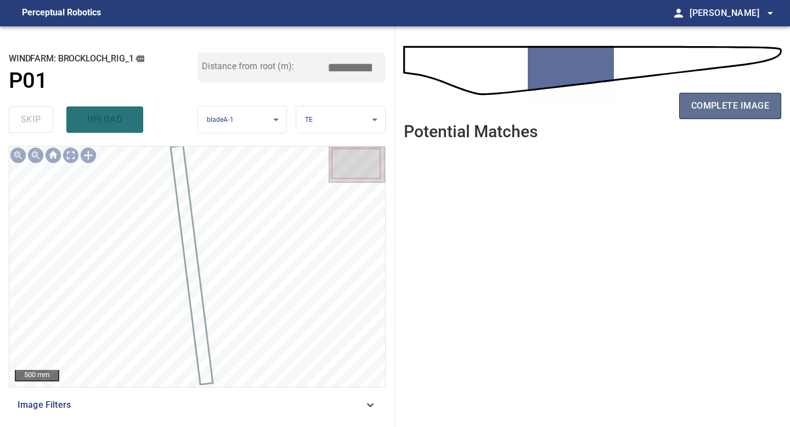
click at [692, 103] on span "complete image" at bounding box center [730, 105] width 78 height 15
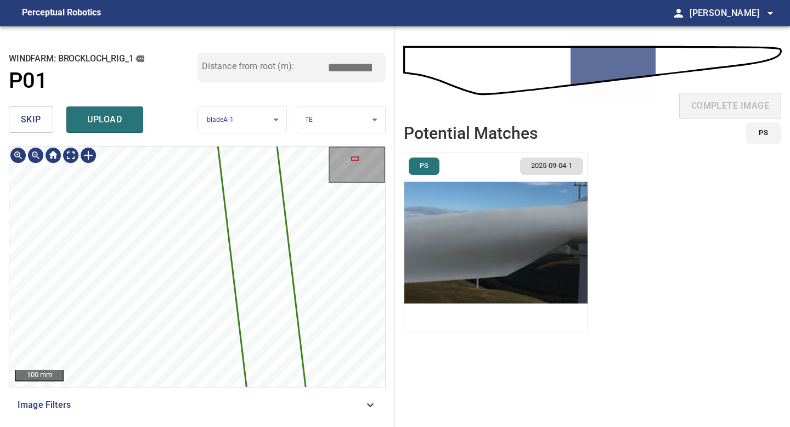
click at [32, 114] on span "skip" at bounding box center [31, 119] width 20 height 15
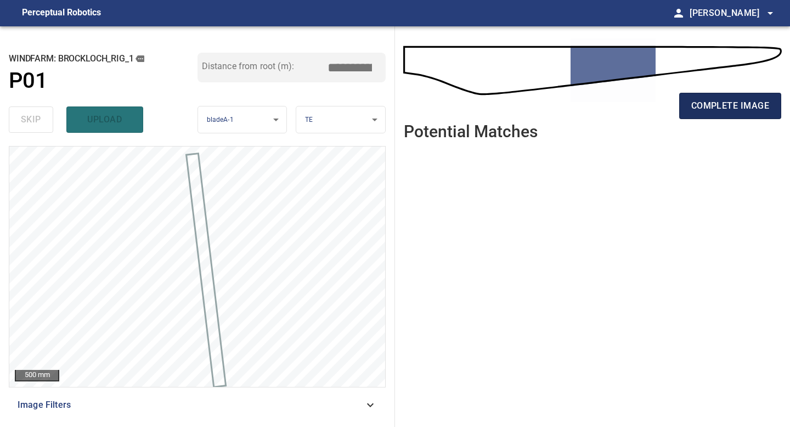
click at [705, 116] on button "complete image" at bounding box center [730, 106] width 102 height 26
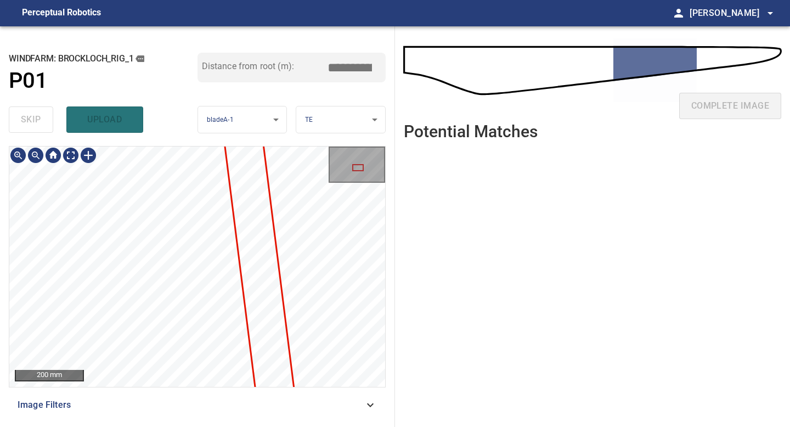
click at [263, 426] on div "**********" at bounding box center [197, 226] width 395 height 401
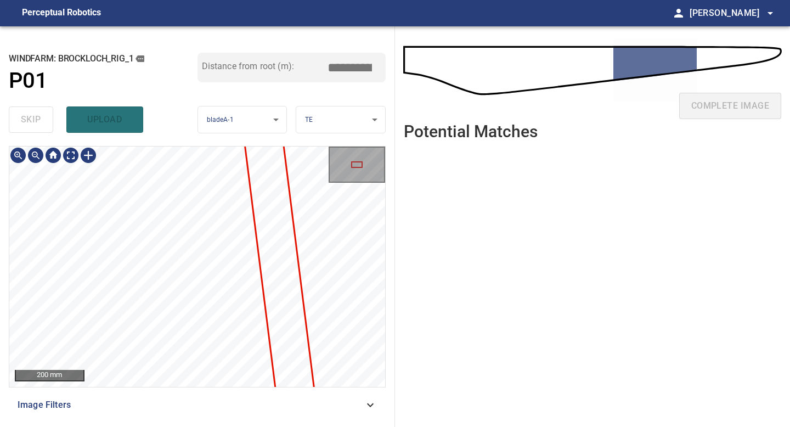
click at [227, 416] on div "200 mm Image Filters" at bounding box center [197, 282] width 377 height 272
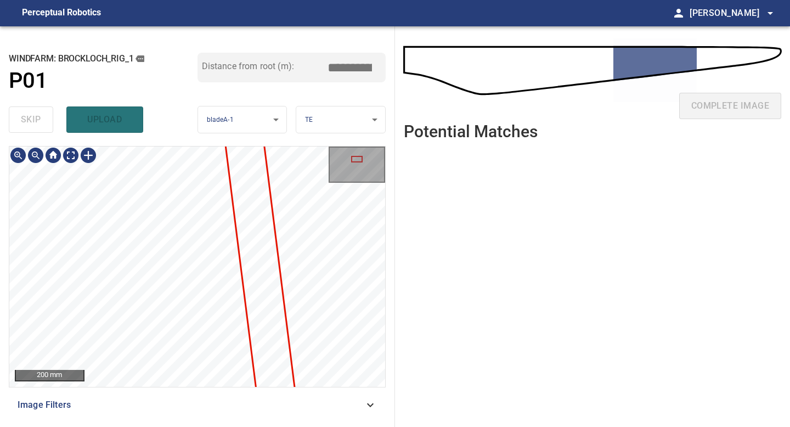
click at [215, 426] on div "**********" at bounding box center [197, 226] width 395 height 401
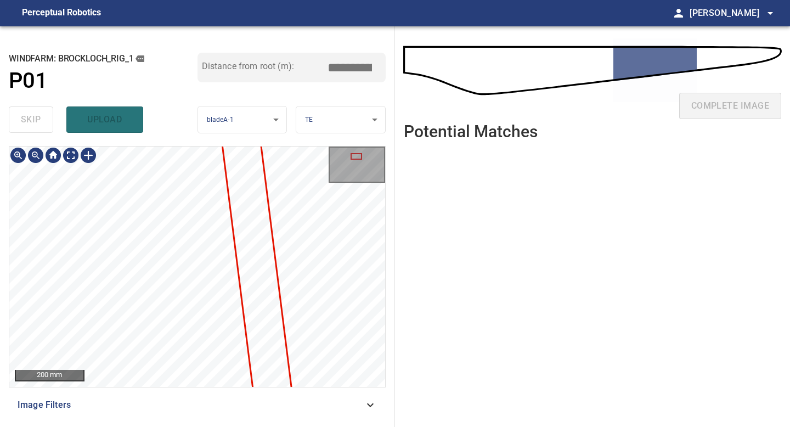
click at [200, 426] on div "**********" at bounding box center [197, 226] width 395 height 401
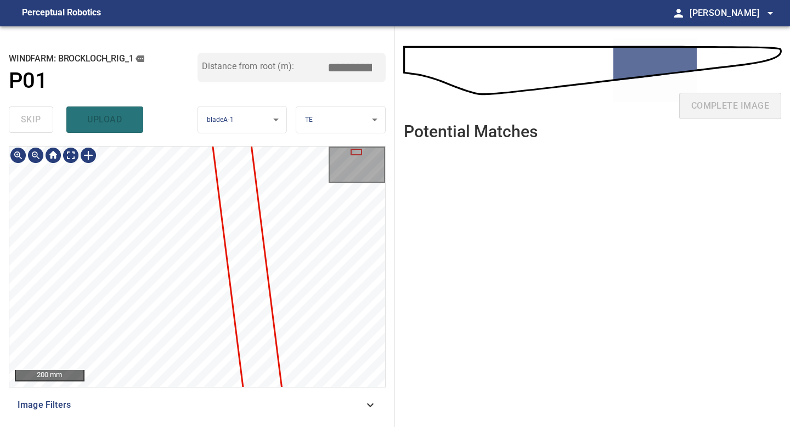
click at [188, 426] on div "**********" at bounding box center [197, 226] width 395 height 401
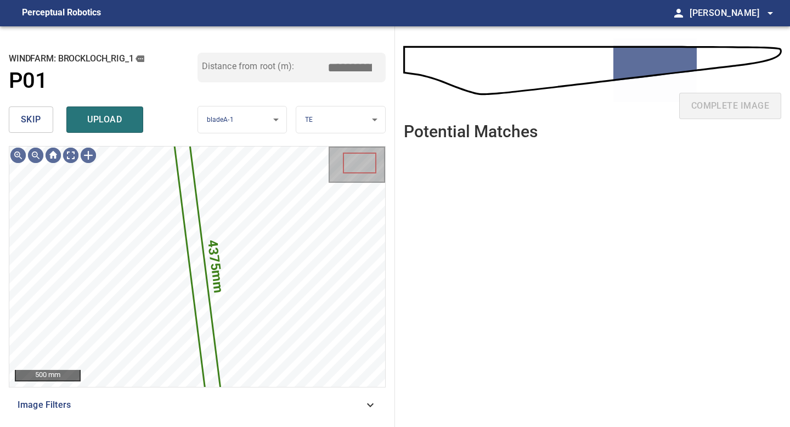
click at [39, 116] on span "skip" at bounding box center [31, 119] width 20 height 15
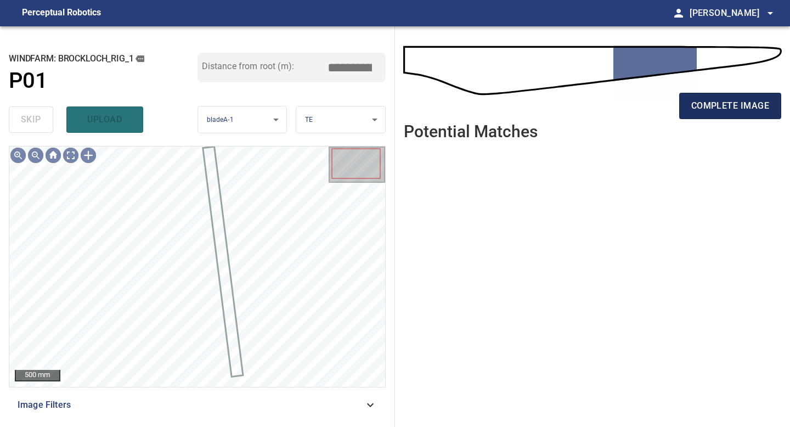
click at [696, 110] on span "complete image" at bounding box center [730, 105] width 78 height 15
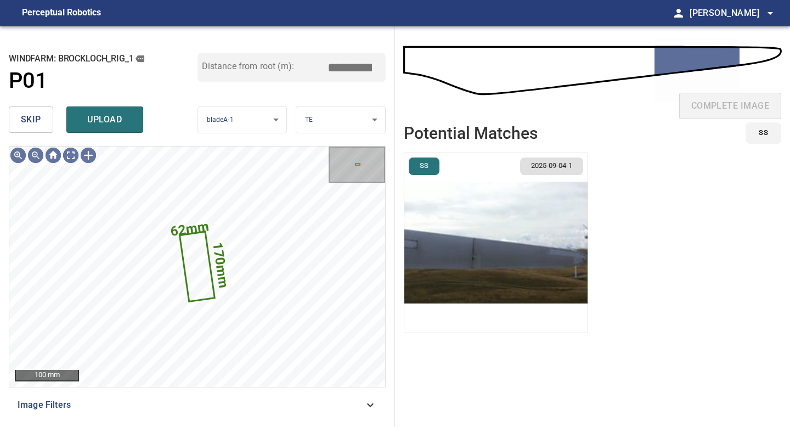
click at [24, 118] on span "skip" at bounding box center [31, 119] width 20 height 15
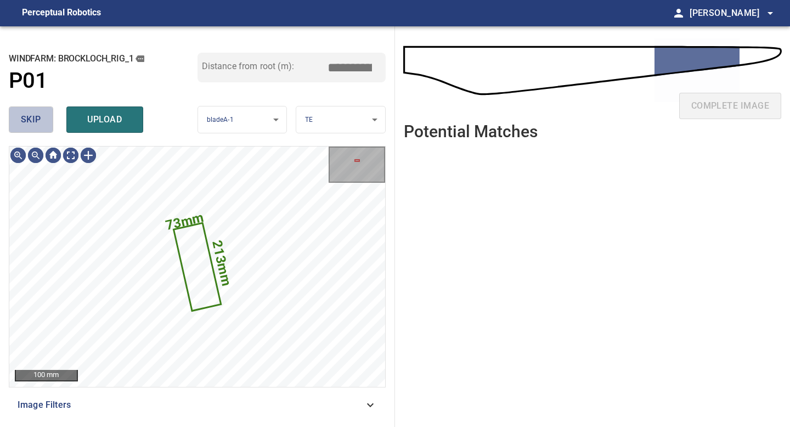
click at [24, 118] on span "skip" at bounding box center [31, 119] width 20 height 15
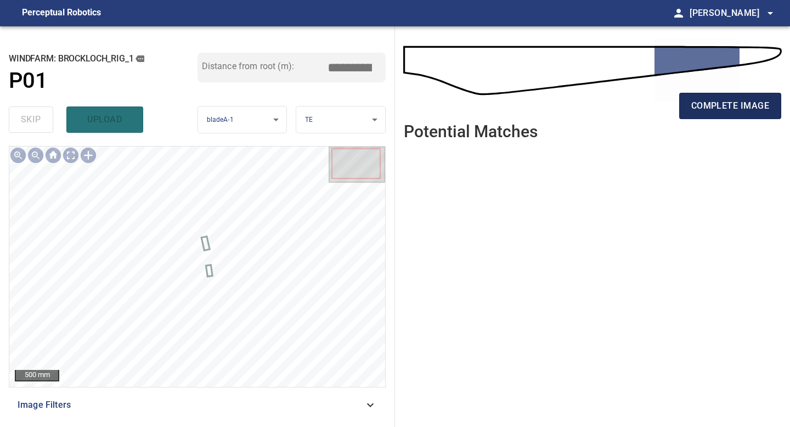
click at [684, 114] on button "complete image" at bounding box center [730, 106] width 102 height 26
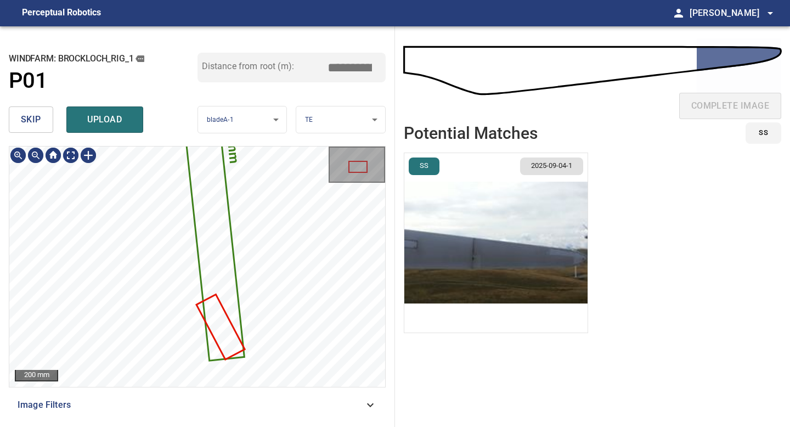
click at [167, 115] on div "**********" at bounding box center [197, 226] width 395 height 401
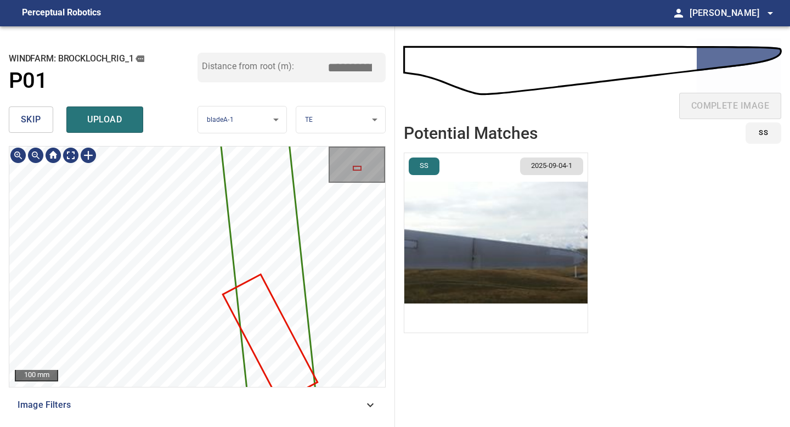
click at [165, 418] on div "3226mm 242mm 100 mm Image Filters" at bounding box center [197, 282] width 377 height 272
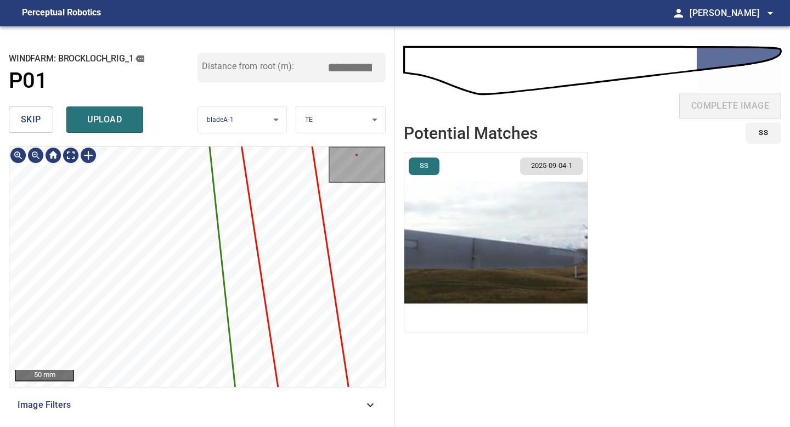
click at [144, 133] on div "**********" at bounding box center [197, 226] width 395 height 401
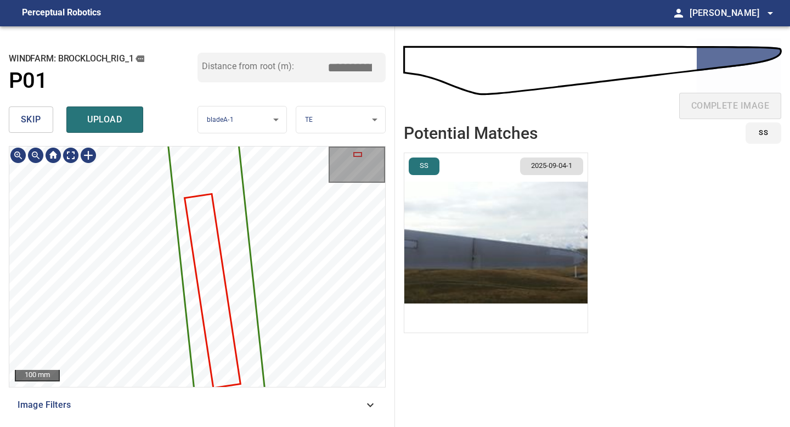
click at [168, 410] on div "3226mm 242mm 100 mm Image Filters" at bounding box center [197, 282] width 377 height 272
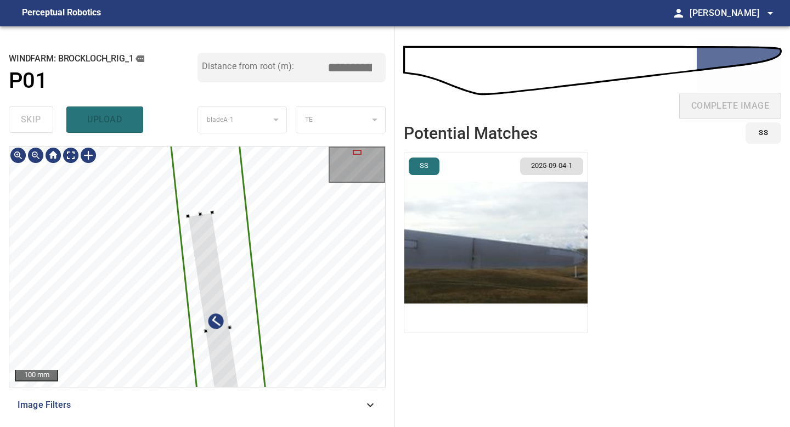
click at [199, 204] on div at bounding box center [197, 266] width 376 height 240
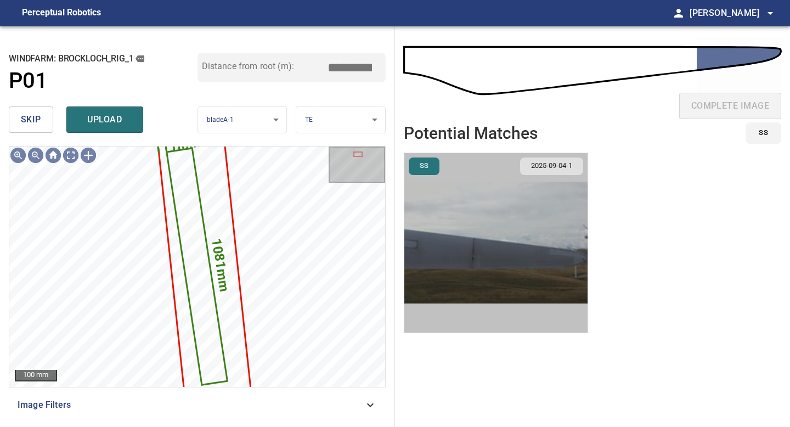
click at [512, 266] on img "button" at bounding box center [495, 242] width 183 height 179
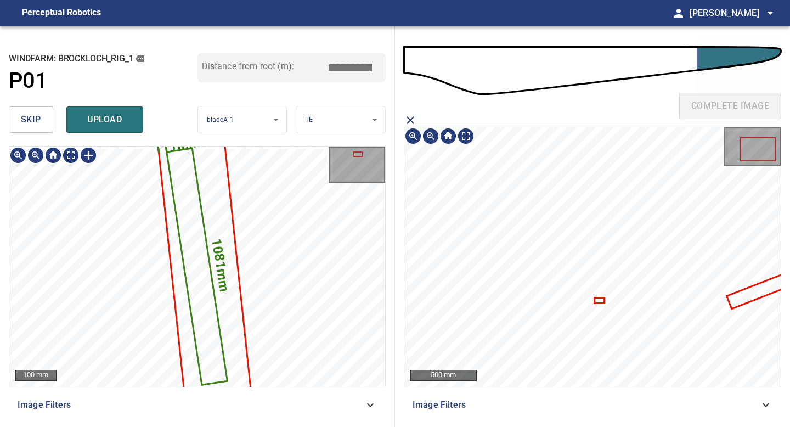
click at [120, 412] on div "1081mm 111mm 100 mm Image Filters" at bounding box center [197, 282] width 377 height 272
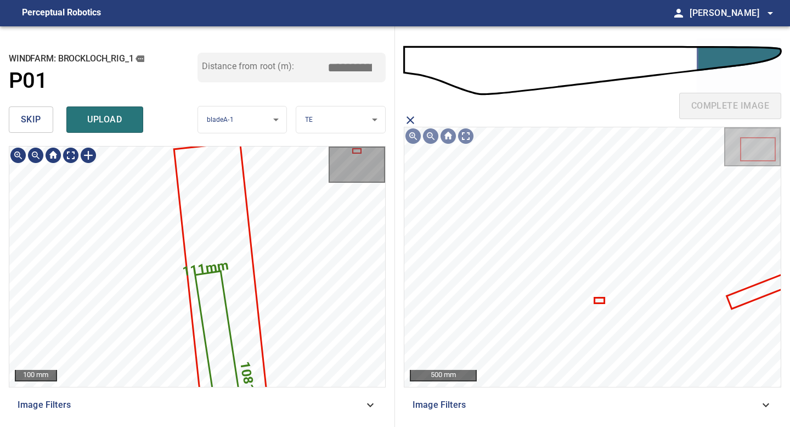
click at [120, 426] on div "**********" at bounding box center [197, 226] width 395 height 401
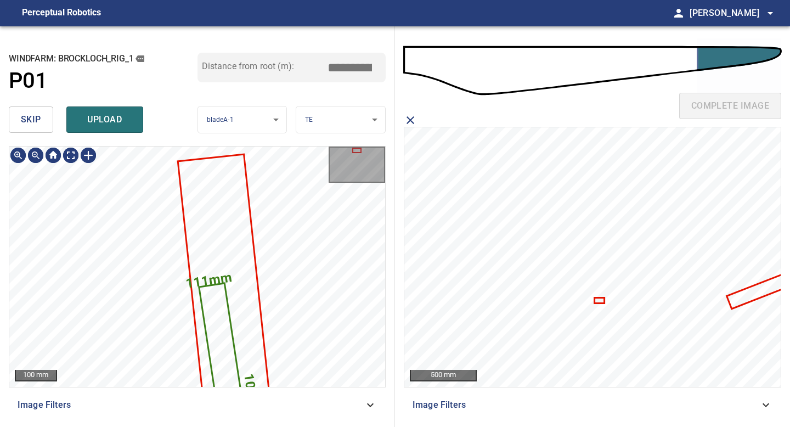
click at [32, 127] on button "skip" at bounding box center [31, 119] width 44 height 26
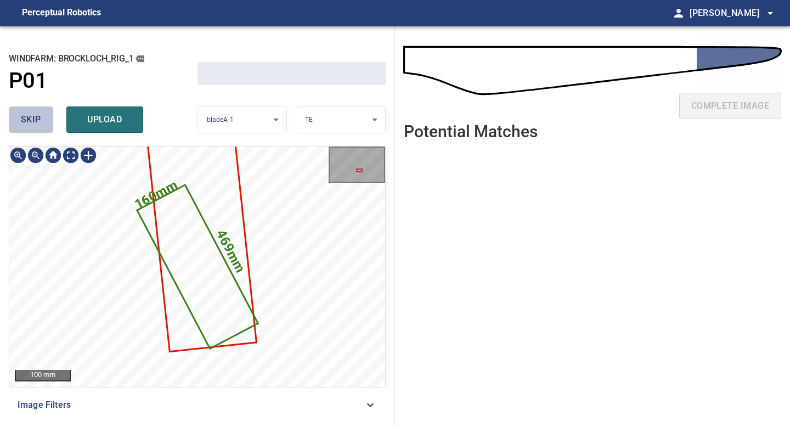
click at [32, 127] on button "skip" at bounding box center [31, 119] width 44 height 26
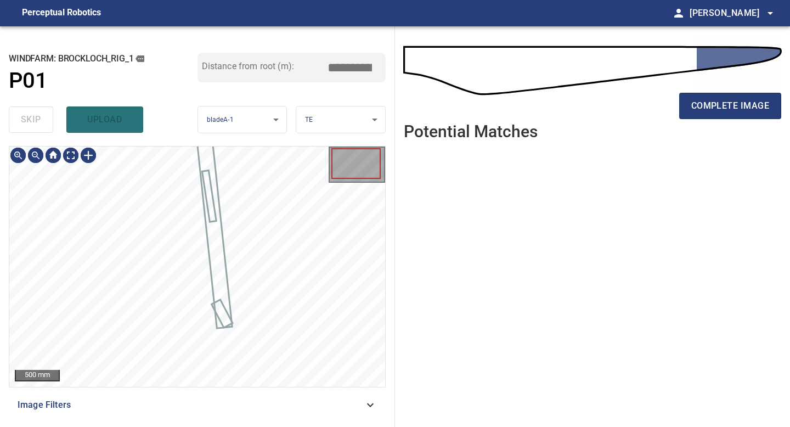
click at [32, 127] on div "skip upload" at bounding box center [103, 119] width 189 height 35
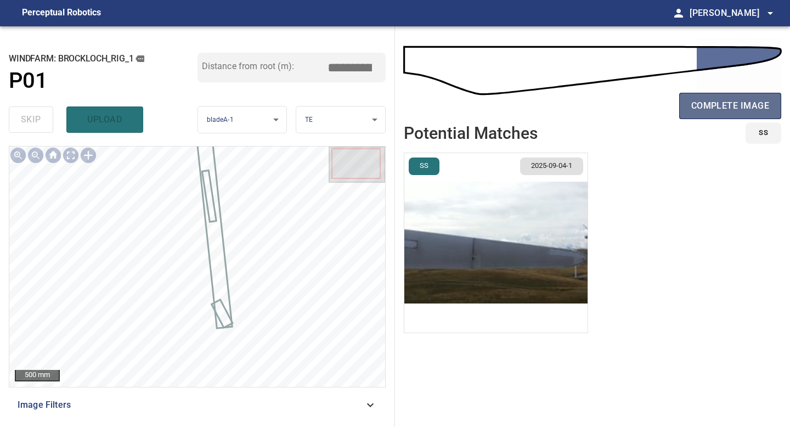
click at [709, 99] on span "complete image" at bounding box center [730, 105] width 78 height 15
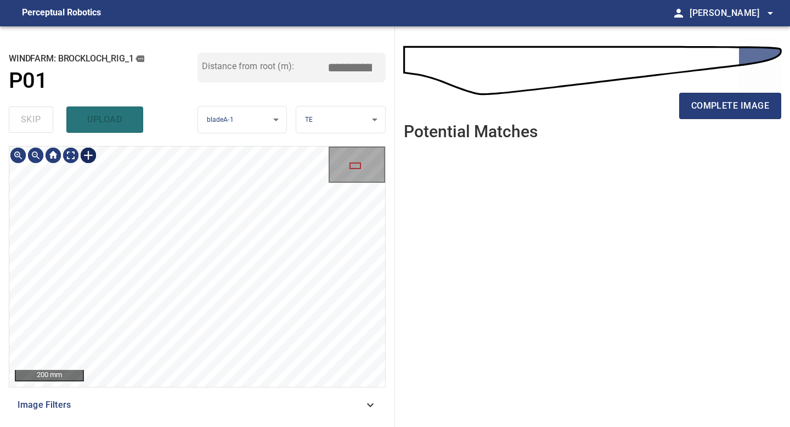
click at [86, 151] on div at bounding box center [89, 155] width 18 height 18
click at [218, 322] on div at bounding box center [197, 266] width 376 height 240
click at [225, 314] on div at bounding box center [217, 258] width 46 height 142
click at [252, 383] on div at bounding box center [223, 286] width 59 height 199
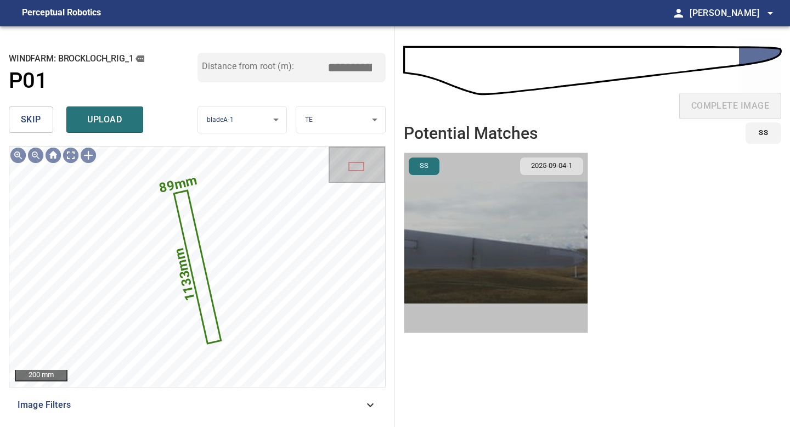
click at [539, 236] on img "button" at bounding box center [495, 242] width 183 height 179
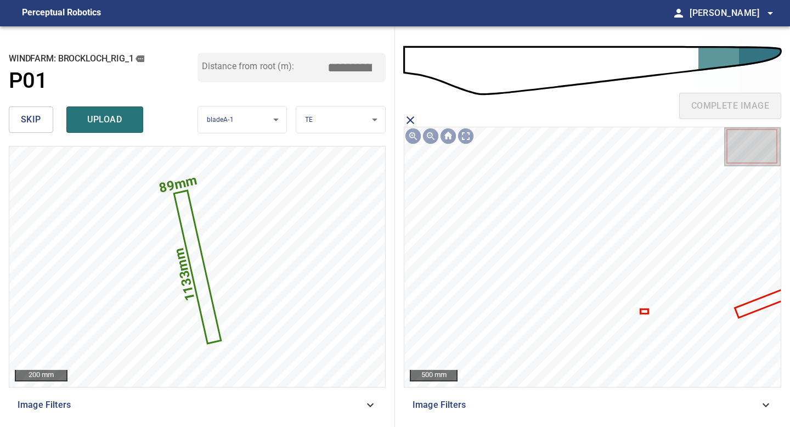
click at [758, 306] on icon at bounding box center [762, 302] width 53 height 27
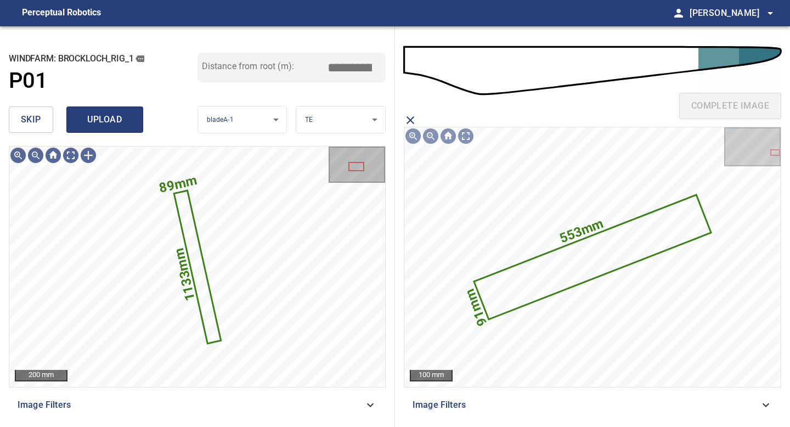
click at [94, 121] on span "upload" at bounding box center [104, 119] width 53 height 15
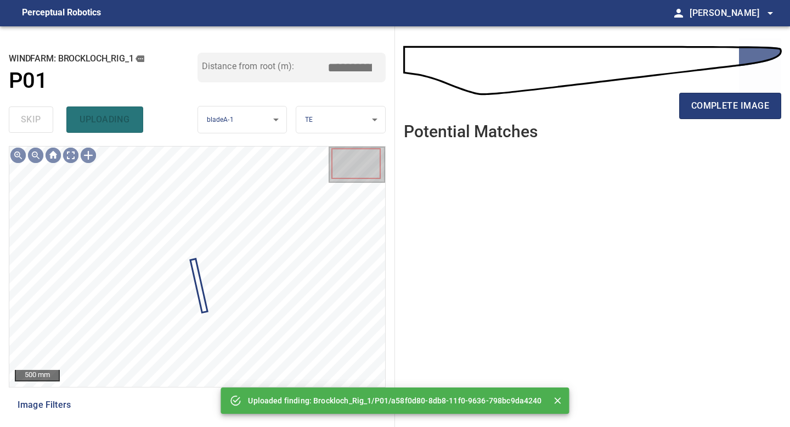
click at [29, 114] on div "skip uploading" at bounding box center [103, 119] width 189 height 35
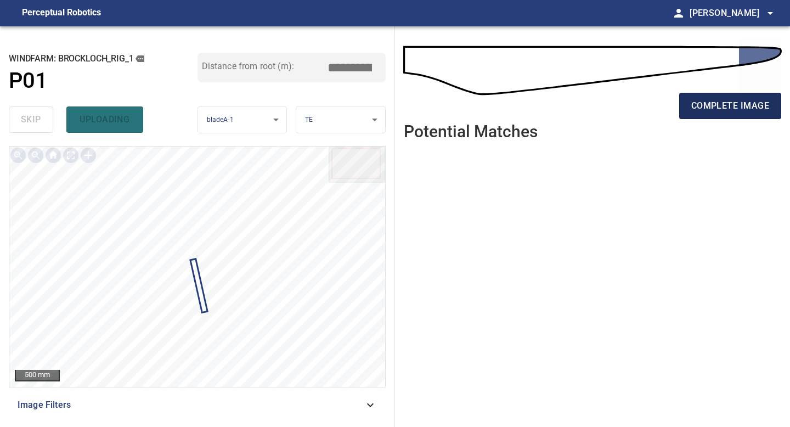
click at [732, 109] on span "complete image" at bounding box center [730, 105] width 78 height 15
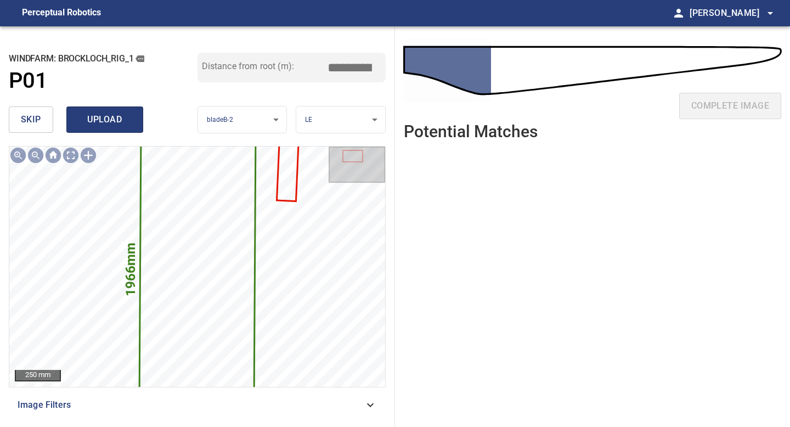
click at [102, 112] on span "upload" at bounding box center [104, 119] width 53 height 15
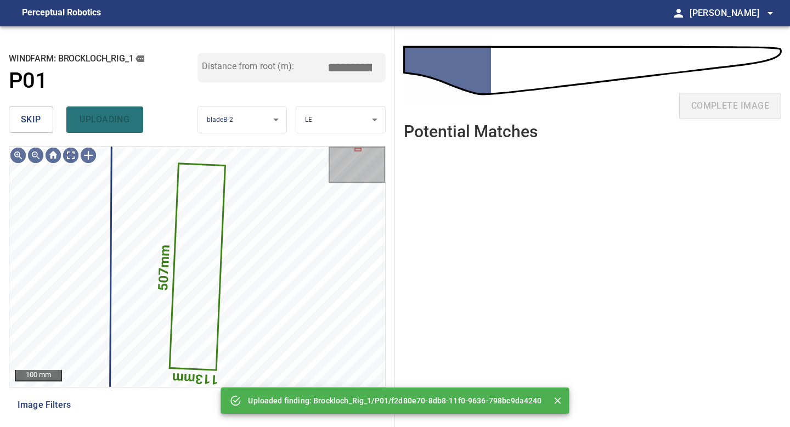
click at [22, 119] on span "skip" at bounding box center [31, 119] width 20 height 15
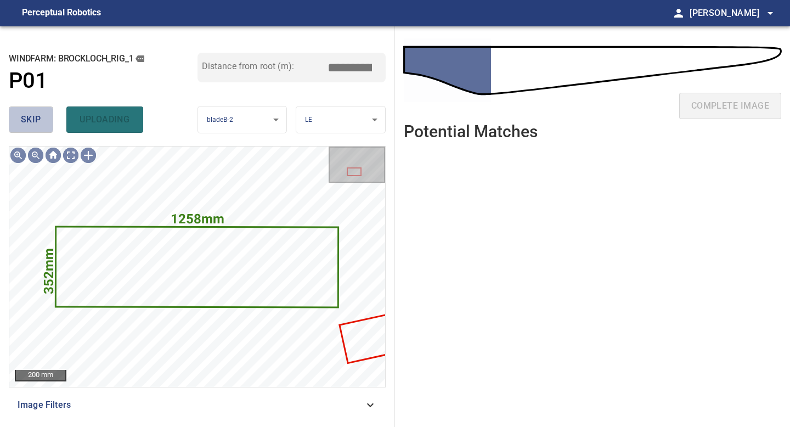
click at [22, 119] on span "skip" at bounding box center [31, 119] width 20 height 15
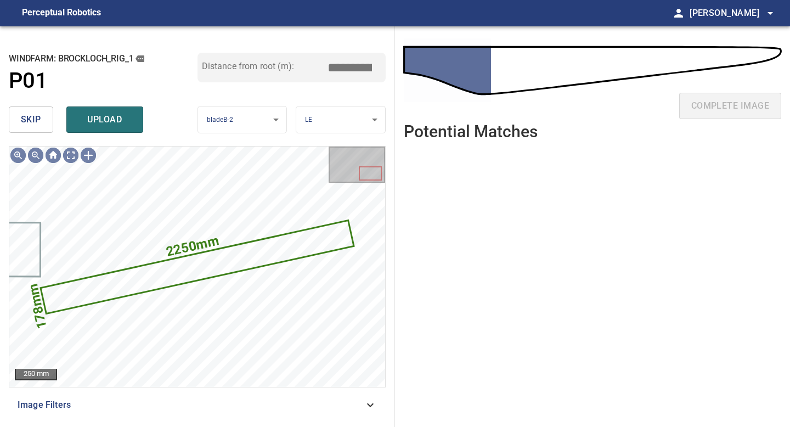
click at [22, 119] on span "skip" at bounding box center [31, 119] width 20 height 15
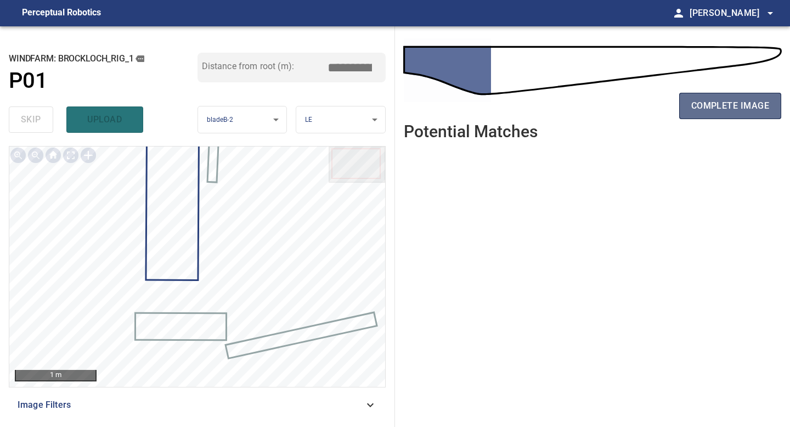
click at [752, 104] on span "complete image" at bounding box center [730, 105] width 78 height 15
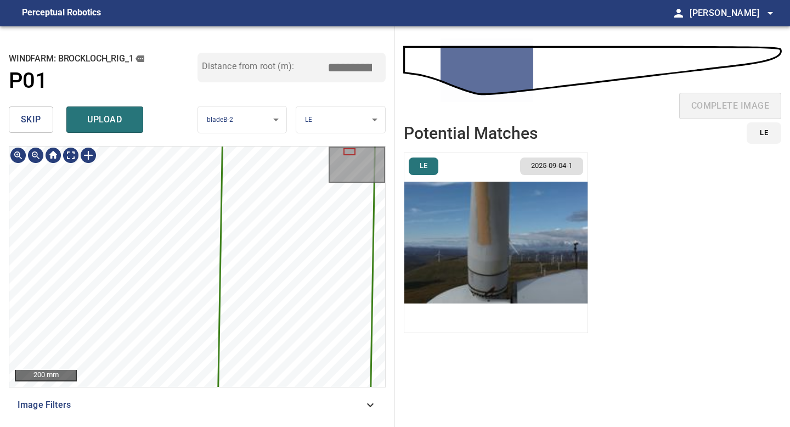
click at [512, 257] on img "button" at bounding box center [495, 242] width 183 height 179
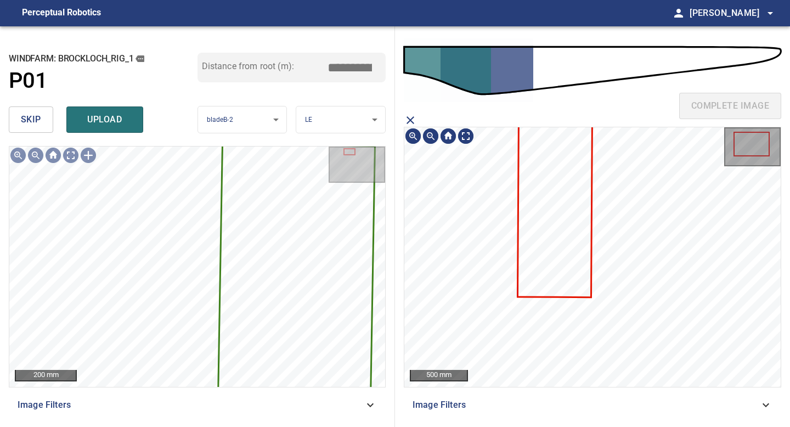
click at [579, 199] on icon at bounding box center [555, 198] width 73 height 196
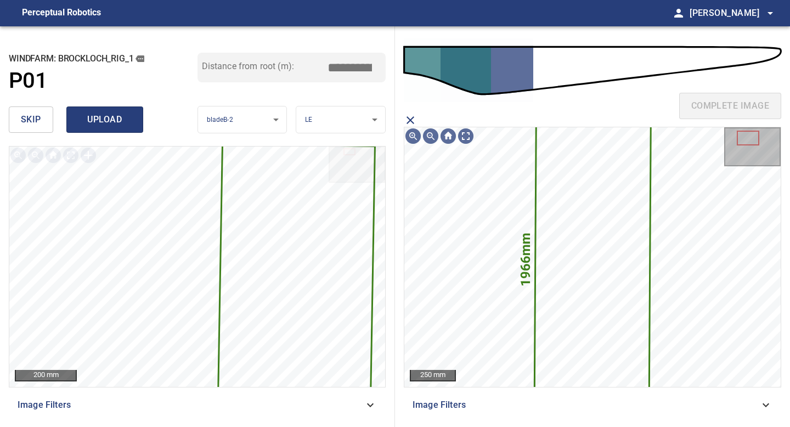
click at [127, 125] on span "upload" at bounding box center [104, 119] width 53 height 15
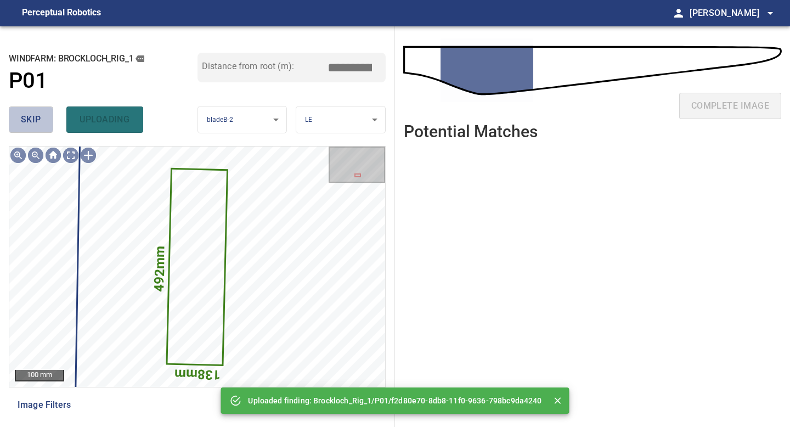
click at [21, 121] on span "skip" at bounding box center [31, 119] width 20 height 15
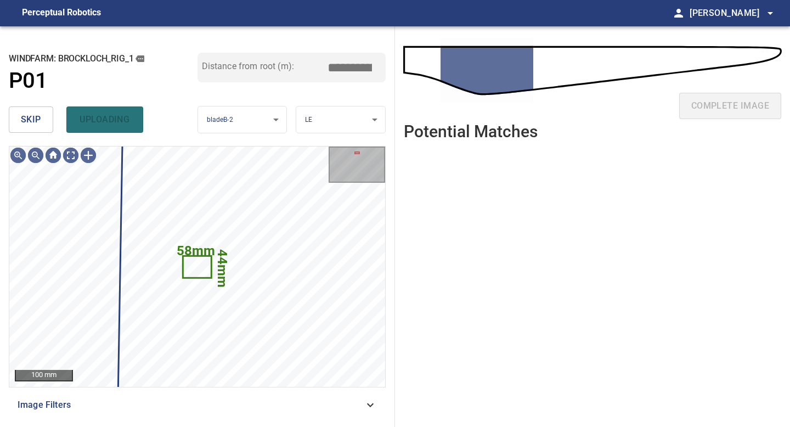
click at [21, 121] on span "skip" at bounding box center [31, 119] width 20 height 15
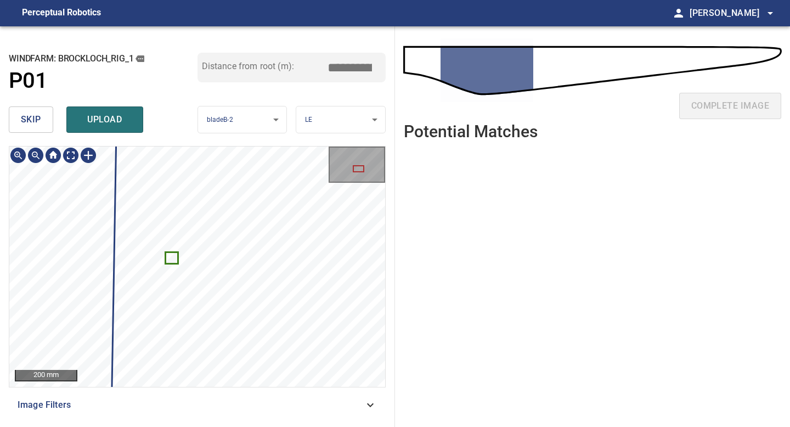
click at [144, 410] on div "200 mm Image Filters" at bounding box center [197, 282] width 377 height 272
click at [151, 426] on div "**********" at bounding box center [197, 226] width 395 height 401
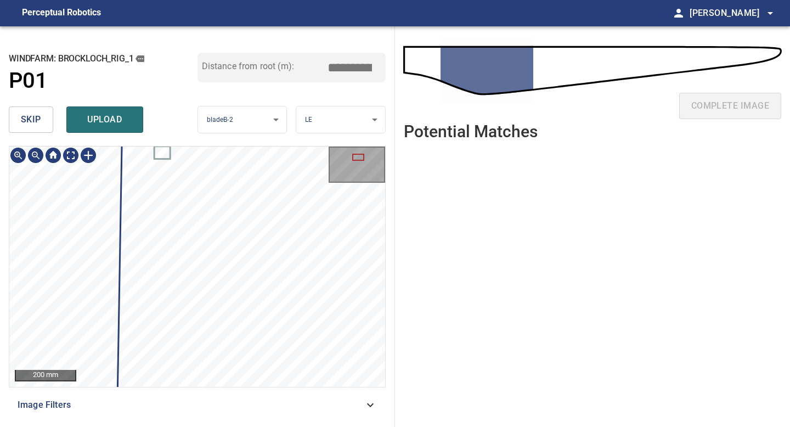
click at [151, 426] on div "**********" at bounding box center [197, 226] width 395 height 401
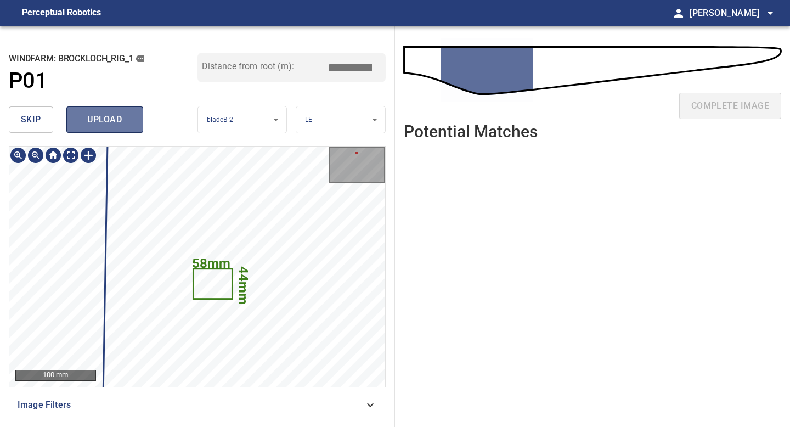
click at [102, 116] on span "upload" at bounding box center [104, 119] width 53 height 15
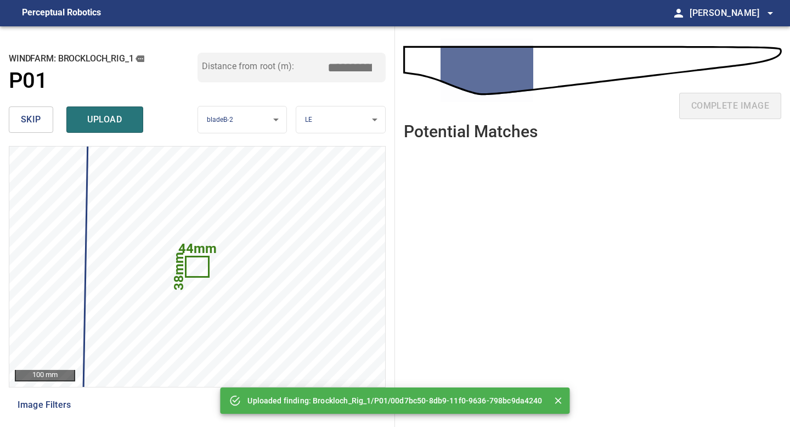
click at [43, 117] on button "skip" at bounding box center [31, 119] width 44 height 26
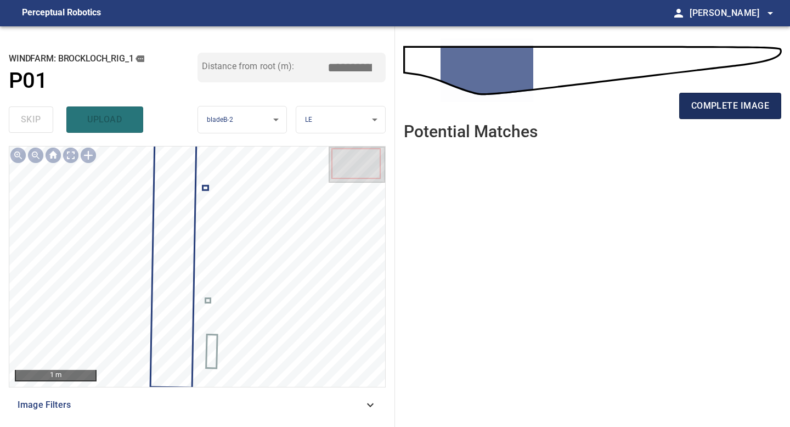
click at [720, 105] on span "complete image" at bounding box center [730, 105] width 78 height 15
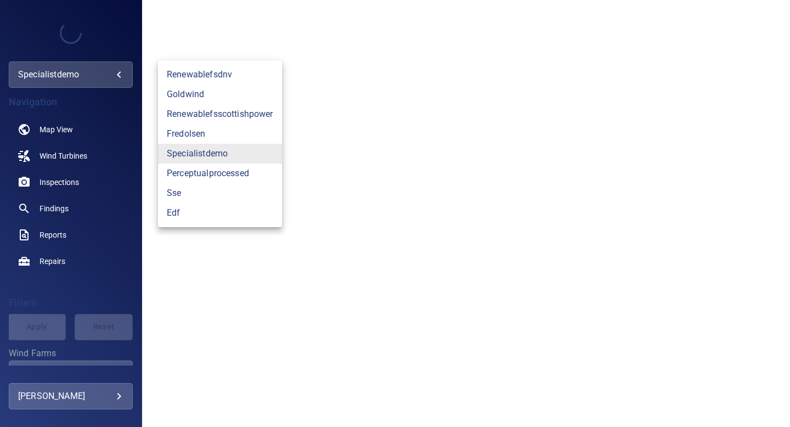
click at [115, 76] on body "**********" at bounding box center [395, 213] width 790 height 427
click at [192, 138] on link "fredolsen" at bounding box center [220, 134] width 124 height 20
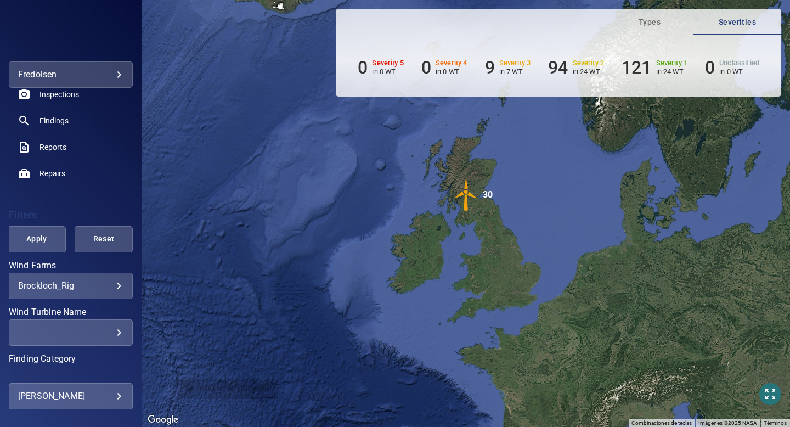
scroll to position [108, 0]
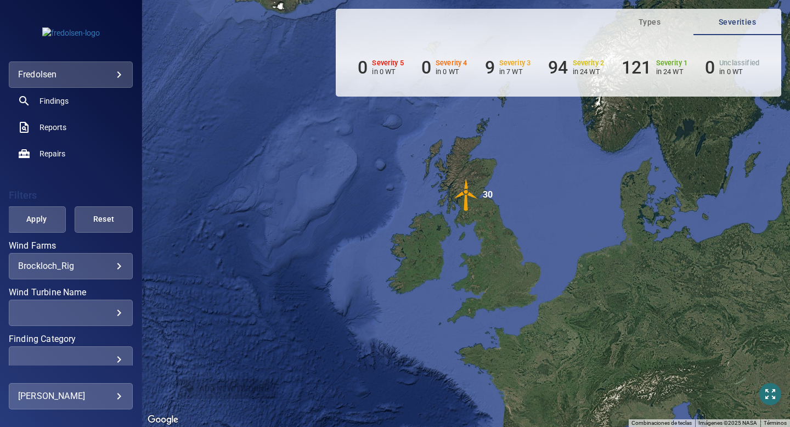
click at [75, 260] on div "**********" at bounding box center [71, 266] width 124 height 26
click at [117, 264] on body "**********" at bounding box center [395, 213] width 790 height 427
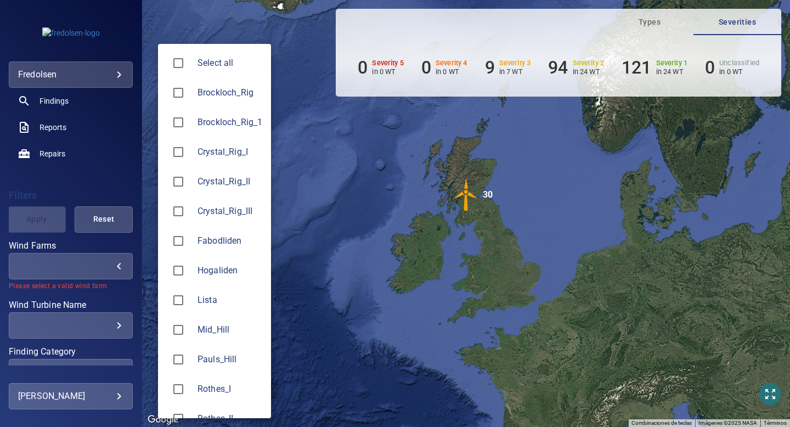
type input "**********"
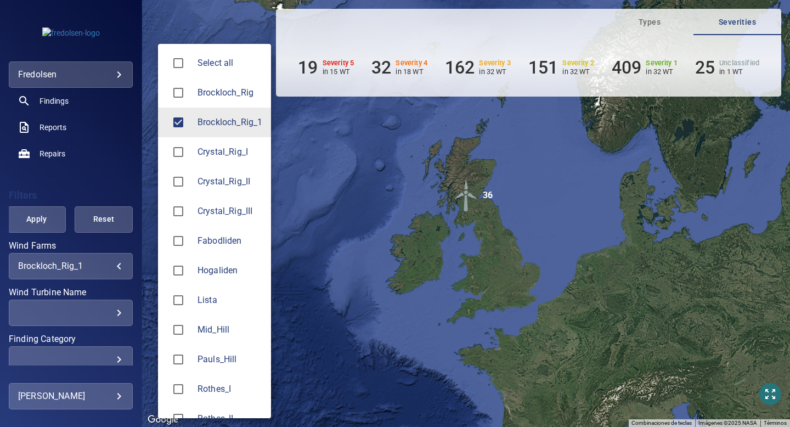
click at [100, 187] on div at bounding box center [395, 213] width 790 height 427
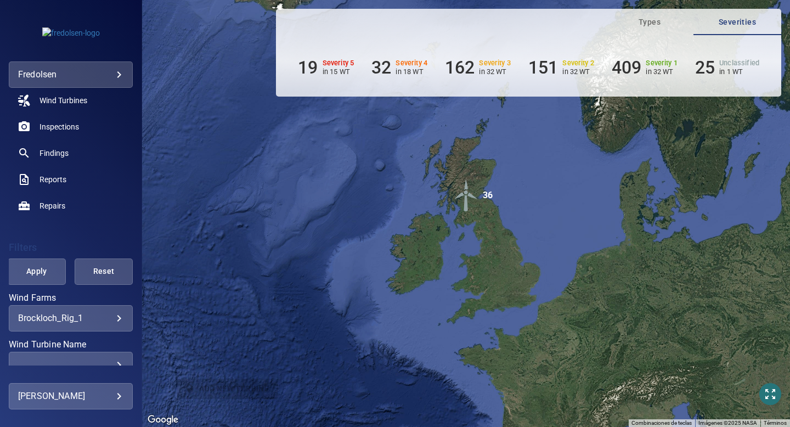
scroll to position [55, 0]
click at [58, 126] on span "Inspections" at bounding box center [60, 127] width 40 height 11
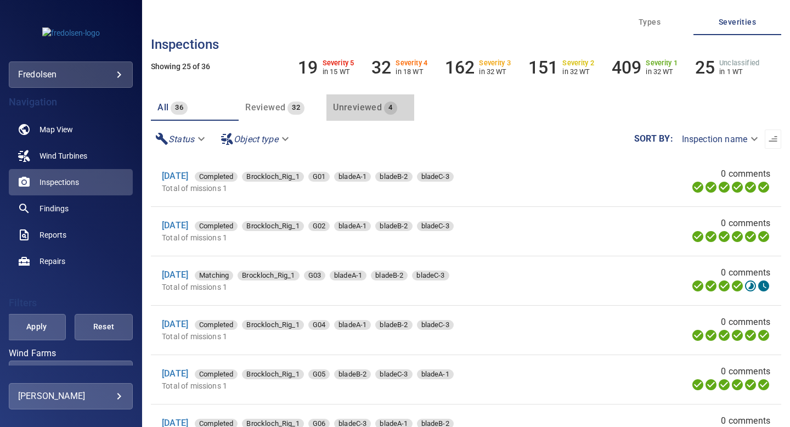
click at [363, 105] on span "Unreviewed" at bounding box center [357, 107] width 49 height 10
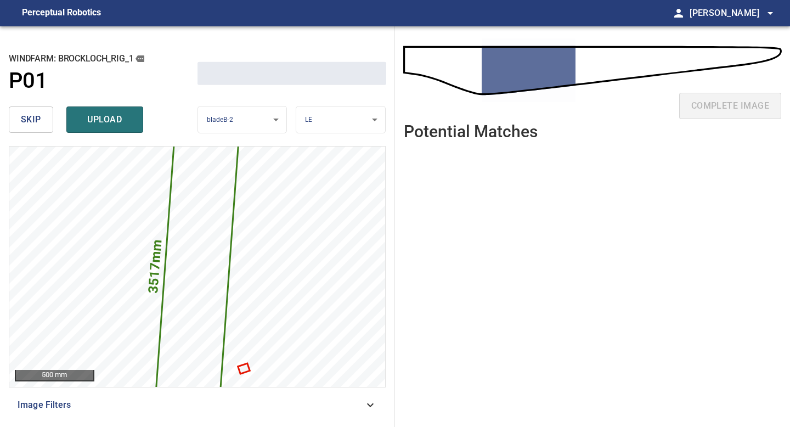
click at [388, 77] on div "**********" at bounding box center [197, 226] width 395 height 401
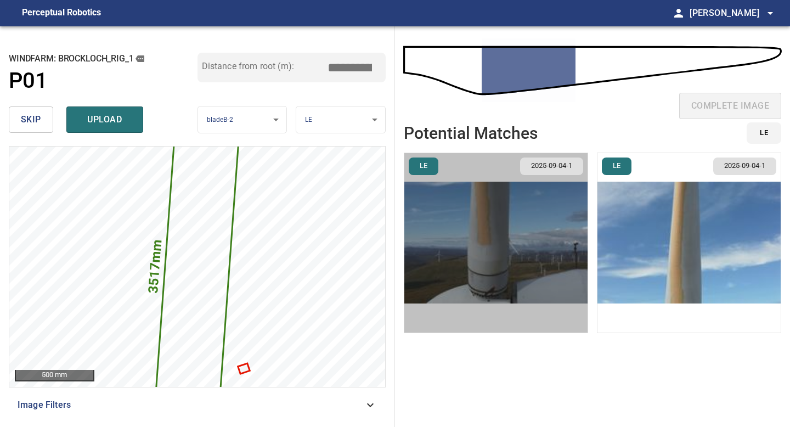
click at [509, 248] on img "button" at bounding box center [495, 242] width 183 height 179
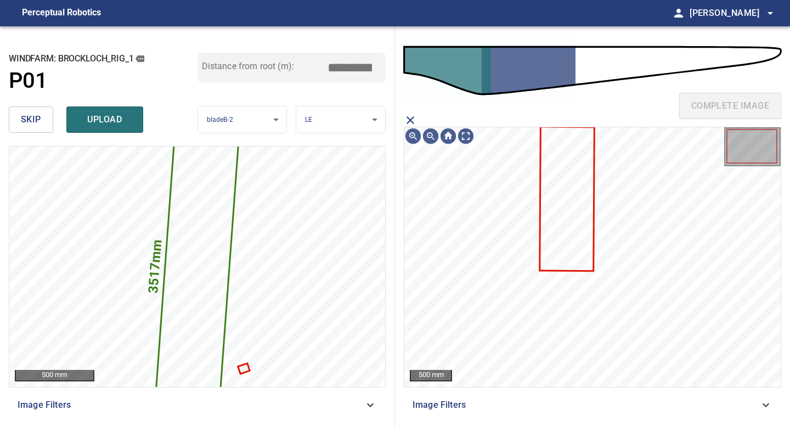
click at [580, 198] on icon at bounding box center [566, 199] width 53 height 143
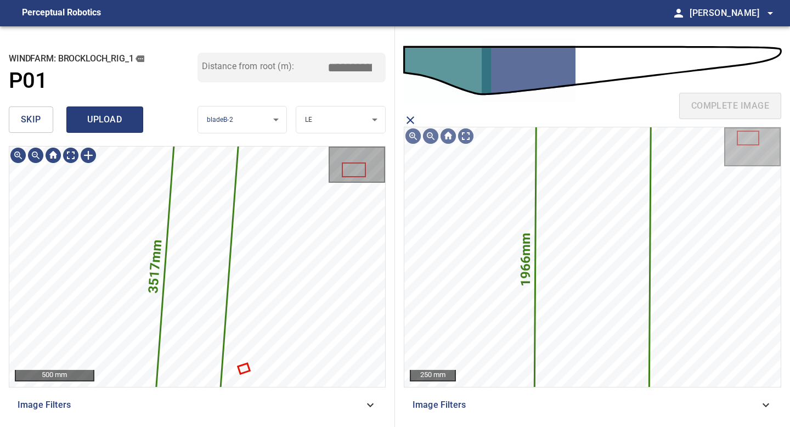
click at [129, 120] on span "upload" at bounding box center [104, 119] width 53 height 15
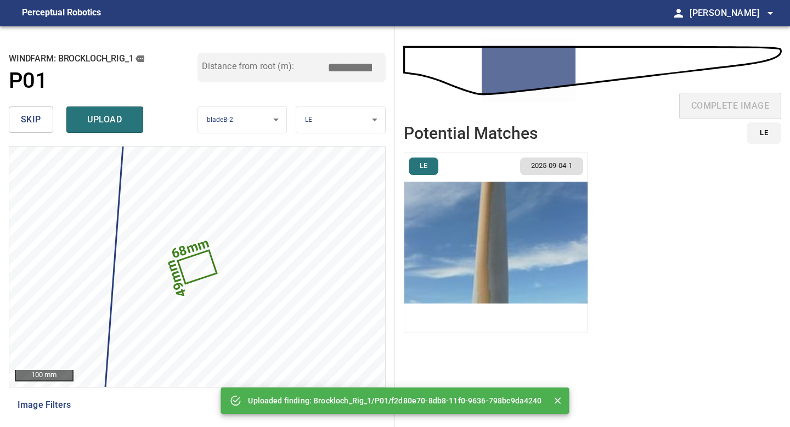
click at [36, 116] on span "skip" at bounding box center [31, 119] width 20 height 15
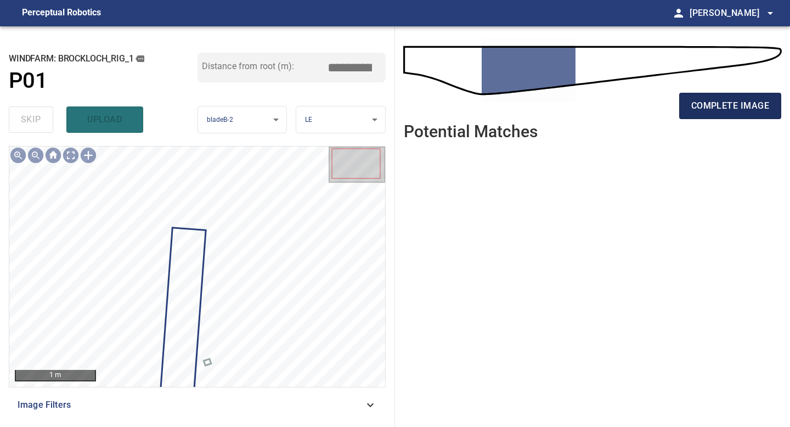
click at [713, 97] on button "complete image" at bounding box center [730, 106] width 102 height 26
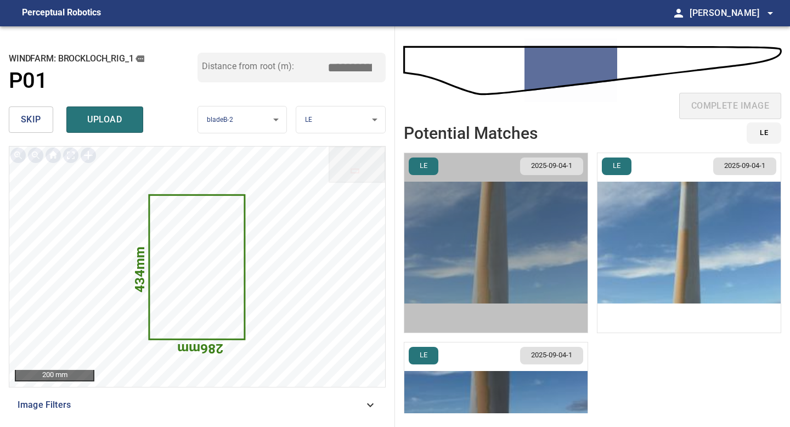
click at [463, 234] on img "button" at bounding box center [495, 242] width 183 height 179
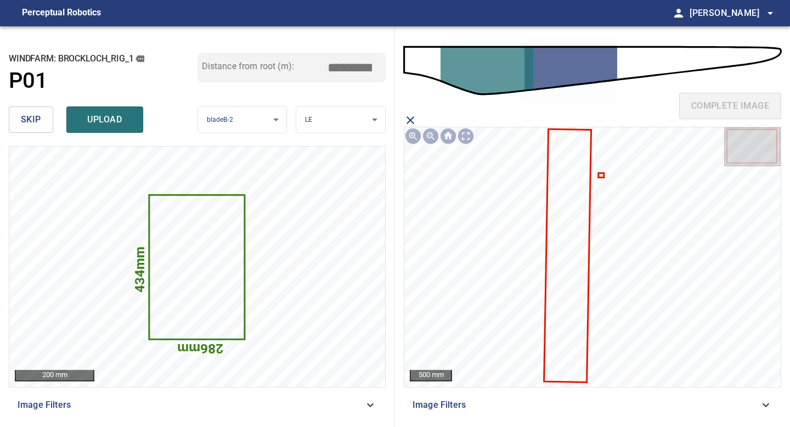
click at [574, 257] on icon at bounding box center [568, 255] width 46 height 252
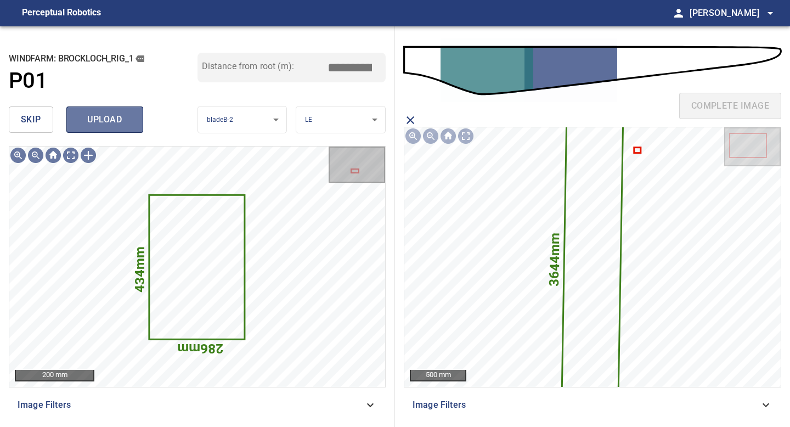
click at [120, 114] on span "upload" at bounding box center [104, 119] width 53 height 15
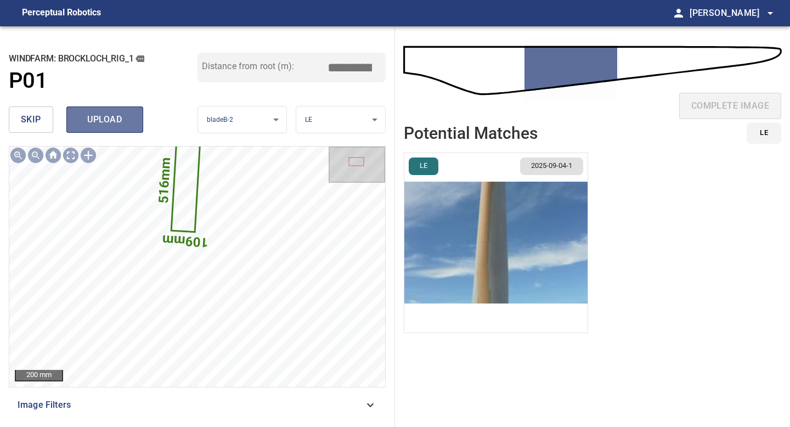
click at [106, 117] on span "upload" at bounding box center [104, 119] width 53 height 15
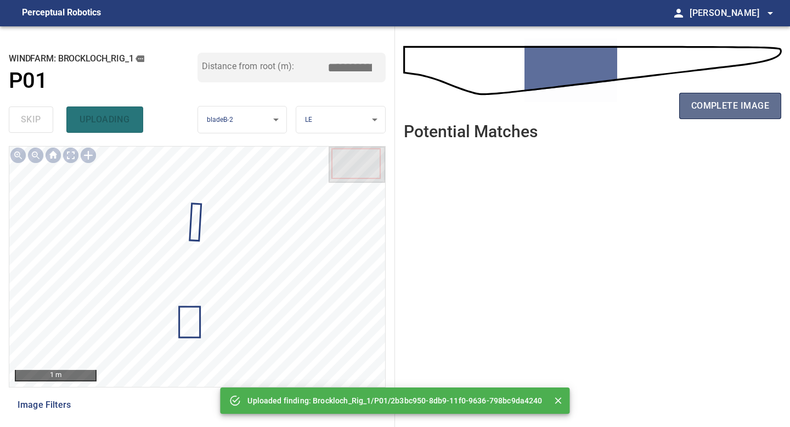
click at [715, 103] on span "complete image" at bounding box center [730, 105] width 78 height 15
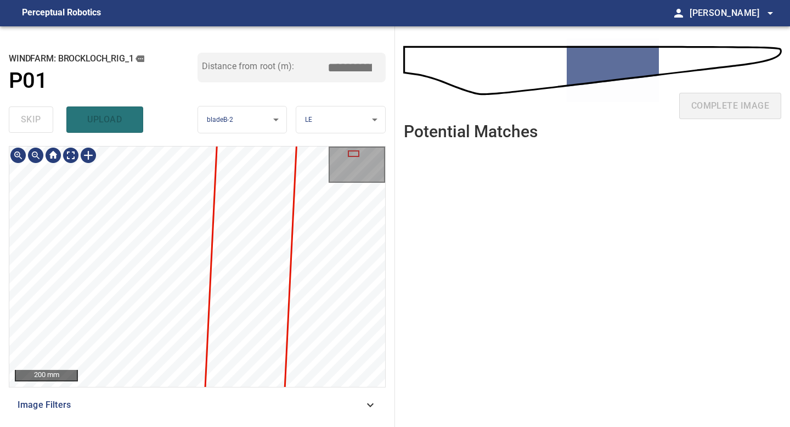
click at [193, 397] on div "200 mm Image Filters" at bounding box center [197, 282] width 377 height 272
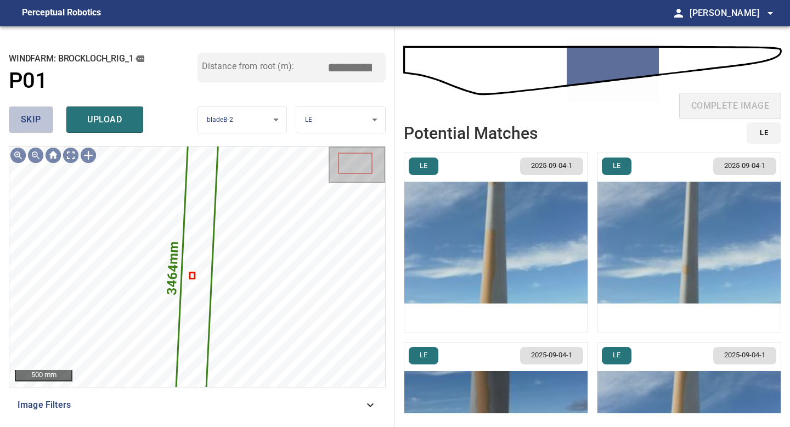
click at [50, 122] on button "skip" at bounding box center [31, 119] width 44 height 26
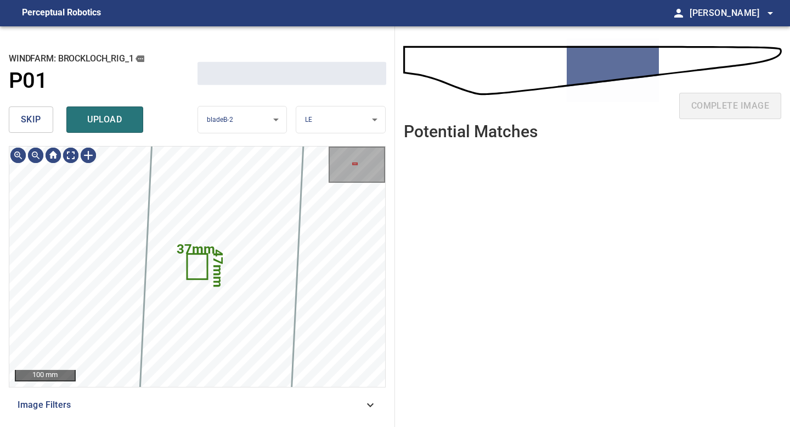
click at [50, 122] on button "skip" at bounding box center [31, 119] width 44 height 26
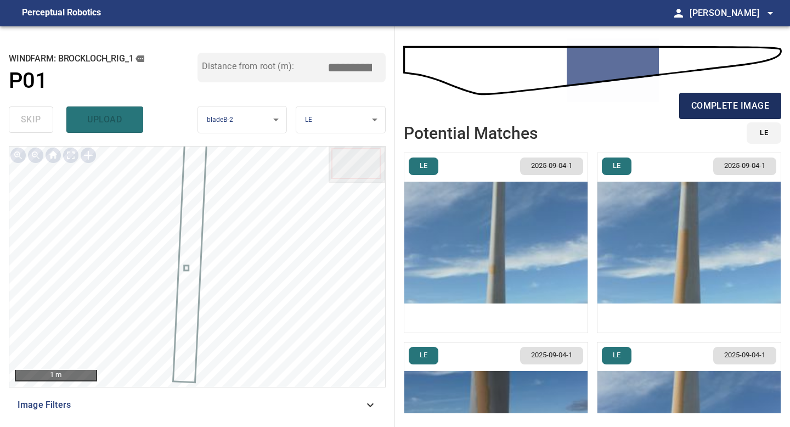
click at [714, 102] on span "complete image" at bounding box center [730, 105] width 78 height 15
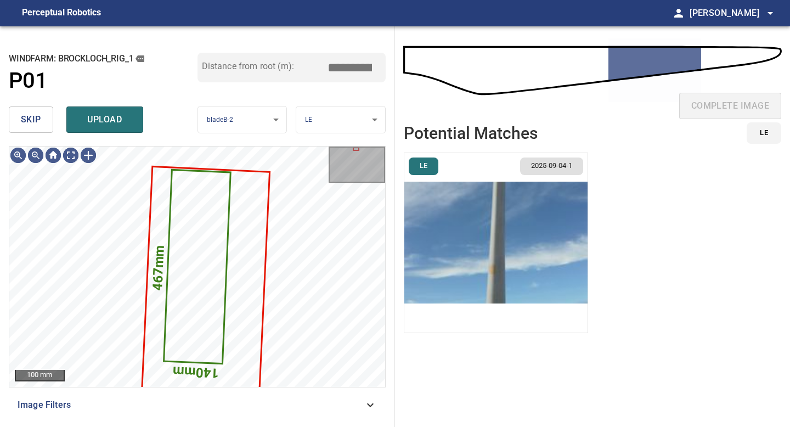
click at [20, 120] on button "skip" at bounding box center [31, 119] width 44 height 26
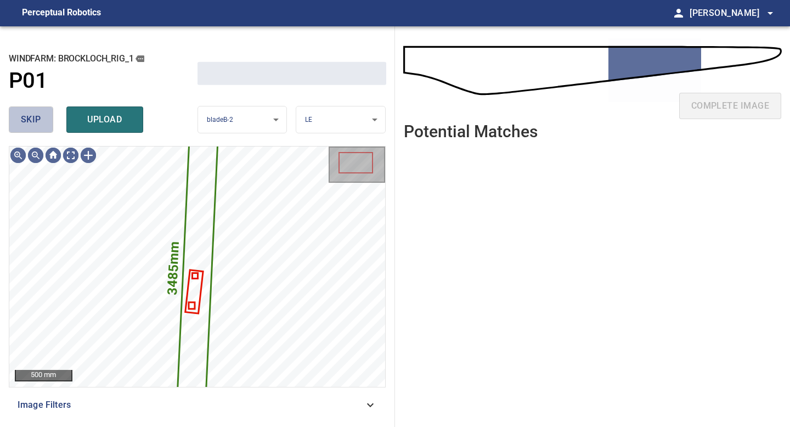
click at [20, 120] on button "skip" at bounding box center [31, 119] width 44 height 26
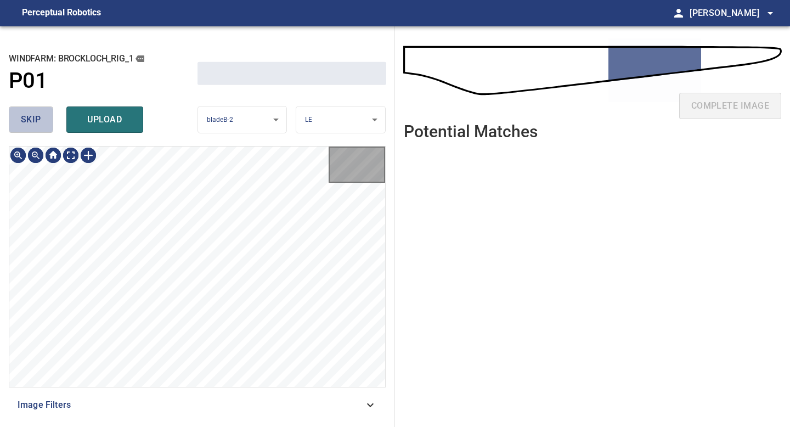
click at [20, 120] on button "skip" at bounding box center [31, 119] width 44 height 26
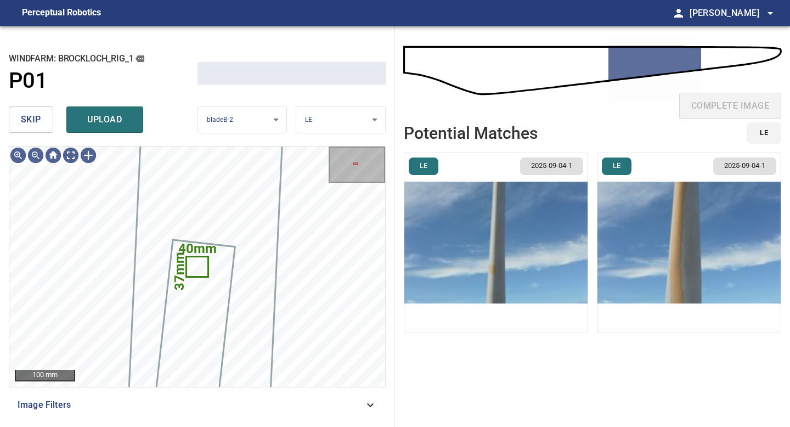
click at [20, 120] on button "skip" at bounding box center [31, 119] width 44 height 26
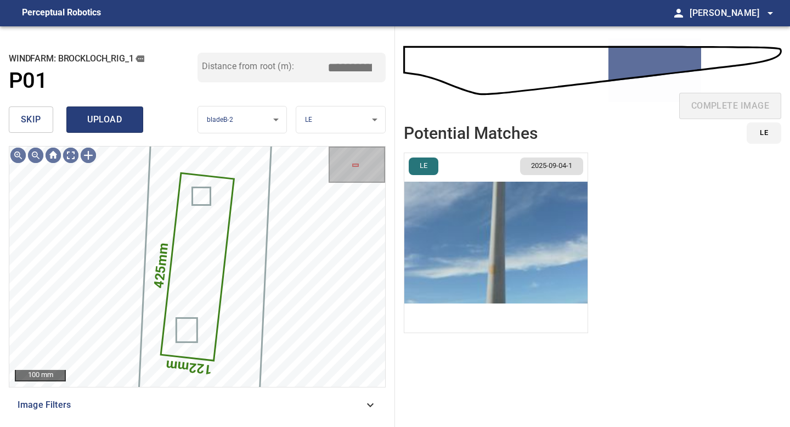
click at [95, 126] on span "upload" at bounding box center [104, 119] width 53 height 15
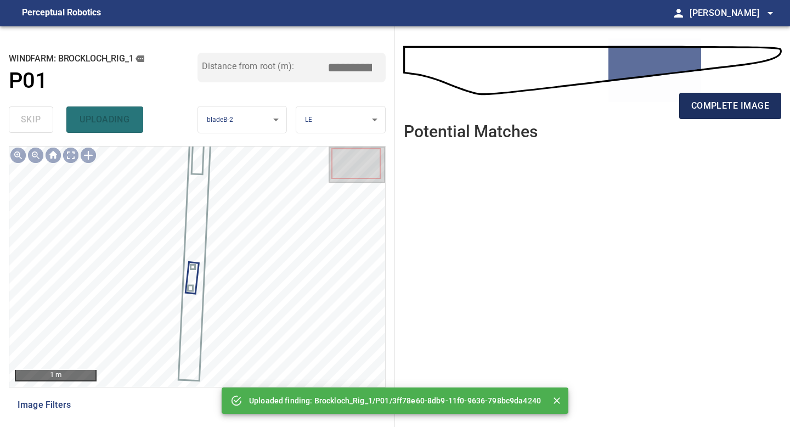
click at [723, 111] on span "complete image" at bounding box center [730, 105] width 78 height 15
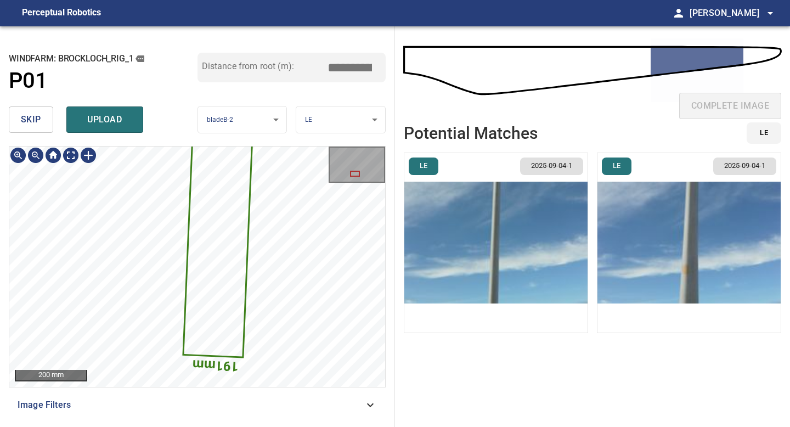
click at [148, 426] on div "**********" at bounding box center [197, 226] width 395 height 401
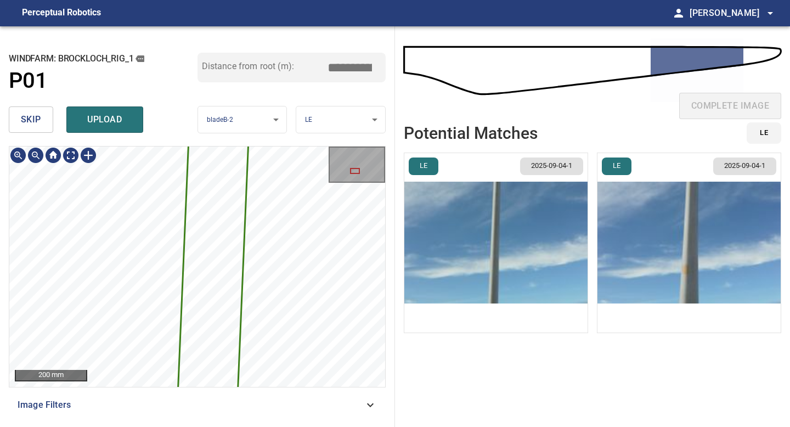
click at [148, 426] on div "**********" at bounding box center [197, 226] width 395 height 401
click at [145, 426] on div "**********" at bounding box center [197, 226] width 395 height 401
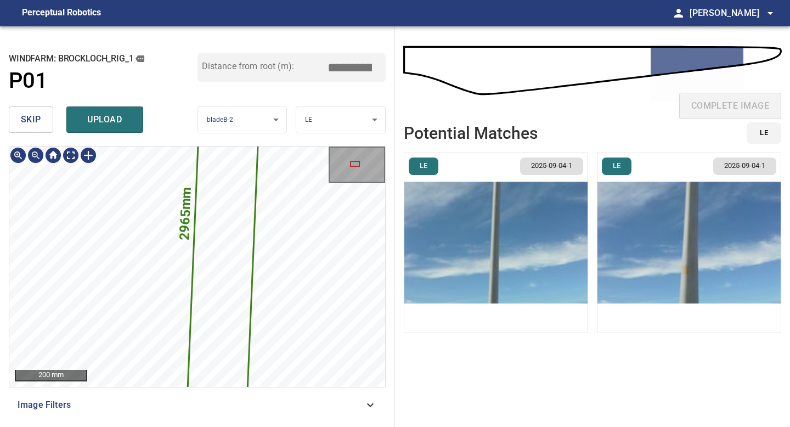
click at [154, 426] on div "**********" at bounding box center [197, 226] width 395 height 401
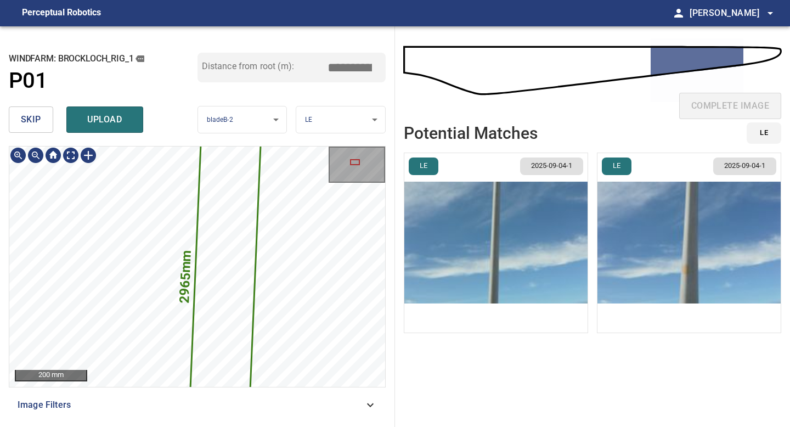
click at [157, 426] on div "**********" at bounding box center [197, 226] width 395 height 401
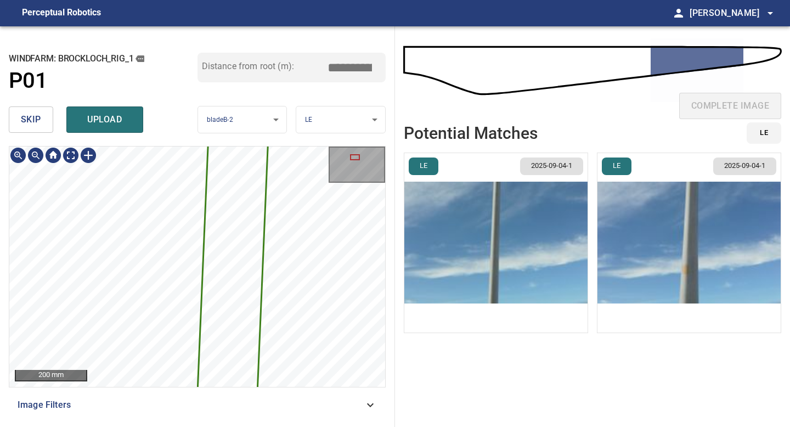
click at [159, 420] on div "**********" at bounding box center [197, 226] width 395 height 401
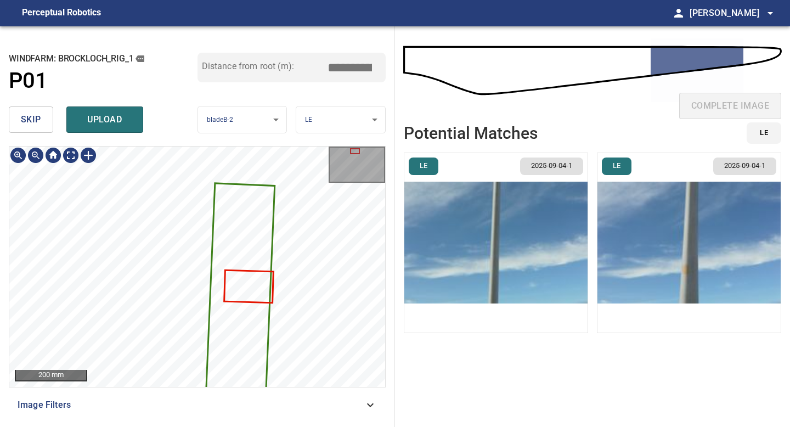
click at [175, 408] on div "2965mm 191mm 200 mm Image Filters" at bounding box center [197, 282] width 377 height 272
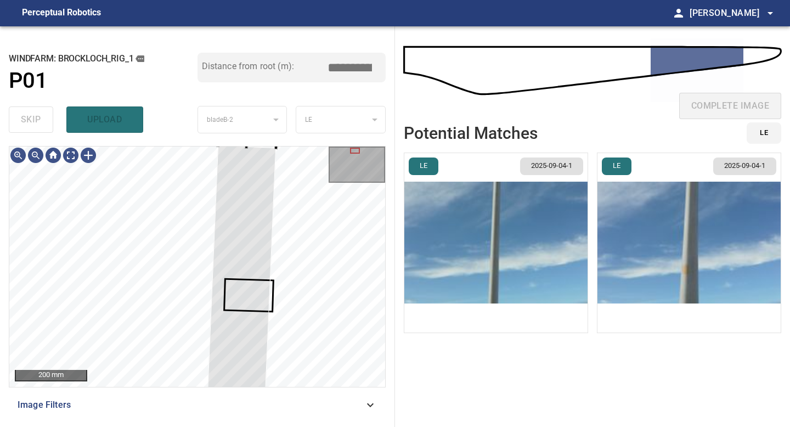
click at [247, 144] on div "**********" at bounding box center [197, 226] width 395 height 401
click at [34, 156] on div at bounding box center [36, 155] width 18 height 18
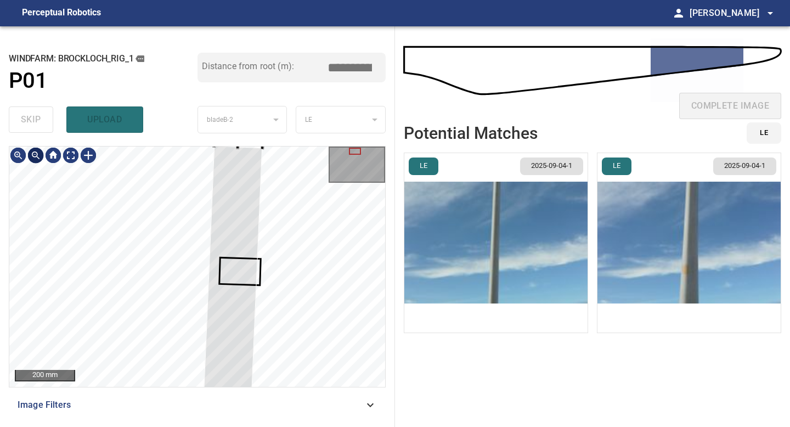
click at [34, 156] on div at bounding box center [36, 155] width 18 height 18
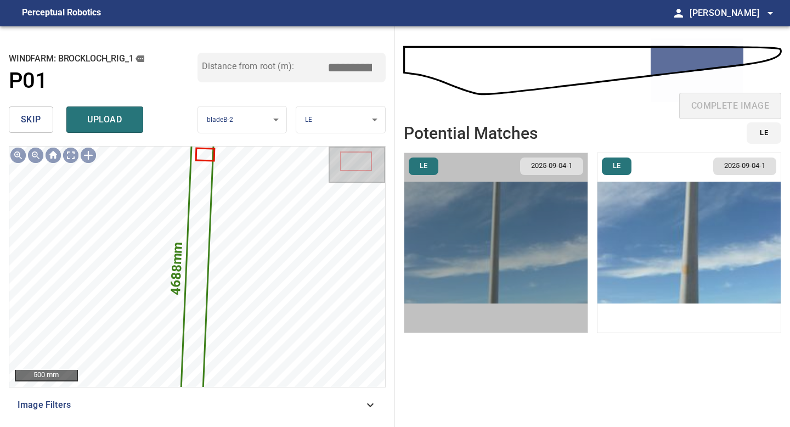
click at [460, 223] on img "button" at bounding box center [495, 242] width 183 height 179
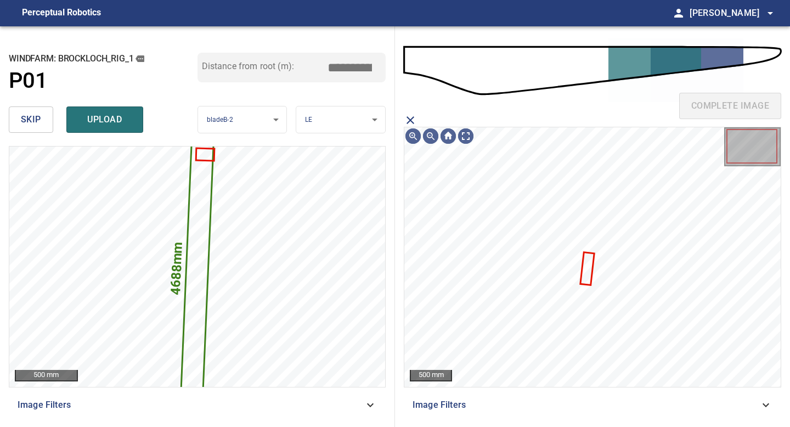
click at [409, 119] on icon "close matching imageResolution:" at bounding box center [411, 120] width 8 height 8
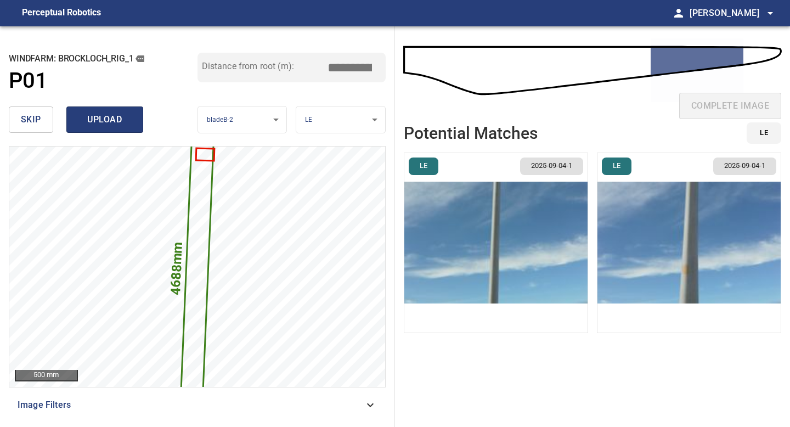
click at [88, 122] on span "upload" at bounding box center [104, 119] width 53 height 15
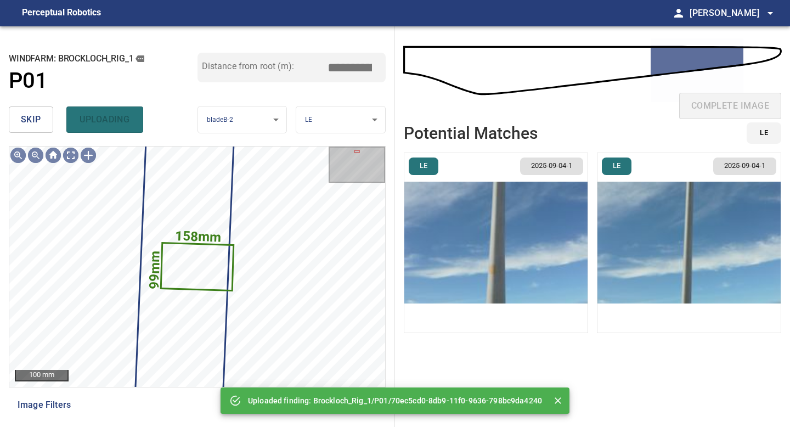
click at [36, 125] on span "skip" at bounding box center [31, 119] width 20 height 15
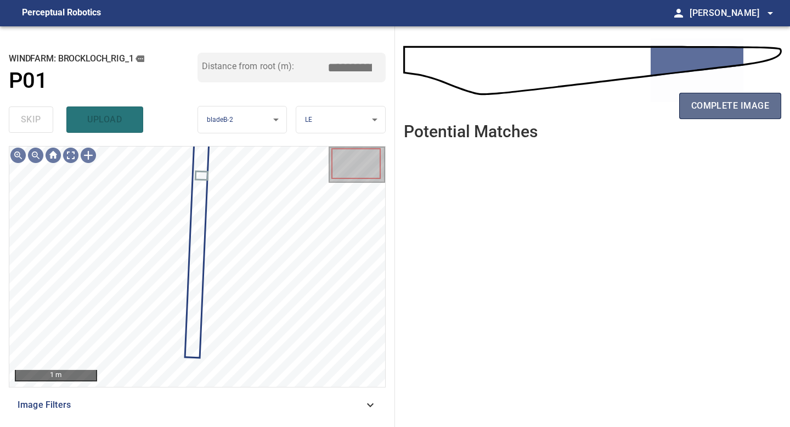
click at [682, 116] on button "complete image" at bounding box center [730, 106] width 102 height 26
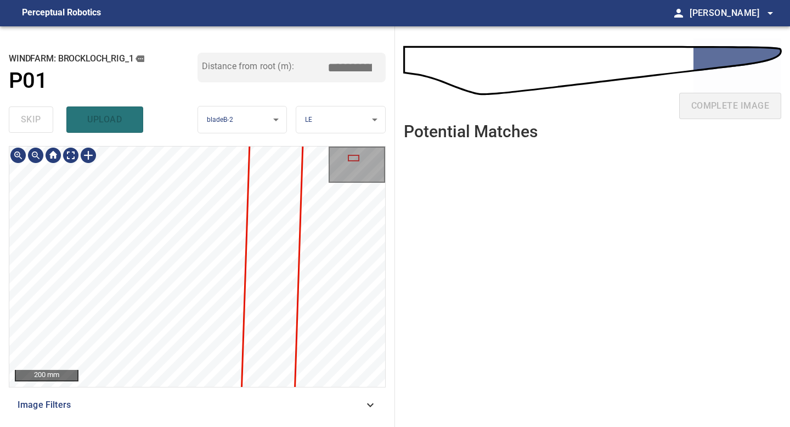
click at [316, 409] on div "200 mm Image Filters" at bounding box center [197, 282] width 377 height 272
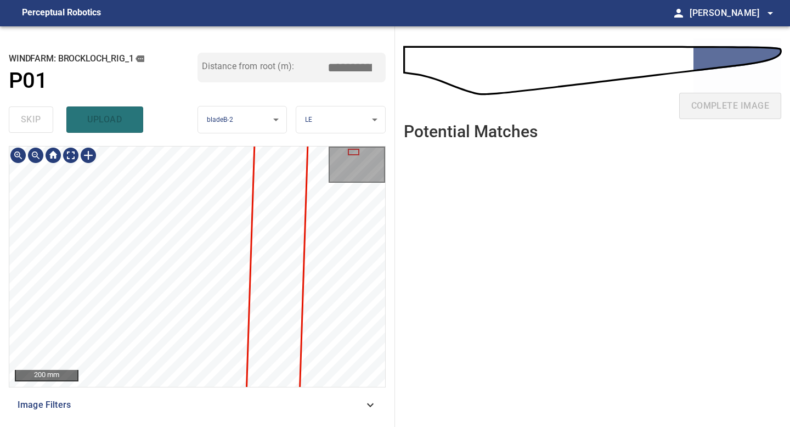
click at [324, 419] on div "**********" at bounding box center [197, 226] width 395 height 401
click at [195, 402] on div "200 mm Image Filters" at bounding box center [197, 282] width 377 height 272
click at [198, 139] on div "**********" at bounding box center [197, 226] width 395 height 401
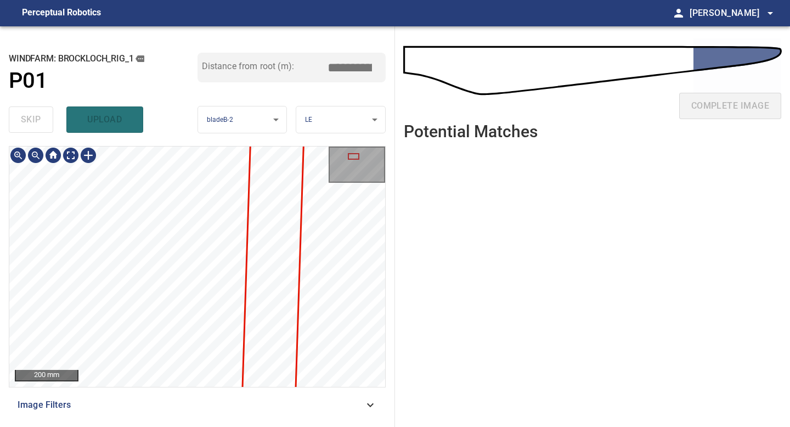
click at [182, 114] on div "**********" at bounding box center [197, 226] width 395 height 401
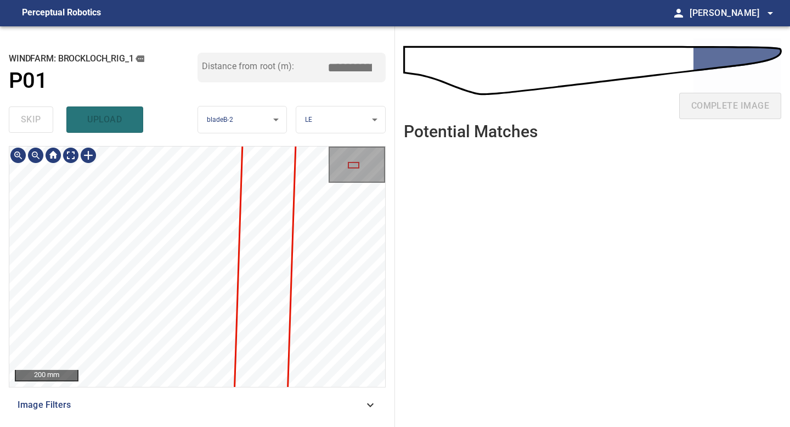
click at [179, 63] on div "**********" at bounding box center [197, 226] width 395 height 401
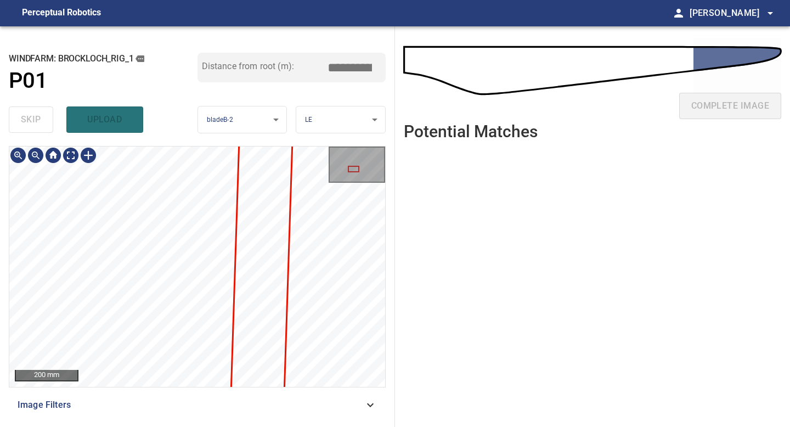
click at [174, 36] on div "**********" at bounding box center [197, 226] width 395 height 401
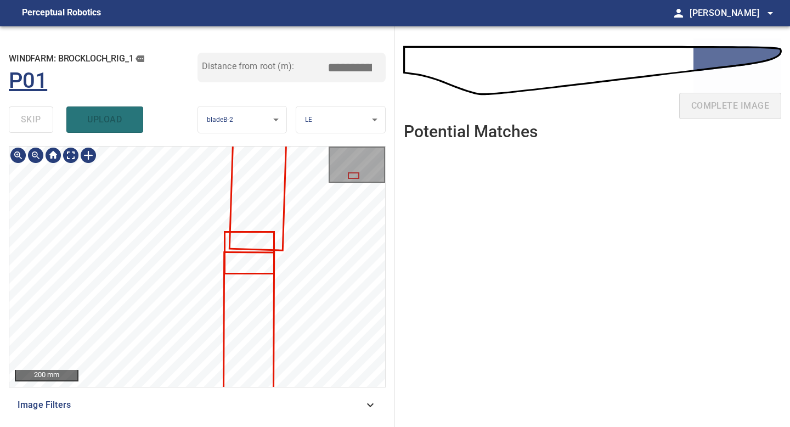
click at [174, 92] on div "**********" at bounding box center [197, 226] width 395 height 401
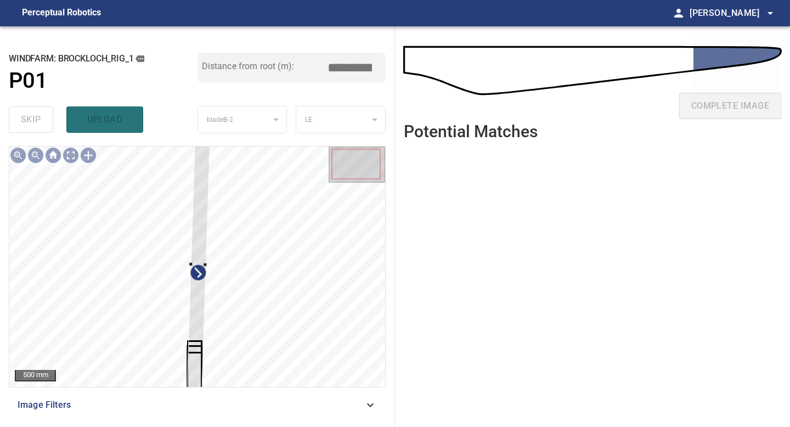
click at [187, 394] on div "500 mm Image Filters" at bounding box center [197, 282] width 377 height 272
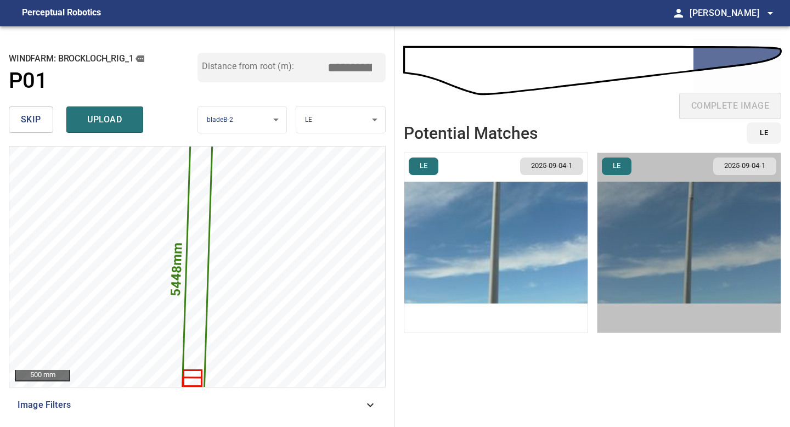
click at [662, 235] on img "button" at bounding box center [689, 242] width 183 height 179
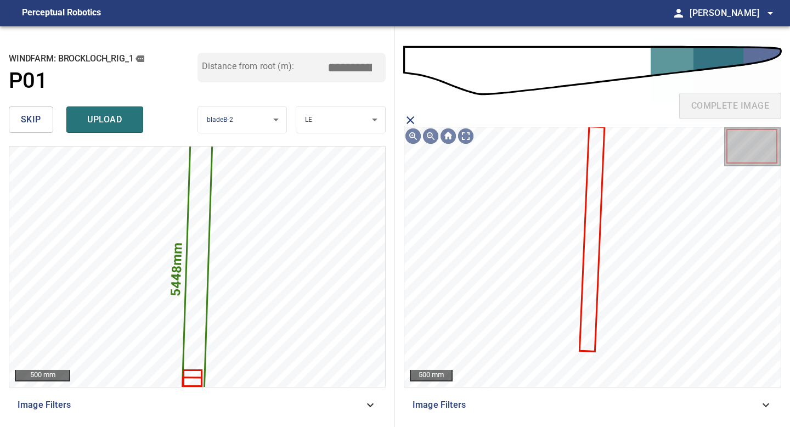
click at [595, 214] on icon at bounding box center [592, 238] width 23 height 223
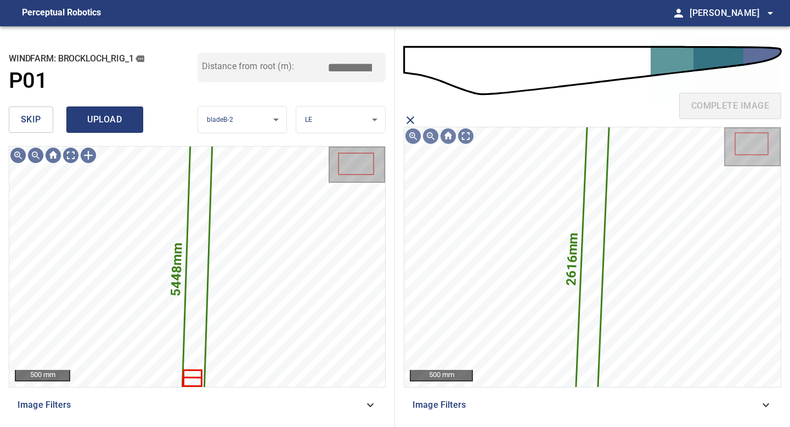
click at [111, 123] on span "upload" at bounding box center [104, 119] width 53 height 15
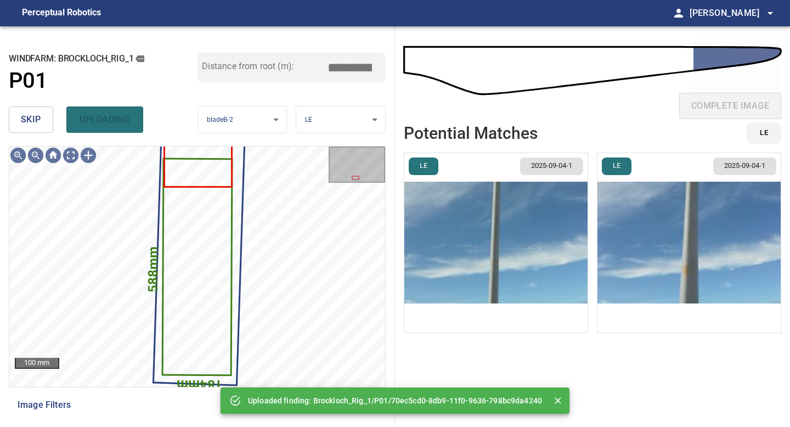
click at [37, 119] on span "skip" at bounding box center [31, 119] width 20 height 15
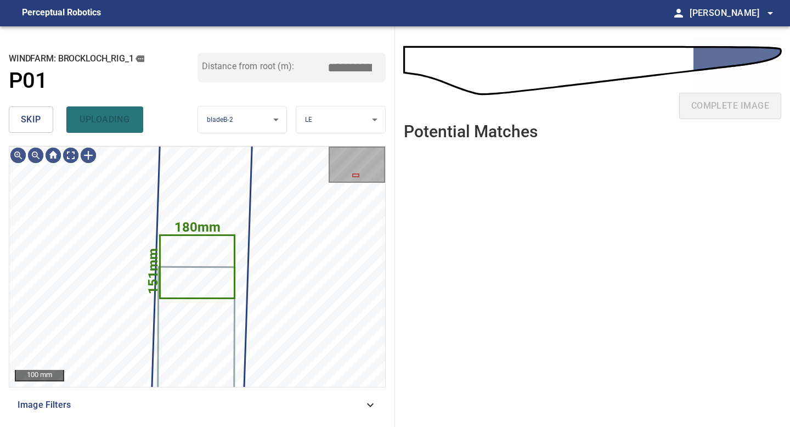
click at [37, 119] on span "skip" at bounding box center [31, 119] width 20 height 15
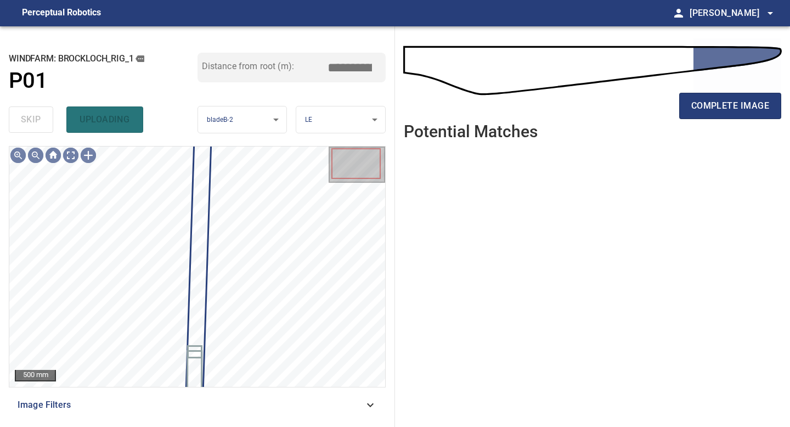
click at [37, 119] on div "skip uploading" at bounding box center [103, 119] width 189 height 35
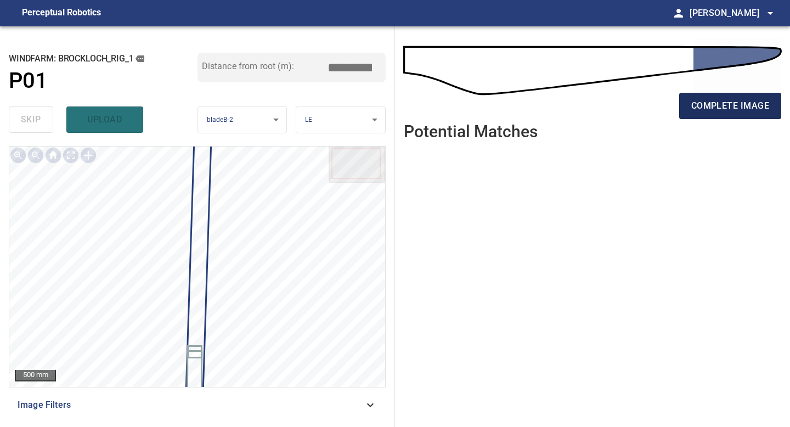
click at [736, 95] on button "complete image" at bounding box center [730, 106] width 102 height 26
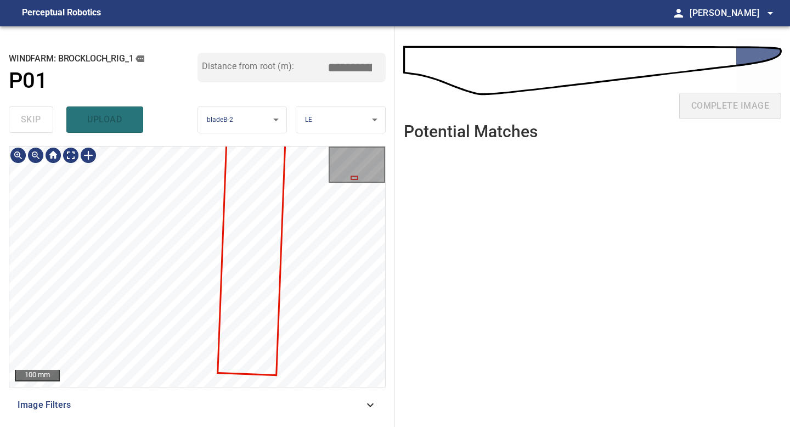
click at [153, 399] on div "100 mm Image Filters" at bounding box center [197, 282] width 377 height 272
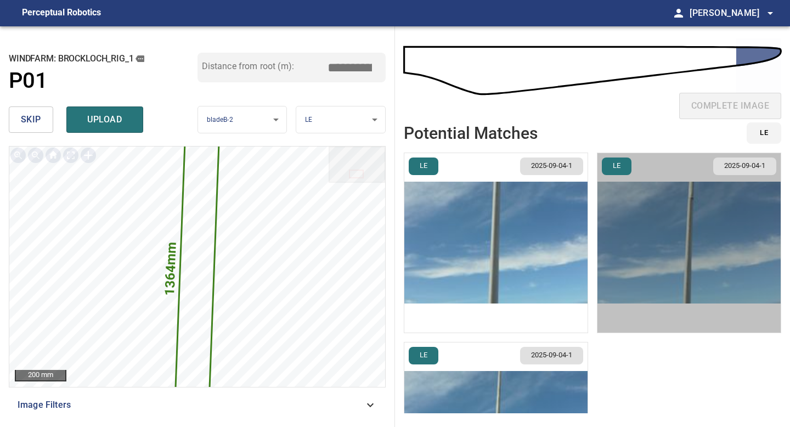
click at [671, 227] on img "button" at bounding box center [689, 242] width 183 height 179
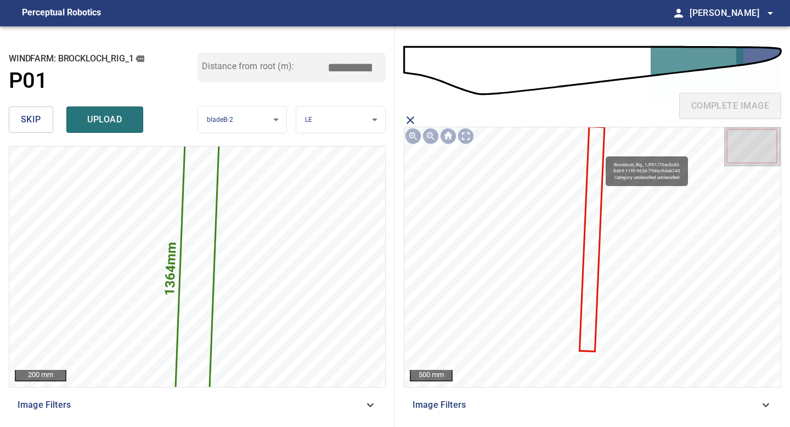
click at [600, 151] on icon at bounding box center [592, 238] width 23 height 223
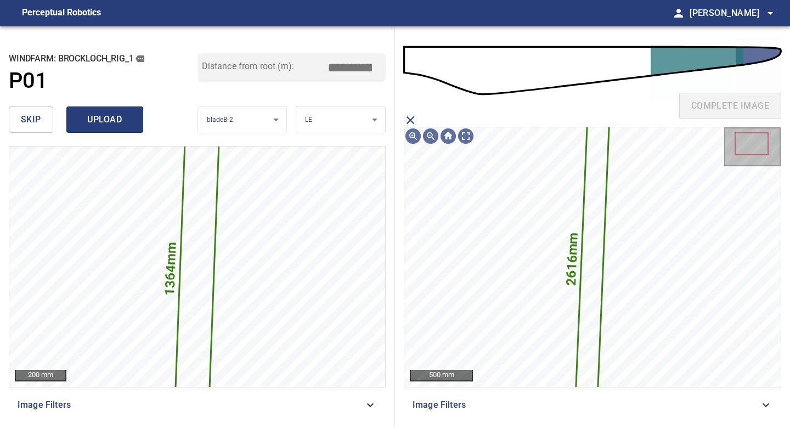
click at [115, 115] on span "upload" at bounding box center [104, 119] width 53 height 15
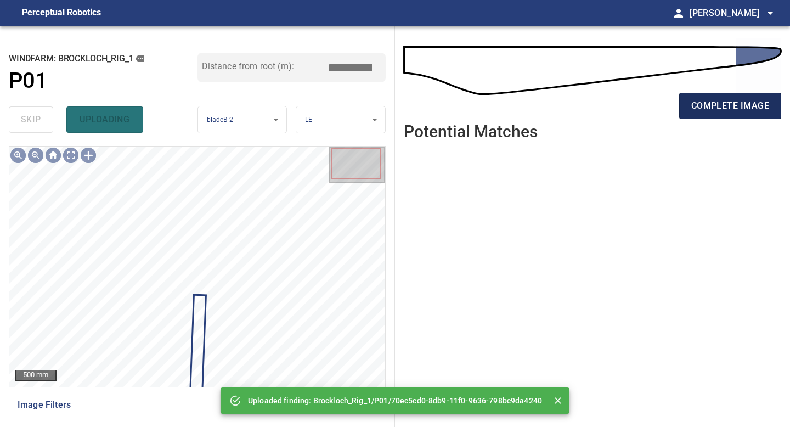
click at [726, 109] on span "complete image" at bounding box center [730, 105] width 78 height 15
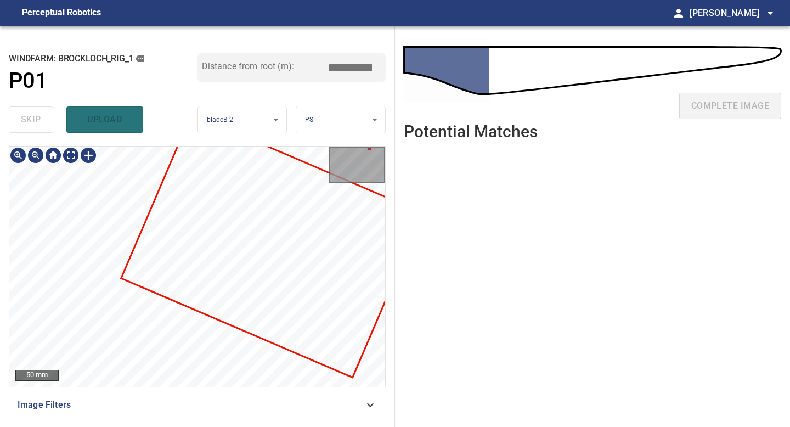
click at [242, 388] on div "50 mm Image Filters" at bounding box center [197, 282] width 377 height 272
